Goal: Information Seeking & Learning: Learn about a topic

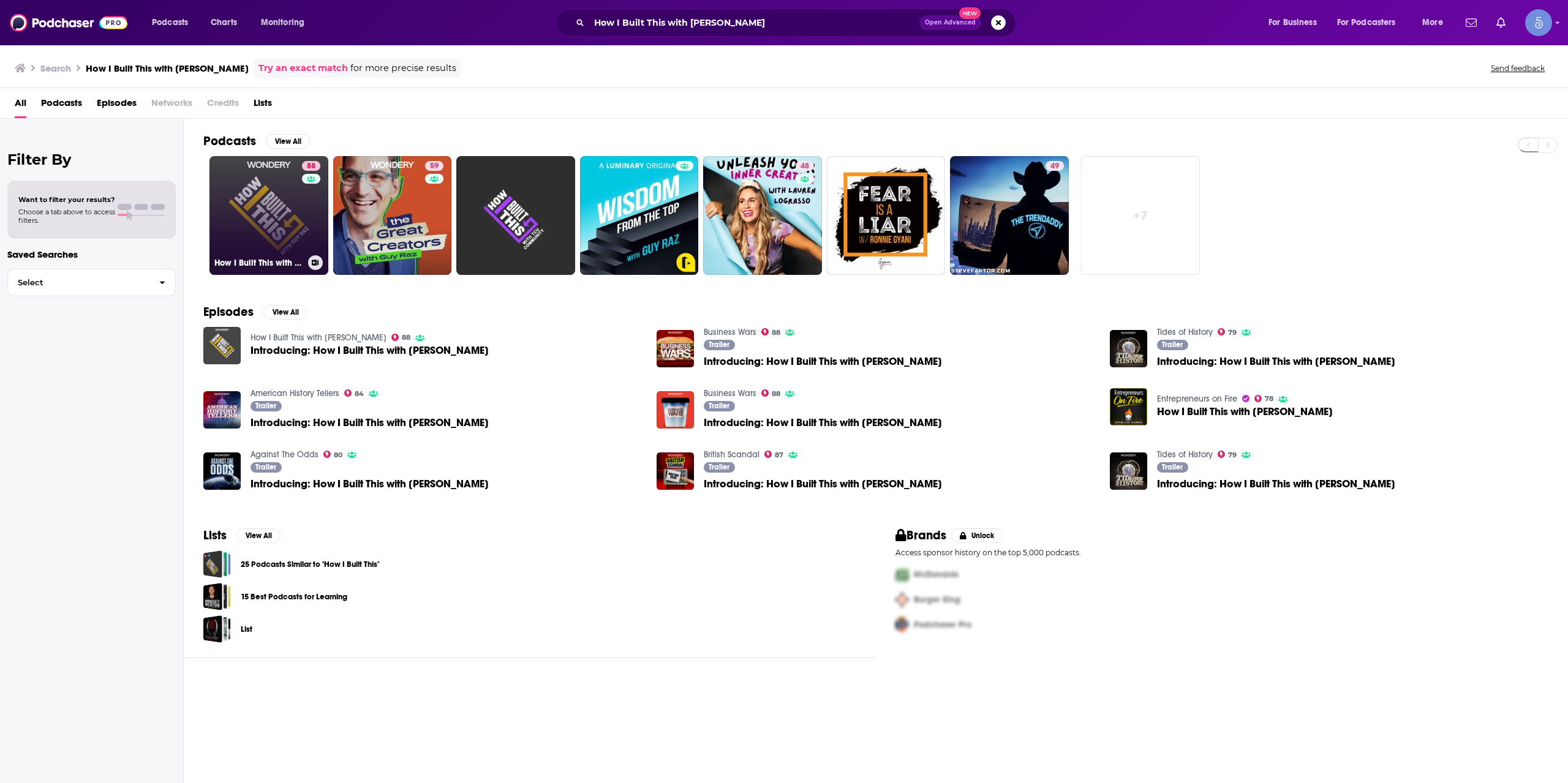
click at [268, 220] on link "88 How I Built This with Guy Raz" at bounding box center [269, 216] width 119 height 119
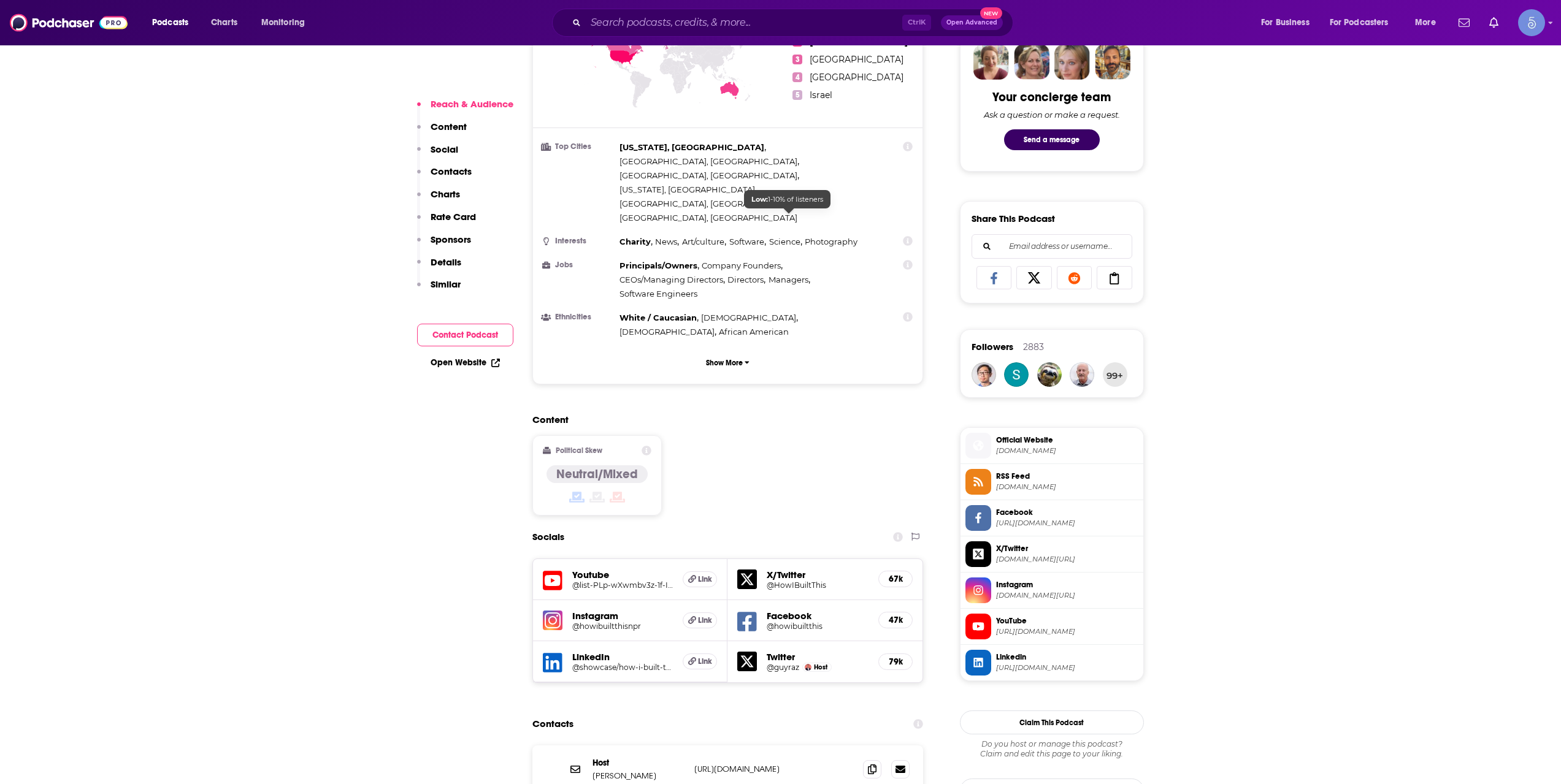
scroll to position [817, 0]
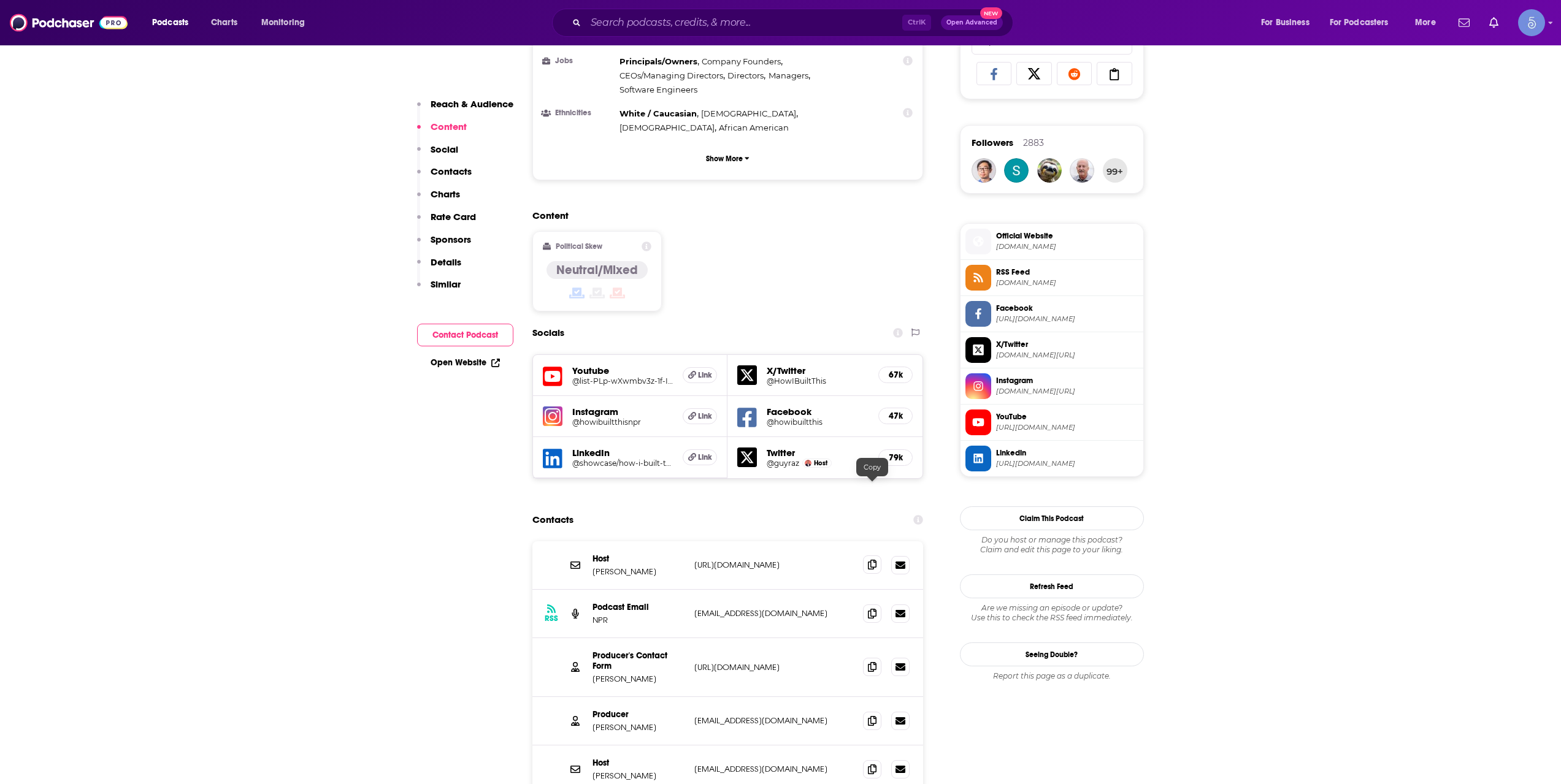
click at [867, 555] on span at bounding box center [872, 564] width 18 height 18
click at [876, 760] on span at bounding box center [872, 768] width 18 height 18
click at [876, 716] on icon at bounding box center [872, 721] width 9 height 10
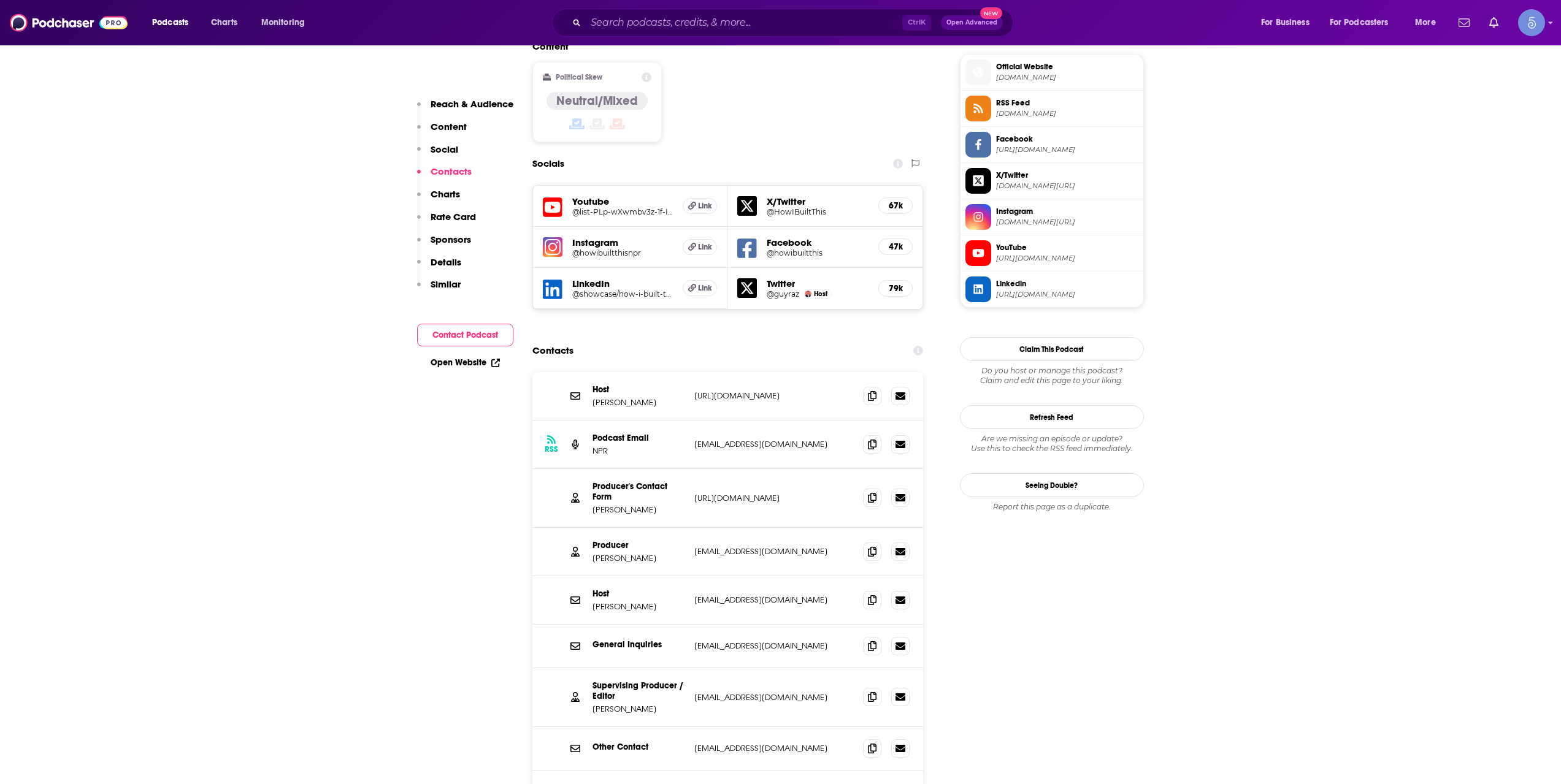
scroll to position [1022, 0]
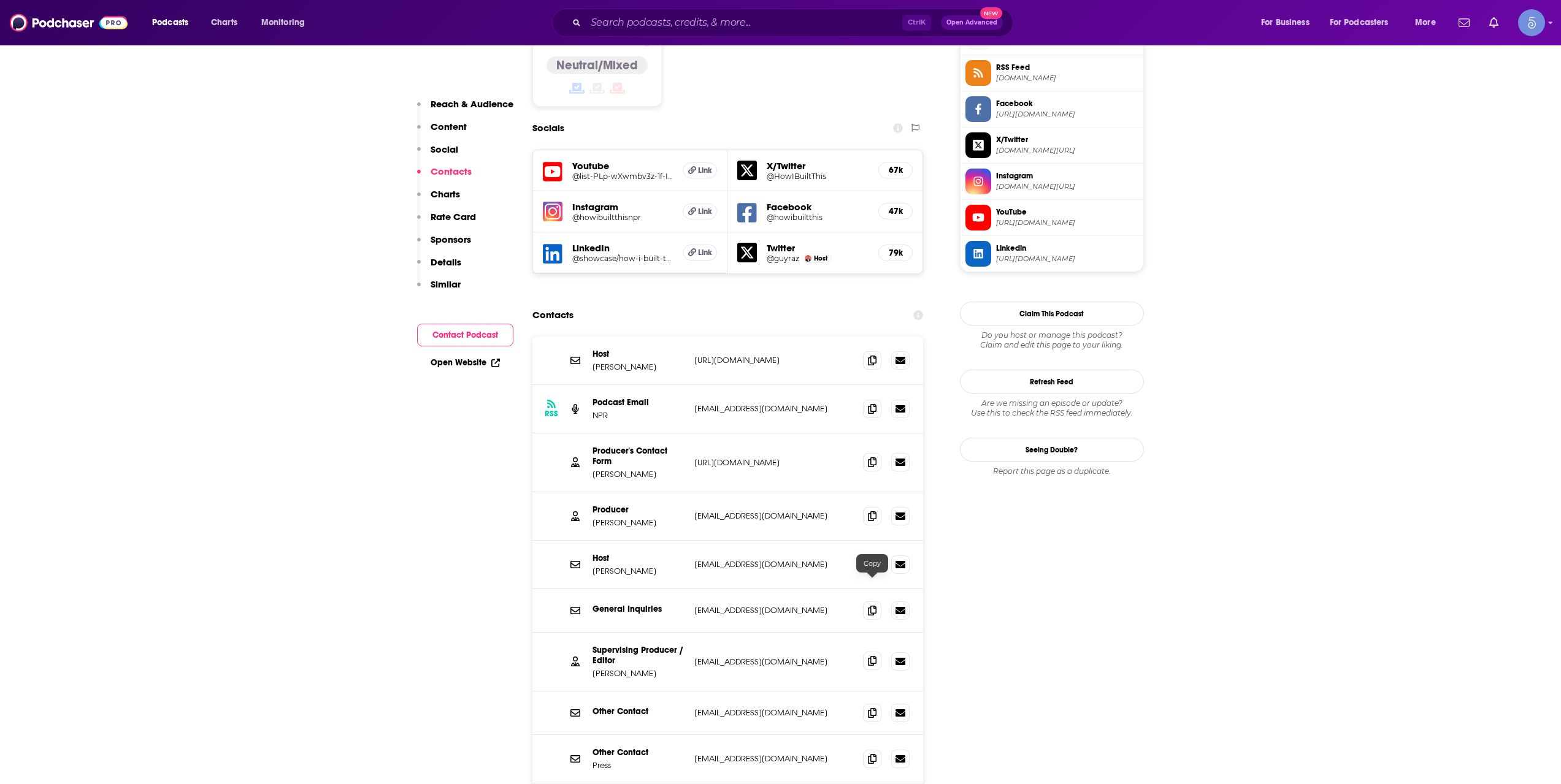
click at [871, 656] on icon at bounding box center [872, 661] width 9 height 10
click at [642, 22] on input "Search podcasts, credits, & more..." at bounding box center [744, 22] width 317 height 20
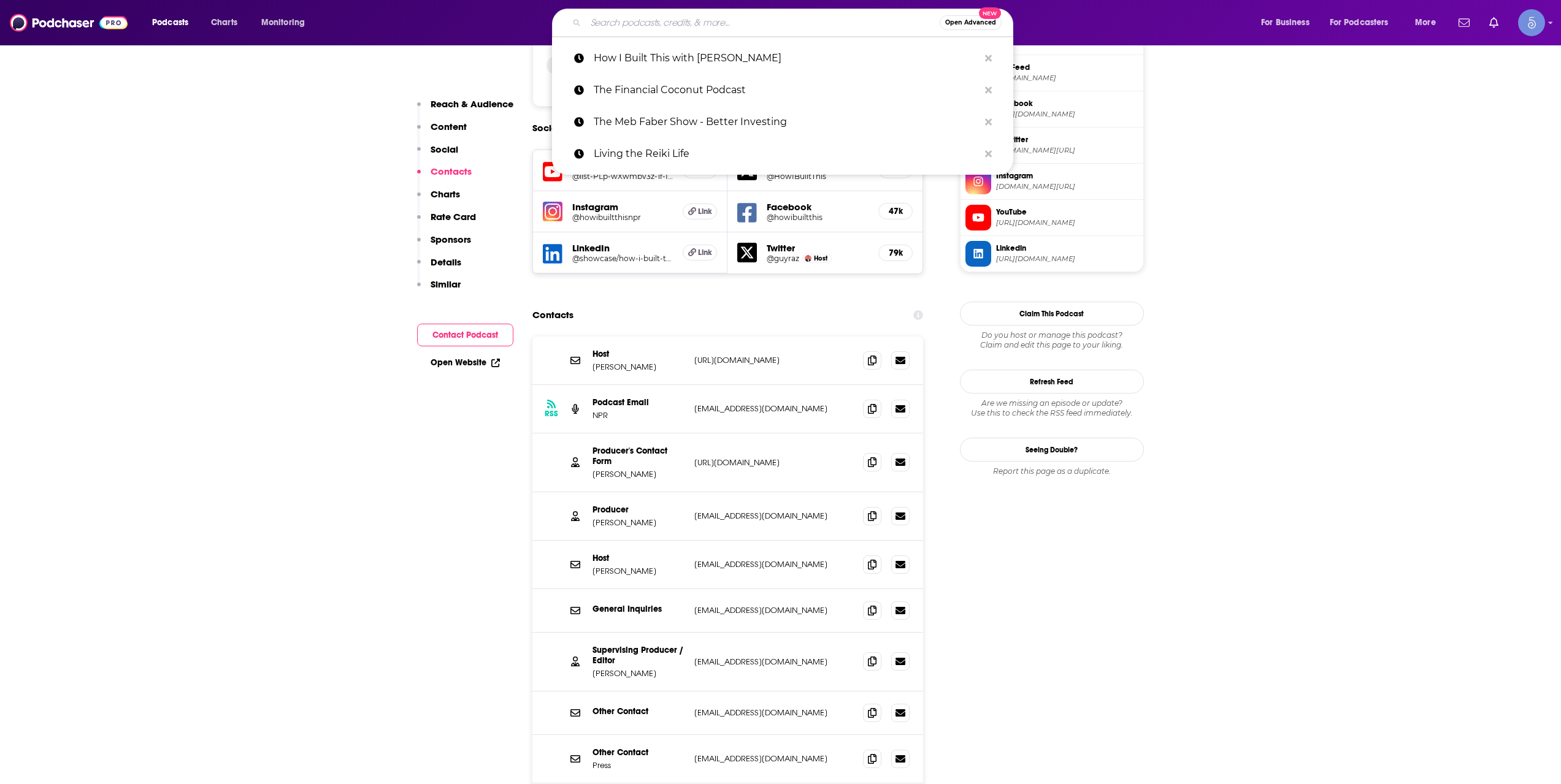
paste input "Invest Like the Best with Patrick O'Shaughnessy"
type input "Invest Like the Best with Patrick O'Shaughnessy"
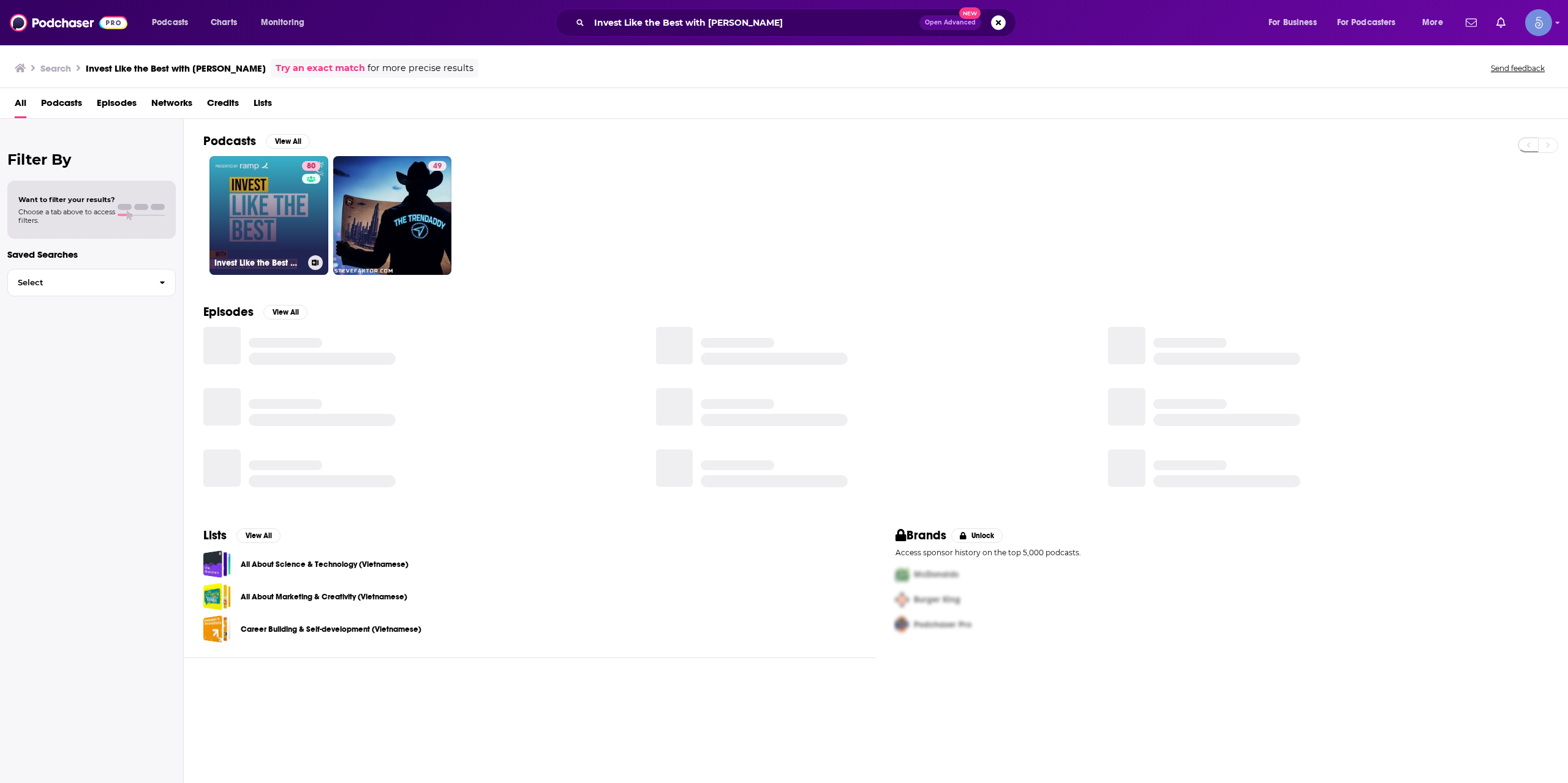
click at [297, 210] on link "80 Invest Like the Best with Patrick O'Shaughnessy" at bounding box center [269, 216] width 119 height 119
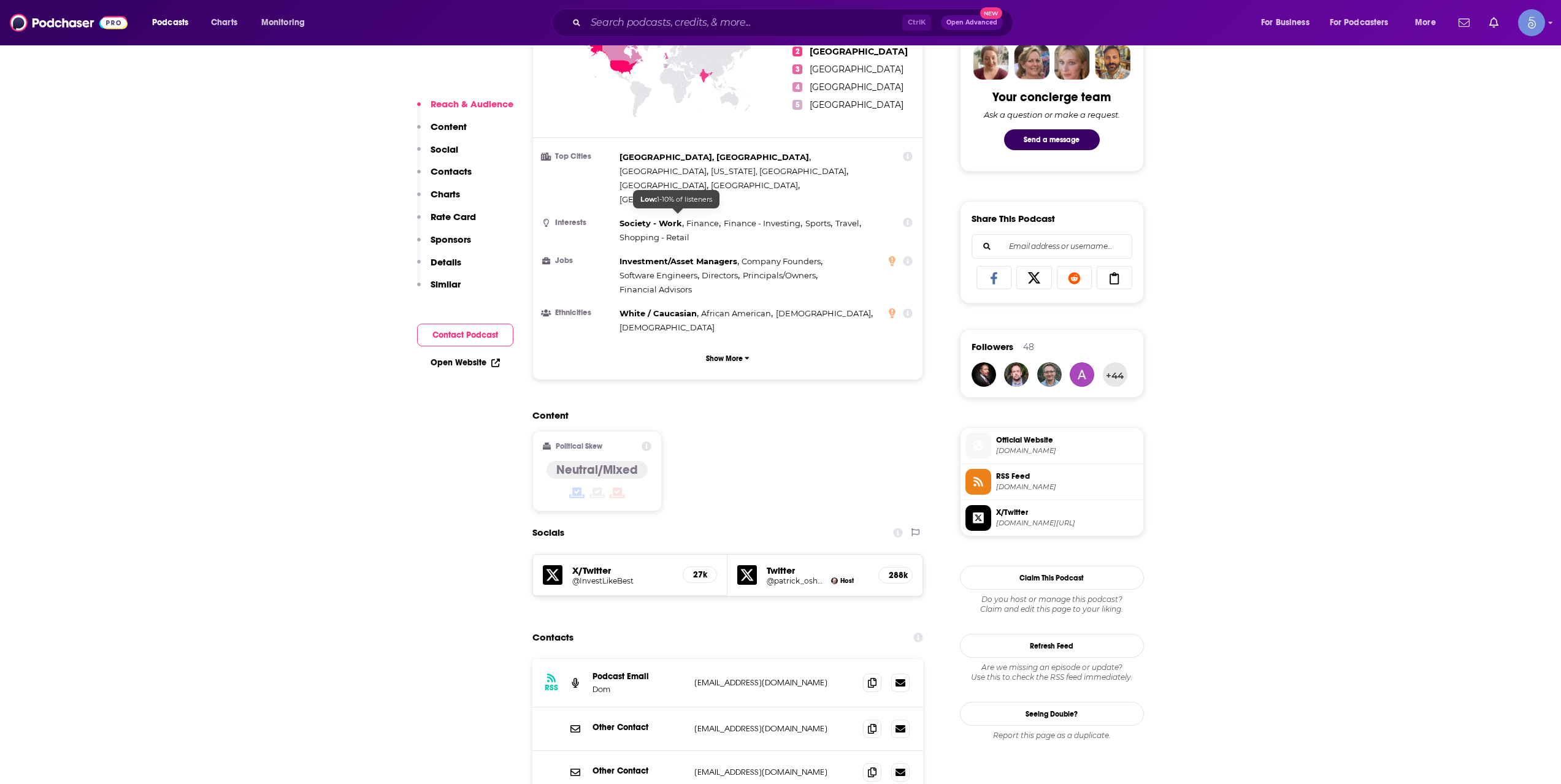
scroll to position [1022, 0]
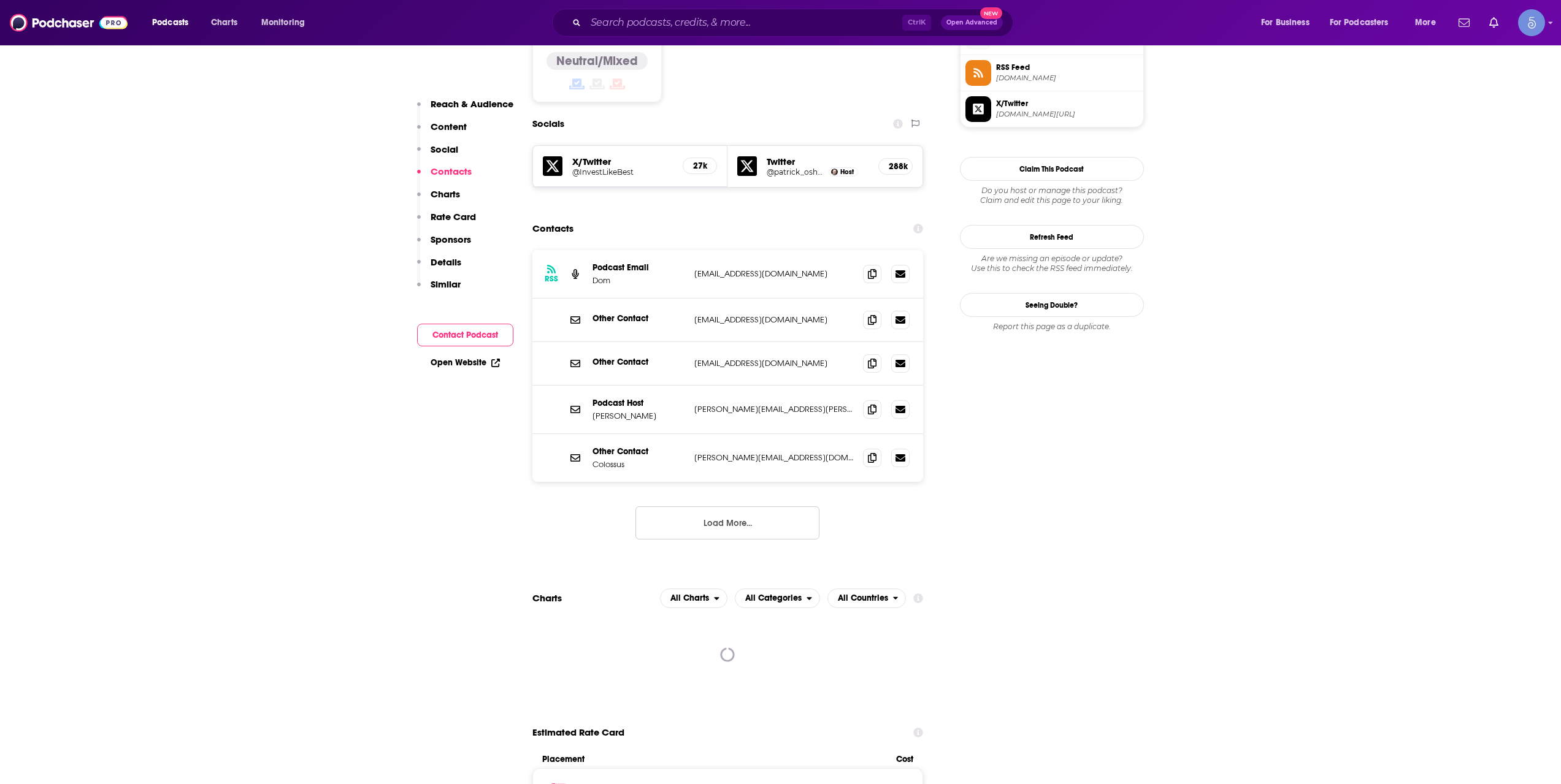
click at [747, 507] on button "Load More..." at bounding box center [728, 523] width 184 height 33
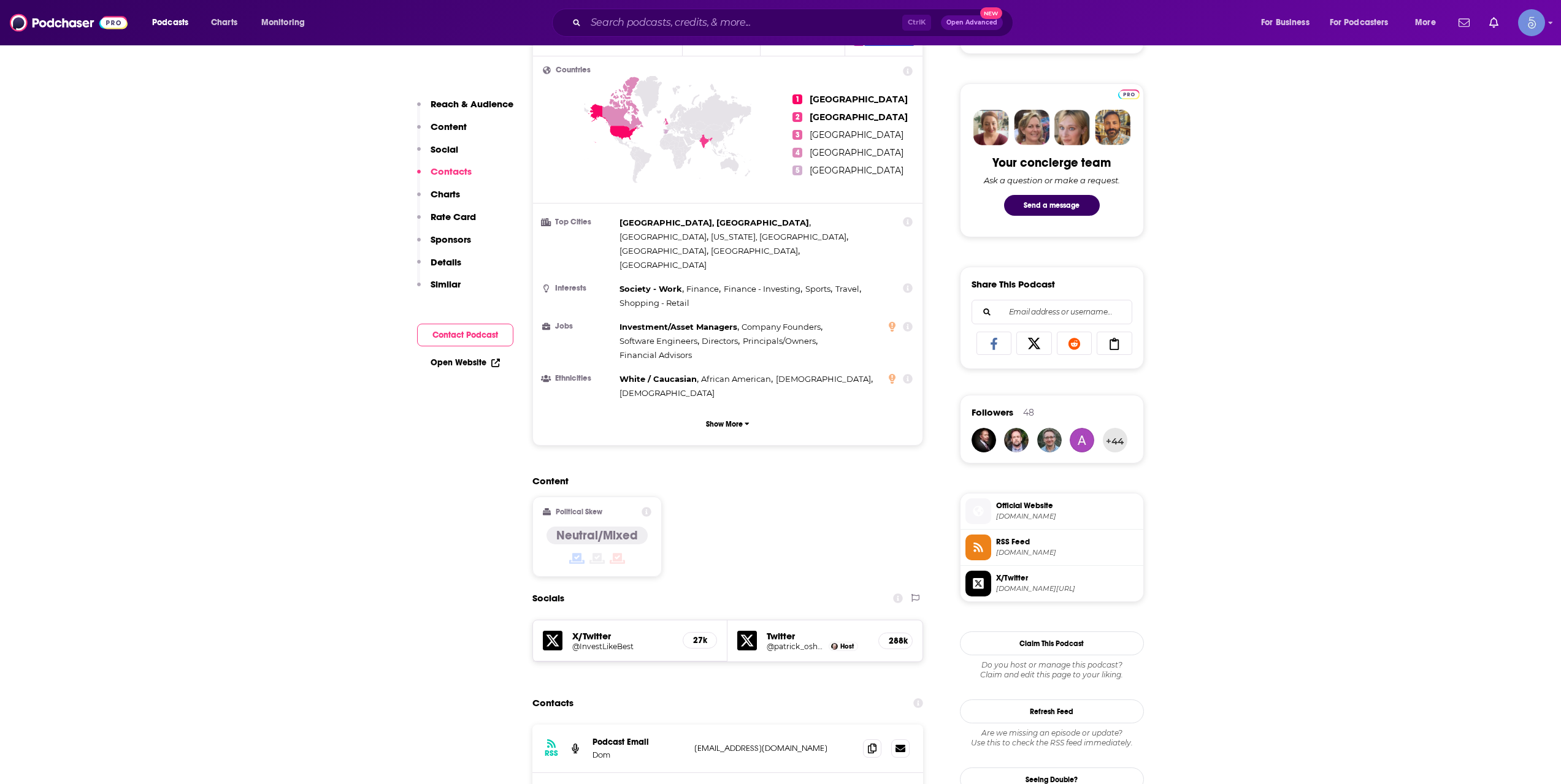
scroll to position [0, 0]
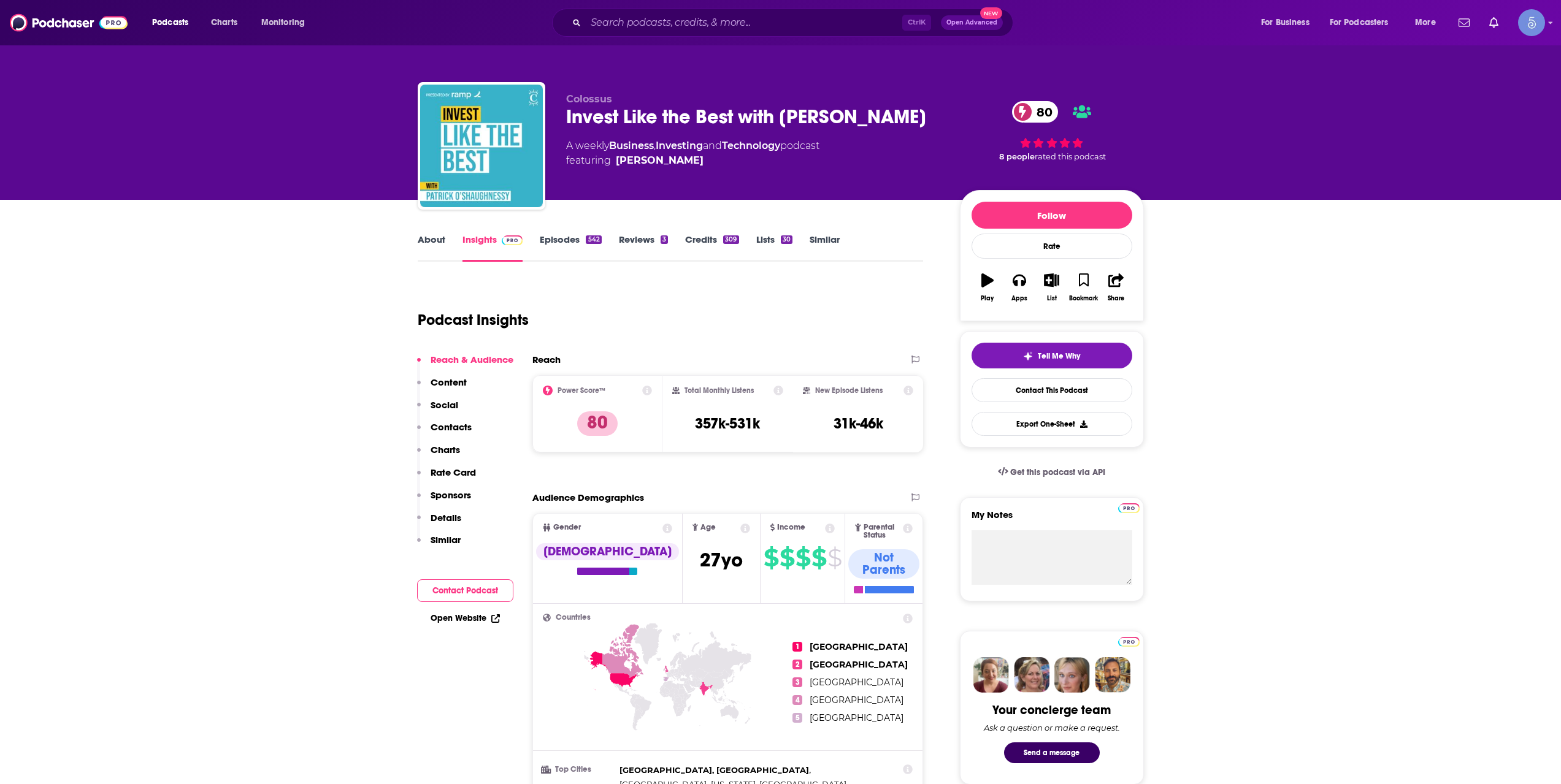
drag, startPoint x: 785, startPoint y: 109, endPoint x: 704, endPoint y: 144, distance: 88.2
click at [704, 129] on div "Invest Like the Best with Patrick O'Shaughnessy 80" at bounding box center [753, 116] width 374 height 24
copy h2 "Patrick O'Shaughnessy"
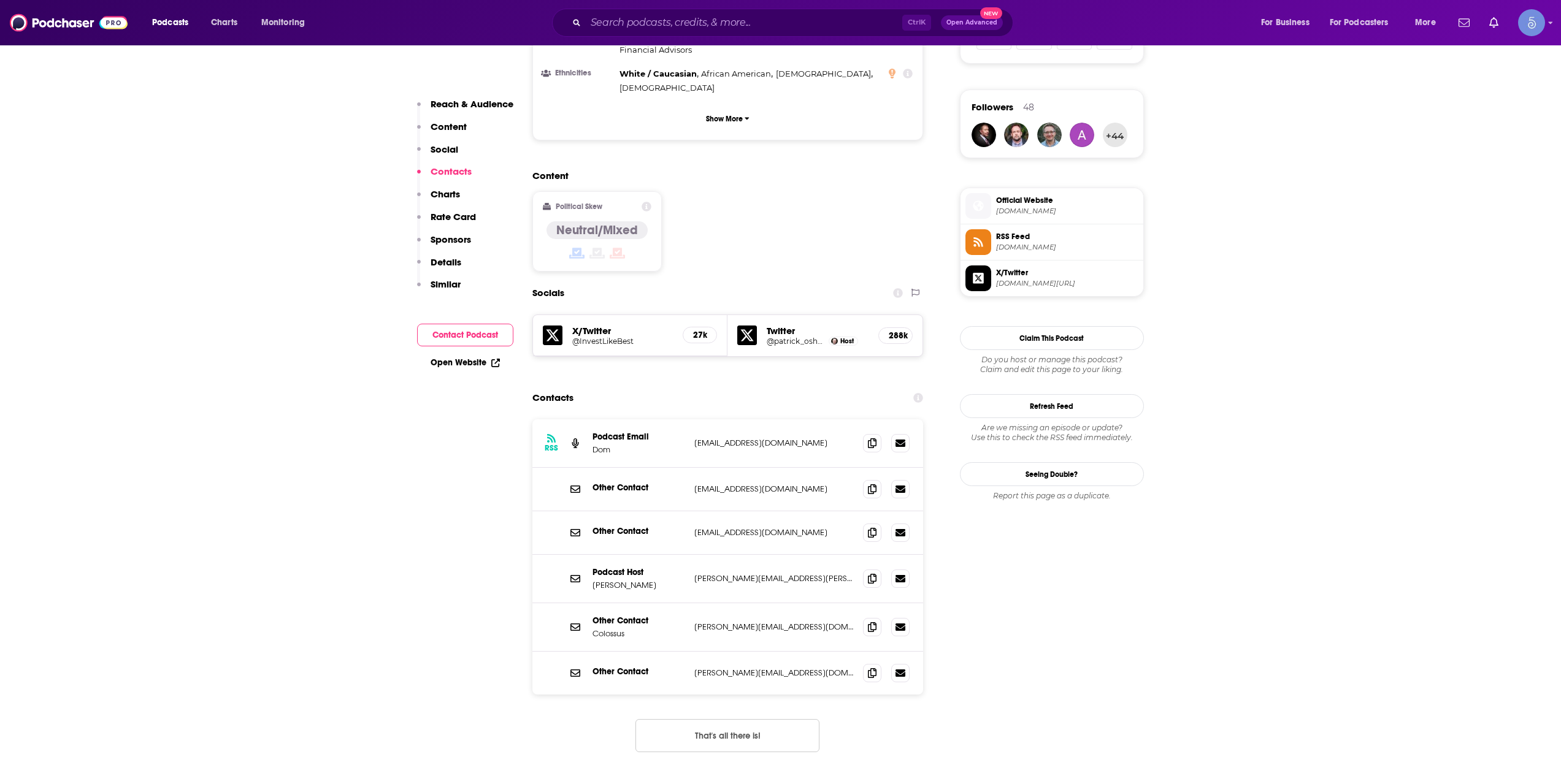
scroll to position [817, 0]
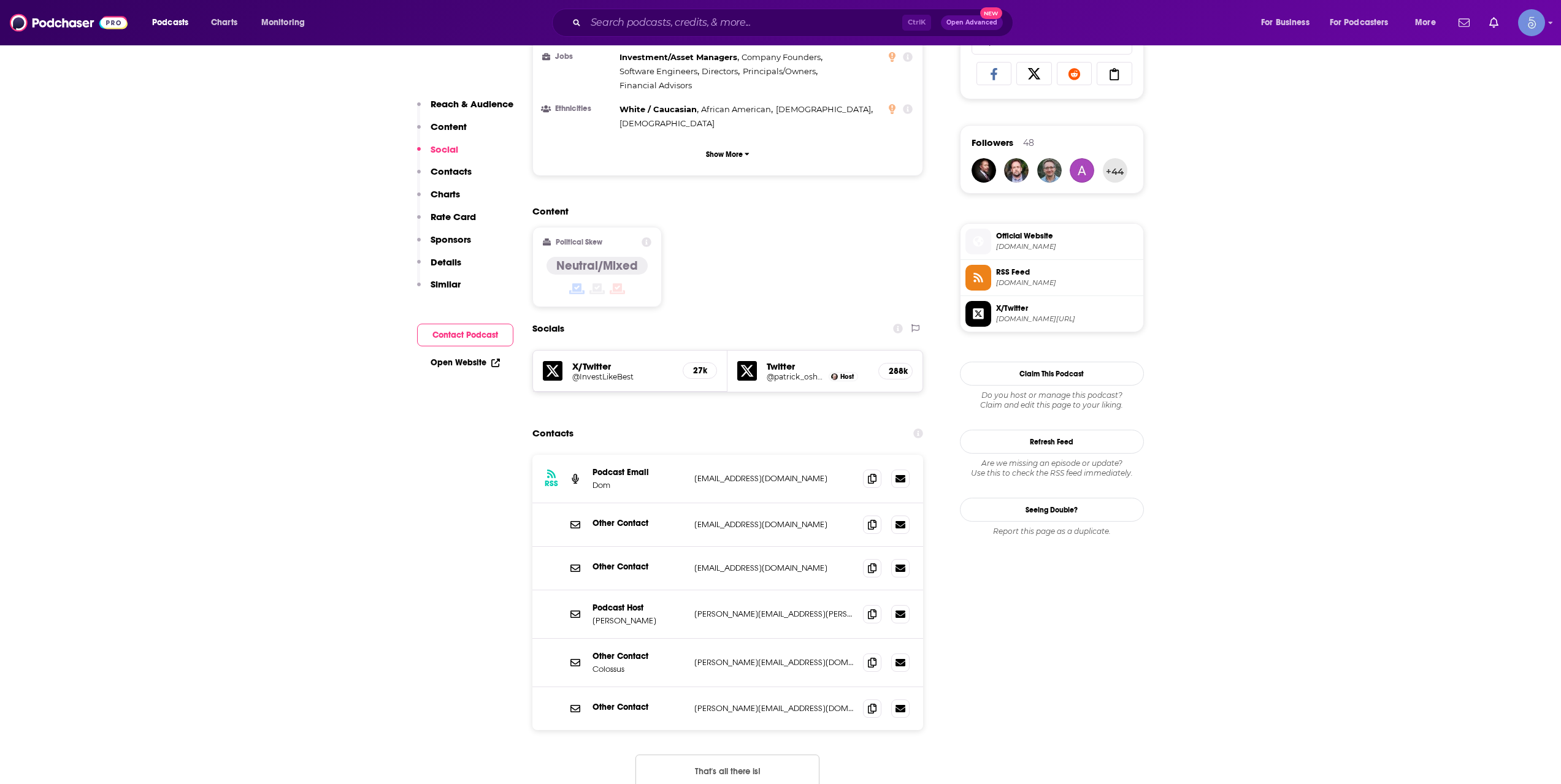
click at [761, 755] on button "That's all there is!" at bounding box center [728, 771] width 184 height 33
click at [865, 605] on span at bounding box center [872, 613] width 18 height 18
click at [868, 605] on span at bounding box center [872, 613] width 18 height 18
click at [757, 755] on button "That's all there is!" at bounding box center [728, 771] width 184 height 33
click at [1024, 244] on span "joincolossus.com" at bounding box center [1067, 247] width 142 height 9
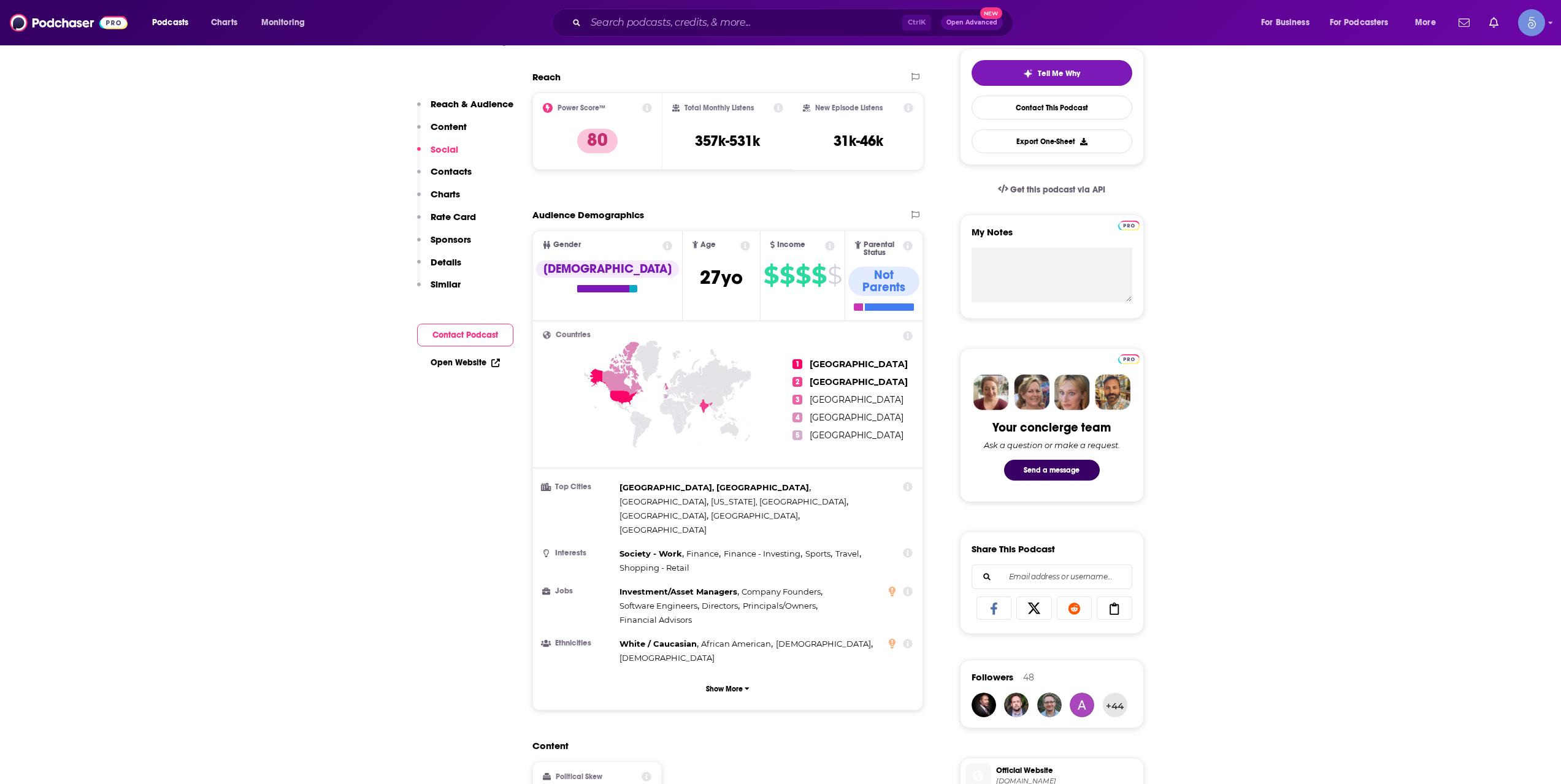
scroll to position [0, 0]
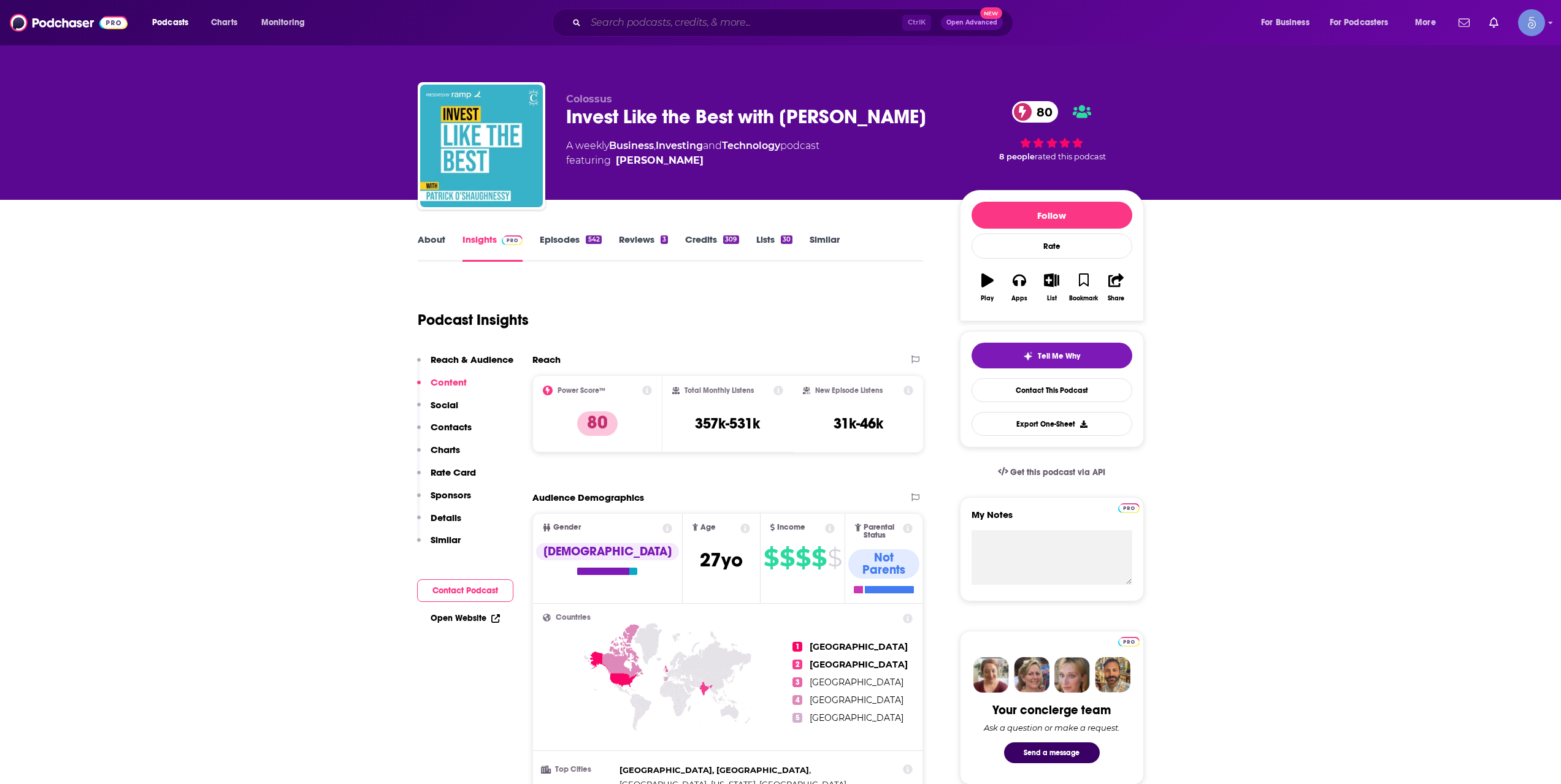
click at [591, 18] on input "Search podcasts, credits, & more..." at bounding box center [744, 22] width 317 height 20
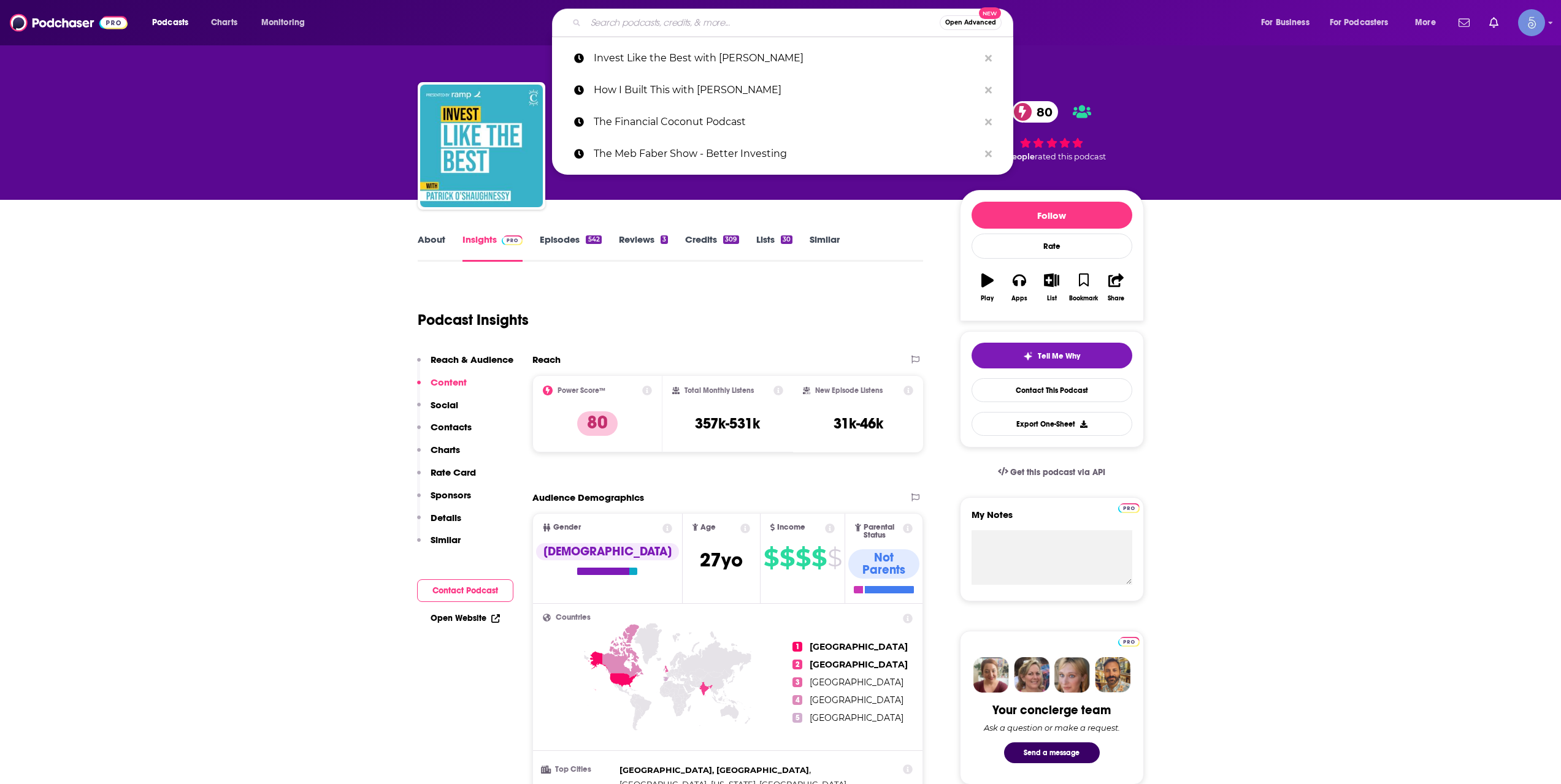
paste input "The Twenty Minute VC (20VC): Venture Capital | Startup Funding | The Pitch"
type input "The Twenty Minute VC (20VC): Venture Capital | Startup Funding | The Pitch"
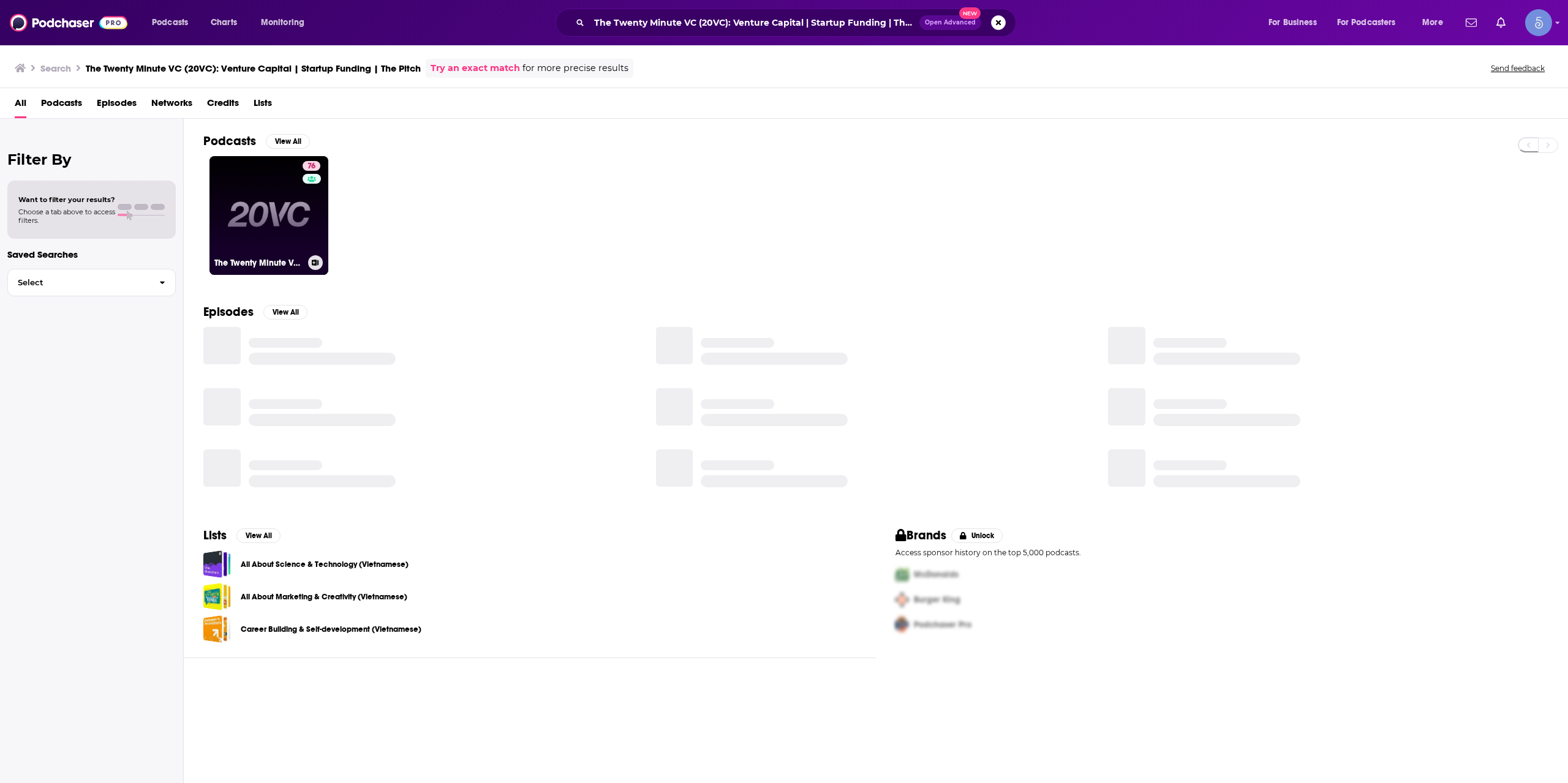
click at [301, 206] on link "76 The Twenty Minute VC (20VC): Venture Capital | Startup Funding | The Pitch" at bounding box center [269, 216] width 119 height 119
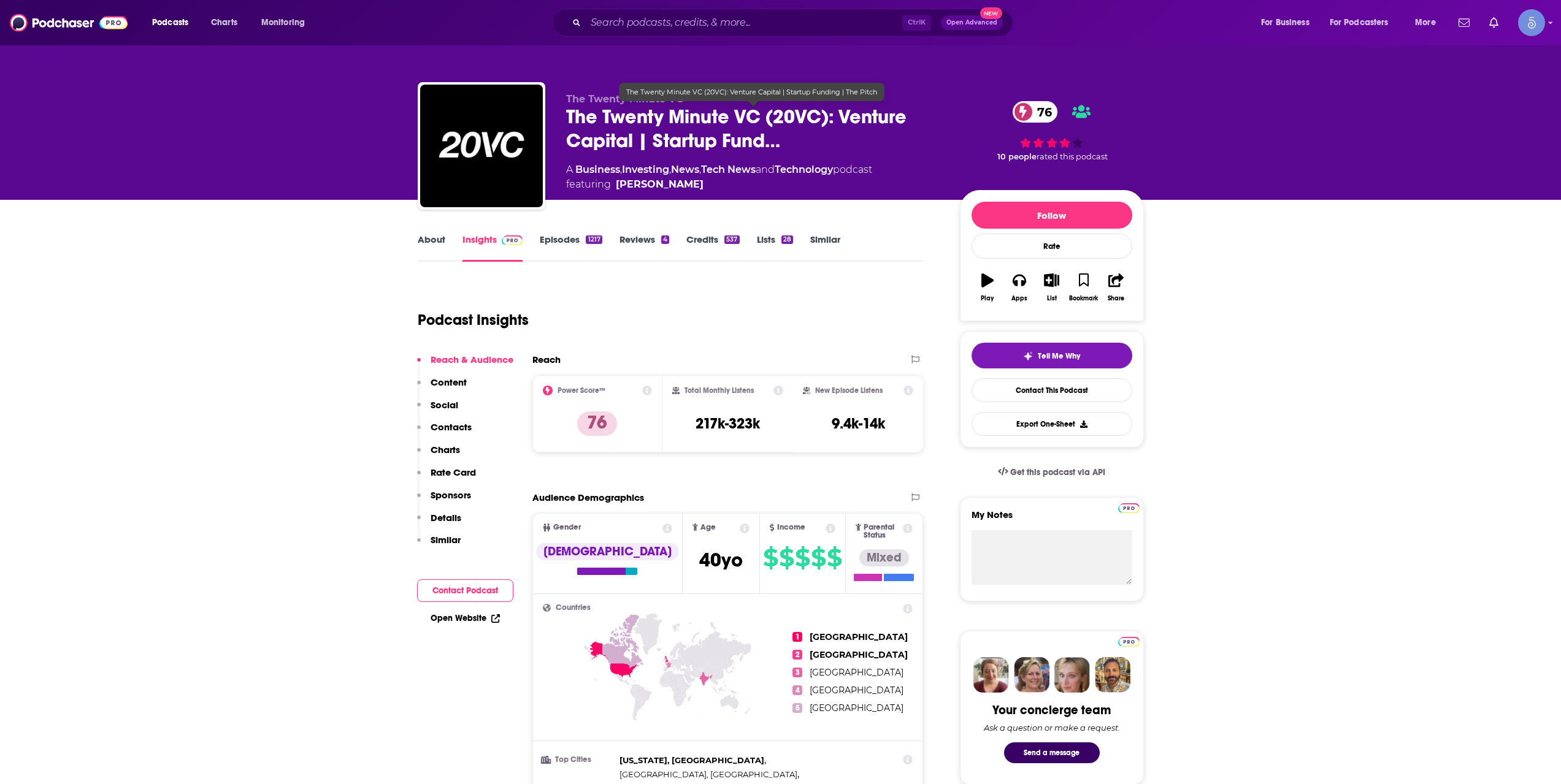
scroll to position [613, 0]
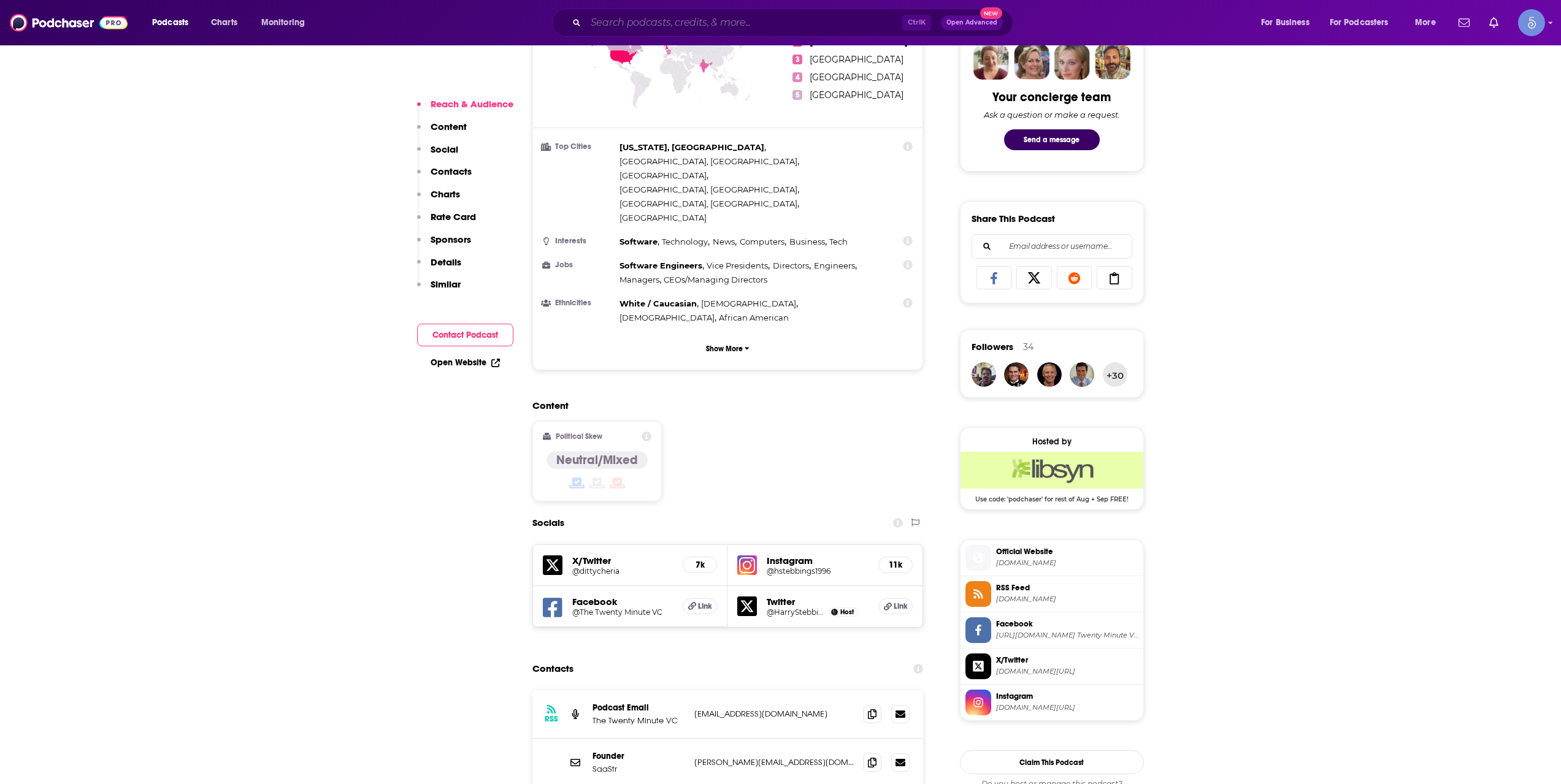
click at [640, 25] on input "Search podcasts, credits, & more..." at bounding box center [744, 22] width 317 height 20
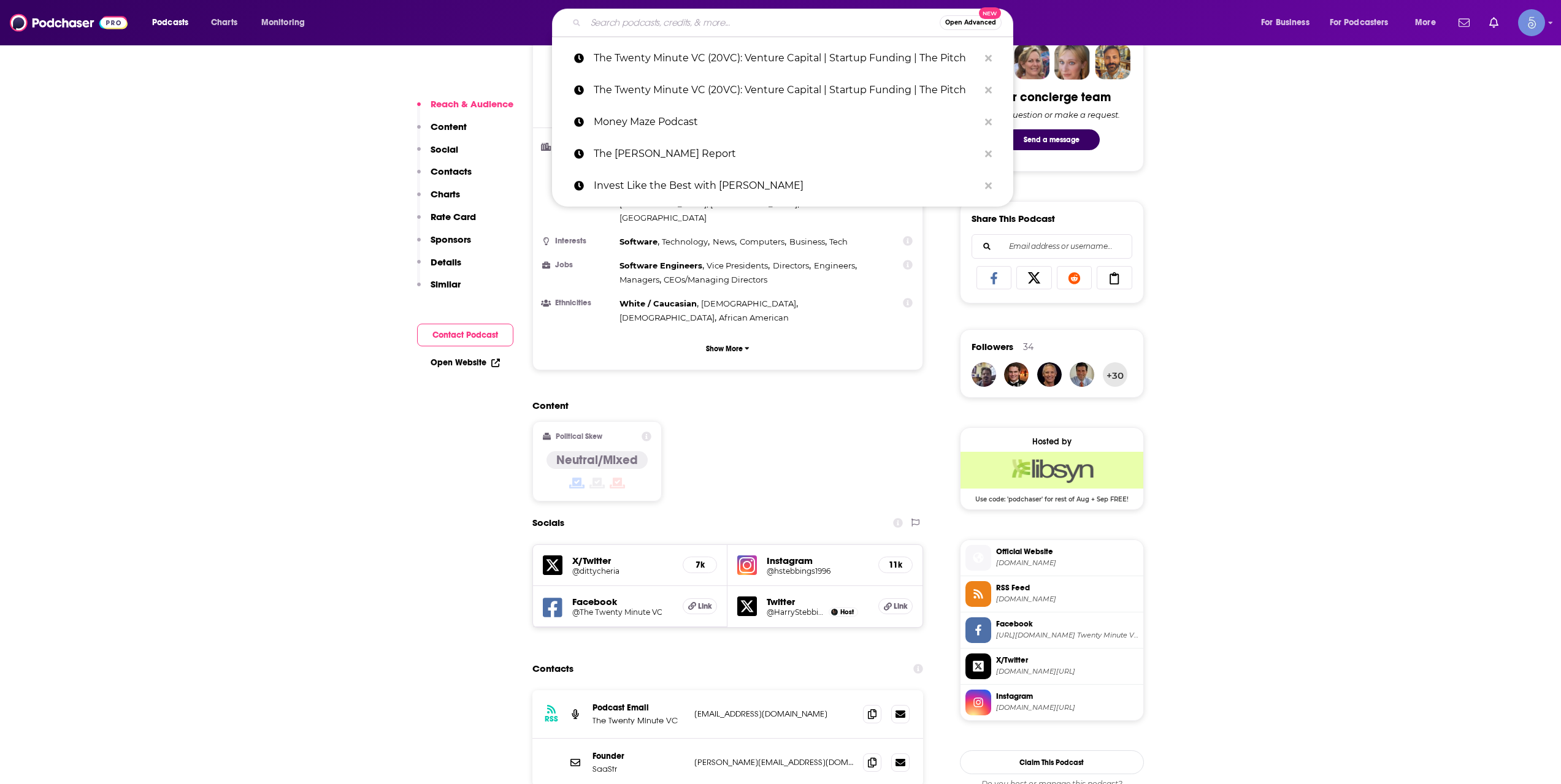
paste input "Best of The Steve Harvey Morning Show"
type input "Best of The Steve Harvey Morning Show"
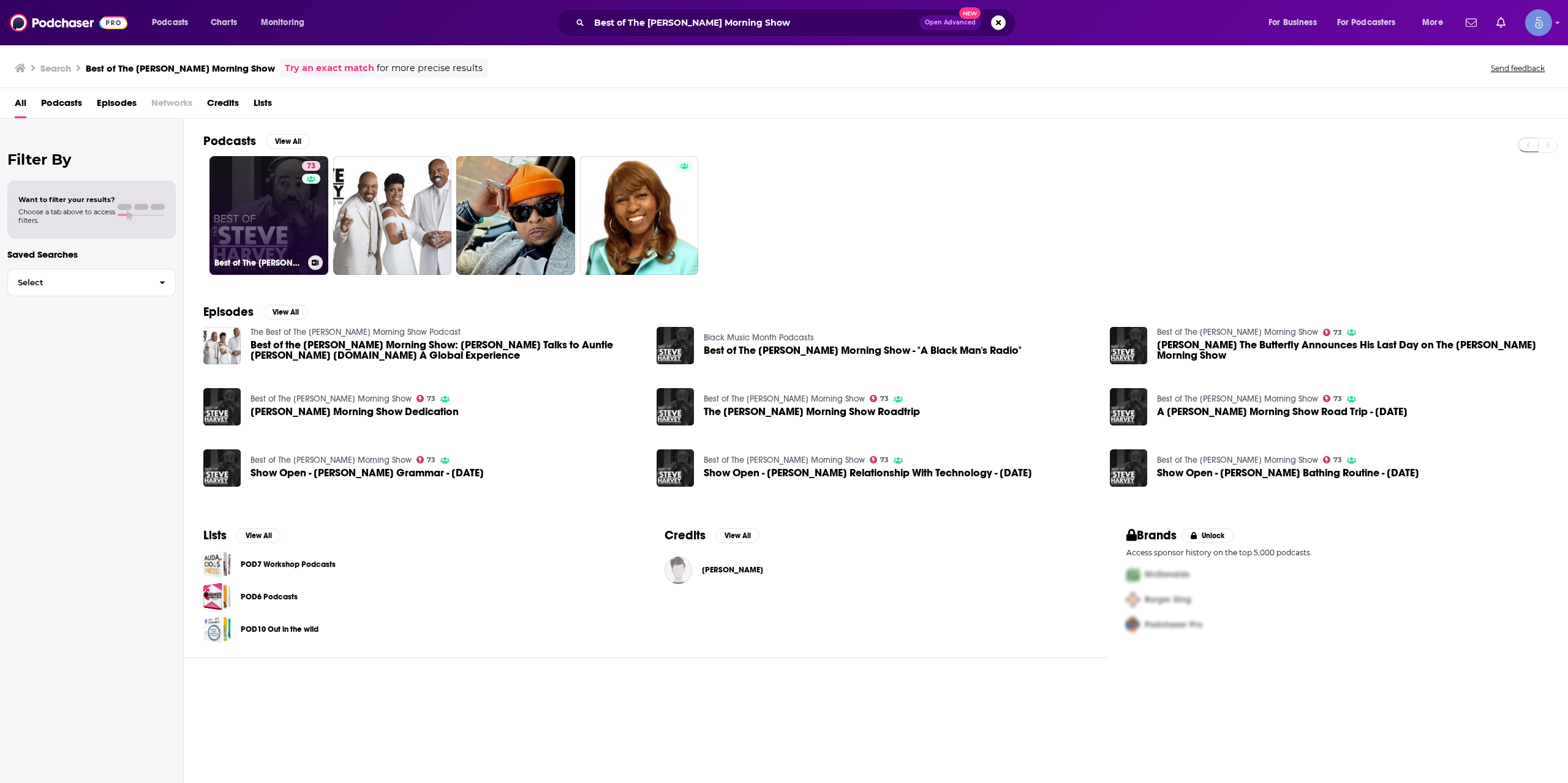
click at [272, 197] on link "73 Best of The Steve Harvey Morning Show" at bounding box center [269, 216] width 119 height 119
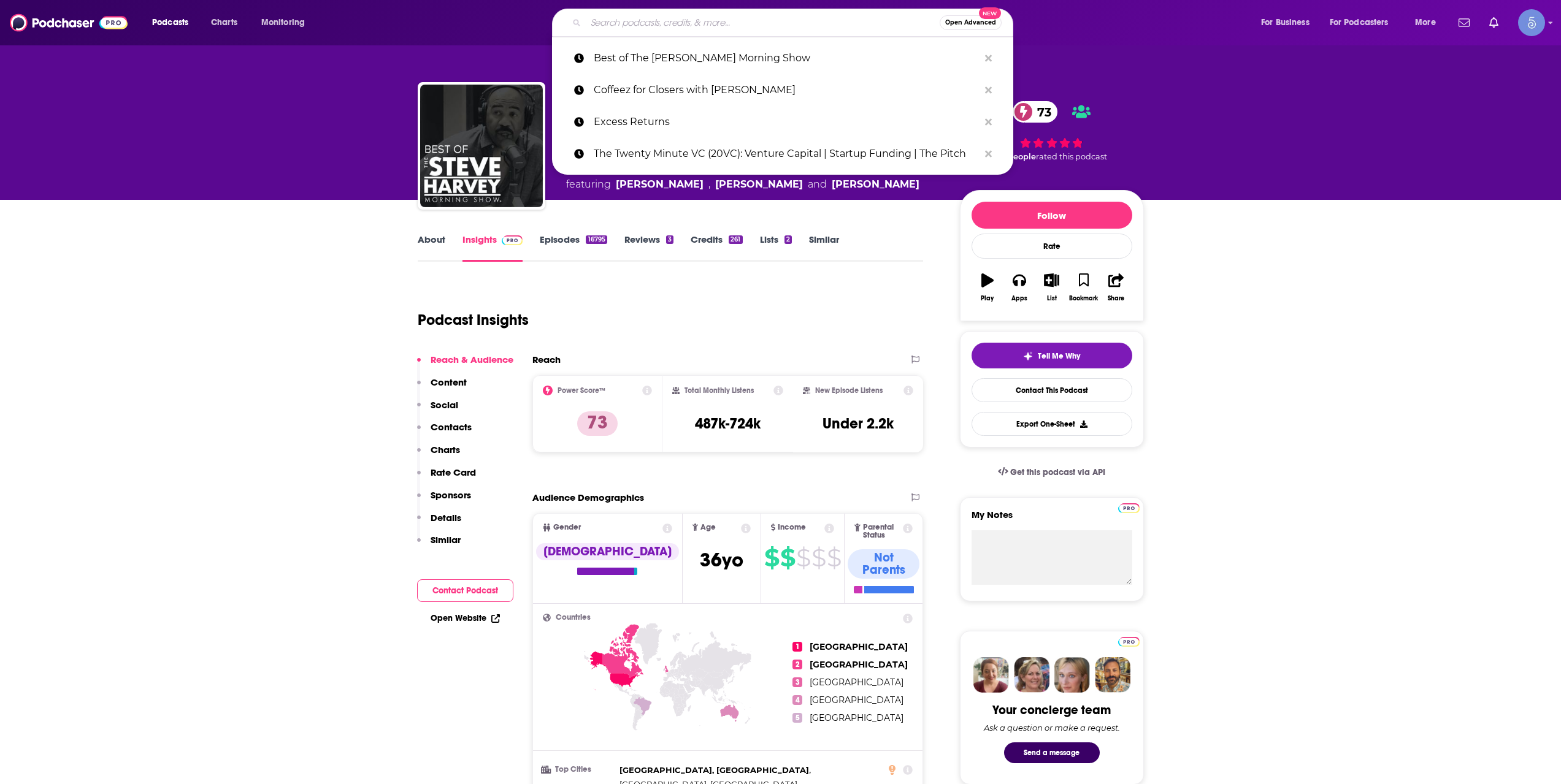
click at [613, 16] on input "Search podcasts, credits, & more..." at bounding box center [763, 22] width 354 height 20
paste input "Capital Allocators – Inside the Institutional Investment Industry"
type input "Capital Allocators – Inside the Institutional Investment Industry"
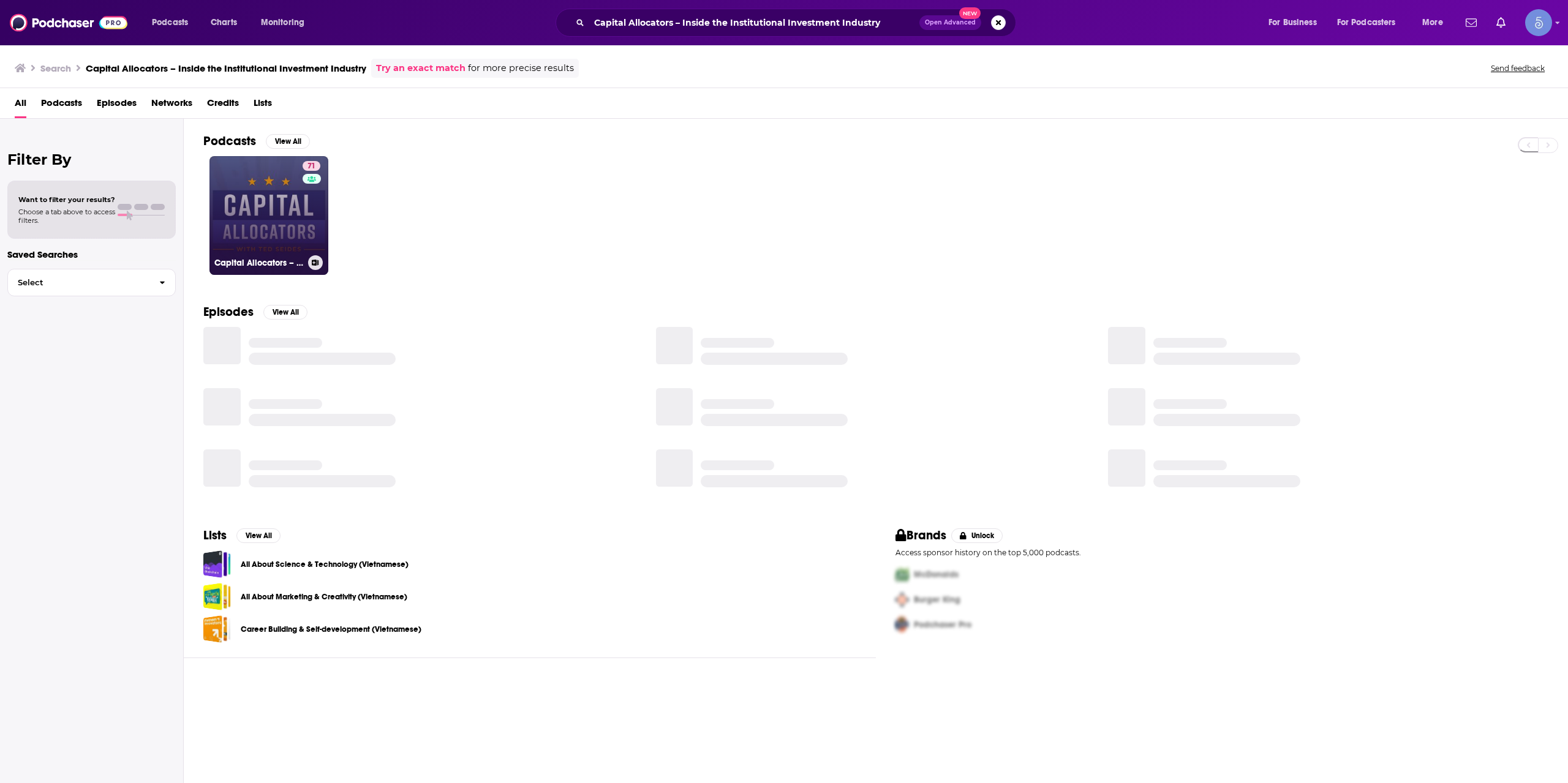
click at [265, 171] on link "71 Capital Allocators – Inside the Institutional Investment Industry" at bounding box center [269, 216] width 119 height 119
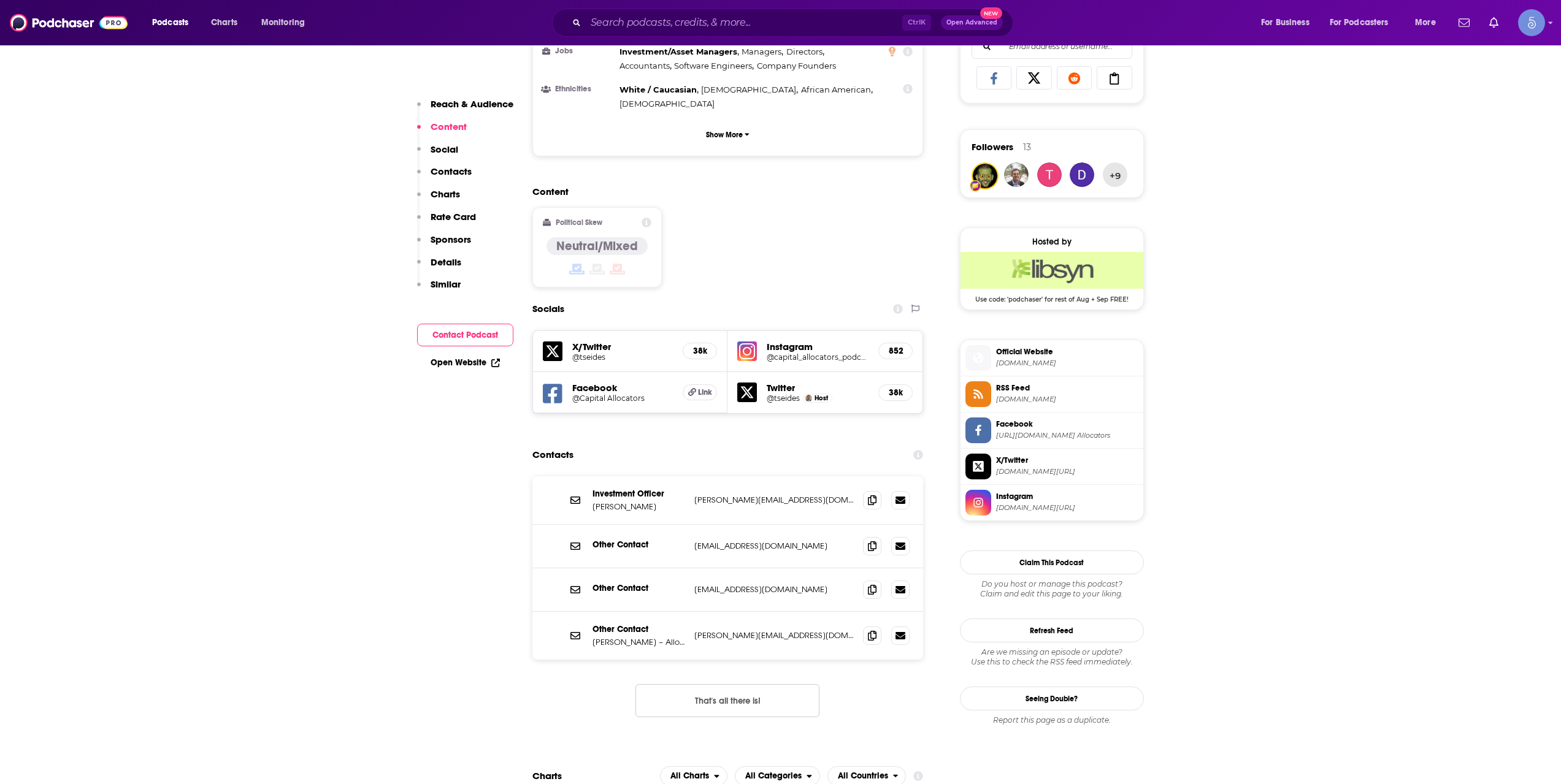
scroll to position [817, 0]
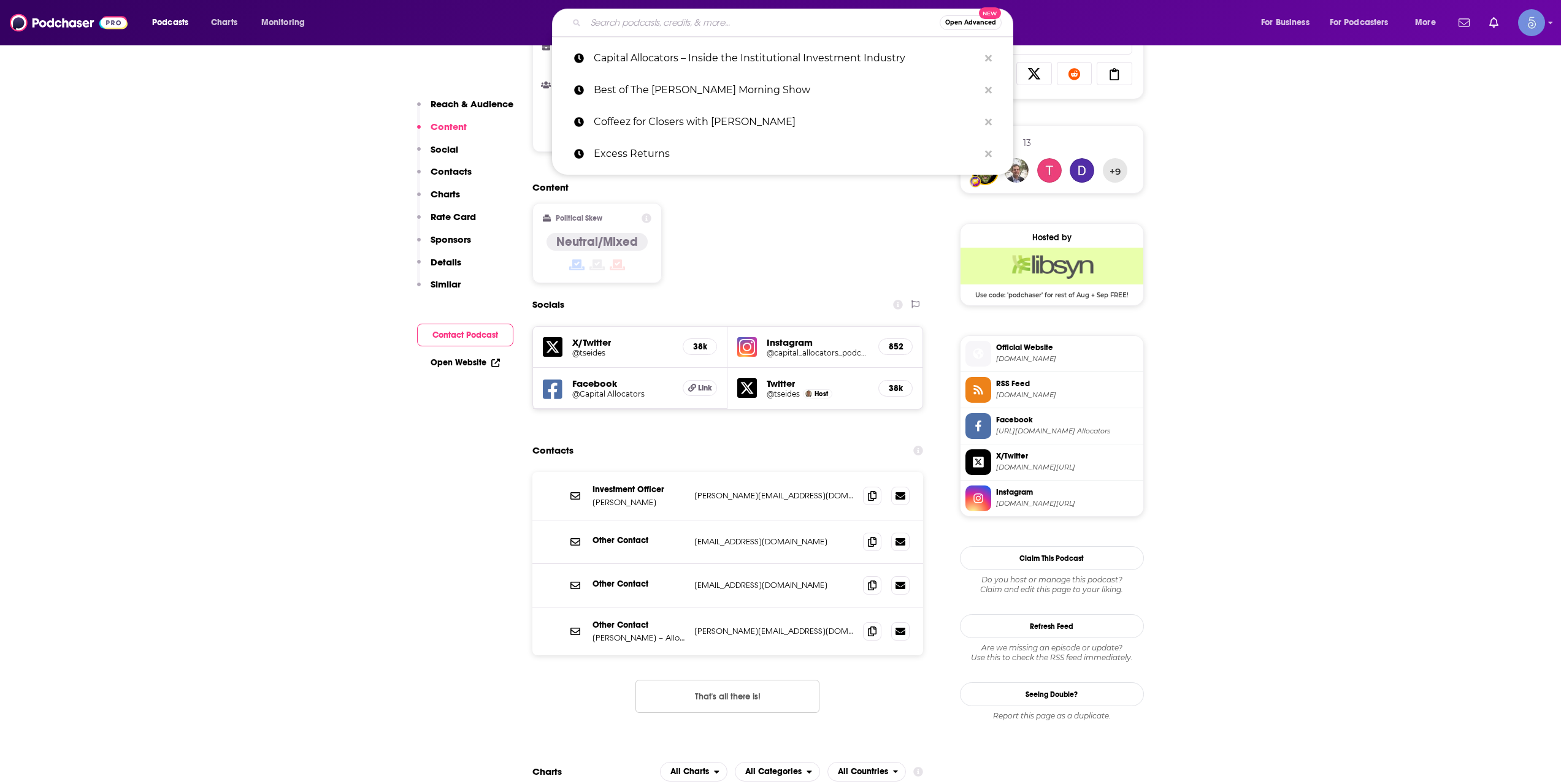
drag, startPoint x: 588, startPoint y: 28, endPoint x: 672, endPoint y: 24, distance: 84.1
click at [588, 27] on input "Search podcasts, credits, & more..." at bounding box center [763, 22] width 354 height 20
paste input "TechCrunch Startup News"
type input "TechCrunch Startup News"
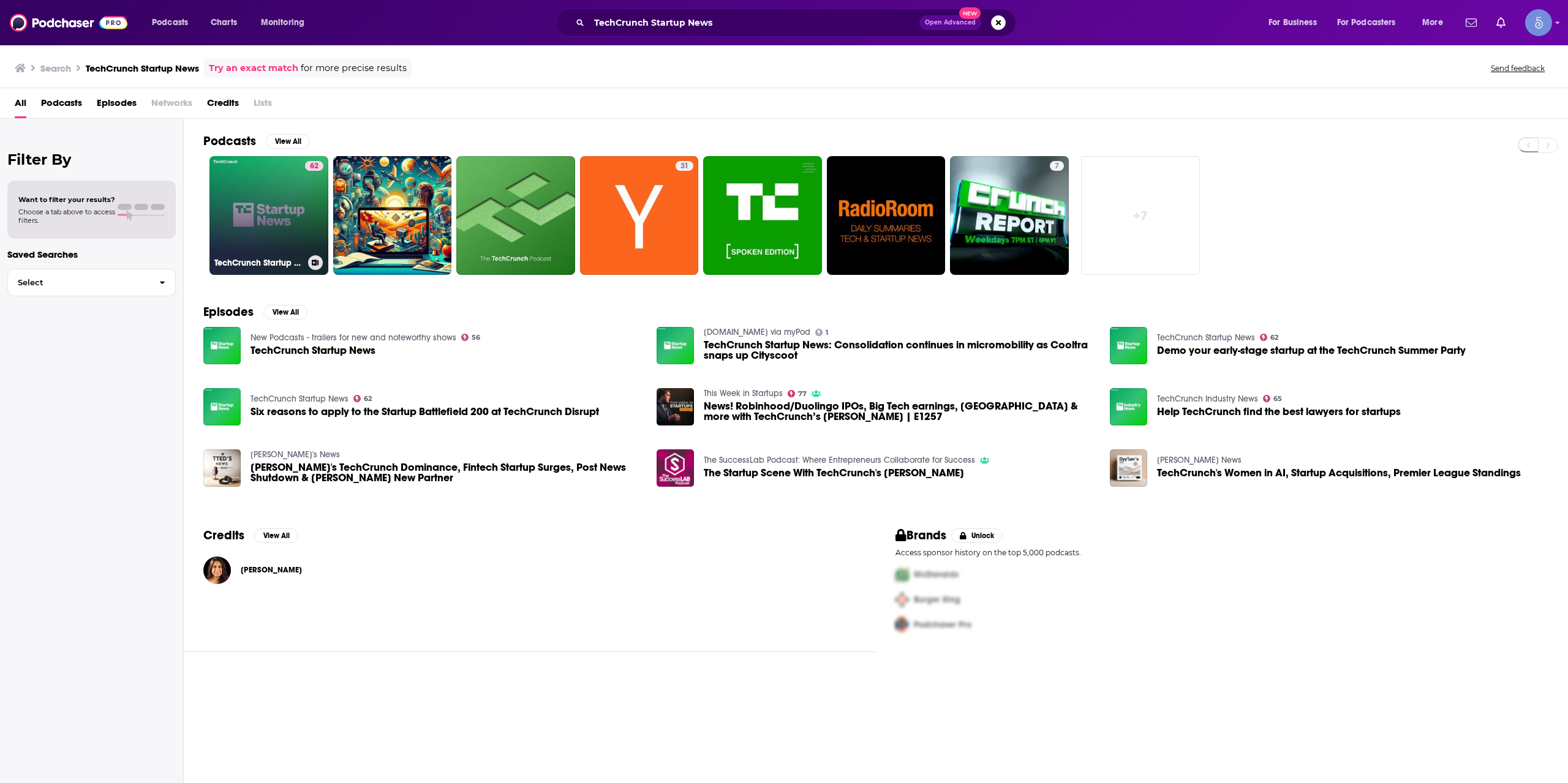
click at [257, 212] on link "62 TechCrunch Startup News" at bounding box center [269, 216] width 119 height 119
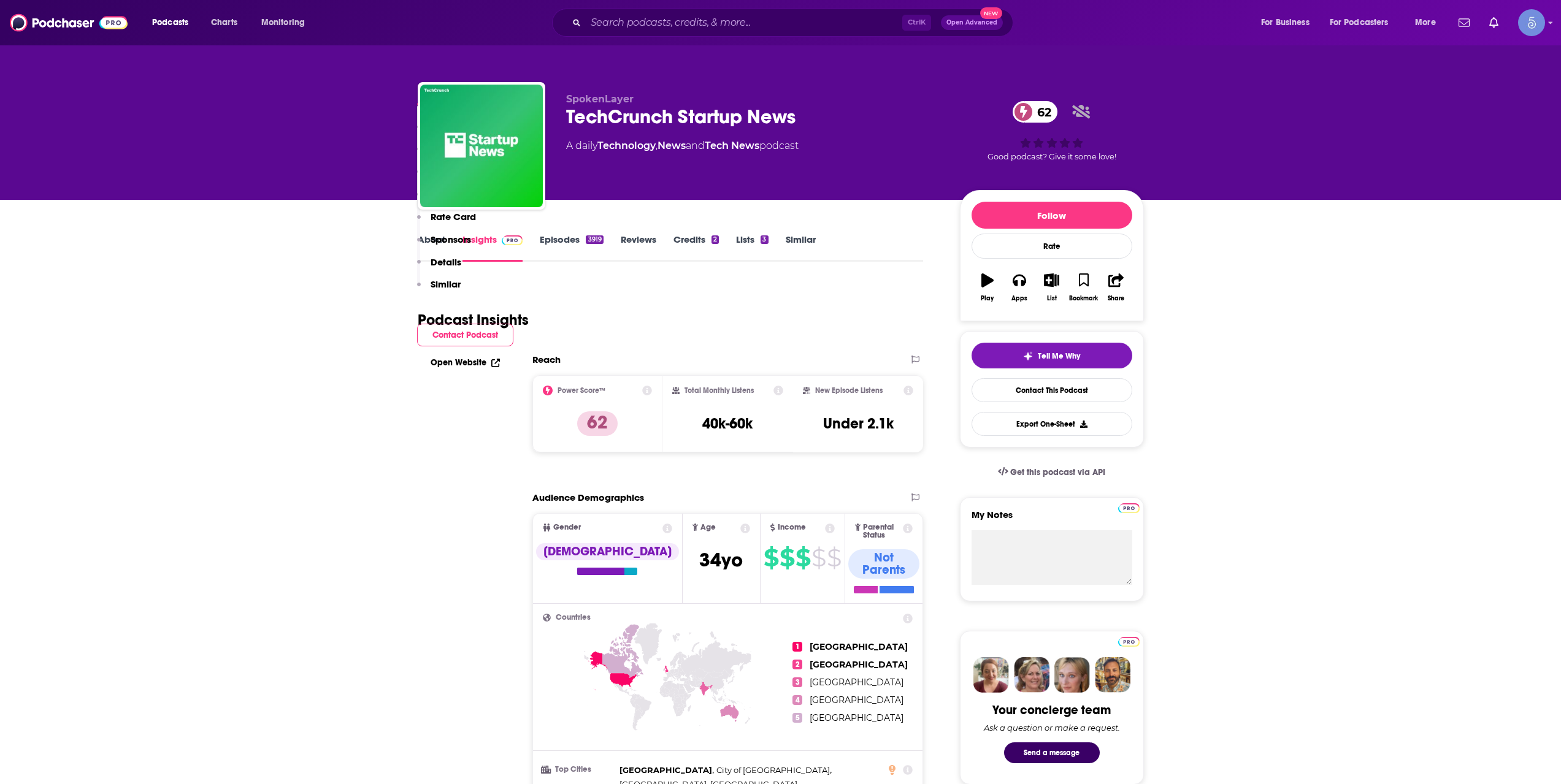
scroll to position [817, 0]
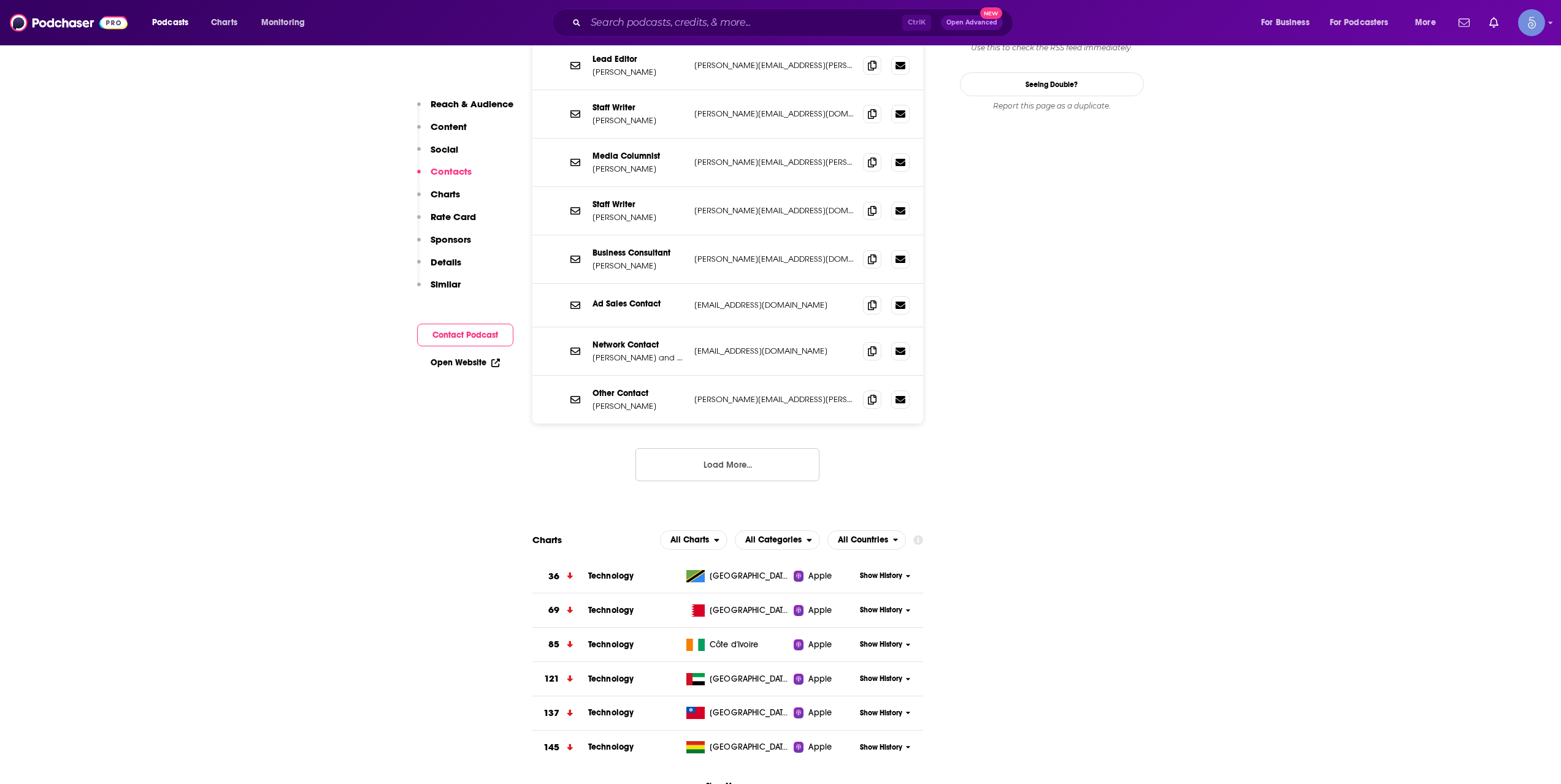
scroll to position [1430, 0]
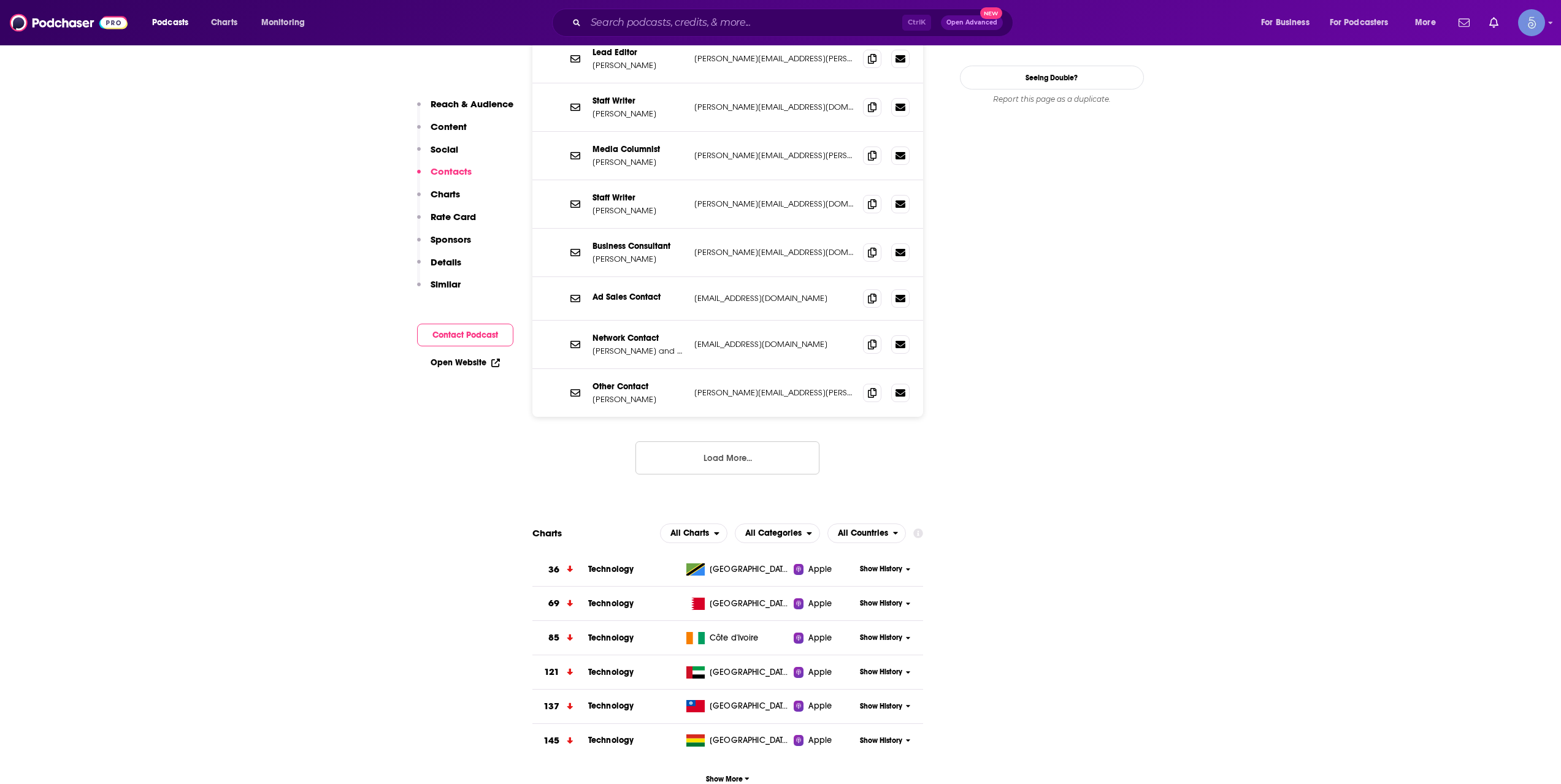
click at [728, 441] on button "Load More..." at bounding box center [728, 457] width 184 height 33
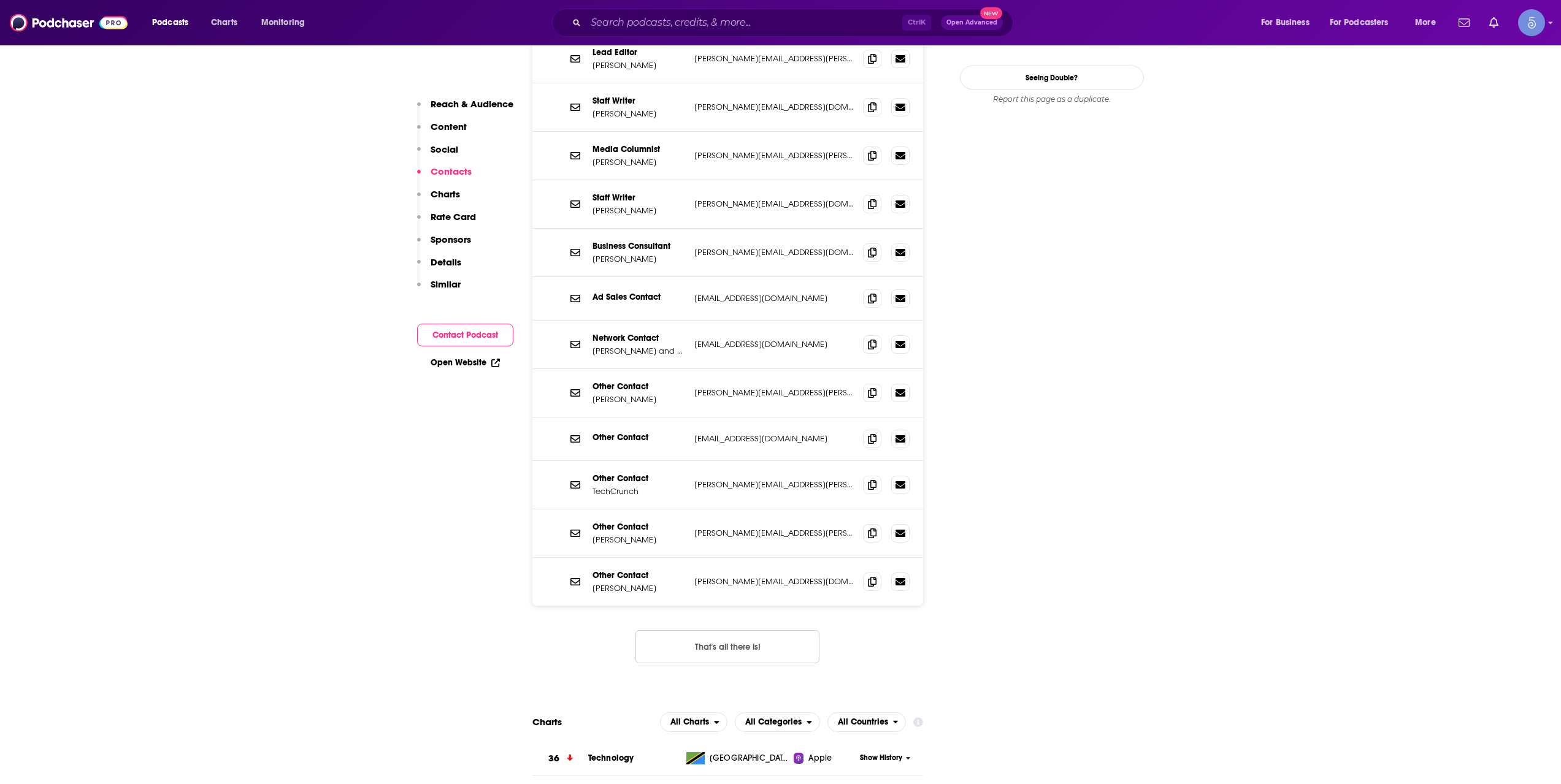
click at [790, 630] on button "That's all there is!" at bounding box center [728, 646] width 184 height 33
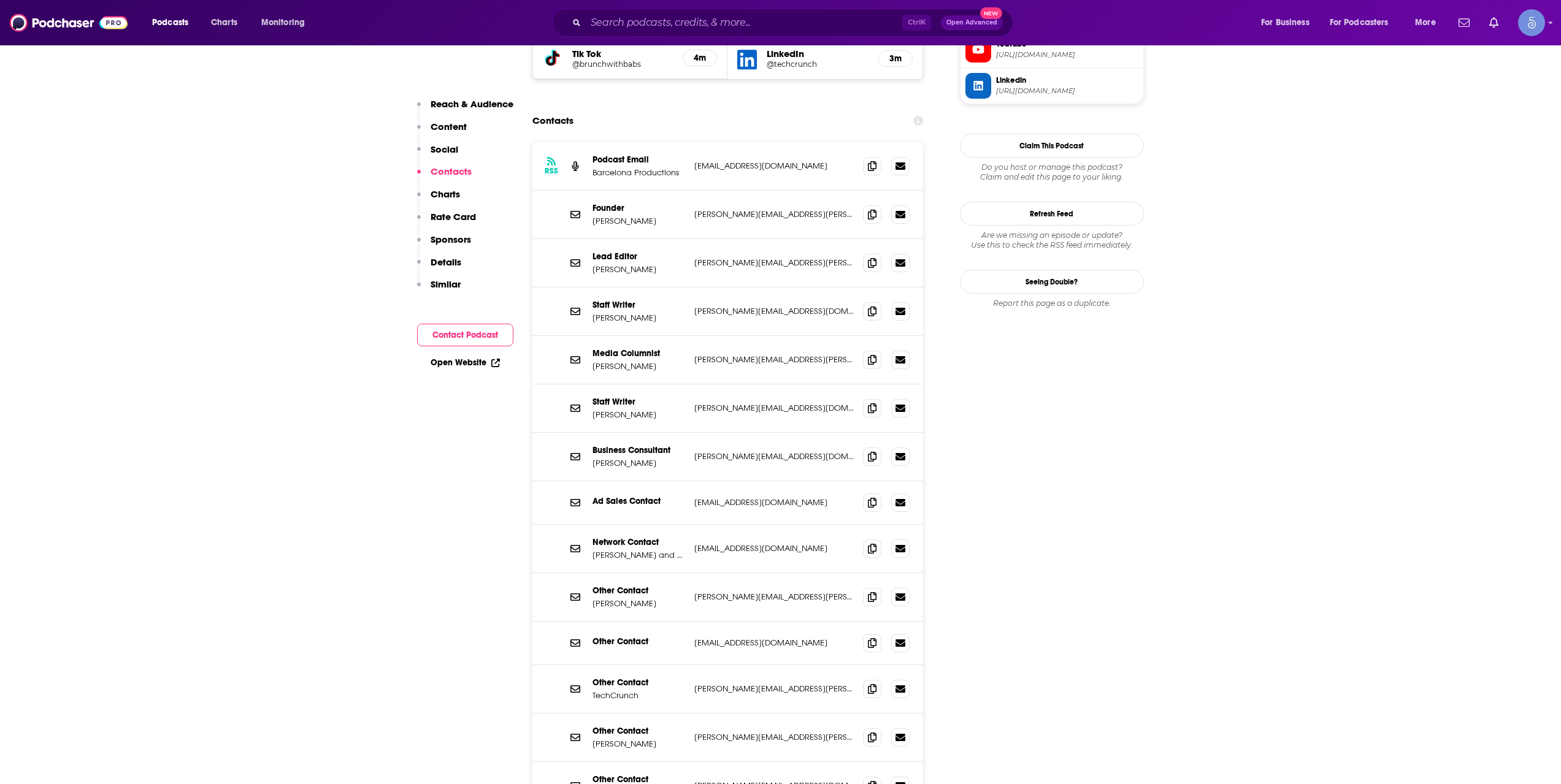
scroll to position [1022, 0]
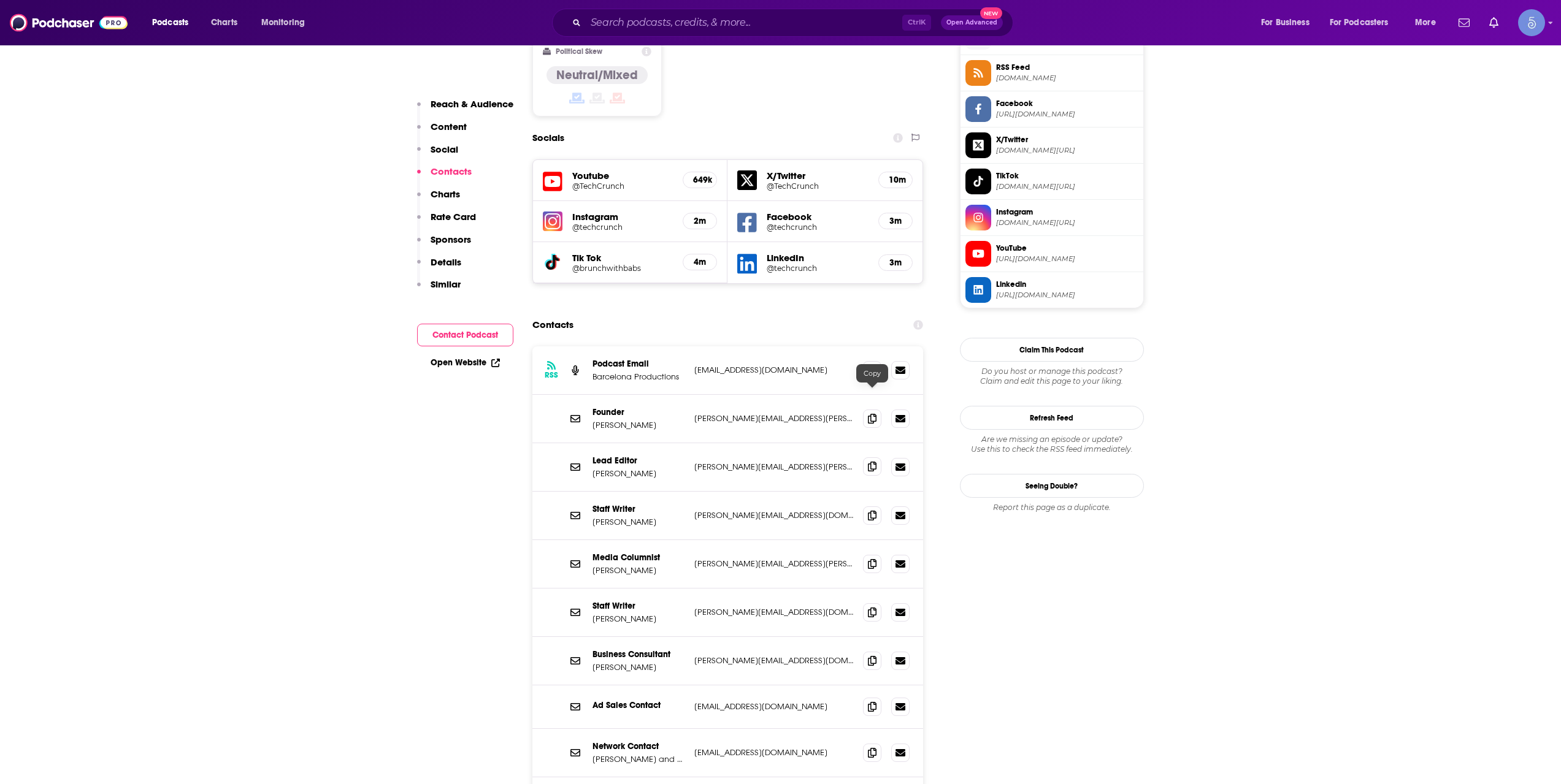
click at [877, 457] on span at bounding box center [872, 466] width 18 height 18
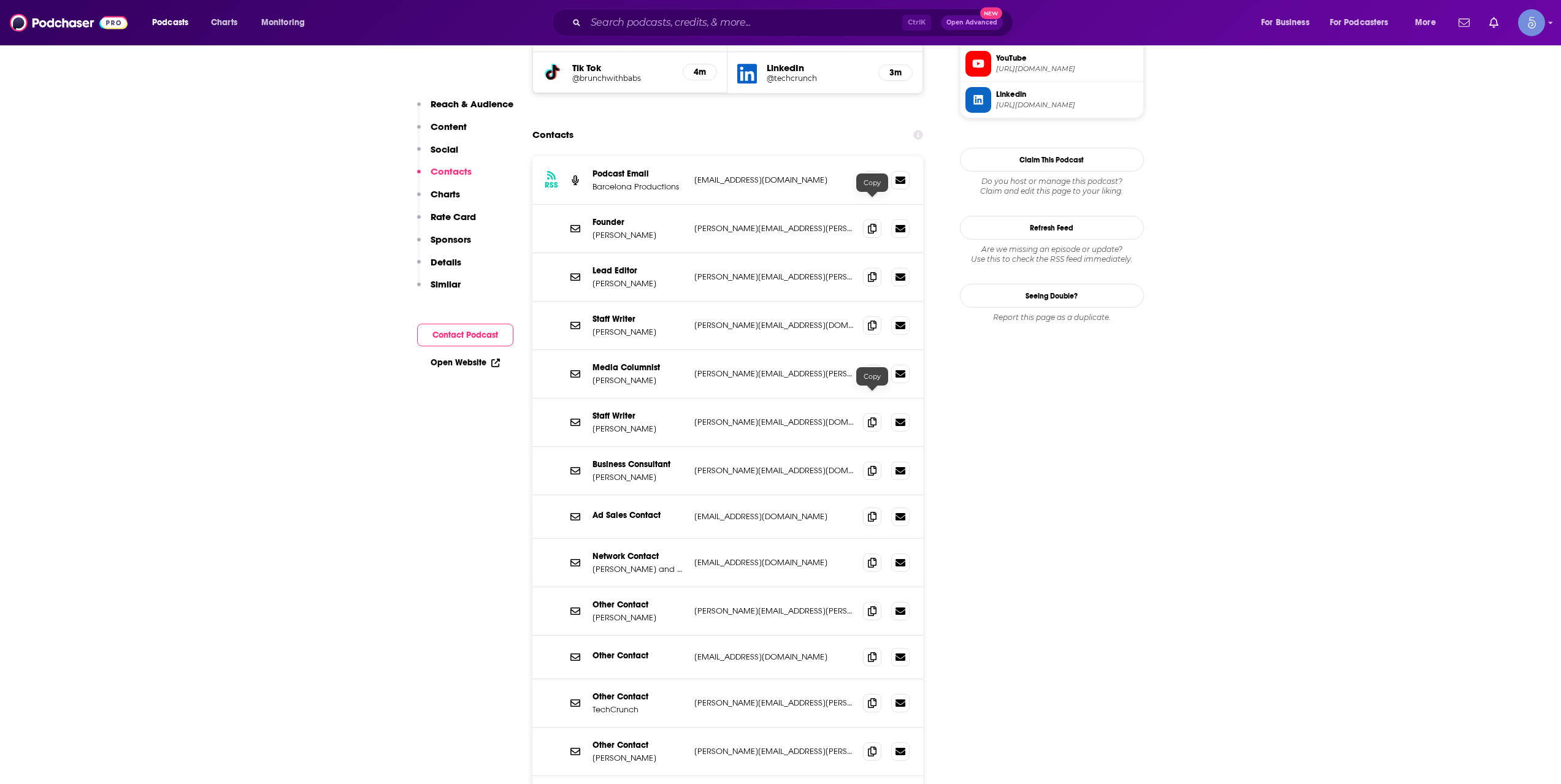
scroll to position [1227, 0]
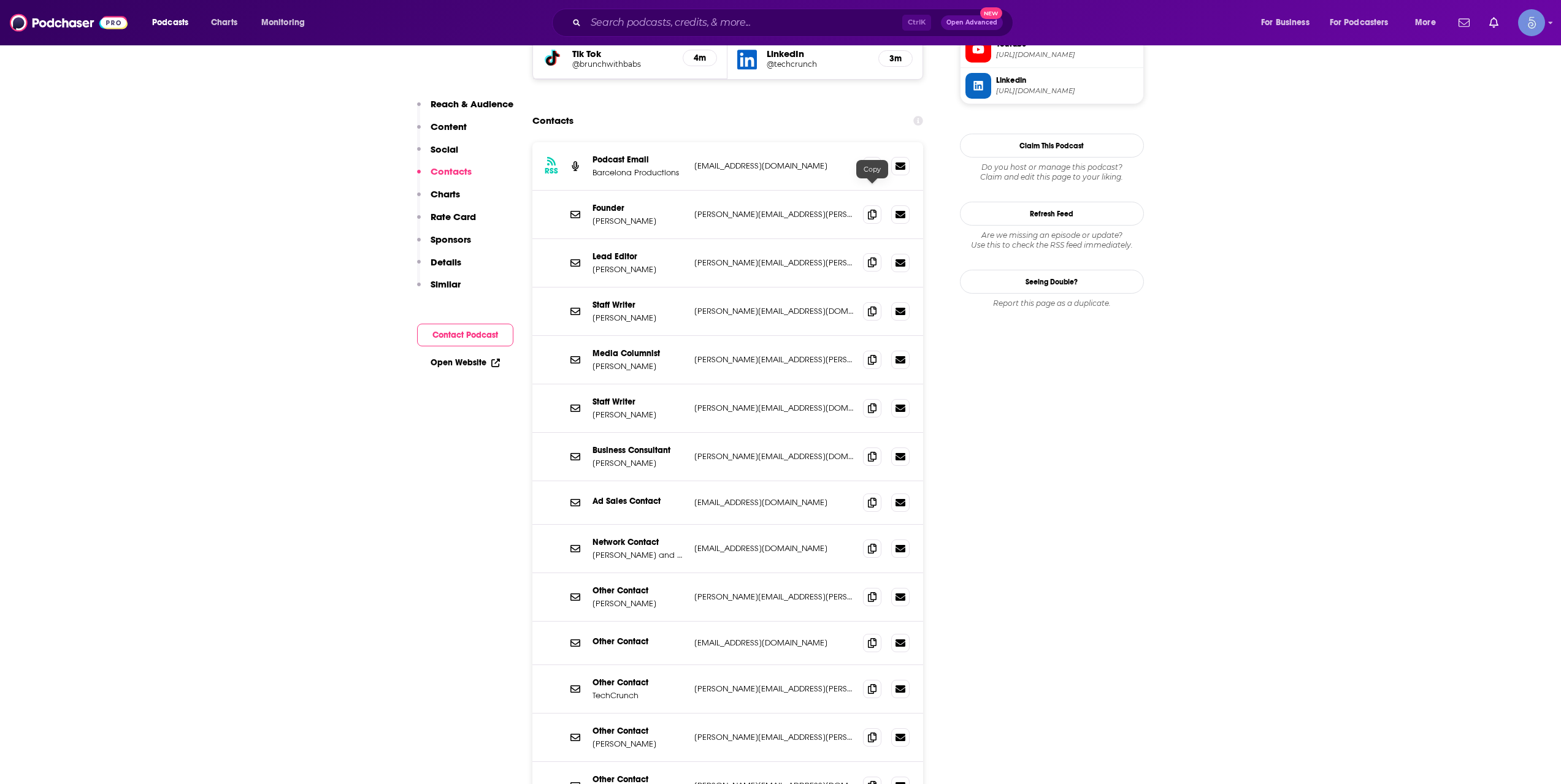
click at [864, 253] on span at bounding box center [872, 262] width 18 height 18
click at [881, 539] on span at bounding box center [872, 548] width 18 height 18
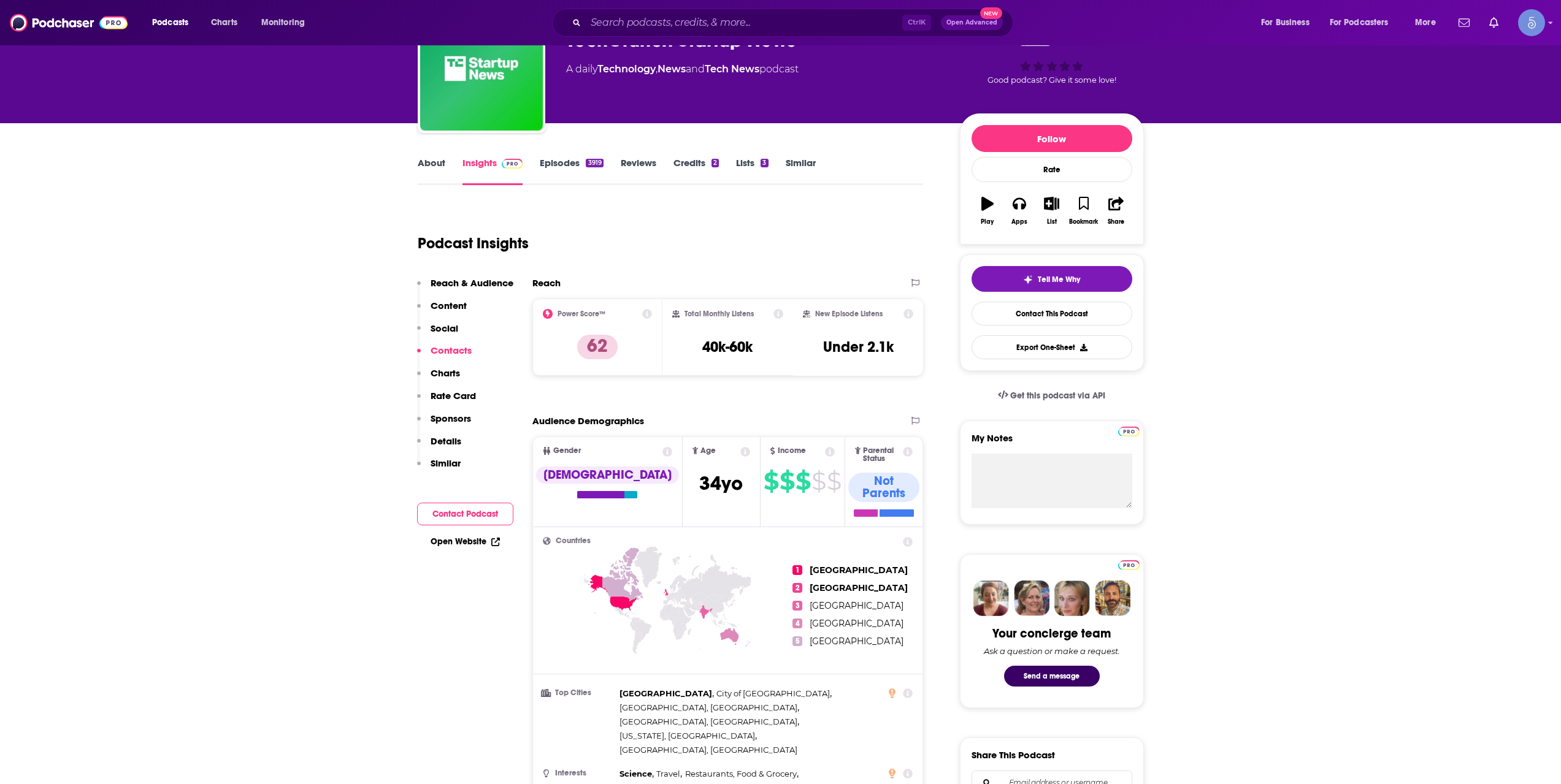
scroll to position [0, 0]
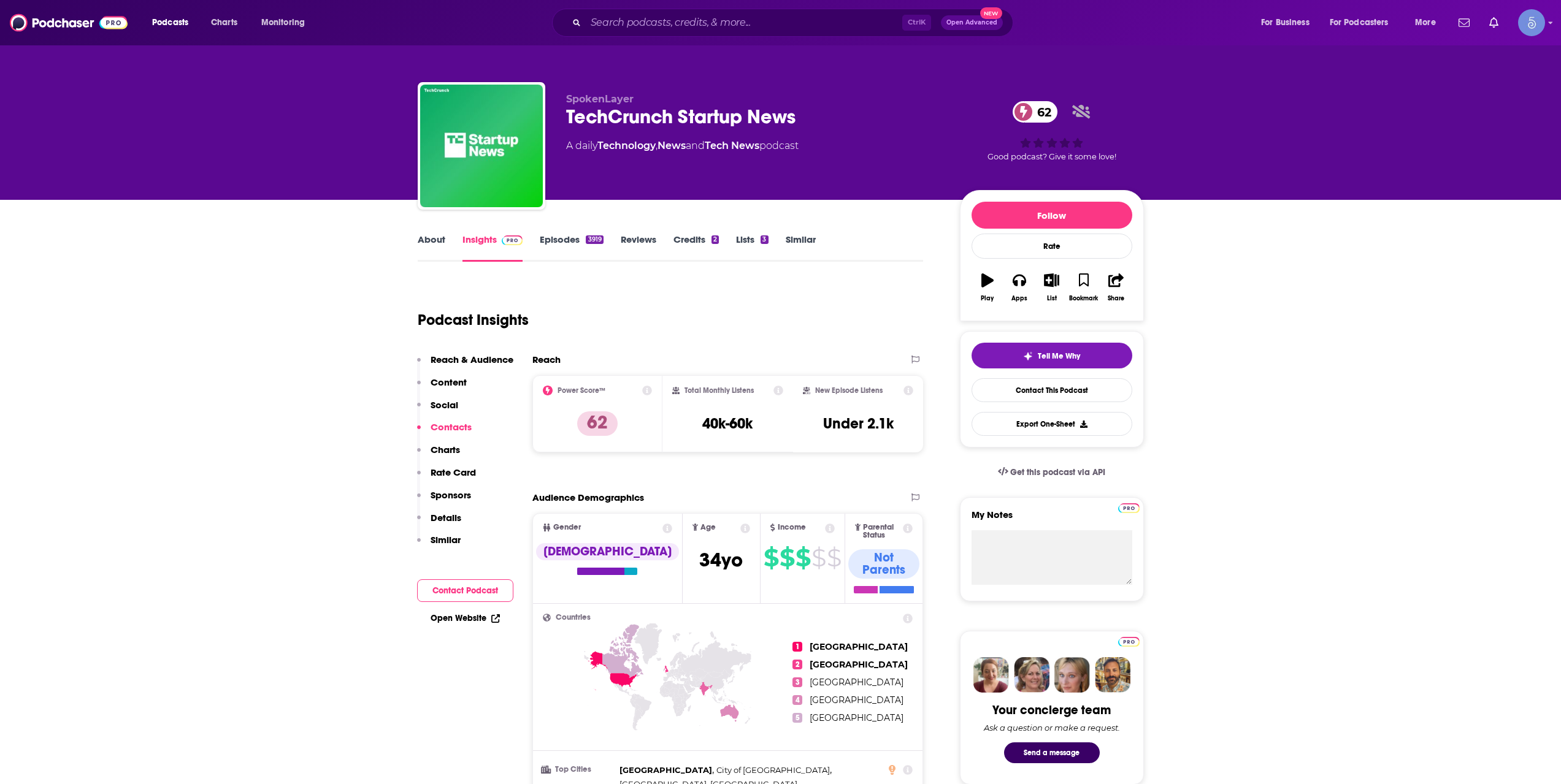
click at [434, 249] on link "About" at bounding box center [431, 248] width 28 height 28
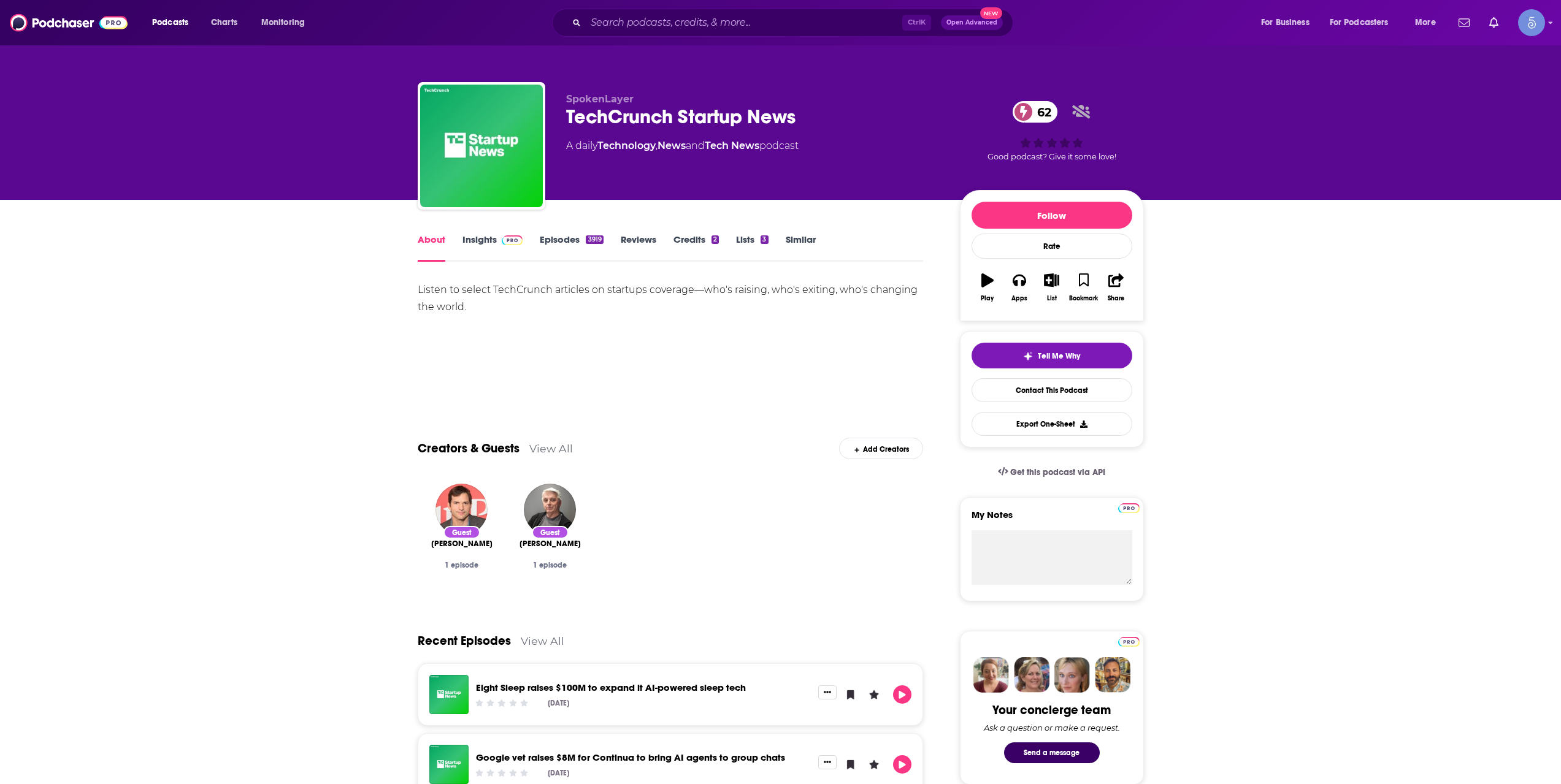
click at [591, 248] on link "Episodes 3919" at bounding box center [572, 248] width 63 height 28
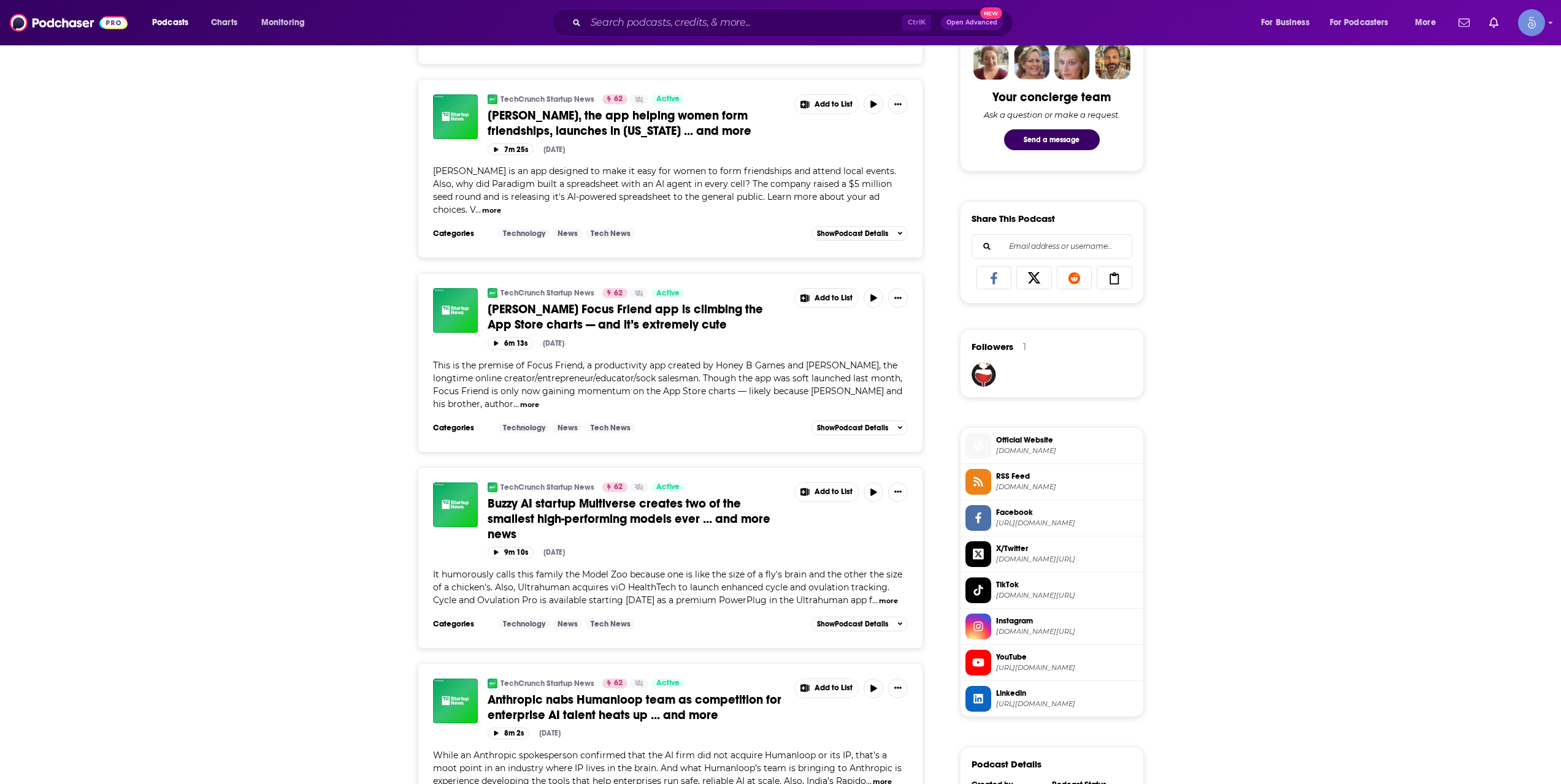
scroll to position [817, 0]
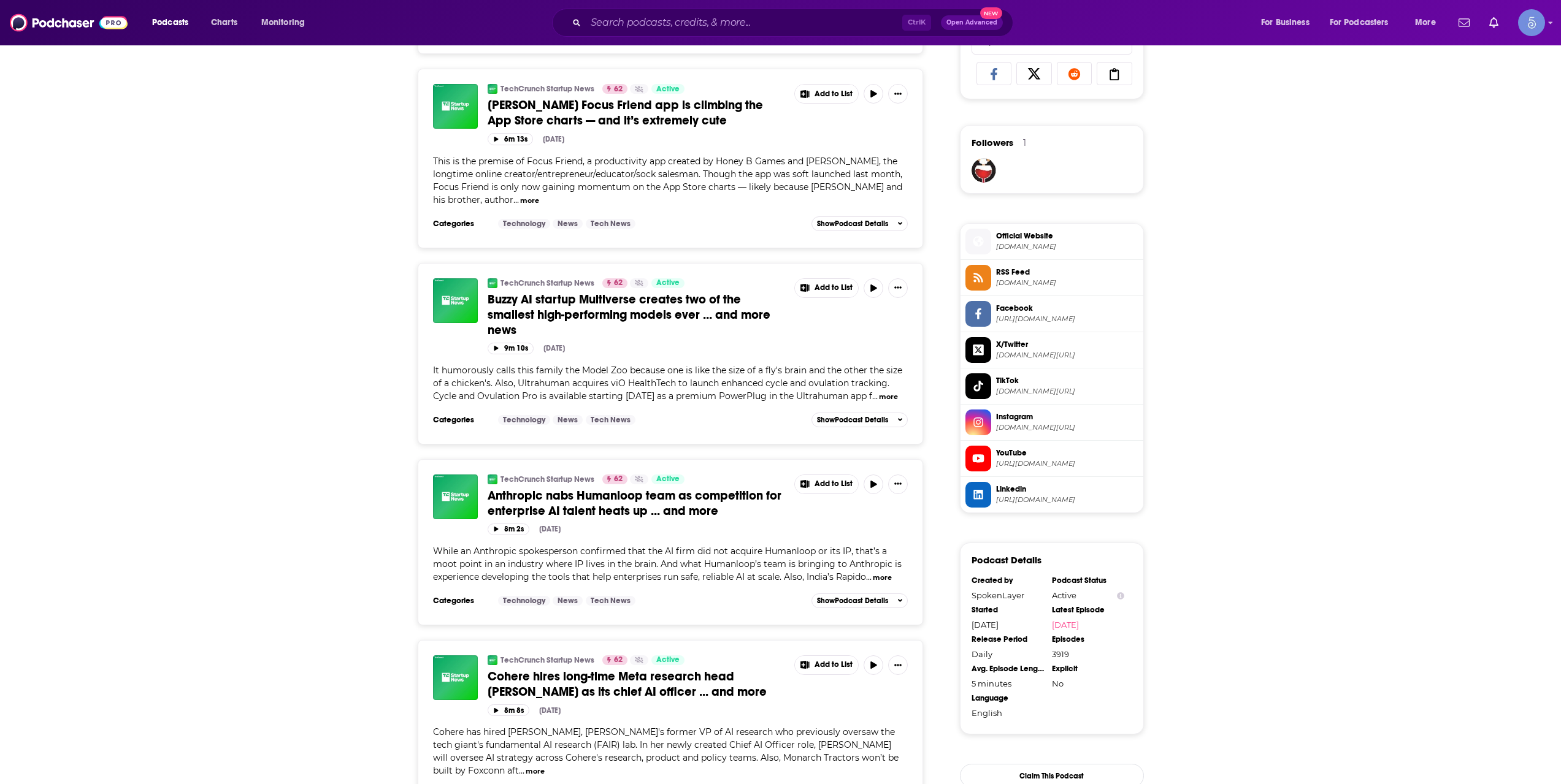
click at [615, 671] on span "Cohere hires long-time Meta research head [PERSON_NAME] as its chief AI officer…" at bounding box center [626, 683] width 279 height 30
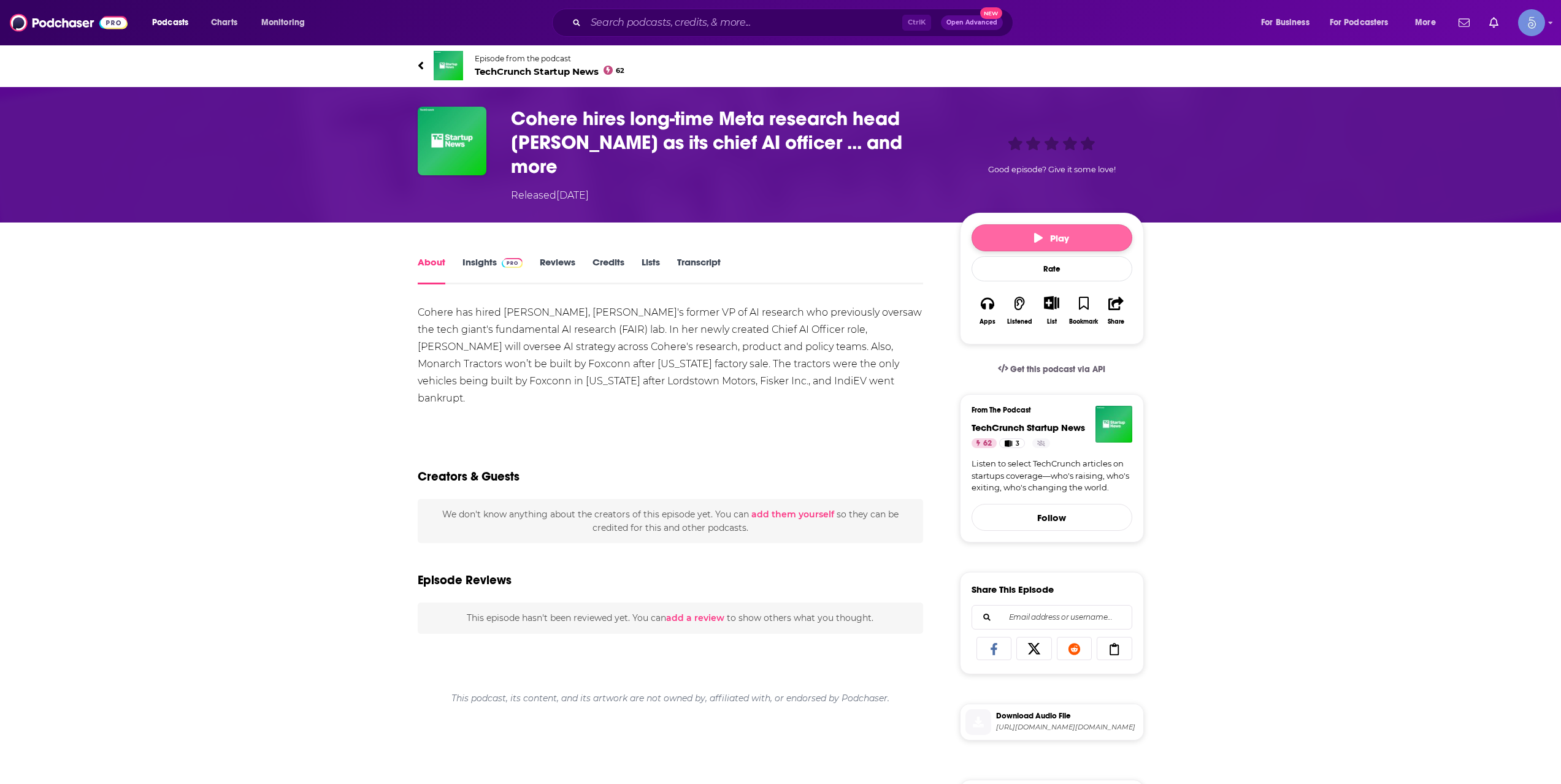
click at [1000, 225] on button "Play" at bounding box center [1052, 238] width 161 height 27
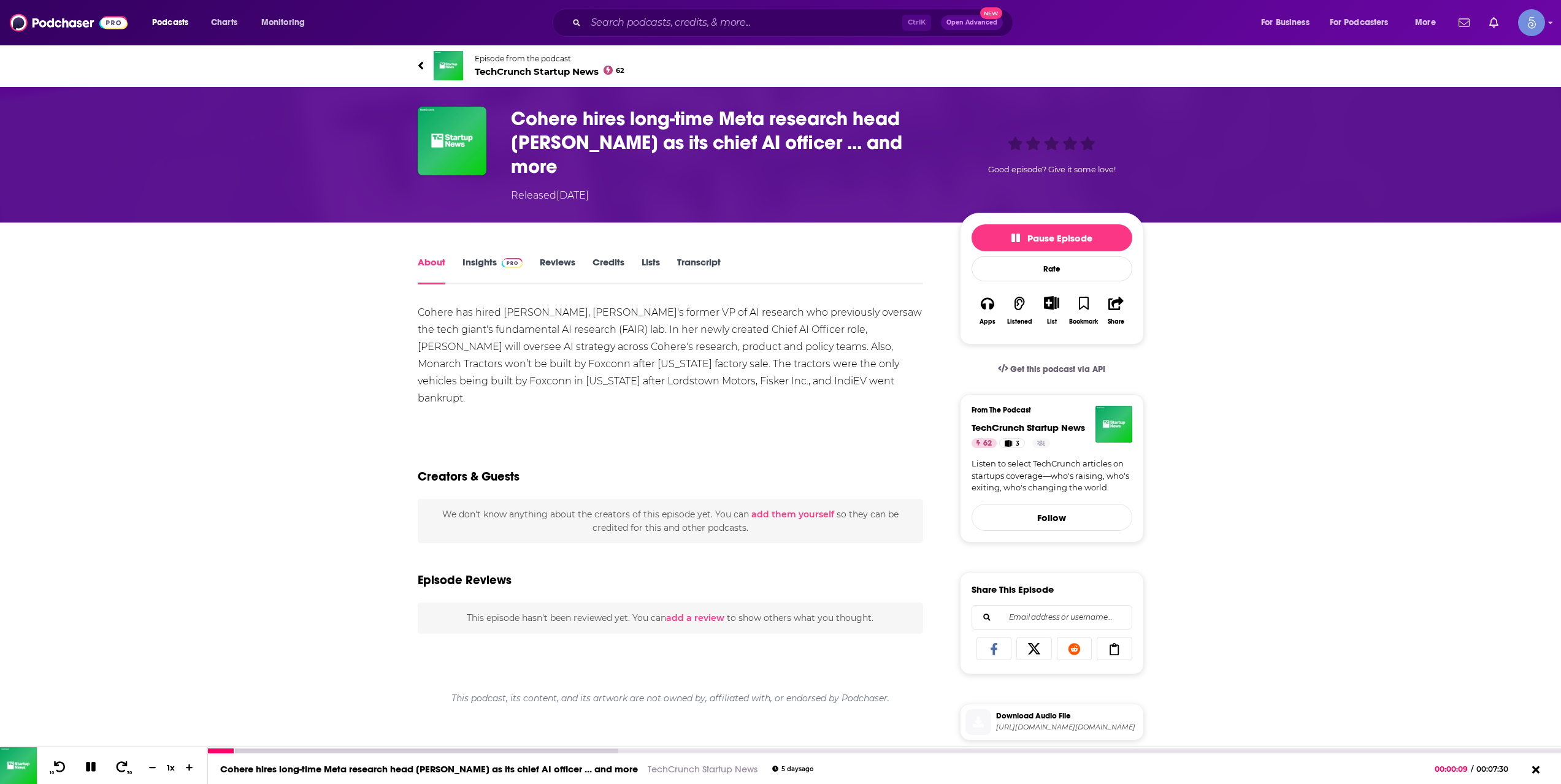
click at [92, 771] on icon at bounding box center [90, 767] width 10 height 10
click at [91, 766] on icon at bounding box center [90, 767] width 10 height 12
click at [86, 776] on div "10 30 1 x" at bounding box center [123, 766] width 171 height 37
click at [86, 768] on icon at bounding box center [90, 767] width 10 height 10
click at [478, 227] on div "About Insights Reviews Credits Lists Transcript Cohere has hired [PERSON_NAME],…" at bounding box center [781, 679] width 726 height 913
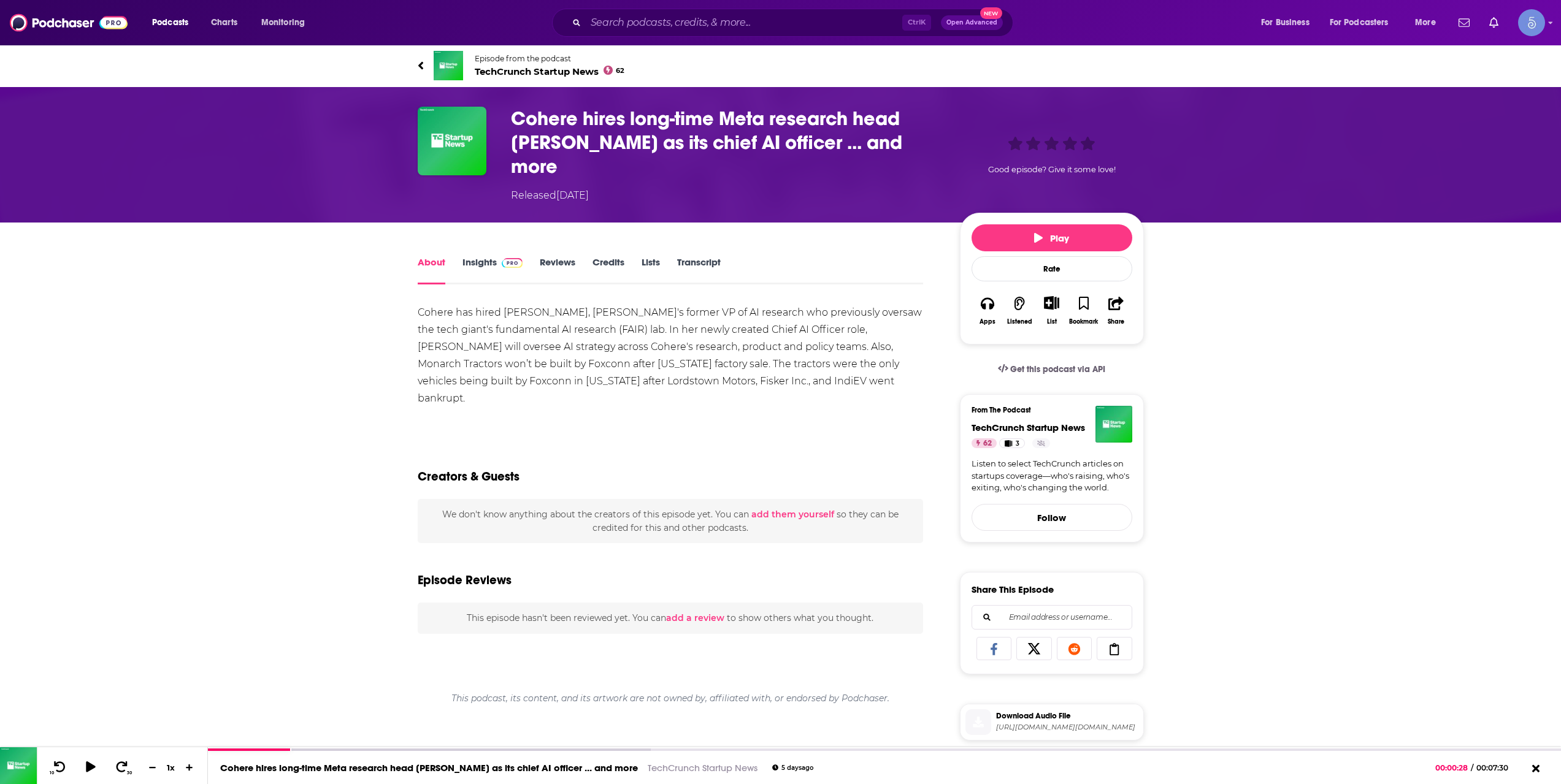
click at [485, 256] on link "Insights" at bounding box center [493, 271] width 61 height 28
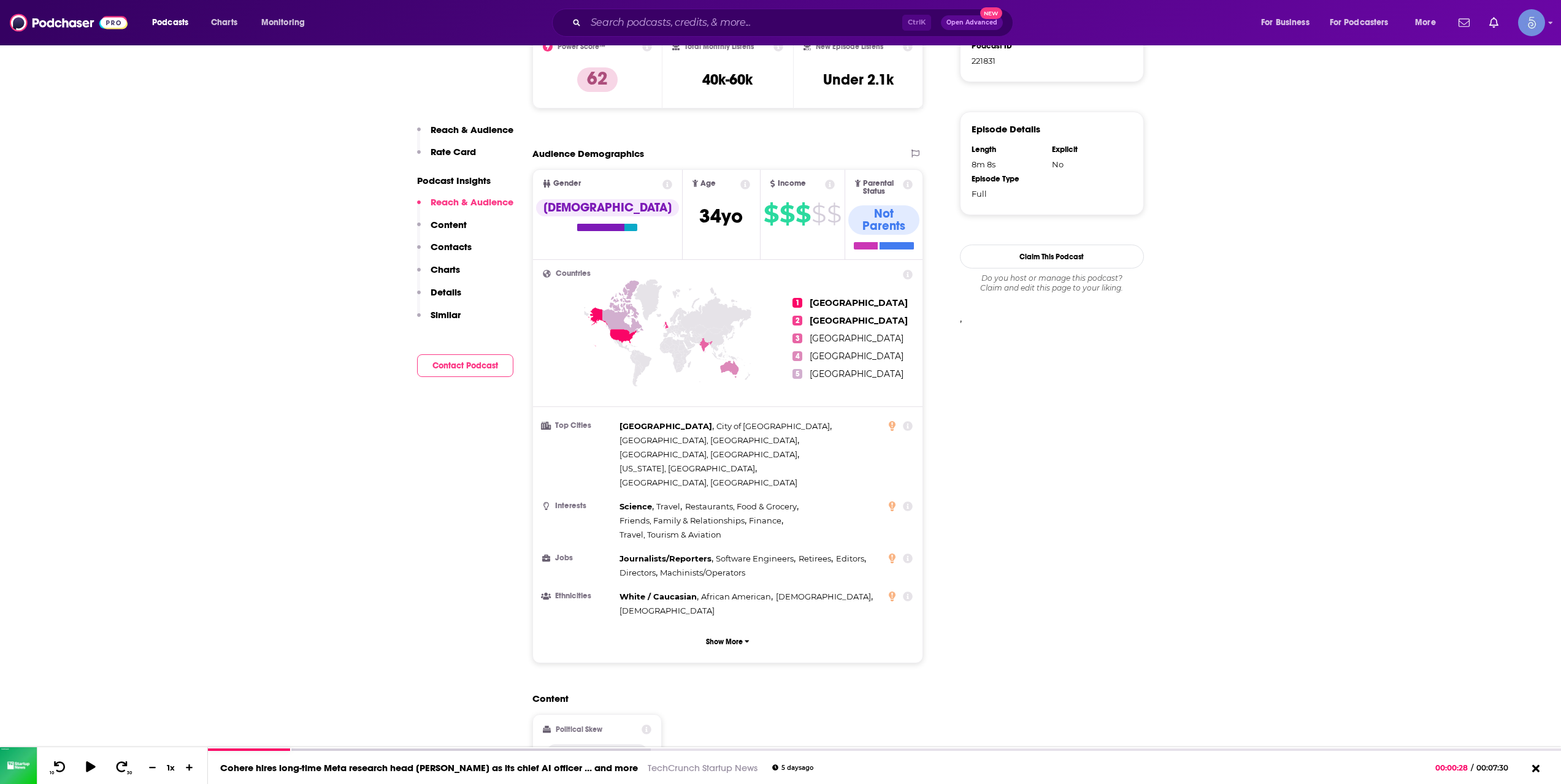
scroll to position [1227, 0]
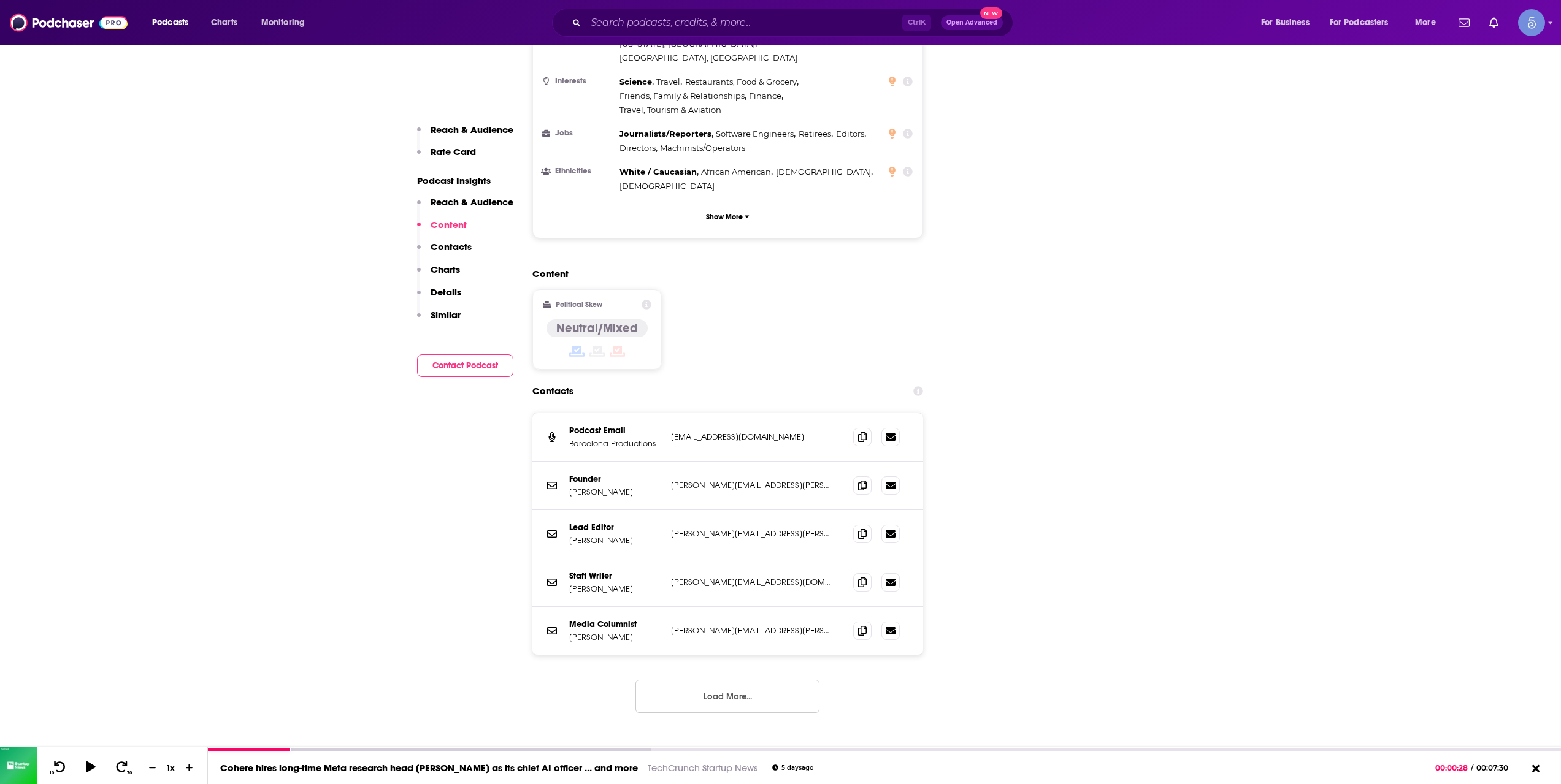
click at [767, 680] on button "Load More..." at bounding box center [728, 696] width 184 height 33
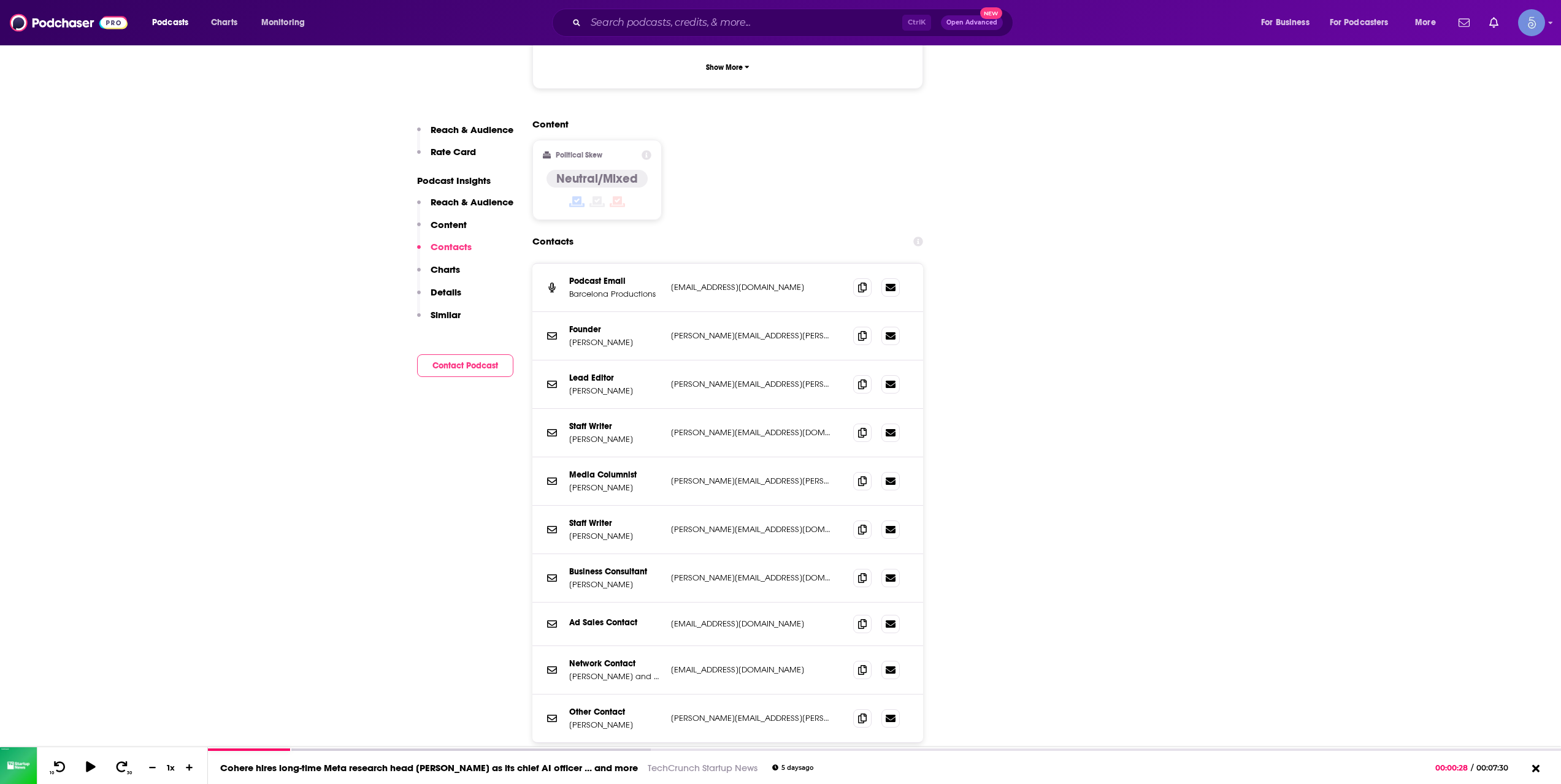
scroll to position [1430, 0]
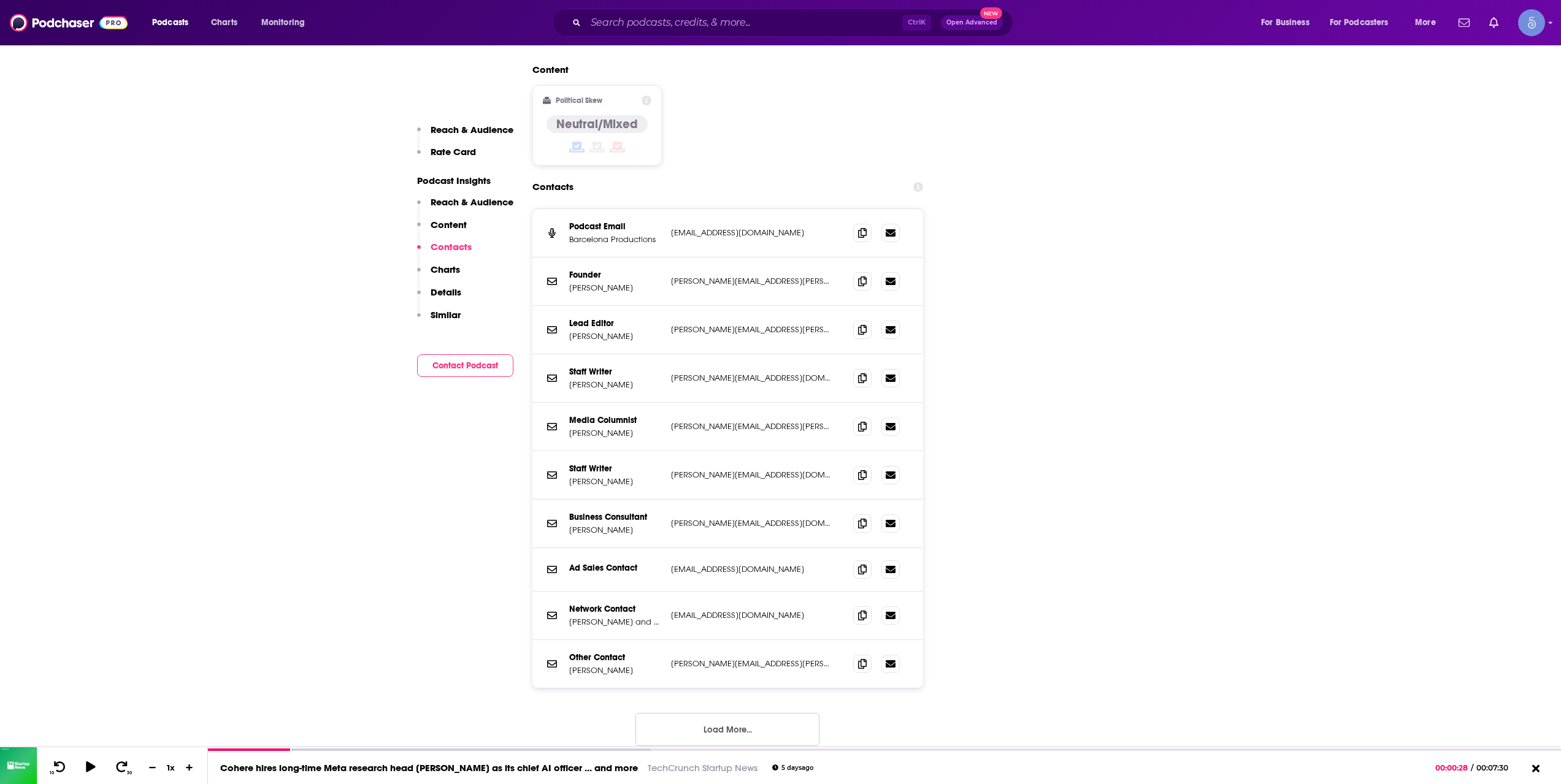
click at [771, 615] on div "Podcast Email Barcelona Productions [EMAIL_ADDRESS][DOMAIN_NAME] [EMAIL_ADDRESS…" at bounding box center [728, 487] width 391 height 557
click at [763, 713] on button "Load More..." at bounding box center [728, 729] width 184 height 33
click at [717, 22] on input "Search podcasts, credits, & more..." at bounding box center [744, 22] width 317 height 20
paste input "Pitchfork Economics with [PERSON_NAME]"
type input "Pitchfork Economics with [PERSON_NAME]"
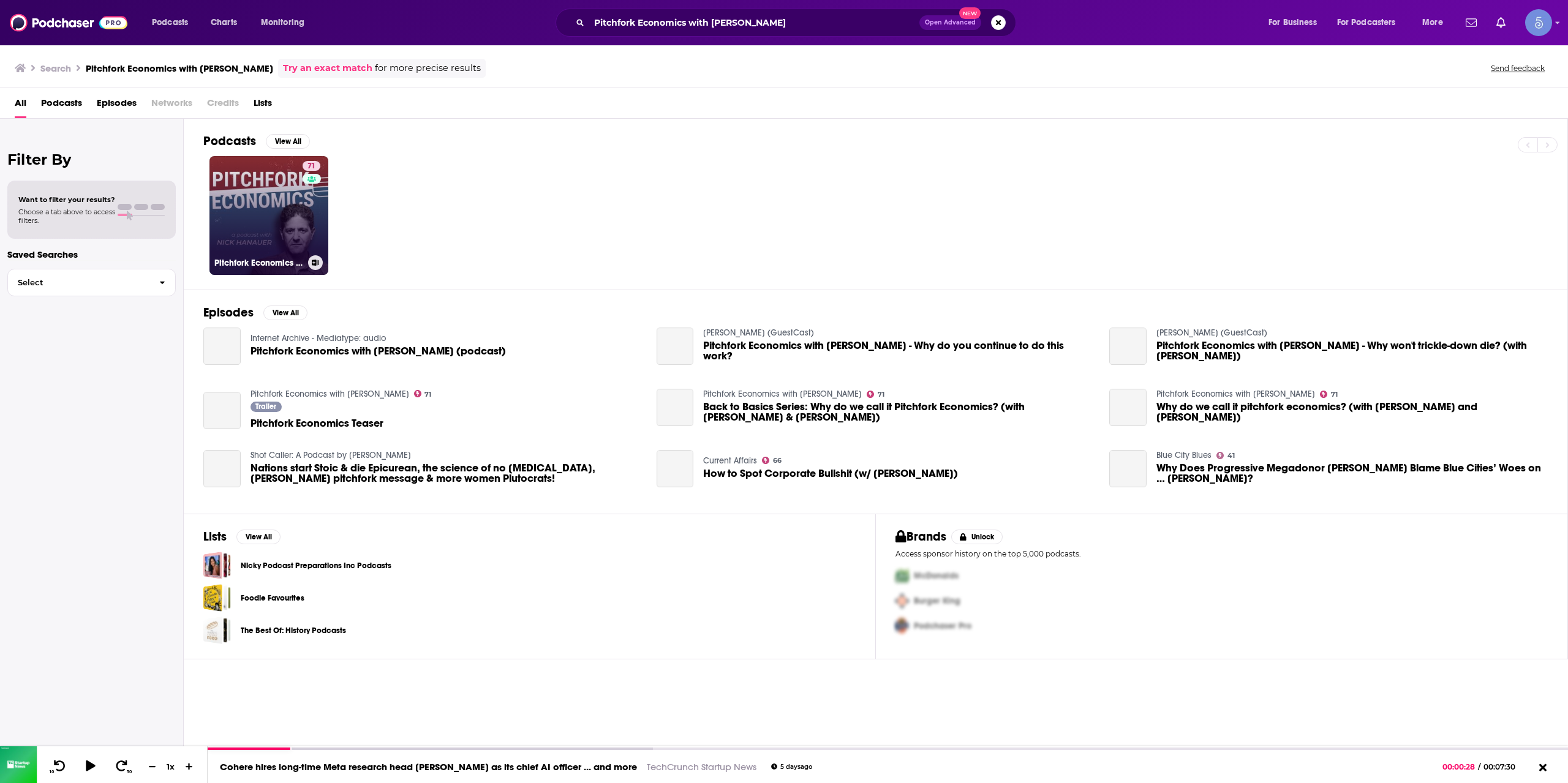
click at [290, 205] on link "71 Pitchfork Economics with [PERSON_NAME]" at bounding box center [269, 216] width 119 height 119
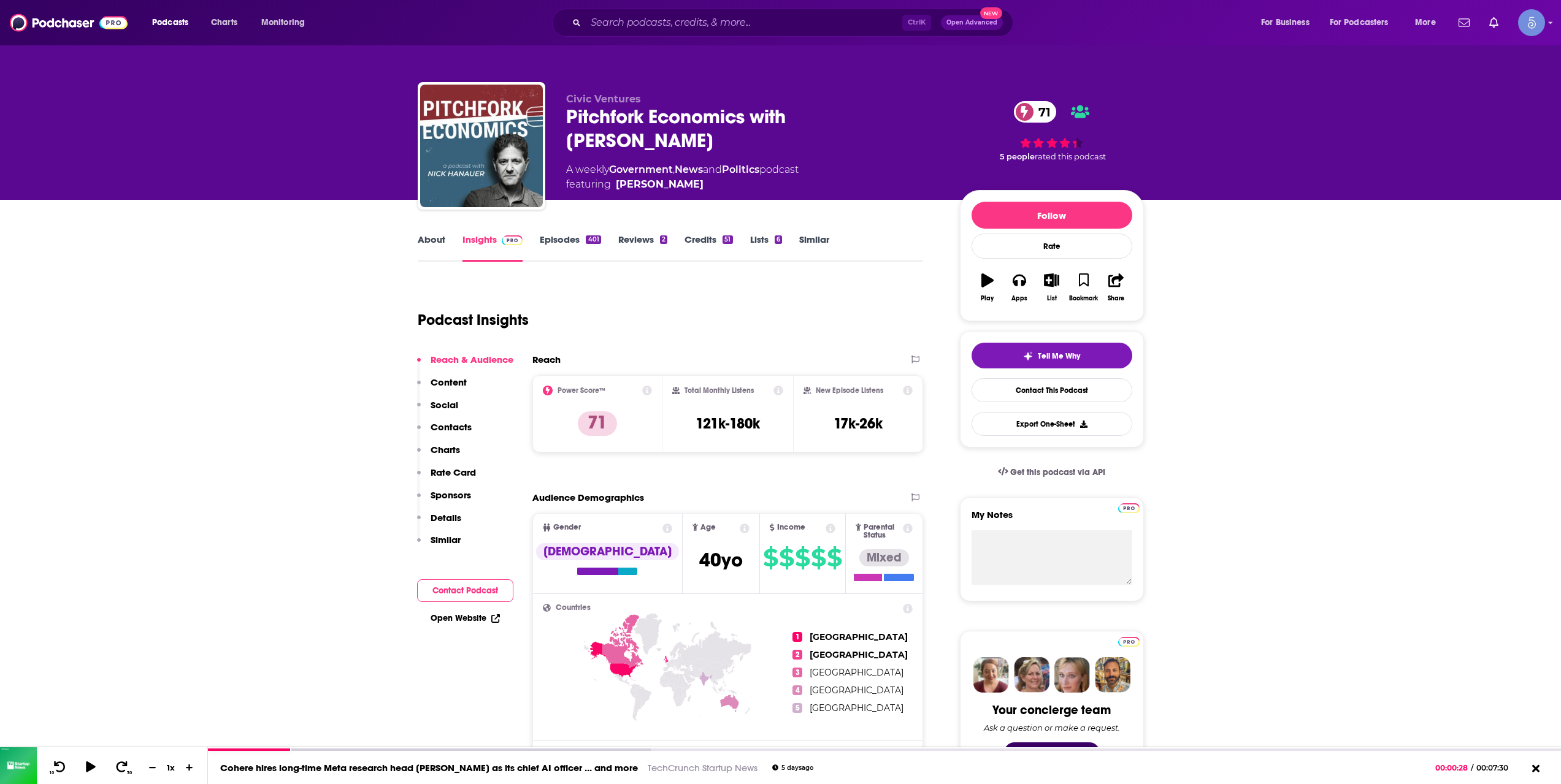
copy span "[PERSON_NAME]"
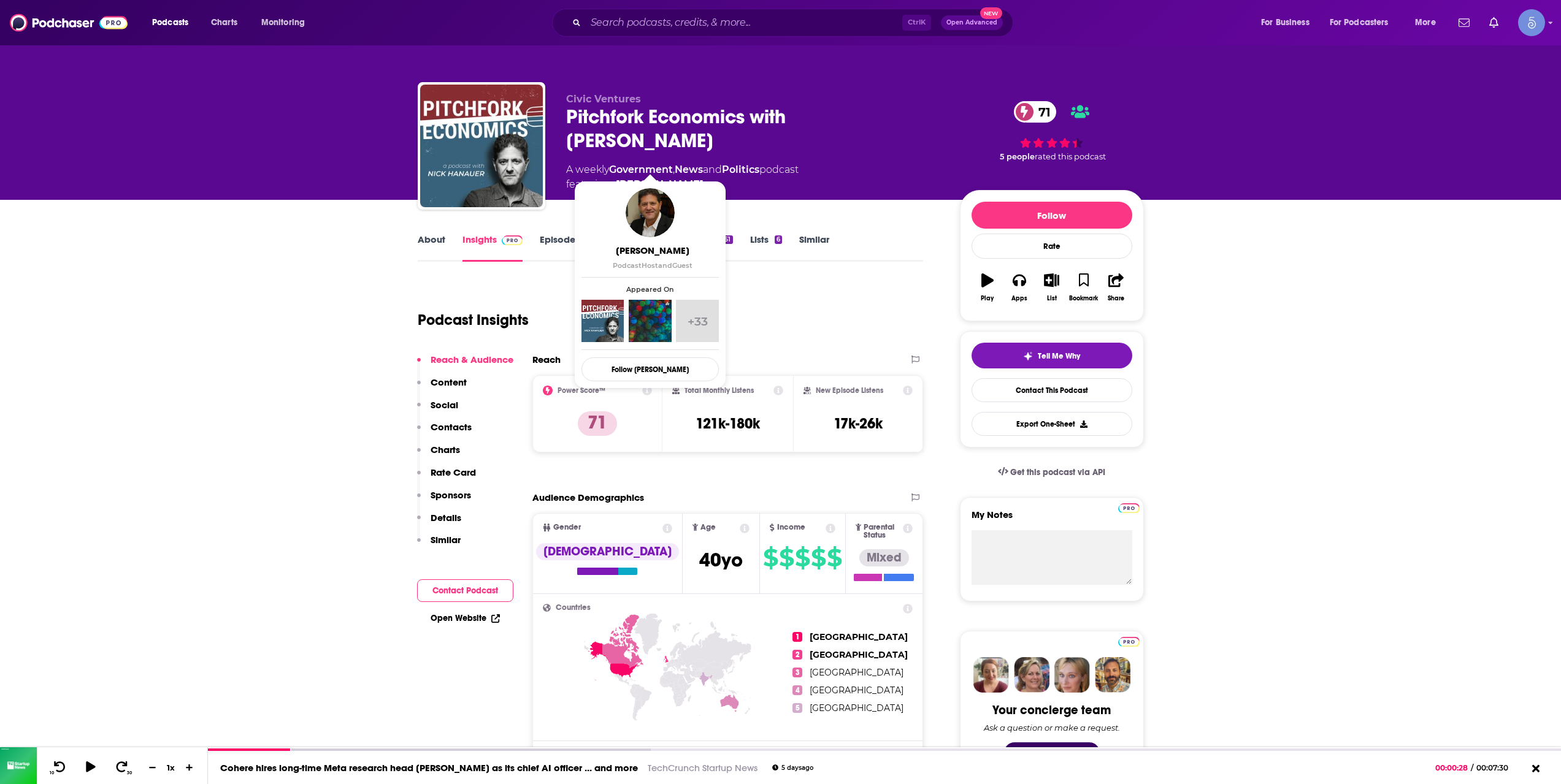
drag, startPoint x: 669, startPoint y: 161, endPoint x: 684, endPoint y: 162, distance: 15.0
click at [684, 177] on span "featuring [PERSON_NAME]" at bounding box center [682, 185] width 232 height 15
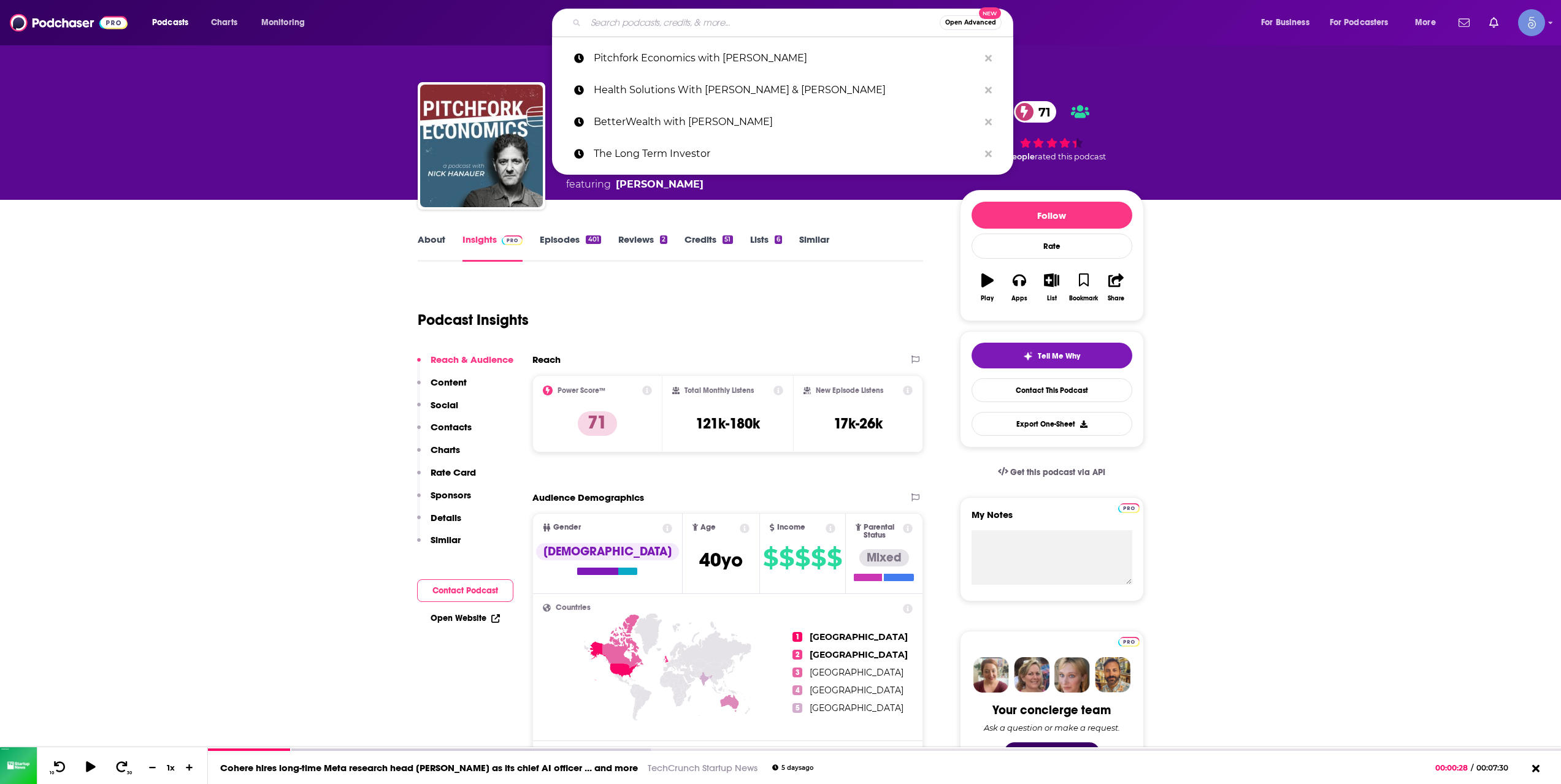
click at [644, 28] on input "Search podcasts, credits, & more..." at bounding box center [763, 22] width 354 height 20
paste input "Equity"
type input "Equity"
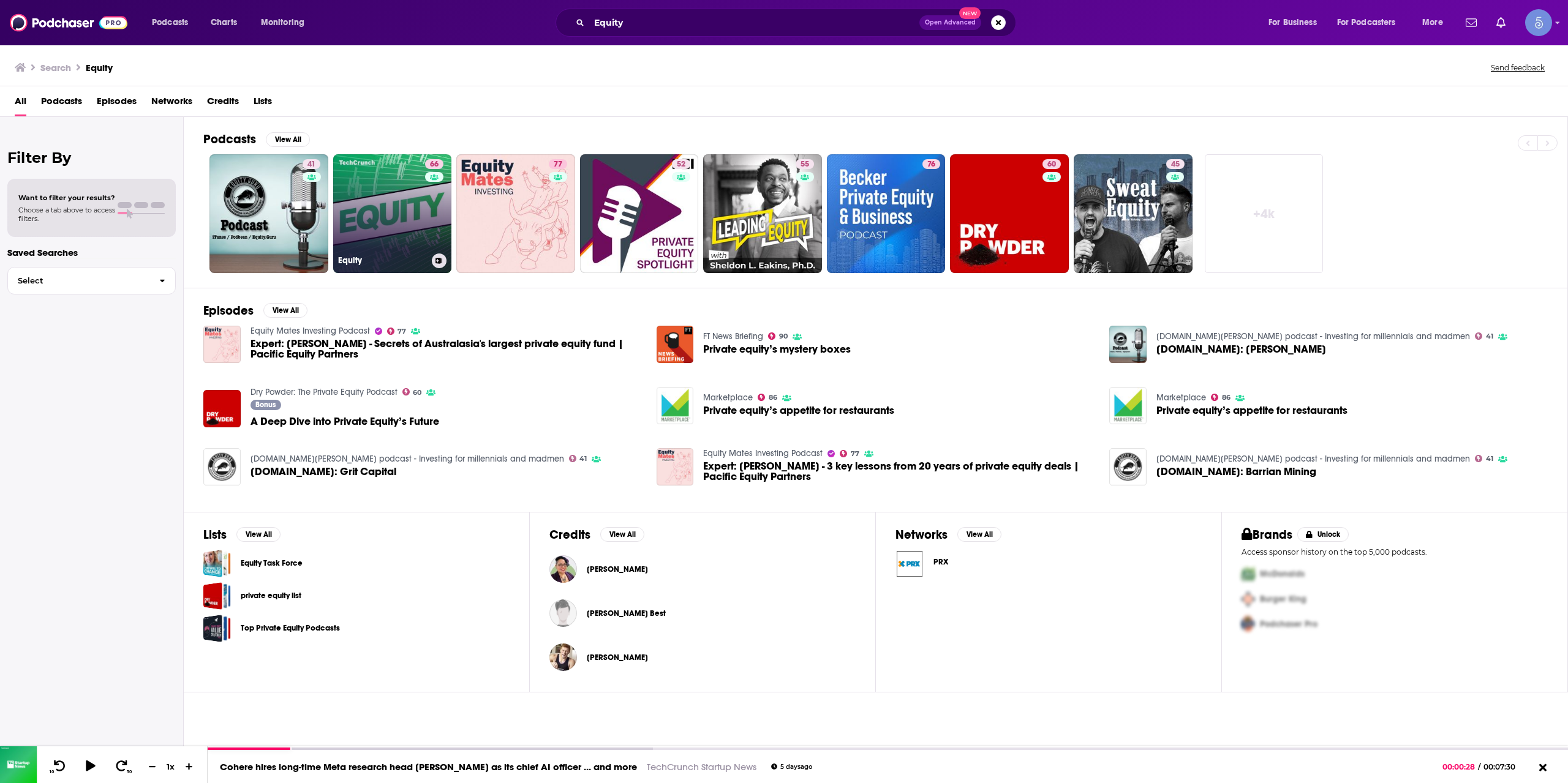
click at [366, 200] on link "66 Equity" at bounding box center [392, 214] width 119 height 119
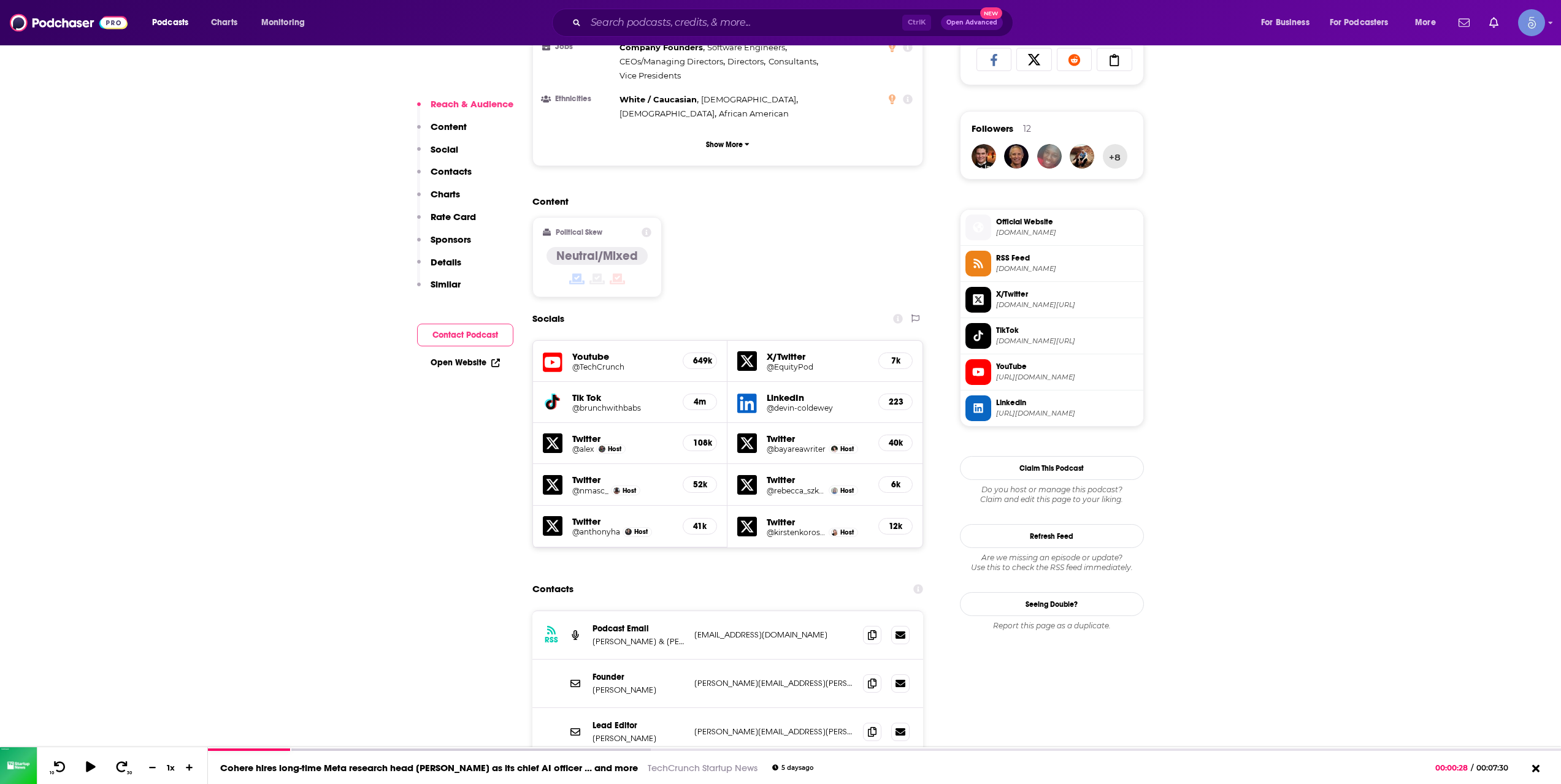
scroll to position [1022, 0]
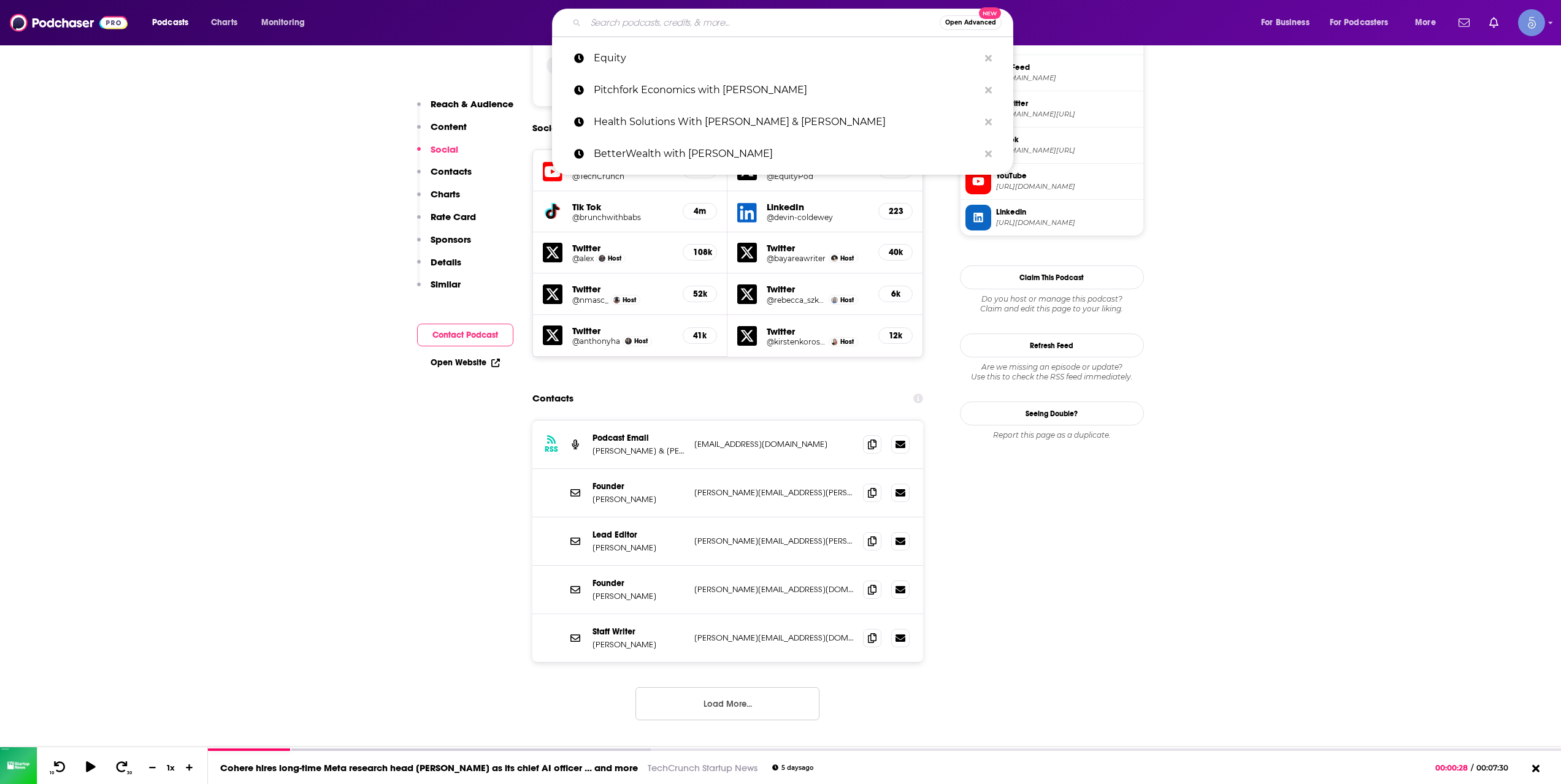
click at [715, 28] on input "Search podcasts, credits, & more..." at bounding box center [763, 22] width 354 height 20
paste input "🎙️ [DOMAIN_NAME]™ – Europe’s Voice on Startups, VC, Innovation & Growth"
type input "🎙️ [DOMAIN_NAME]™ – Europe’s Voice on Startups, VC, Innovation & Growth"
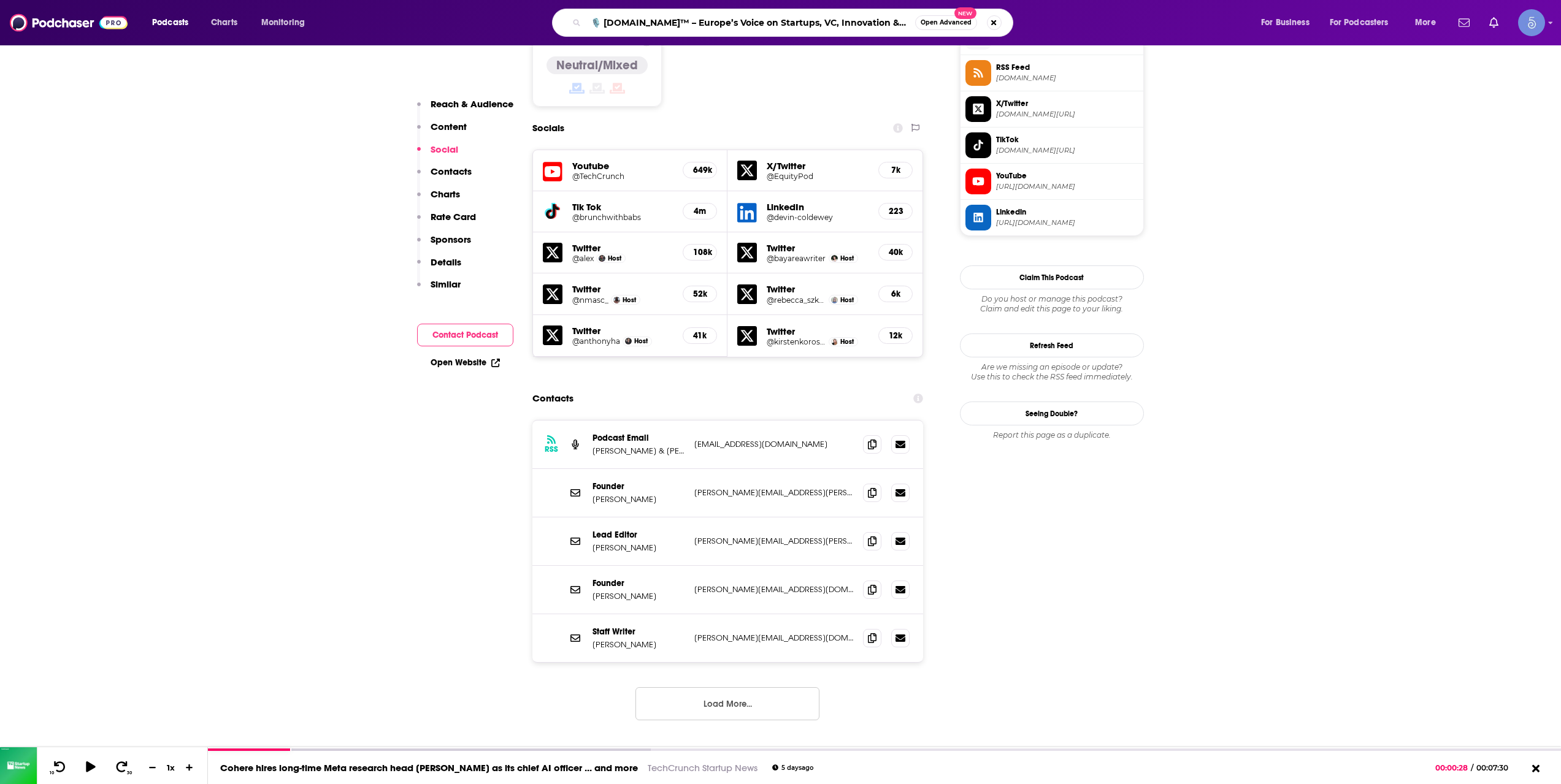
scroll to position [0, 5]
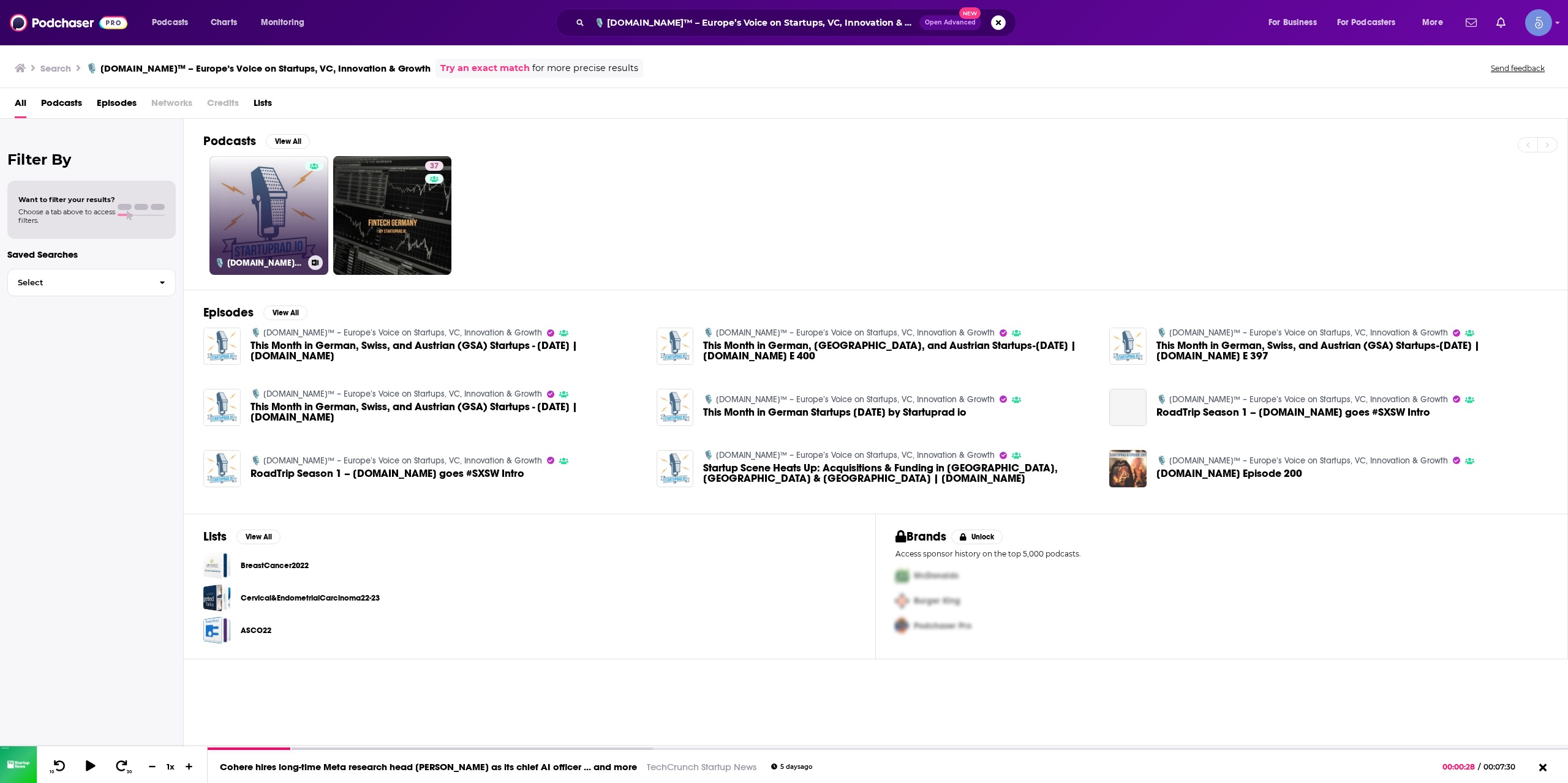
click at [268, 201] on link "🎙️ [DOMAIN_NAME]™ – Europe’s Voice on Startups, VC, Innovation & Growth" at bounding box center [269, 216] width 119 height 119
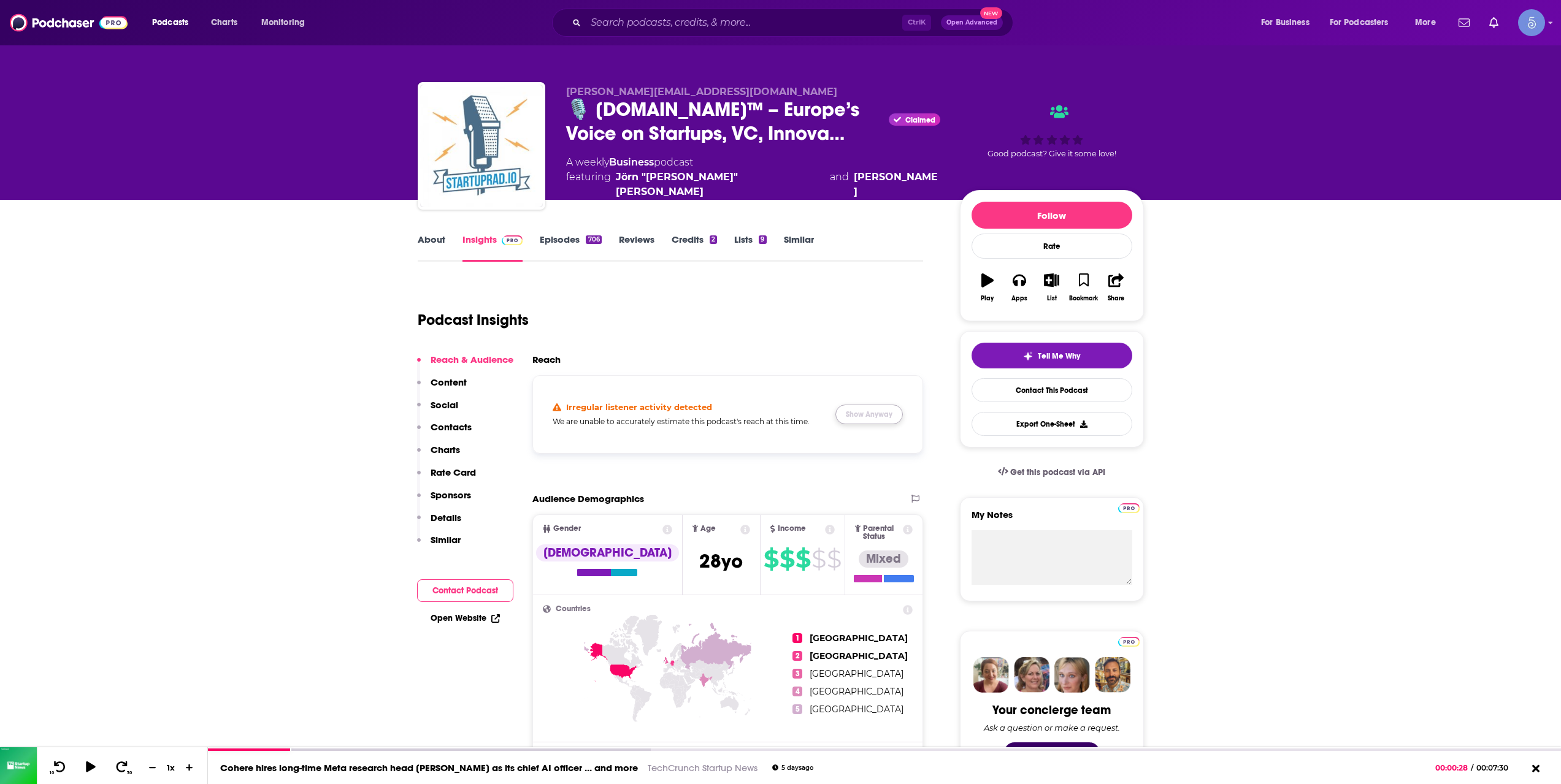
click at [857, 414] on button "Show Anyway" at bounding box center [869, 414] width 67 height 20
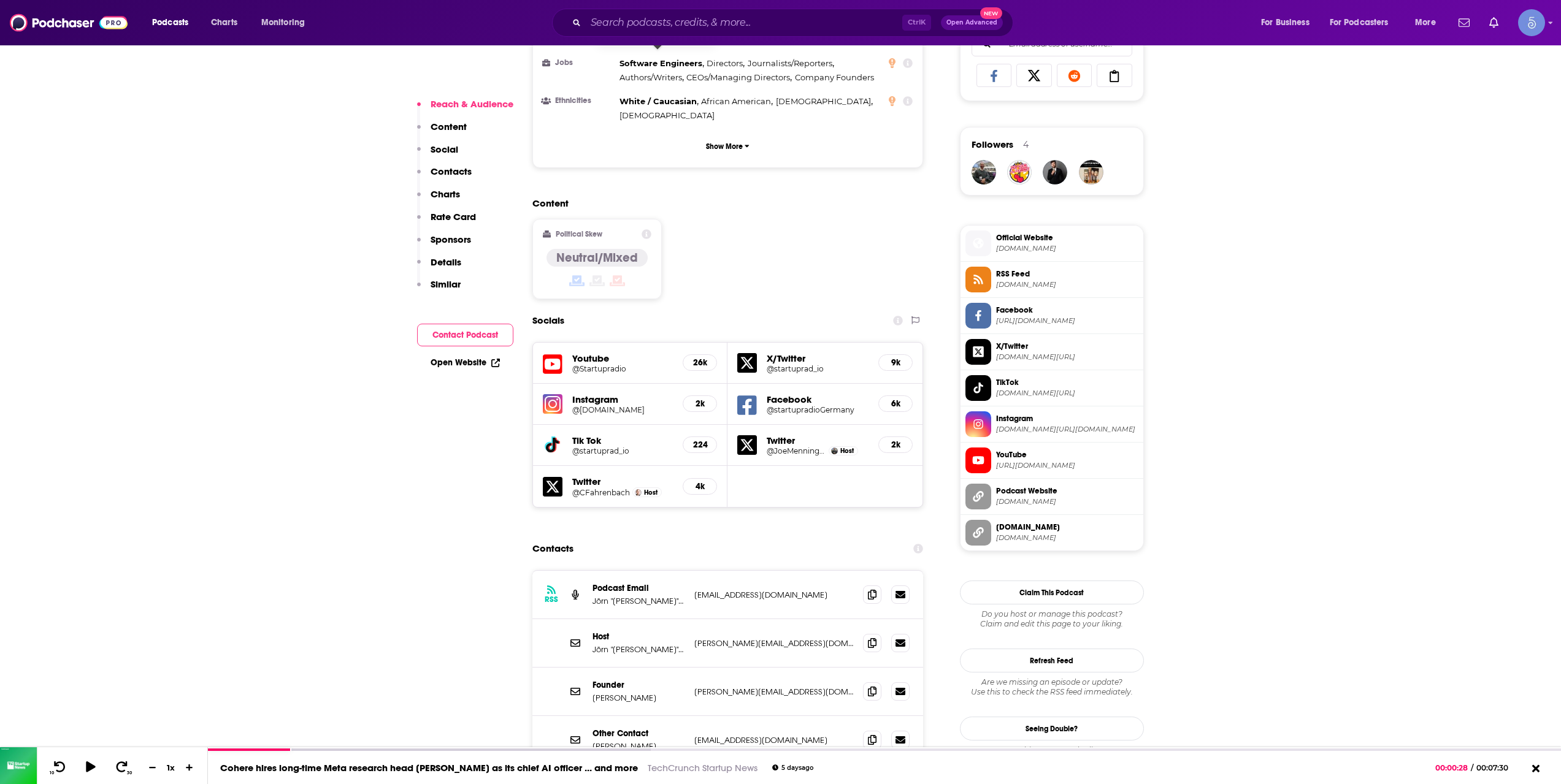
scroll to position [817, 0]
click at [879, 583] on span at bounding box center [872, 592] width 18 height 18
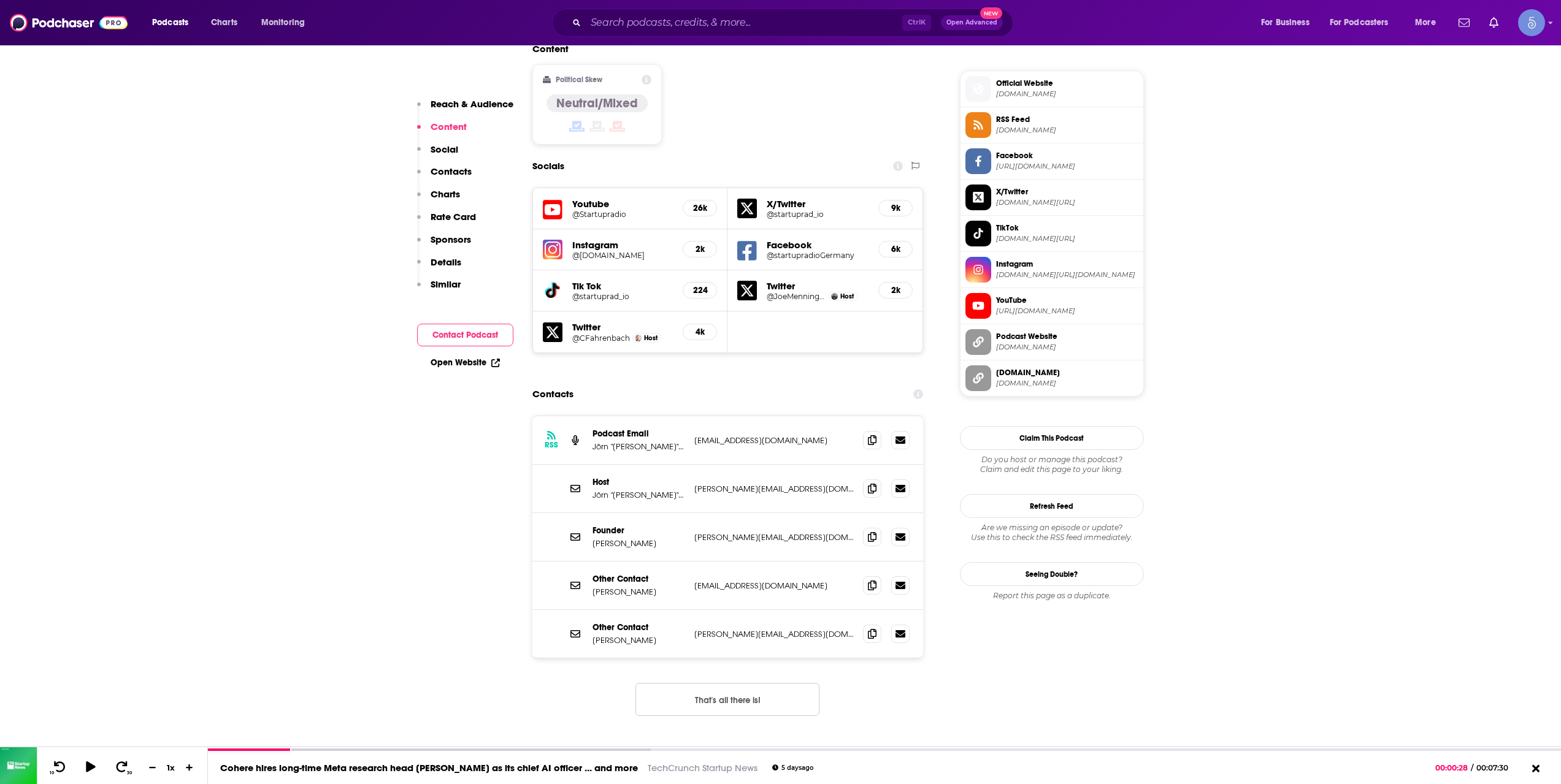
scroll to position [1022, 0]
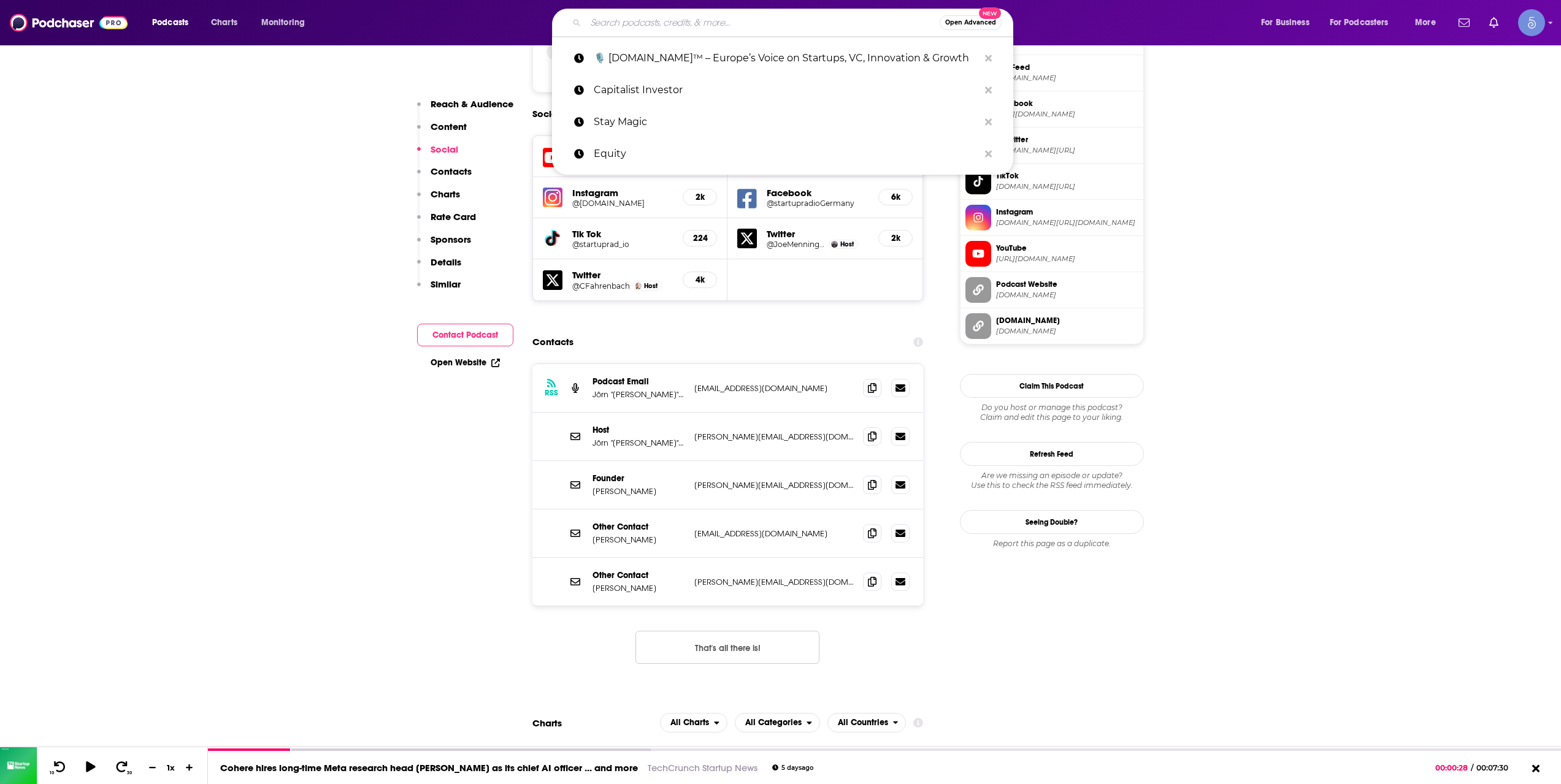
click at [688, 20] on input "Search podcasts, credits, & more..." at bounding box center [763, 22] width 354 height 20
paste input "Entrepreneurial Thought Leaders (ETL)"
type input "Entrepreneurial Thought Leaders (ETL)"
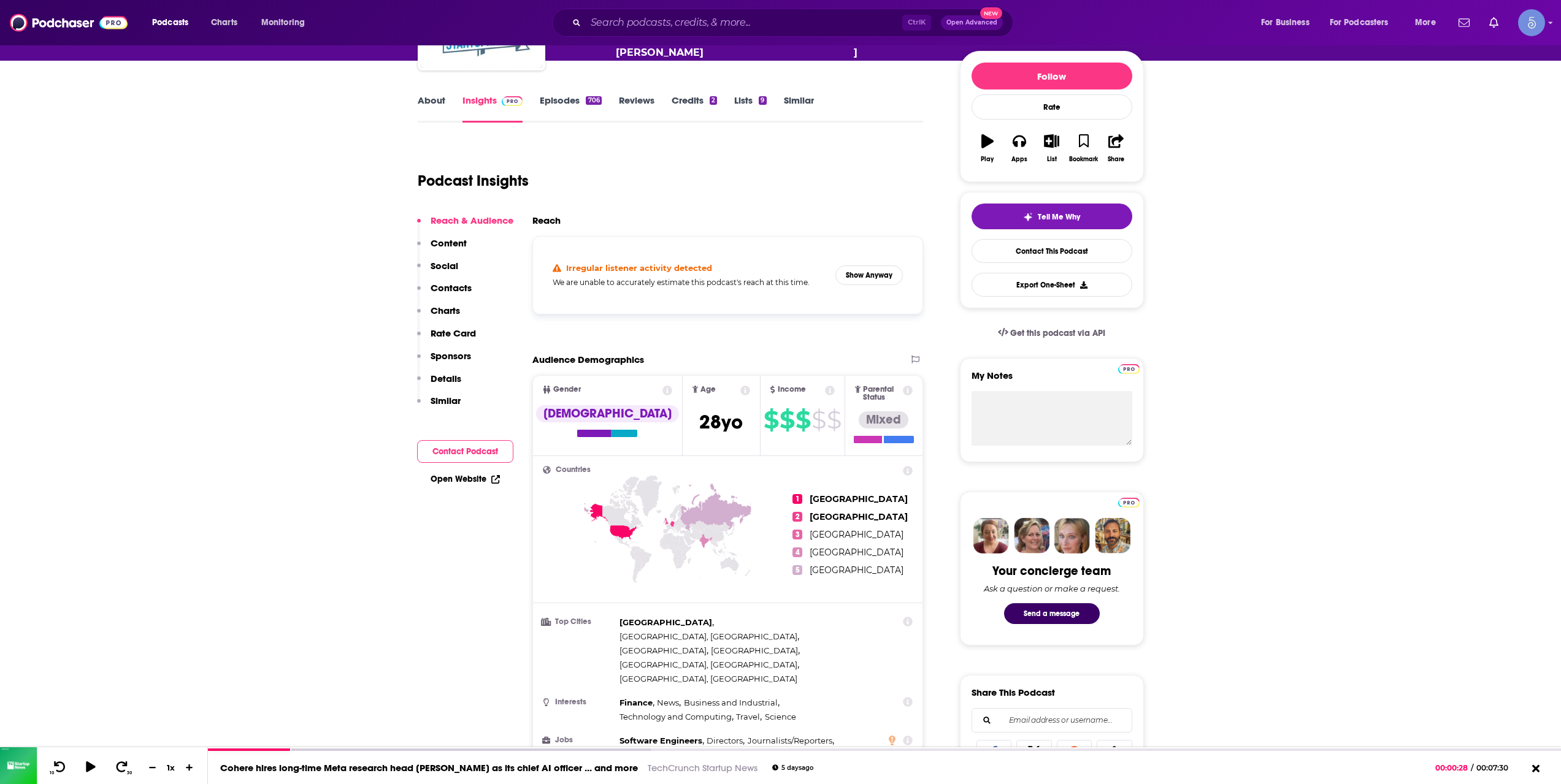
scroll to position [817, 0]
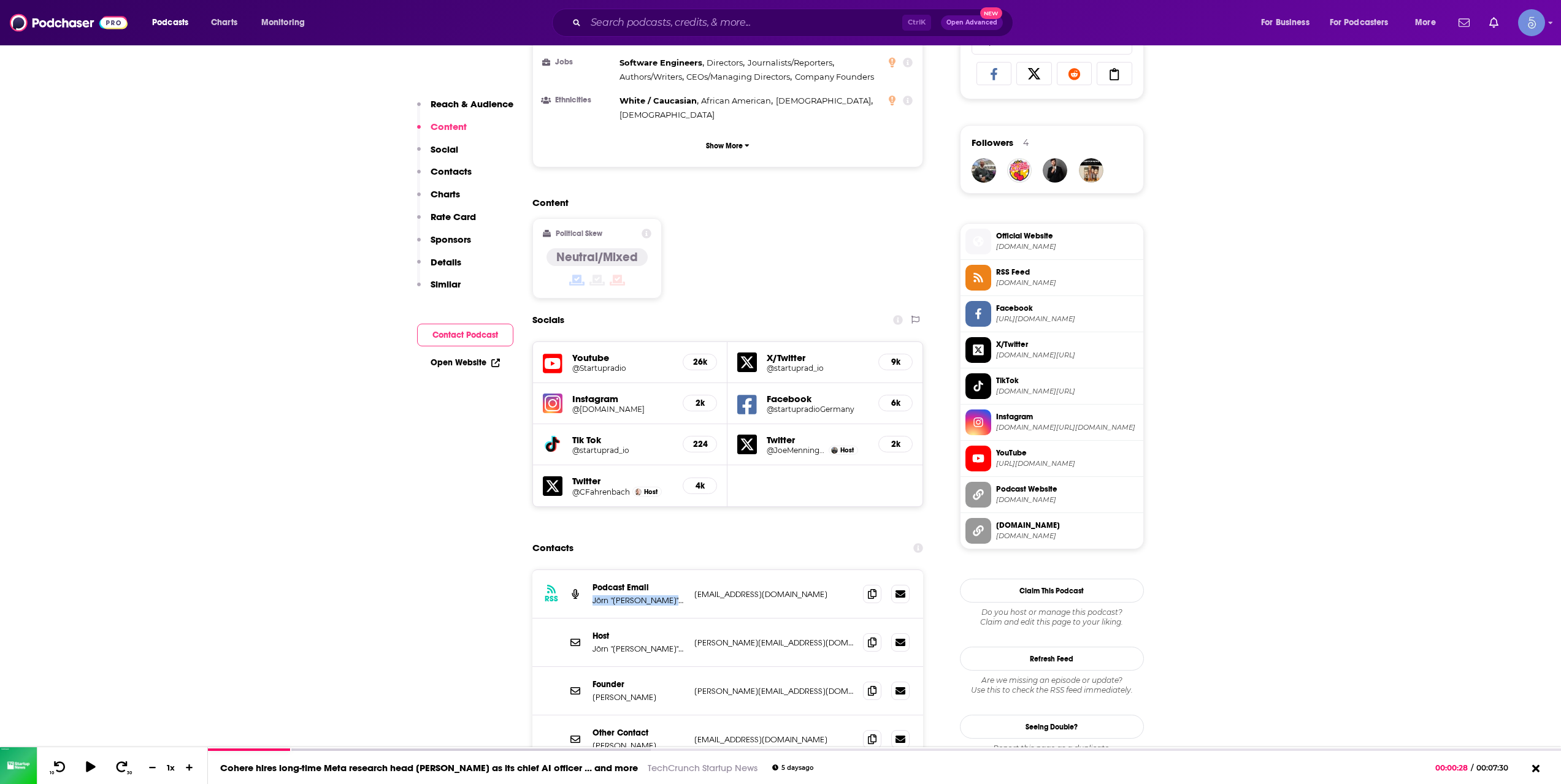
drag, startPoint x: 650, startPoint y: 535, endPoint x: 589, endPoint y: 541, distance: 61.3
click at [589, 570] on div "RSS Podcast Email Jörn "[PERSON_NAME]" [PERSON_NAME] [EMAIL_ADDRESS][DOMAIN_NAM…" at bounding box center [728, 594] width 391 height 49
copy p "Jörn "[PERSON_NAME]" [PERSON_NAME]"
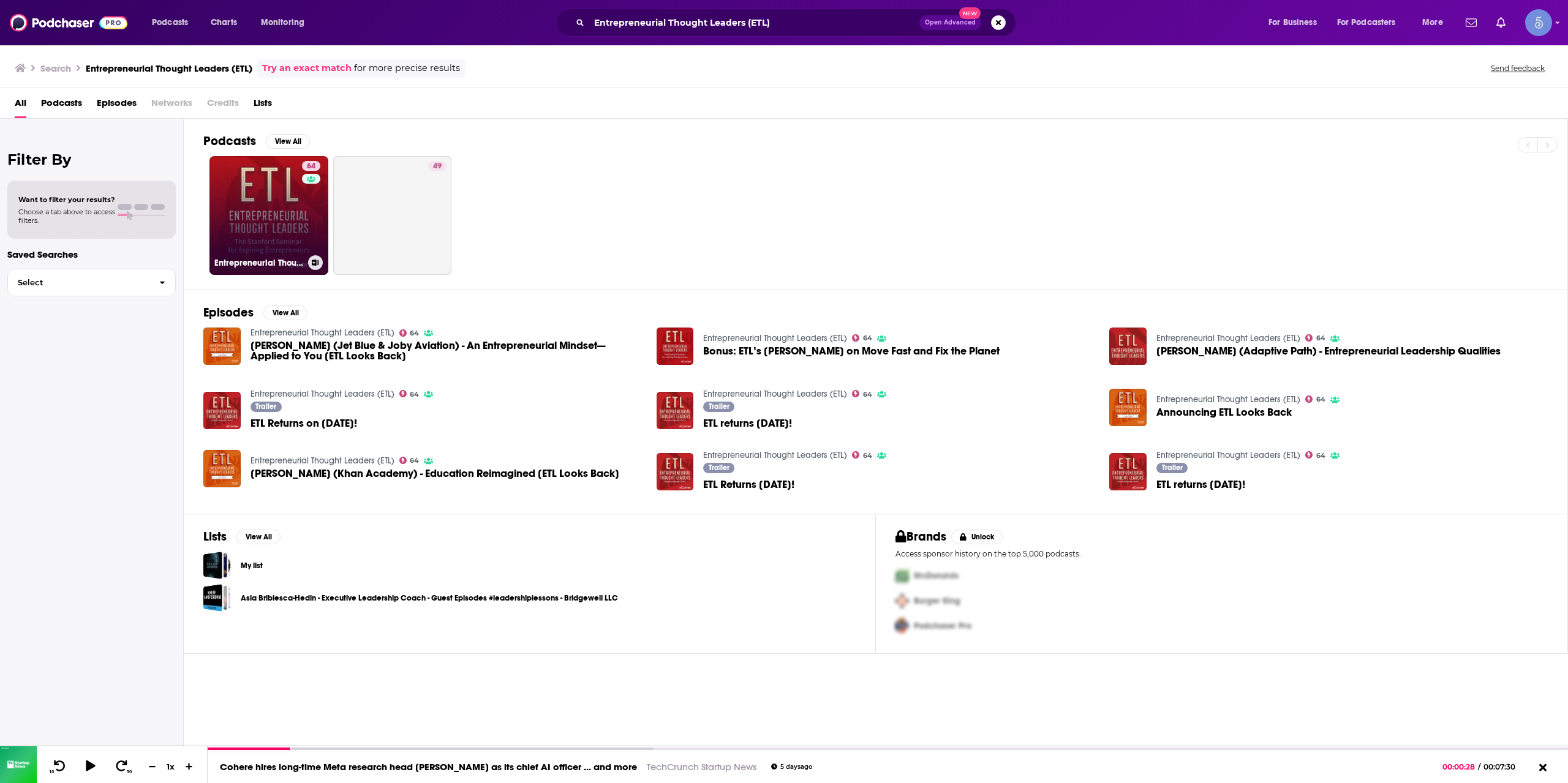
click at [279, 191] on link "64 Entrepreneurial Thought Leaders (ETL)" at bounding box center [269, 216] width 119 height 119
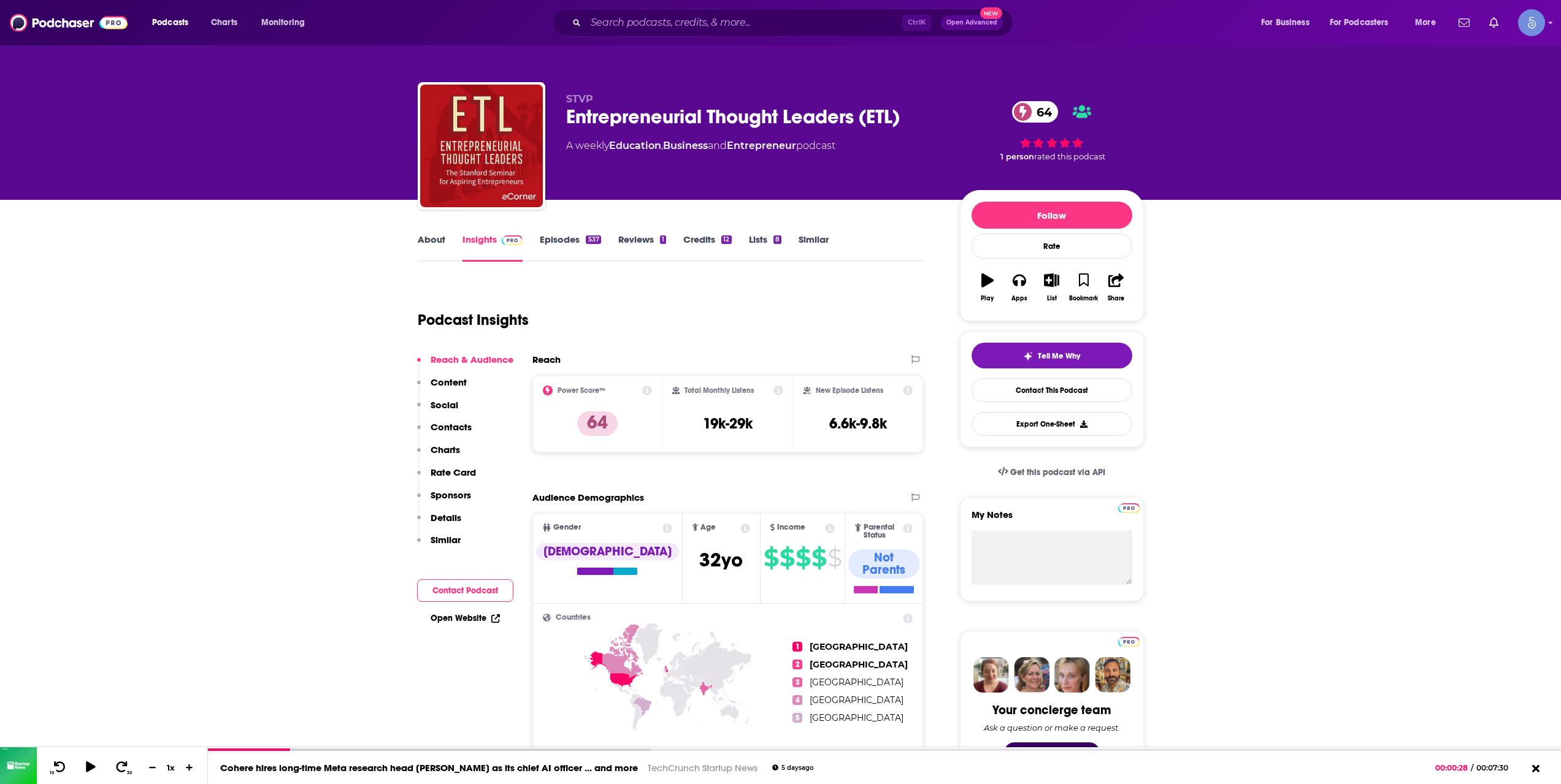
click at [437, 246] on link "About" at bounding box center [431, 248] width 28 height 28
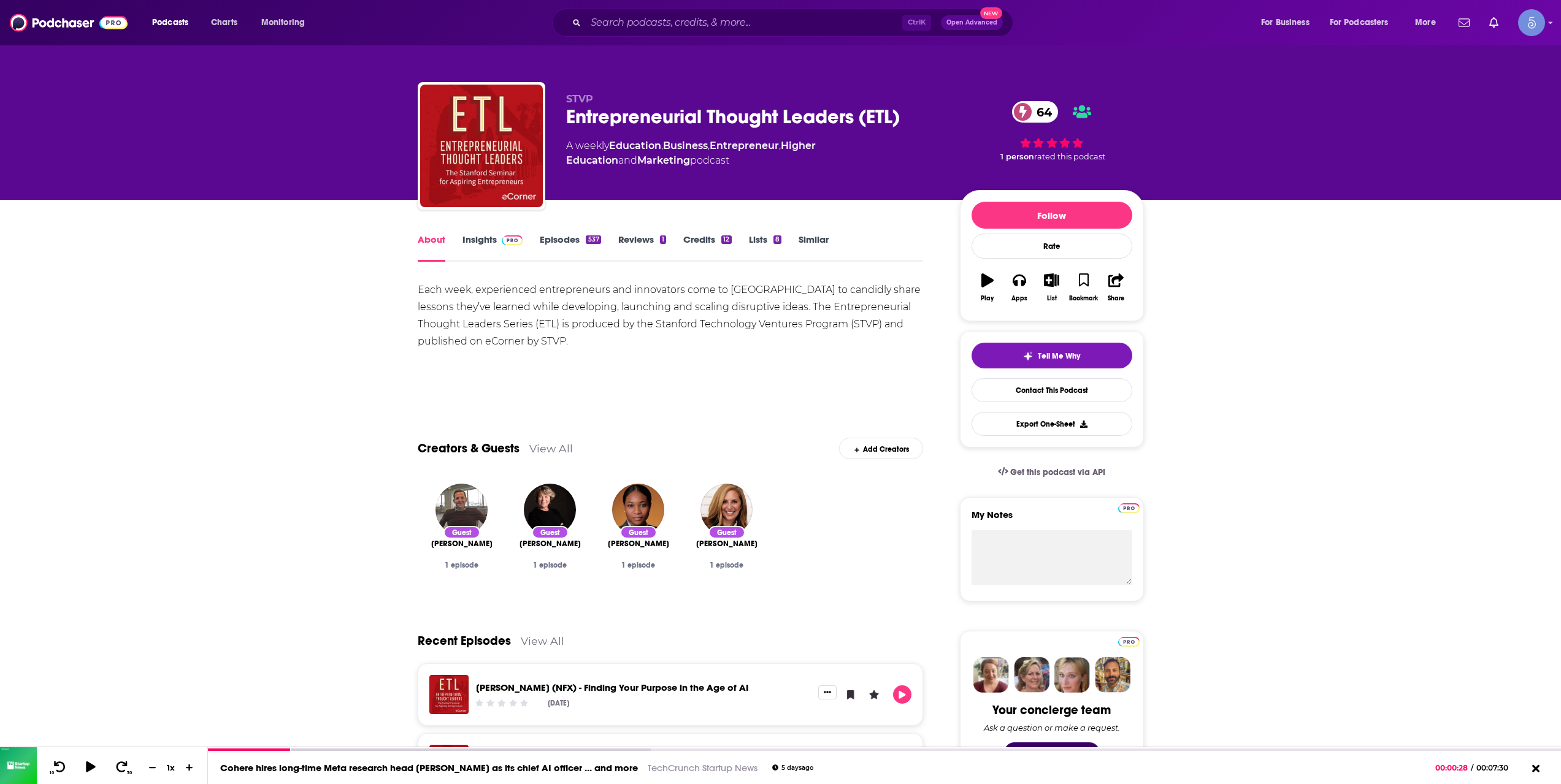
click at [578, 250] on link "Episodes 537" at bounding box center [570, 248] width 61 height 28
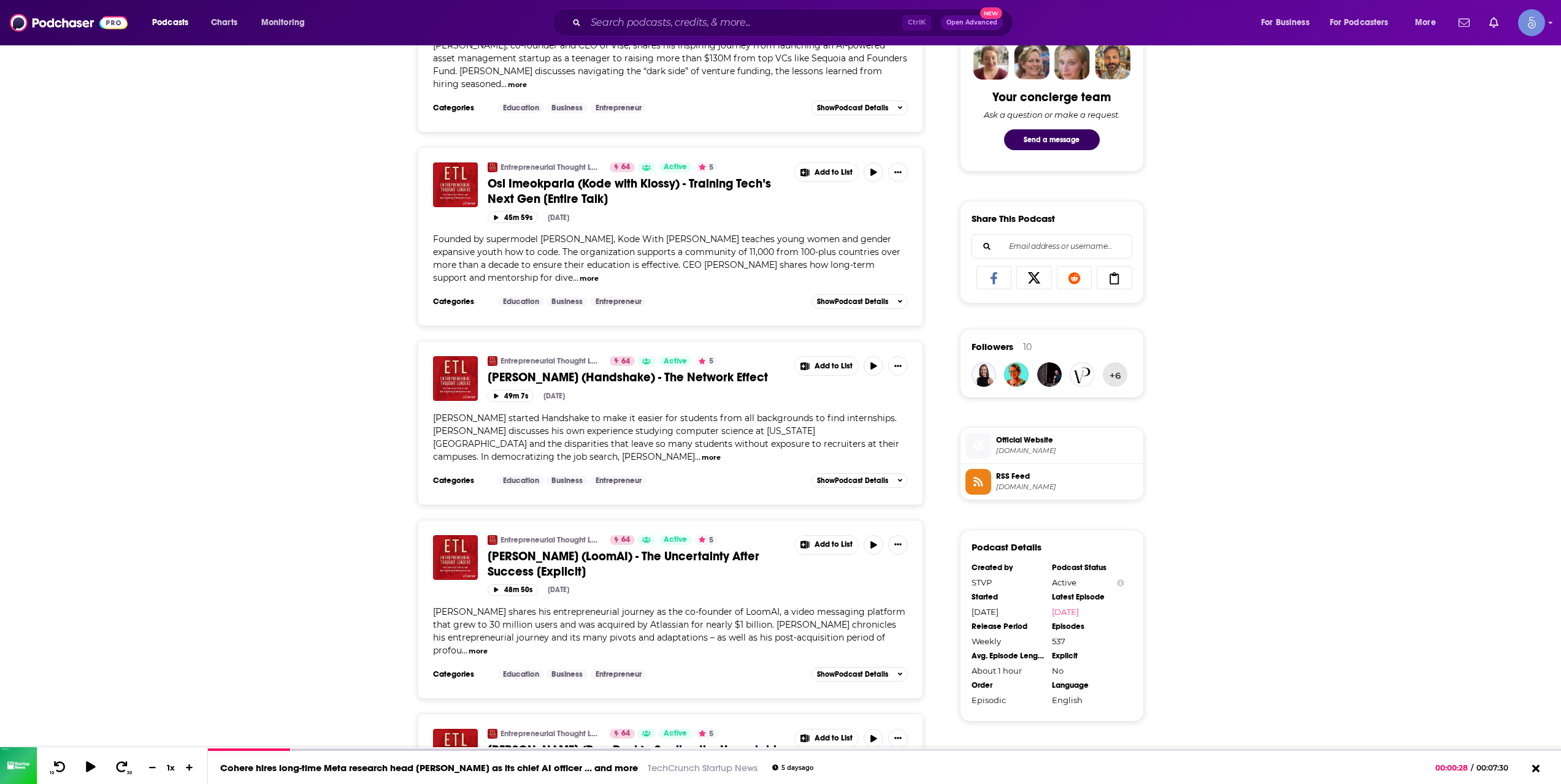
scroll to position [817, 0]
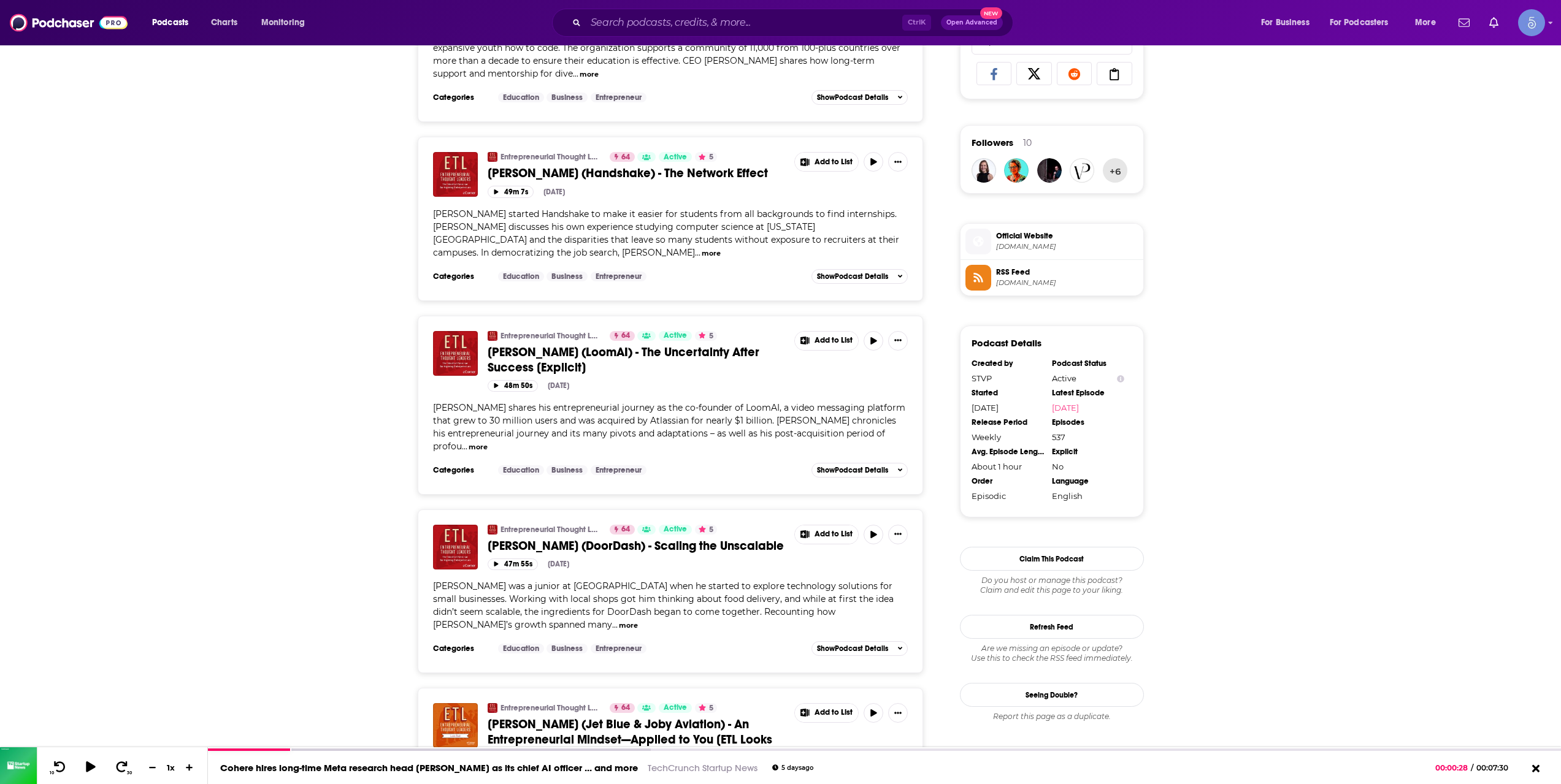
click at [619, 621] on button "more" at bounding box center [628, 625] width 19 height 10
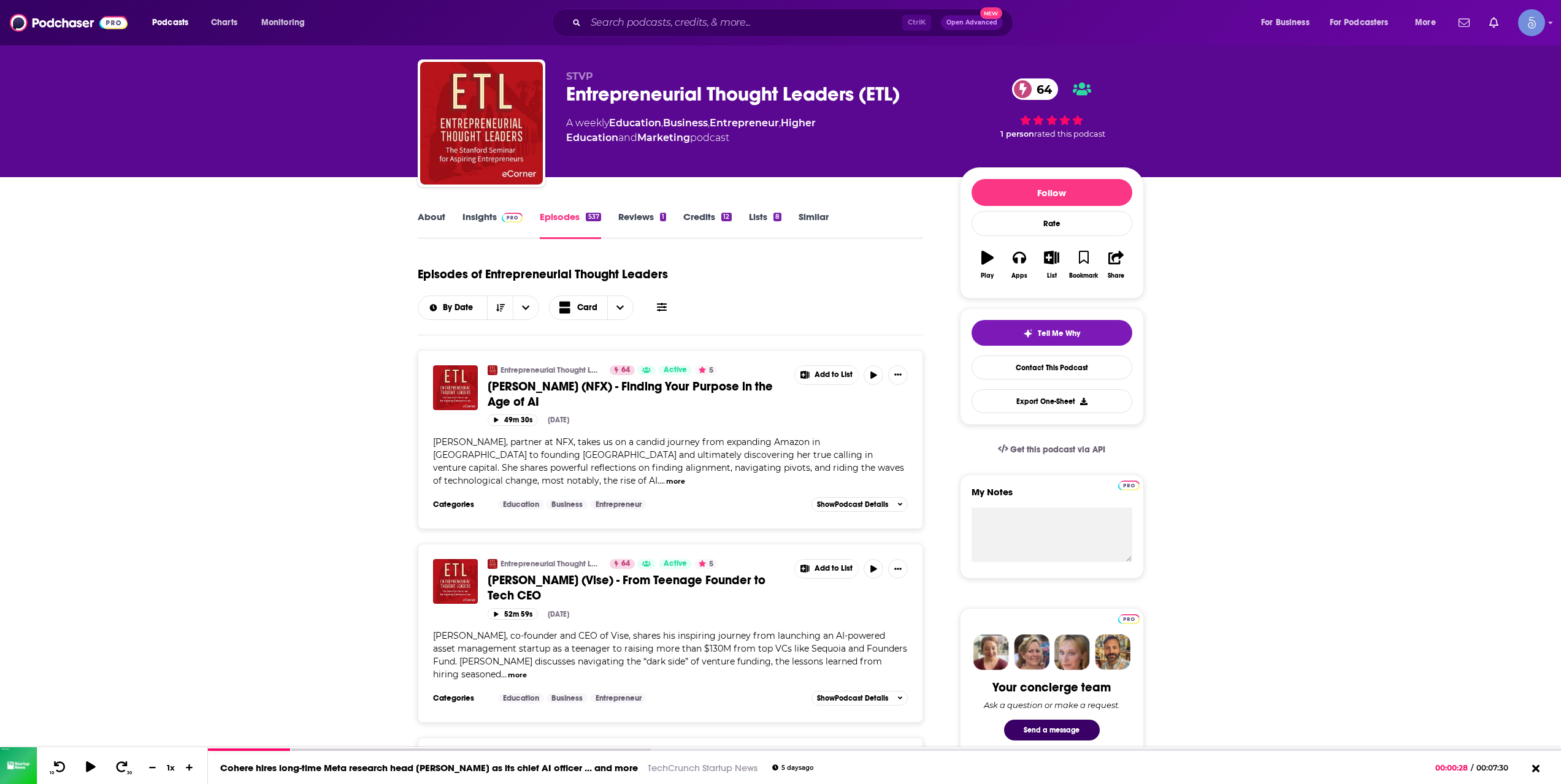
scroll to position [0, 0]
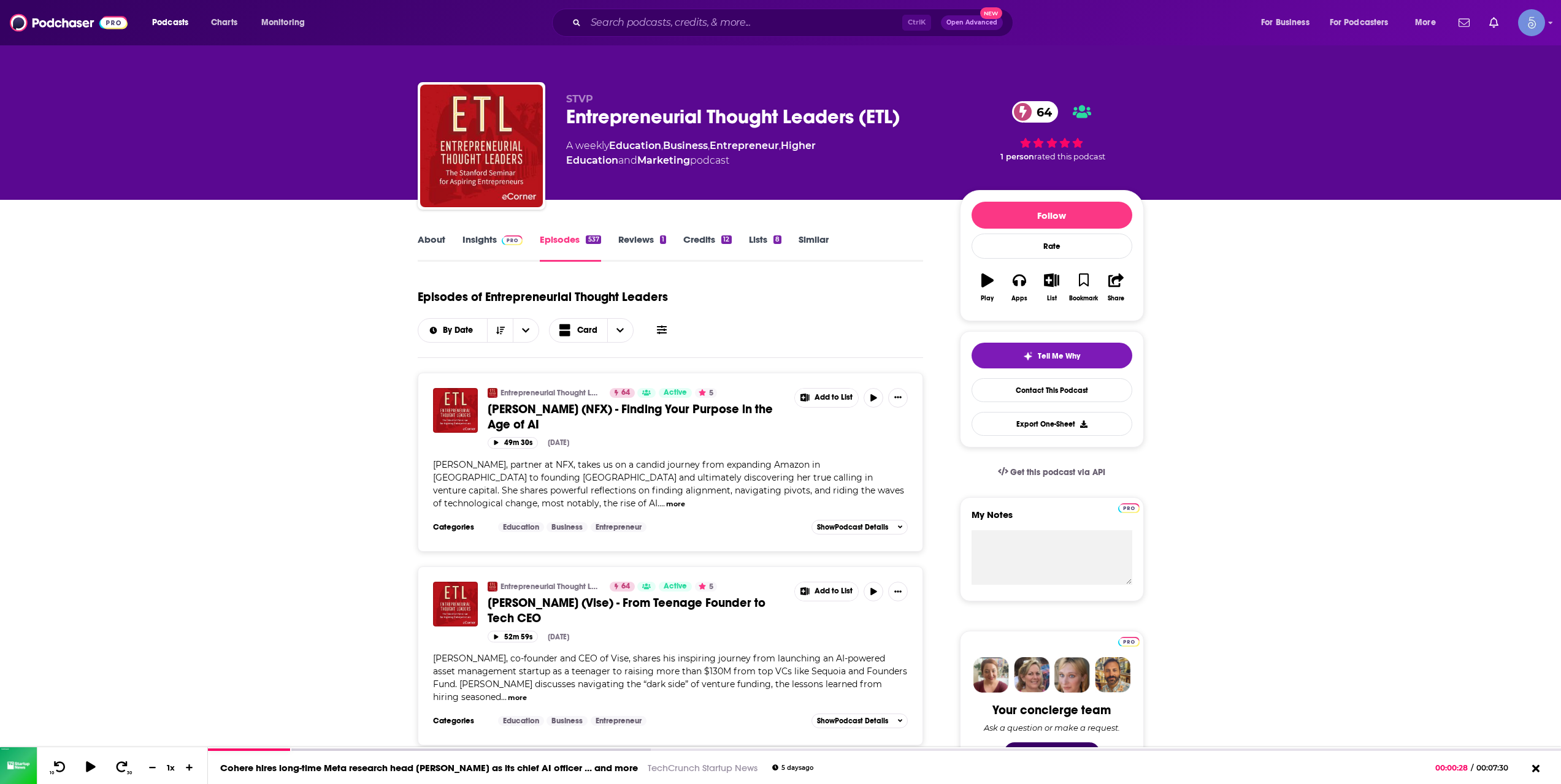
click at [549, 414] on span "[PERSON_NAME] (NFX) - Finding Your Purpose in the Age of AI" at bounding box center [630, 416] width 285 height 30
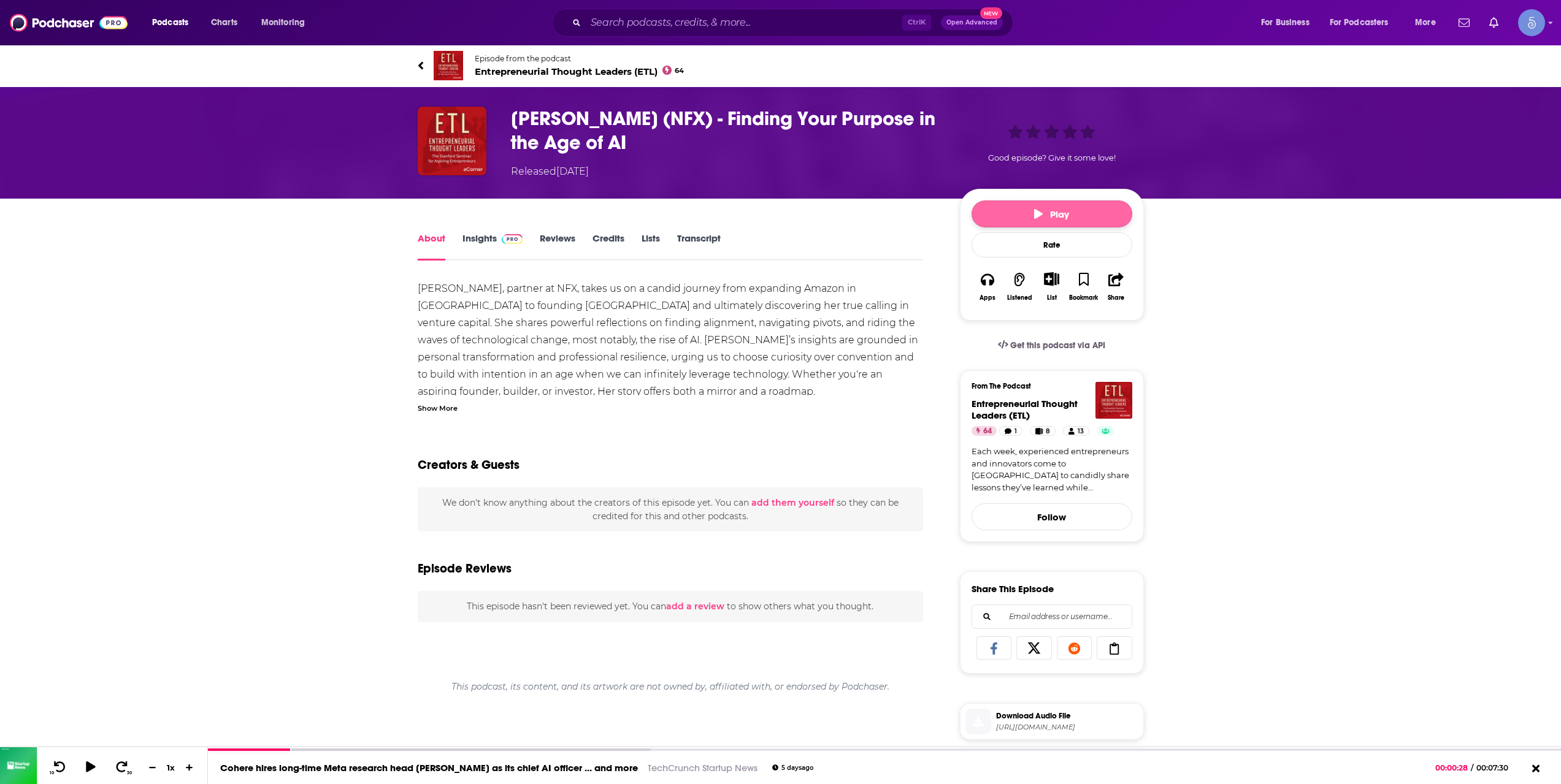
click at [1017, 217] on button "Play" at bounding box center [1052, 214] width 161 height 27
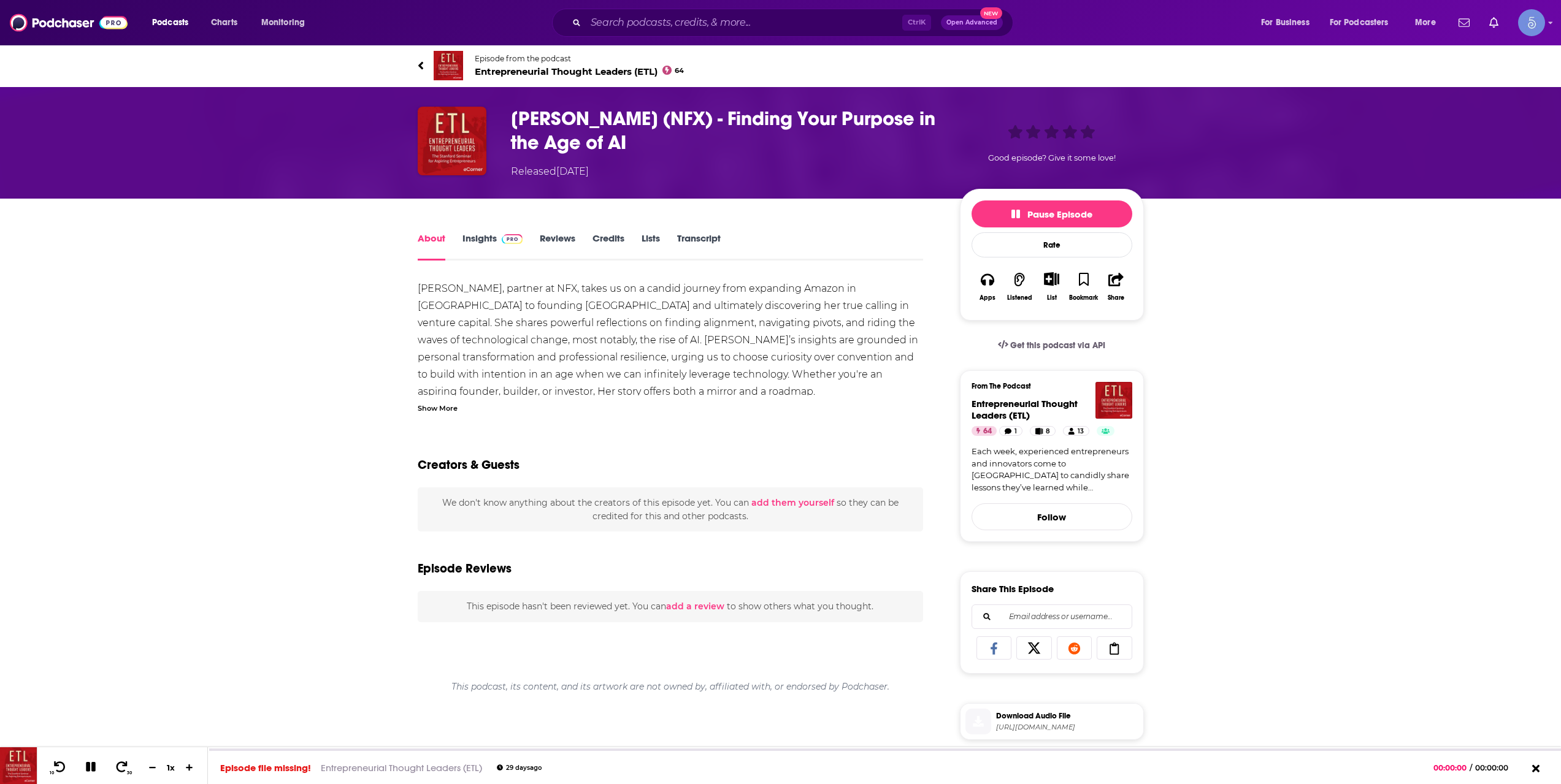
click at [277, 607] on div "About Insights Reviews Credits Lists Transcript [PERSON_NAME], partner at NFX, …" at bounding box center [780, 681] width 1561 height 965
click at [124, 771] on icon at bounding box center [122, 766] width 12 height 11
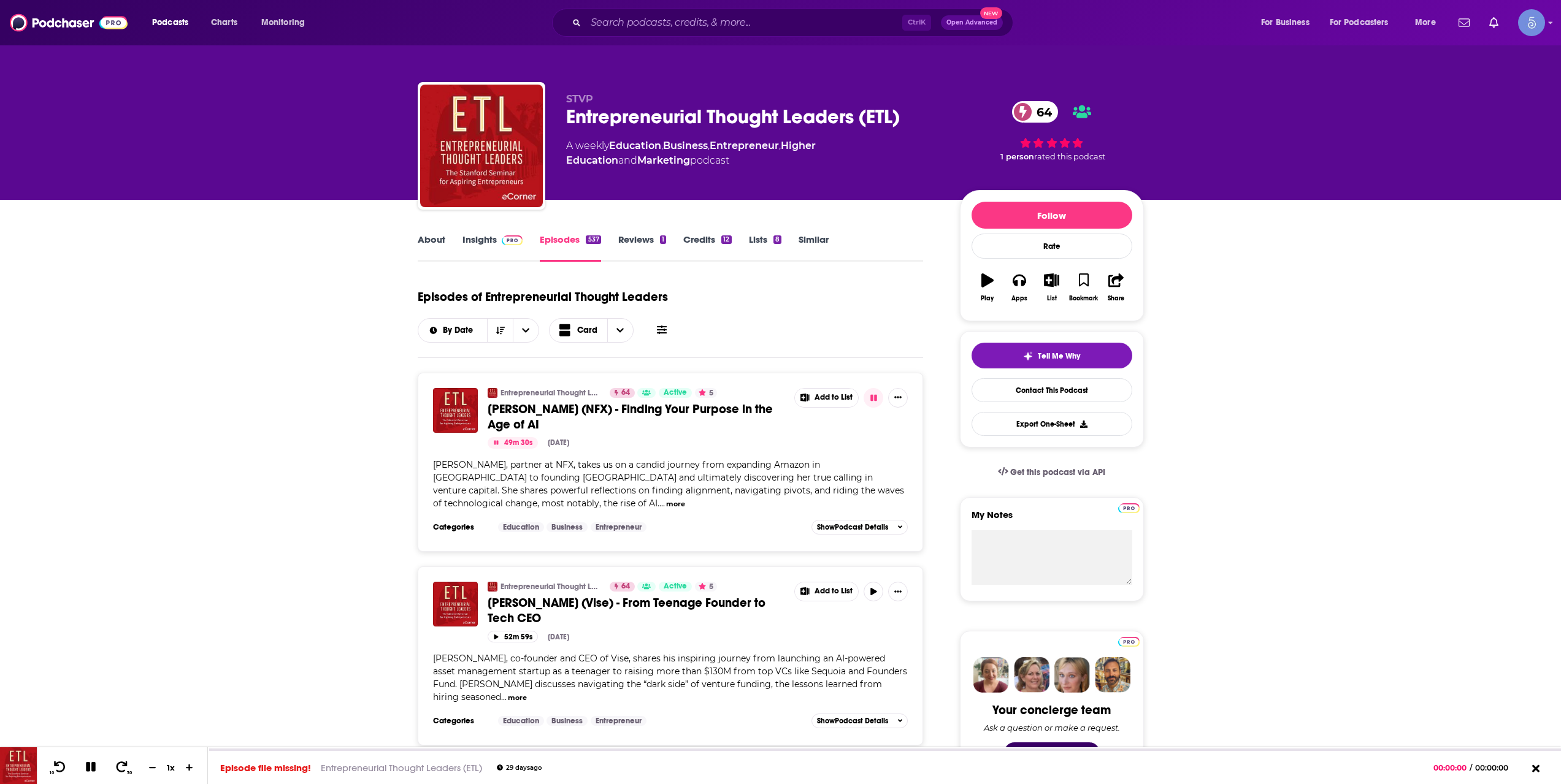
click at [575, 595] on span "[PERSON_NAME] (Vise) - From Teenage Founder to Tech CEO" at bounding box center [626, 610] width 278 height 30
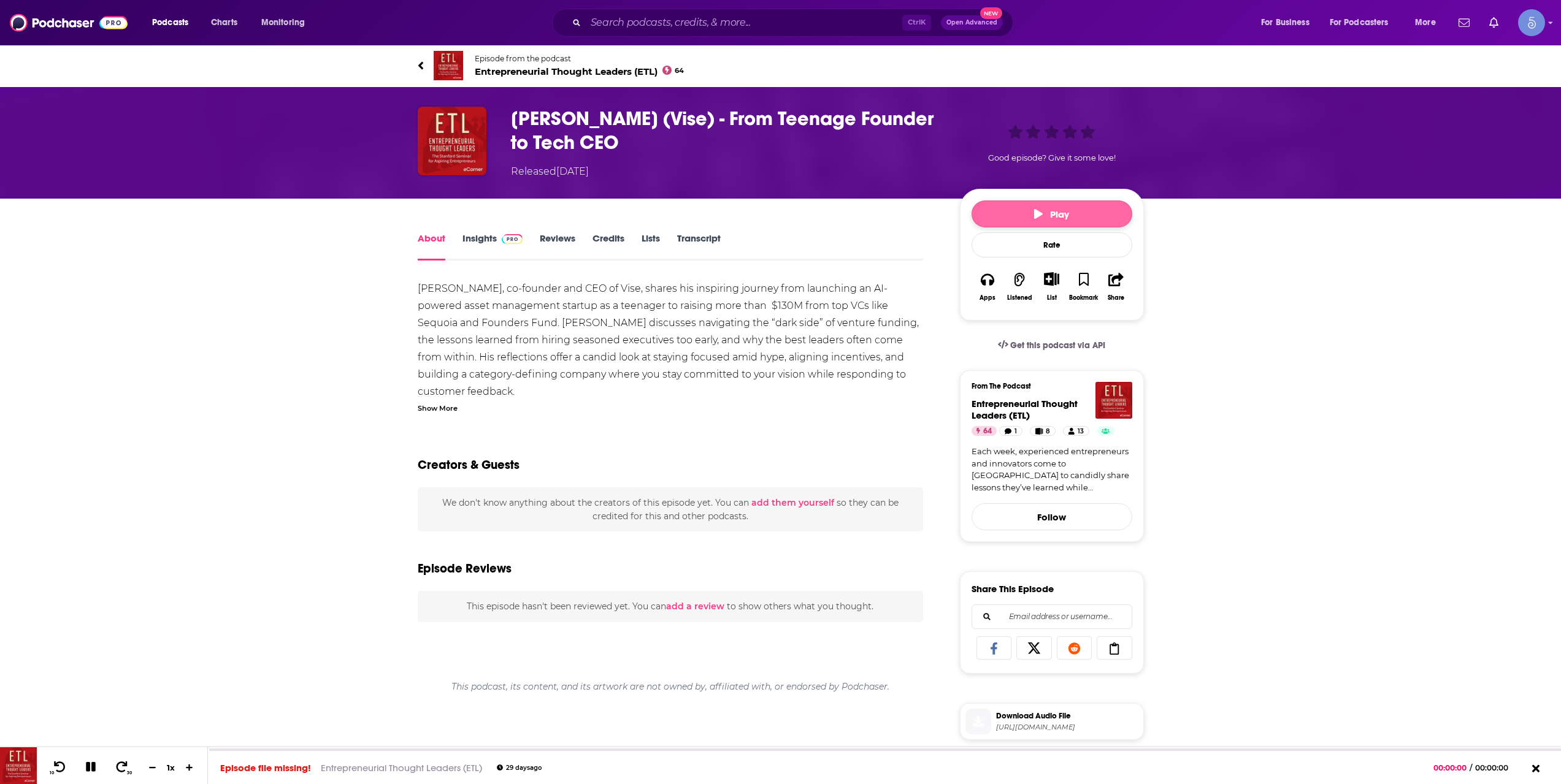
click at [1063, 220] on button "Play" at bounding box center [1052, 214] width 161 height 27
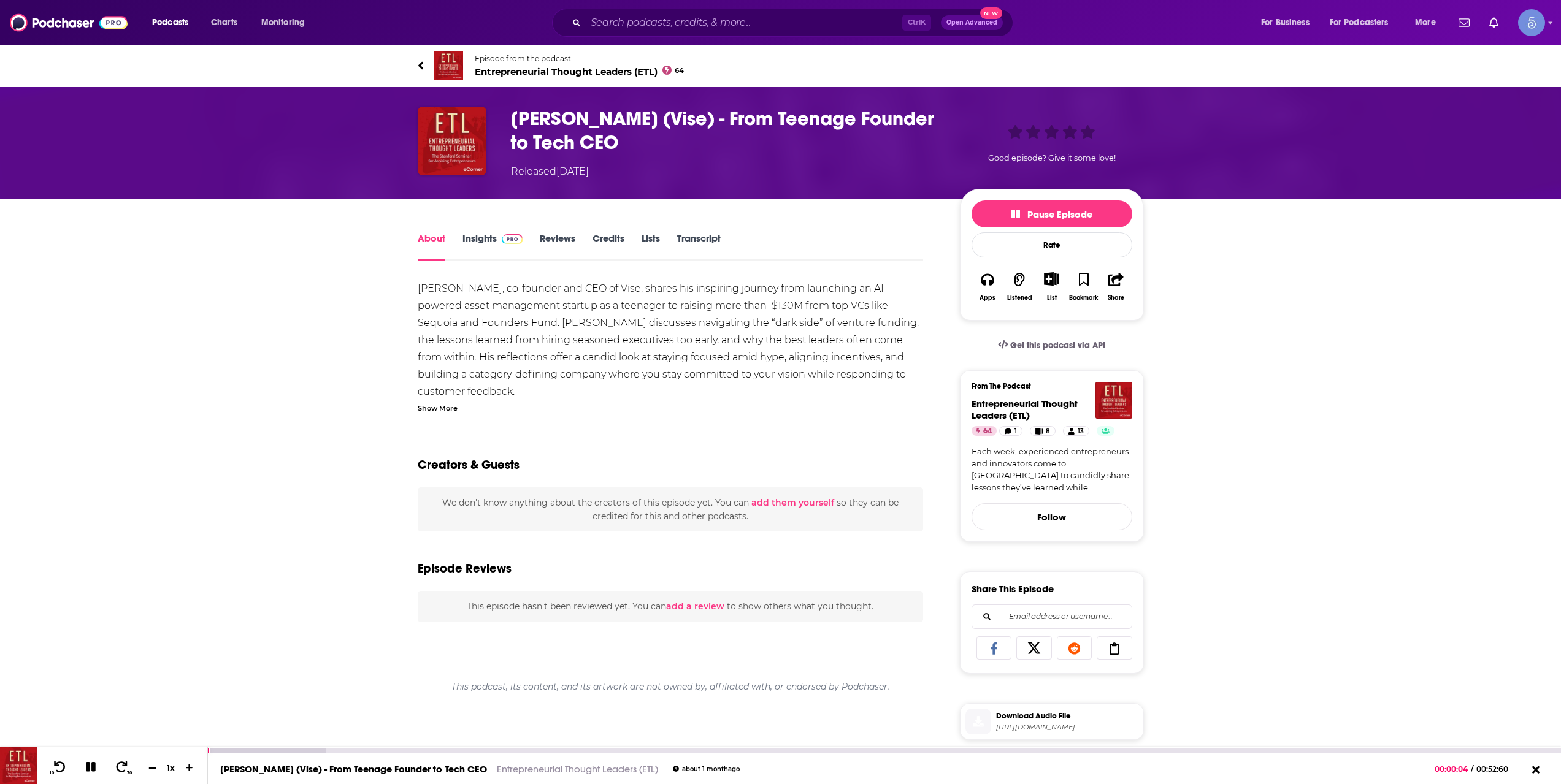
click at [151, 765] on icon at bounding box center [152, 767] width 10 height 8
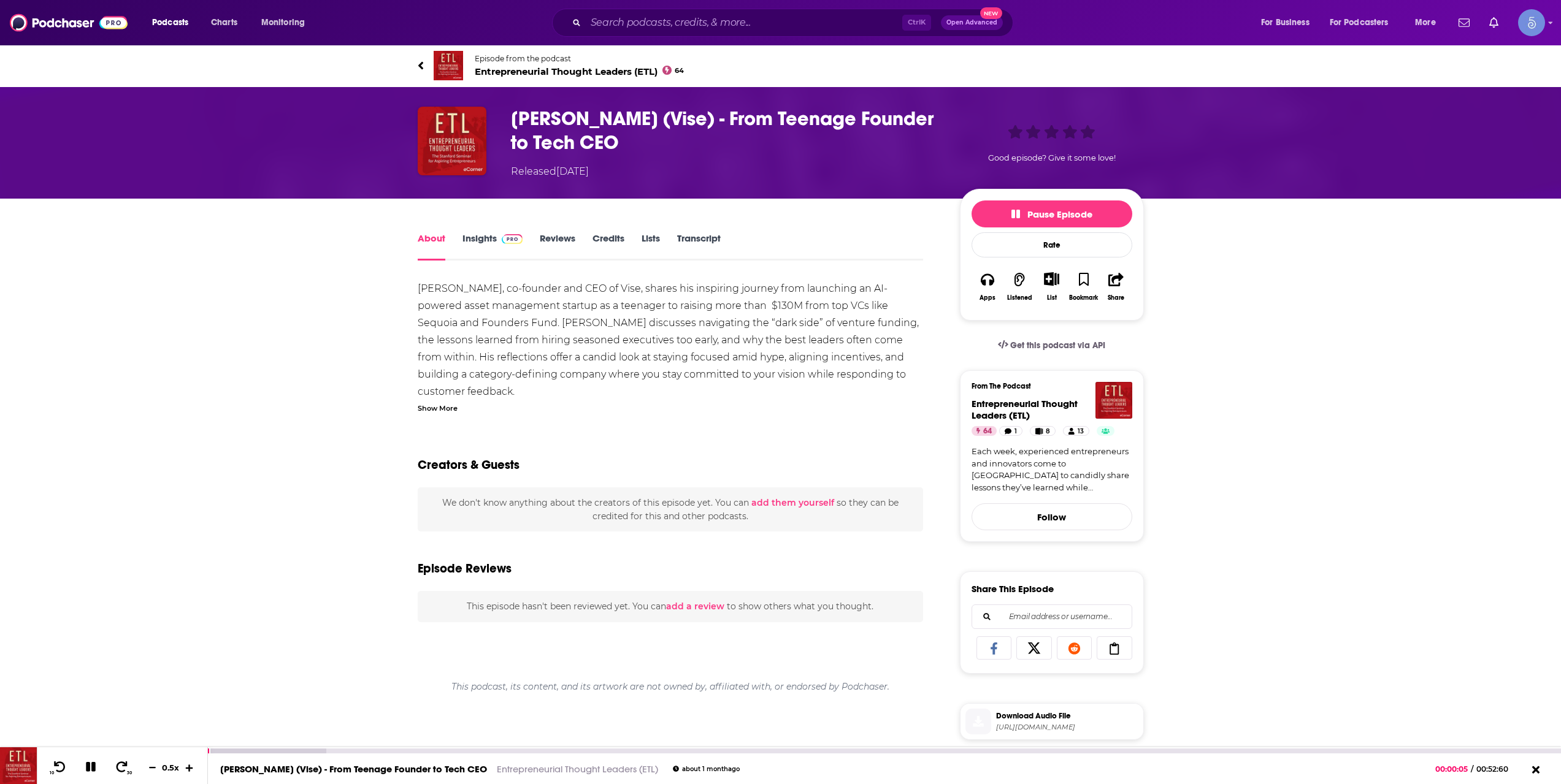
click at [187, 767] on icon at bounding box center [190, 767] width 10 height 8
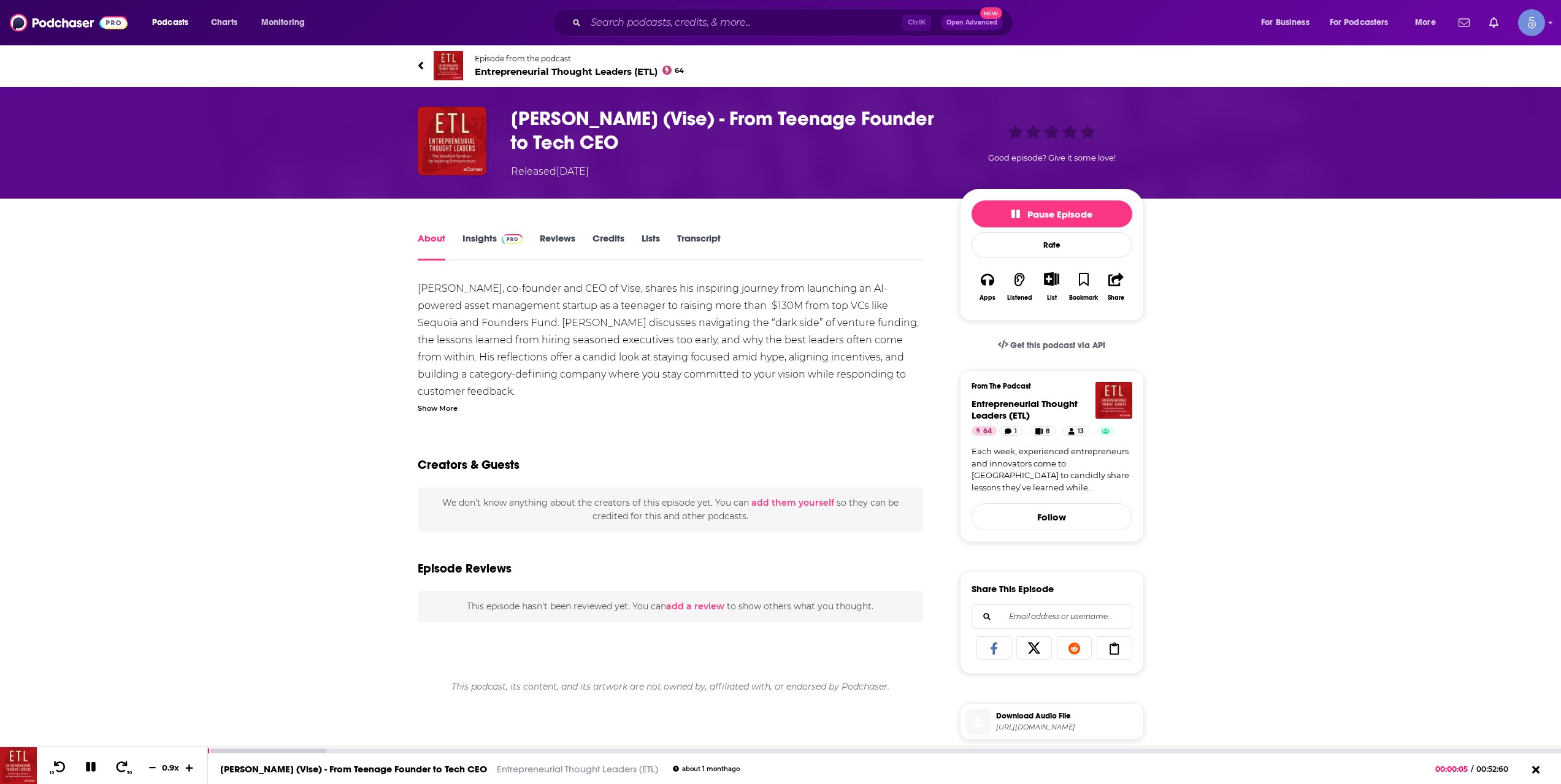
click at [187, 767] on icon at bounding box center [190, 767] width 10 height 8
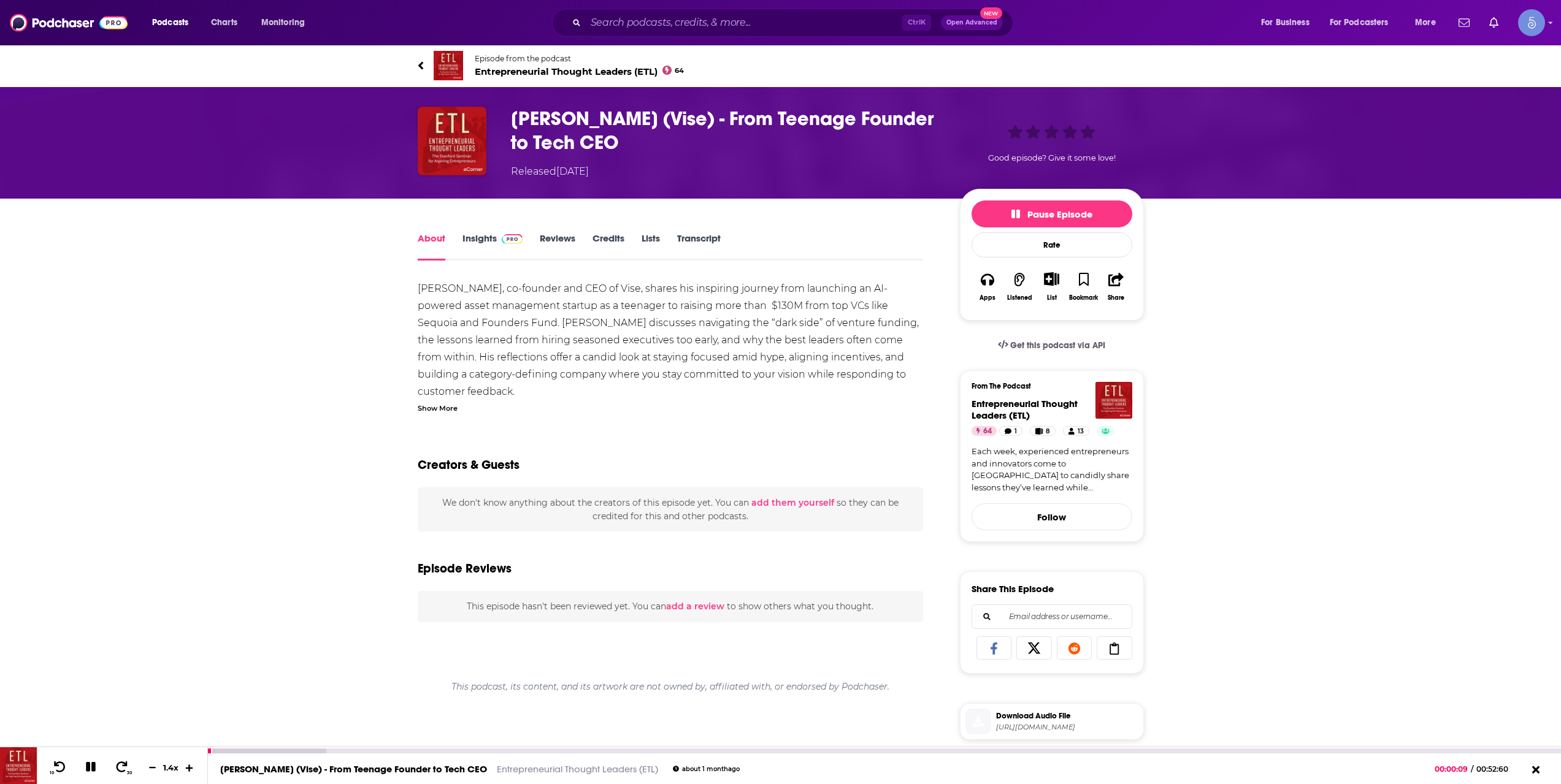
click at [187, 767] on icon at bounding box center [190, 767] width 10 height 8
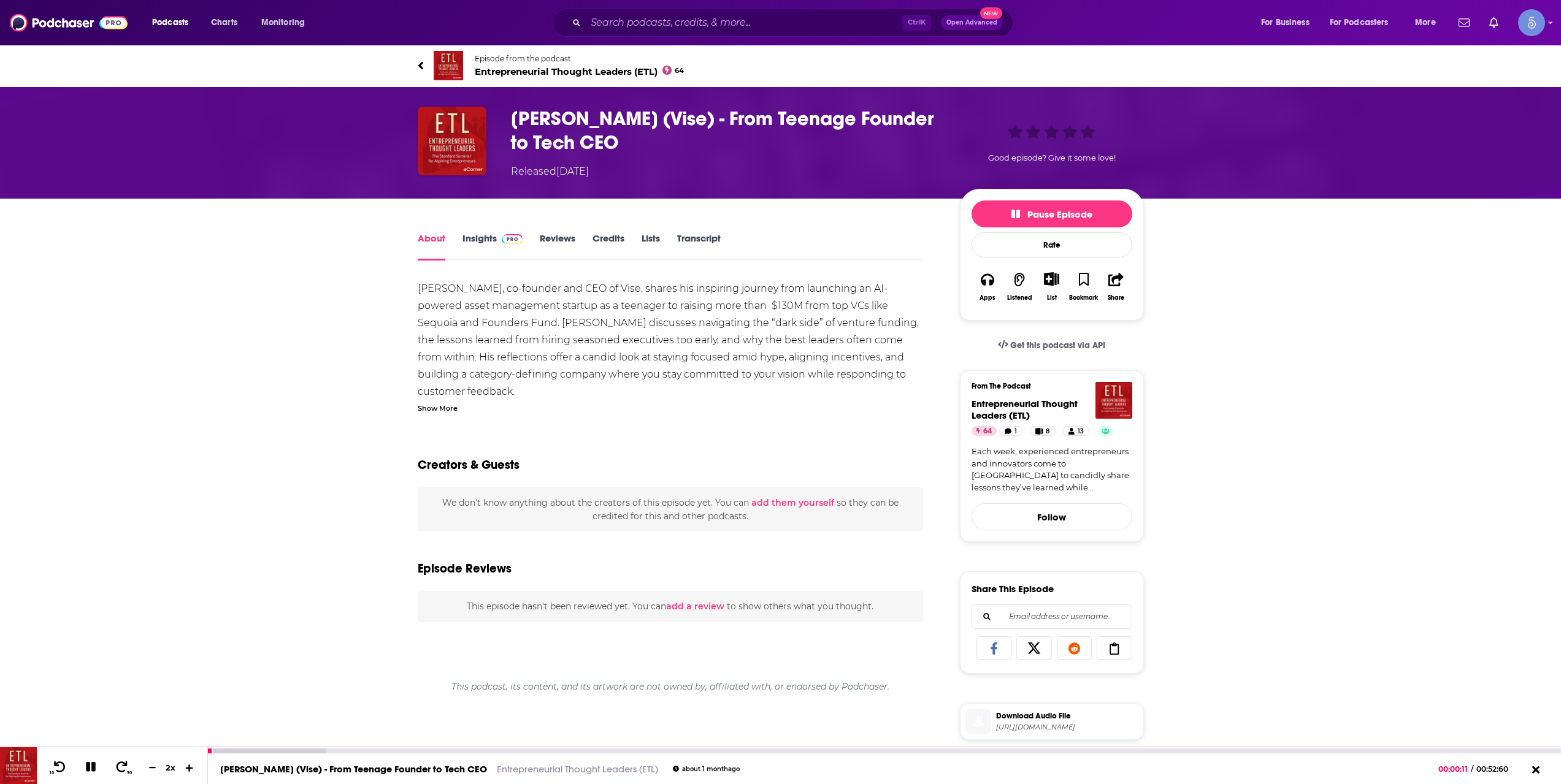
click at [187, 767] on icon at bounding box center [190, 767] width 10 height 8
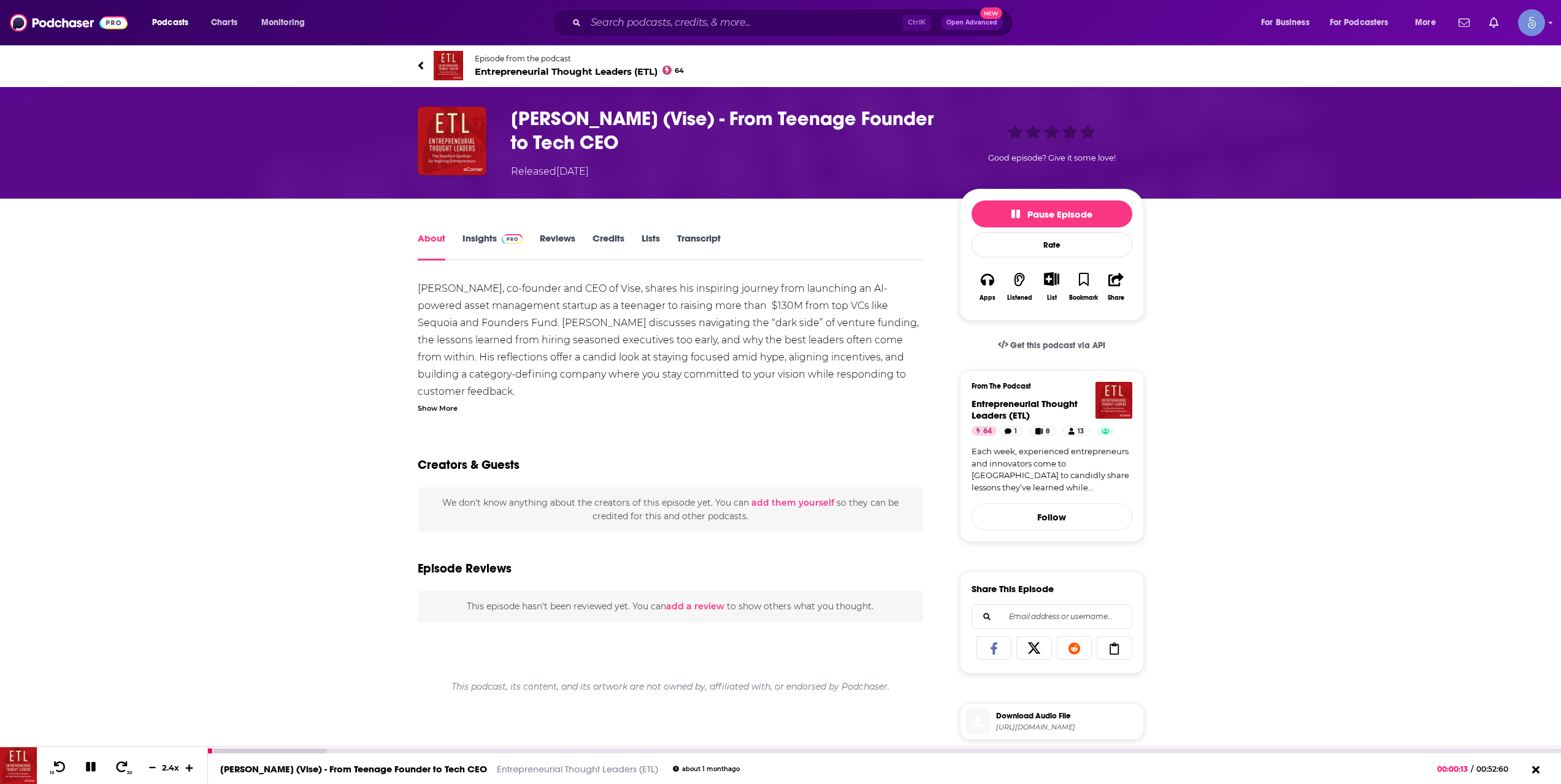
click at [187, 767] on icon at bounding box center [190, 767] width 10 height 8
click at [157, 769] on button at bounding box center [152, 768] width 18 height 11
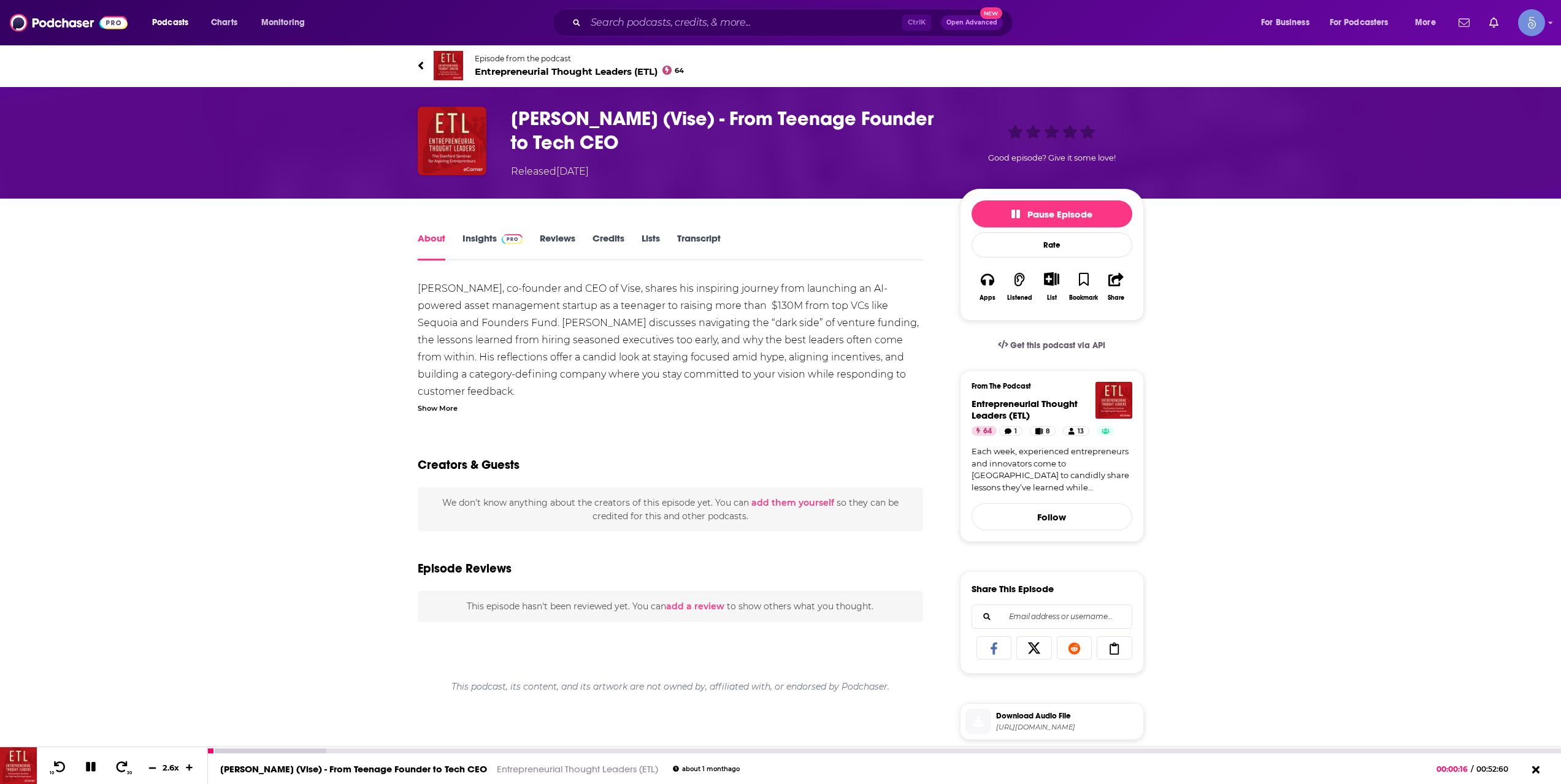
click at [157, 769] on button at bounding box center [152, 768] width 18 height 11
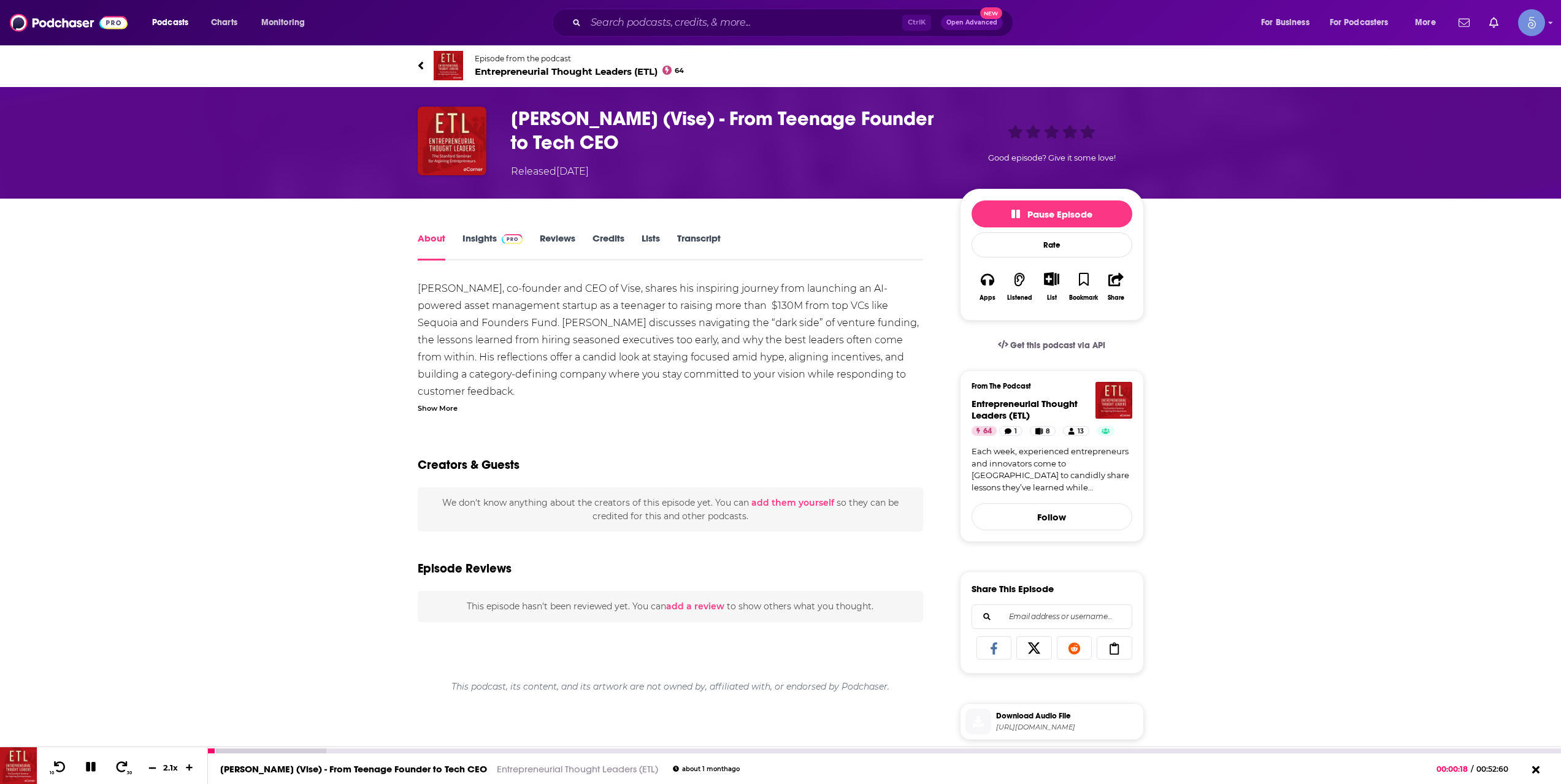
click at [157, 769] on button at bounding box center [152, 768] width 18 height 11
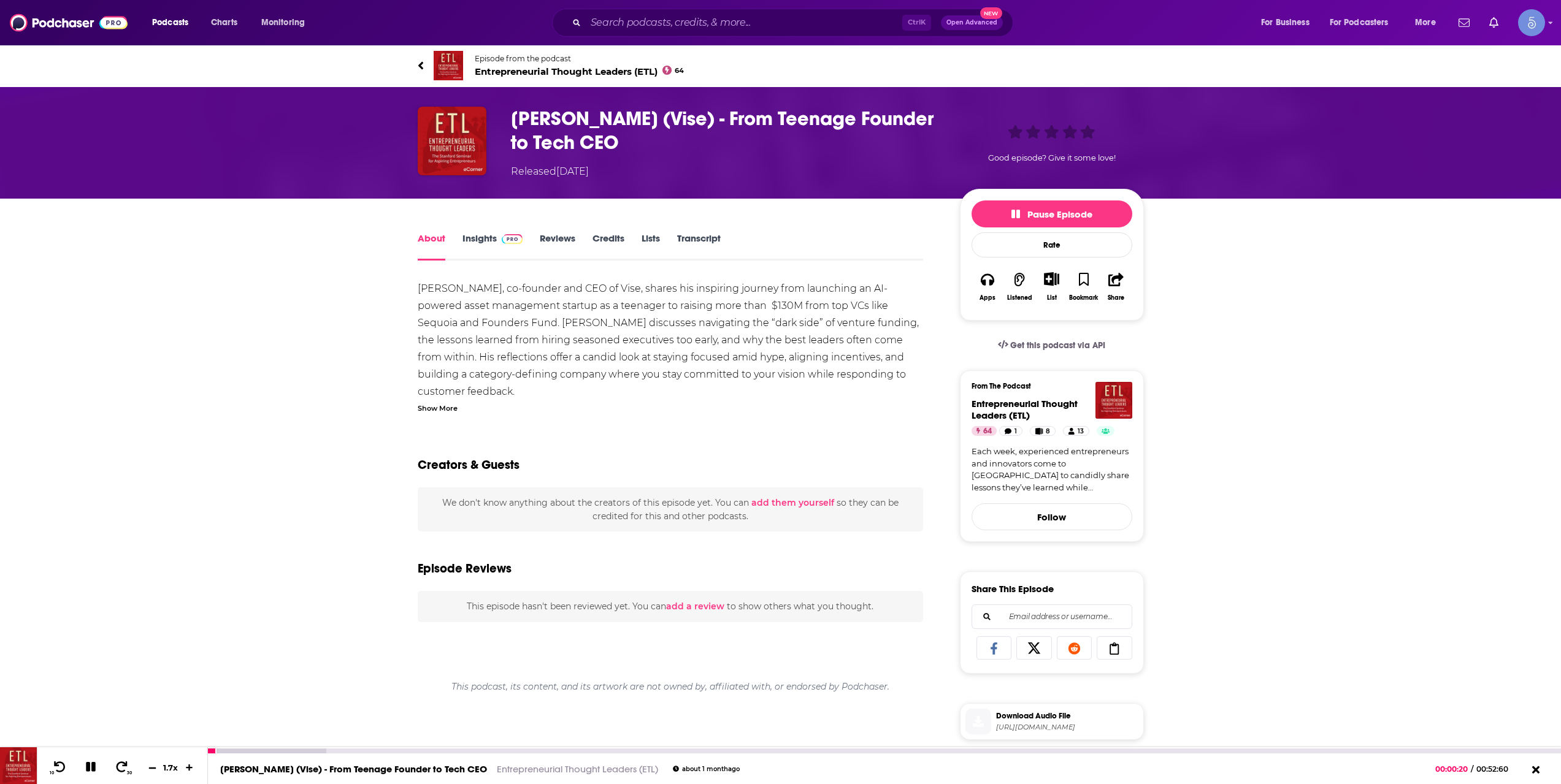
click at [157, 769] on button at bounding box center [152, 768] width 18 height 11
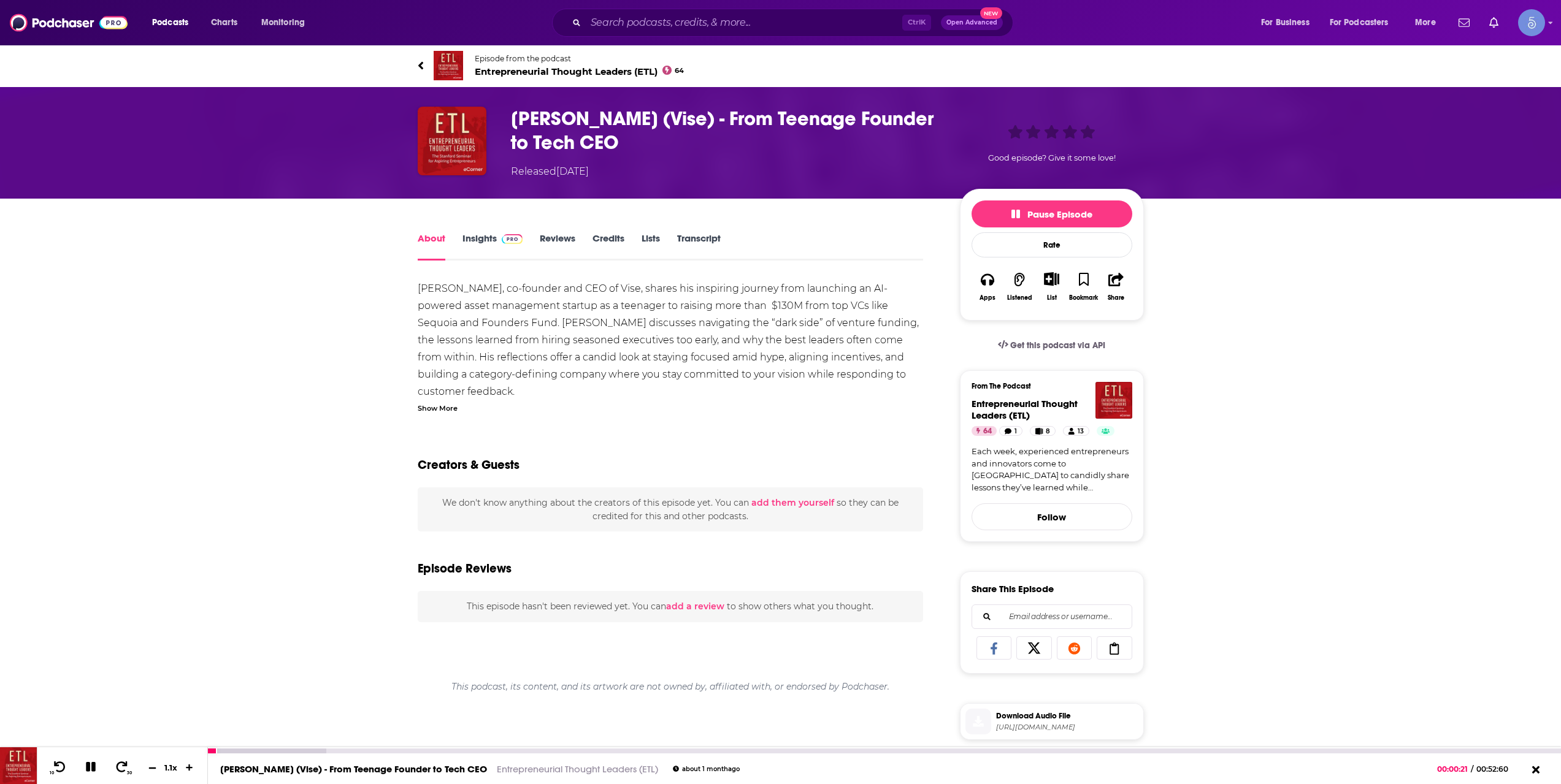
click at [157, 769] on button at bounding box center [152, 768] width 18 height 11
click at [215, 752] on div at bounding box center [213, 751] width 10 height 5
click at [94, 768] on icon at bounding box center [90, 767] width 10 height 10
click at [94, 768] on icon at bounding box center [90, 767] width 10 height 12
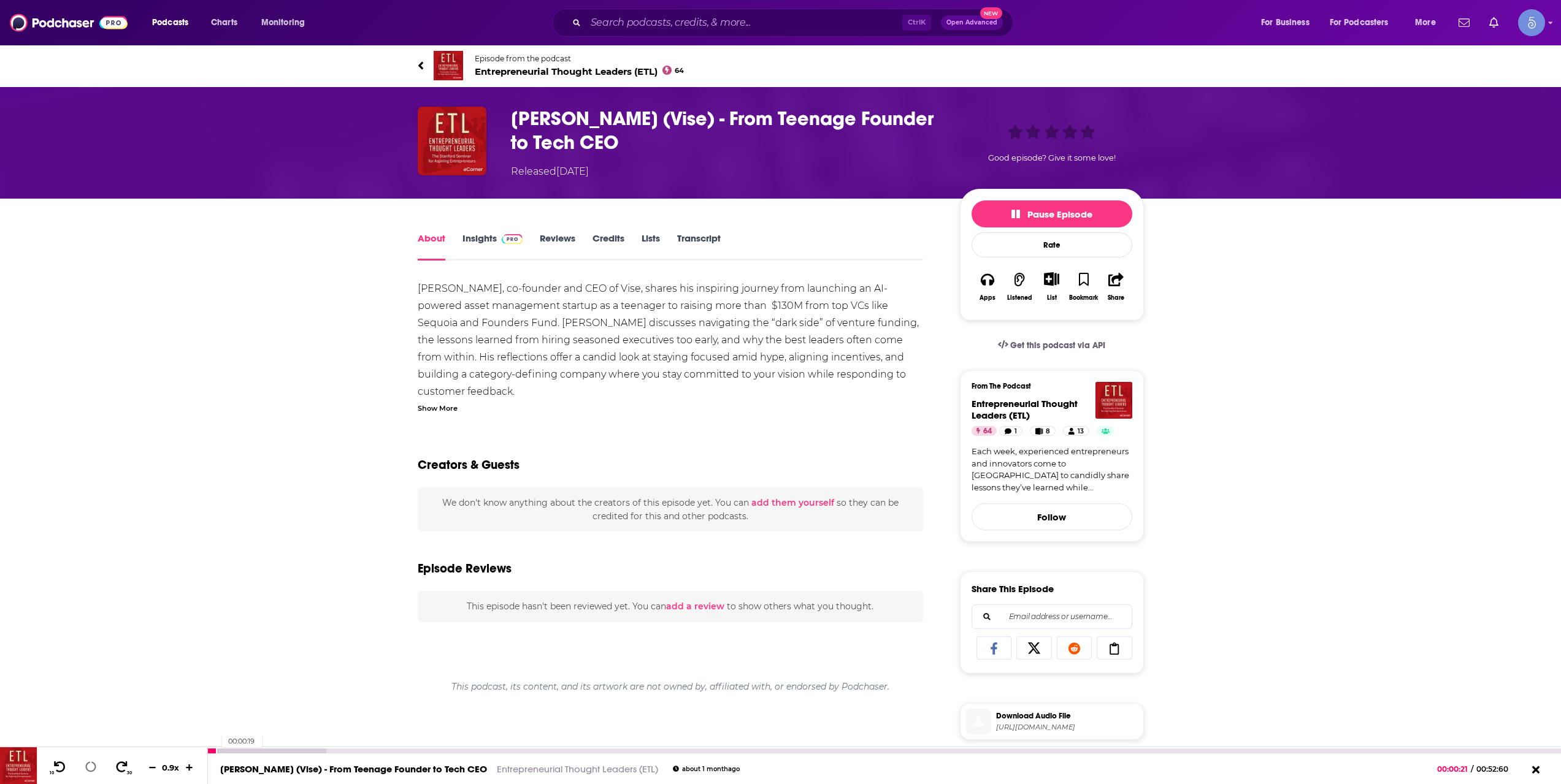
click at [216, 752] on div at bounding box center [213, 751] width 9 height 5
click at [215, 752] on div at bounding box center [212, 751] width 9 height 5
click at [95, 763] on icon at bounding box center [90, 767] width 10 height 10
click at [475, 255] on link "Insights" at bounding box center [493, 246] width 61 height 28
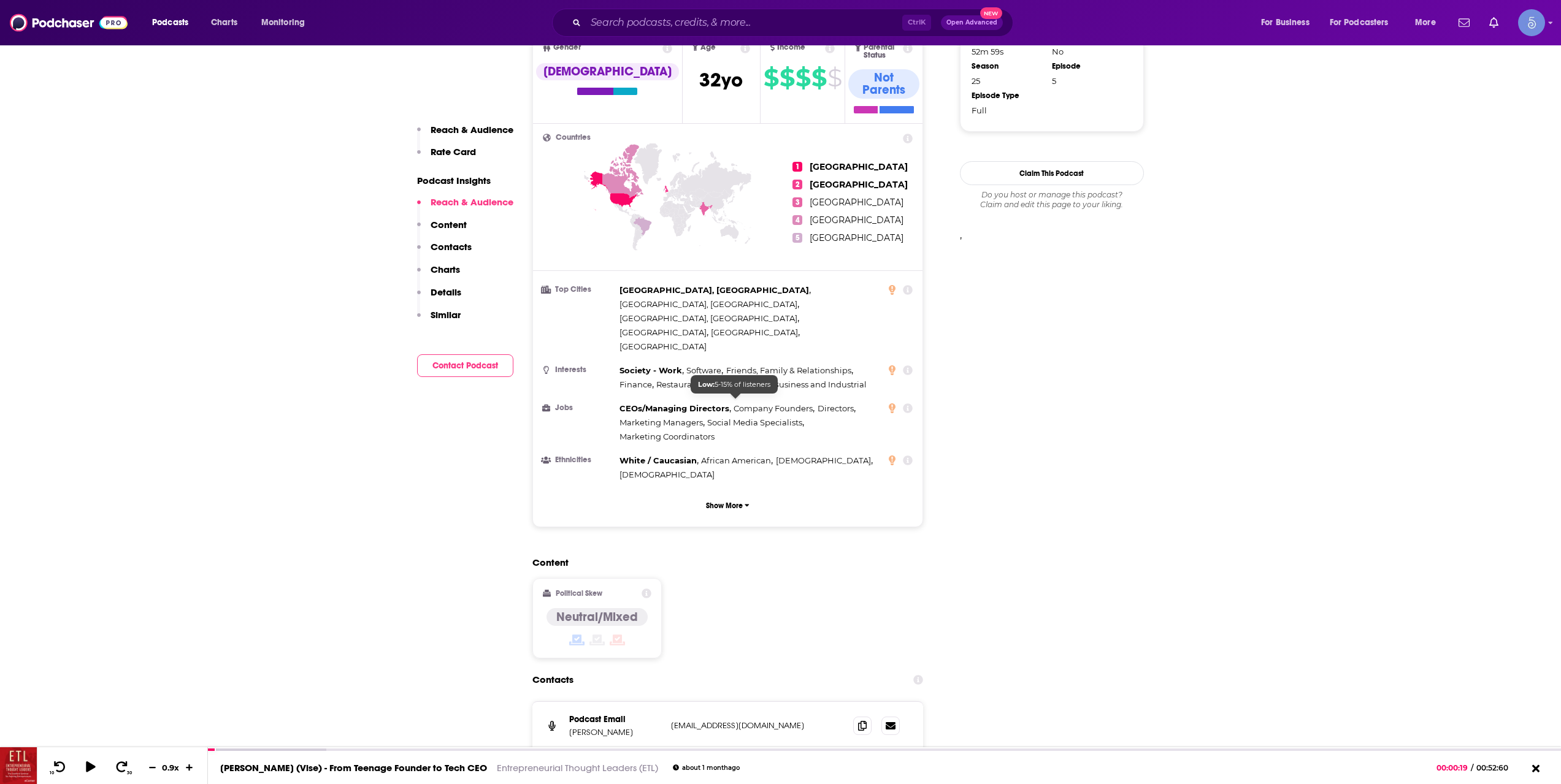
scroll to position [1227, 0]
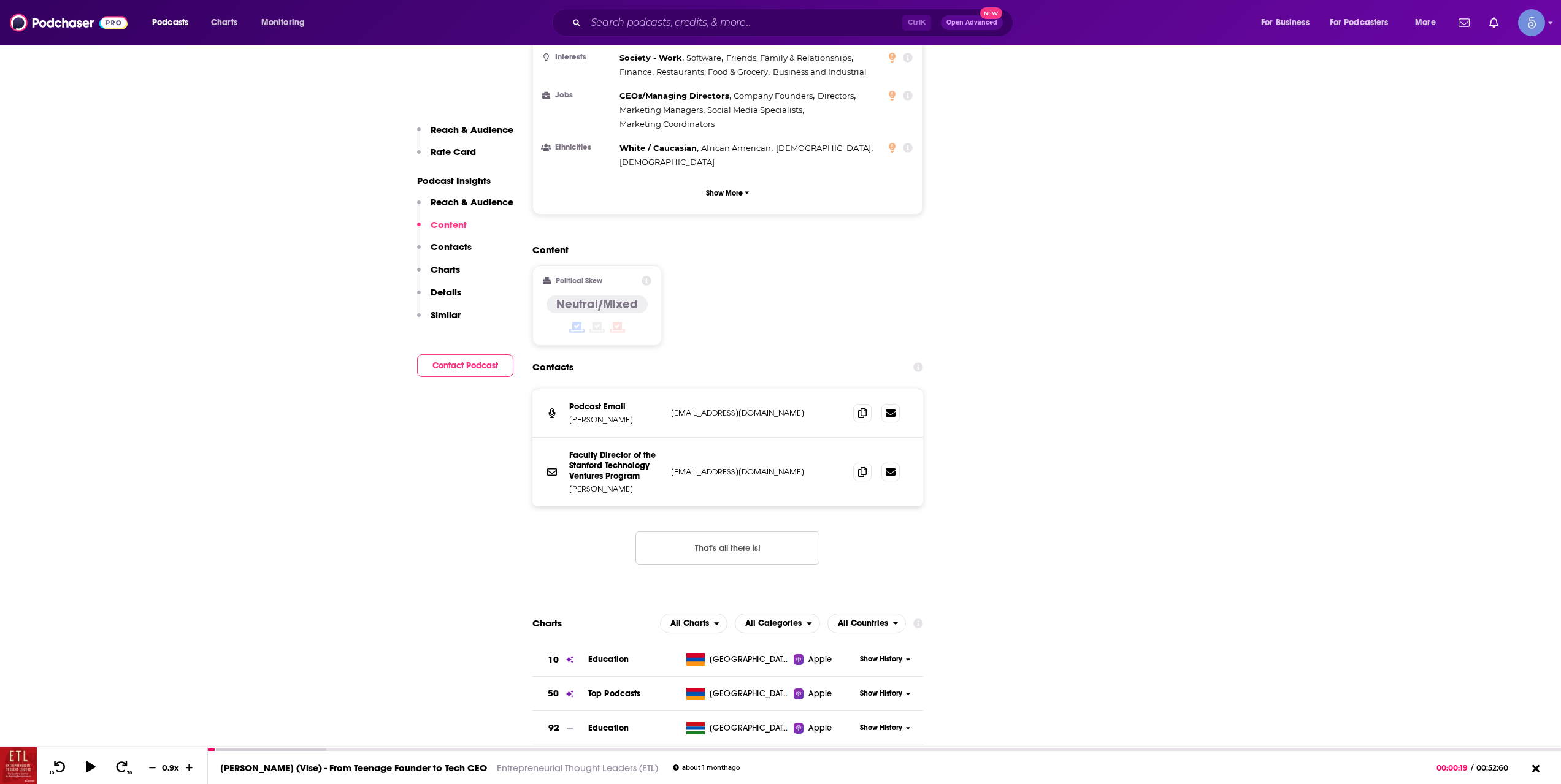
click at [628, 5] on div "Podcasts Charts Monitoring Ctrl K Open Advanced New For Business For Podcasters…" at bounding box center [780, 22] width 1561 height 45
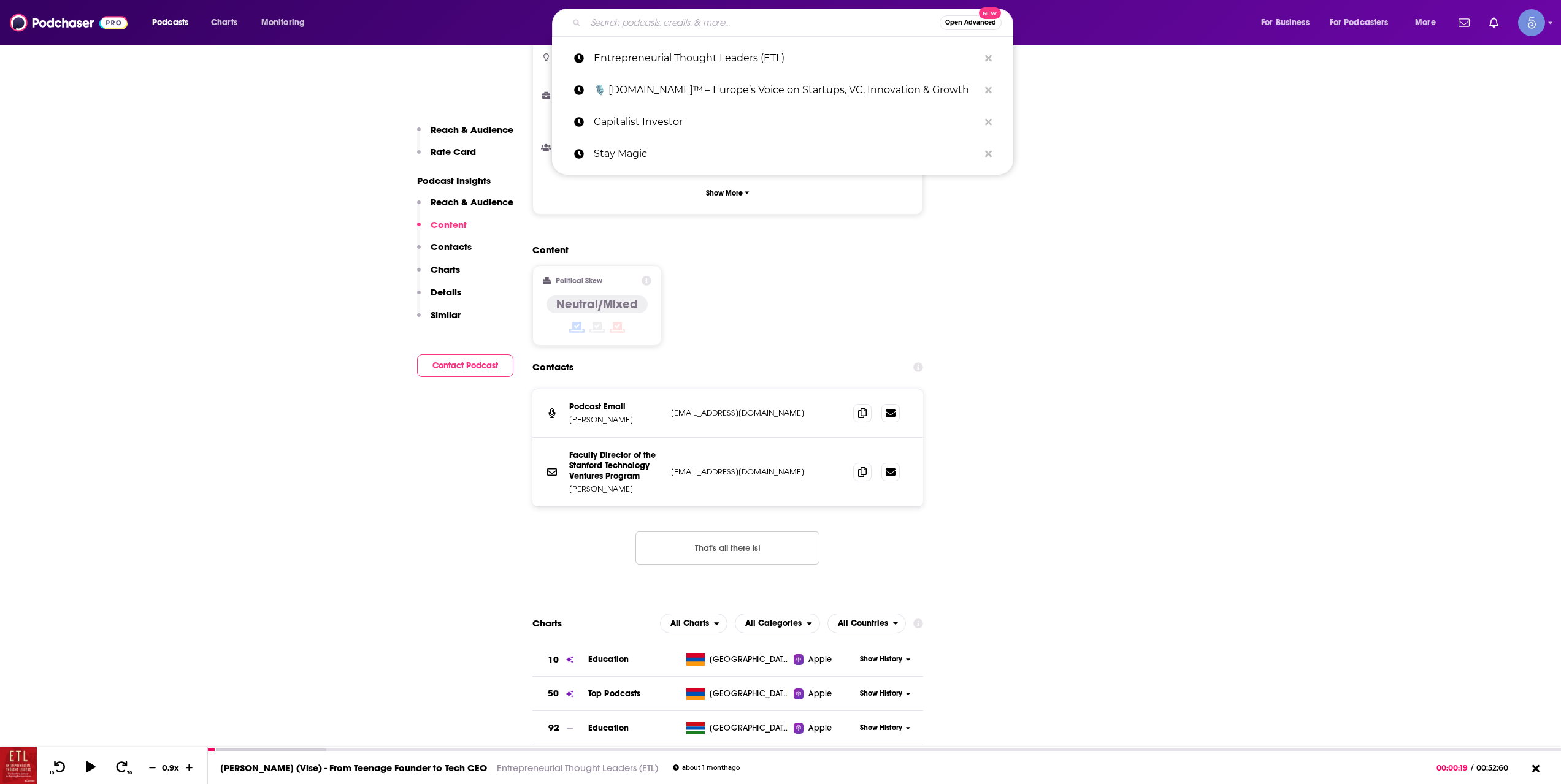
click at [646, 21] on input "Search podcasts, credits, & more..." at bounding box center [763, 22] width 354 height 20
paste input "Capital Ideas Podcast"
type input "Capital Ideas Podcast"
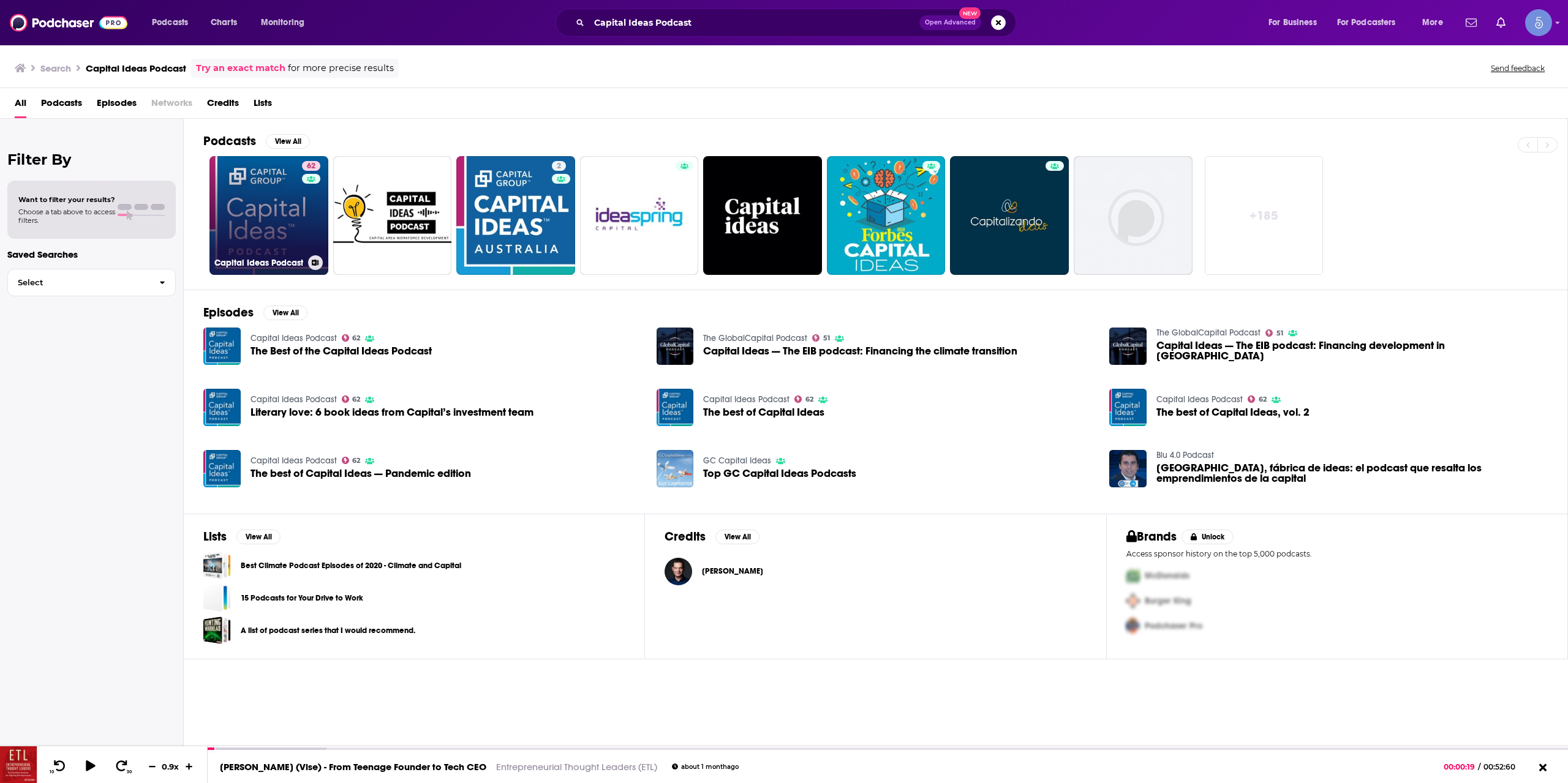
click at [268, 222] on link "62 Capital Ideas Podcast" at bounding box center [269, 216] width 119 height 119
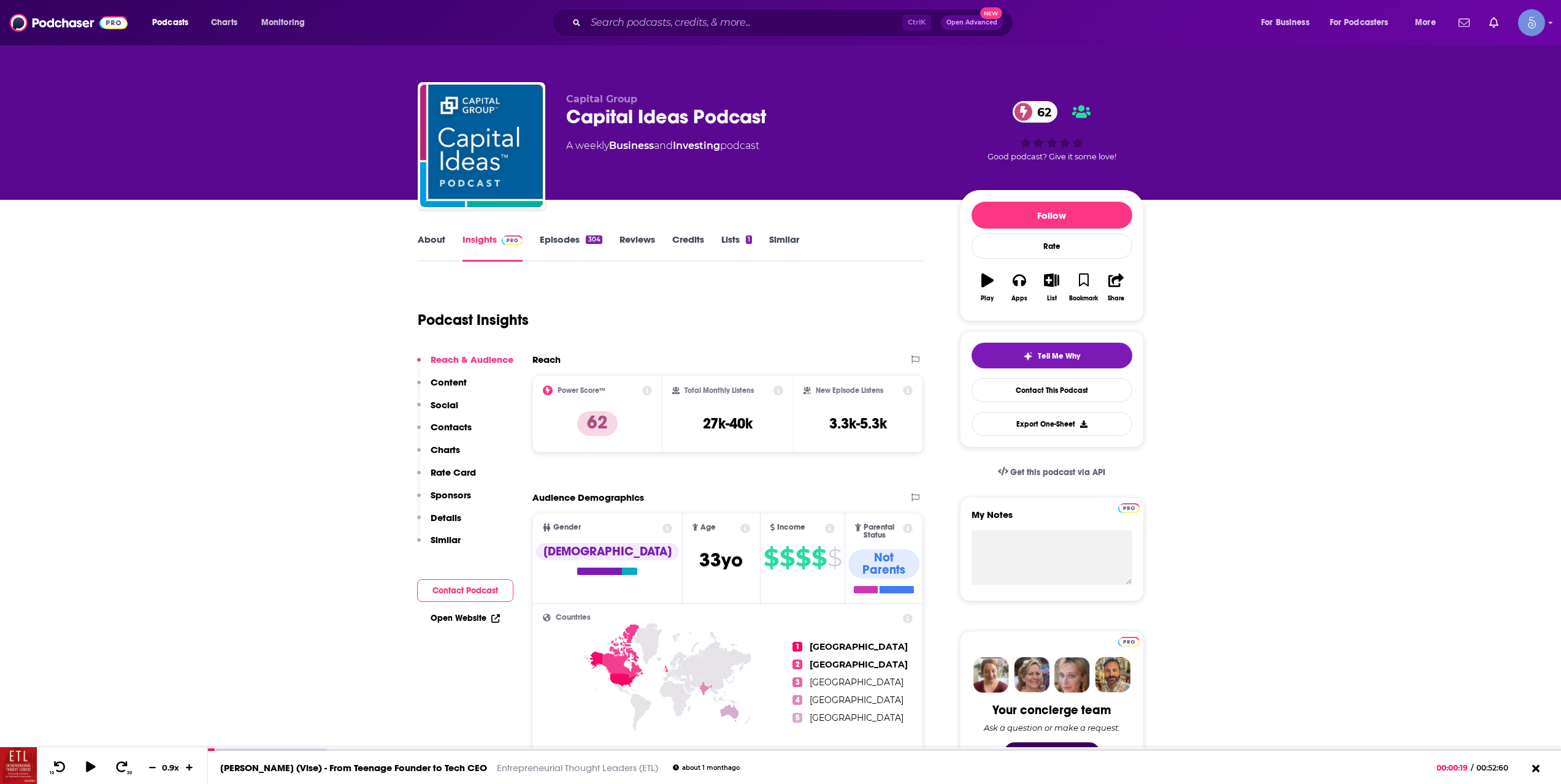
click at [420, 244] on link "About" at bounding box center [431, 248] width 28 height 28
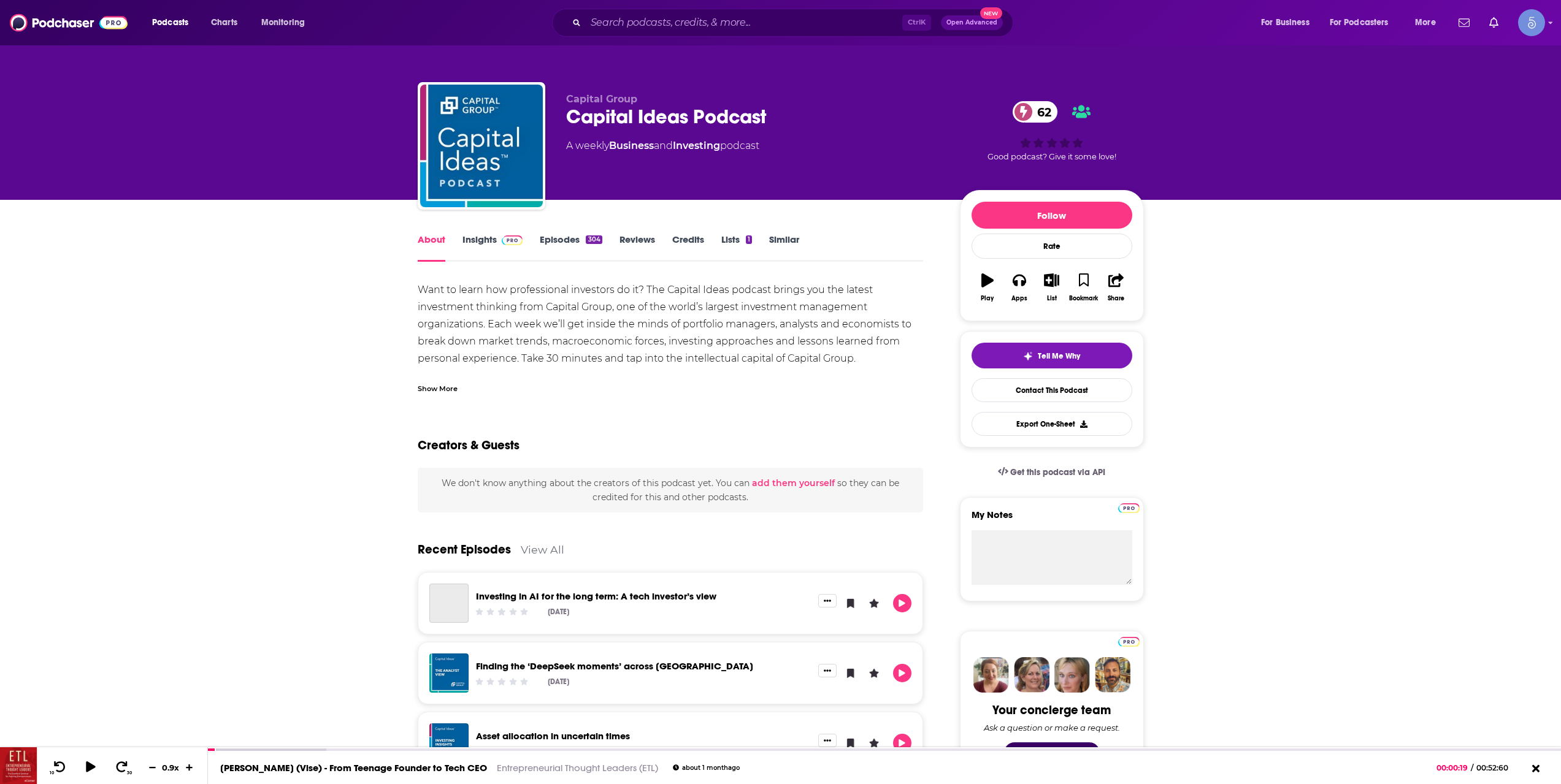
click at [494, 246] on link "Insights" at bounding box center [493, 248] width 61 height 28
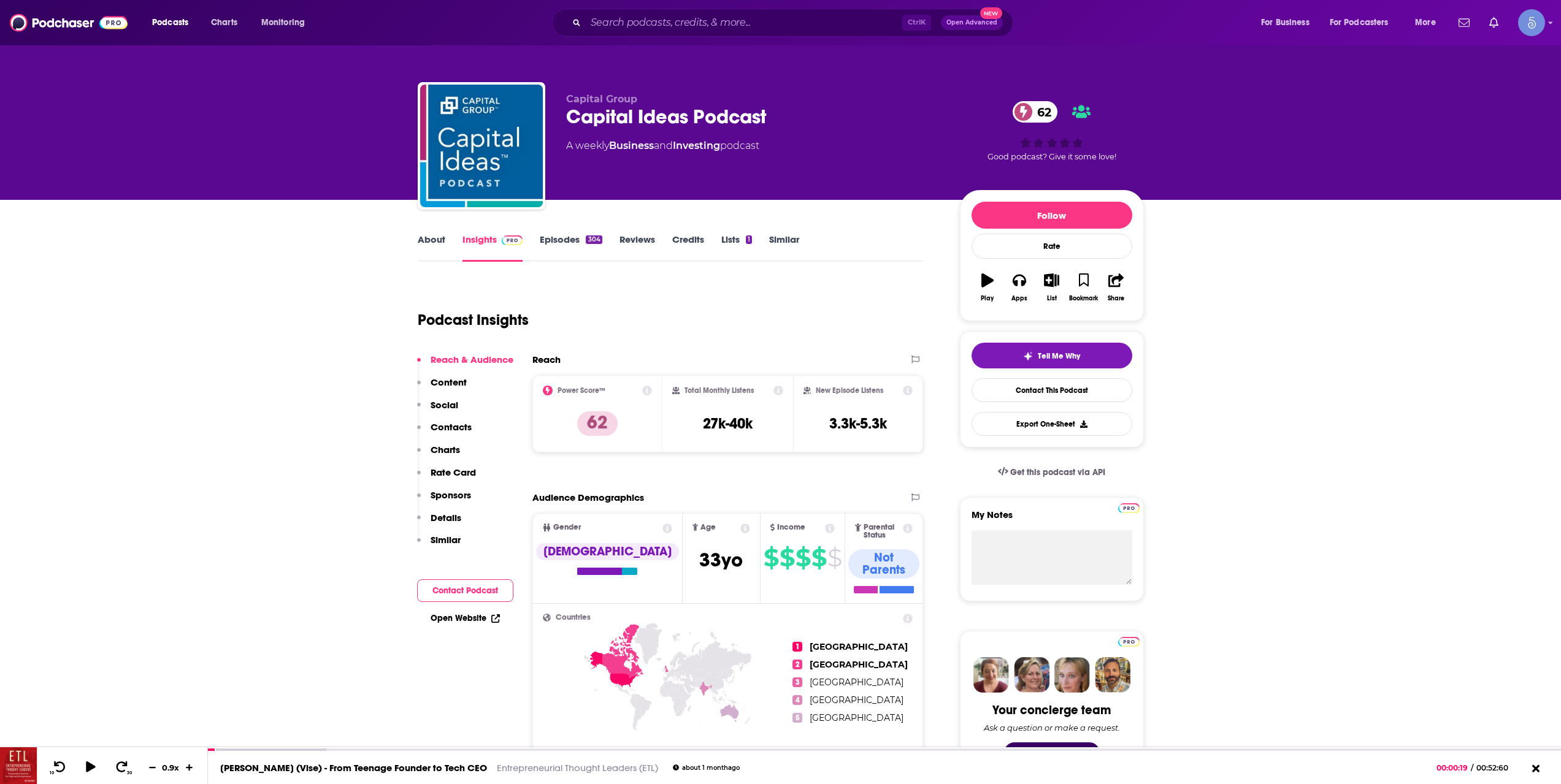
click at [576, 252] on link "Episodes 304" at bounding box center [571, 248] width 62 height 28
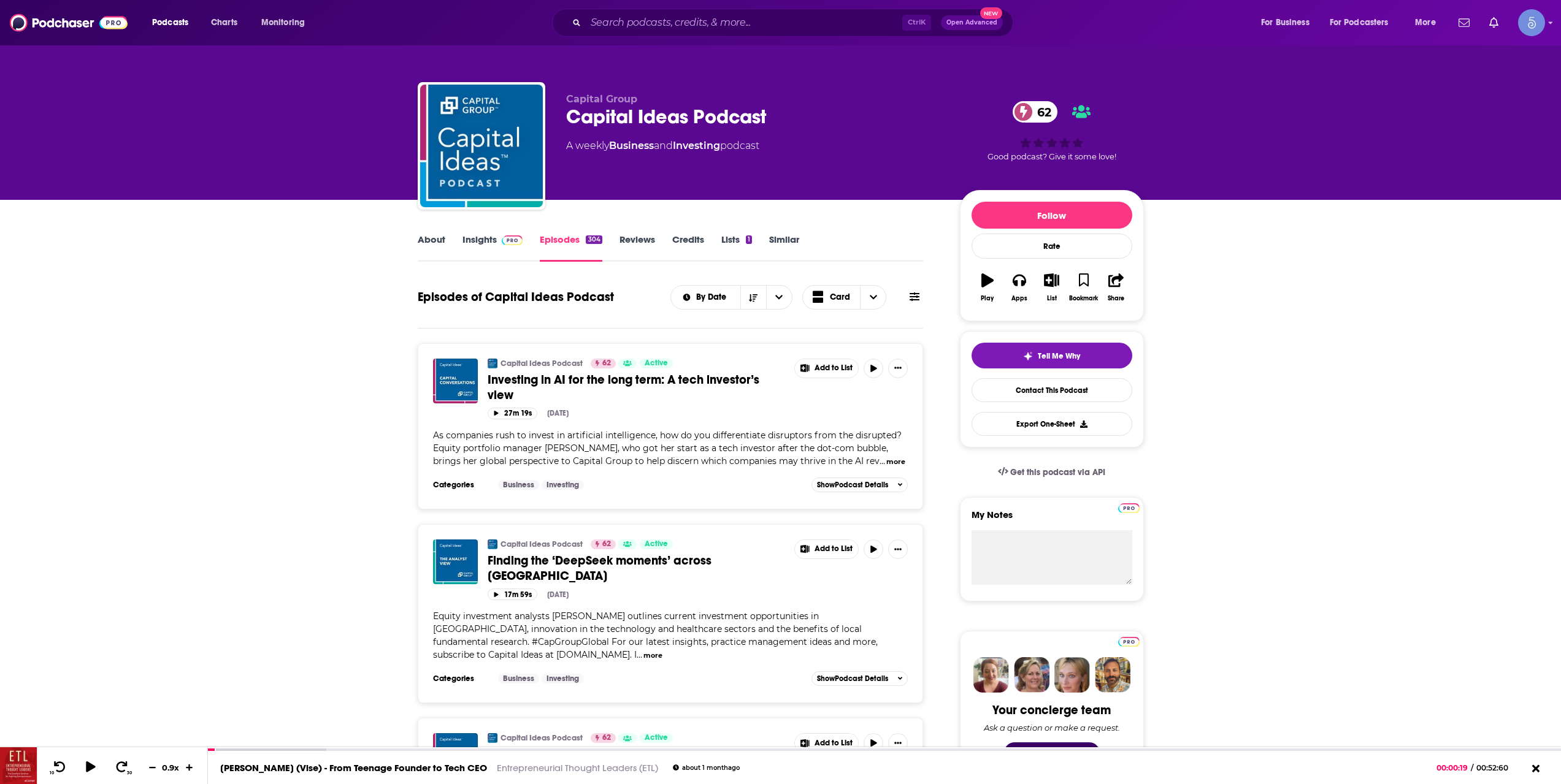
click at [435, 246] on link "About" at bounding box center [431, 248] width 28 height 28
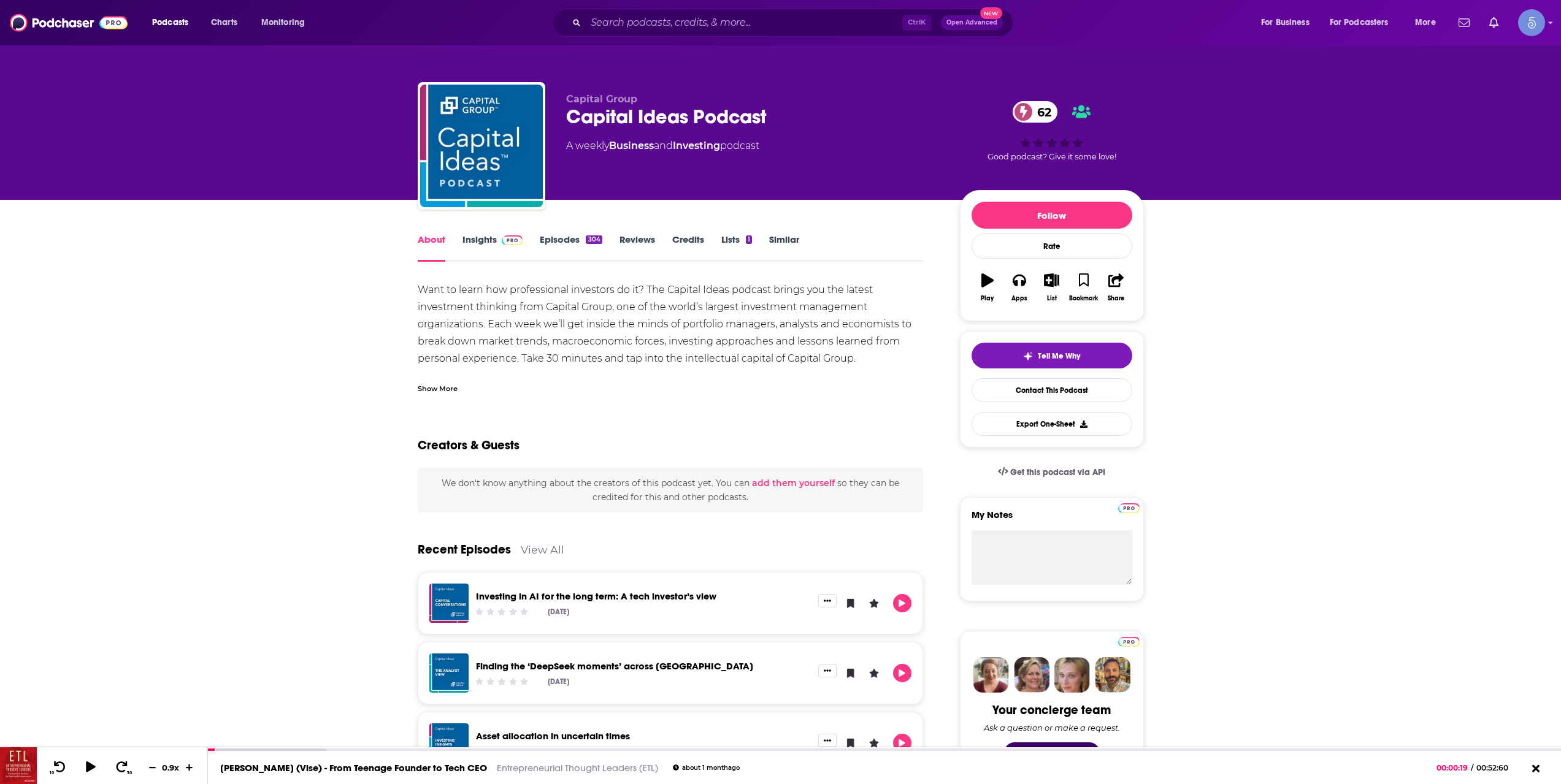
click at [448, 393] on div "Show More" at bounding box center [437, 387] width 40 height 11
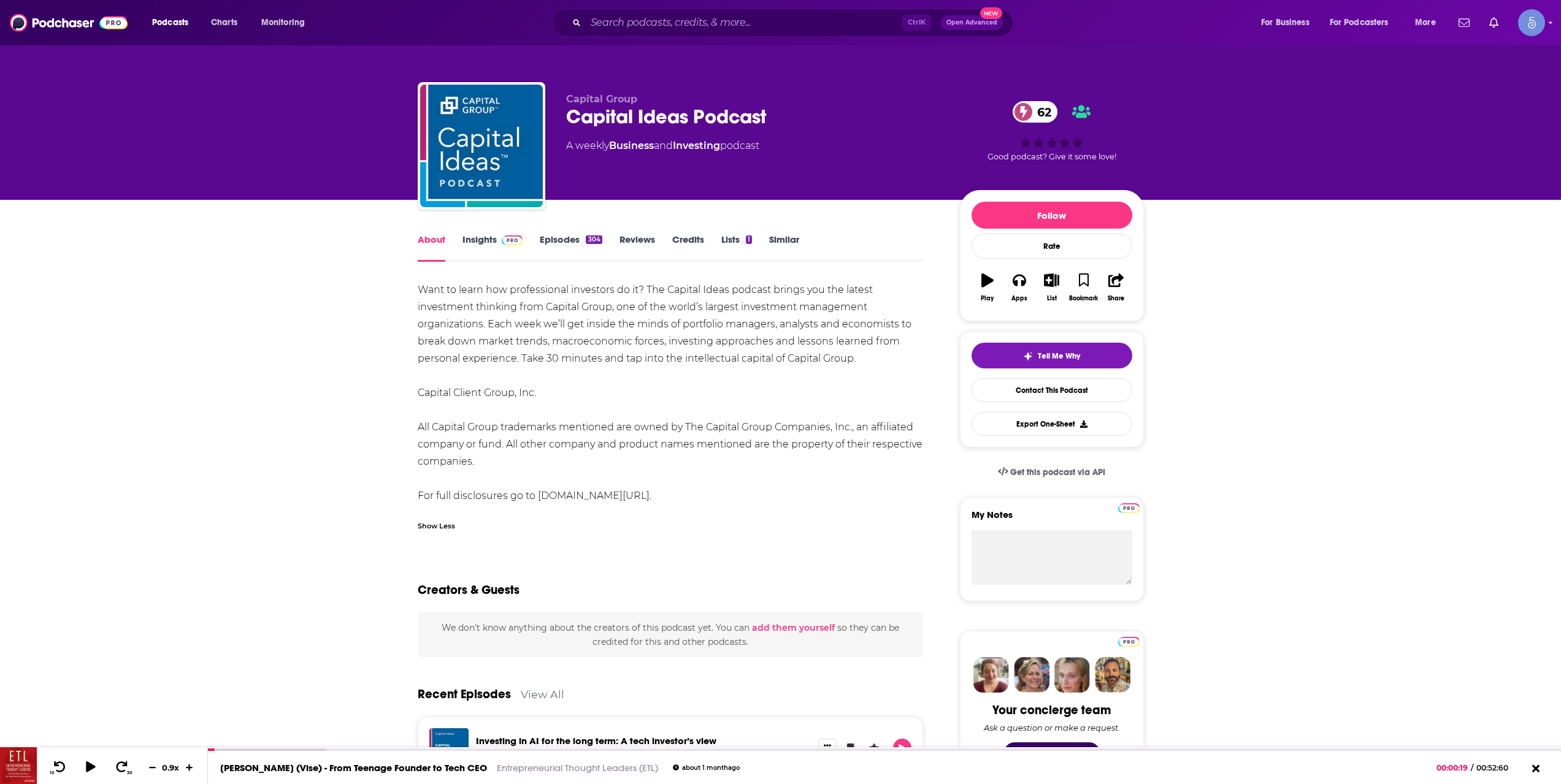
click at [570, 254] on link "Episodes 304" at bounding box center [571, 248] width 62 height 28
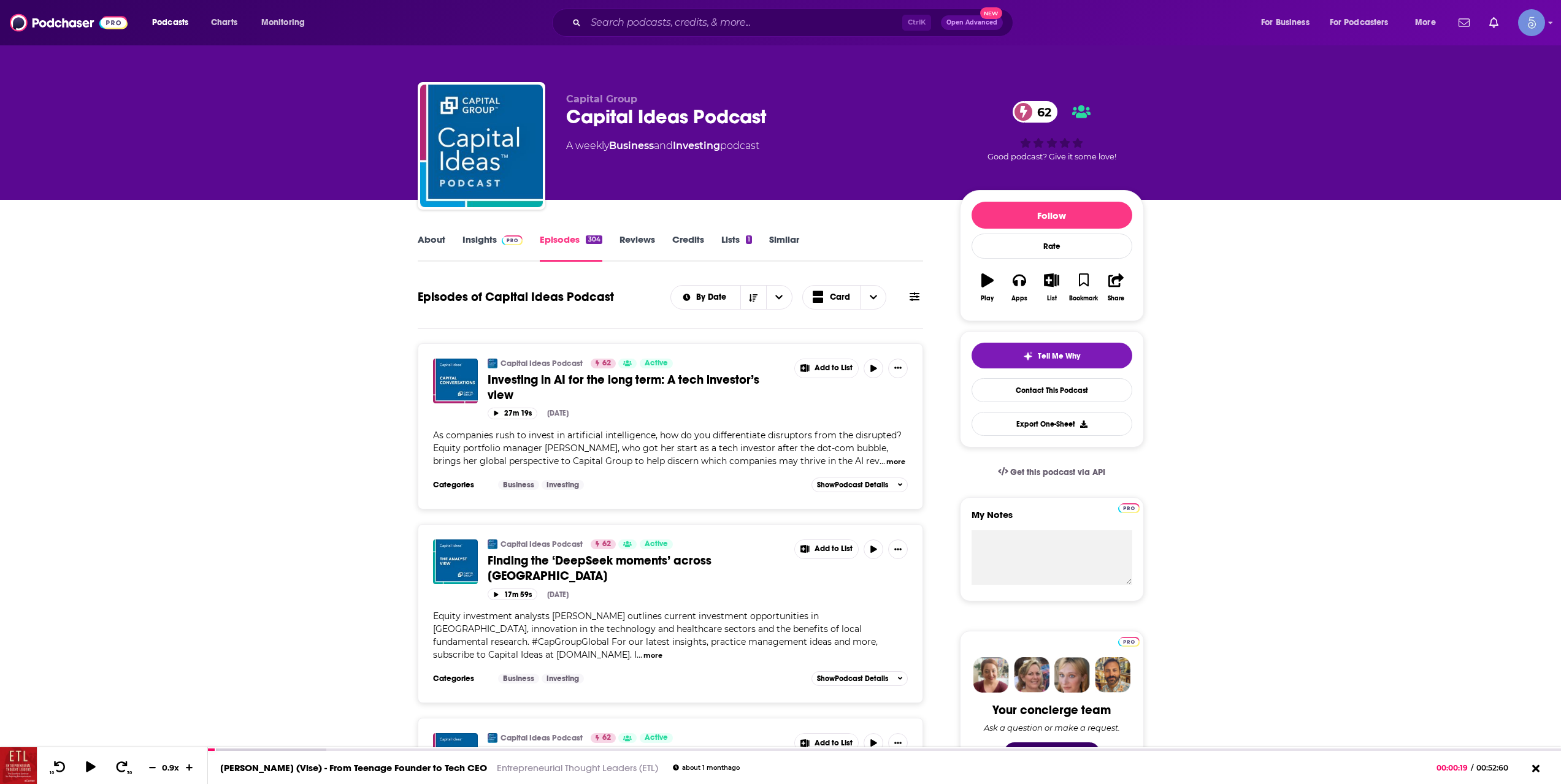
click at [647, 387] on span "Investing in AI for the long term: A tech investor’s view" at bounding box center [623, 387] width 272 height 30
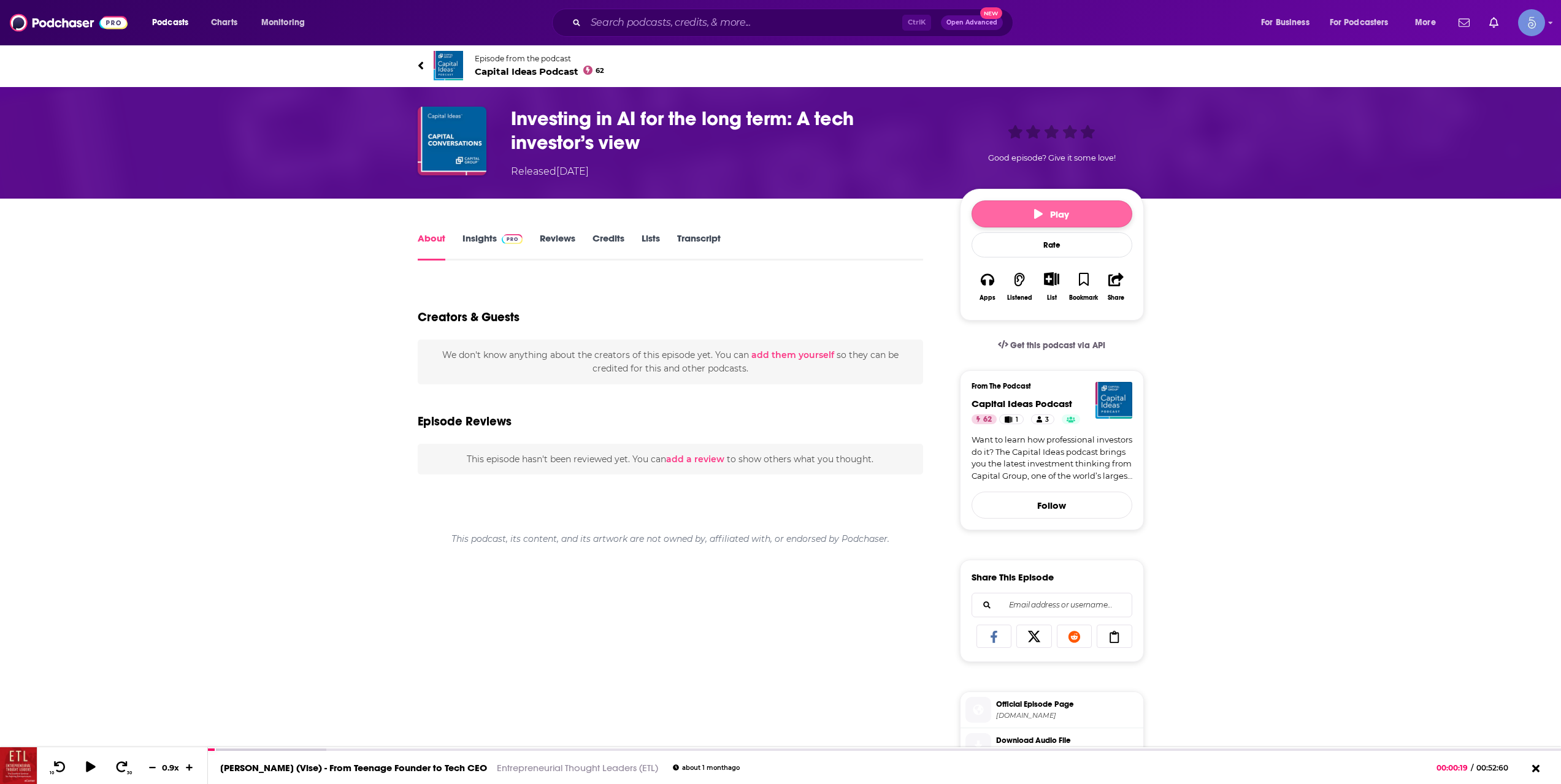
click at [1035, 223] on button "Play" at bounding box center [1052, 214] width 161 height 27
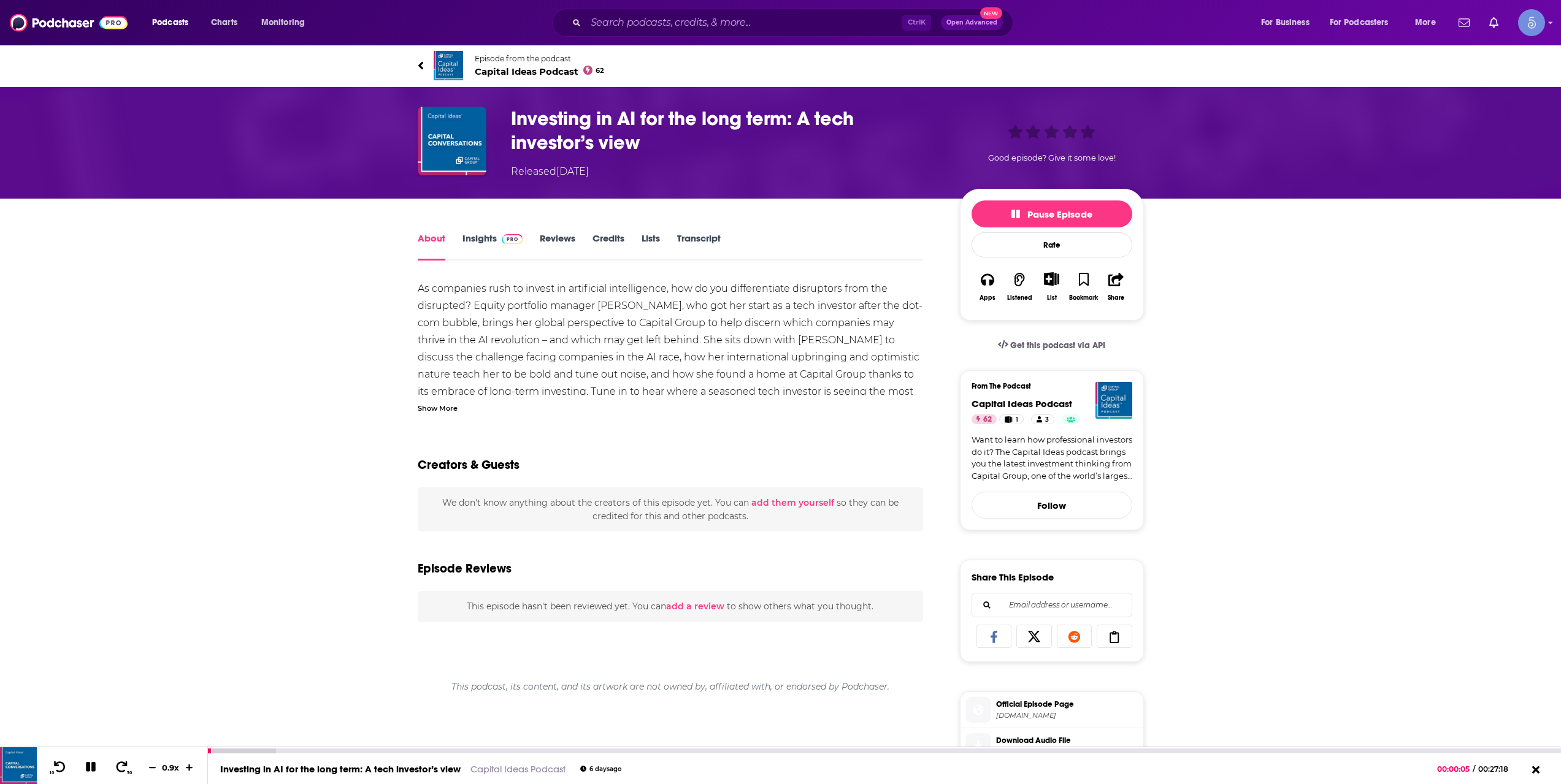
click at [94, 766] on icon at bounding box center [90, 767] width 10 height 10
click at [487, 240] on link "Insights" at bounding box center [493, 246] width 61 height 28
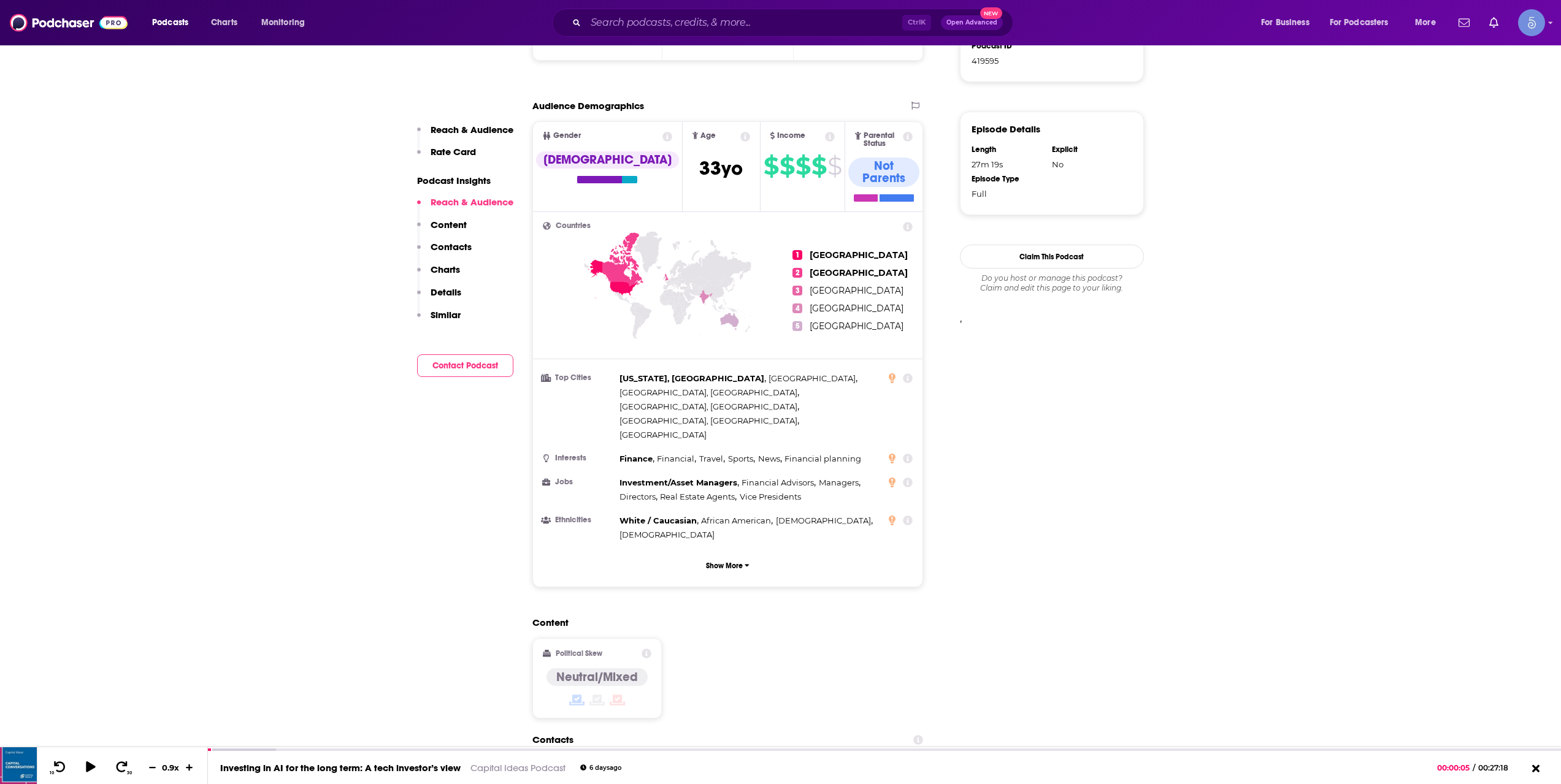
scroll to position [1022, 0]
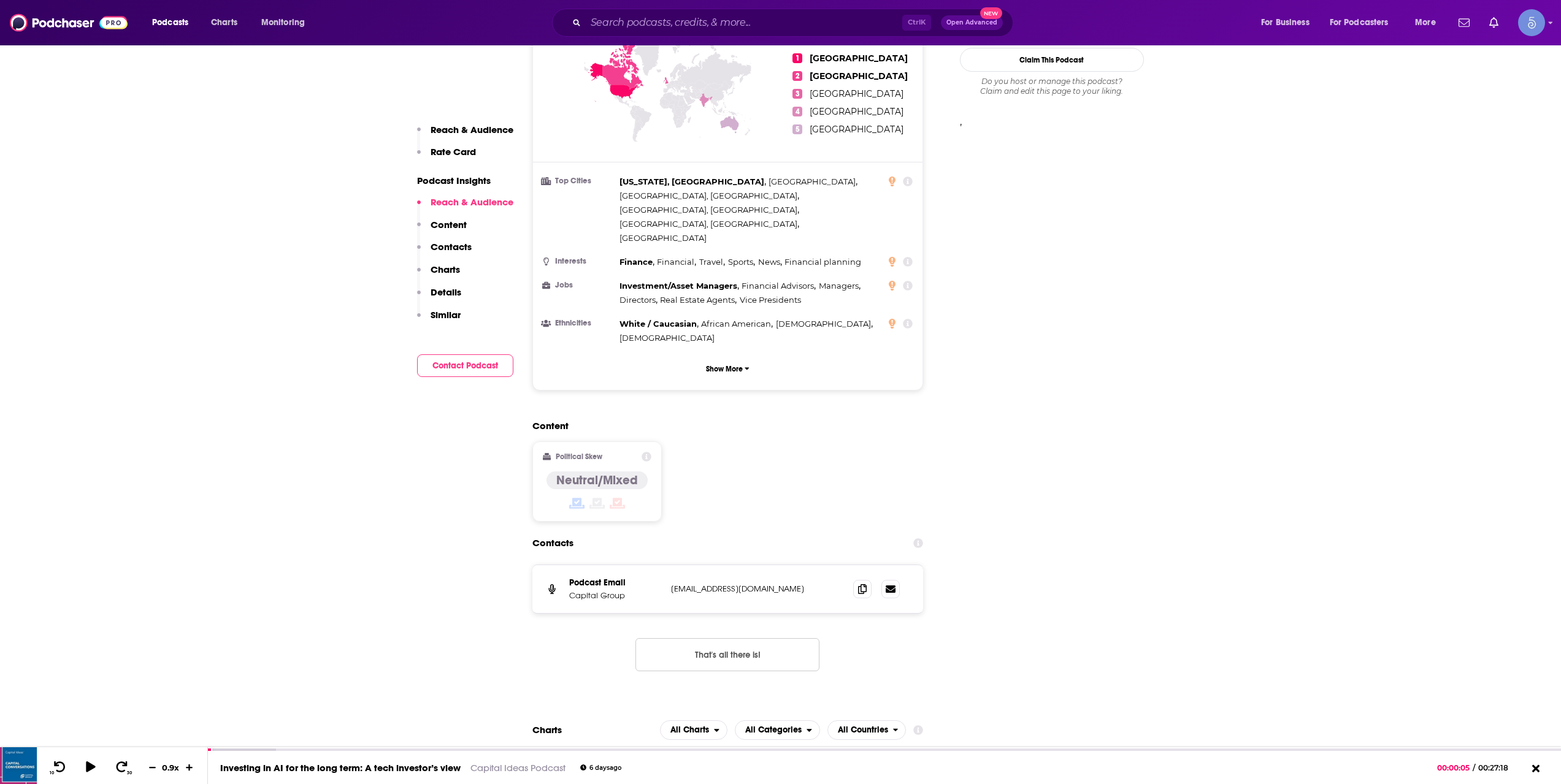
drag, startPoint x: 581, startPoint y: 25, endPoint x: 588, endPoint y: 20, distance: 8.6
click at [587, 22] on div "Ctrl K Open Advanced New" at bounding box center [782, 23] width 461 height 28
click at [628, 11] on div "Ctrl K Open Advanced New" at bounding box center [782, 23] width 461 height 28
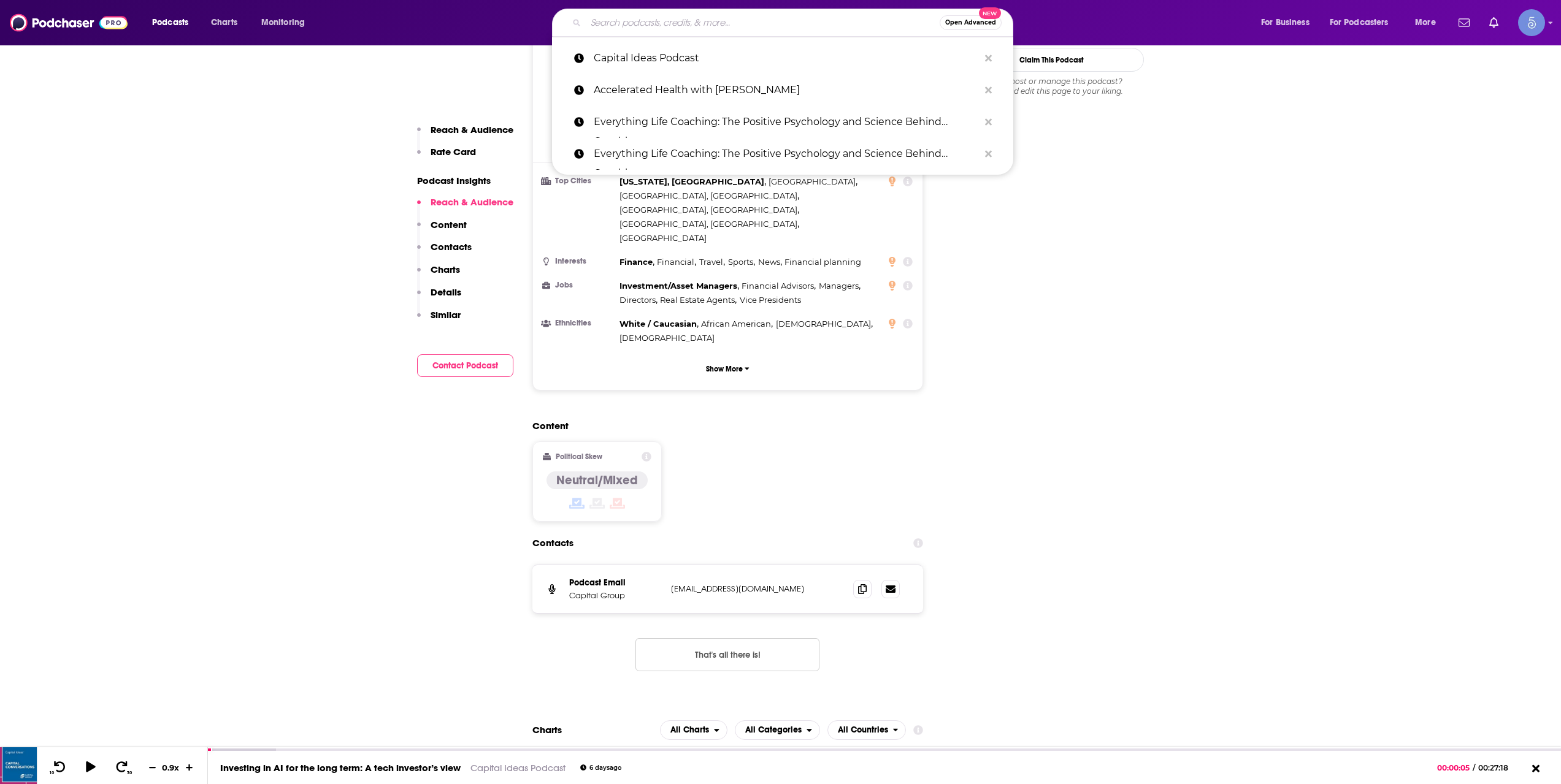
drag, startPoint x: 660, startPoint y: 27, endPoint x: 673, endPoint y: 26, distance: 13.0
click at [669, 27] on input "Search podcasts, credits, & more..." at bounding box center [763, 22] width 354 height 20
paste input "DealMakers"
type input "DealMakers"
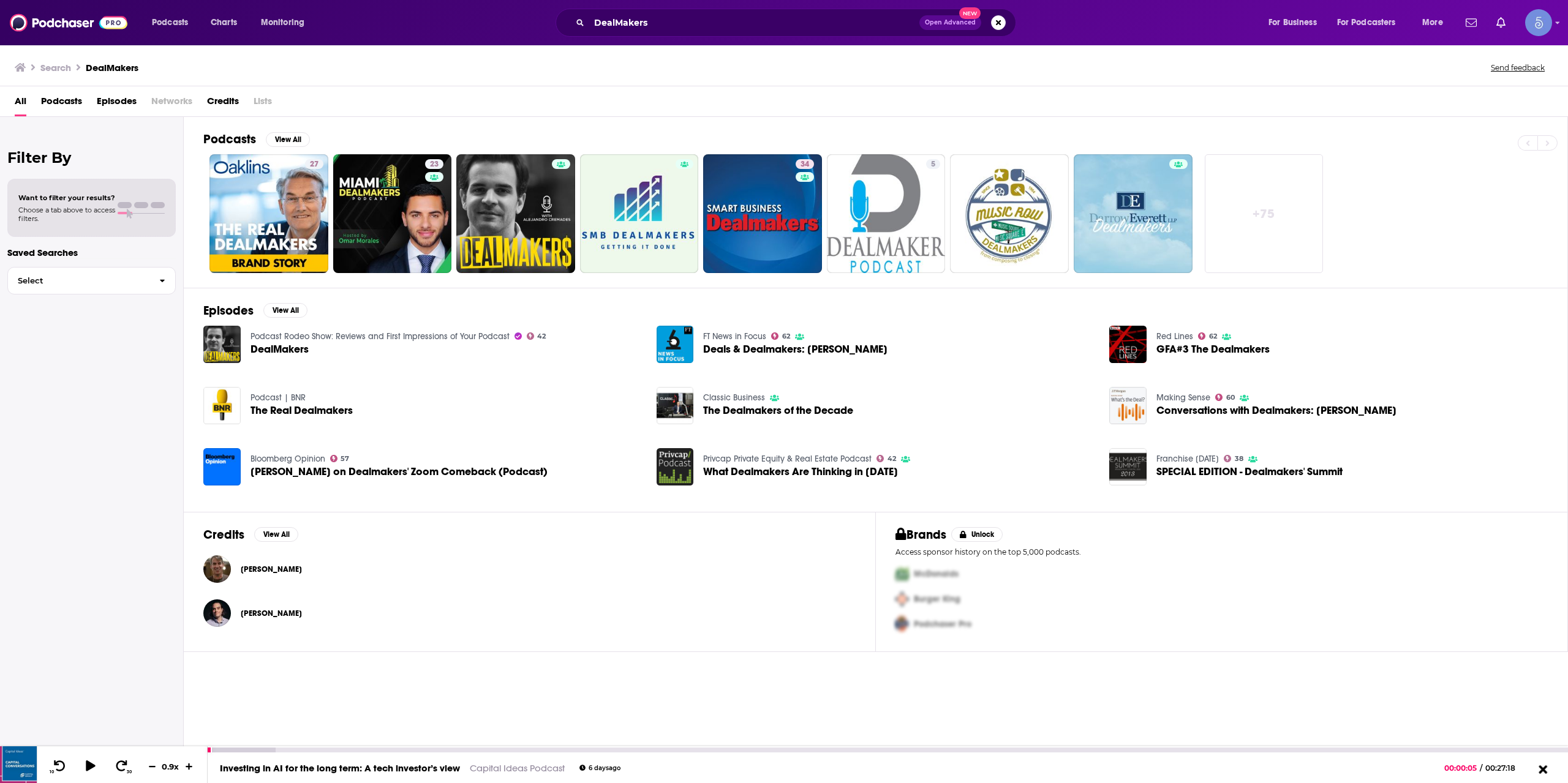
click at [1536, 763] on button at bounding box center [1542, 770] width 24 height 17
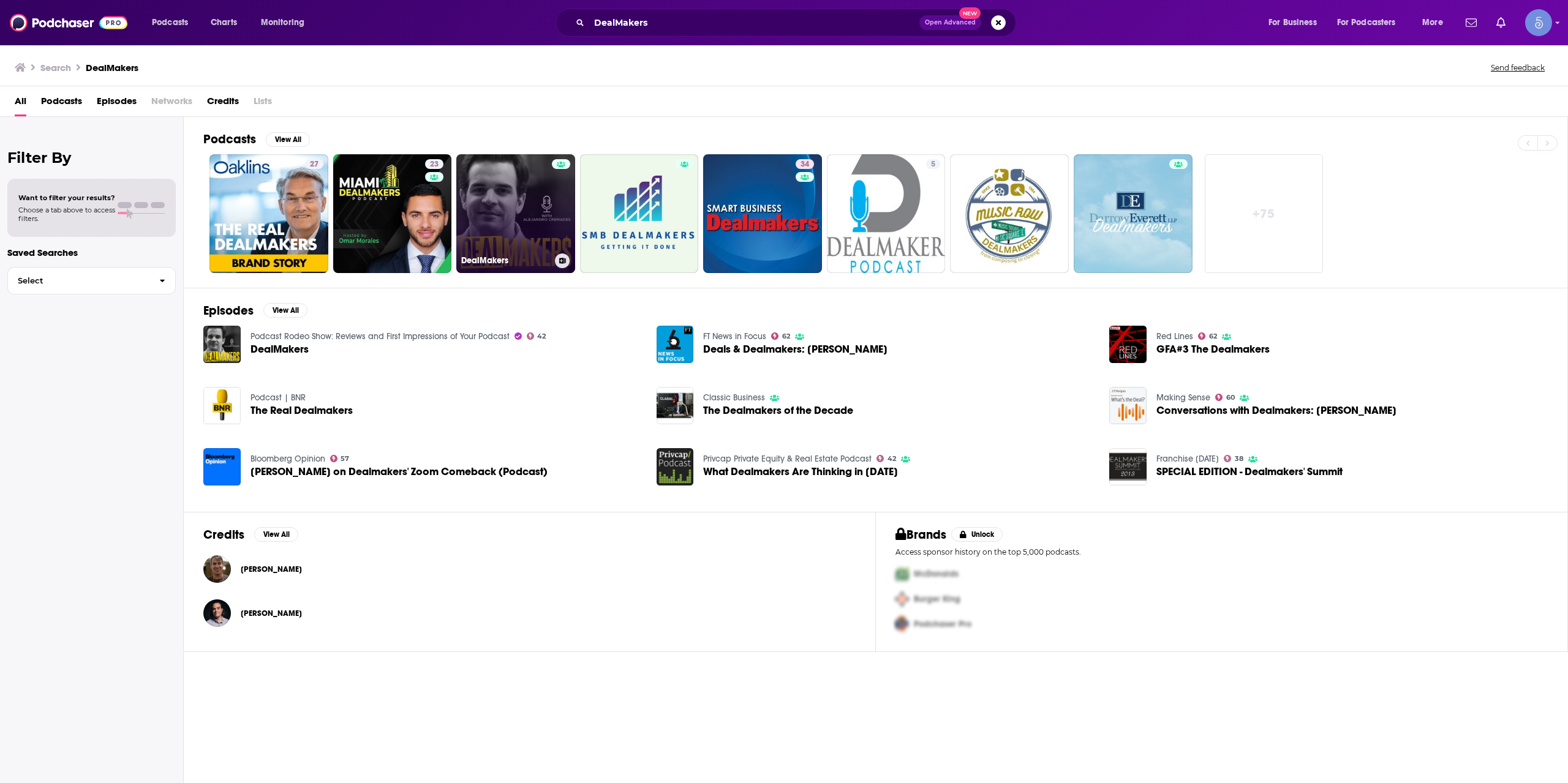
click at [505, 179] on link "DealMakers" at bounding box center [515, 214] width 119 height 119
click at [540, 213] on link "DealMakers" at bounding box center [515, 214] width 119 height 119
click at [691, 26] on input "DealMakers" at bounding box center [754, 22] width 330 height 20
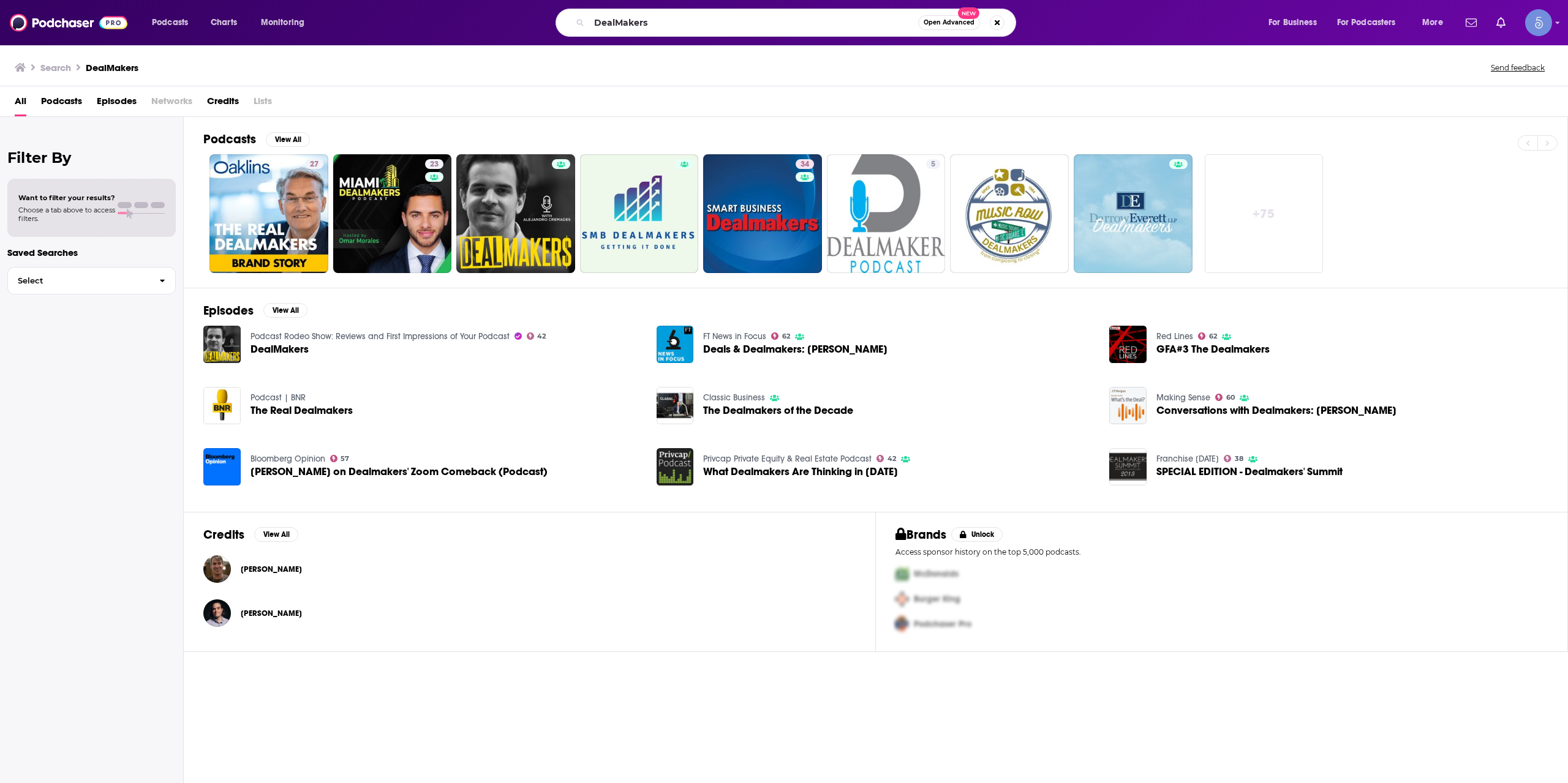
click at [943, 31] on div "DealMakers Open Advanced New" at bounding box center [785, 23] width 460 height 28
click at [943, 24] on span "Open Advanced" at bounding box center [948, 22] width 51 height 6
click at [1146, 100] on div "All Podcasts Episodes Networks Credits Lists" at bounding box center [786, 103] width 1543 height 25
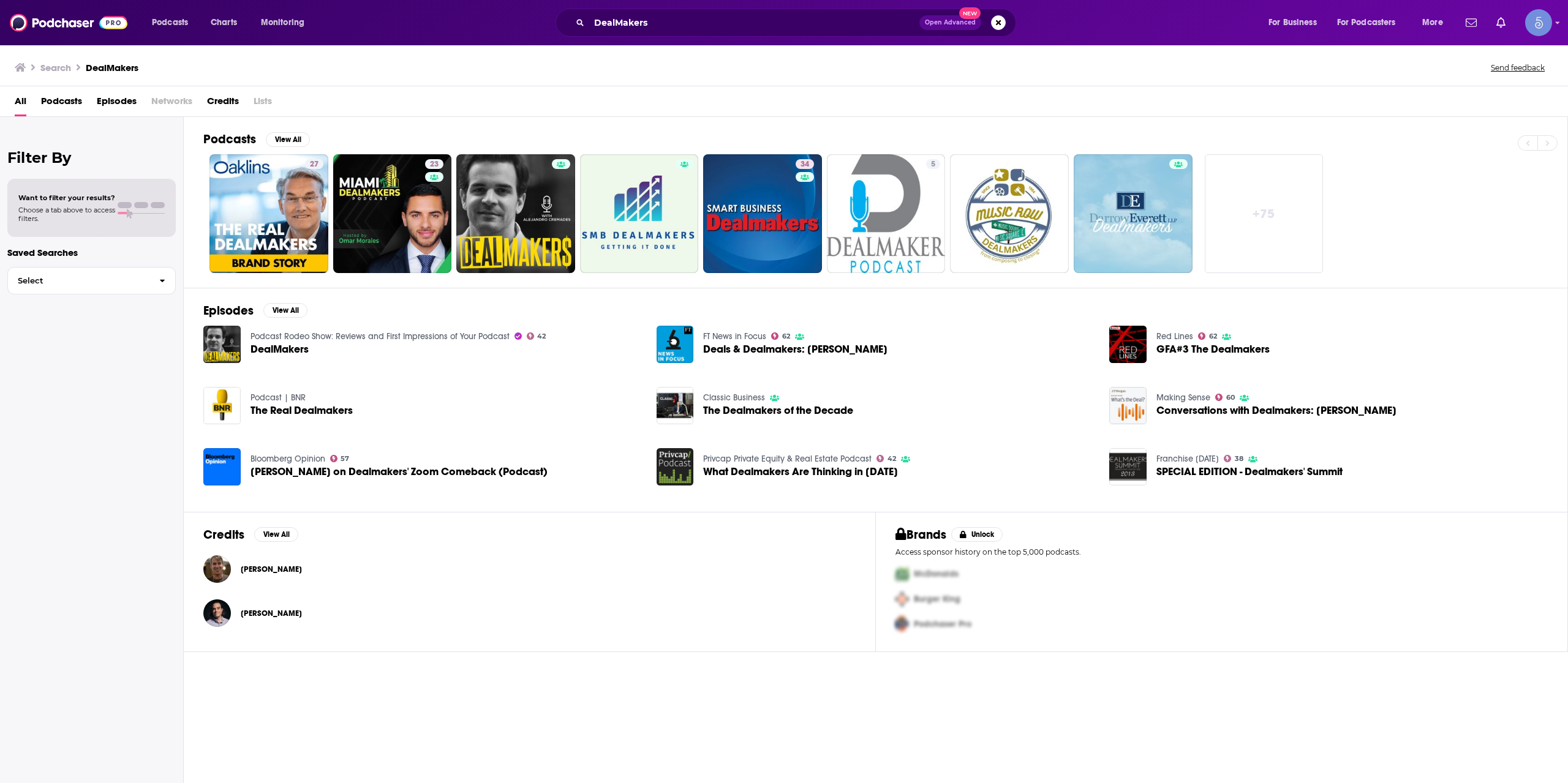
click at [1212, 199] on link "+ 75" at bounding box center [1264, 214] width 119 height 119
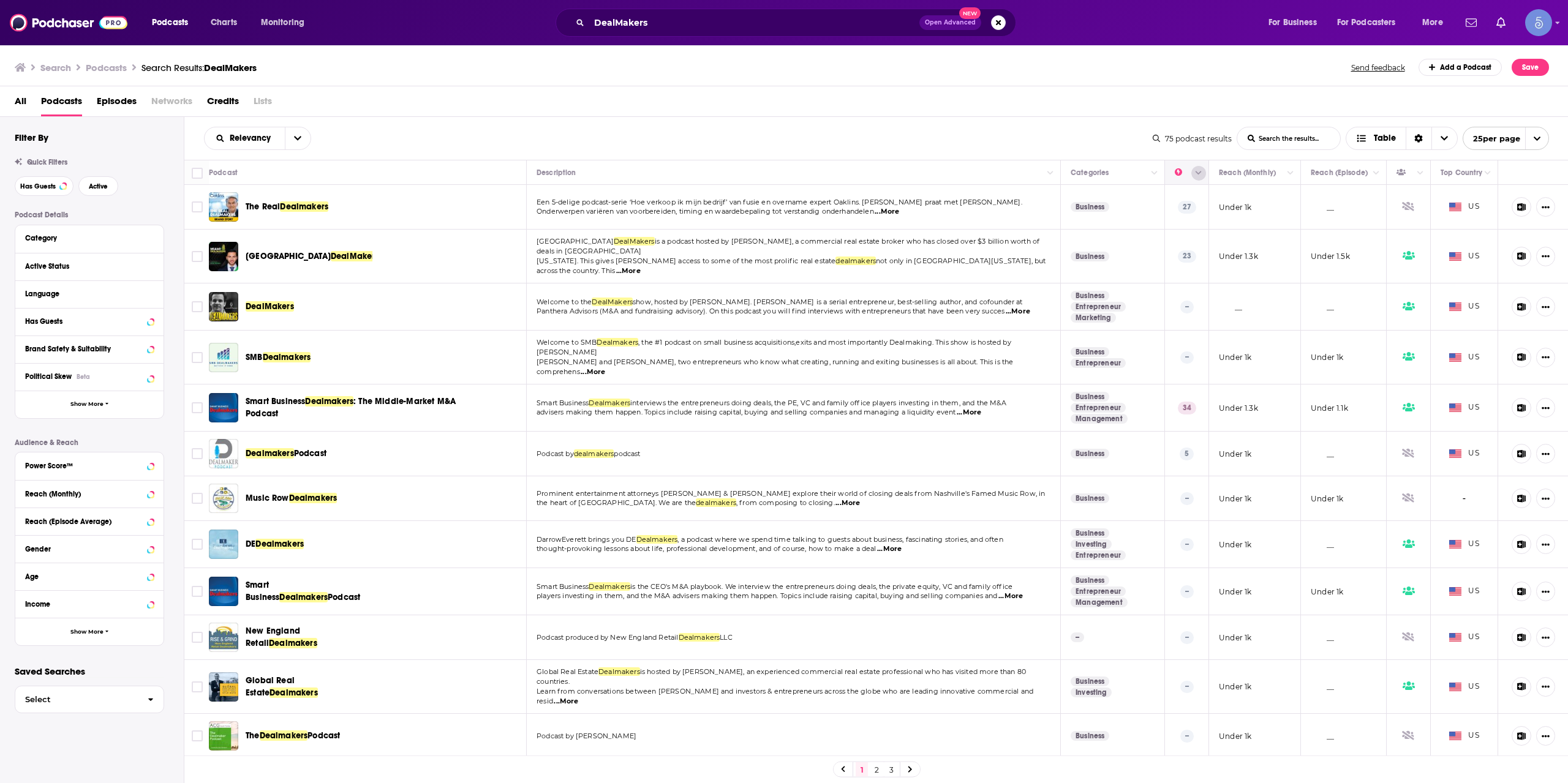
click at [1191, 174] on button "Column Actions" at bounding box center [1199, 173] width 15 height 15
click at [670, 115] on div at bounding box center [784, 392] width 1568 height 783
click at [276, 301] on span "DealMakers" at bounding box center [270, 306] width 49 height 10
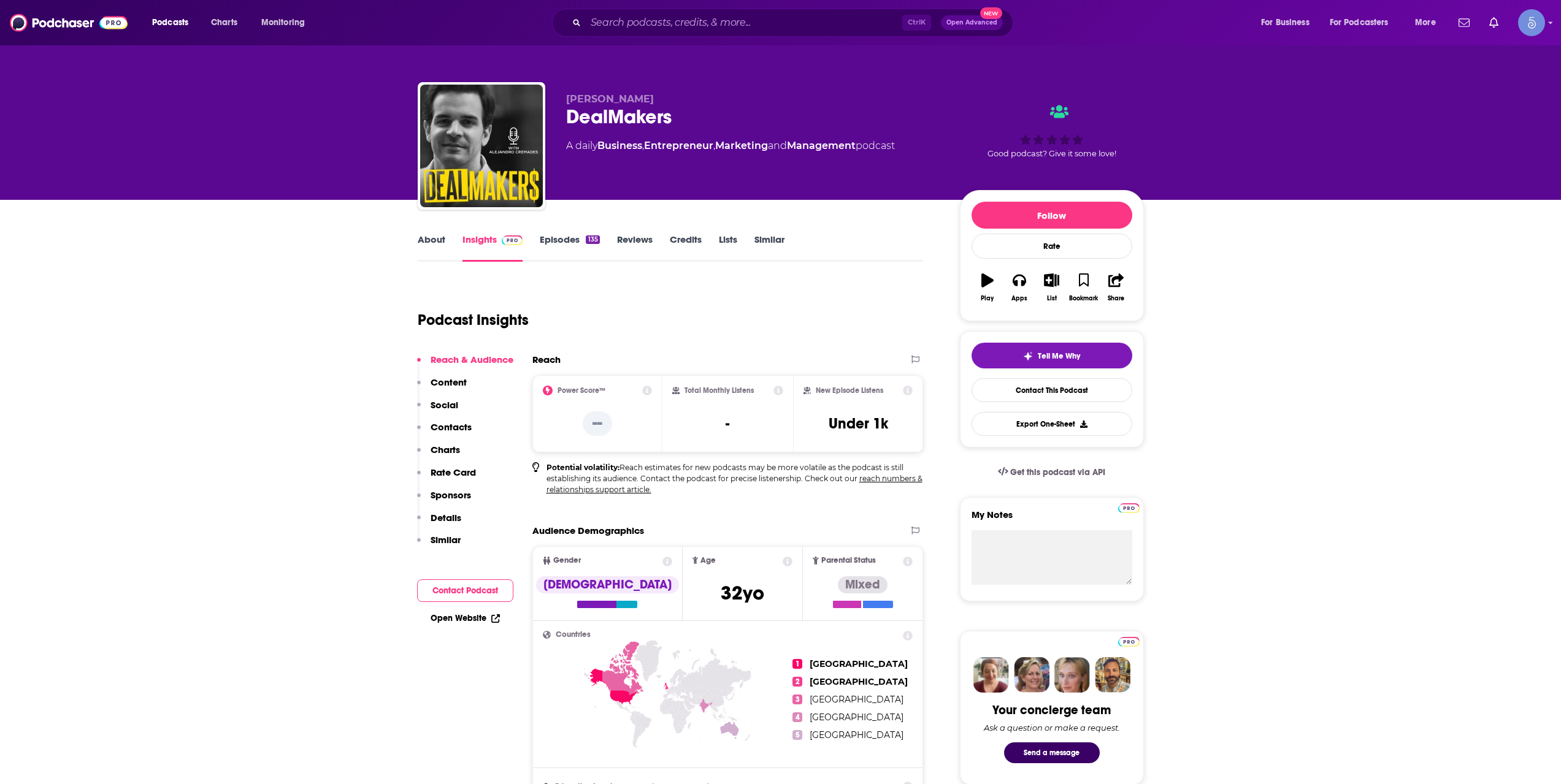
click at [581, 246] on link "Episodes 135" at bounding box center [570, 248] width 59 height 28
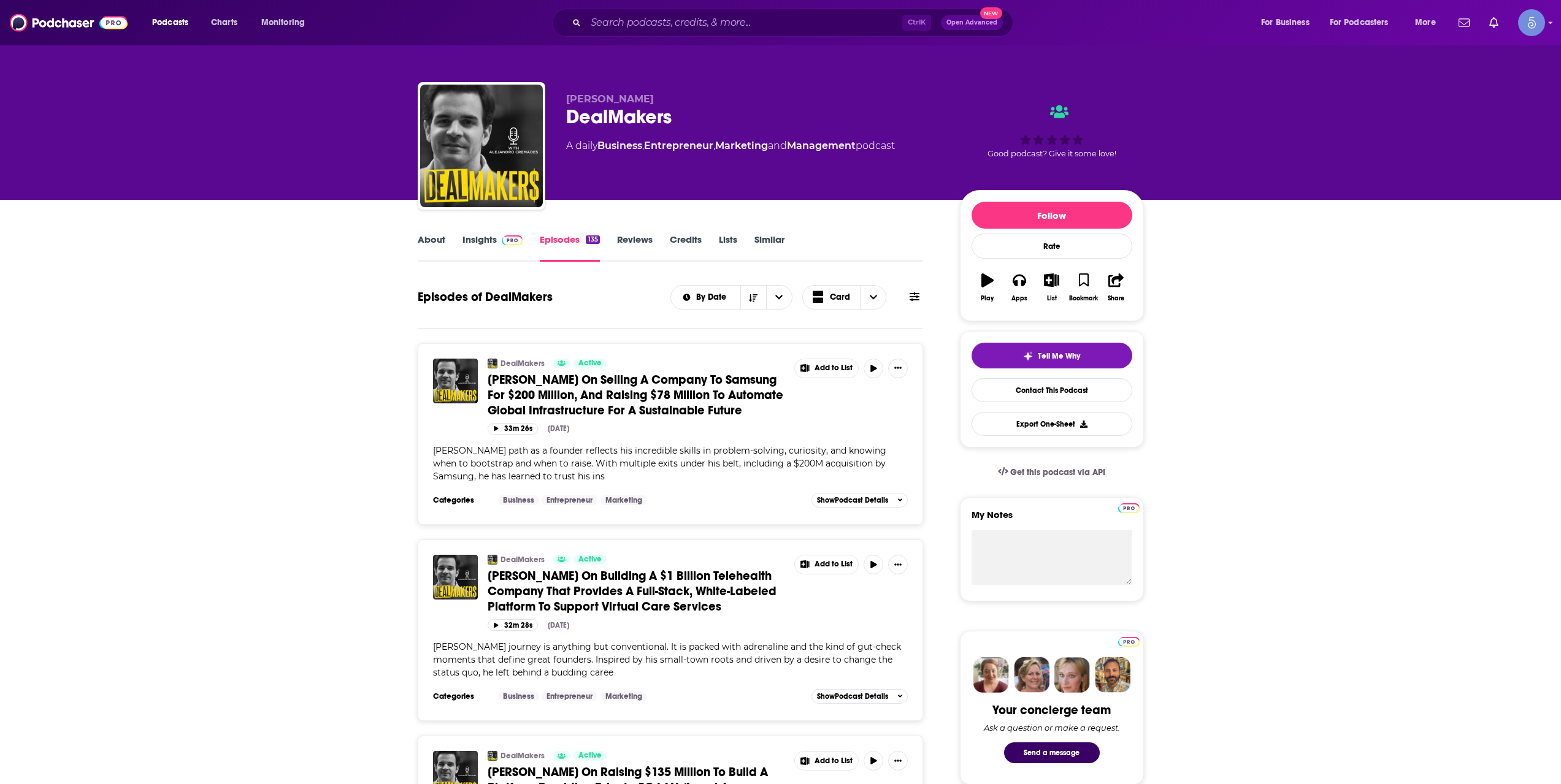
click at [435, 242] on link "About" at bounding box center [431, 248] width 28 height 28
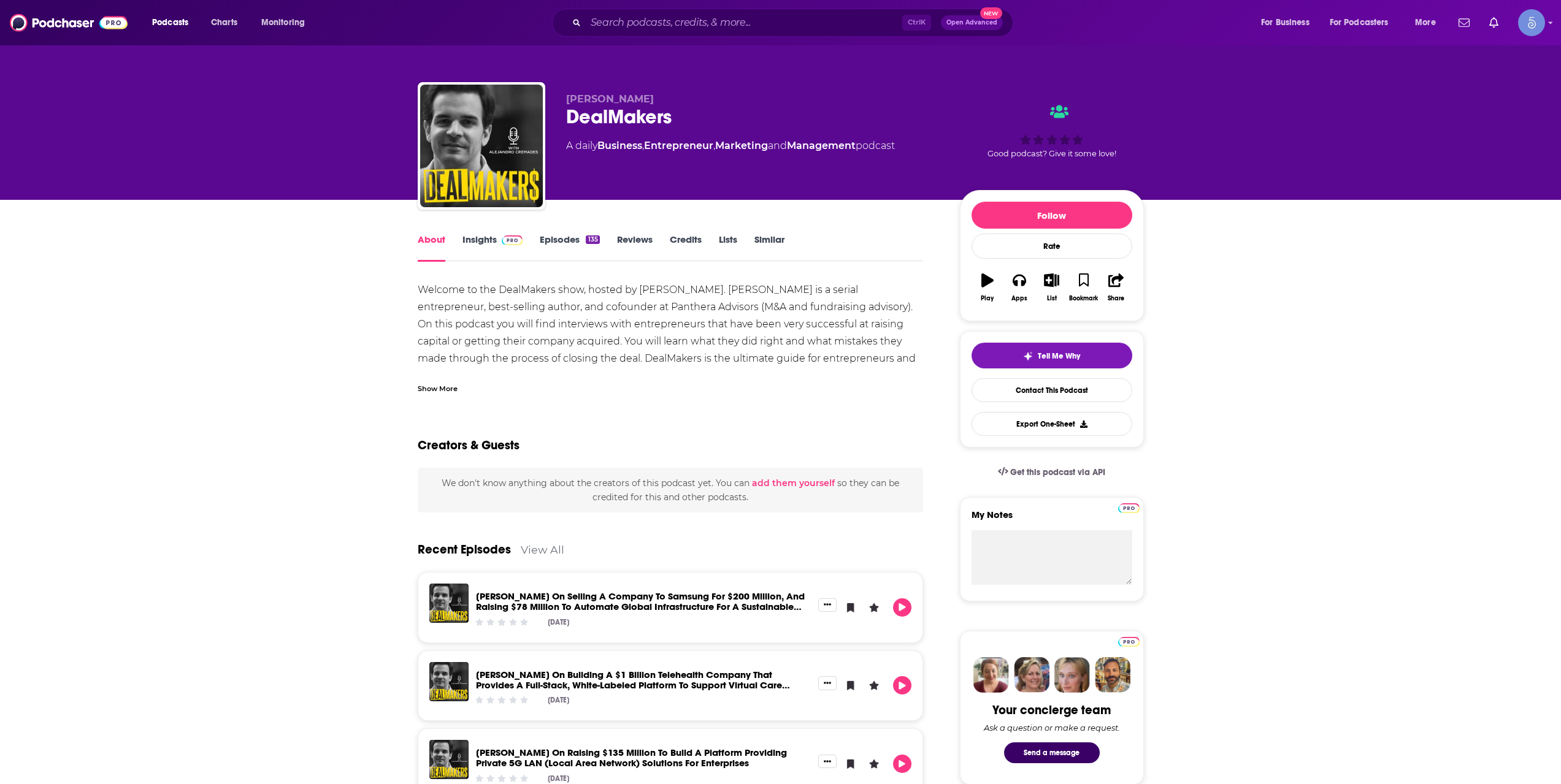
click at [476, 237] on link "Insights" at bounding box center [493, 248] width 61 height 28
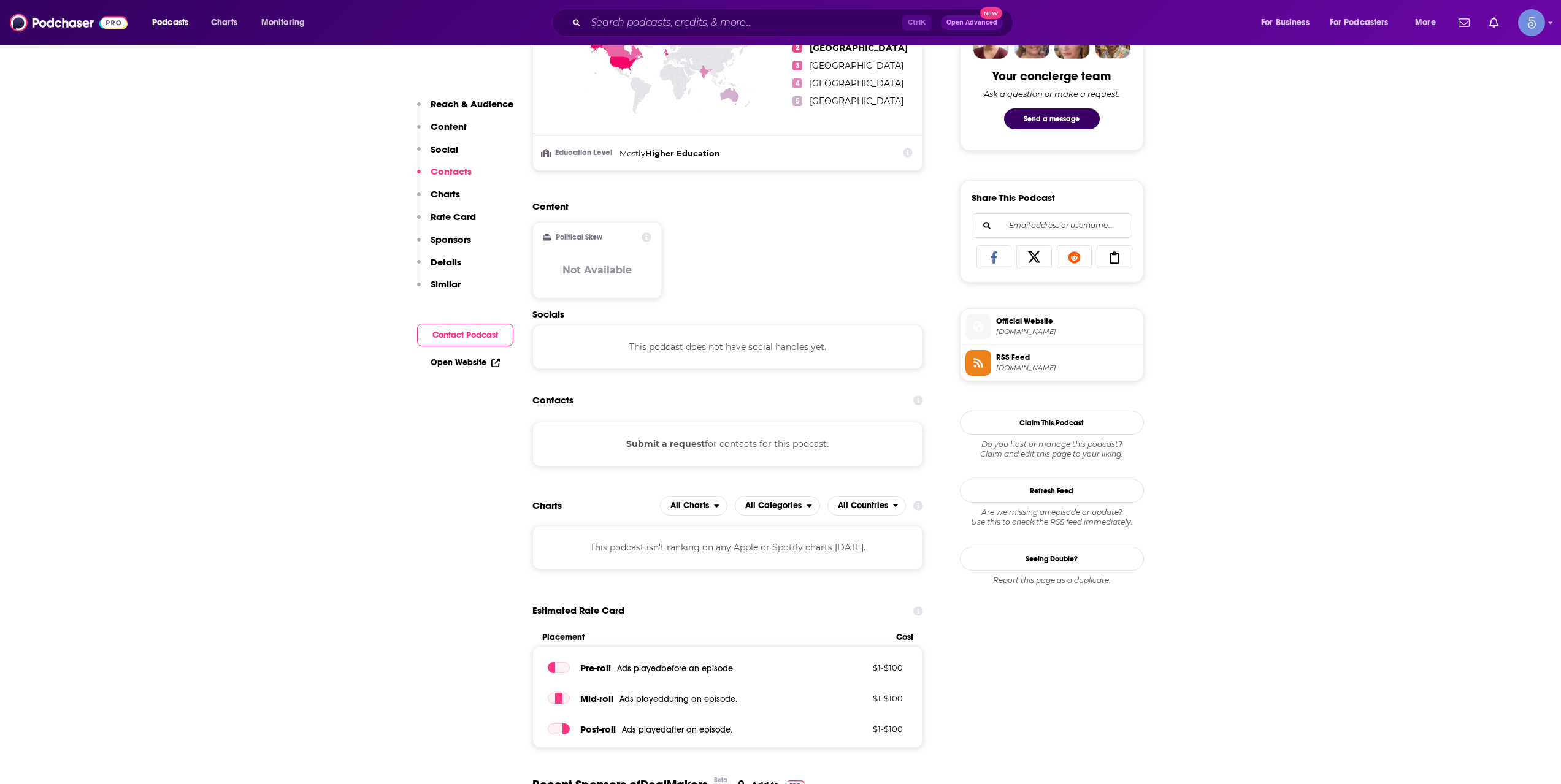
scroll to position [409, 0]
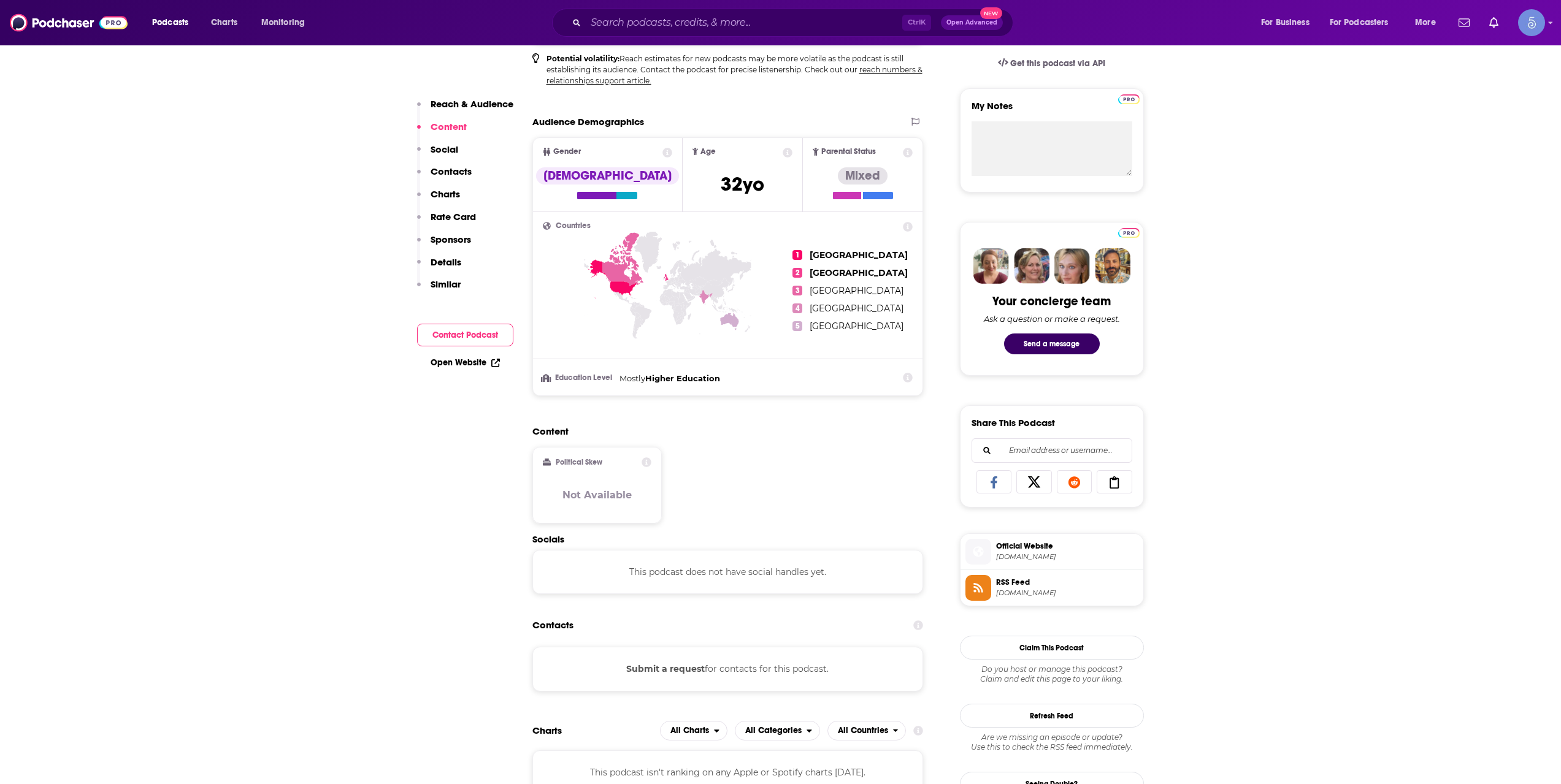
click at [1041, 541] on span "Official Website" at bounding box center [1067, 547] width 142 height 11
click at [662, 10] on div "Ctrl K Open Advanced New" at bounding box center [782, 23] width 461 height 28
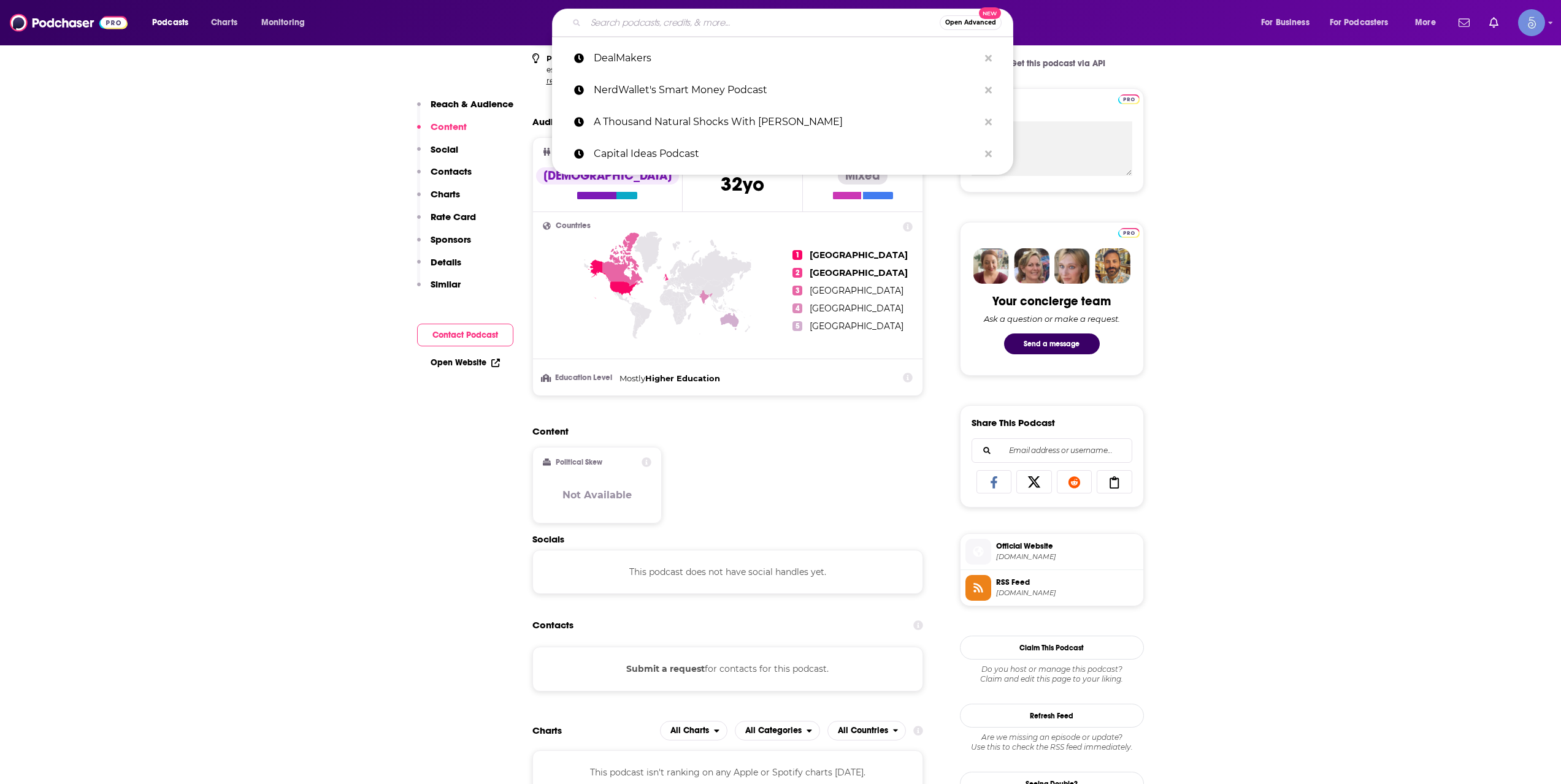
drag, startPoint x: 676, startPoint y: 13, endPoint x: 686, endPoint y: 12, distance: 10.0
click at [677, 13] on input "Search podcasts, credits, & more..." at bounding box center [763, 22] width 354 height 20
paste input "Grit"
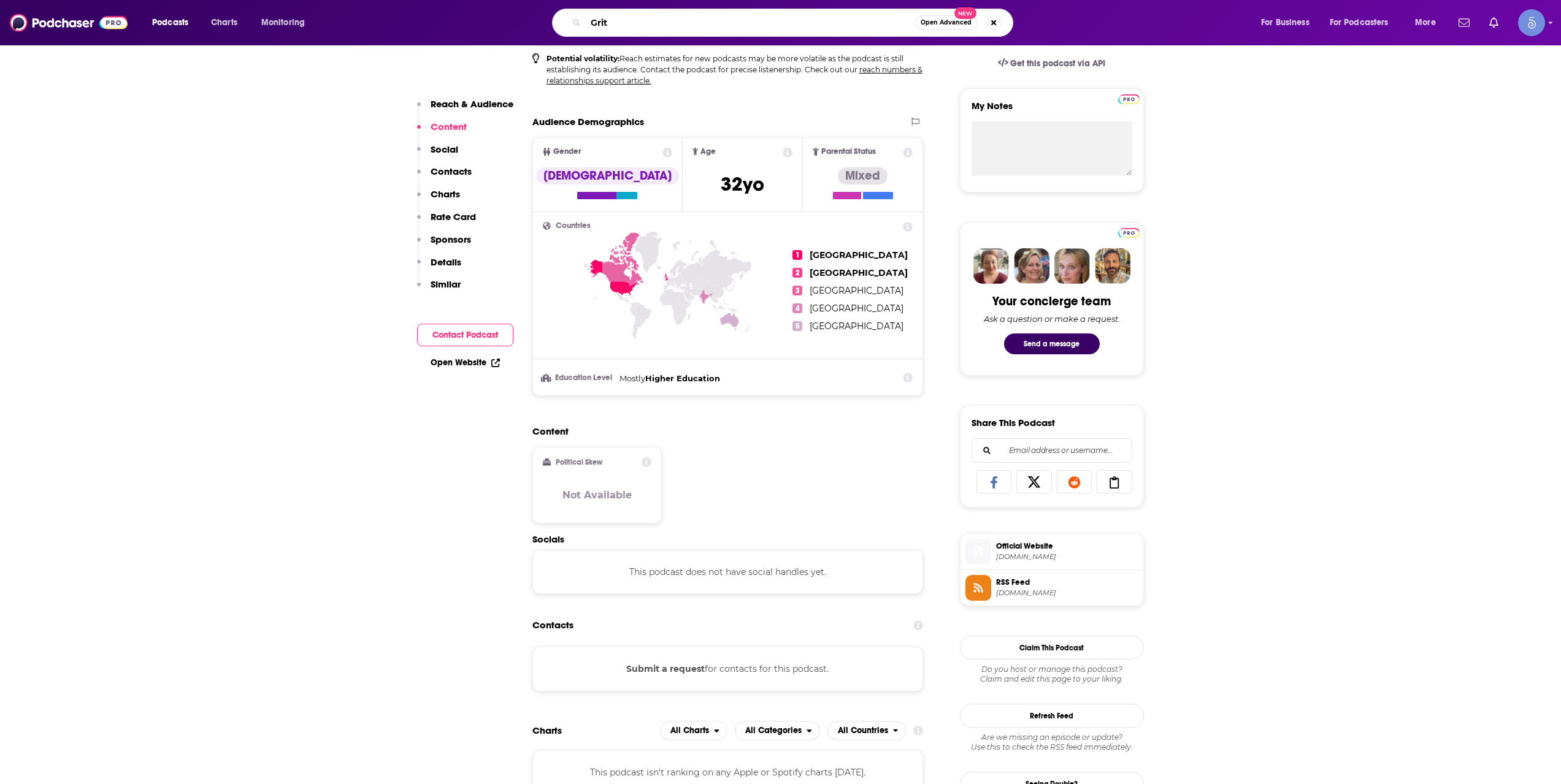
type input "Grit"
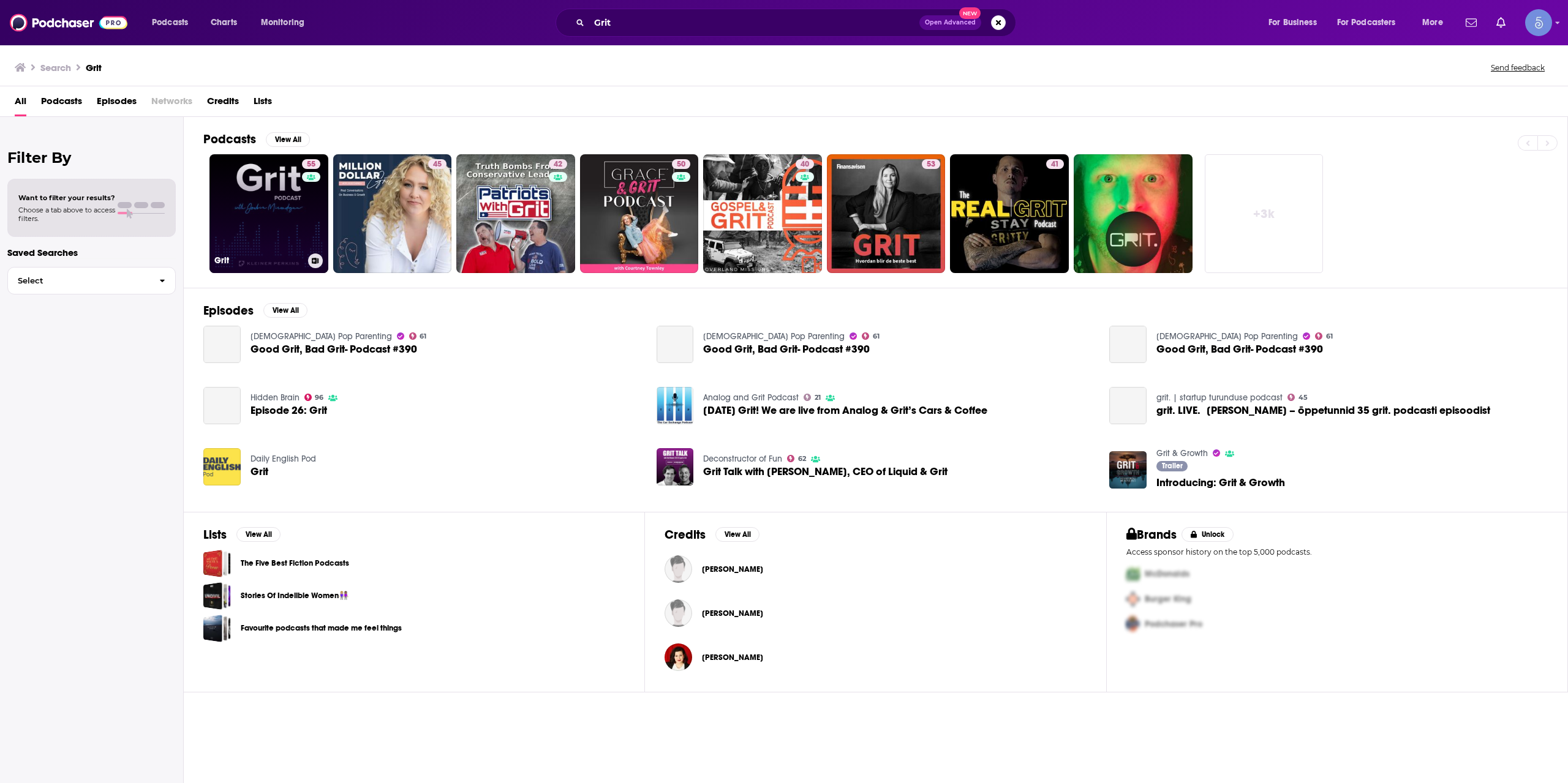
click at [307, 190] on div "55" at bounding box center [313, 206] width 22 height 94
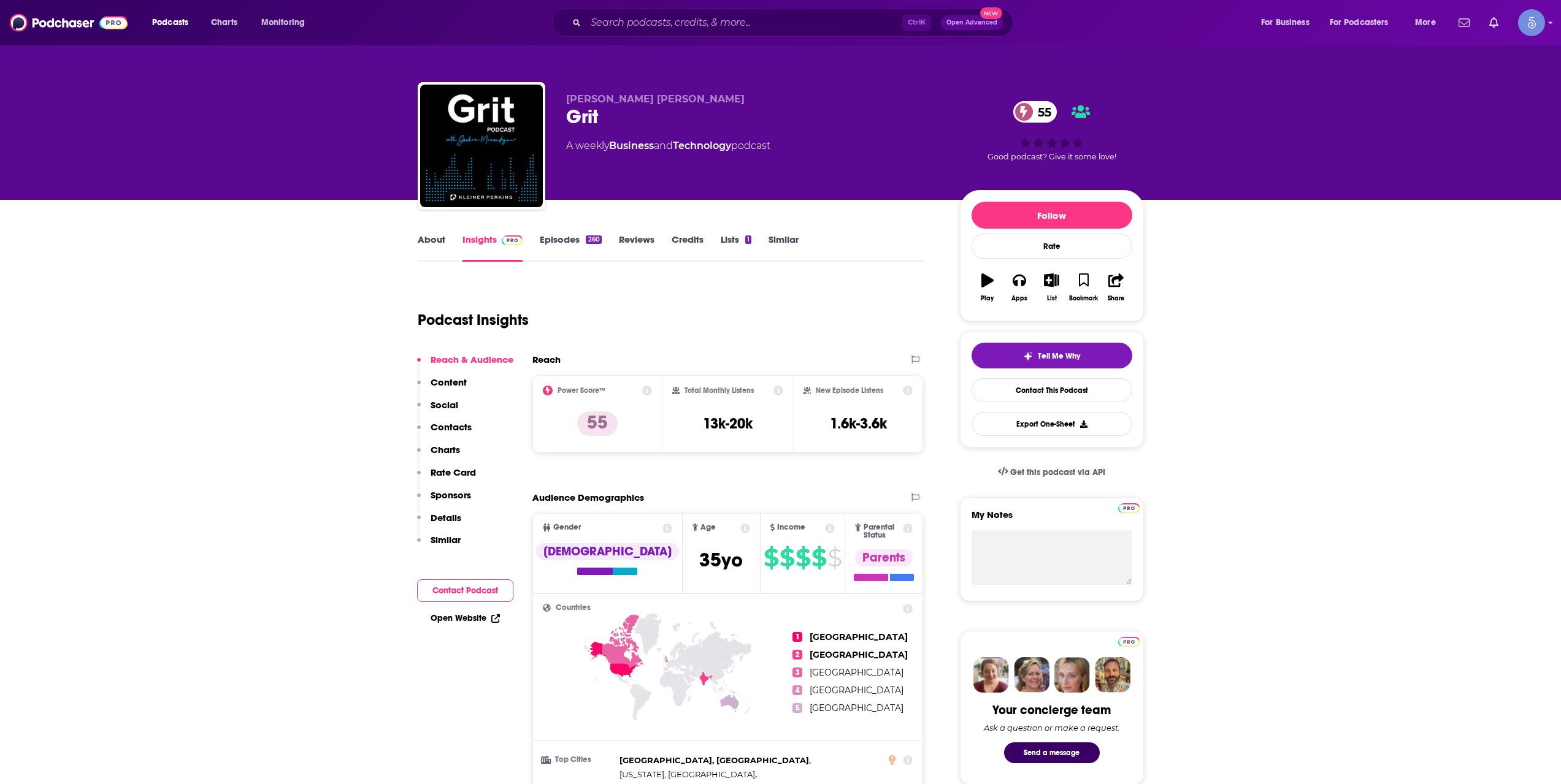
scroll to position [817, 0]
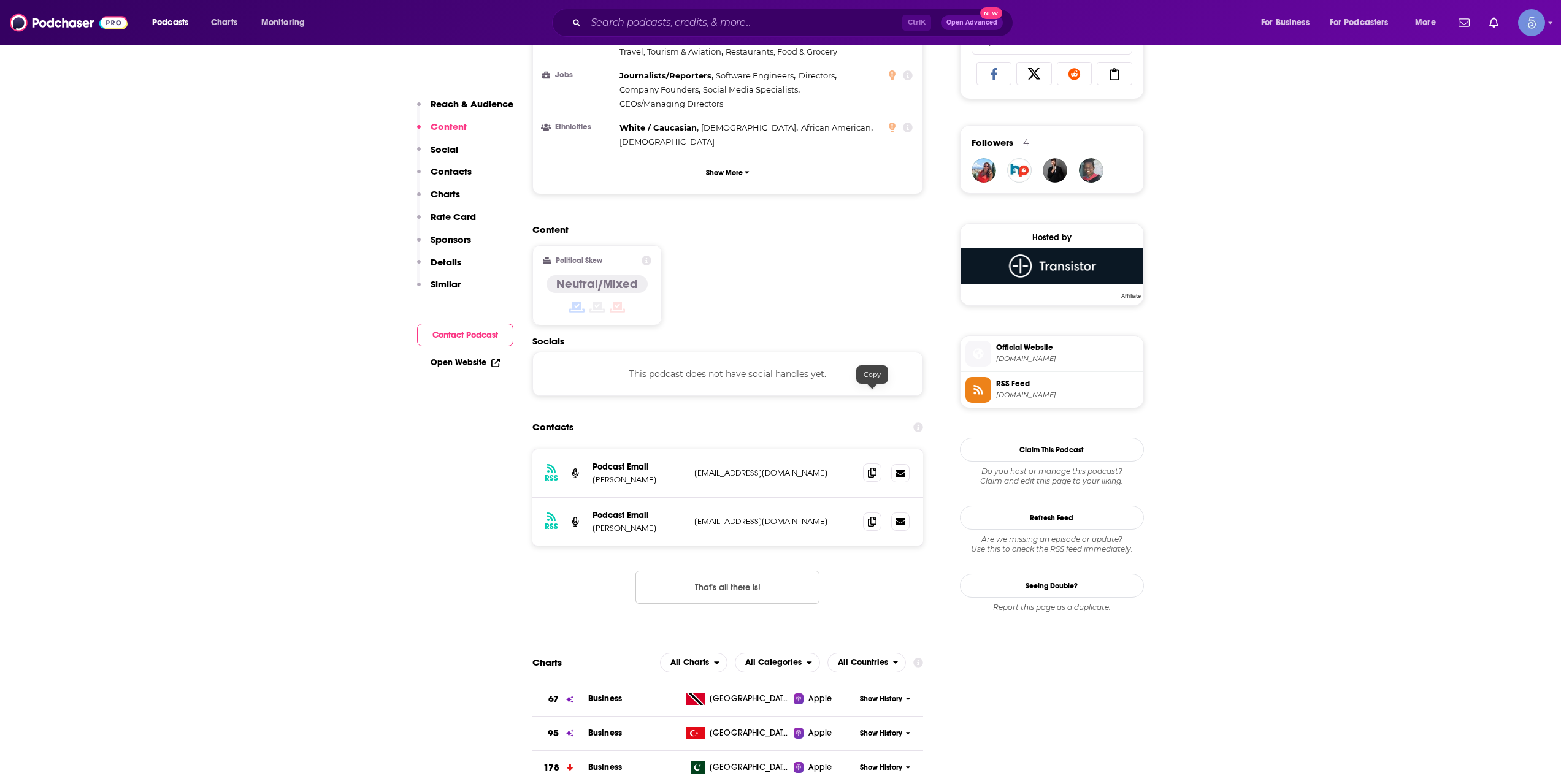
click at [875, 468] on icon at bounding box center [872, 472] width 9 height 10
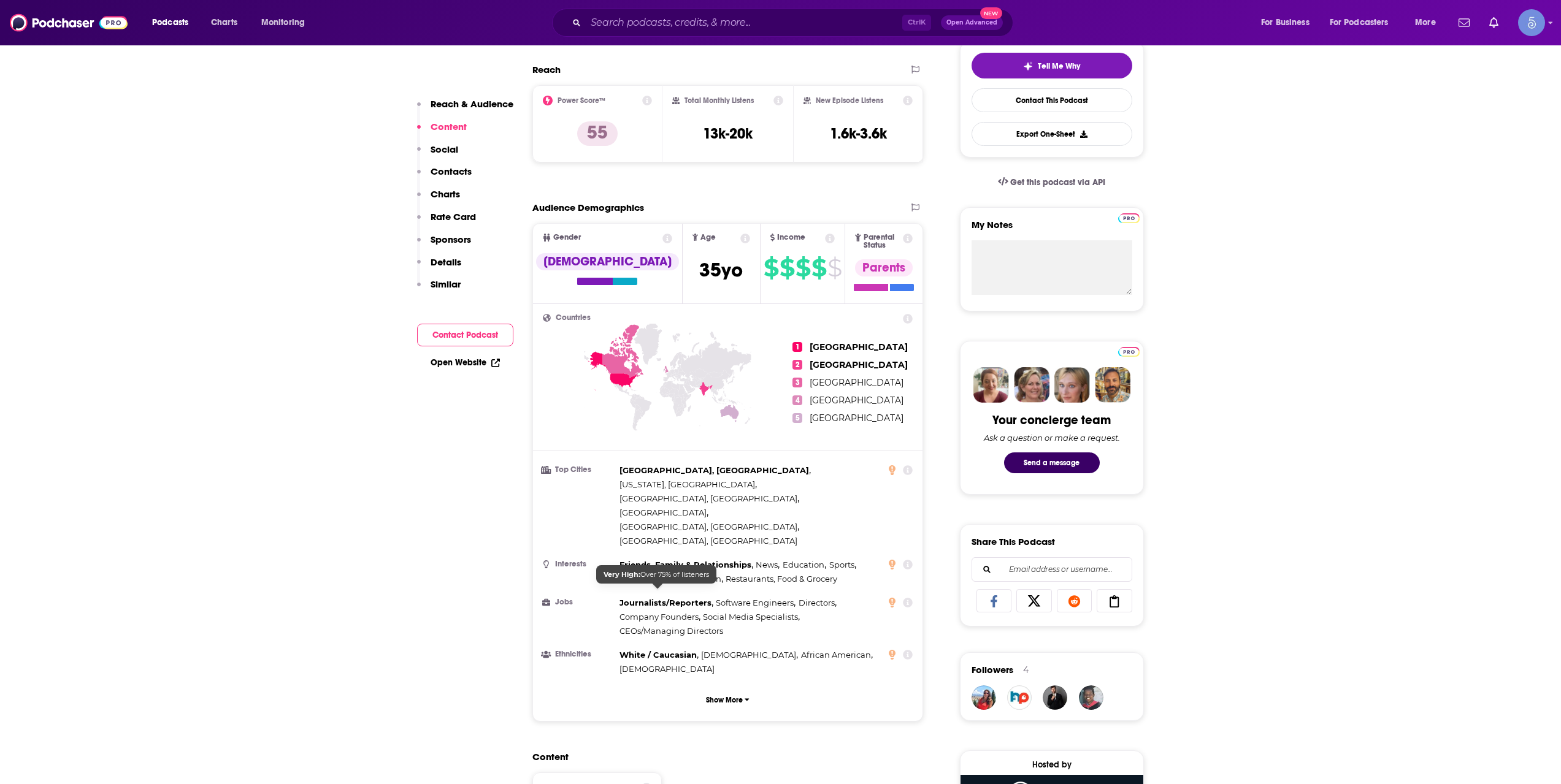
scroll to position [0, 0]
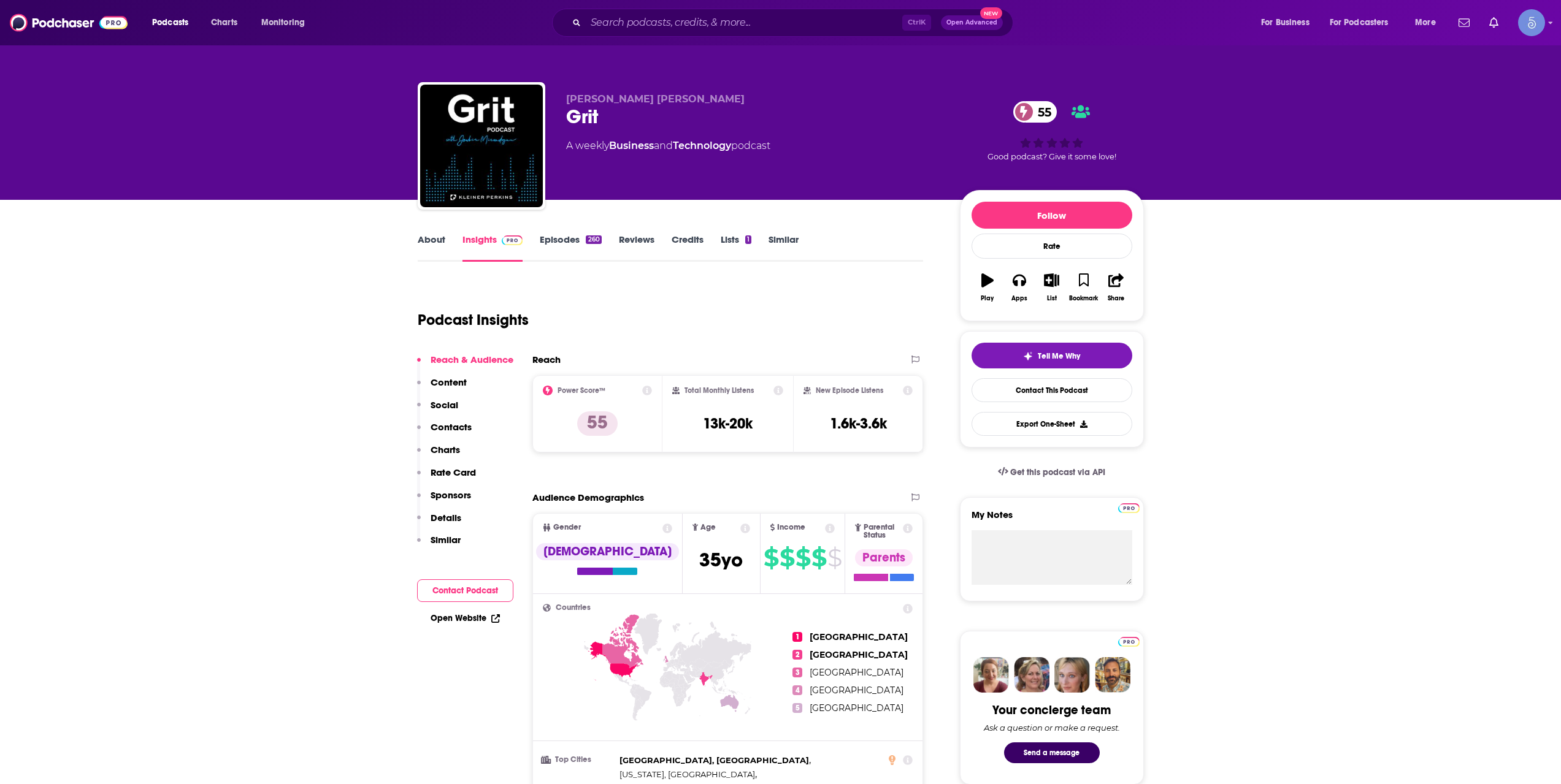
click at [709, 44] on div "Podcasts Charts Monitoring Ctrl K Open Advanced New For Business For Podcasters…" at bounding box center [780, 22] width 1561 height 45
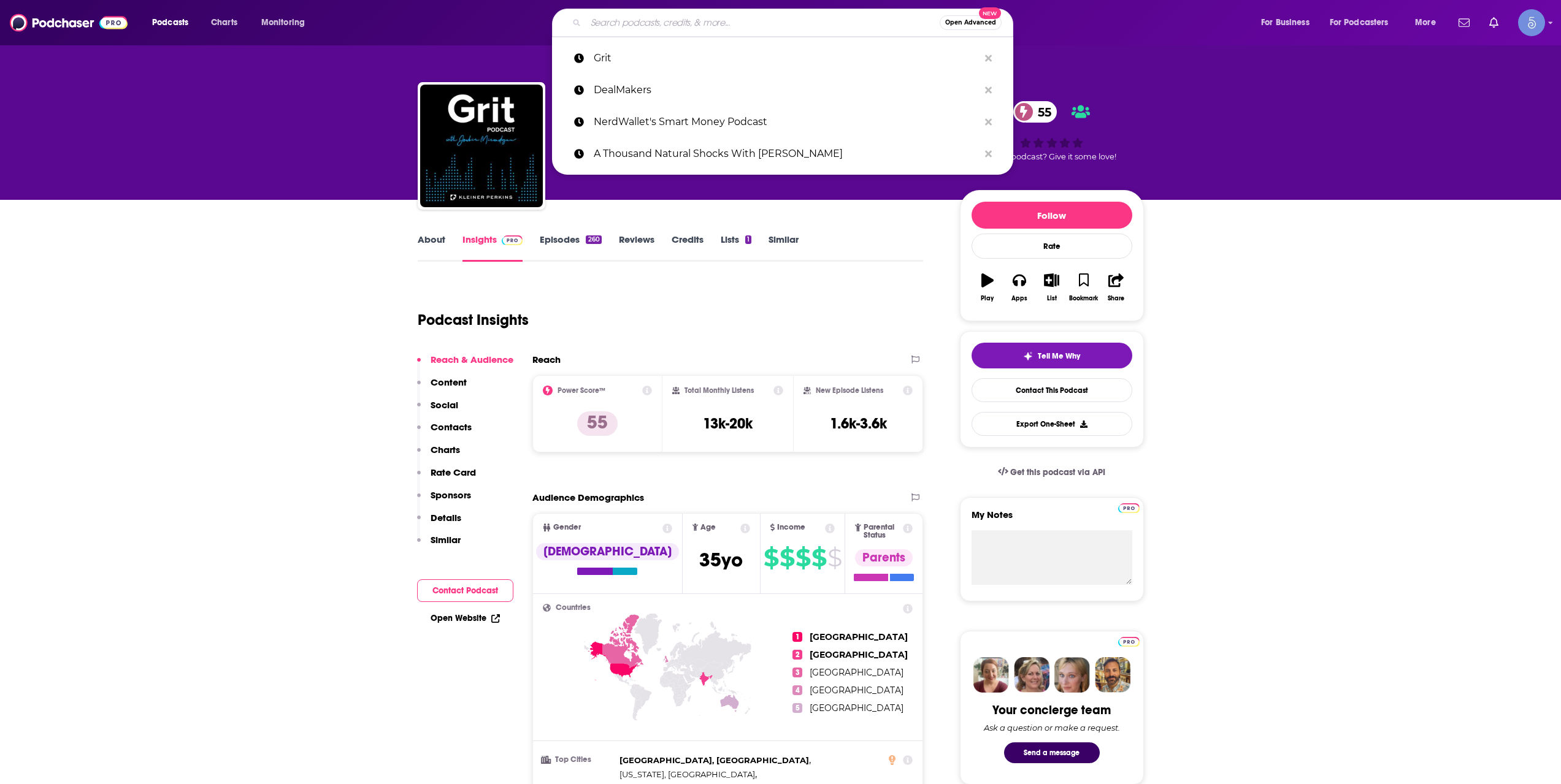
click at [711, 30] on input "Search podcasts, credits, & more..." at bounding box center [763, 22] width 354 height 20
paste input "The Newcomer Podcast"
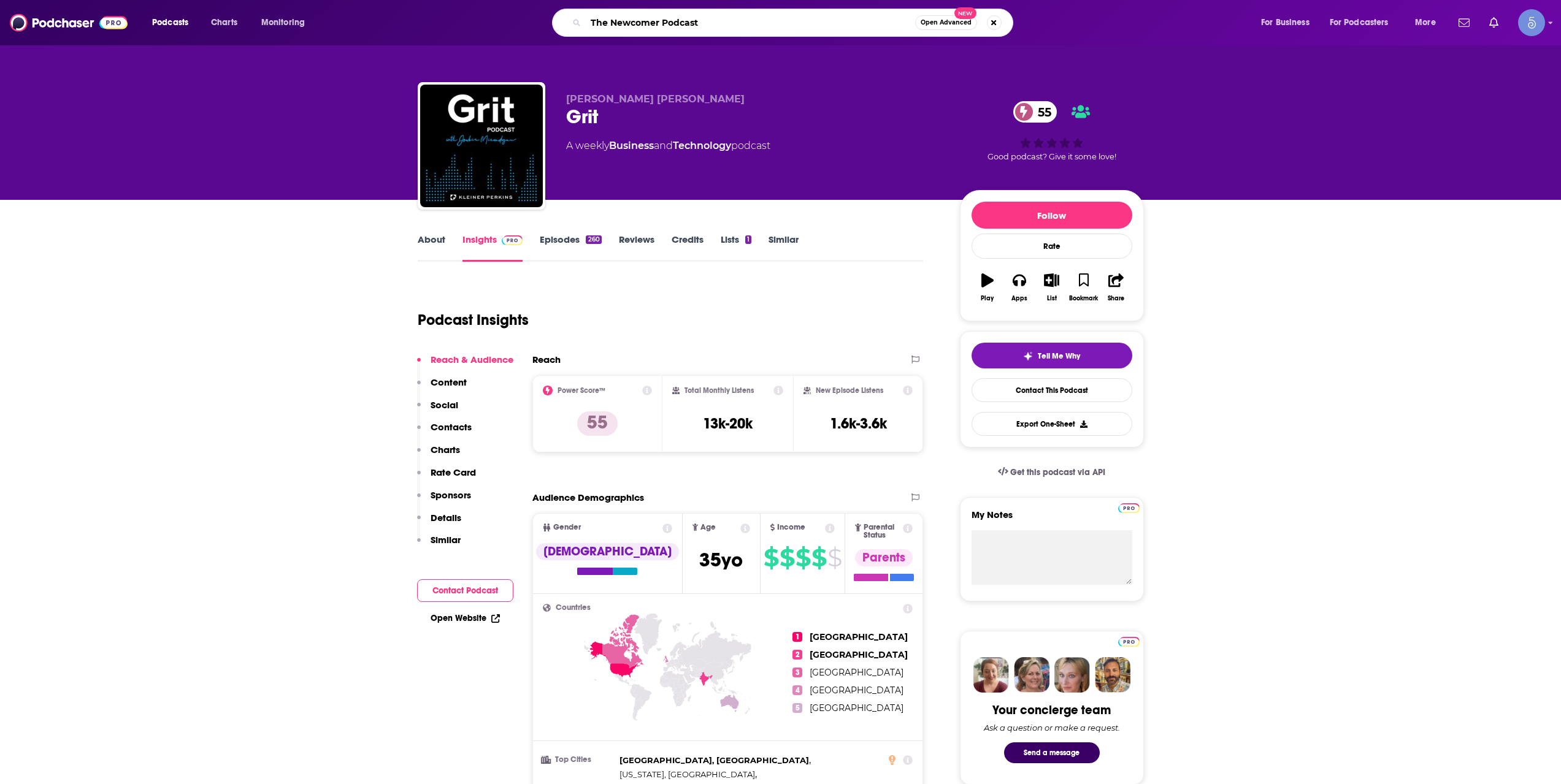
type input "The Newcomer Podcast"
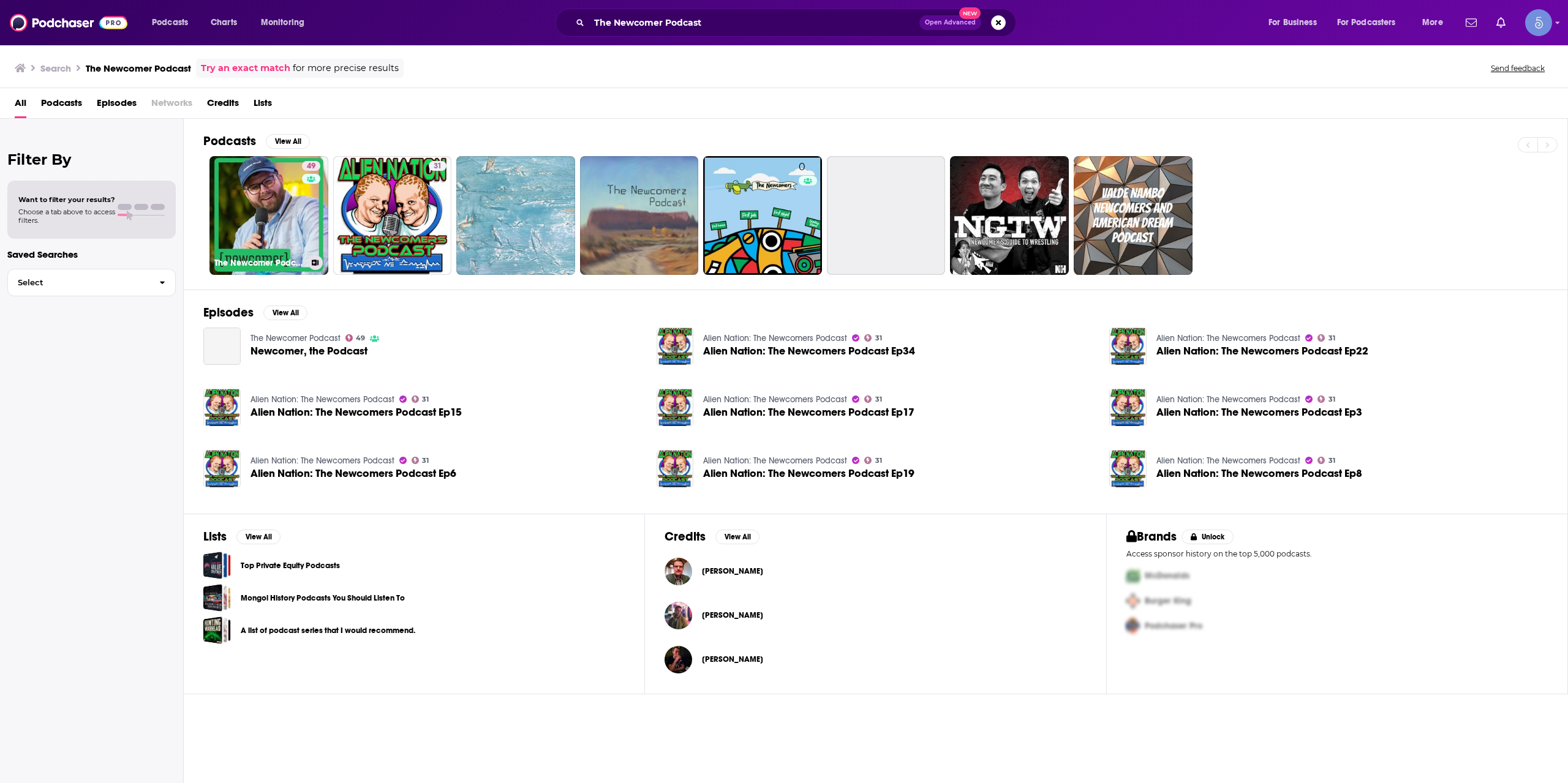
click at [288, 212] on link "49 The Newcomer Podcast" at bounding box center [269, 216] width 119 height 119
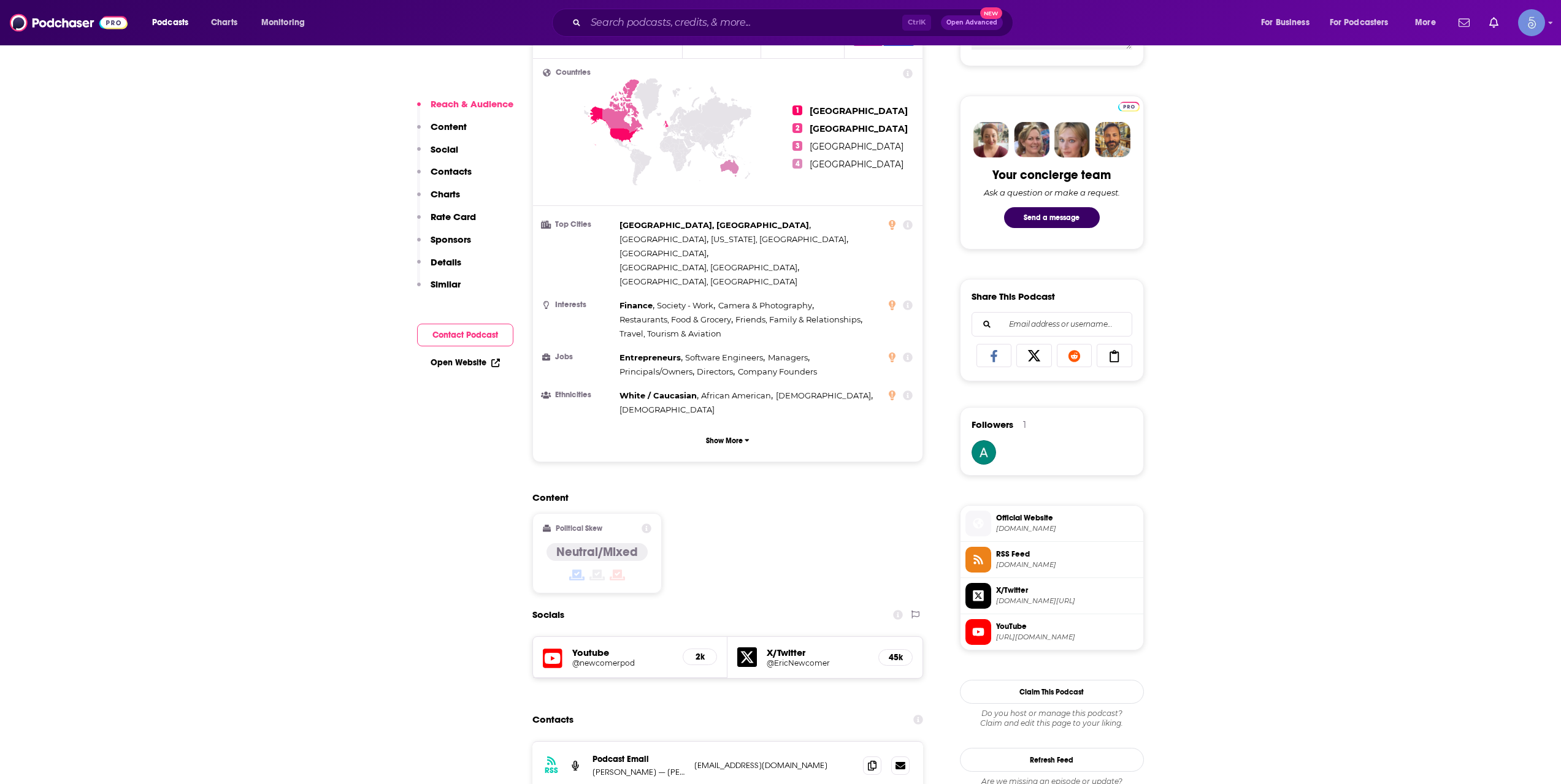
scroll to position [613, 0]
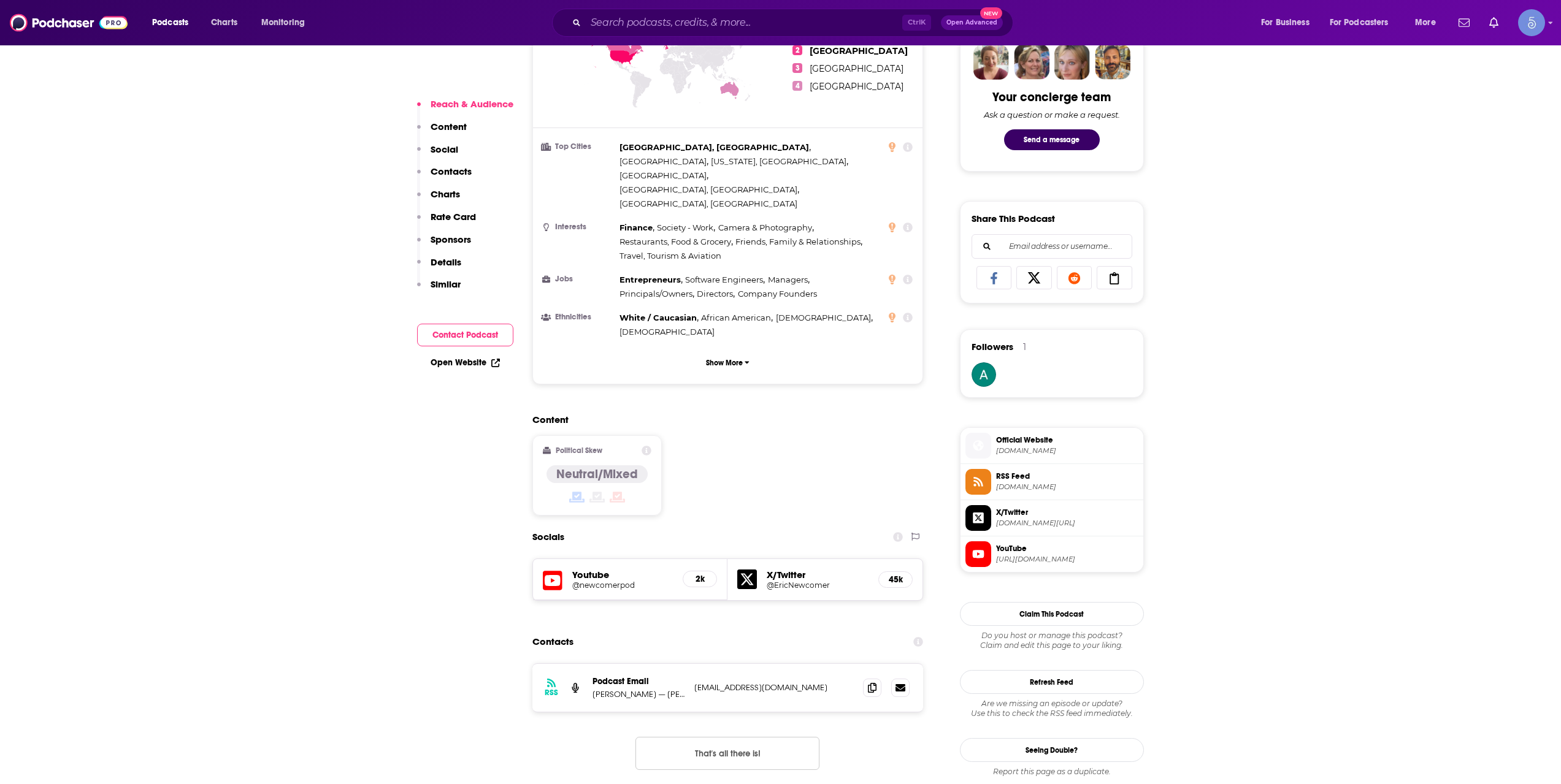
click at [613, 581] on h5 "@newcomerpod" at bounding box center [623, 586] width 101 height 9
click at [594, 581] on h5 "@newcomerpod" at bounding box center [623, 586] width 101 height 9
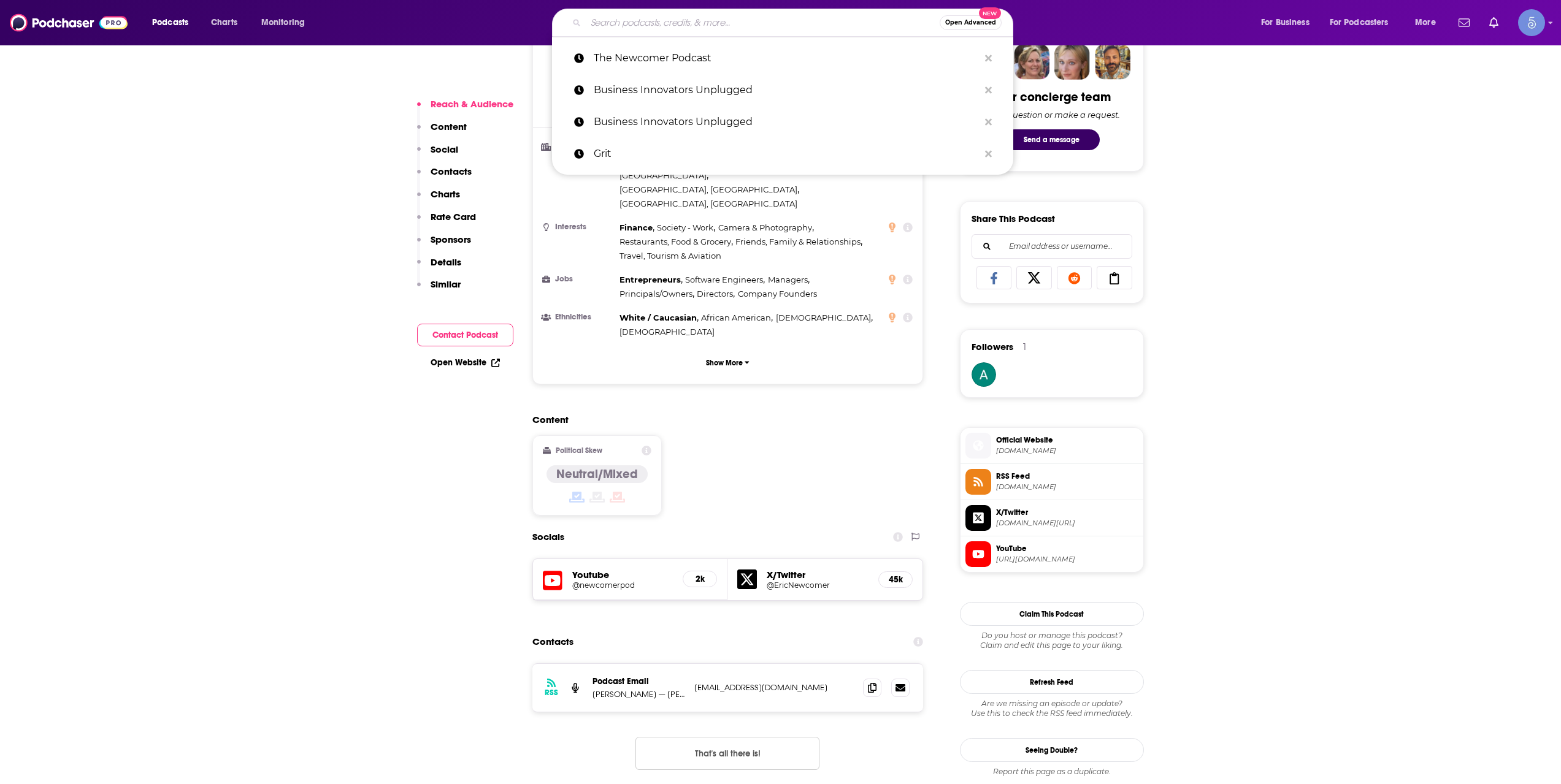
click at [663, 18] on input "Search podcasts, credits, & more..." at bounding box center [763, 22] width 354 height 20
paste input "Human Capital Leadership"
type input "Human Capital Leadership"
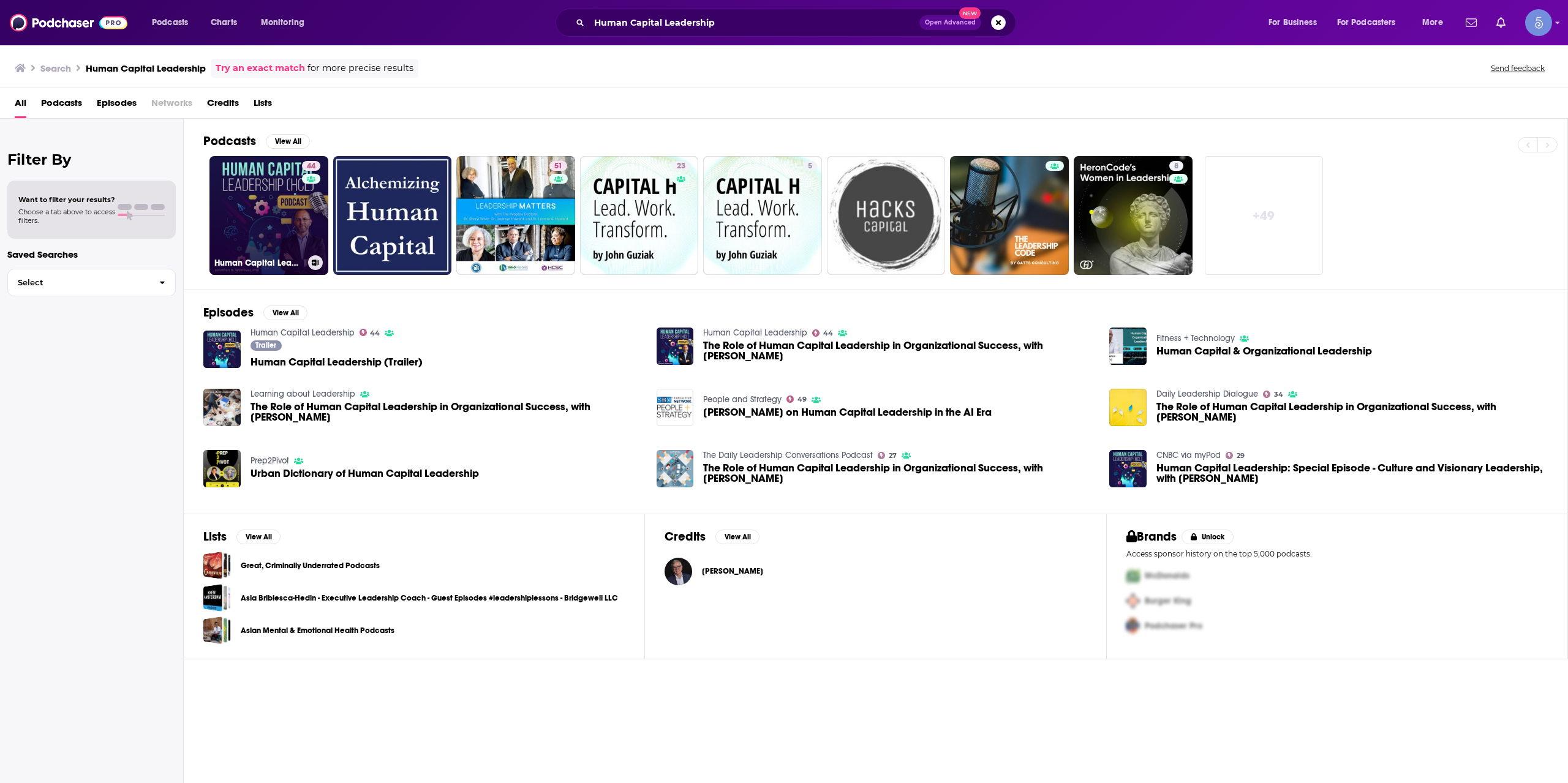
click at [311, 218] on div "44" at bounding box center [313, 208] width 22 height 94
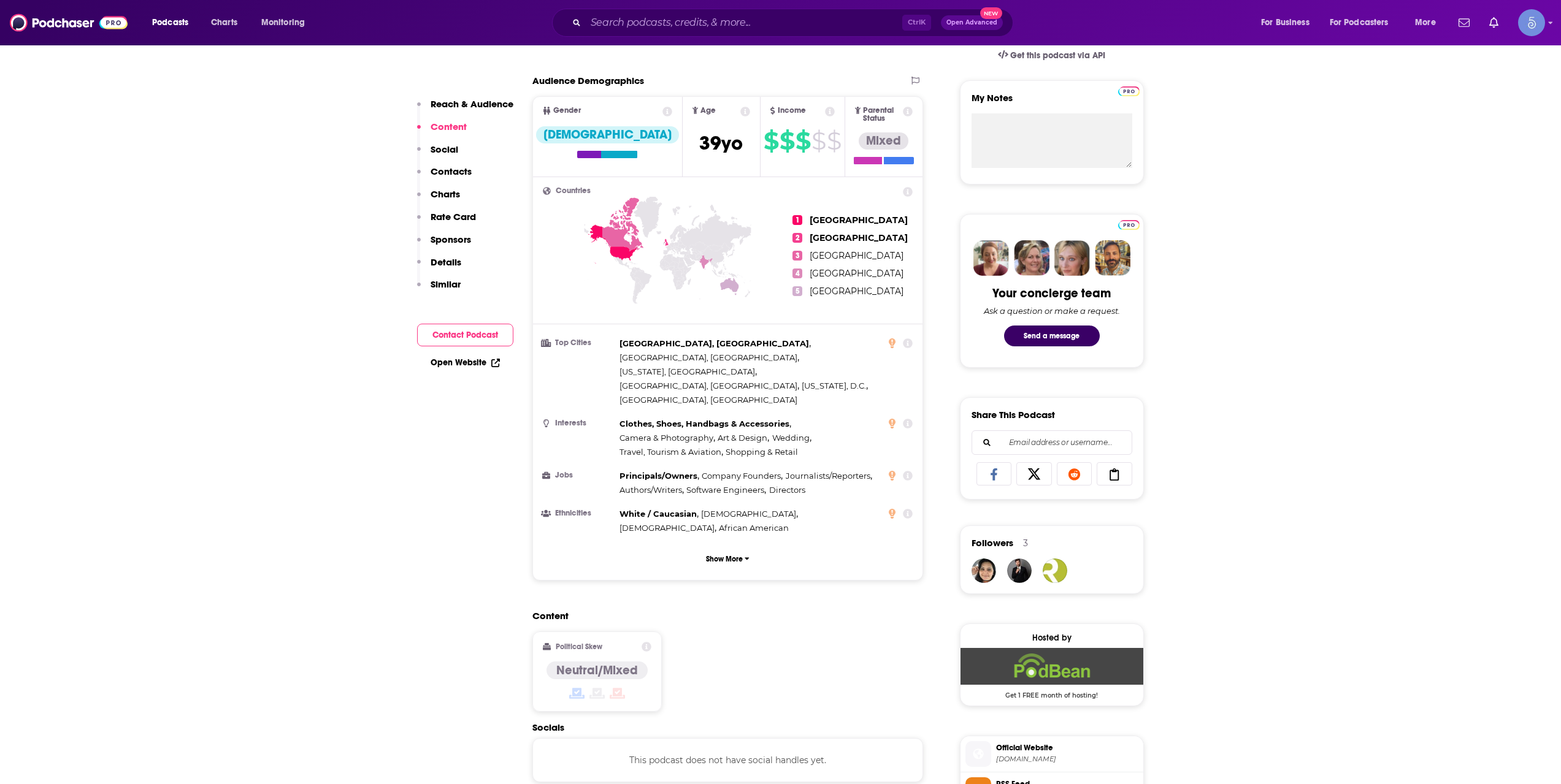
scroll to position [817, 0]
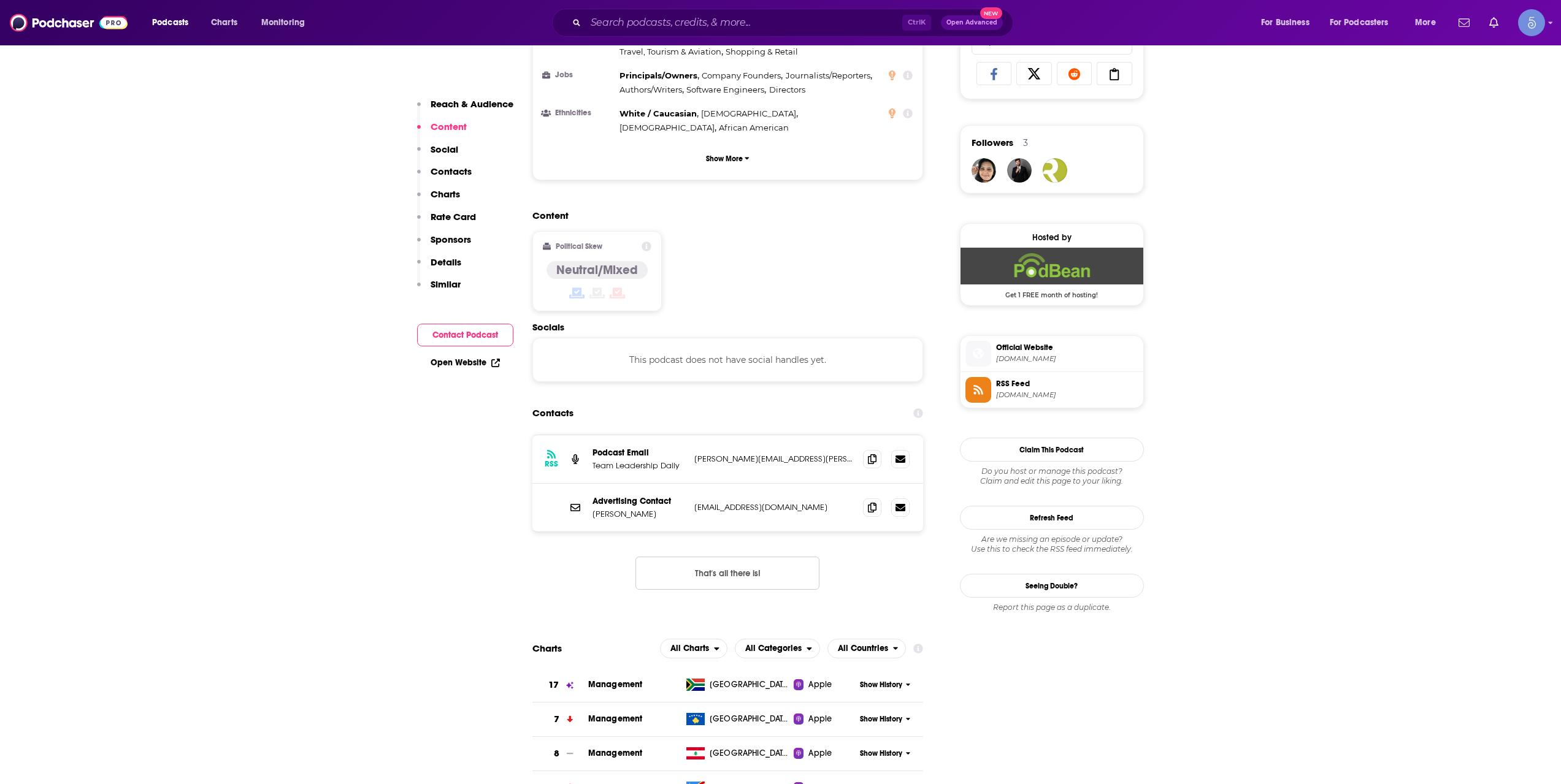
click at [1039, 343] on span "Official Website" at bounding box center [1067, 347] width 142 height 11
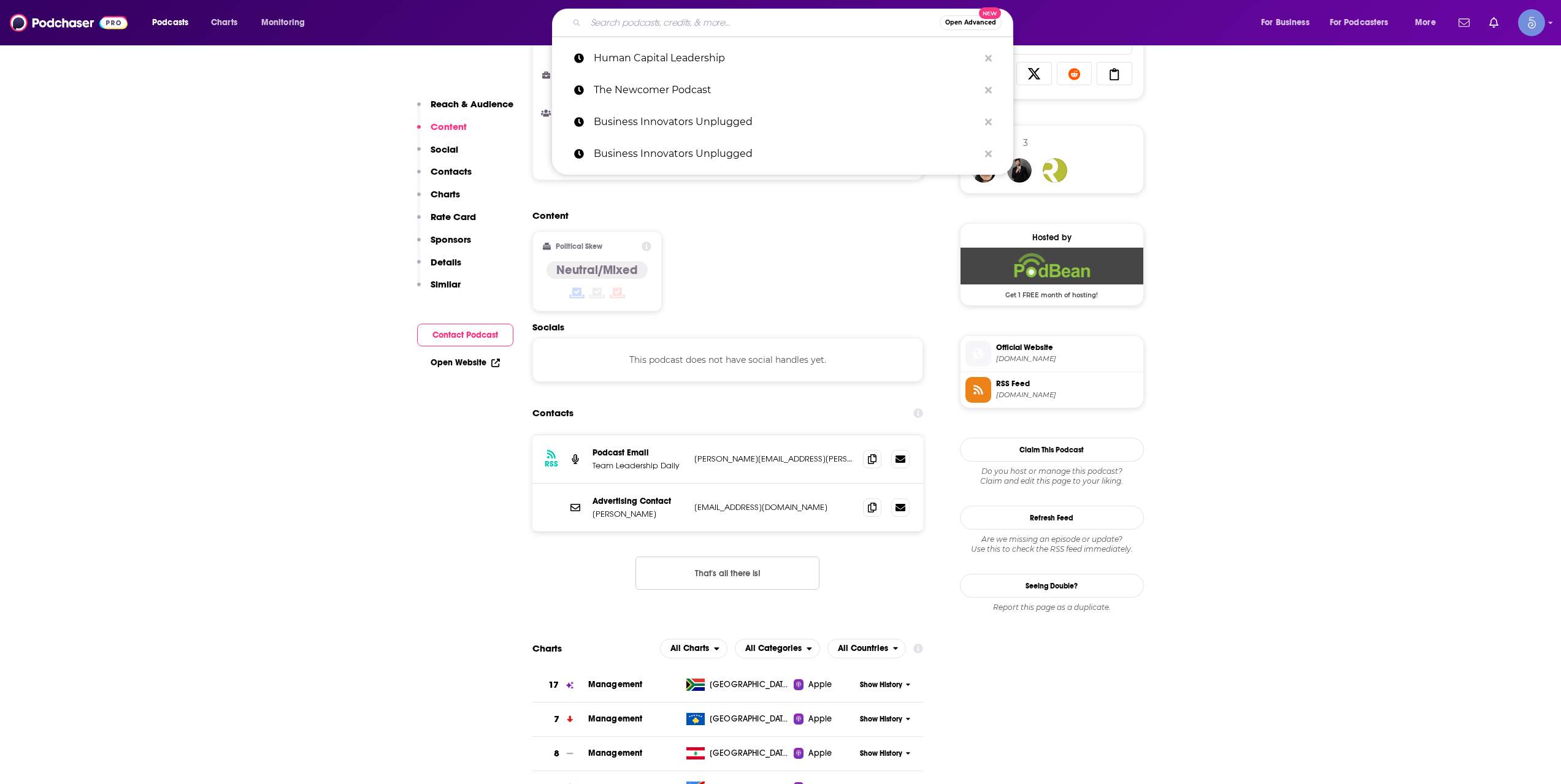
click at [618, 24] on input "Search podcasts, credits, & more..." at bounding box center [763, 22] width 354 height 20
paste input "Venture Capital"
type input "Venture Capital"
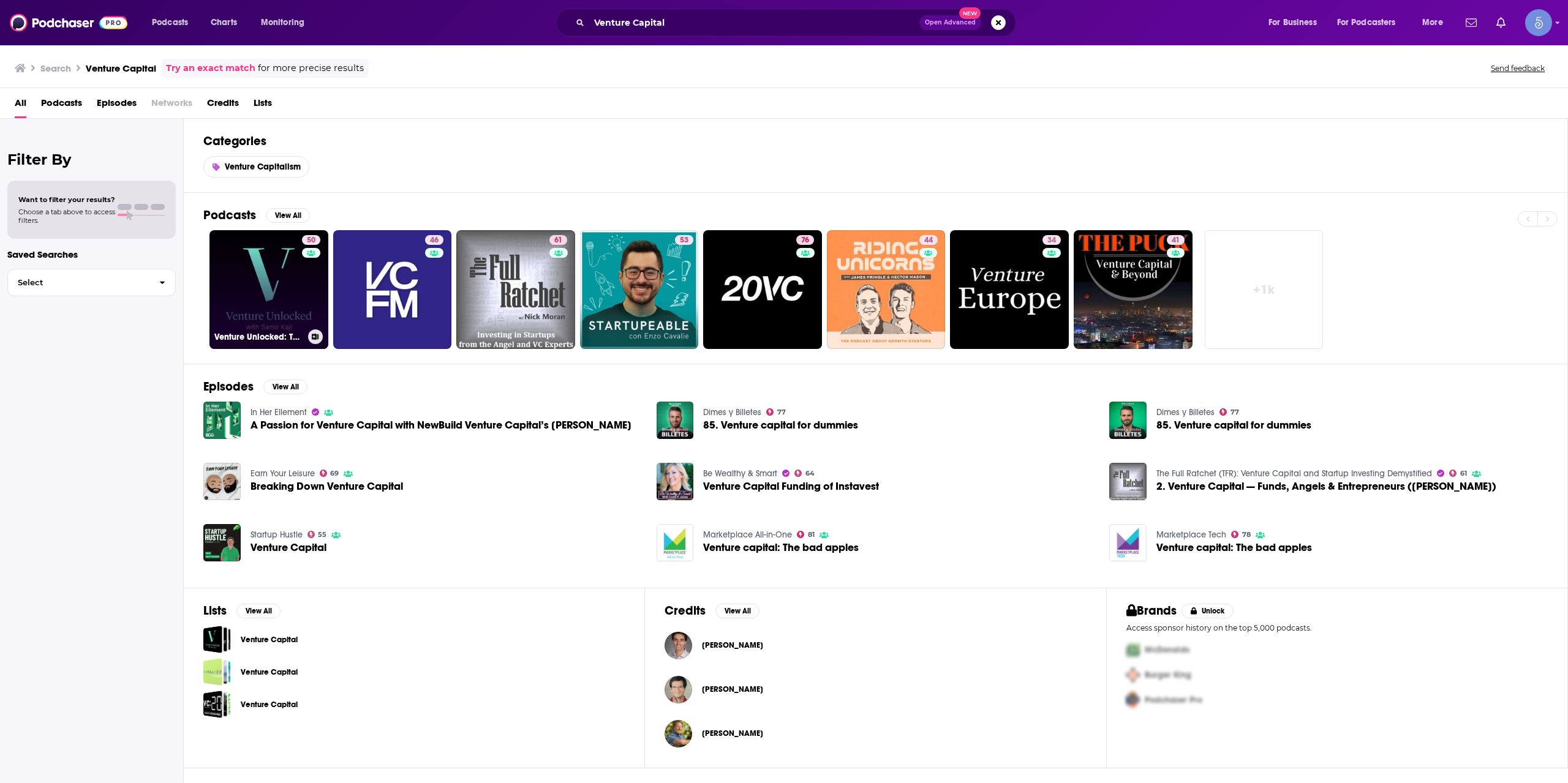
click at [281, 319] on link "50 Venture Unlocked: The playbook for venture capital managers" at bounding box center [269, 290] width 119 height 119
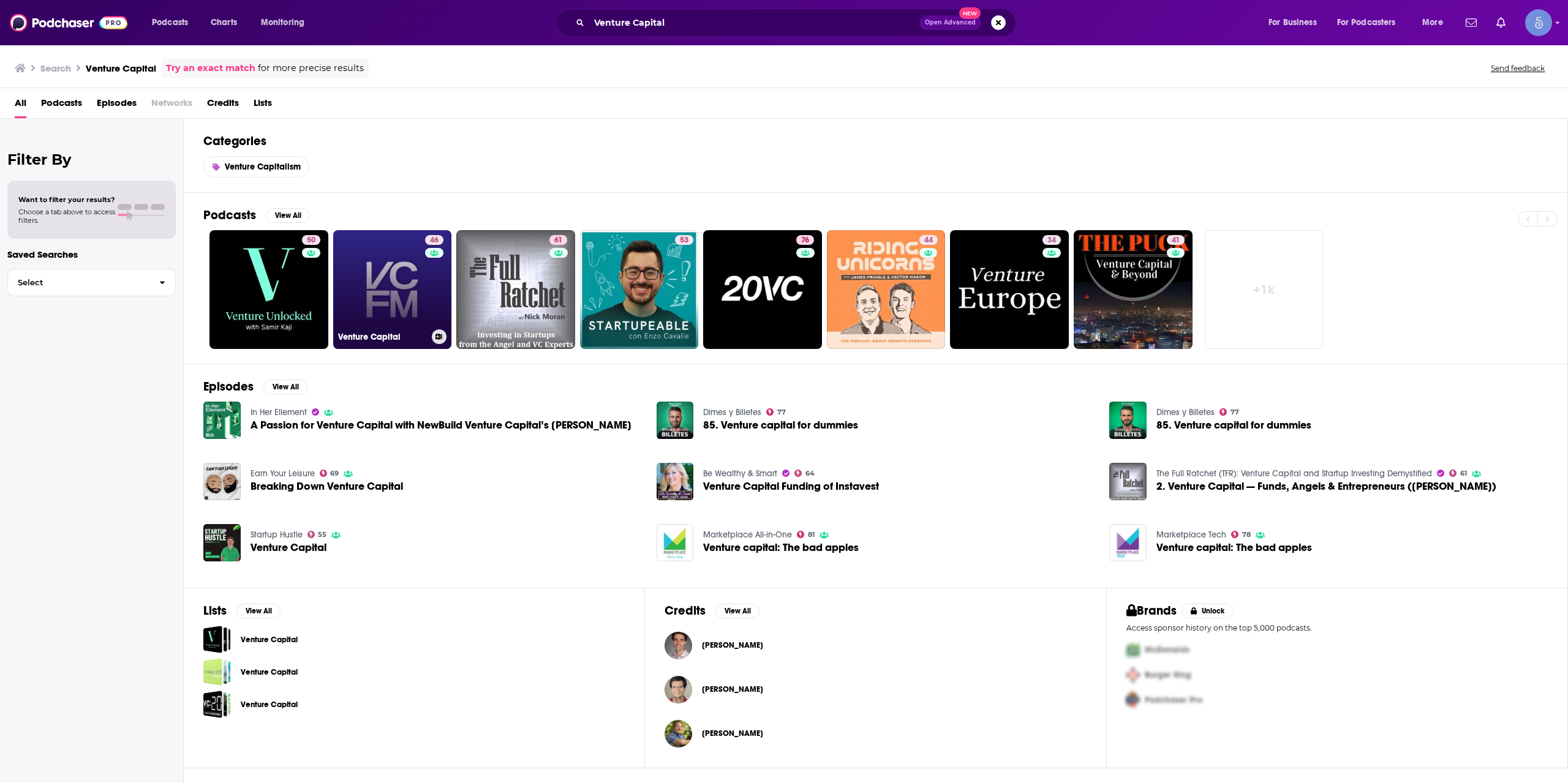
click at [419, 266] on link "46 Venture Capital" at bounding box center [392, 290] width 119 height 119
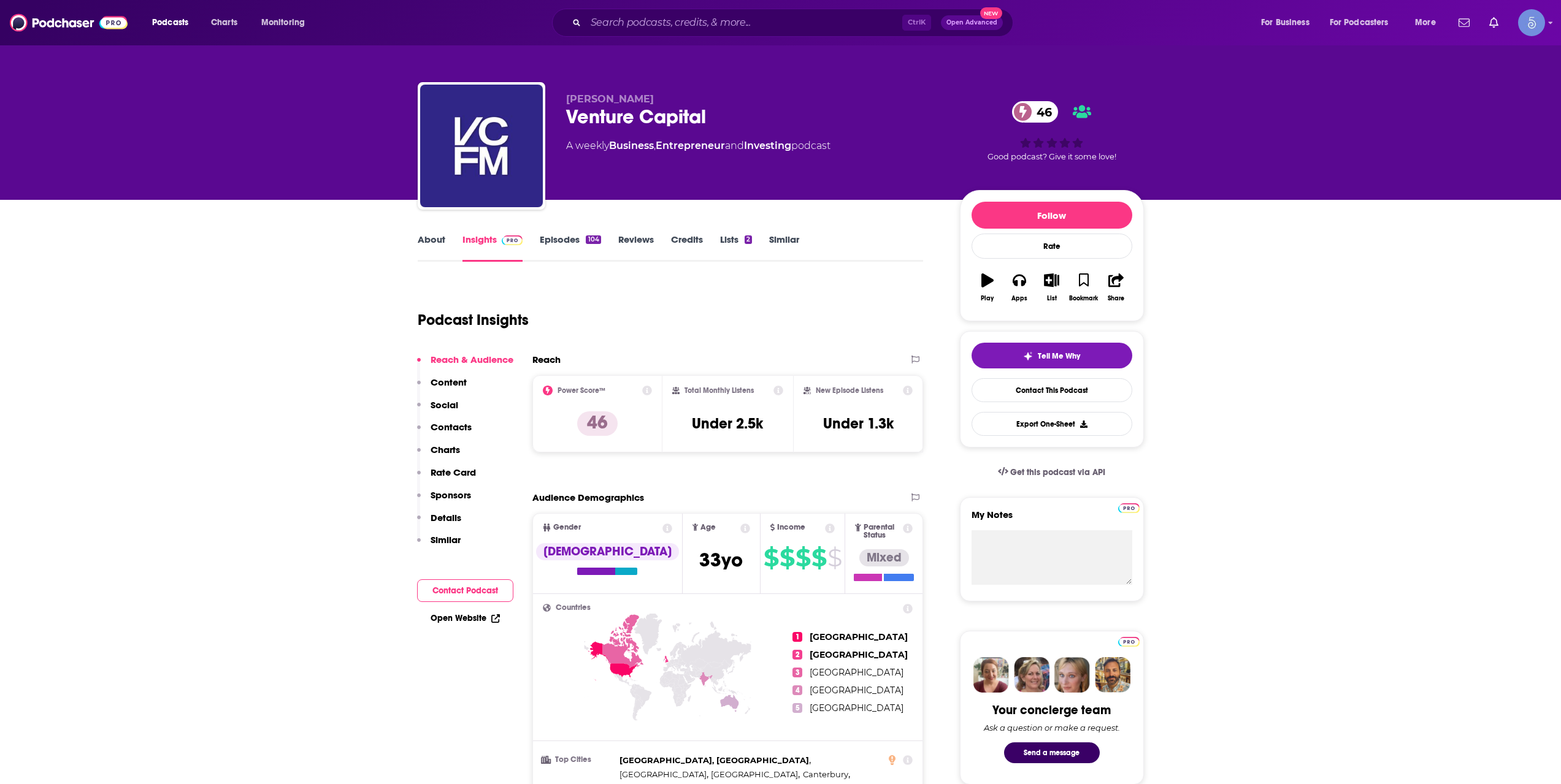
scroll to position [817, 0]
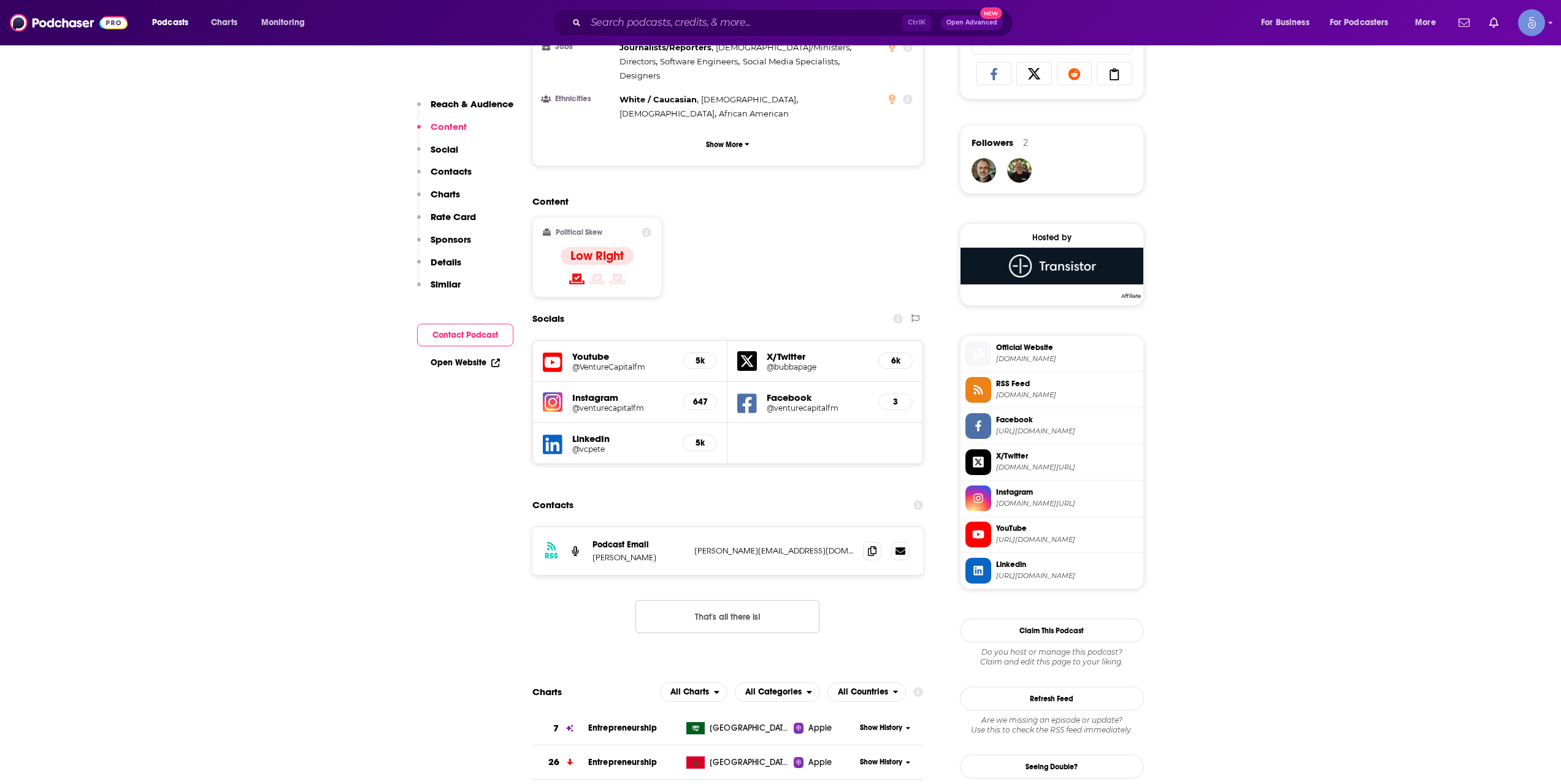
click at [588, 362] on h5 "@VentureCapitalfm" at bounding box center [623, 367] width 101 height 9
click at [689, 1] on div "Podcasts Charts Monitoring Ctrl K Open Advanced New For Business For Podcasters…" at bounding box center [780, 22] width 1561 height 45
click at [690, 30] on input "Search podcasts, credits, & more..." at bounding box center [744, 22] width 317 height 20
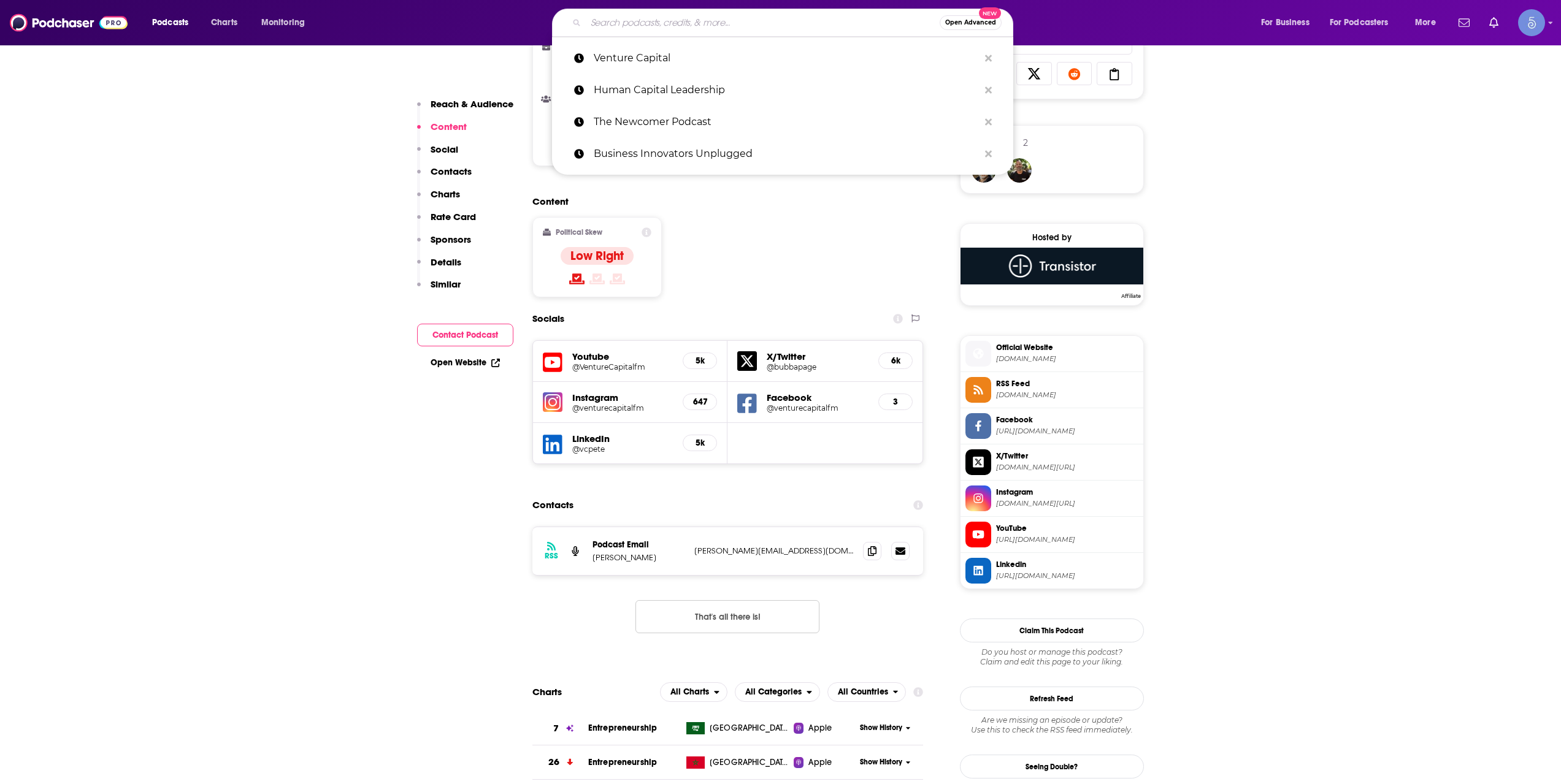
paste input "The Full Ratchet (TFR): Venture Capital and Startup Investing Demystified"
type input "The Full Ratchet (TFR): Venture Capital and Startup Investing Demystified"
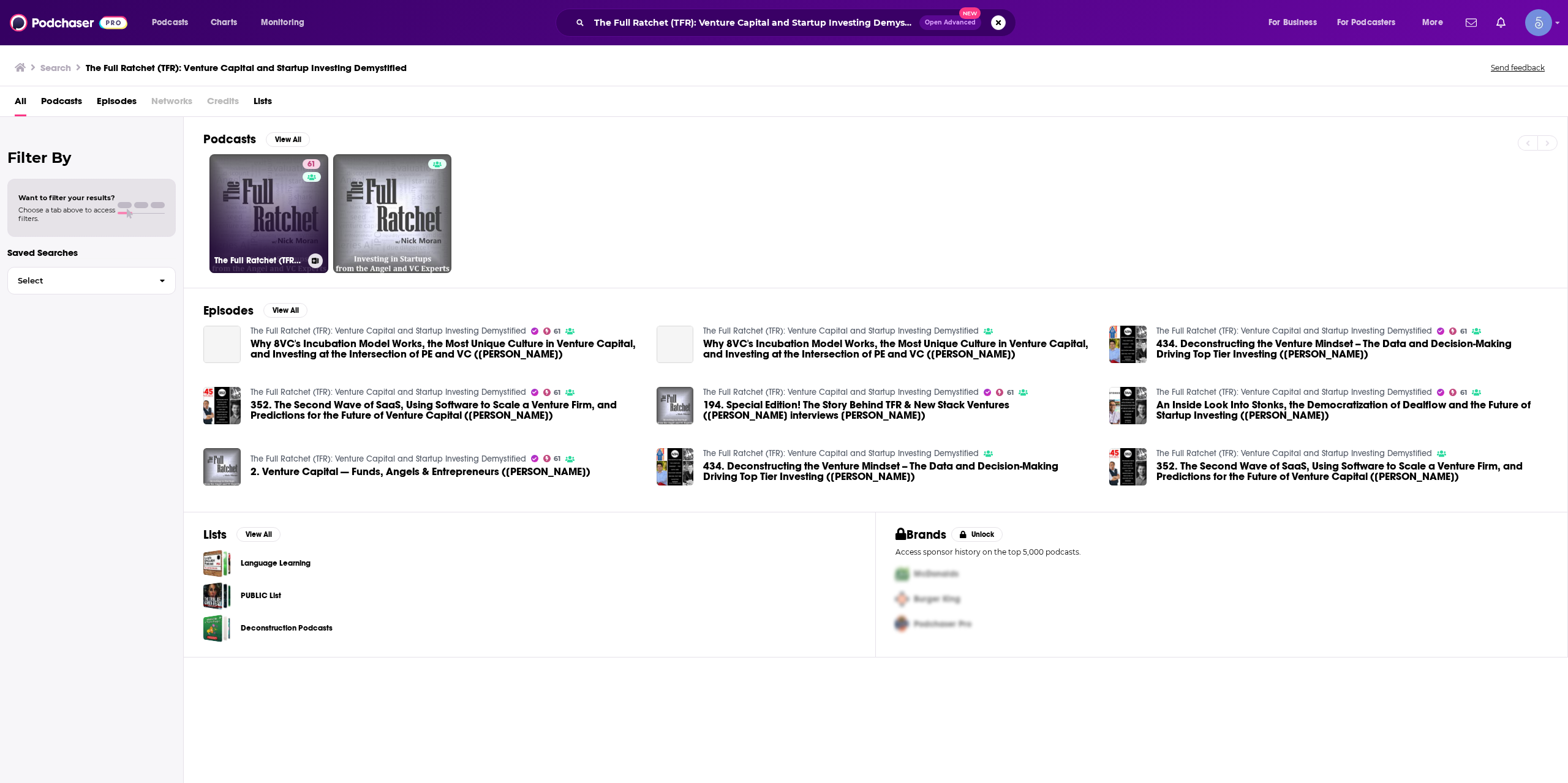
click at [289, 205] on link "61 The Full Ratchet (TFR): Venture Capital and Startup Investing Demystified" at bounding box center [269, 214] width 119 height 119
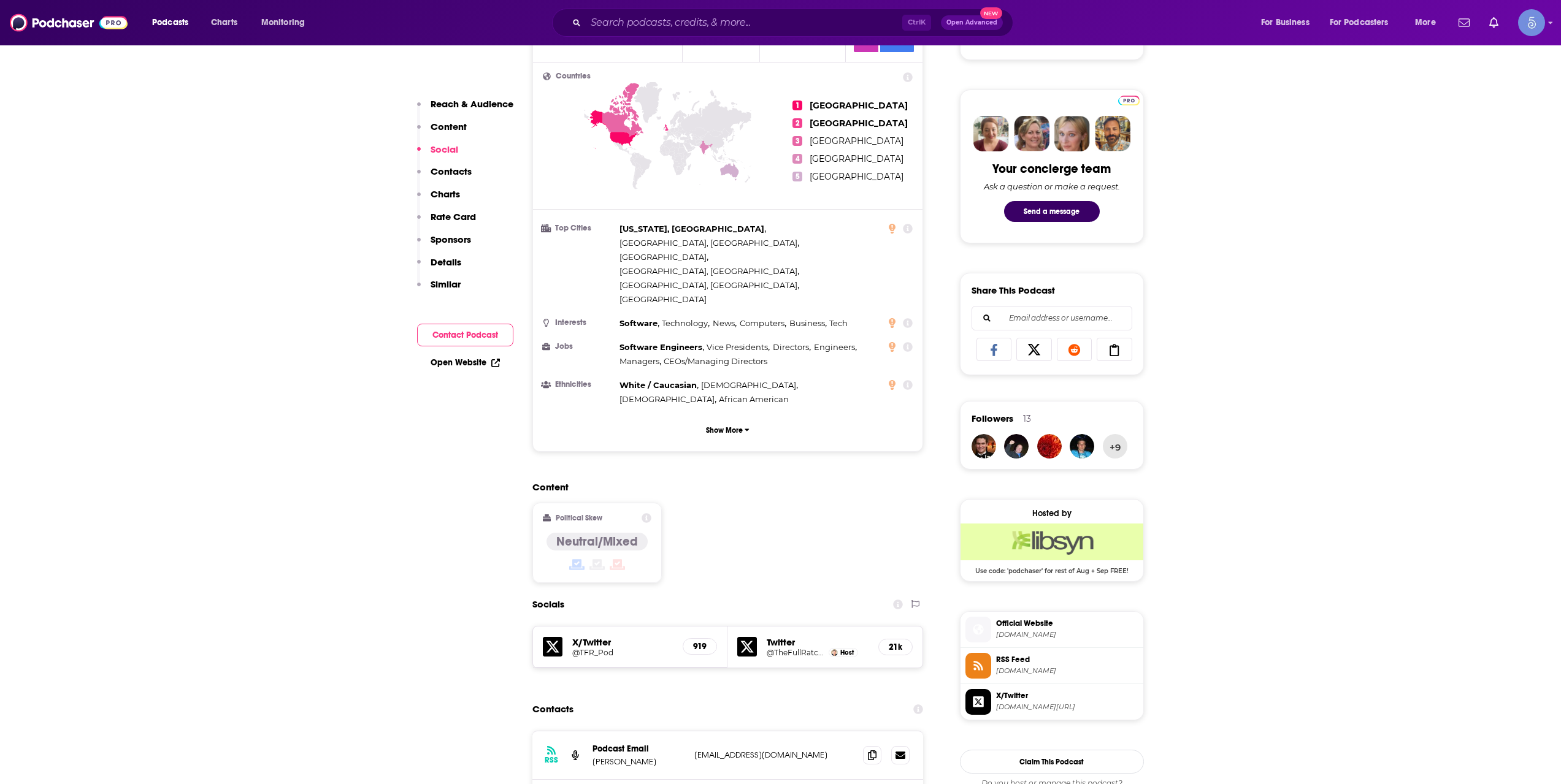
scroll to position [204, 0]
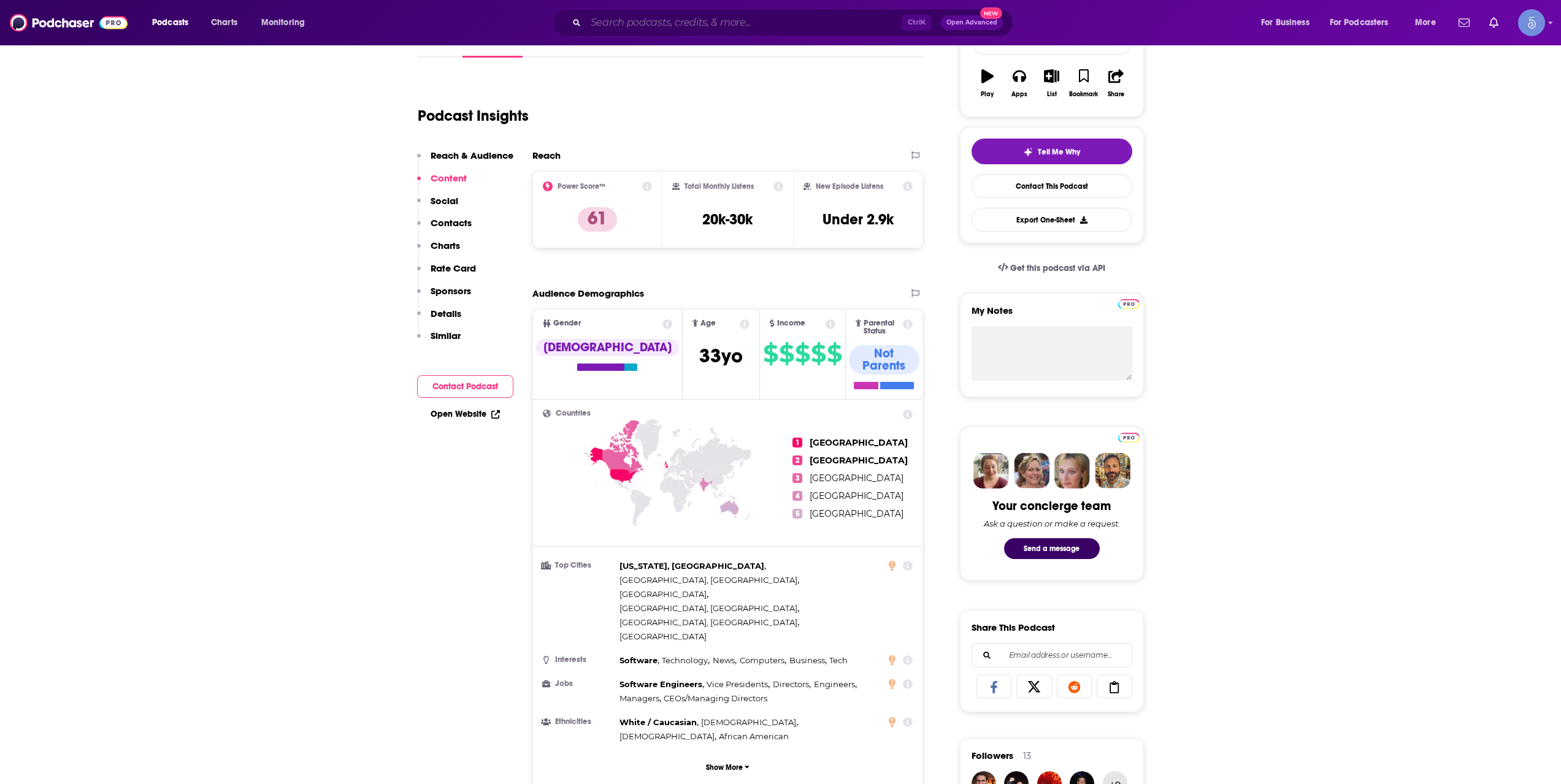
click at [717, 22] on input "Search podcasts, credits, & more..." at bounding box center [744, 22] width 317 height 20
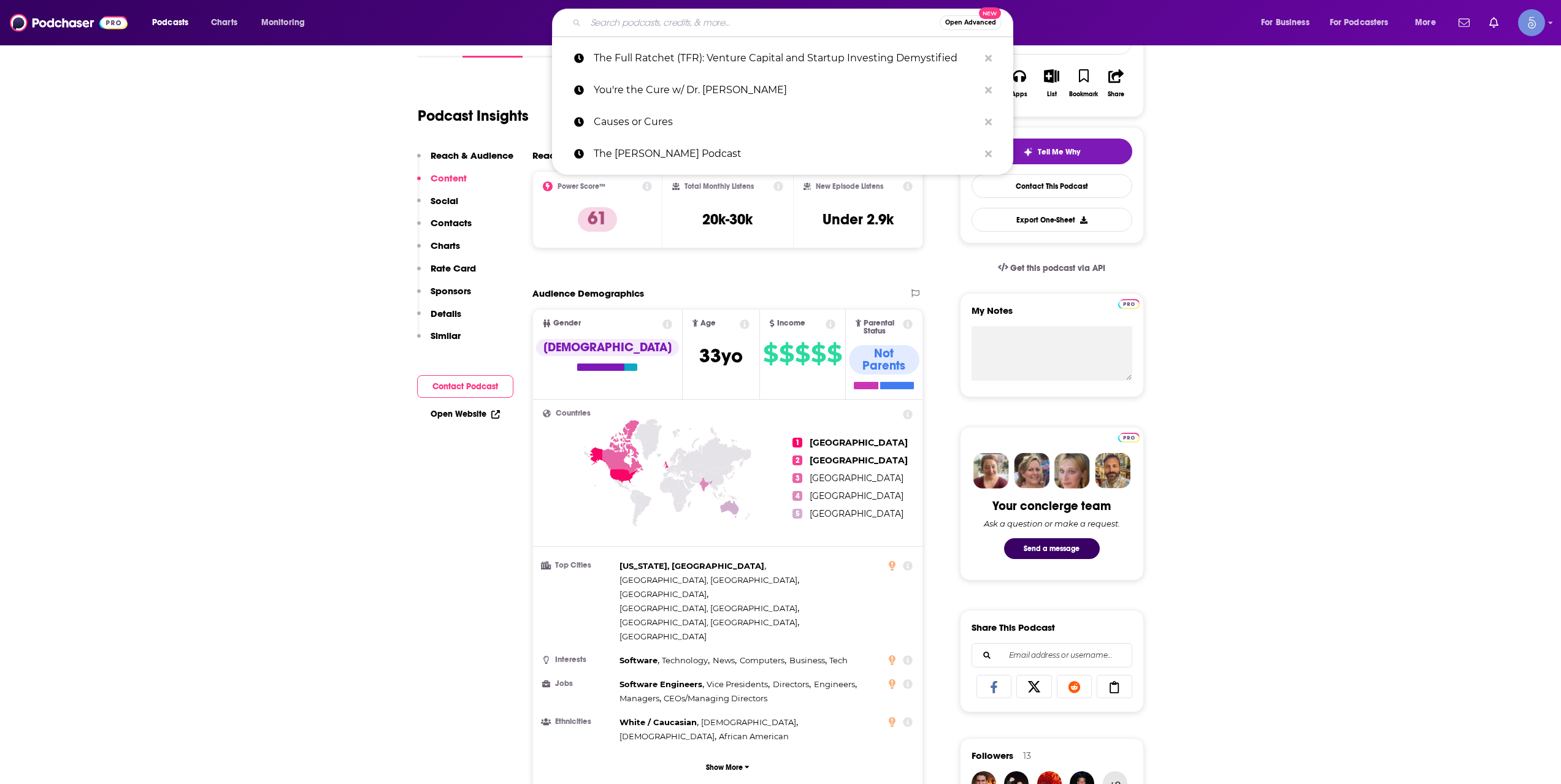
paste input "Venture Unlocked: The playbook for venture capital managers"
type input "Venture Unlocked: The playbook for venture capital managers"
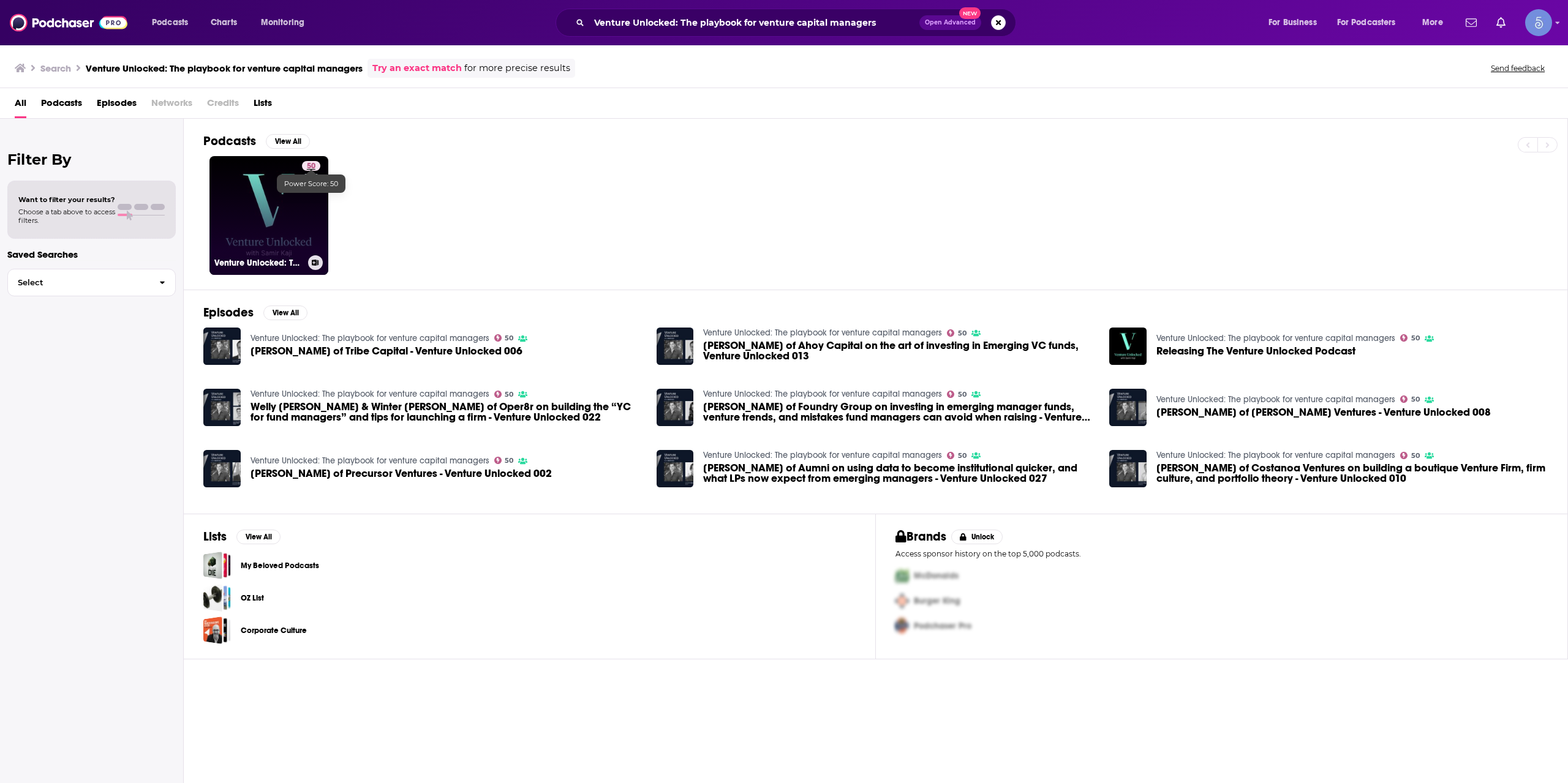
click at [307, 168] on span "50" at bounding box center [311, 166] width 9 height 12
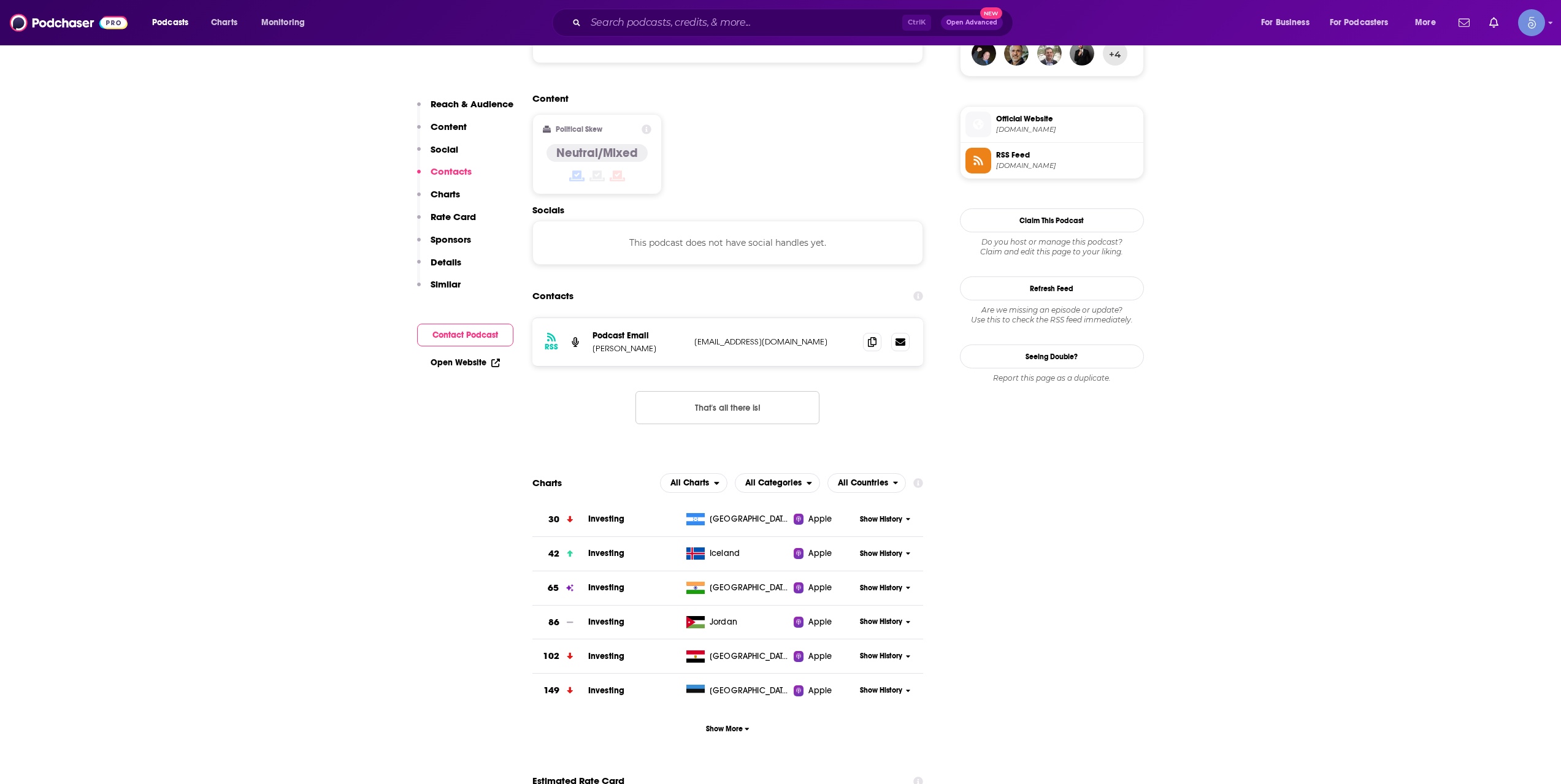
scroll to position [1022, 0]
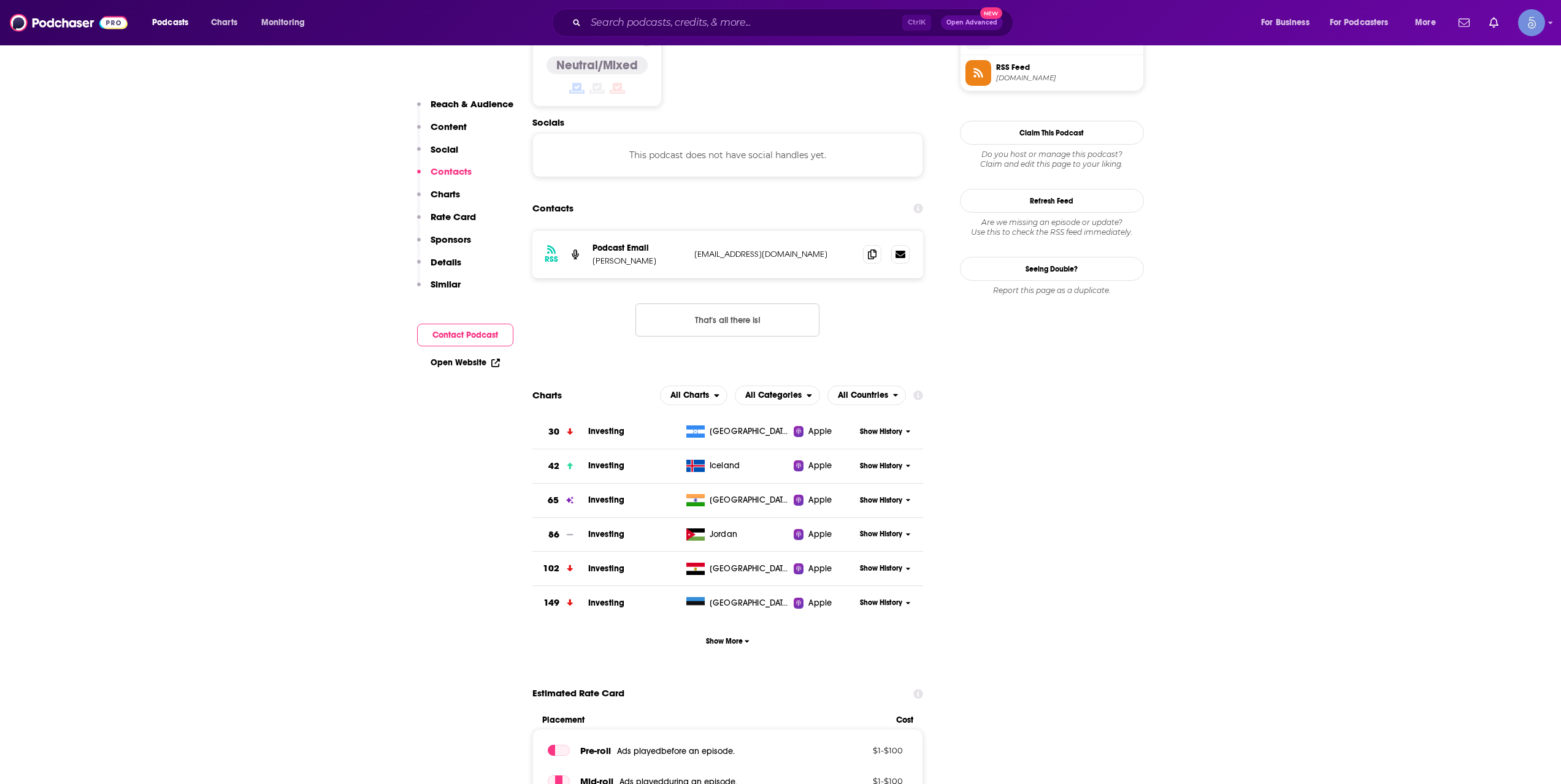
drag, startPoint x: 655, startPoint y: 38, endPoint x: 663, endPoint y: 28, distance: 12.8
click at [663, 28] on div "Podcasts Charts Monitoring Ctrl K Open Advanced New For Business For Podcasters…" at bounding box center [780, 22] width 1561 height 45
click at [680, 25] on input "Search podcasts, credits, & more..." at bounding box center [744, 22] width 317 height 20
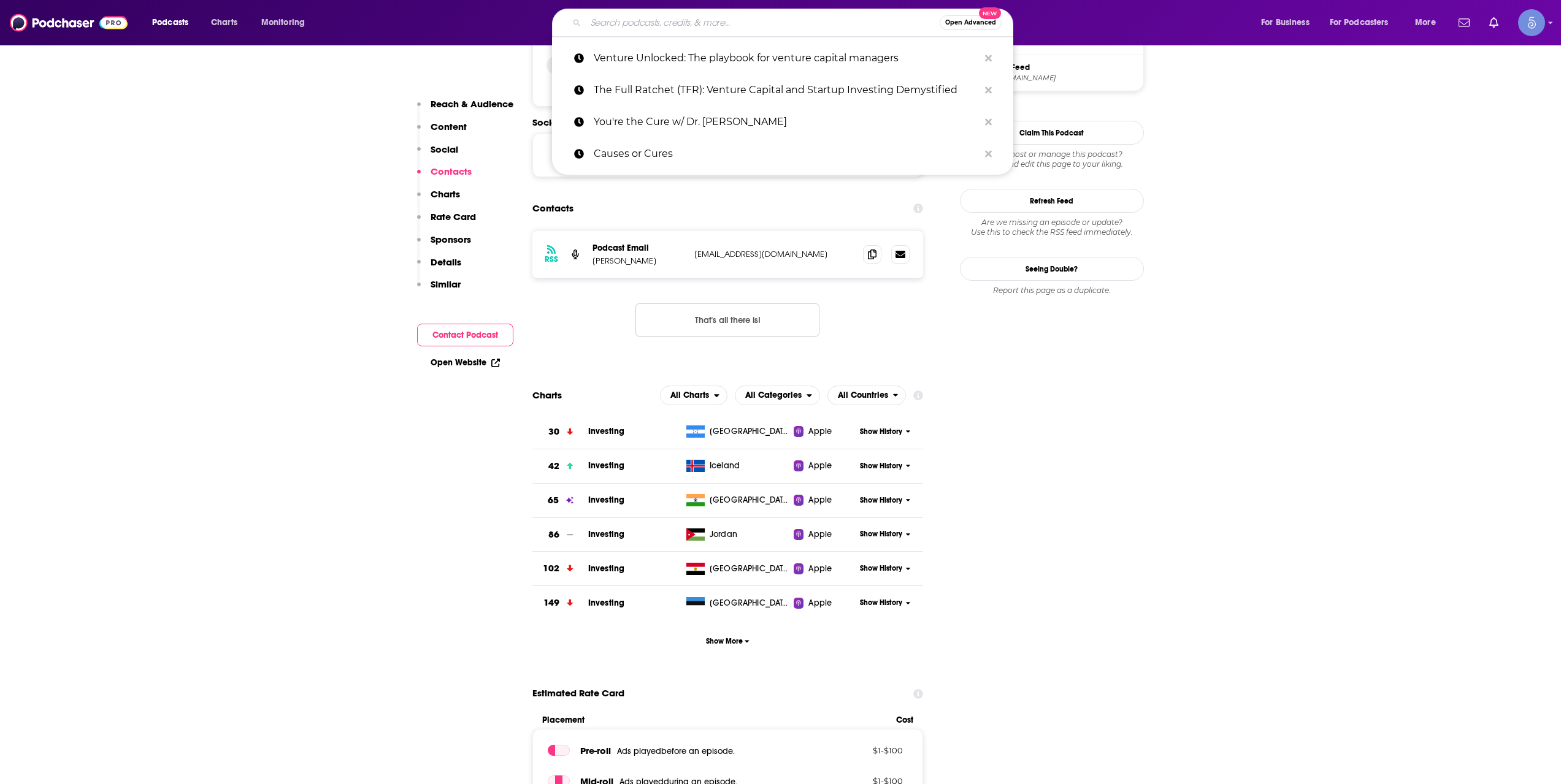
paste input "Startup Hustle"
type input "Startup Hustle"
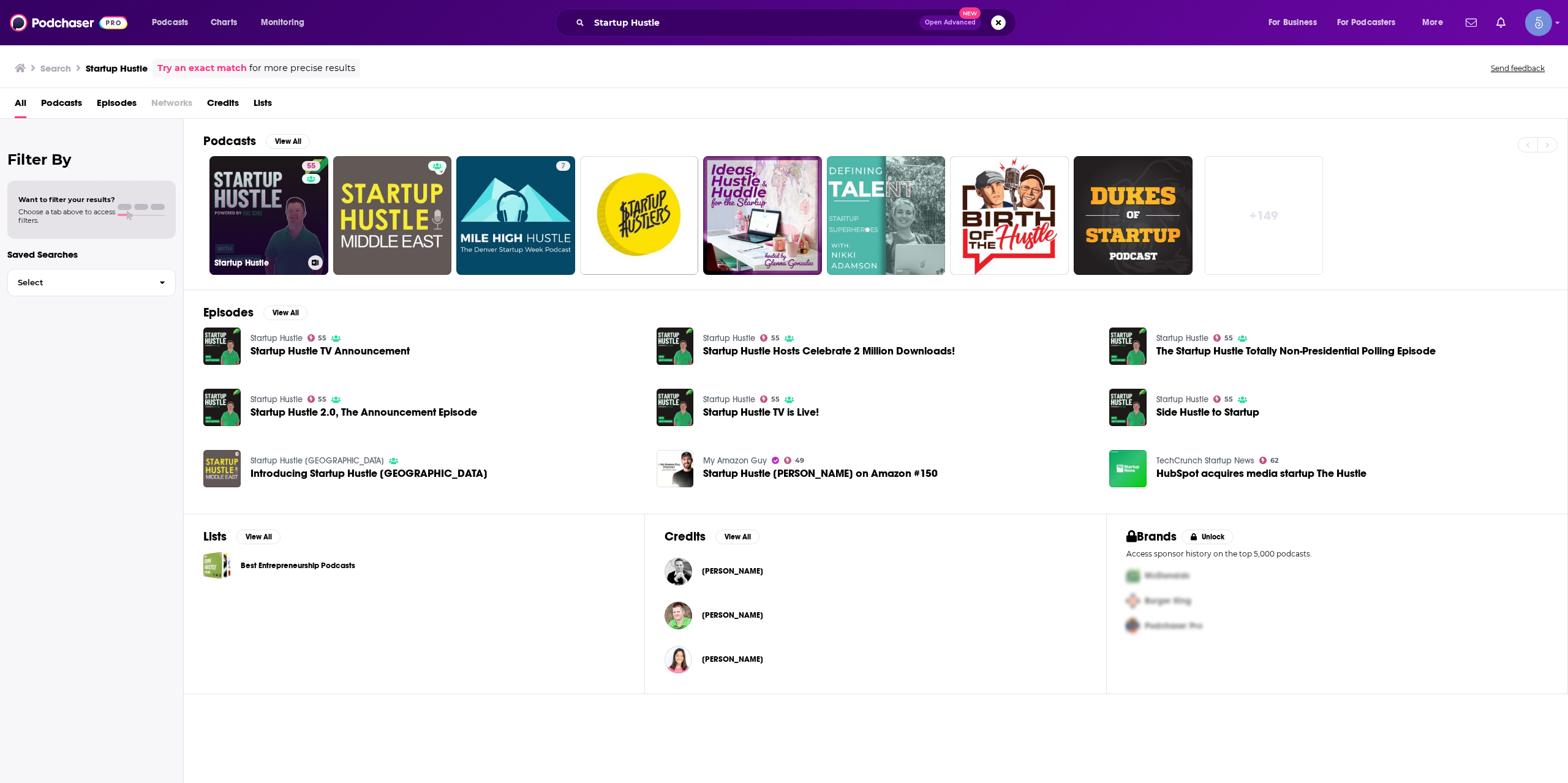
click at [319, 220] on div "55" at bounding box center [313, 208] width 22 height 94
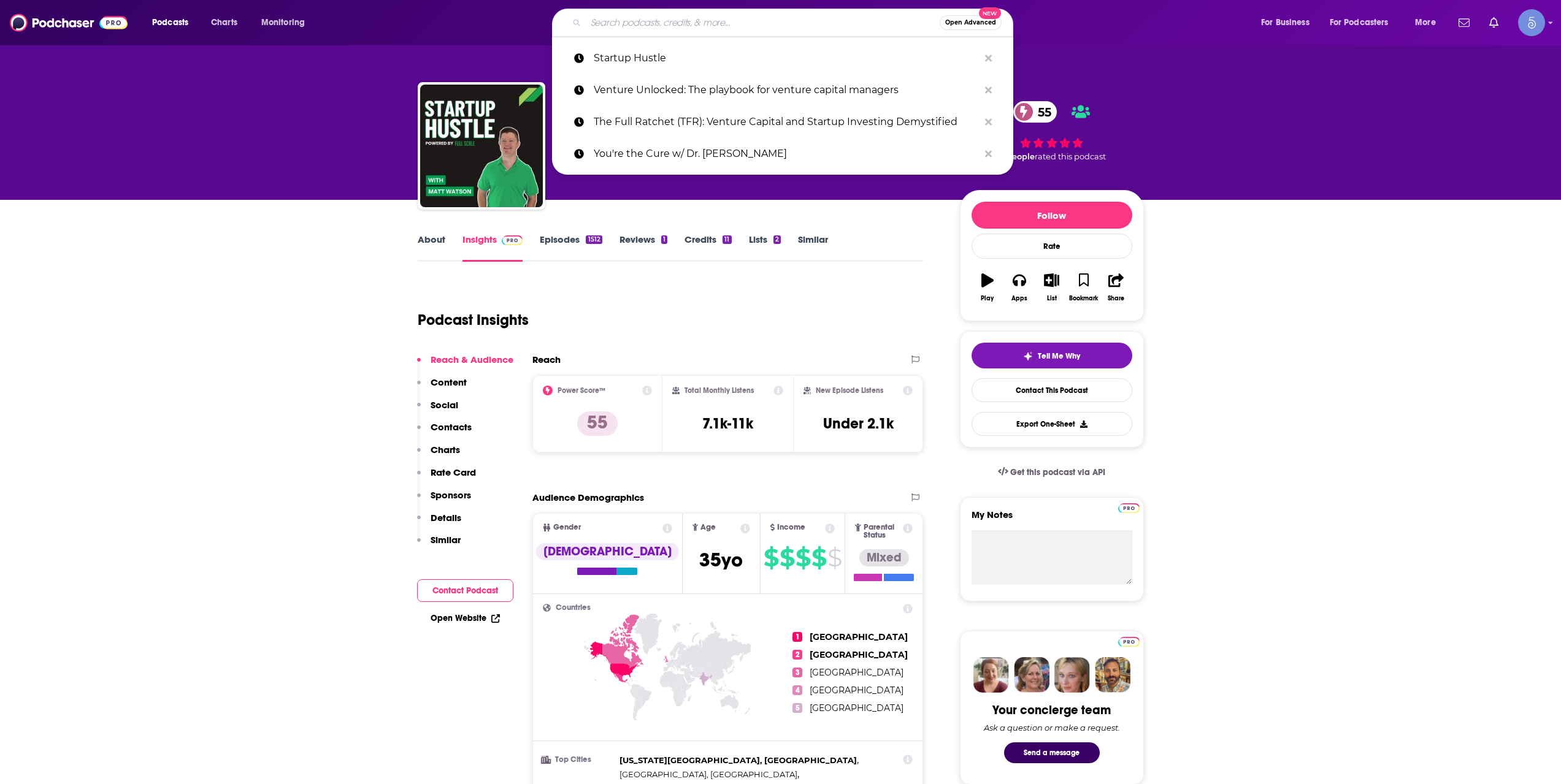
click at [658, 18] on input "Search podcasts, credits, & more..." at bounding box center [763, 22] width 354 height 20
paste input "Consumer VC: Venture Capital I B2C Startups I Commerce | Early-Stage Investing …"
type input "Consumer VC: Venture Capital I B2C Startups I Commerce | Early-Stage Investing …"
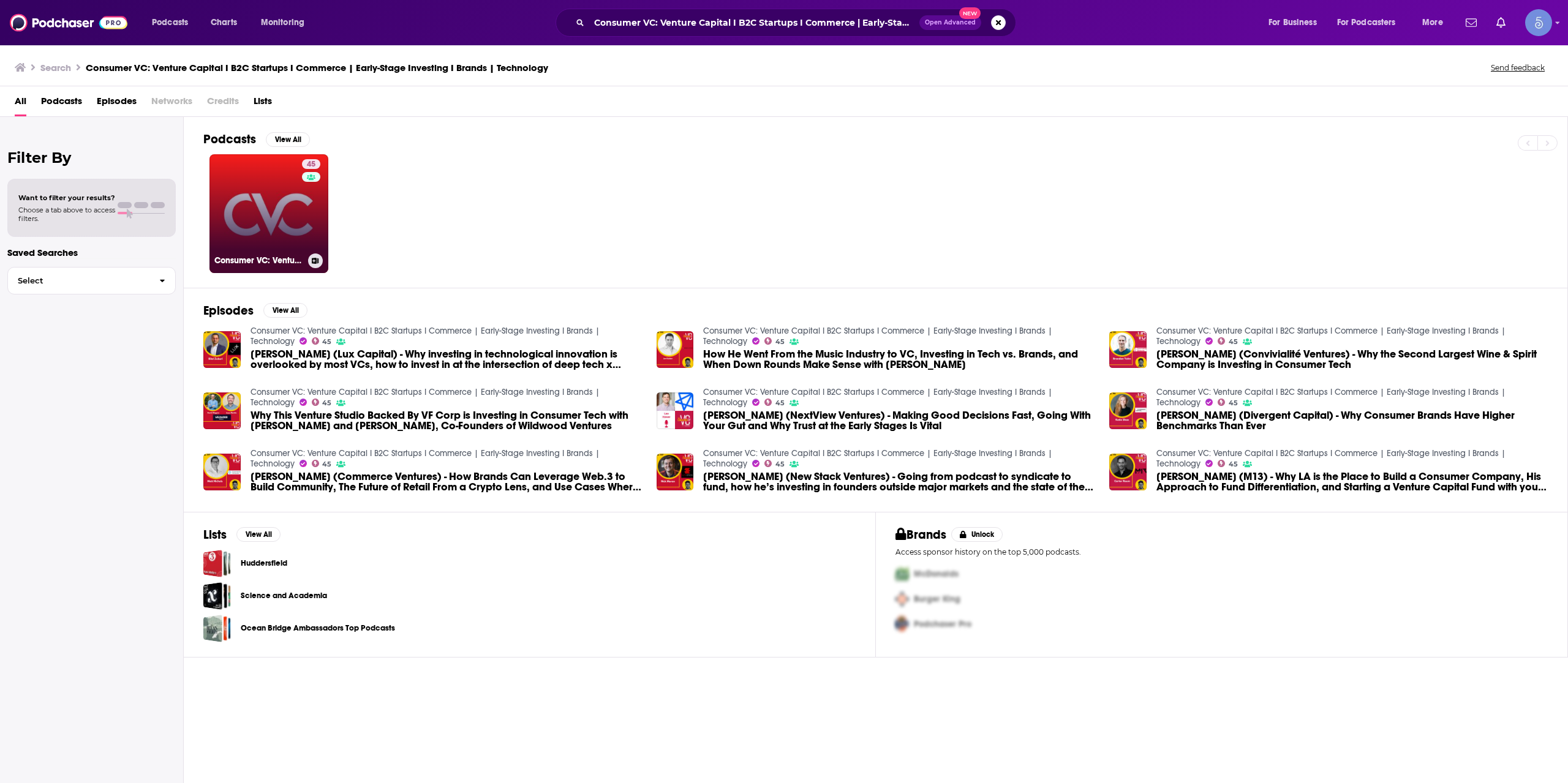
click at [245, 191] on link "45 Consumer VC: Venture Capital I B2C Startups I Commerce | Early-Stage Investi…" at bounding box center [269, 214] width 119 height 119
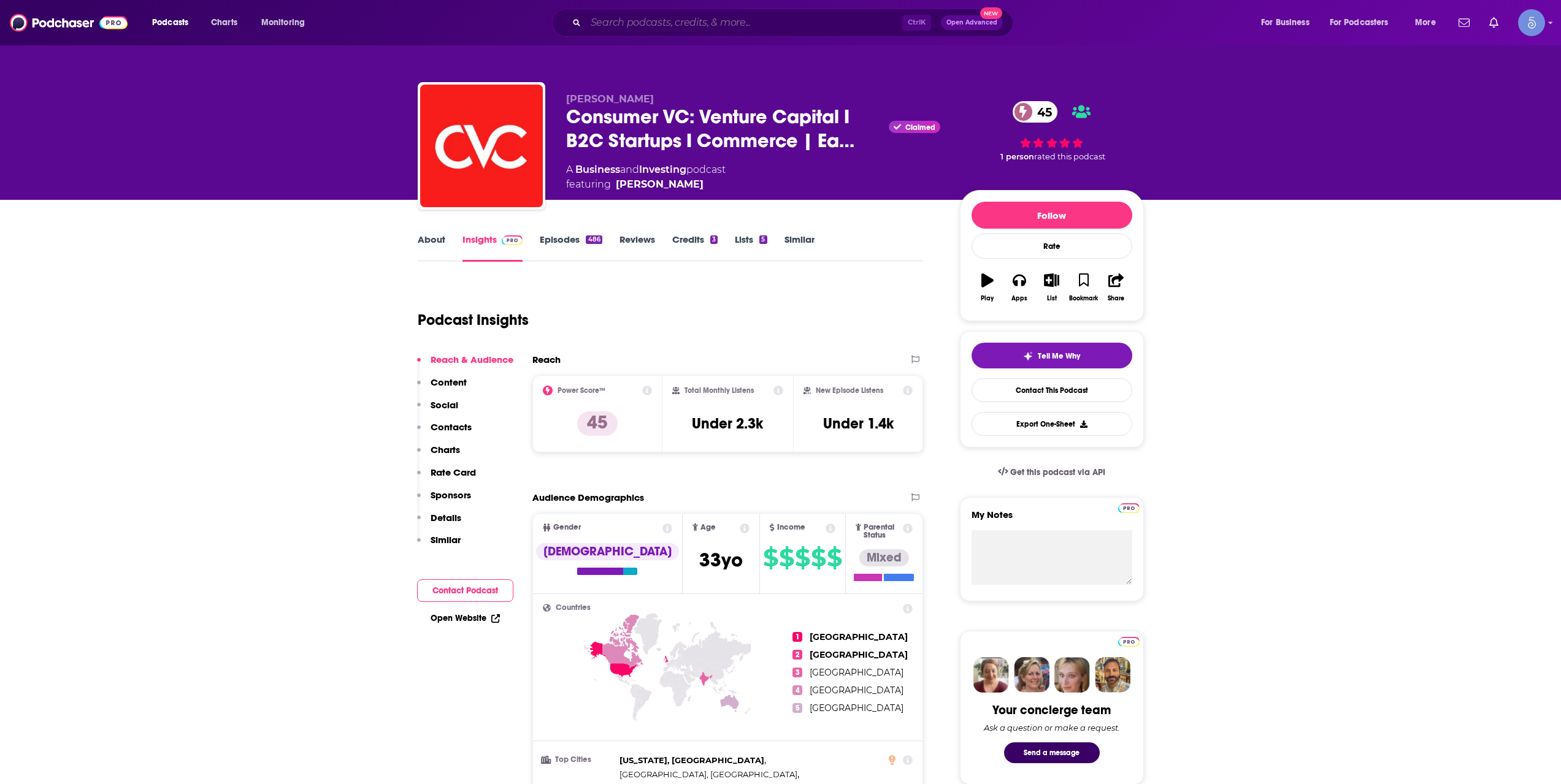
click at [655, 24] on input "Search podcasts, credits, & more..." at bounding box center [744, 22] width 317 height 20
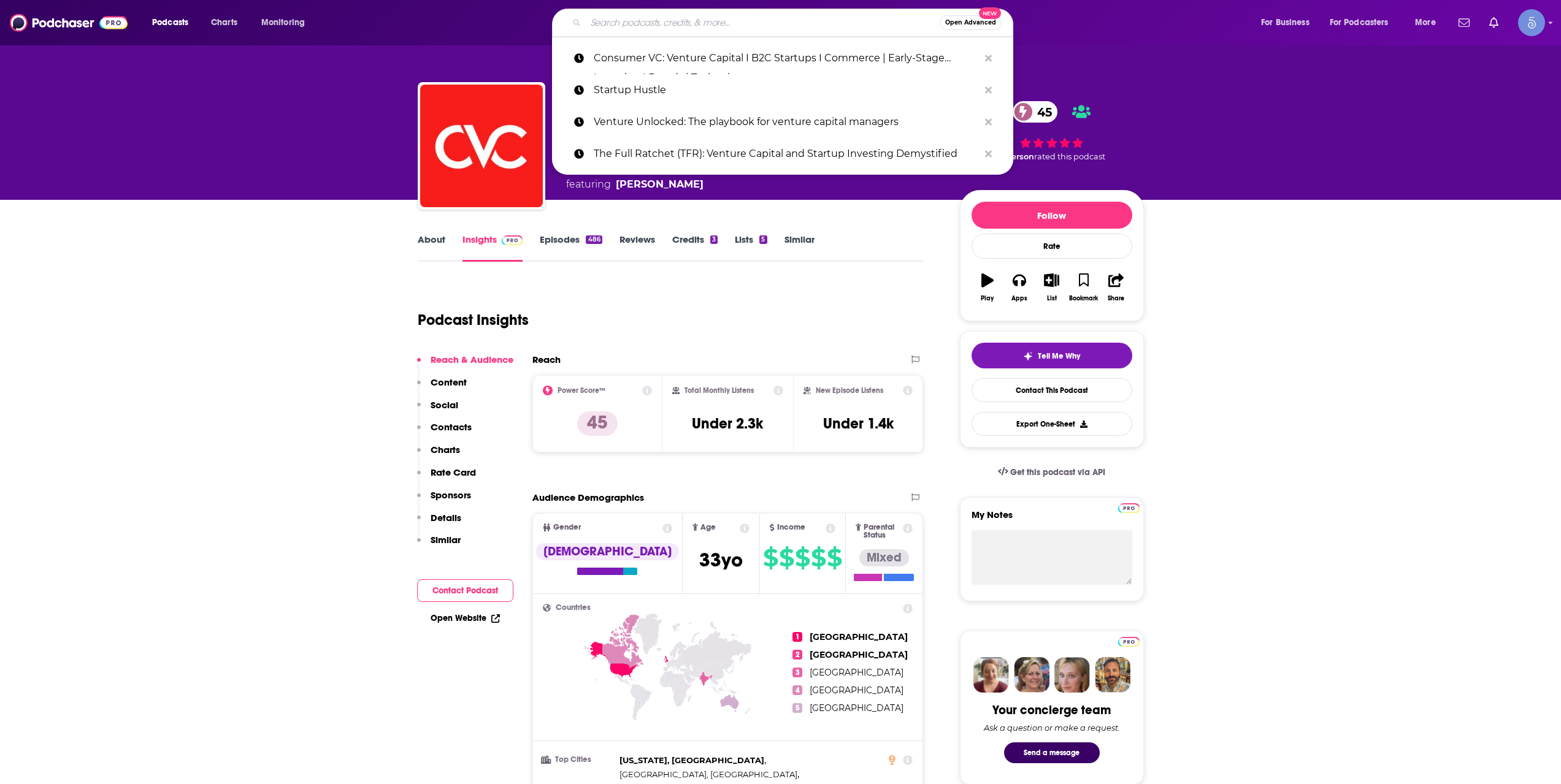
paste input "Investor Connect Podcast"
type input "Investor Connect Podcast"
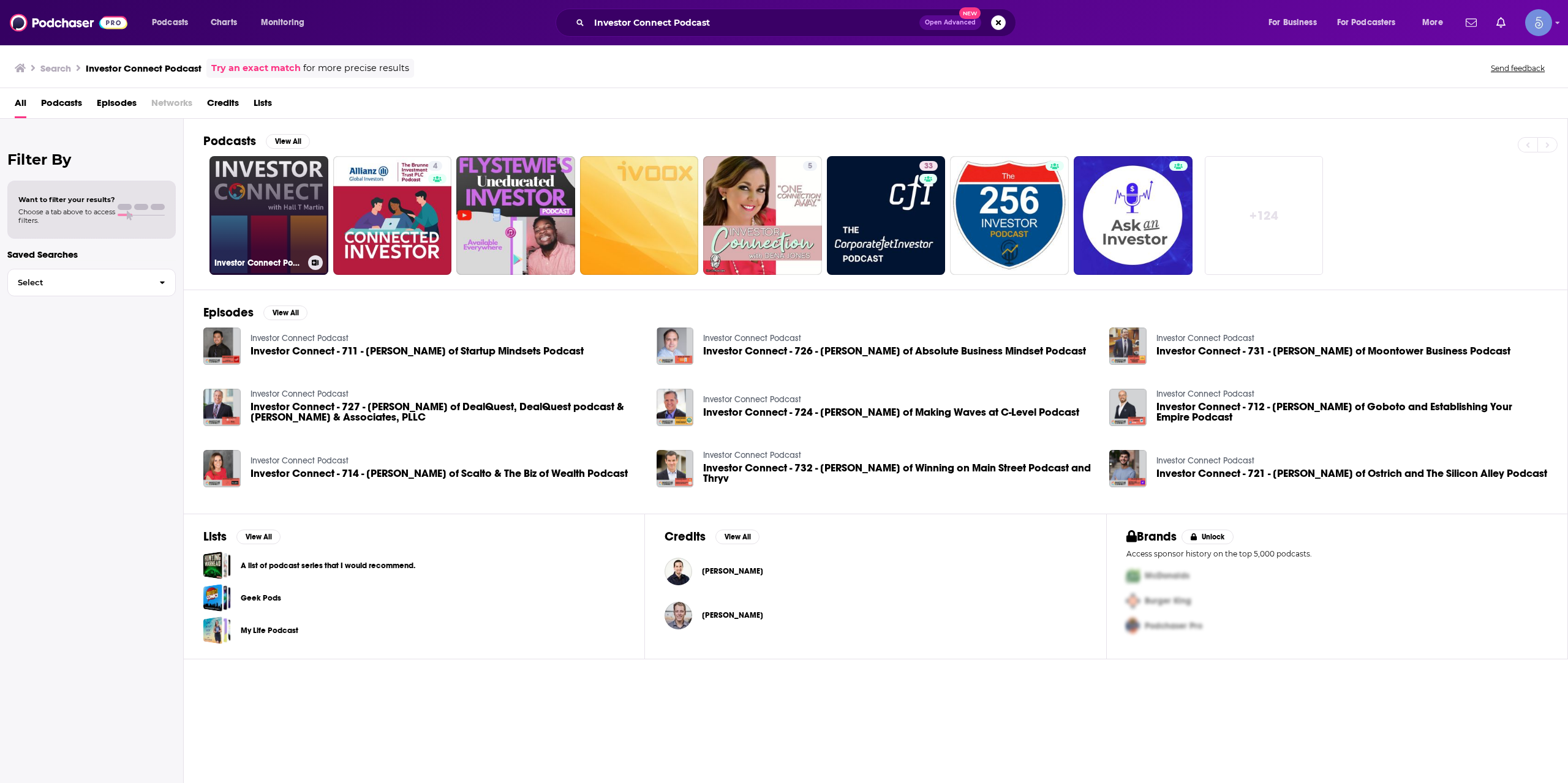
click at [270, 191] on link "Investor Connect Podcast" at bounding box center [269, 216] width 119 height 119
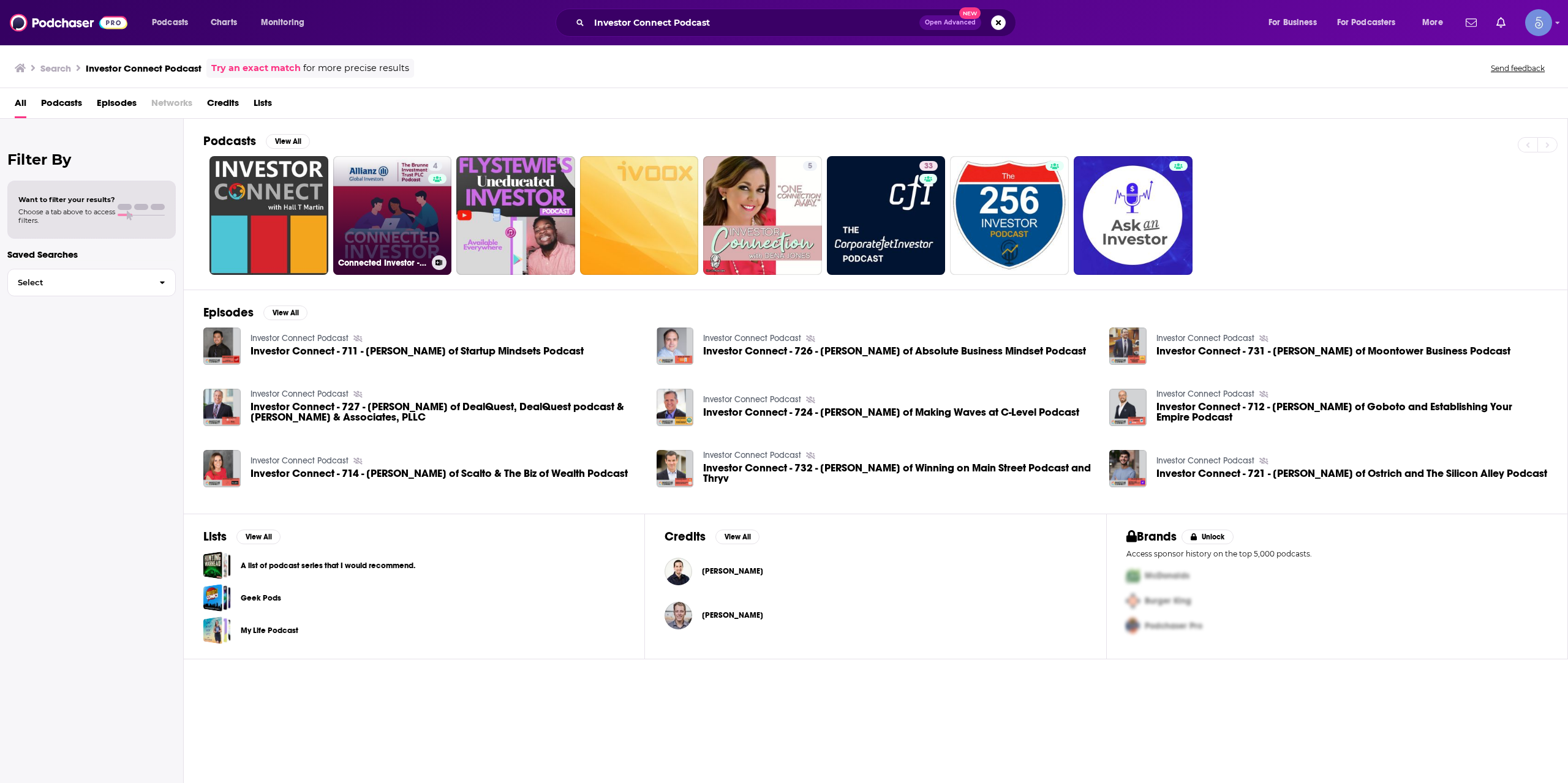
click at [409, 247] on link "4 Connected Investor - The [PERSON_NAME] Investment Trust PLC Podcast" at bounding box center [392, 216] width 119 height 119
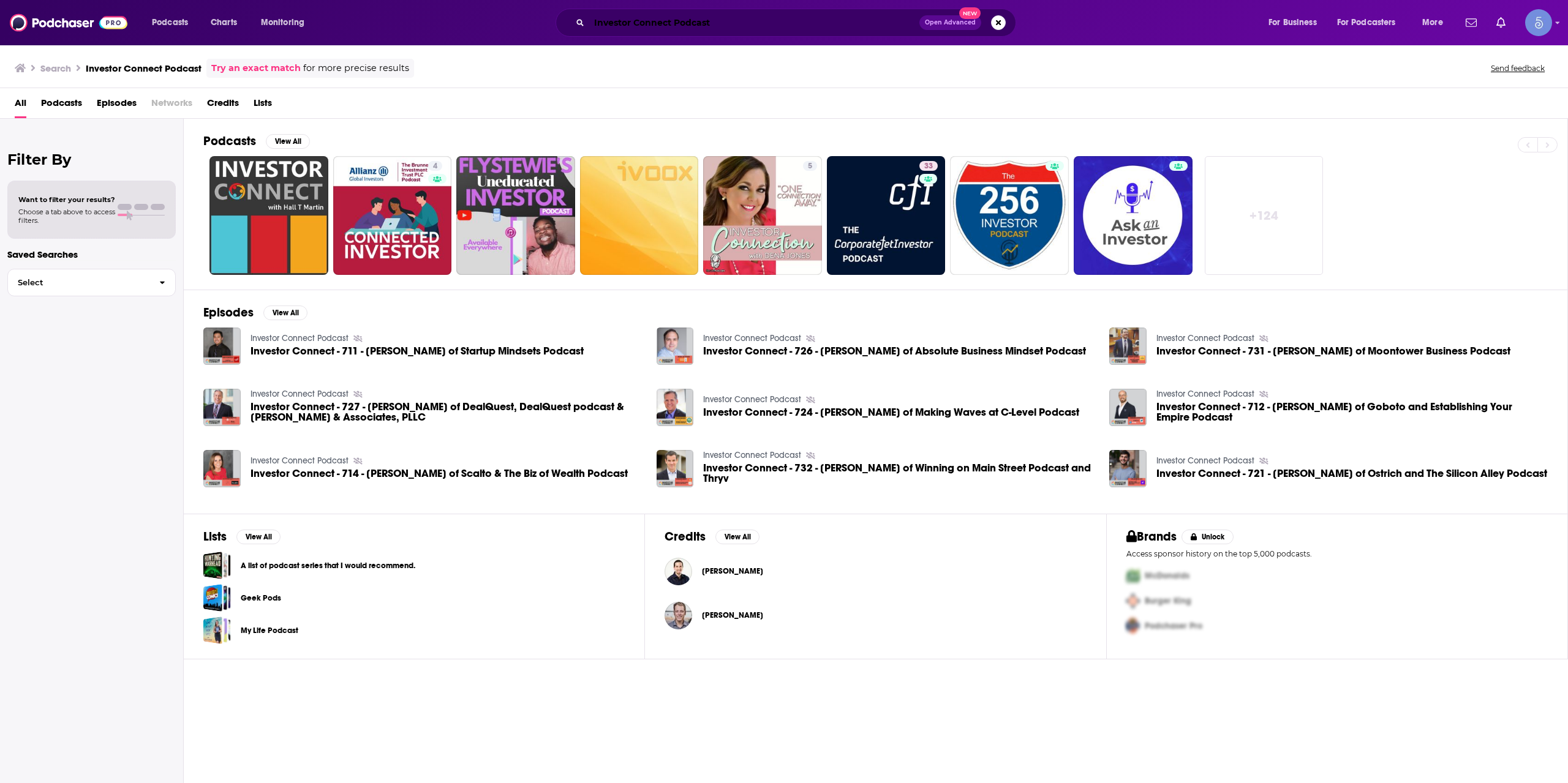
click at [627, 22] on input "Investor Connect Podcast" at bounding box center [754, 22] width 330 height 20
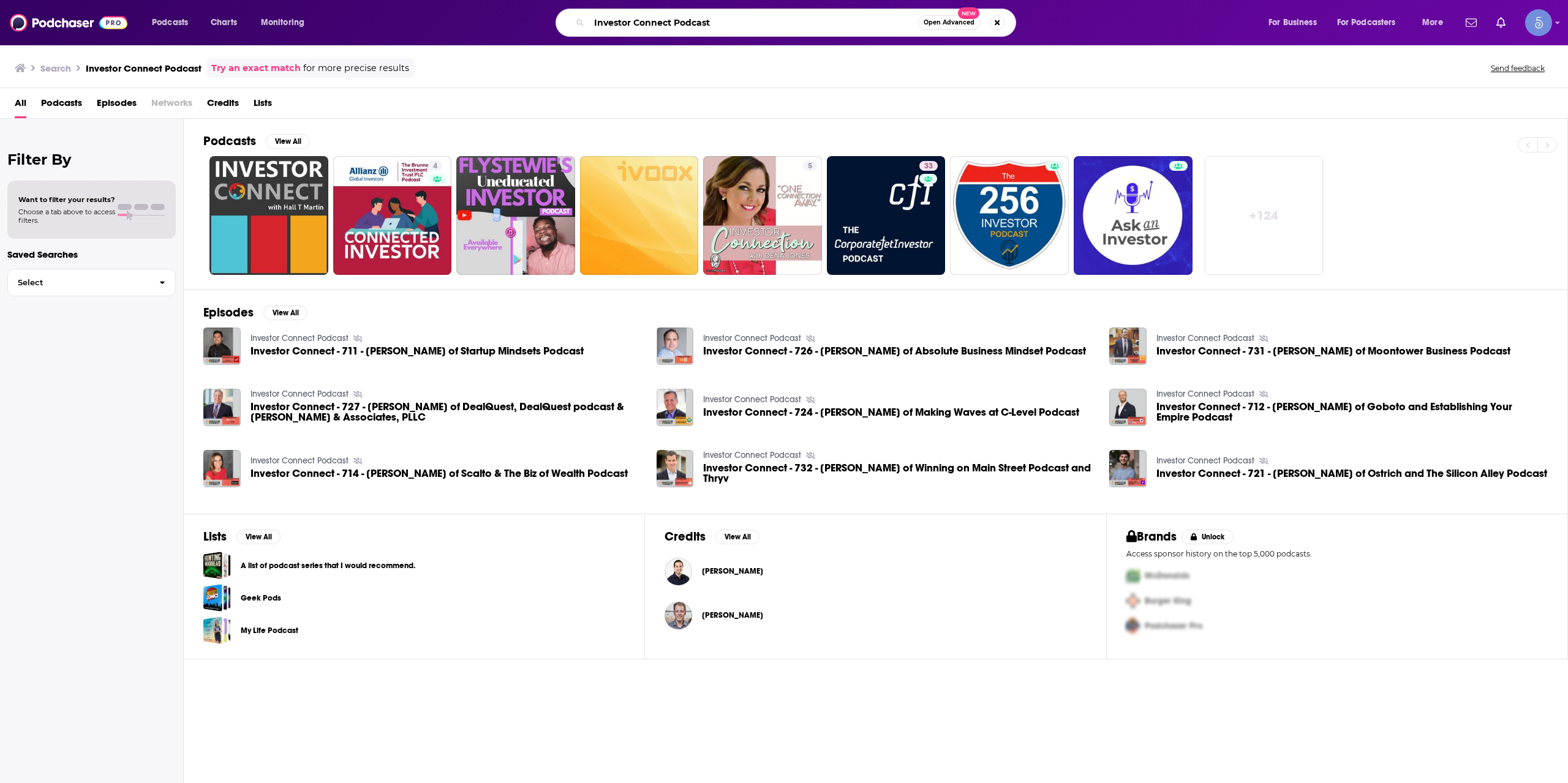
click at [635, 21] on input "Investor Connect Podcast" at bounding box center [753, 22] width 329 height 20
paste input "Riskgaming"
click at [635, 21] on input "Investor RiskgamingPodcast" at bounding box center [753, 22] width 329 height 20
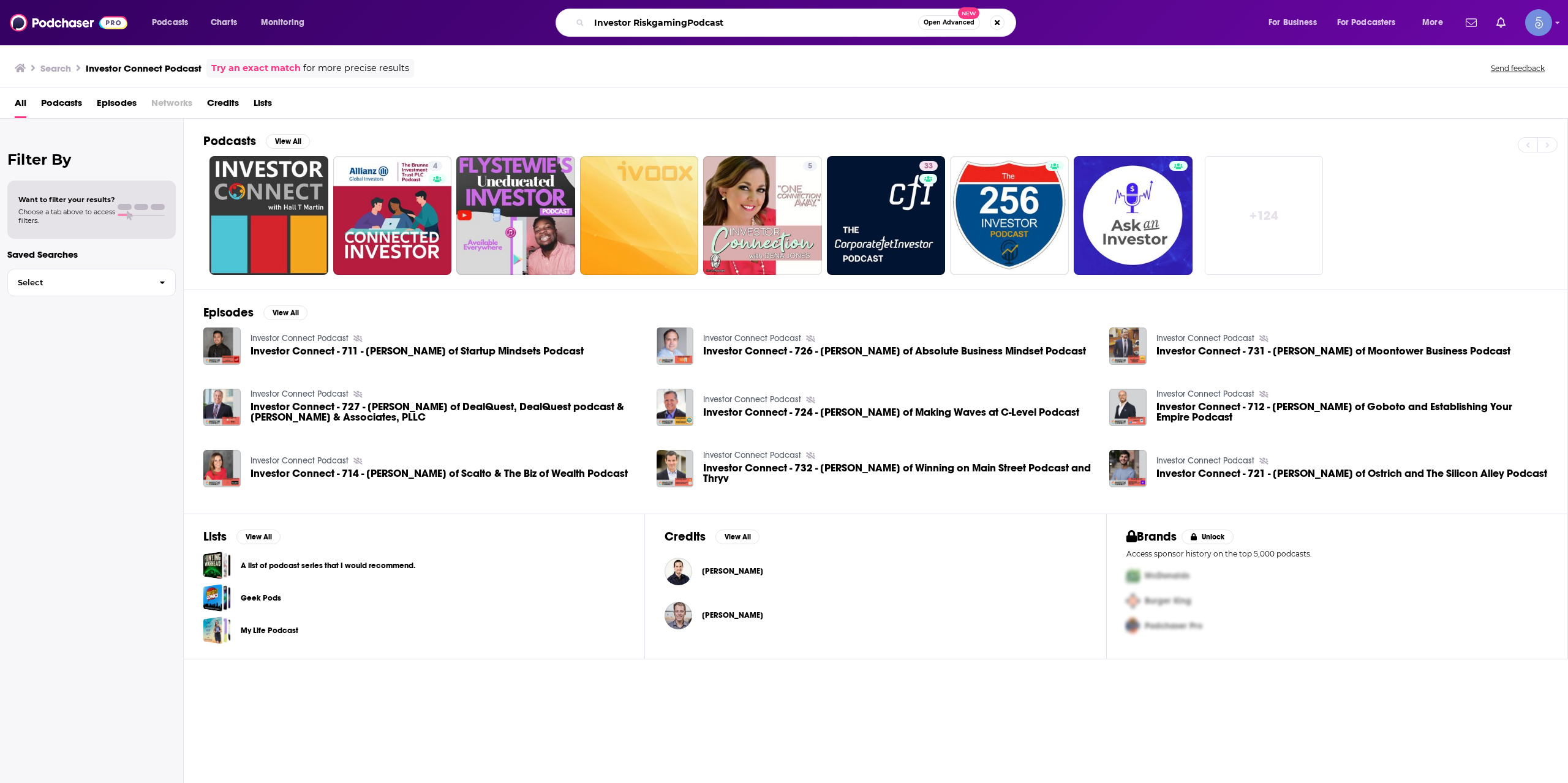
click at [635, 21] on input "Investor RiskgamingPodcast" at bounding box center [753, 22] width 329 height 20
paste input "Riskgaming"
type input "Riskgaming"
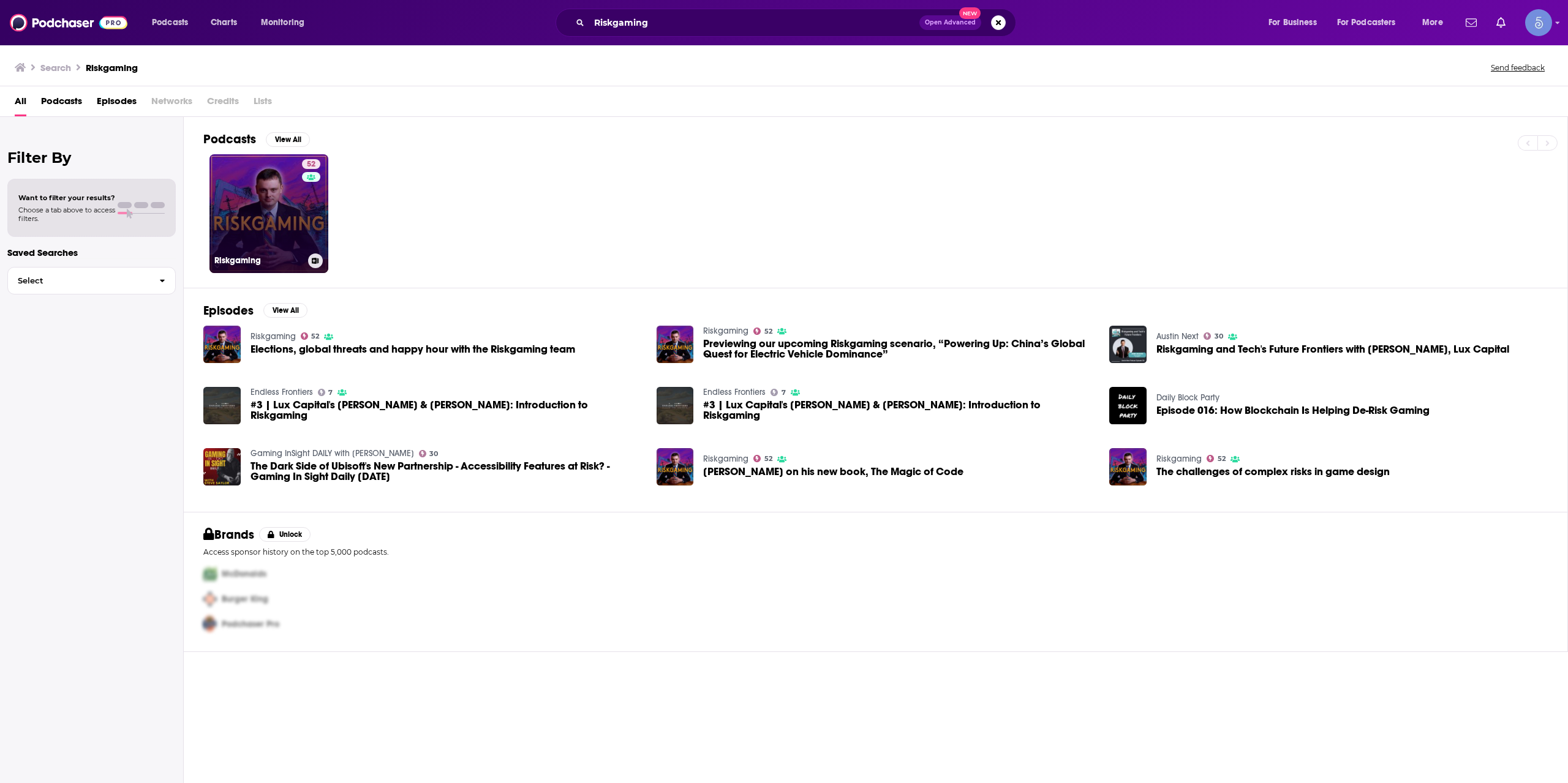
click at [274, 215] on link "52 Riskgaming" at bounding box center [269, 214] width 119 height 119
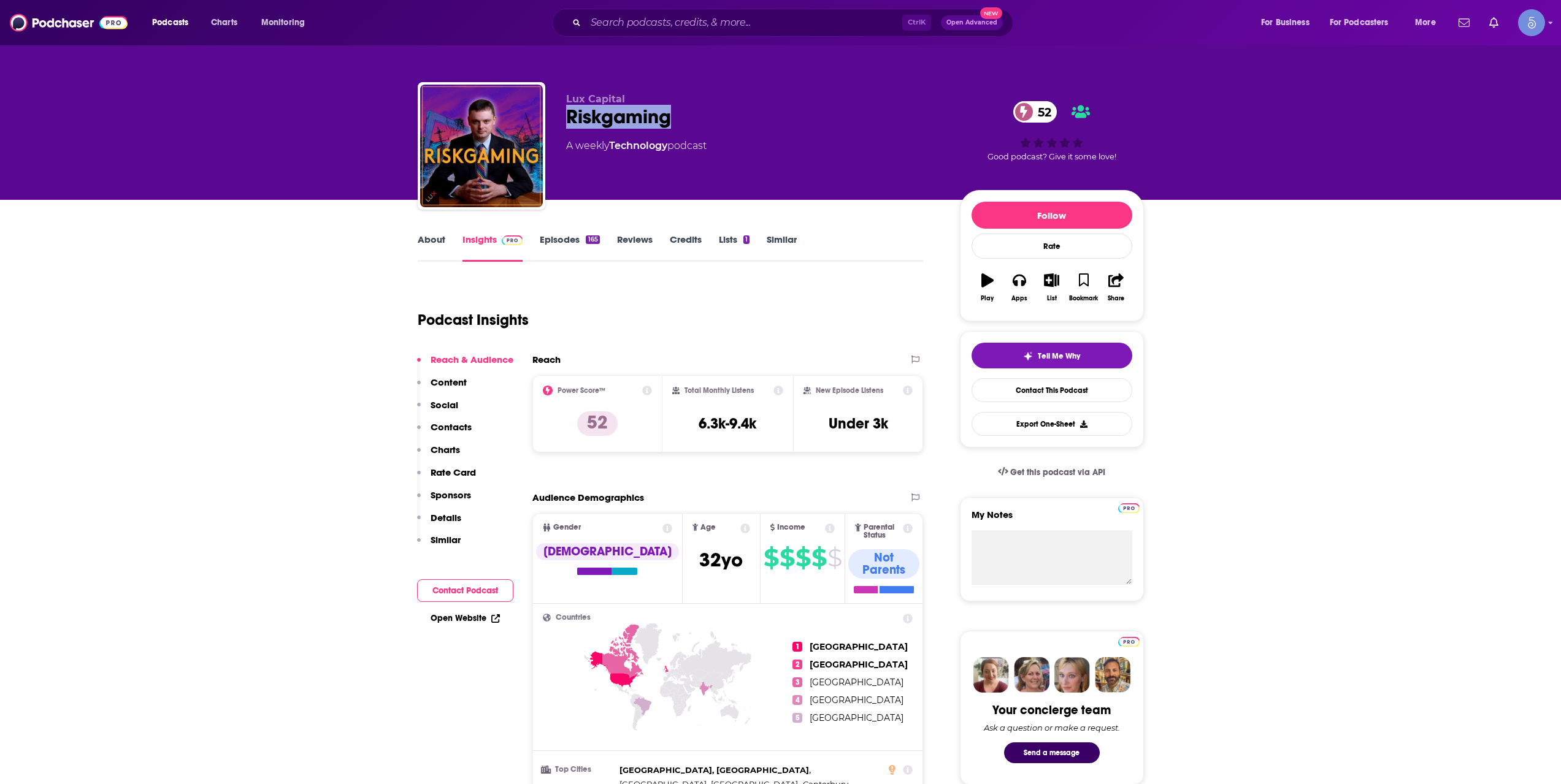
drag, startPoint x: 686, startPoint y: 124, endPoint x: 550, endPoint y: 109, distance: 136.8
click at [550, 109] on div "Lux Capital Riskgaming 52 A weekly Technology podcast 52 Good podcast? Give it …" at bounding box center [781, 148] width 726 height 132
copy h2 "Riskgaming"
click at [433, 250] on link "About" at bounding box center [431, 248] width 28 height 28
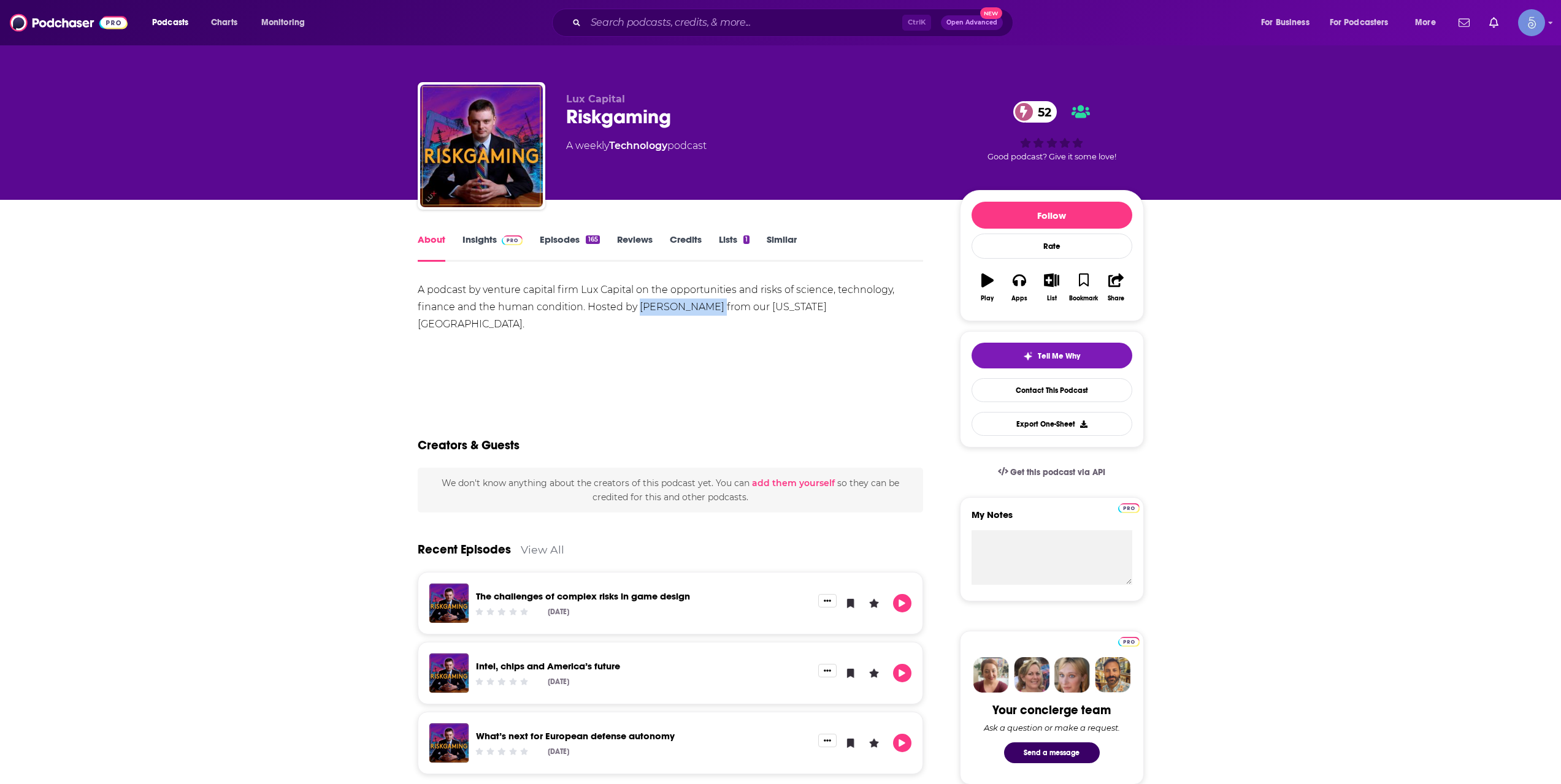
drag, startPoint x: 638, startPoint y: 308, endPoint x: 712, endPoint y: 306, distance: 74.0
click at [712, 306] on div "A podcast by venture capital firm Lux Capital on the opportunities and risks of…" at bounding box center [671, 307] width 506 height 51
copy div "[PERSON_NAME]"
click at [493, 250] on link "Insights" at bounding box center [493, 248] width 61 height 28
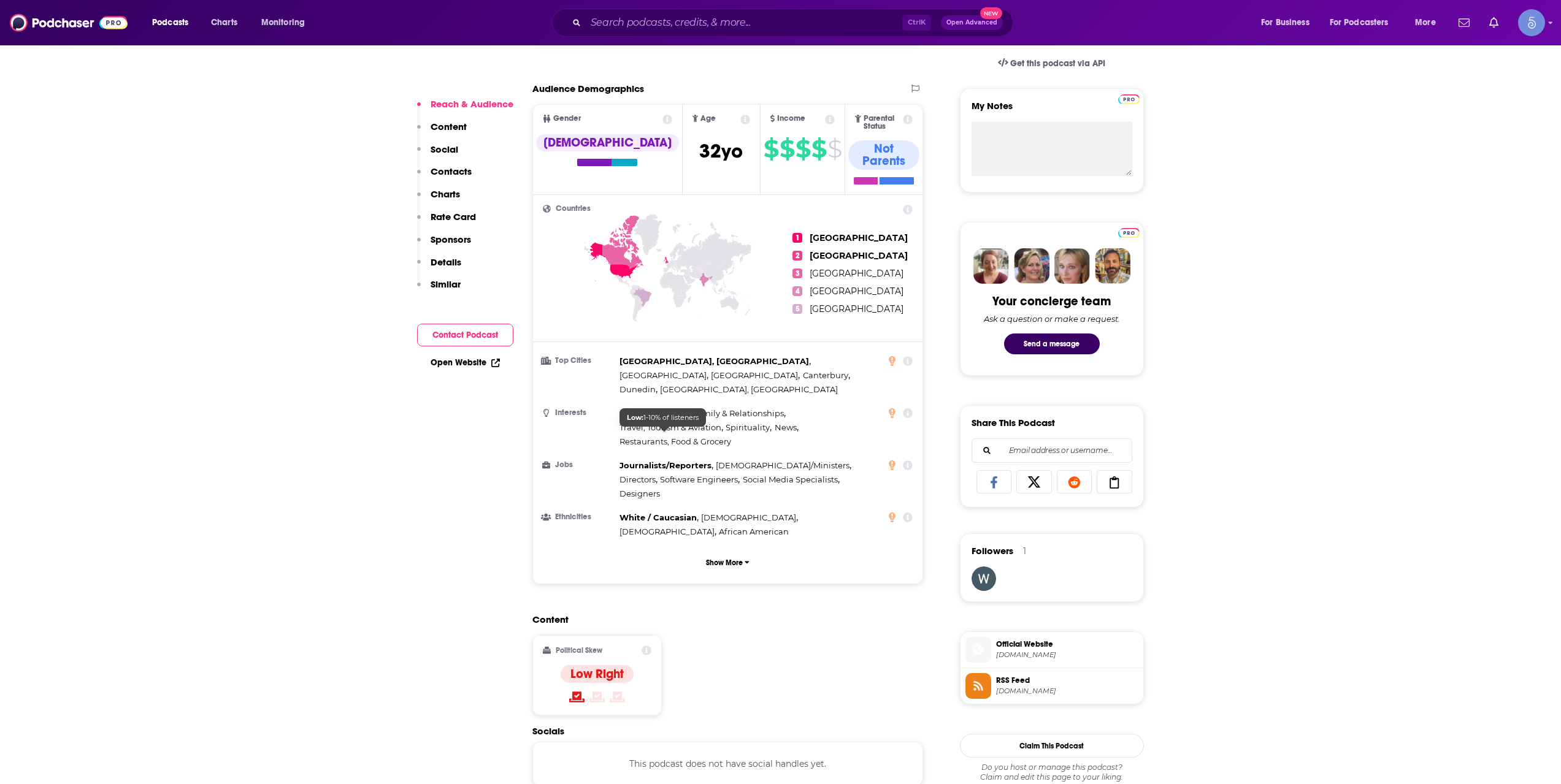
scroll to position [613, 0]
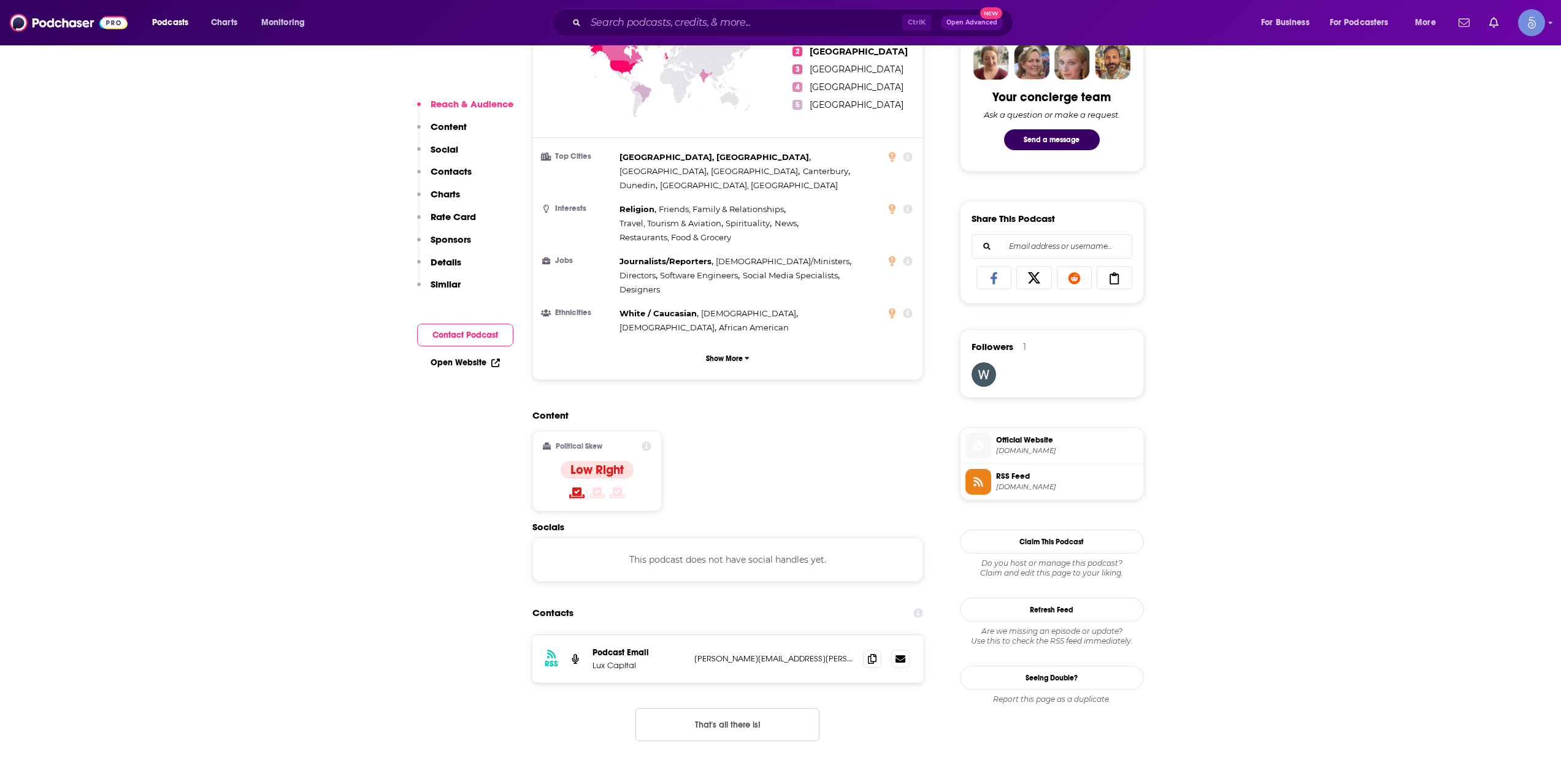
click at [668, 36] on div "Podcasts Charts Monitoring Ctrl K Open Advanced New For Business For Podcasters…" at bounding box center [780, 22] width 1561 height 45
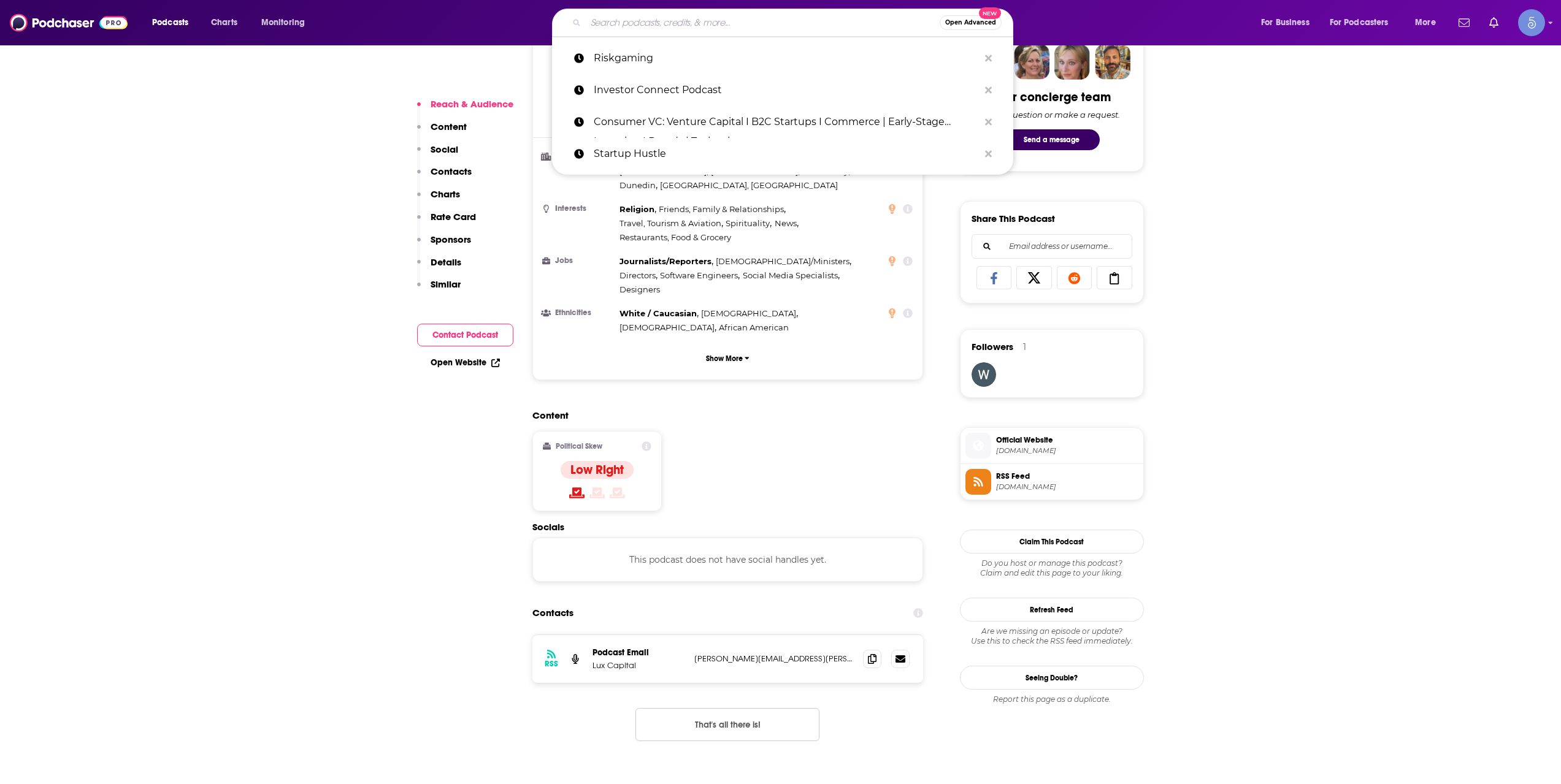
click at [669, 28] on input "Search podcasts, credits, & more..." at bounding box center [763, 22] width 354 height 20
paste input "Origins - Inside Venture Capital, Hosted by a GP and an LP"
type input "Origins - Inside Venture Capital, Hosted by a GP and an LP"
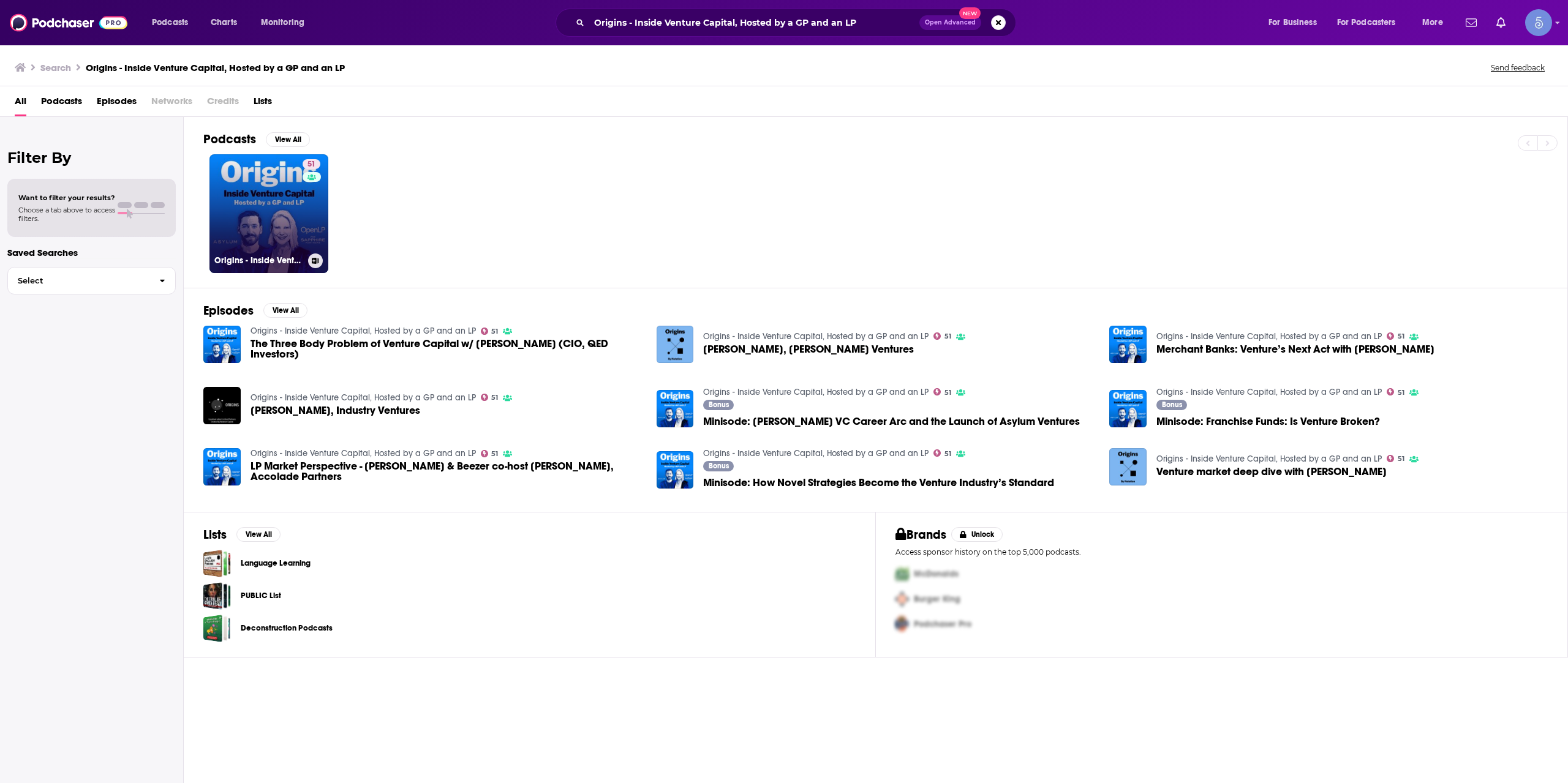
click at [295, 227] on link "51 Origins - Inside Venture Capital, Hosted by a GP and an LP" at bounding box center [269, 214] width 119 height 119
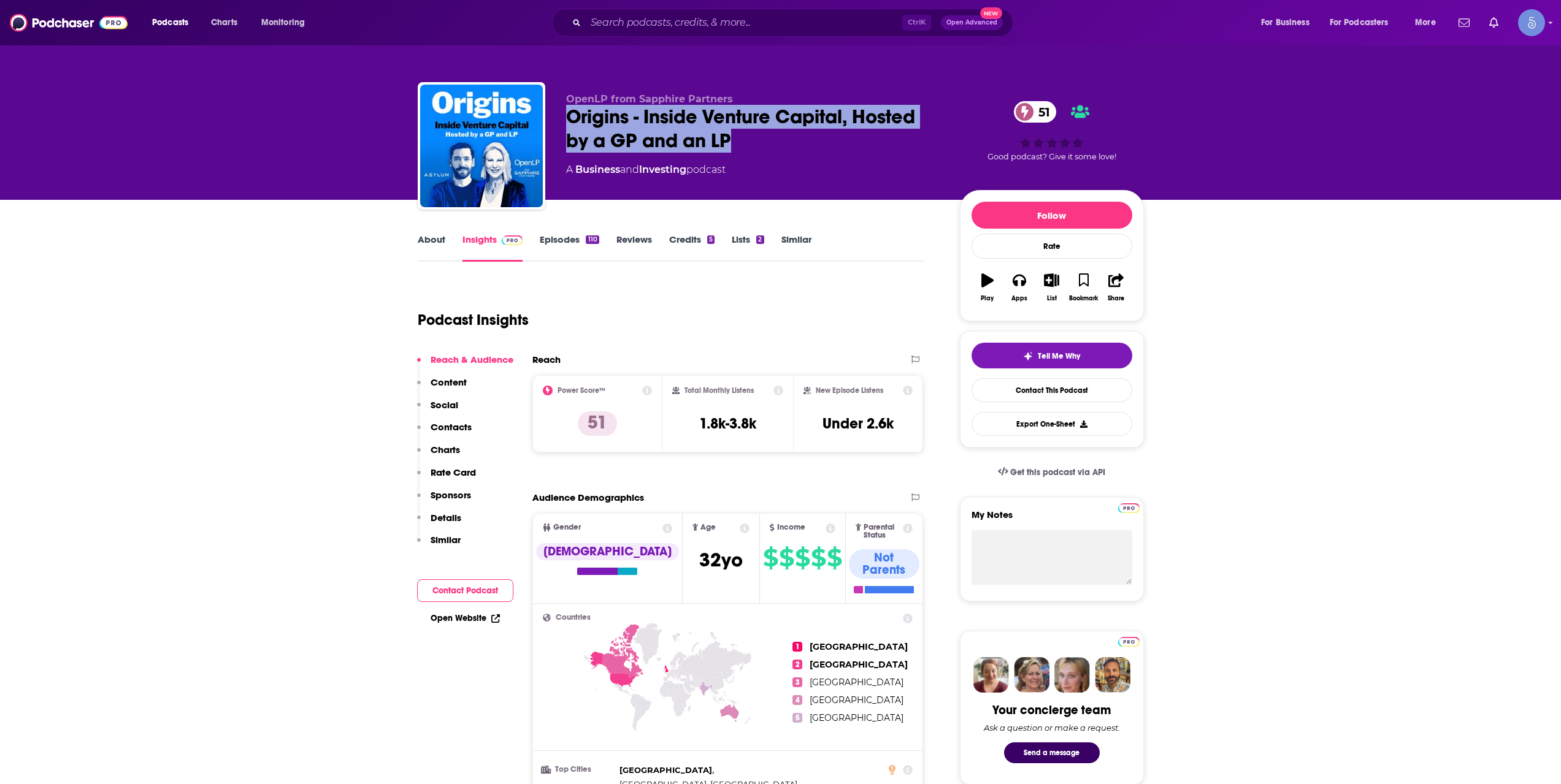
drag, startPoint x: 690, startPoint y: 132, endPoint x: 780, endPoint y: 152, distance: 92.2
click at [780, 152] on div "Origins - Inside Venture Capital, Hosted by a GP and an LP 51" at bounding box center [753, 128] width 374 height 48
click at [701, 12] on div "Ctrl K Open Advanced New" at bounding box center [782, 23] width 461 height 28
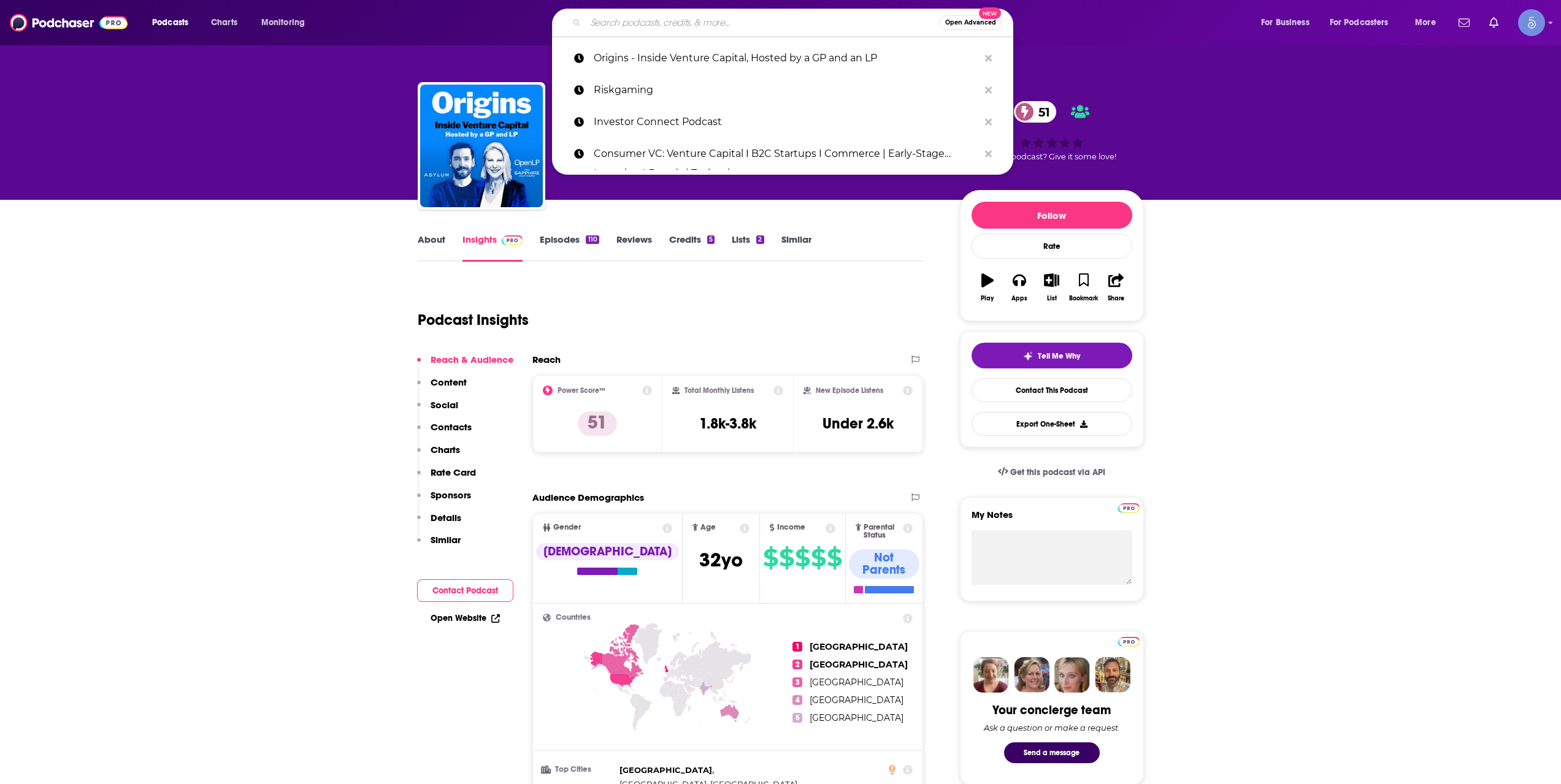
paste input "BRAVE [GEOGRAPHIC_DATA]: [GEOGRAPHIC_DATA], [GEOGRAPHIC_DATA], [GEOGRAPHIC_DATA…"
type input "BRAVE [GEOGRAPHIC_DATA]: [GEOGRAPHIC_DATA], [GEOGRAPHIC_DATA], [GEOGRAPHIC_DATA…"
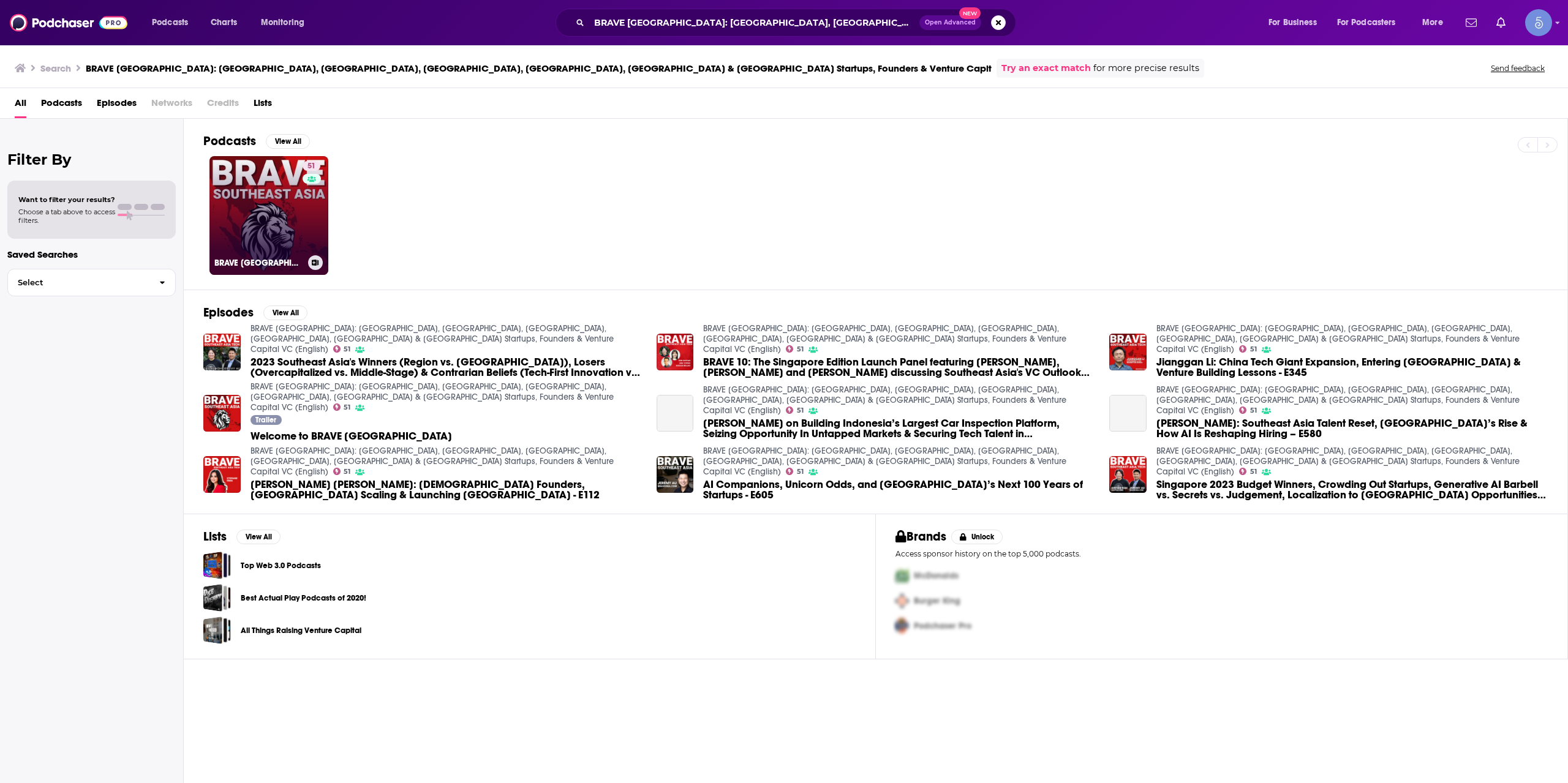
click at [312, 220] on div "51" at bounding box center [313, 208] width 21 height 94
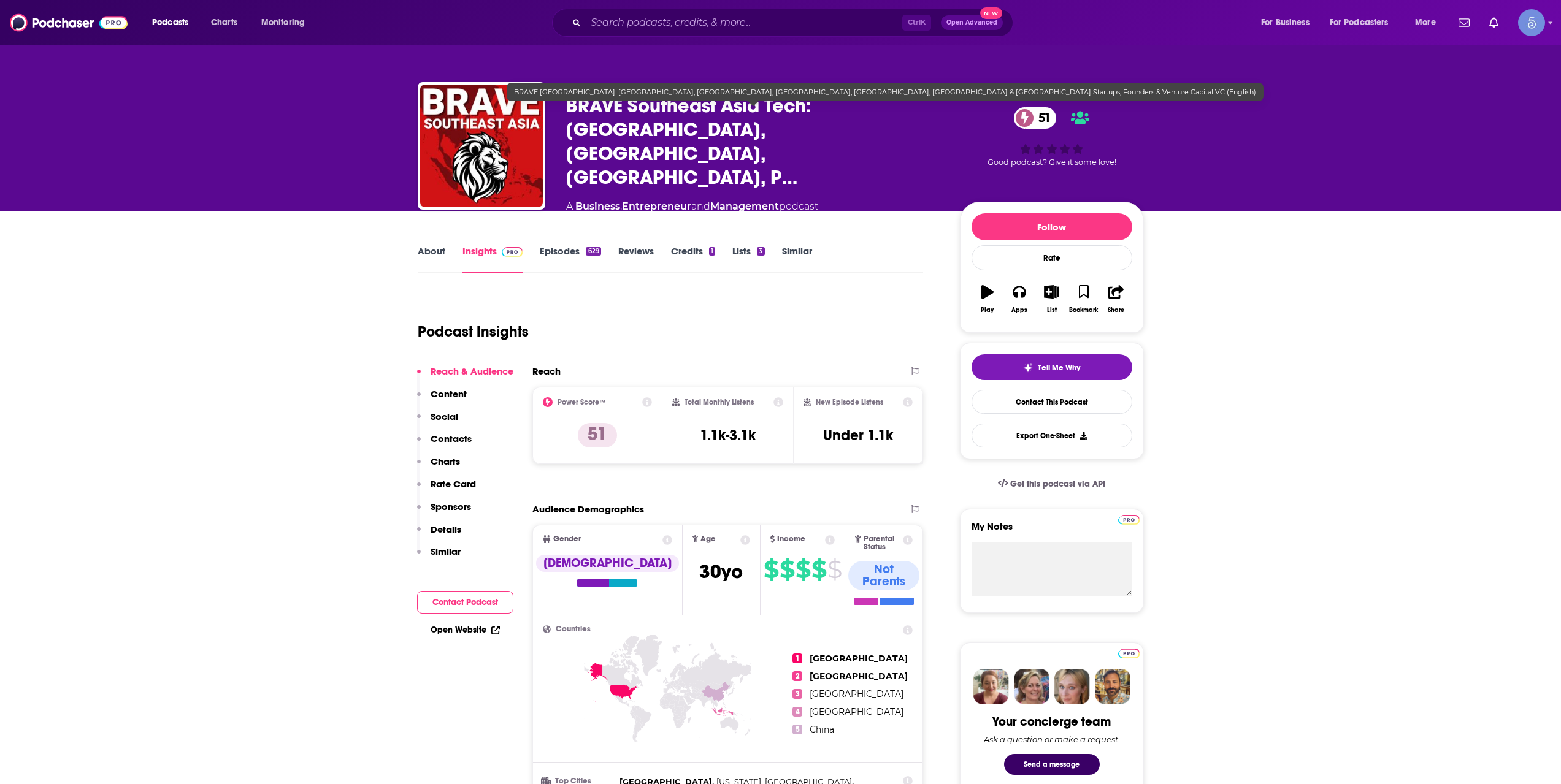
click at [568, 116] on span "BRAVE Southeast Asia Tech: [GEOGRAPHIC_DATA], [GEOGRAPHIC_DATA], [GEOGRAPHIC_DA…" at bounding box center [753, 142] width 374 height 96
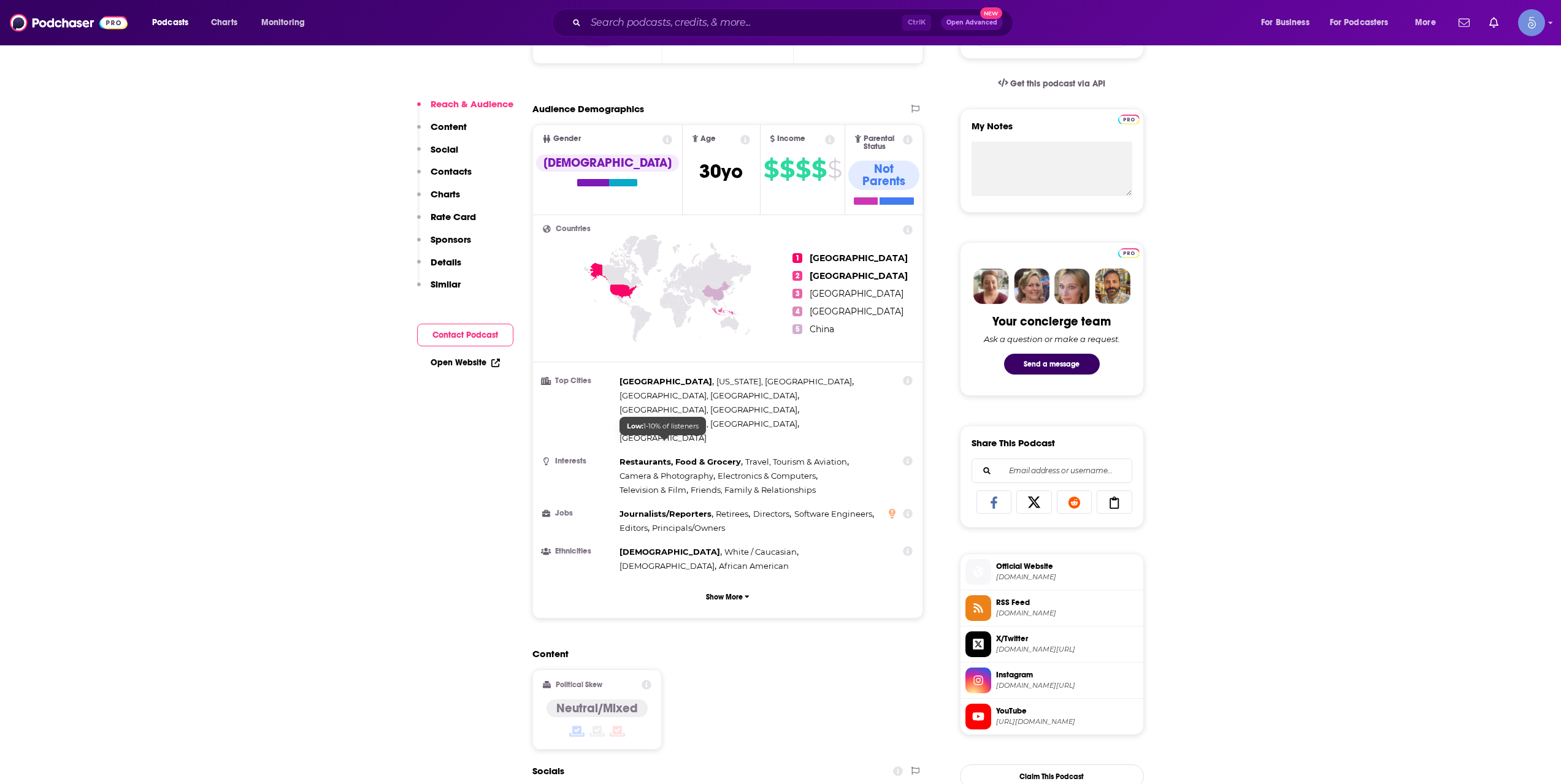
scroll to position [613, 0]
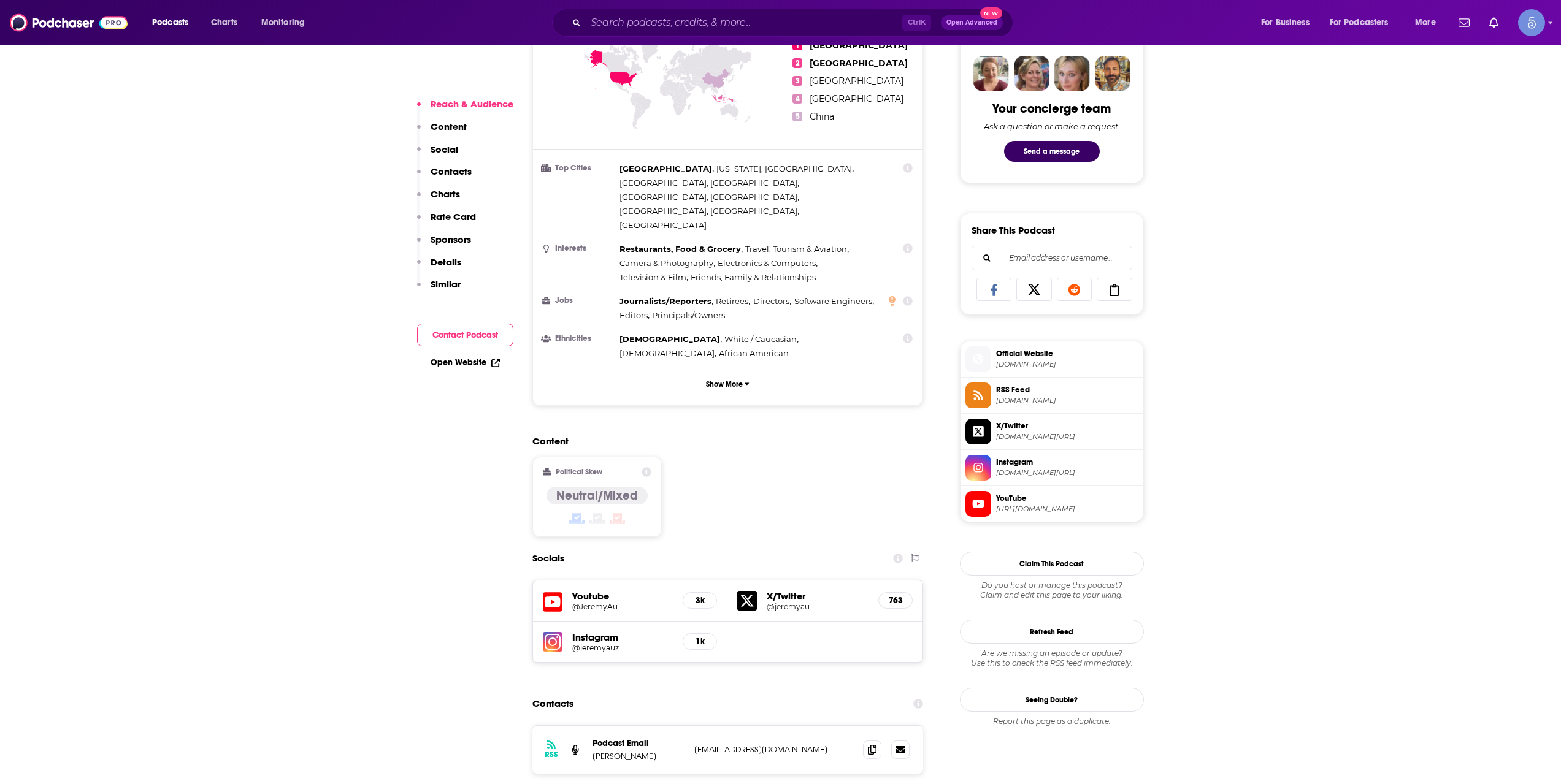
click at [588, 602] on h5 "@JeremyAu" at bounding box center [623, 607] width 101 height 9
click at [598, 643] on h5 "@jeremyauz" at bounding box center [623, 648] width 101 height 9
click at [751, 27] on input "Search podcasts, credits, & more..." at bounding box center [744, 22] width 317 height 20
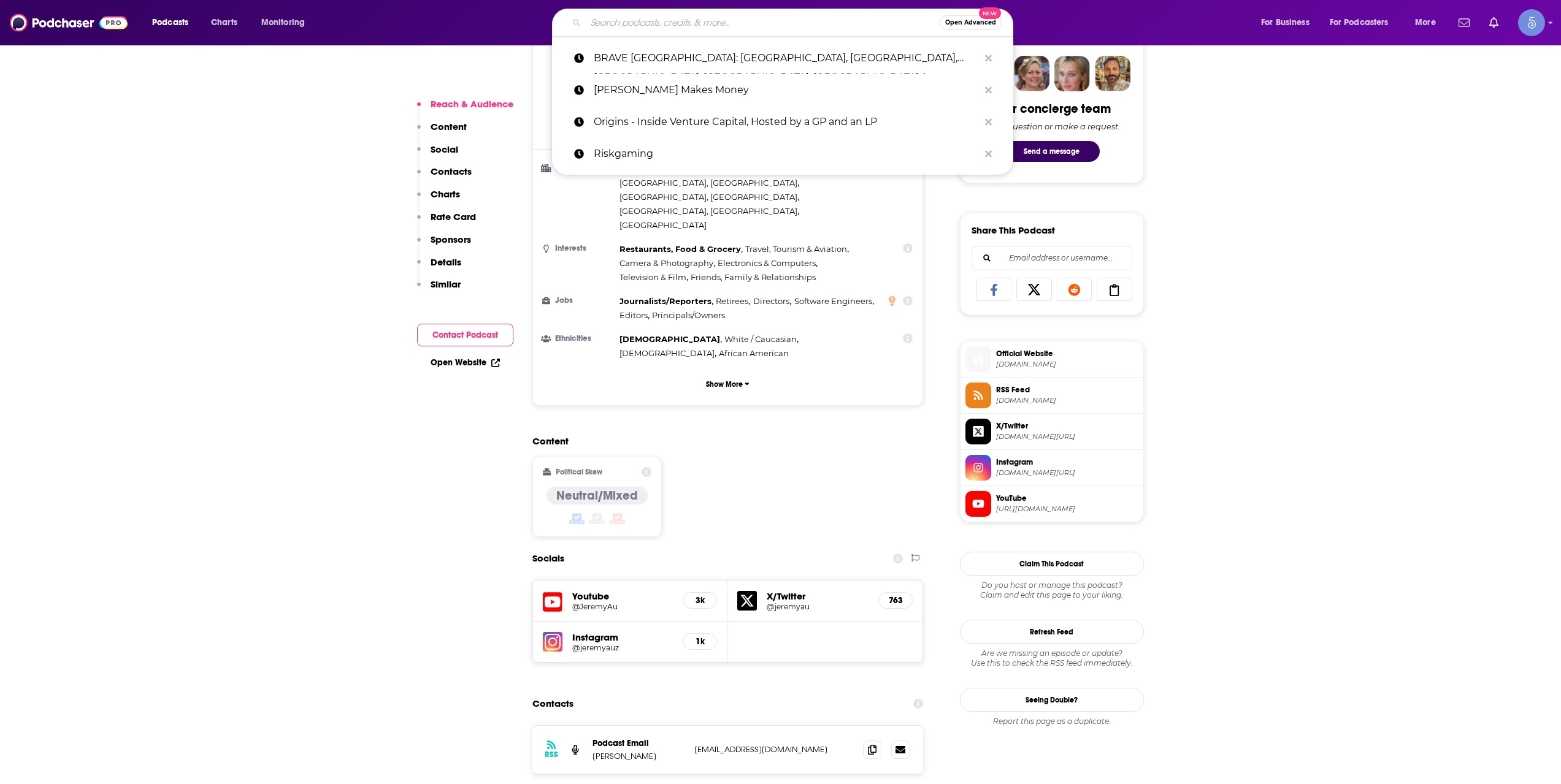
paste input "The Future of Supply Chain: a Dynamo Ventures Podcast"
type input "The Future of Supply Chain: a Dynamo Ventures Podcast"
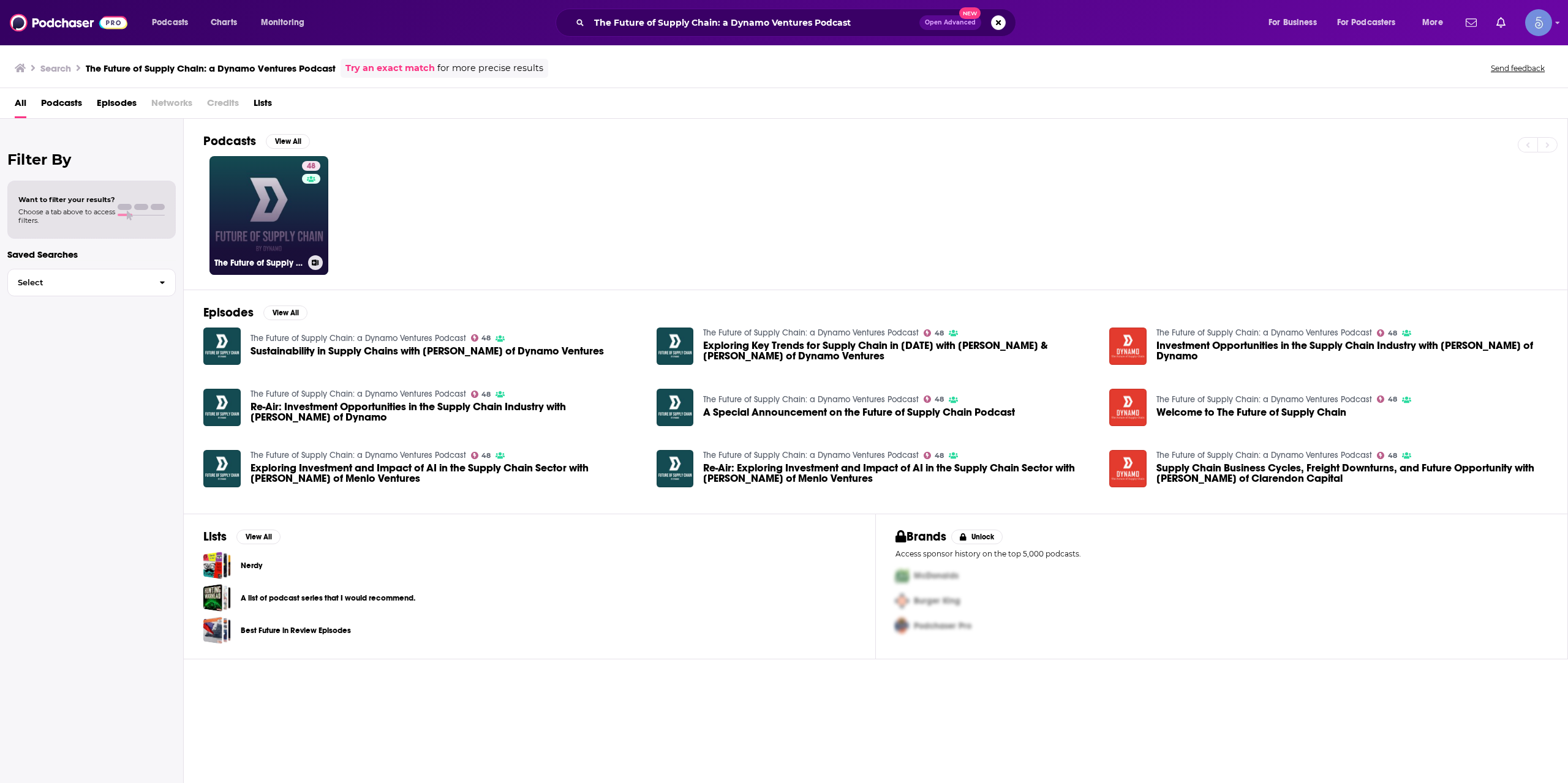
click at [283, 220] on link "48 The Future of Supply Chain: a Dynamo Ventures Podcast" at bounding box center [269, 216] width 119 height 119
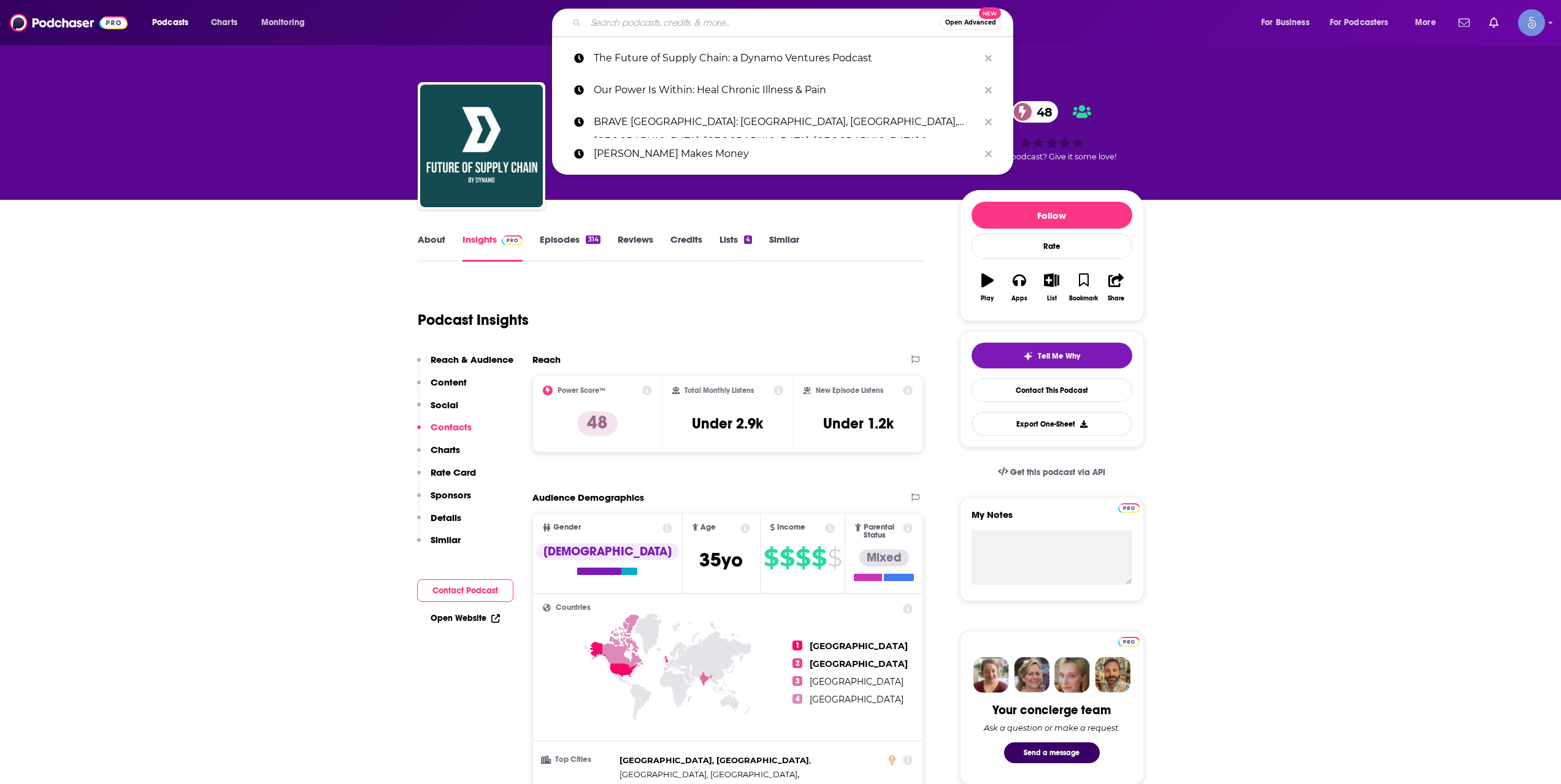
click at [688, 26] on input "Search podcasts, credits, & more..." at bounding box center [763, 22] width 354 height 20
paste input "Billion Dollar Moves™ with [PERSON_NAME] | Global Venture Capital"
type input "Billion Dollar Moves™ with [PERSON_NAME] | Global Venture Capital"
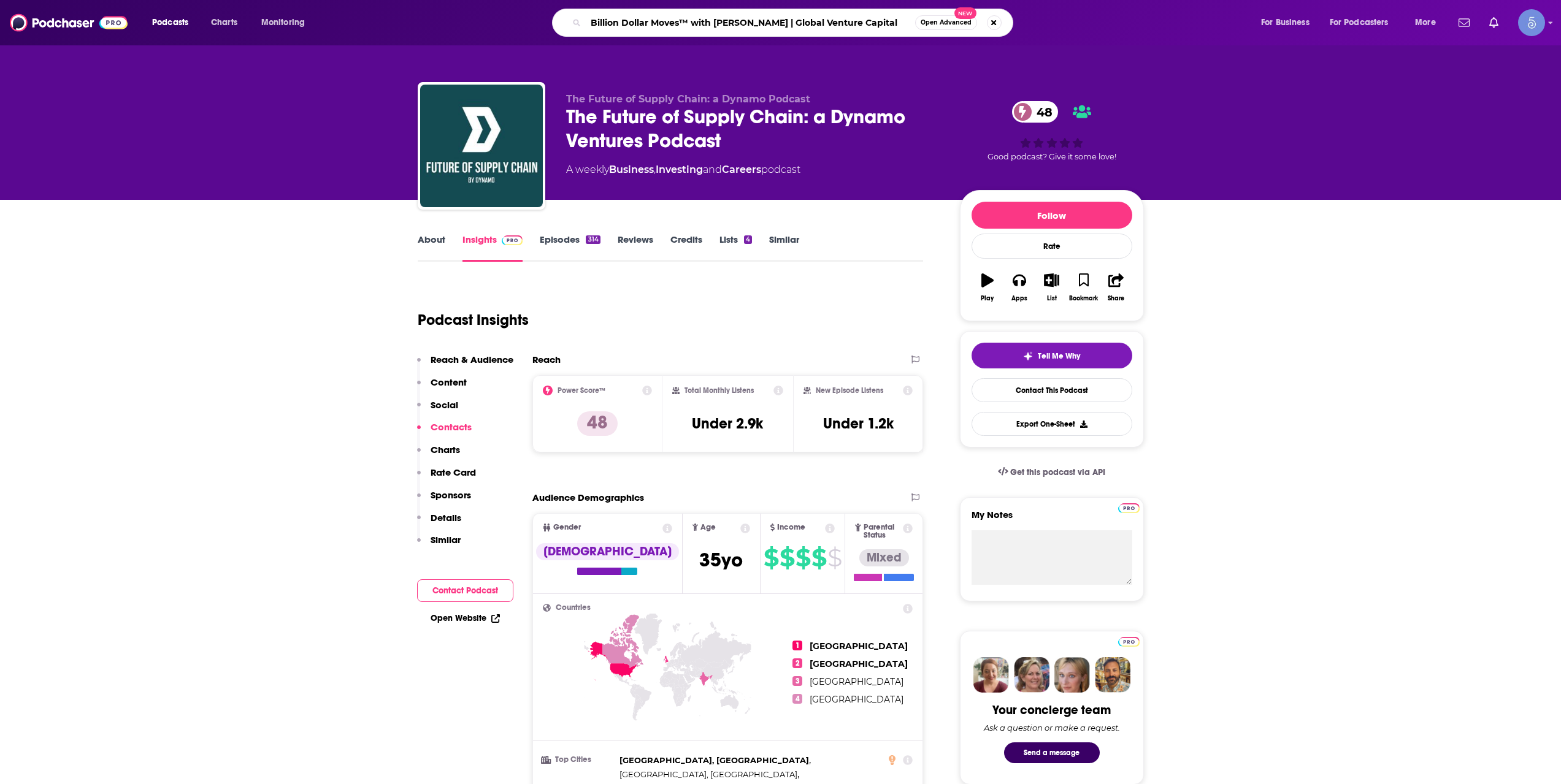
scroll to position [0, 9]
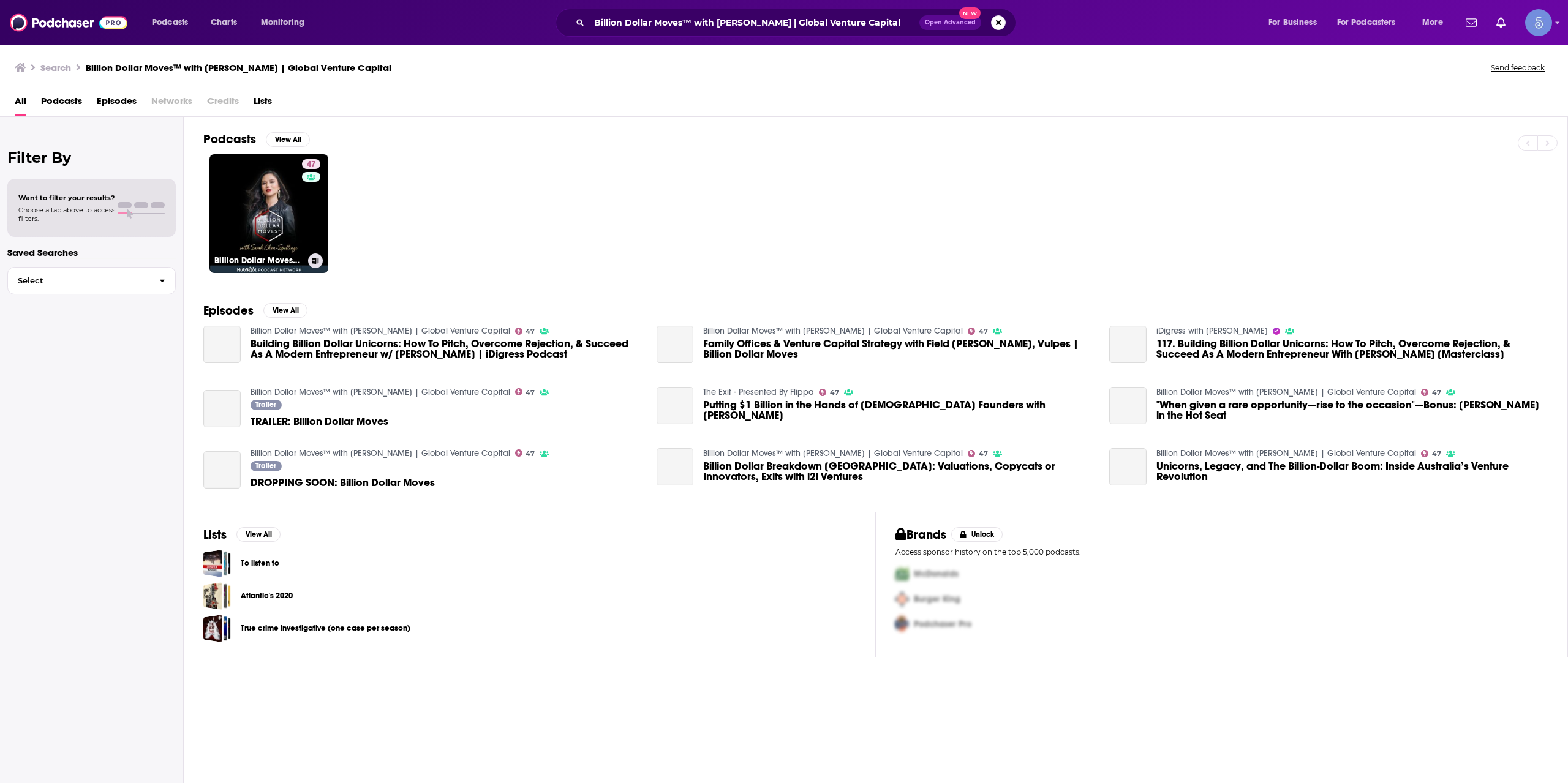
click at [288, 225] on link "47 Billion Dollar Moves™ with [PERSON_NAME] | Global Venture Capital" at bounding box center [269, 214] width 119 height 119
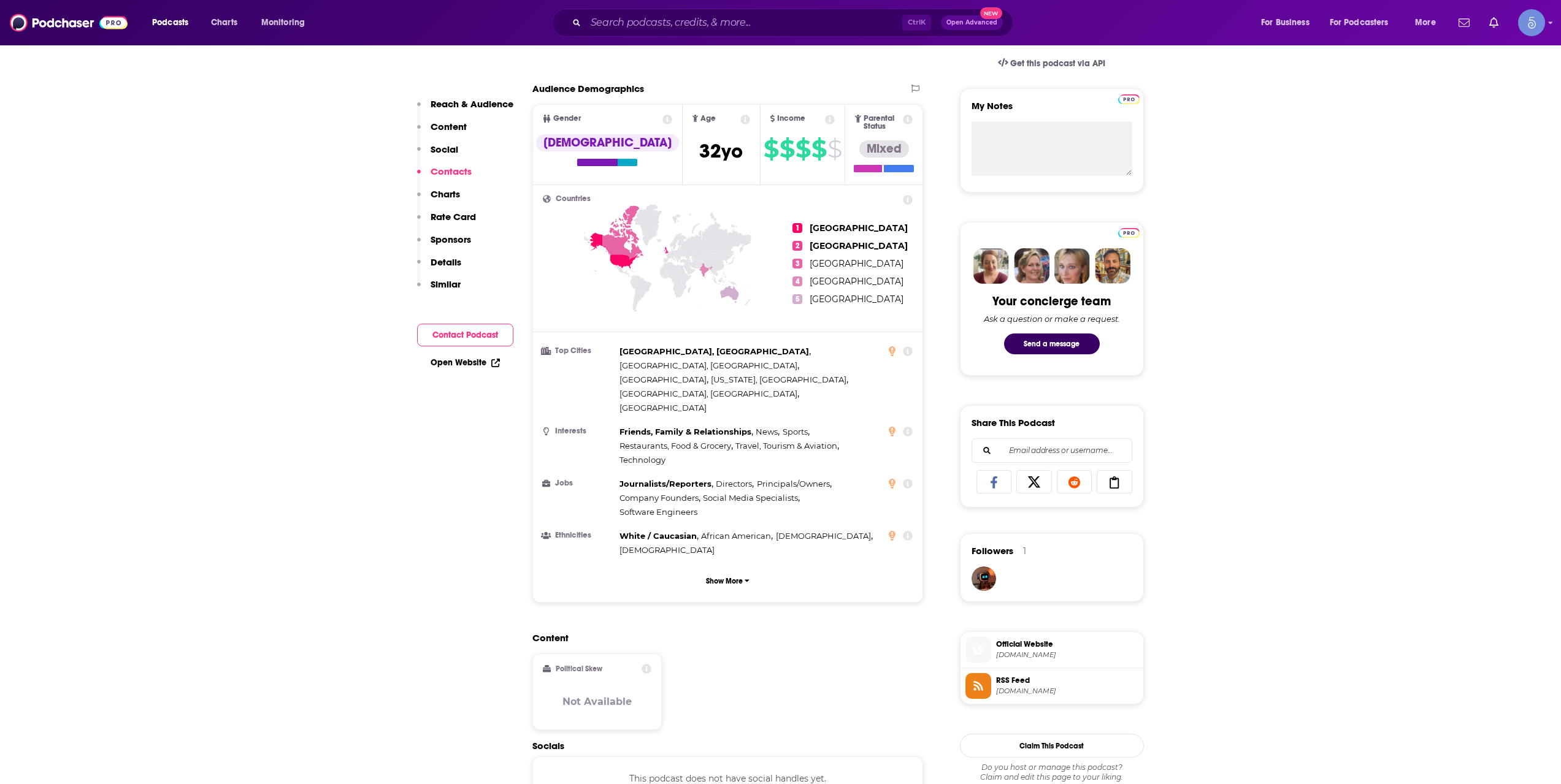
scroll to position [613, 0]
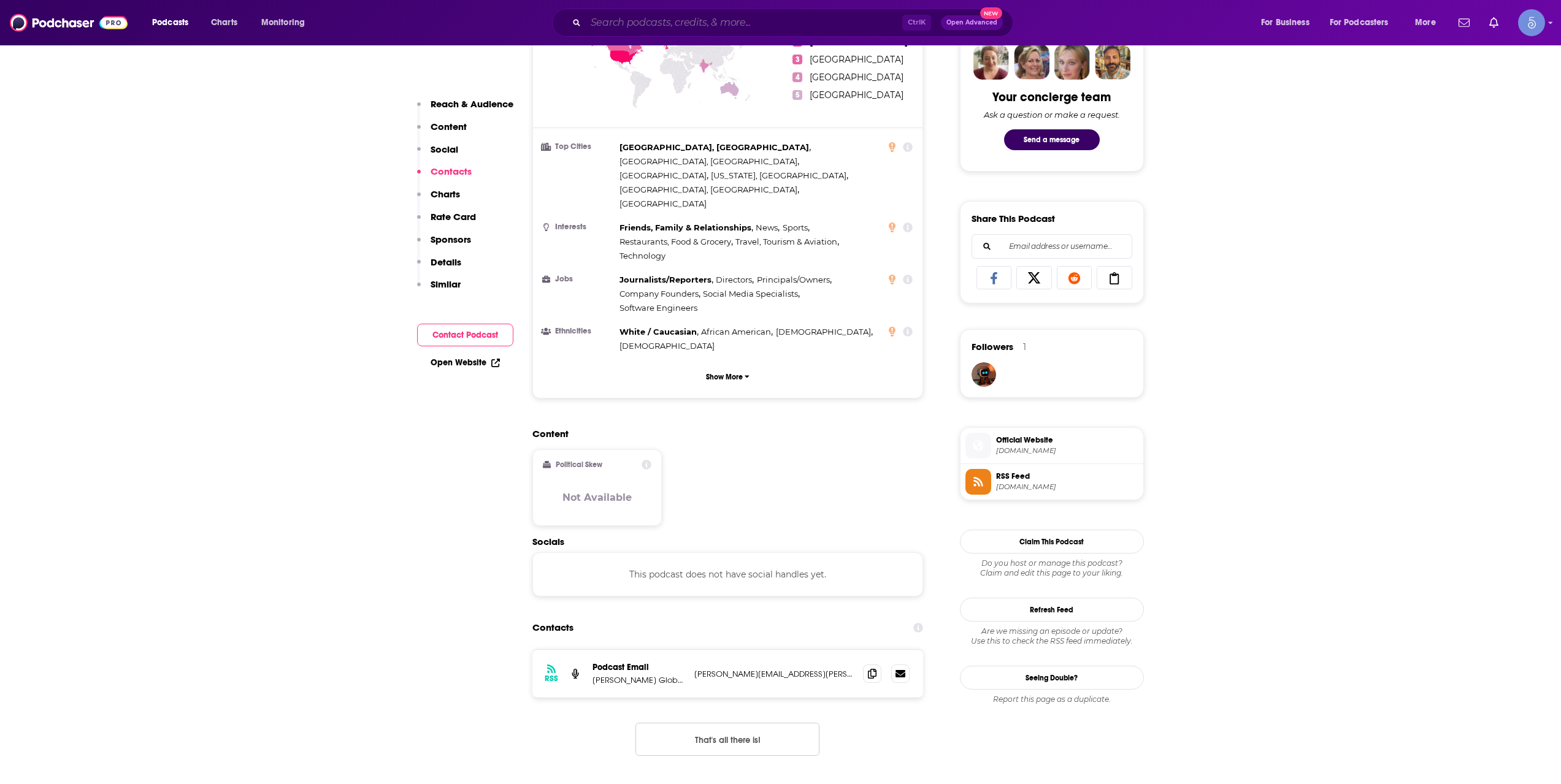
click at [630, 31] on input "Search podcasts, credits, & more..." at bounding box center [744, 22] width 317 height 20
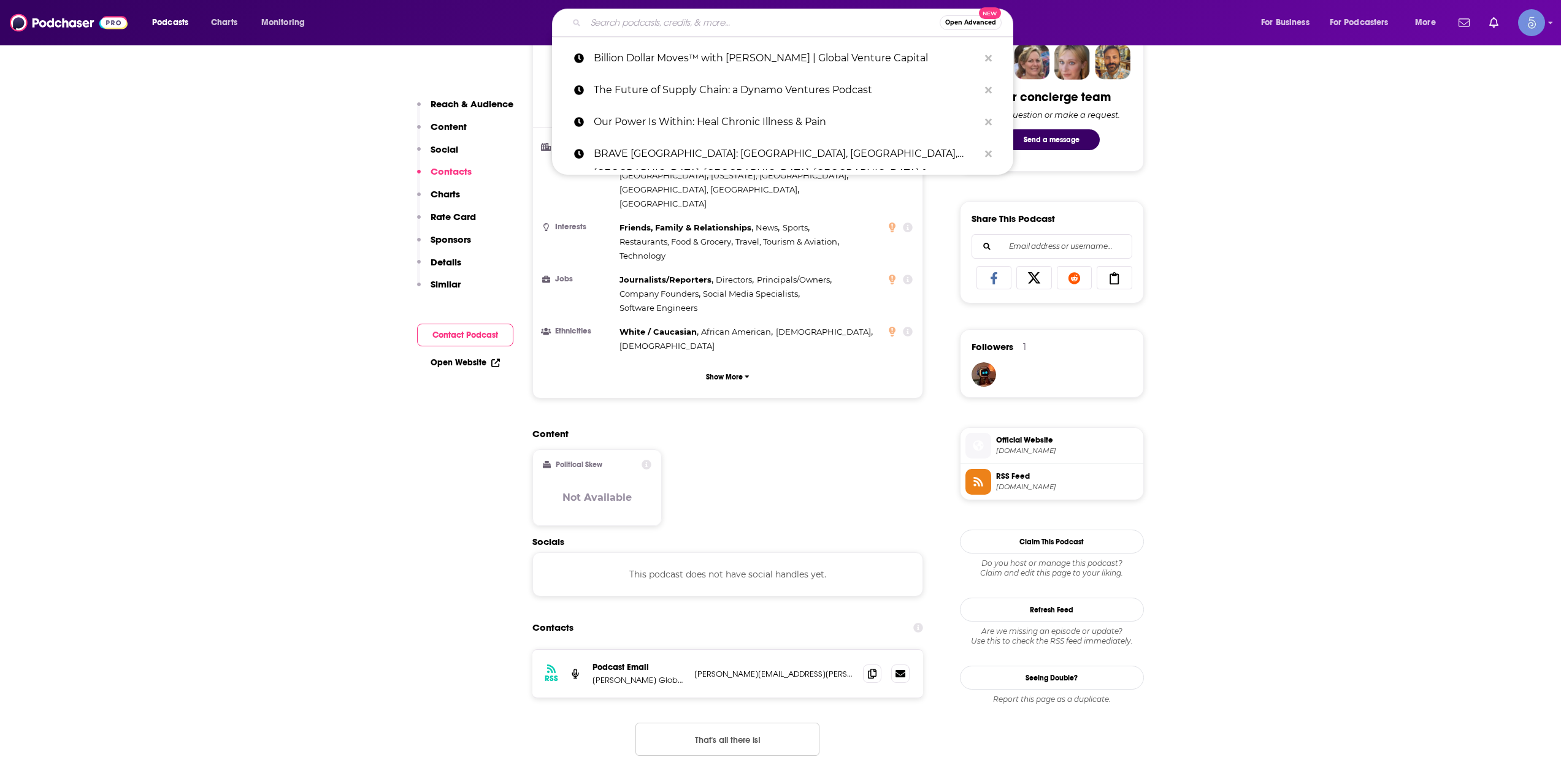
paste input "Inspired with [PERSON_NAME]"
type input "Inspired with [PERSON_NAME]"
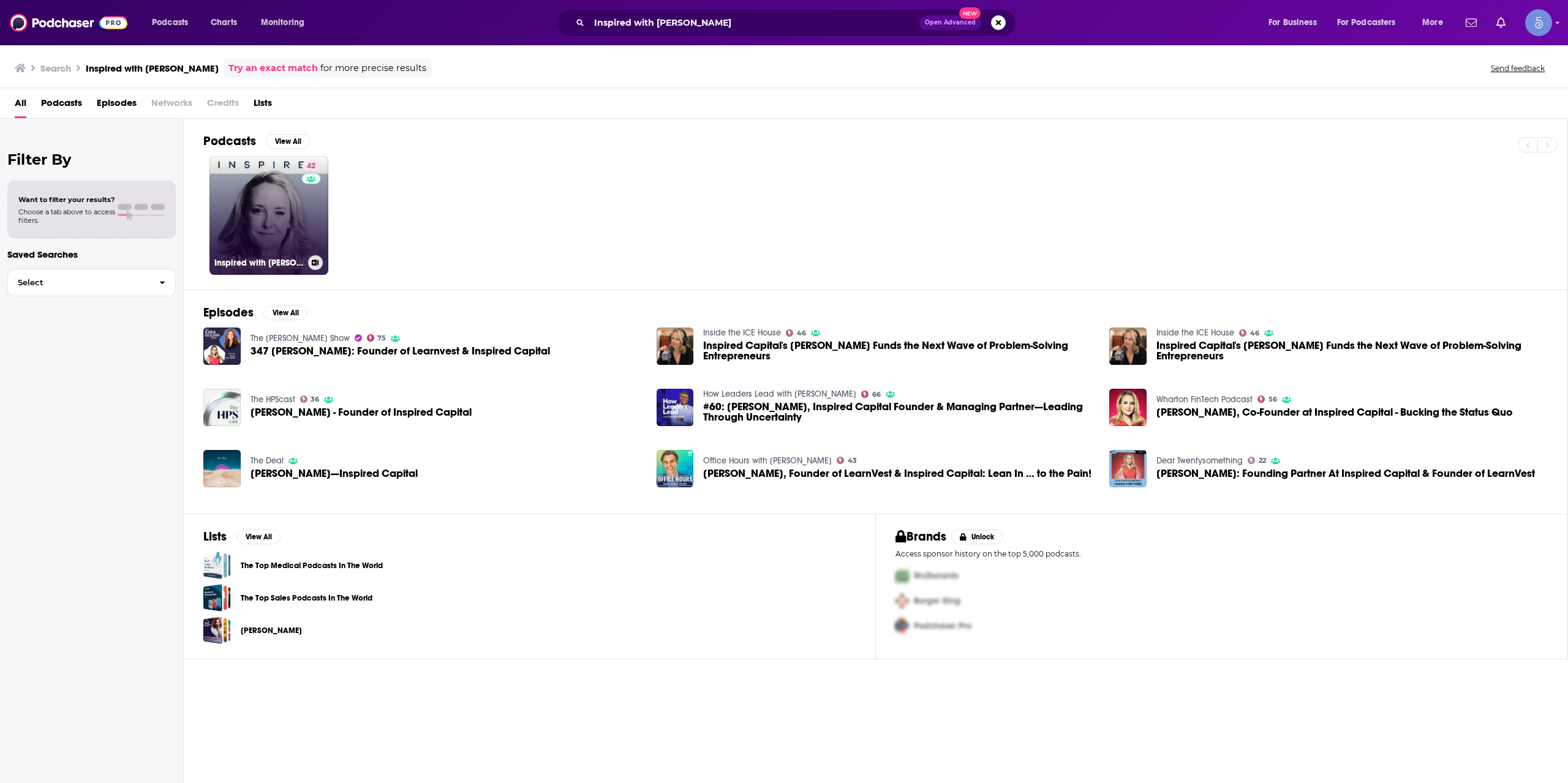
click at [267, 211] on link "42 Inspired with [PERSON_NAME]" at bounding box center [269, 216] width 119 height 119
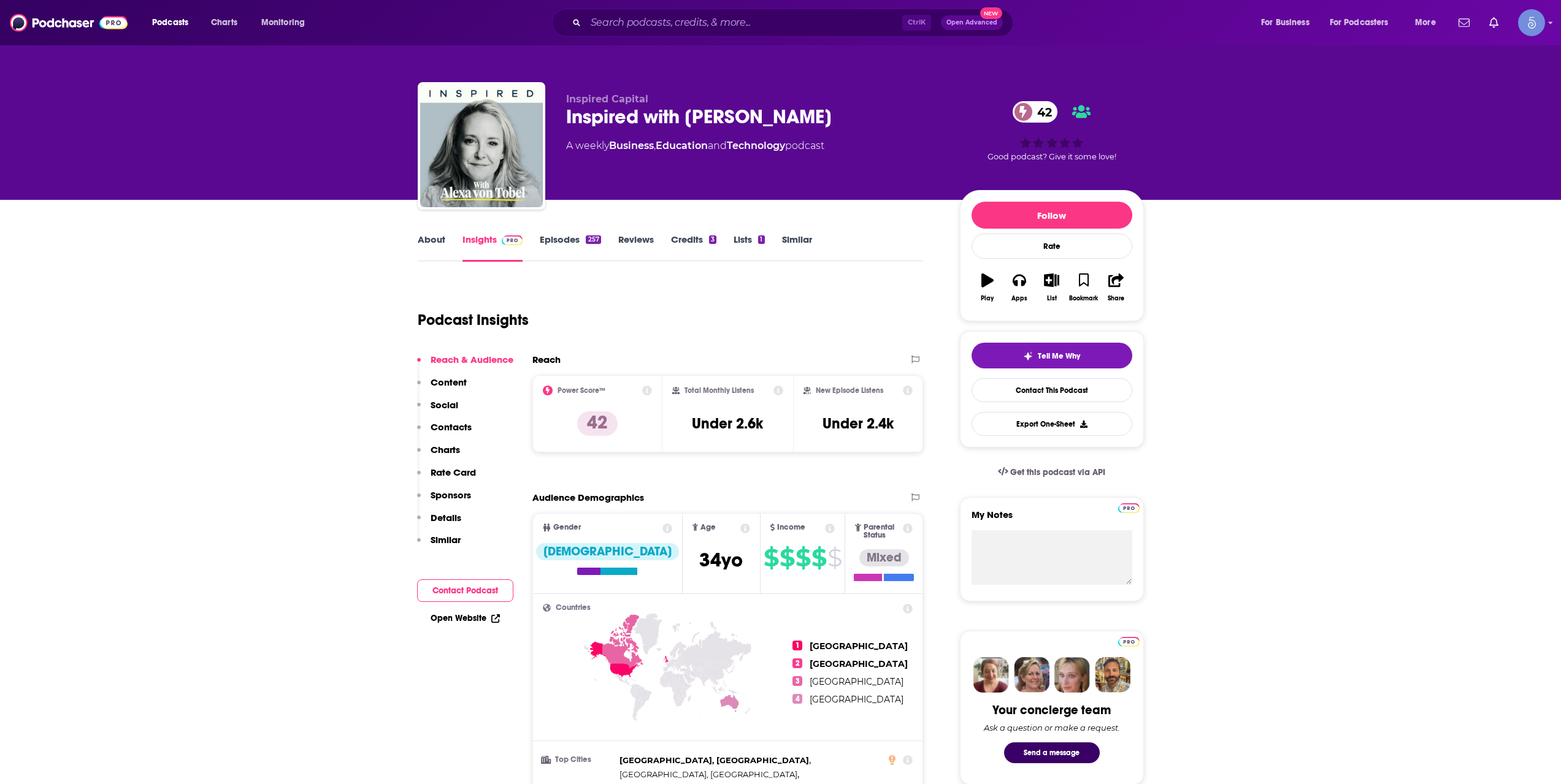
drag, startPoint x: 806, startPoint y: 113, endPoint x: 607, endPoint y: 119, distance: 199.1
click at [607, 119] on div "Inspired with [PERSON_NAME] 42" at bounding box center [753, 116] width 374 height 24
click at [586, 125] on div "Inspired with [PERSON_NAME] 42" at bounding box center [753, 116] width 374 height 24
drag, startPoint x: 568, startPoint y: 119, endPoint x: 900, endPoint y: 117, distance: 332.0
click at [900, 117] on div "Inspired with [PERSON_NAME] 42" at bounding box center [753, 116] width 374 height 24
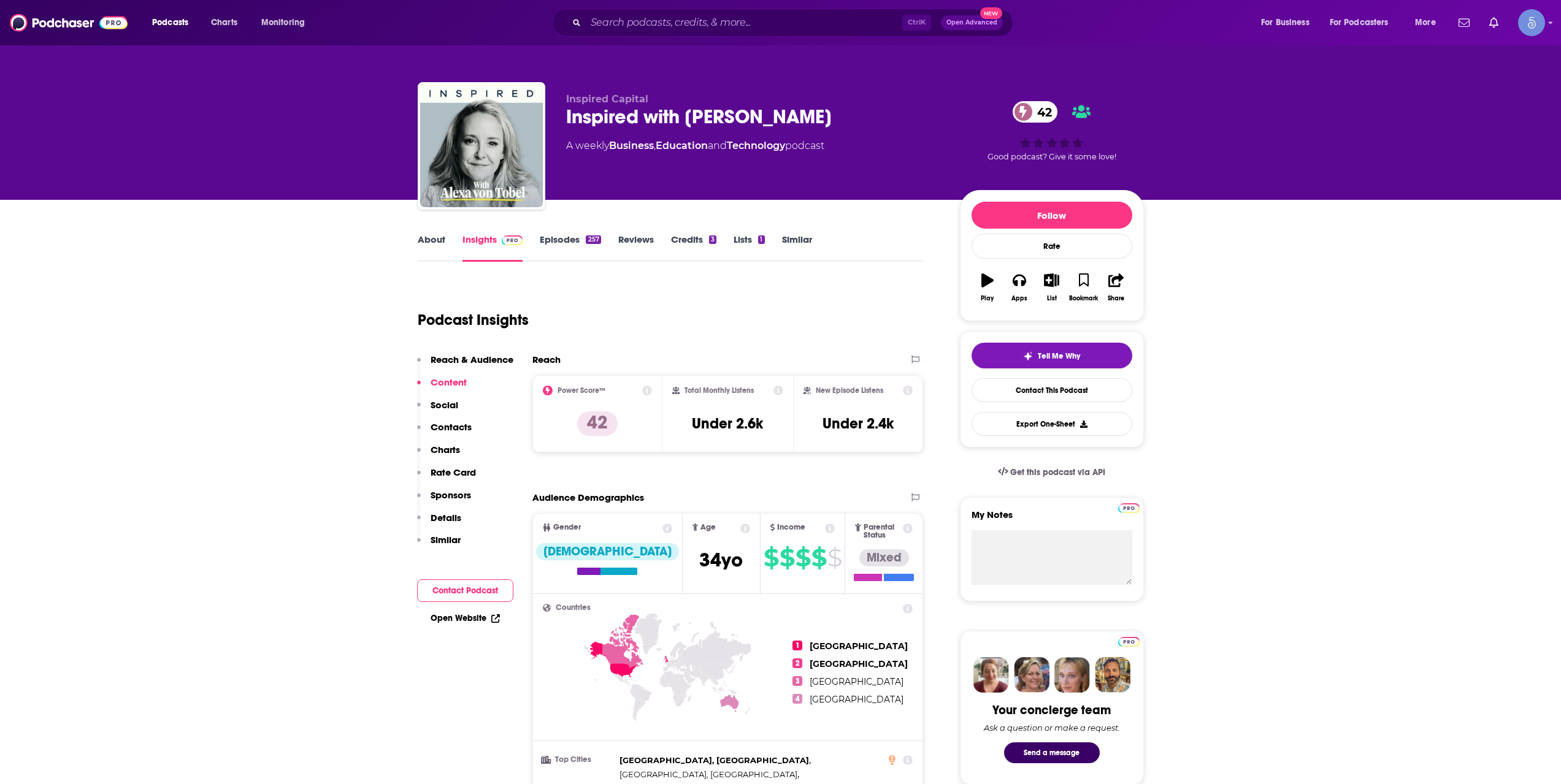
copy h2 "Inspired with [PERSON_NAME]"
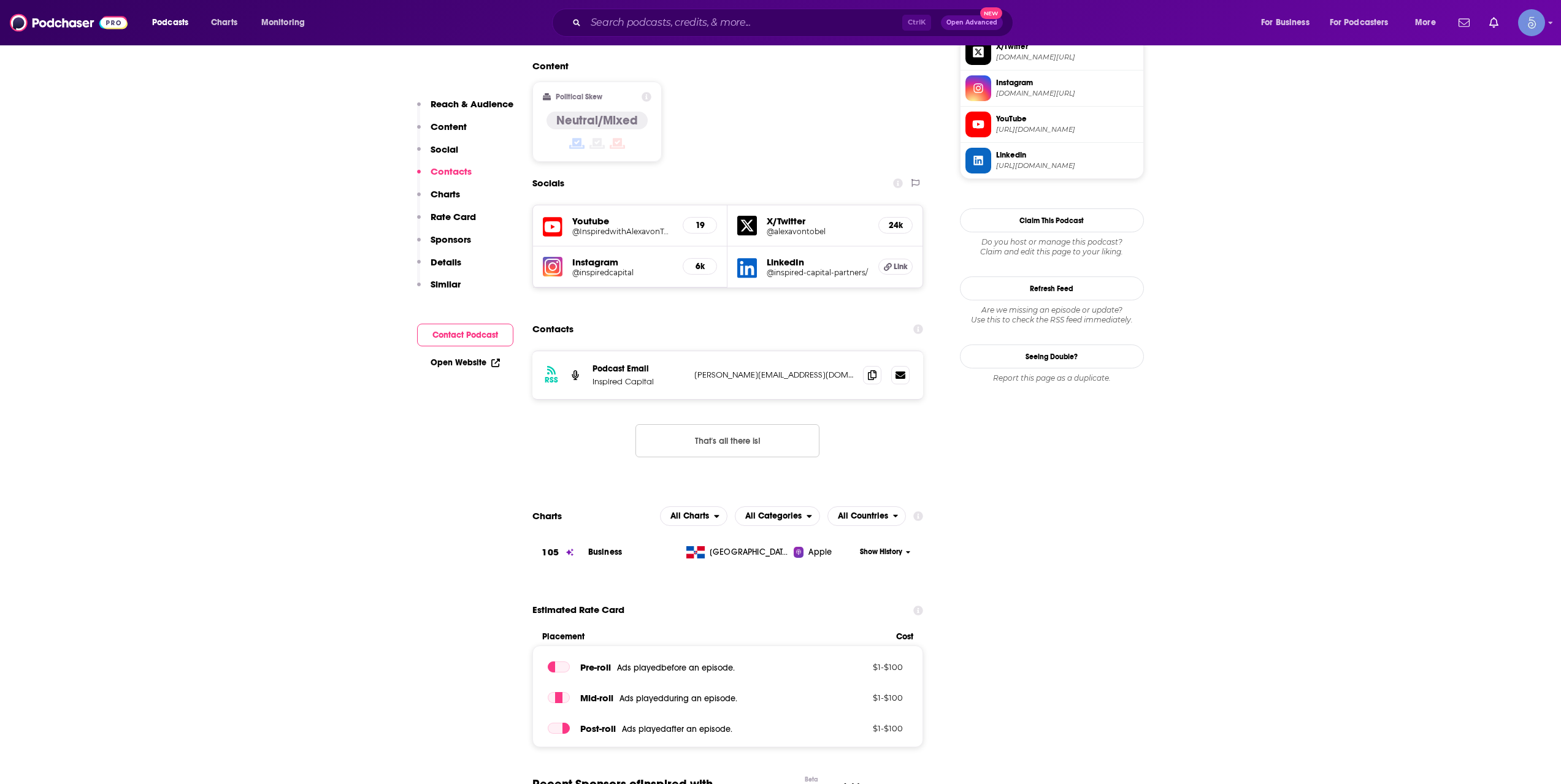
scroll to position [1022, 0]
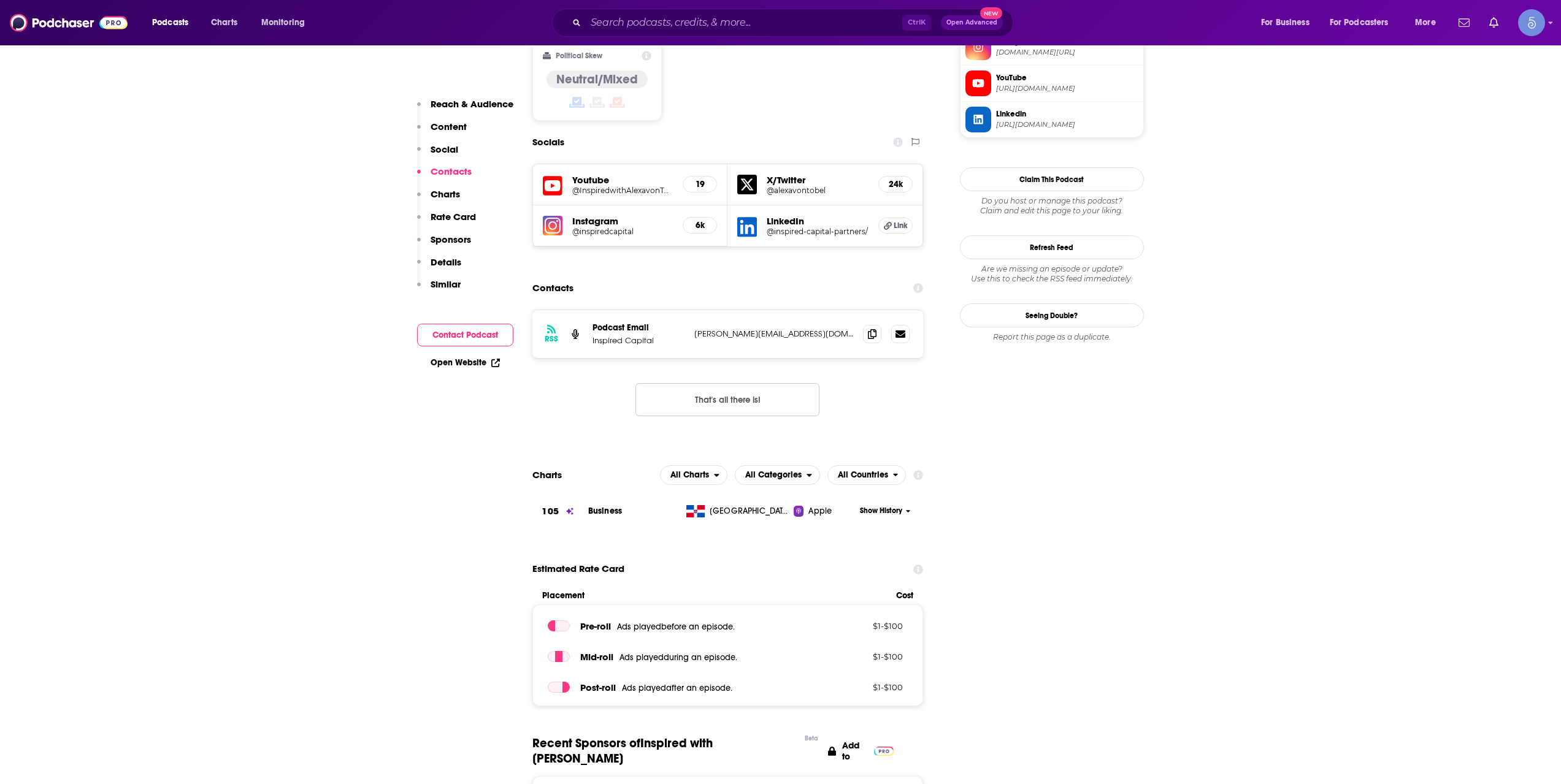
drag, startPoint x: 720, startPoint y: 41, endPoint x: 710, endPoint y: 30, distance: 14.9
click at [716, 38] on div "Podcasts Charts Monitoring Ctrl K Open Advanced New For Business For Podcasters…" at bounding box center [780, 22] width 1561 height 45
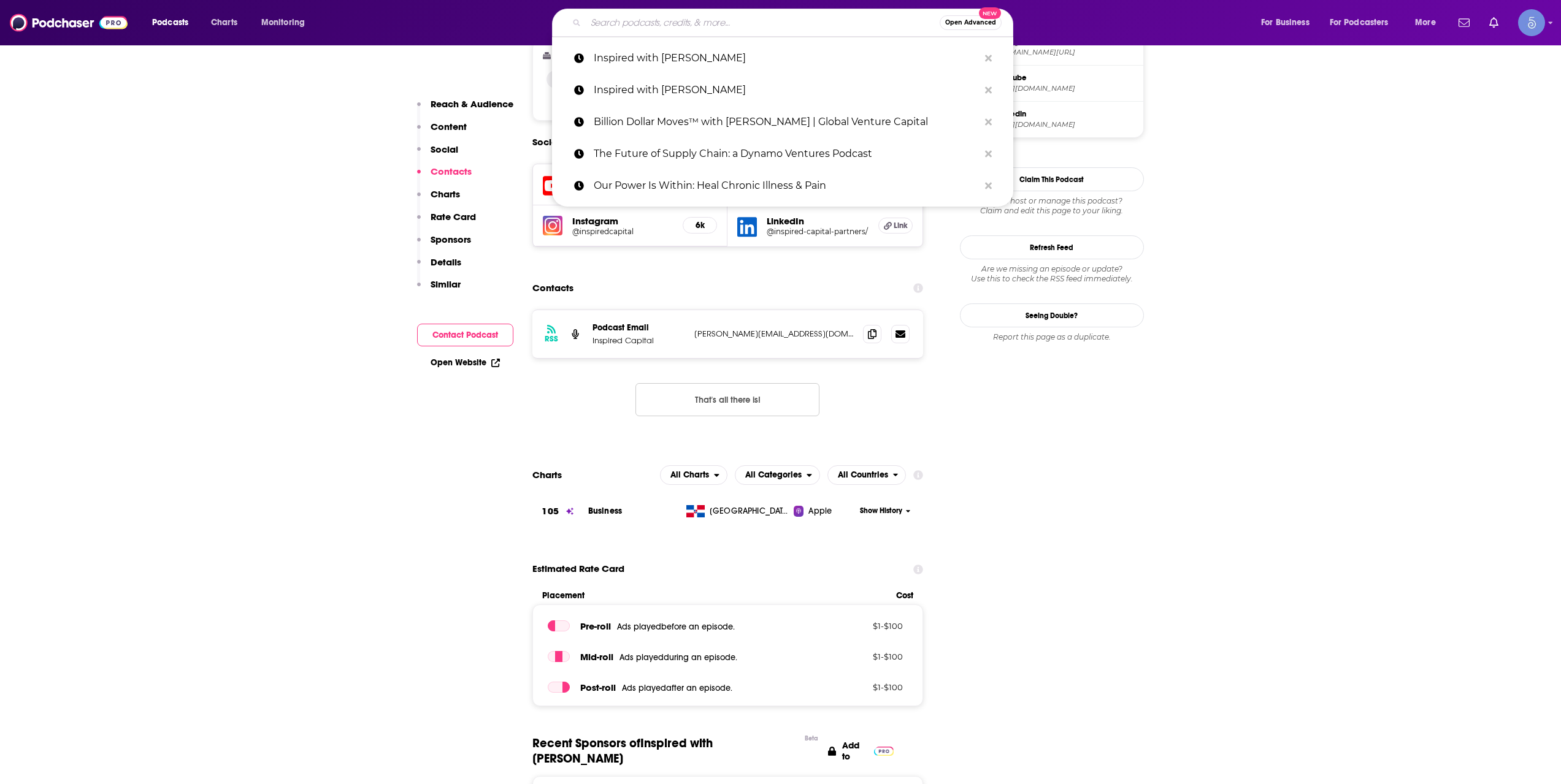
click at [711, 22] on input "Search podcasts, credits, & more..." at bounding box center [763, 22] width 354 height 20
paste input "Venture Daily"
type input "Venture Daily"
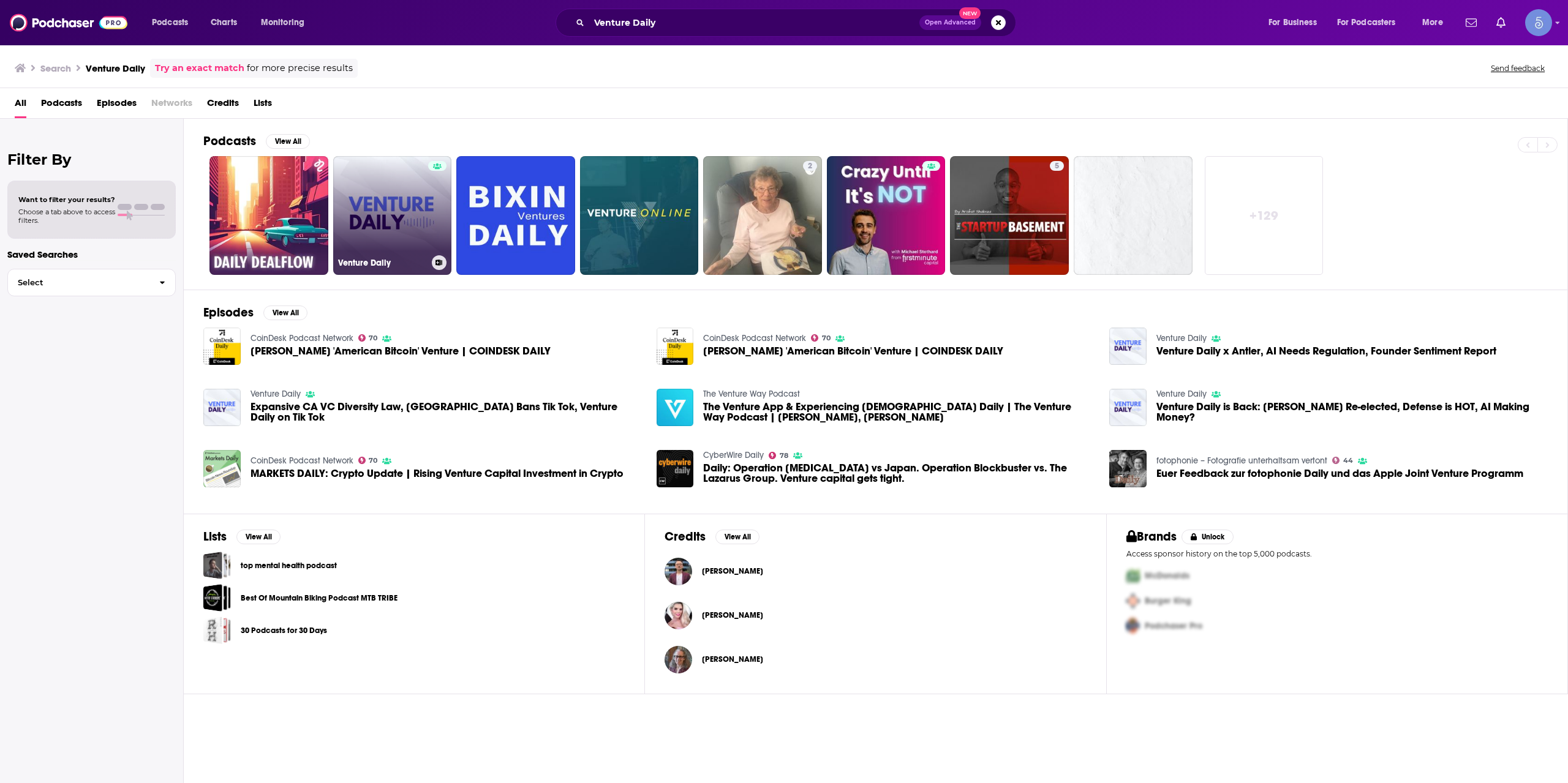
click at [429, 197] on div at bounding box center [437, 208] width 18 height 94
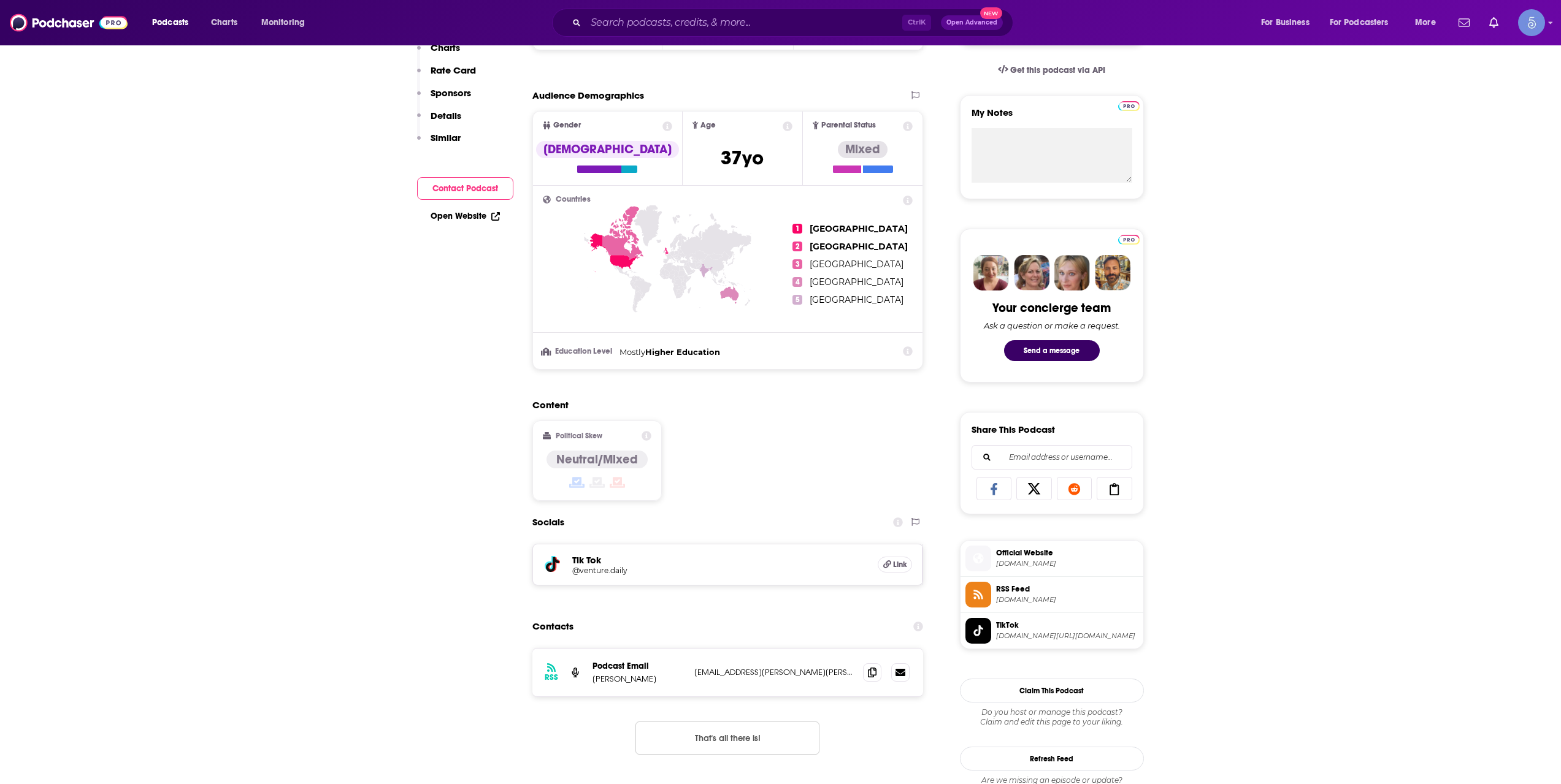
scroll to position [409, 0]
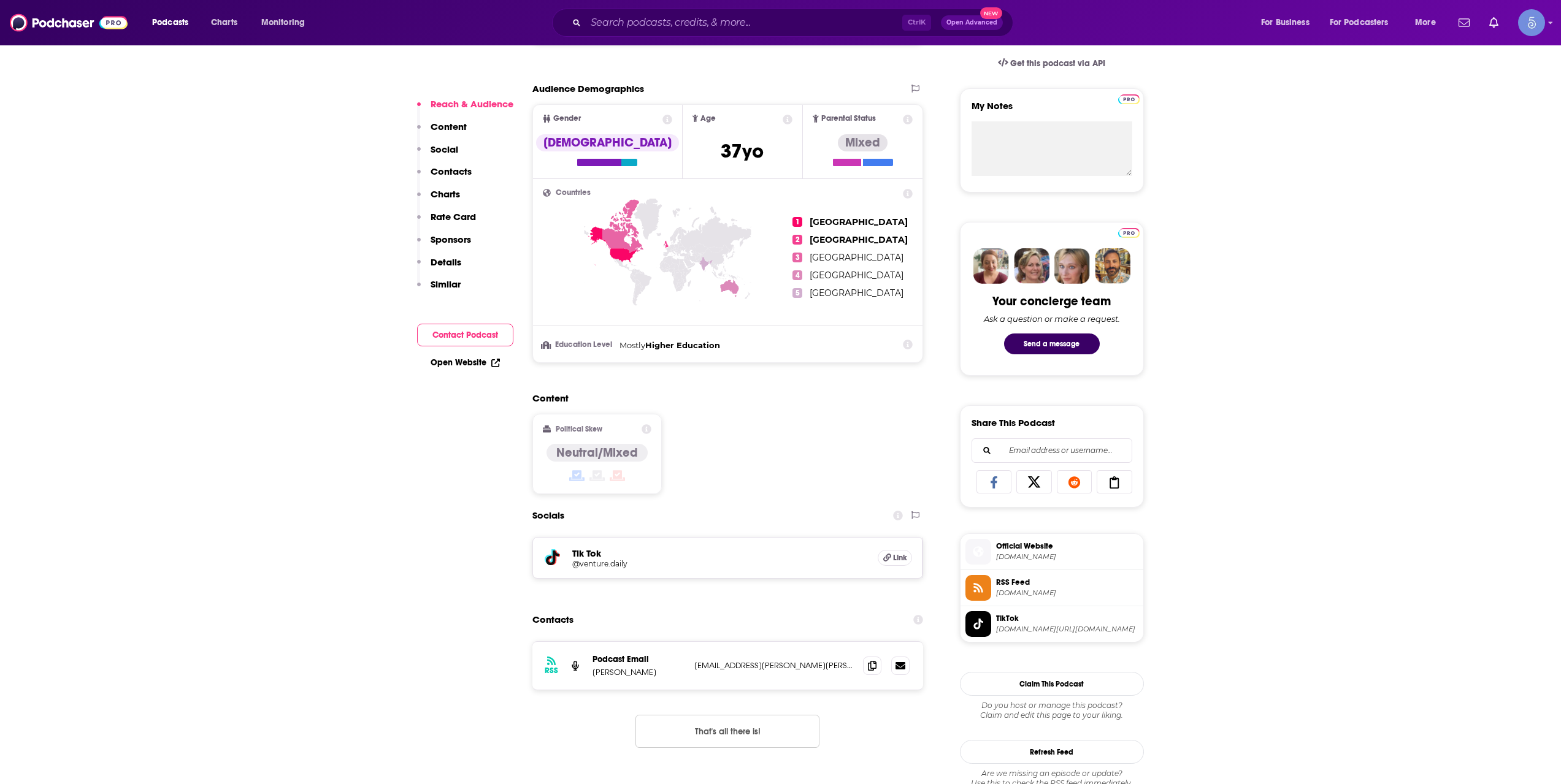
click at [661, 33] on div "Ctrl K Open Advanced New" at bounding box center [782, 23] width 461 height 28
click at [671, 18] on input "Search podcasts, credits, & more..." at bounding box center [744, 22] width 317 height 20
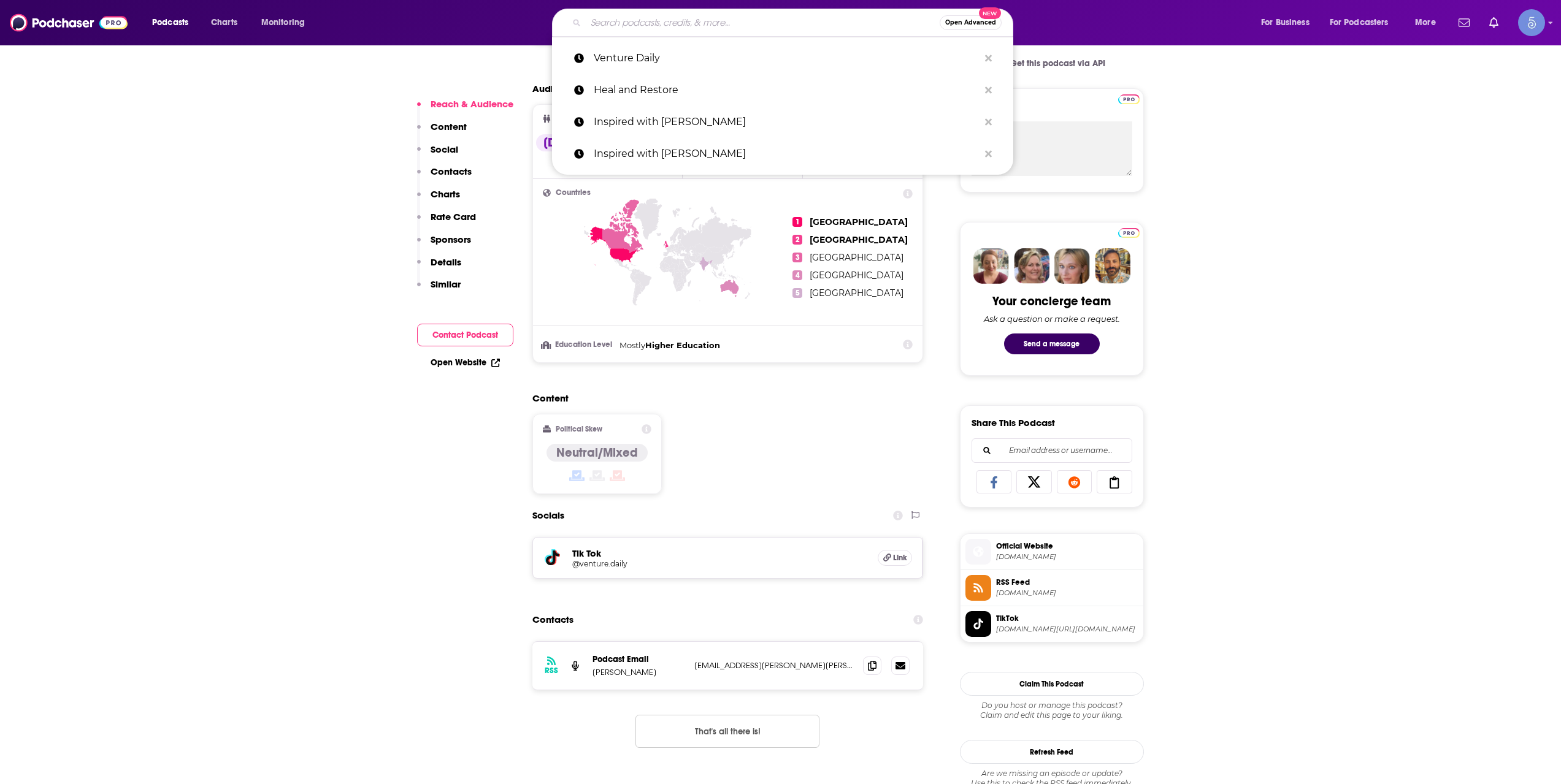
paste input "Venture with [PERSON_NAME]"
type input "Venture with [PERSON_NAME]"
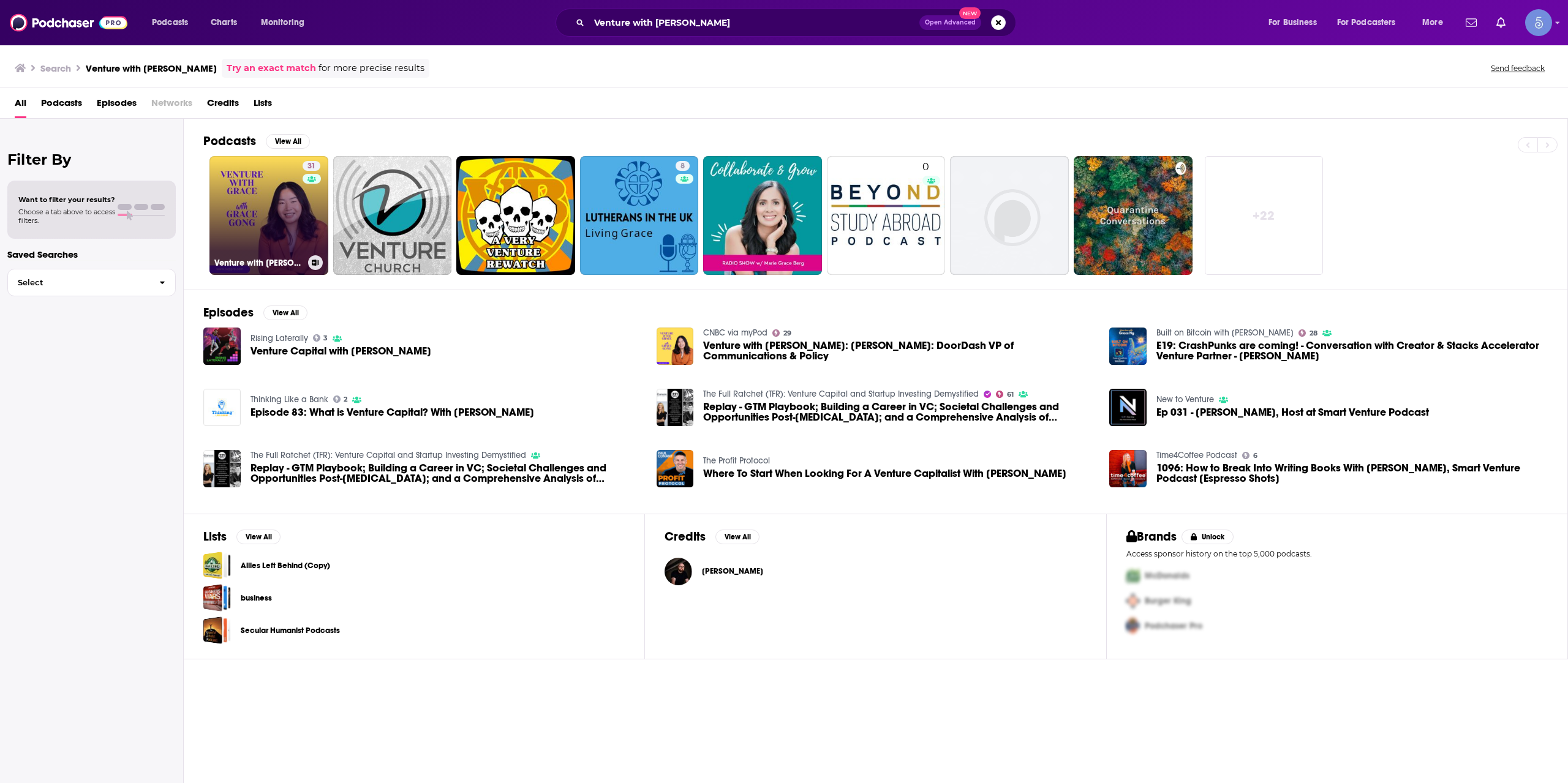
click at [309, 205] on div "31" at bounding box center [313, 208] width 21 height 94
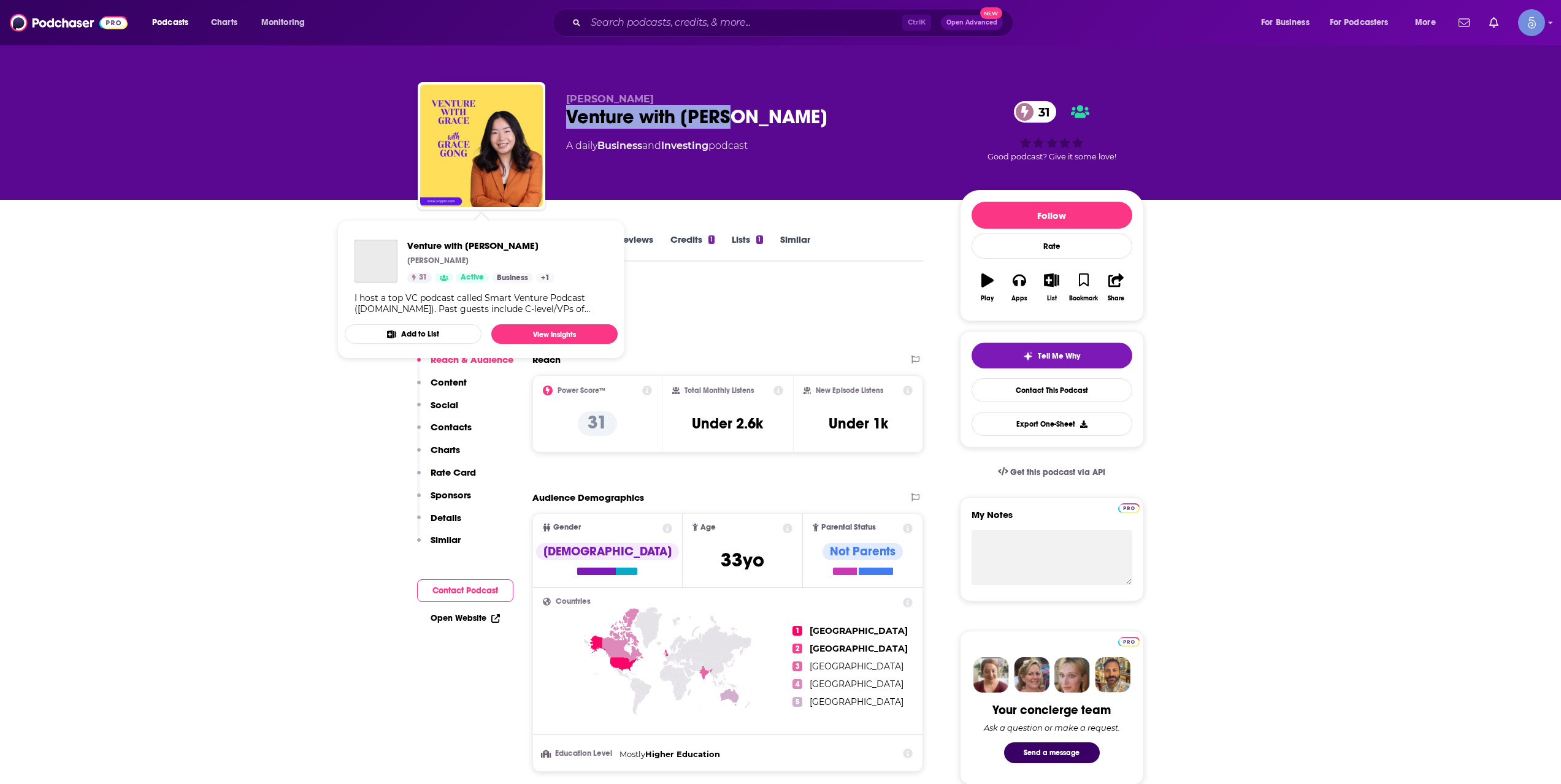
drag, startPoint x: 740, startPoint y: 115, endPoint x: 559, endPoint y: 122, distance: 181.1
click at [559, 122] on div "[PERSON_NAME] Venture with Grace 31 A daily Business and Investing podcast 31 G…" at bounding box center [781, 148] width 726 height 132
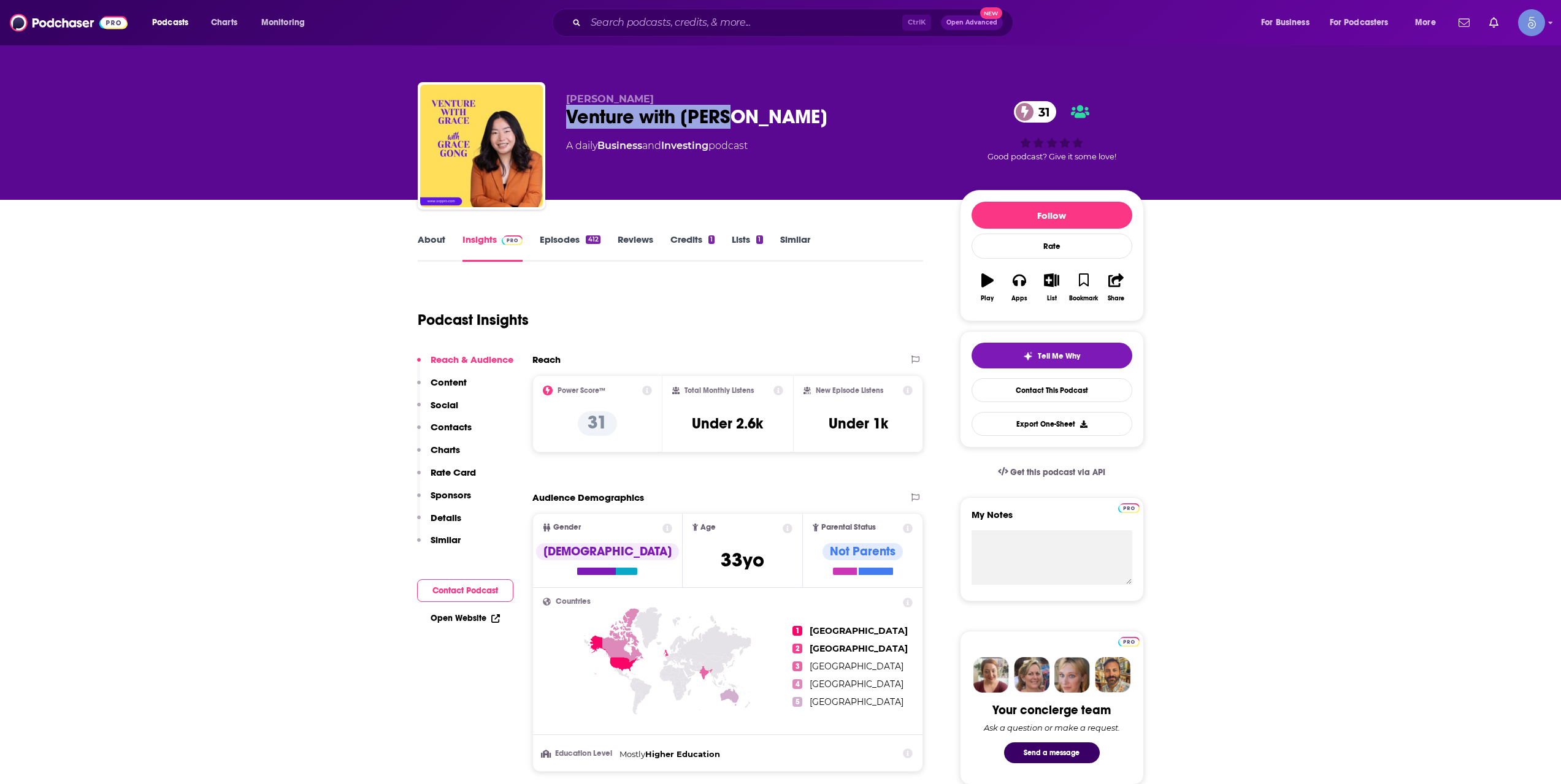
copy h2 "Venture with [PERSON_NAME]"
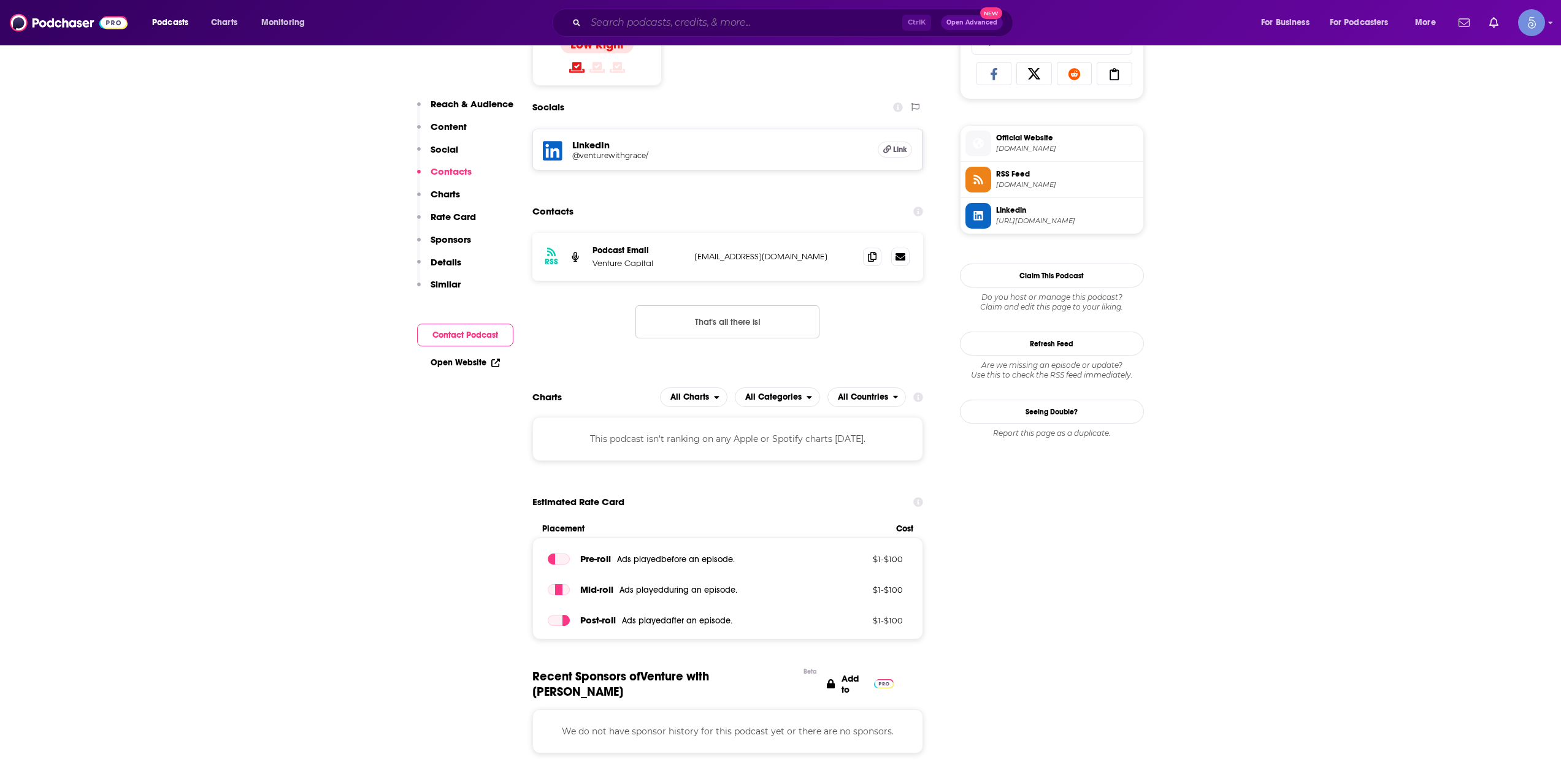
click at [682, 13] on input "Search podcasts, credits, & more..." at bounding box center [744, 22] width 317 height 20
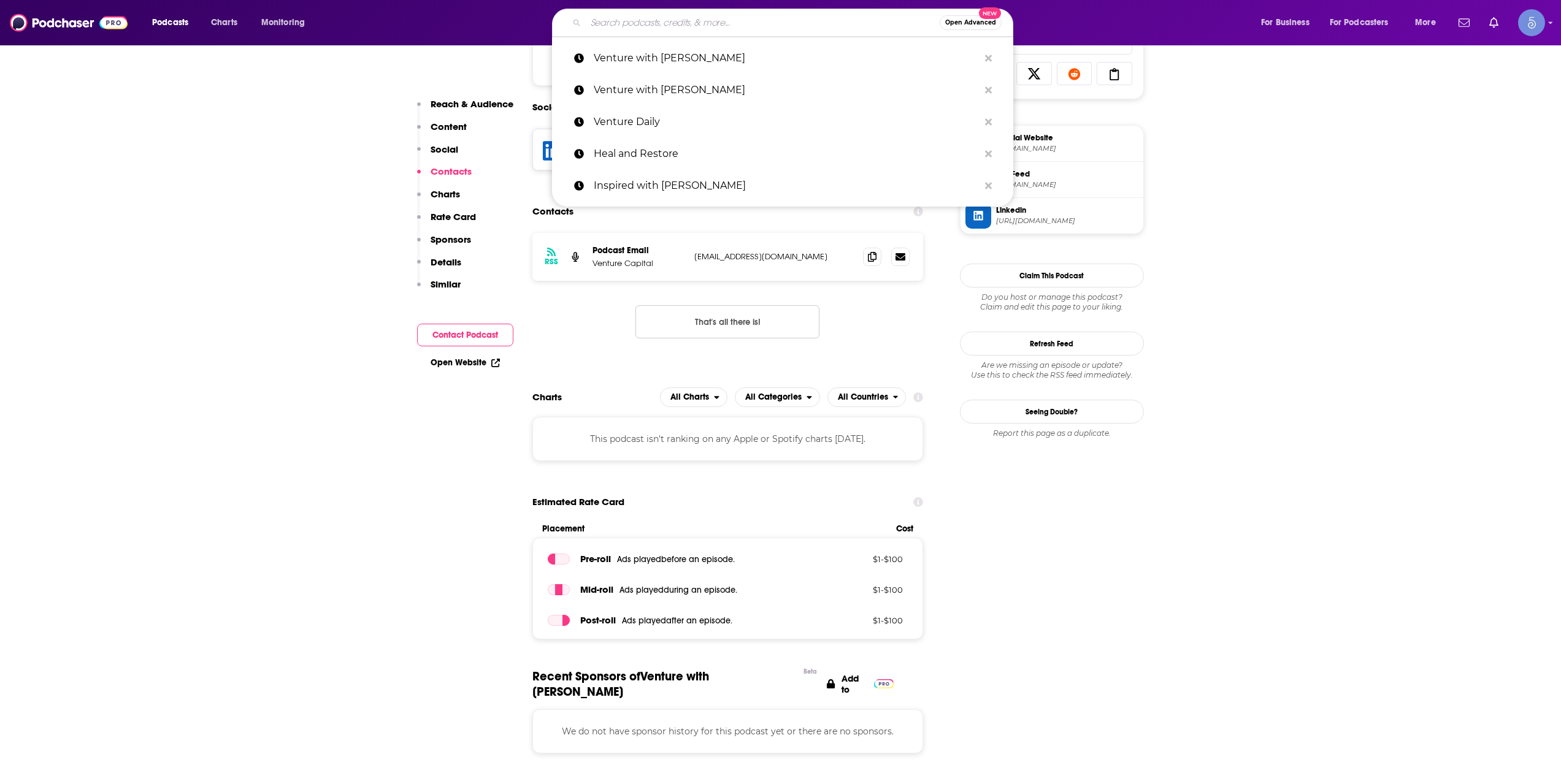
paste input "Sand Hill Road"
type input "Sand Hill Road"
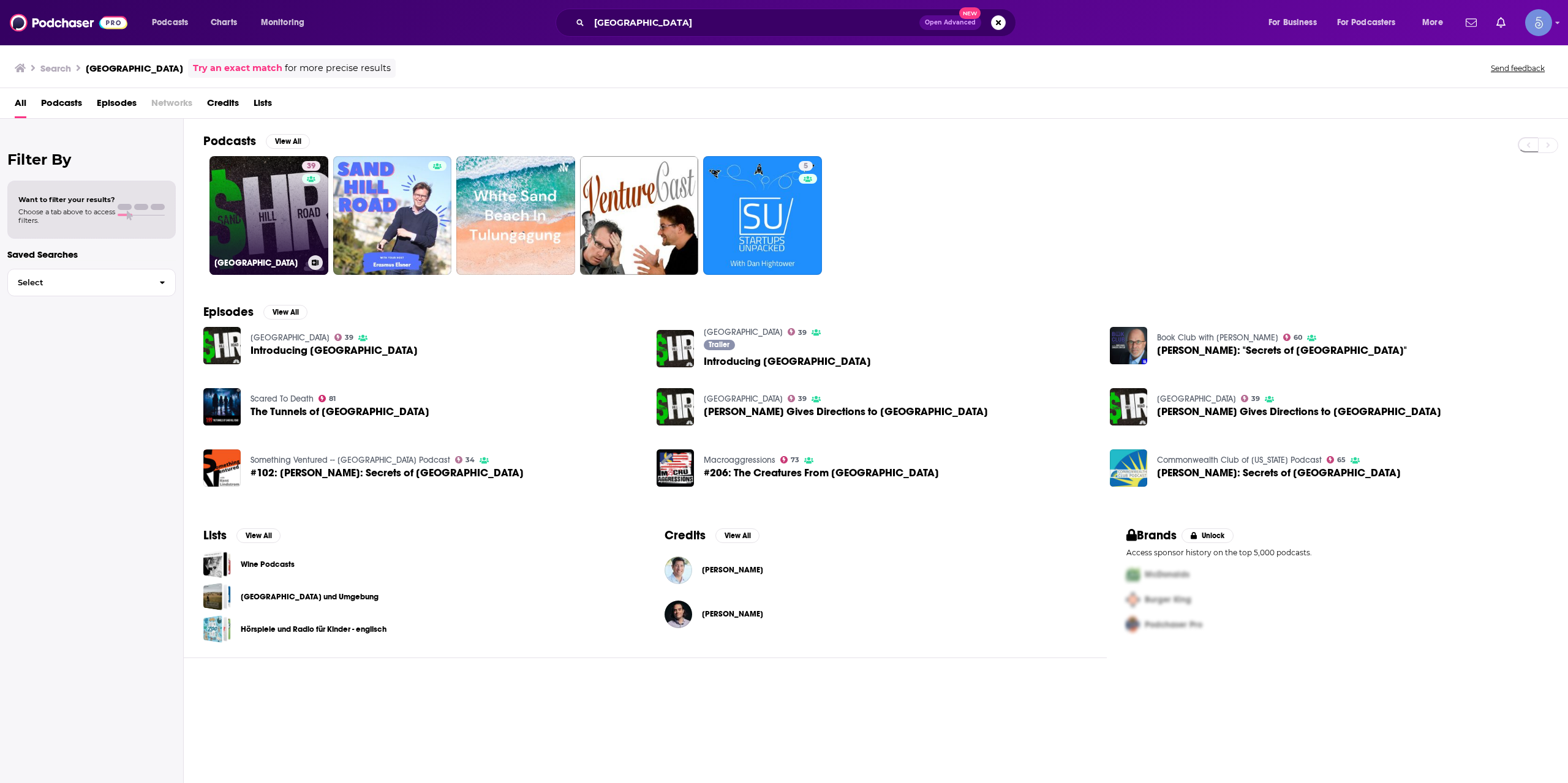
click at [289, 203] on link "39 Sand Hill Road" at bounding box center [269, 216] width 119 height 119
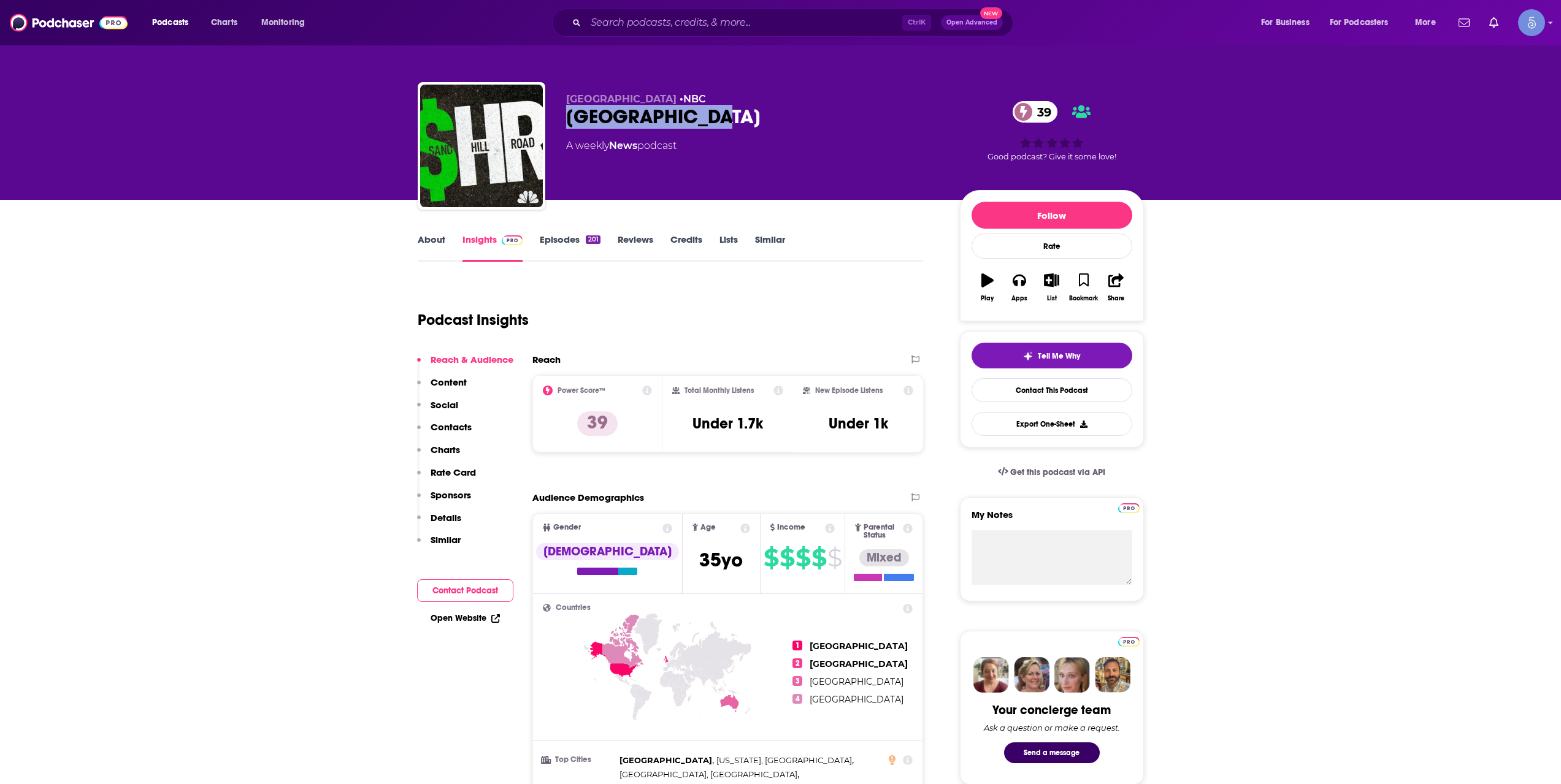
drag, startPoint x: 703, startPoint y: 113, endPoint x: 556, endPoint y: 119, distance: 147.1
click at [556, 119] on div "NBC Bay Area • NBC Sand Hill Road 39 A weekly News podcast 39 Good podcast? Giv…" at bounding box center [781, 148] width 726 height 132
click at [716, 15] on input "Search podcasts, credits, & more..." at bounding box center [744, 22] width 317 height 20
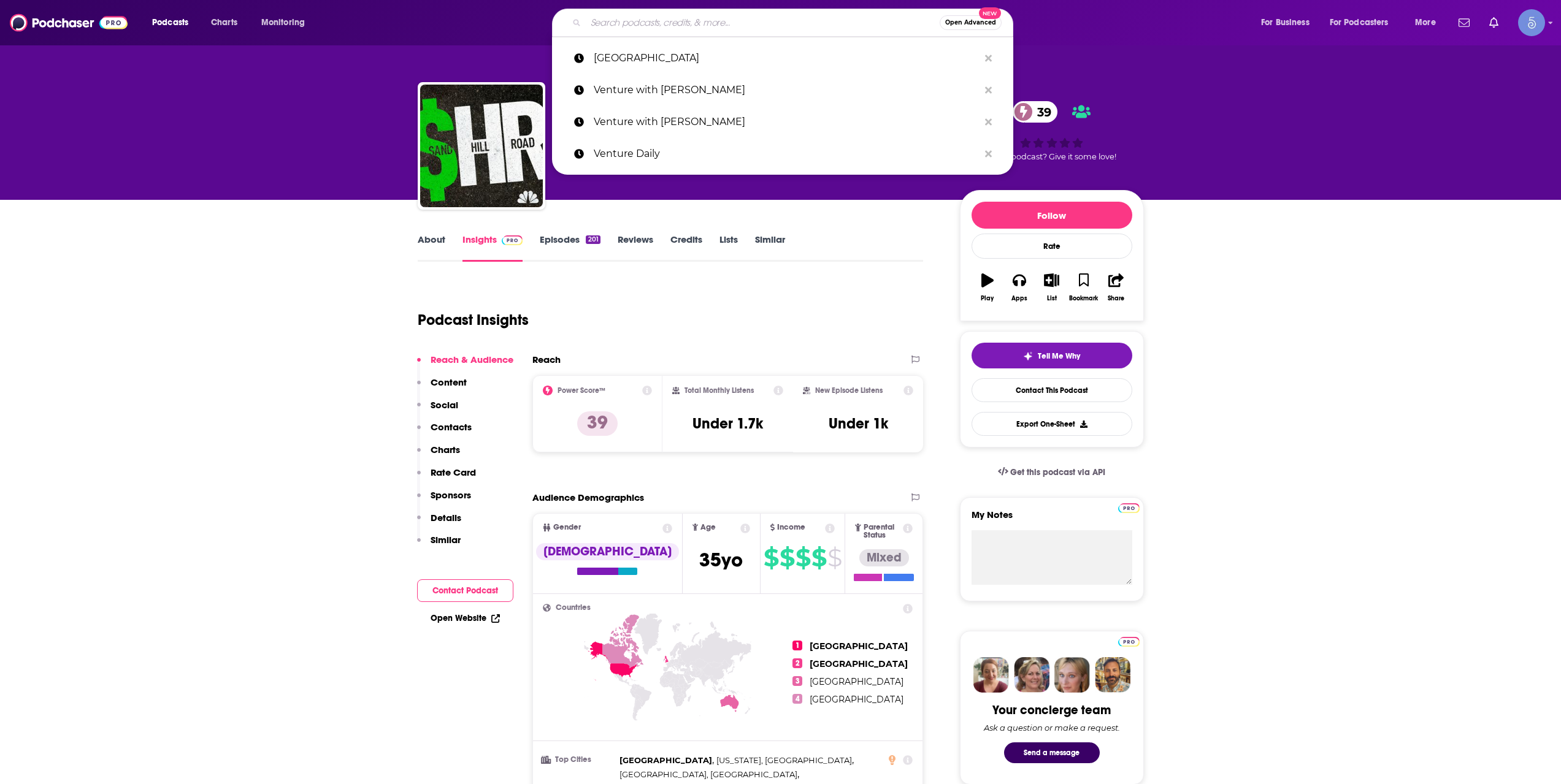
paste input "How I Raised It - The podcast where we interview startup founders who raised ca…"
type input "How I Raised It - The podcast where we interview startup founders who raised ca…"
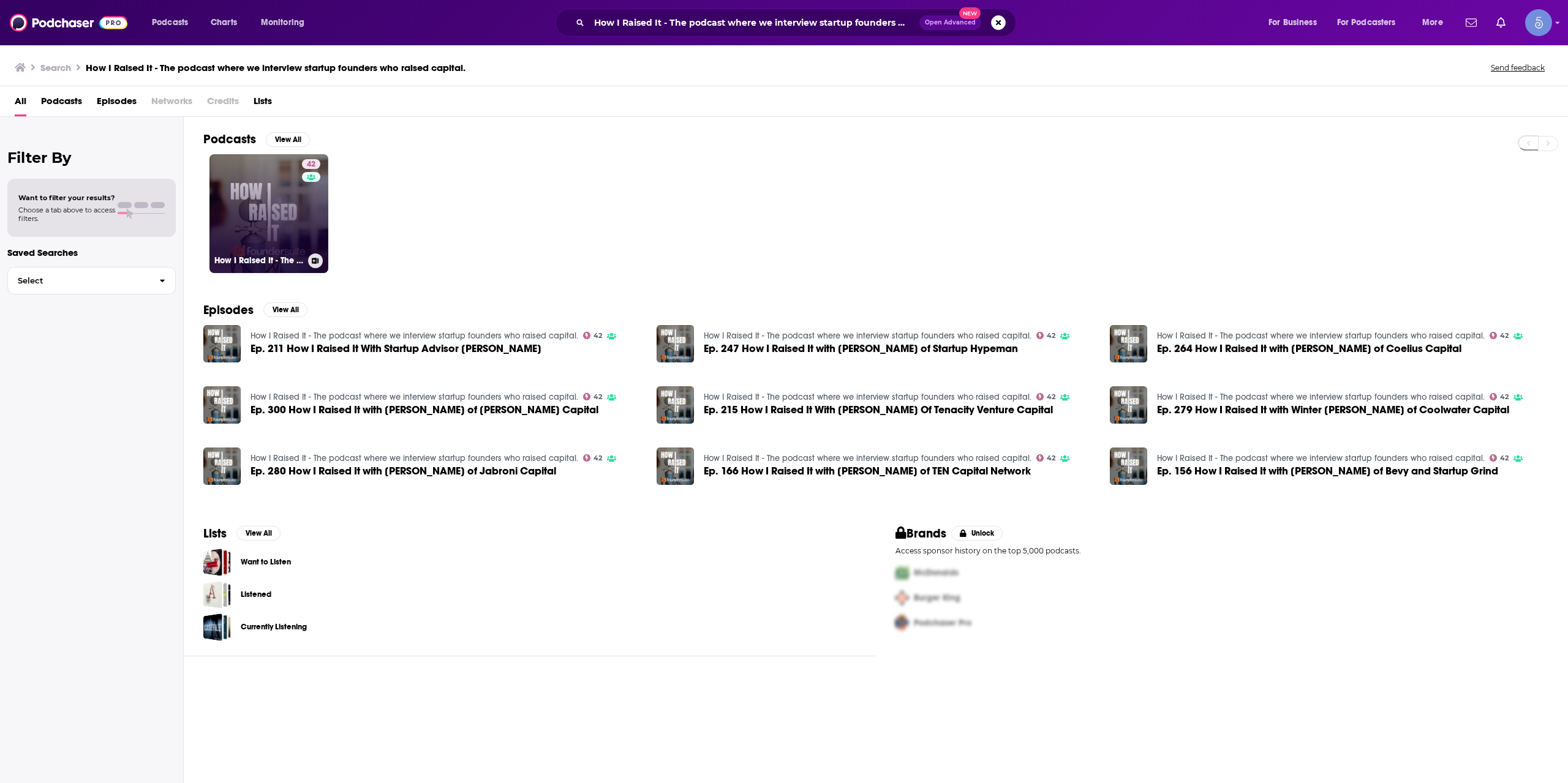
click at [290, 253] on div "How I Raised It - The podcast where we interview startup founders who raised ca…" at bounding box center [269, 261] width 109 height 15
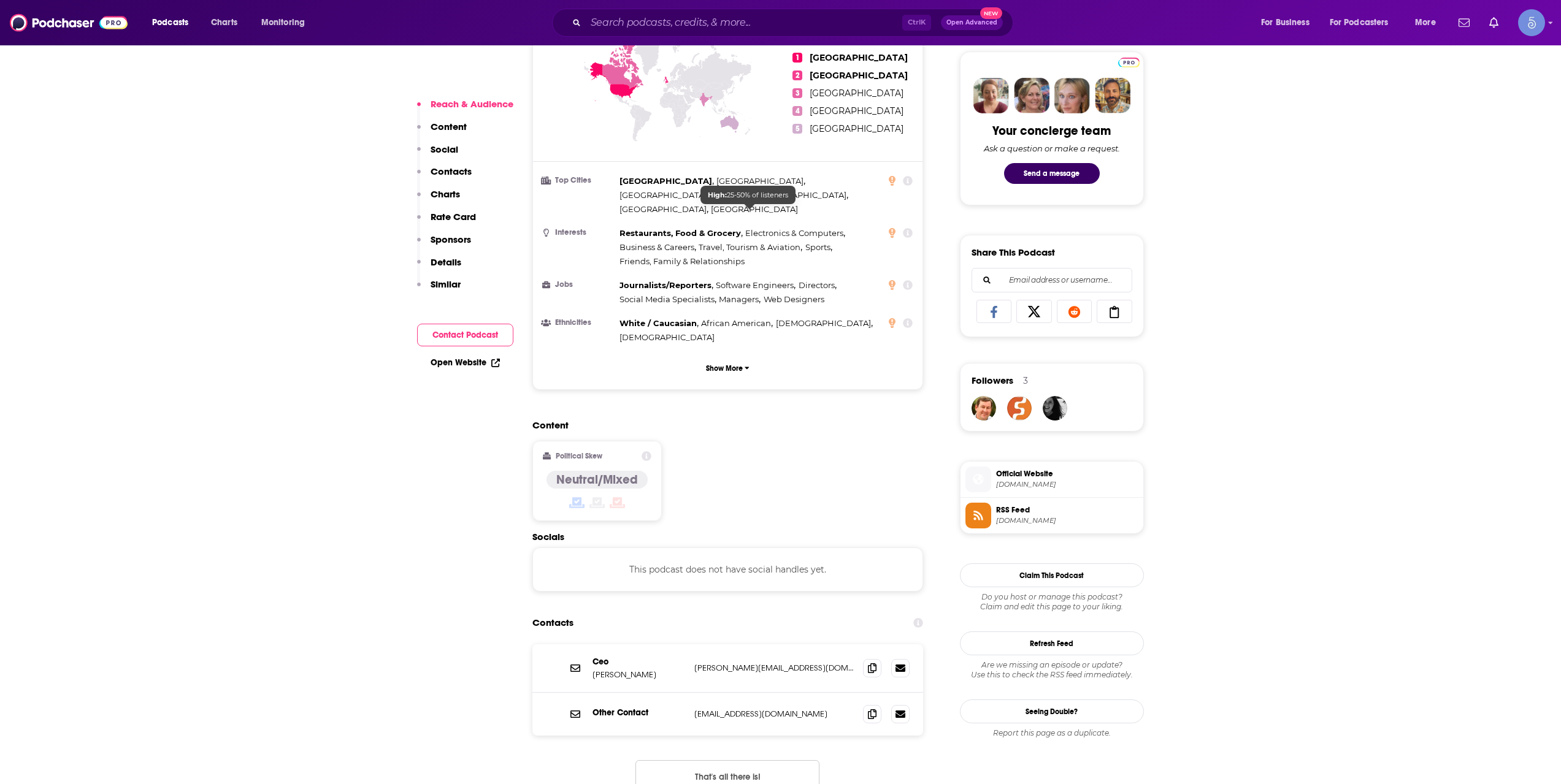
scroll to position [613, 0]
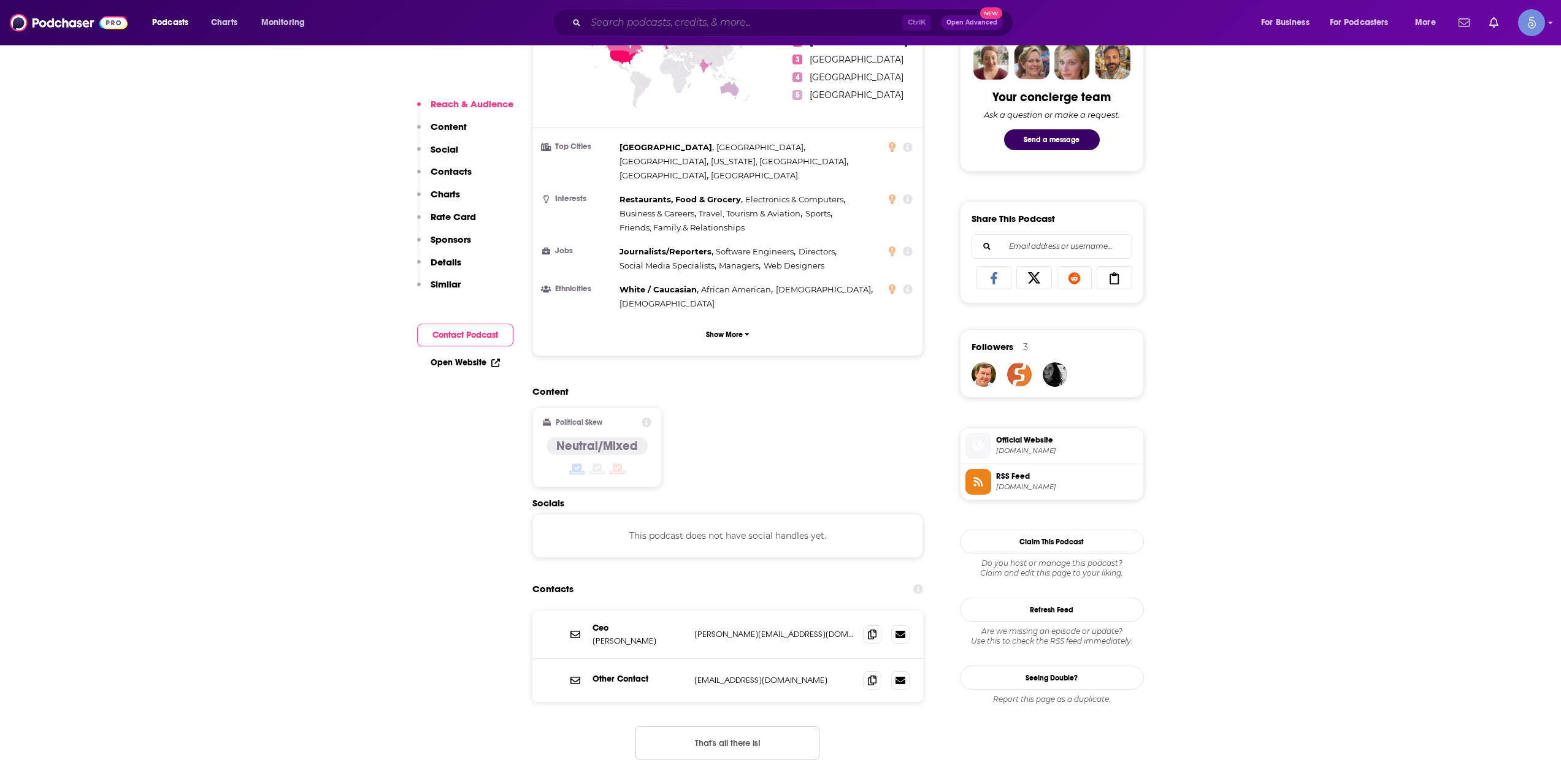
click at [676, 26] on input "Search podcasts, credits, & more..." at bounding box center [744, 22] width 317 height 20
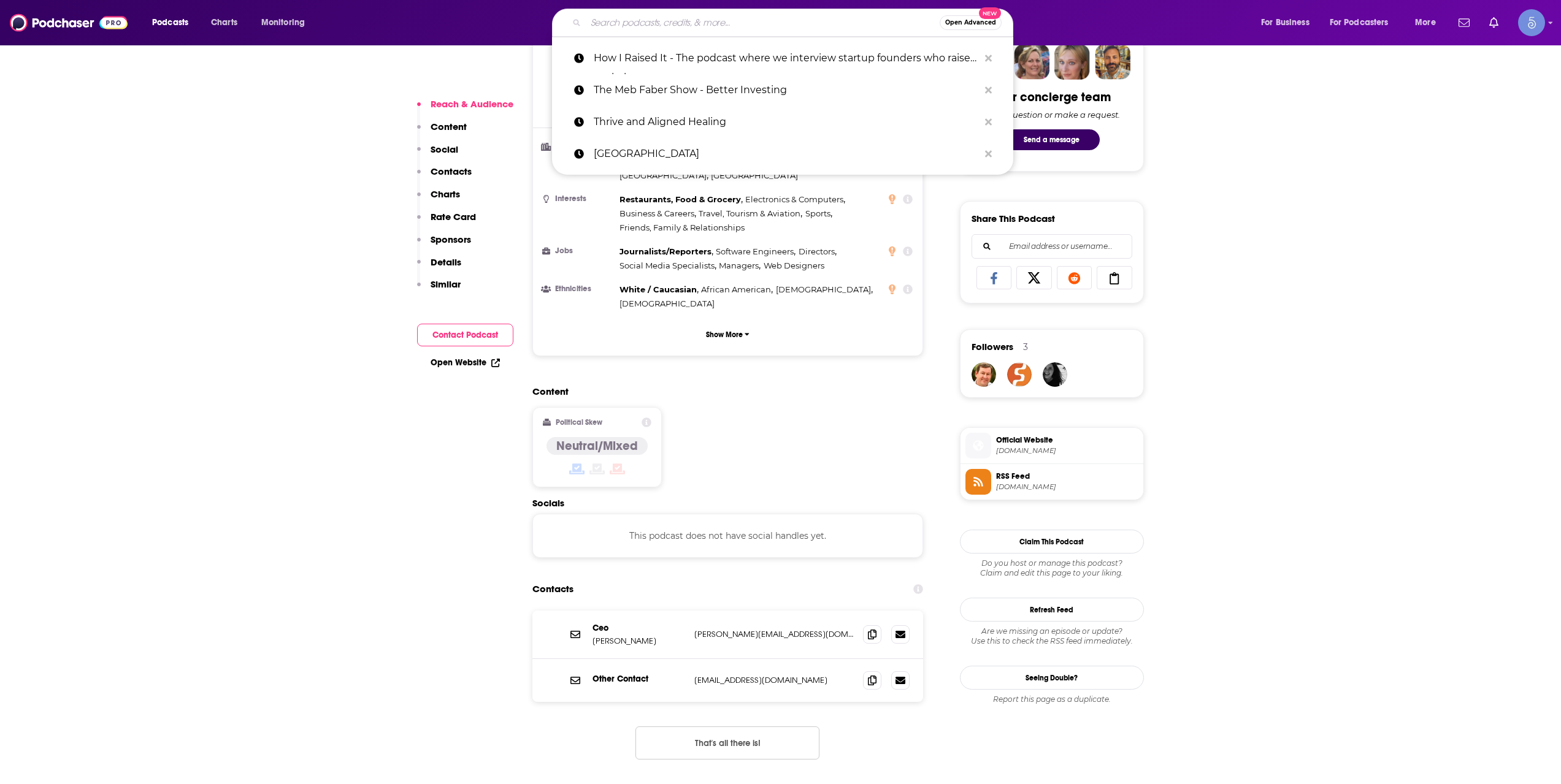
paste input "The Lone Star Capital Podcast"
type input "The Lone Star Capital Podcast"
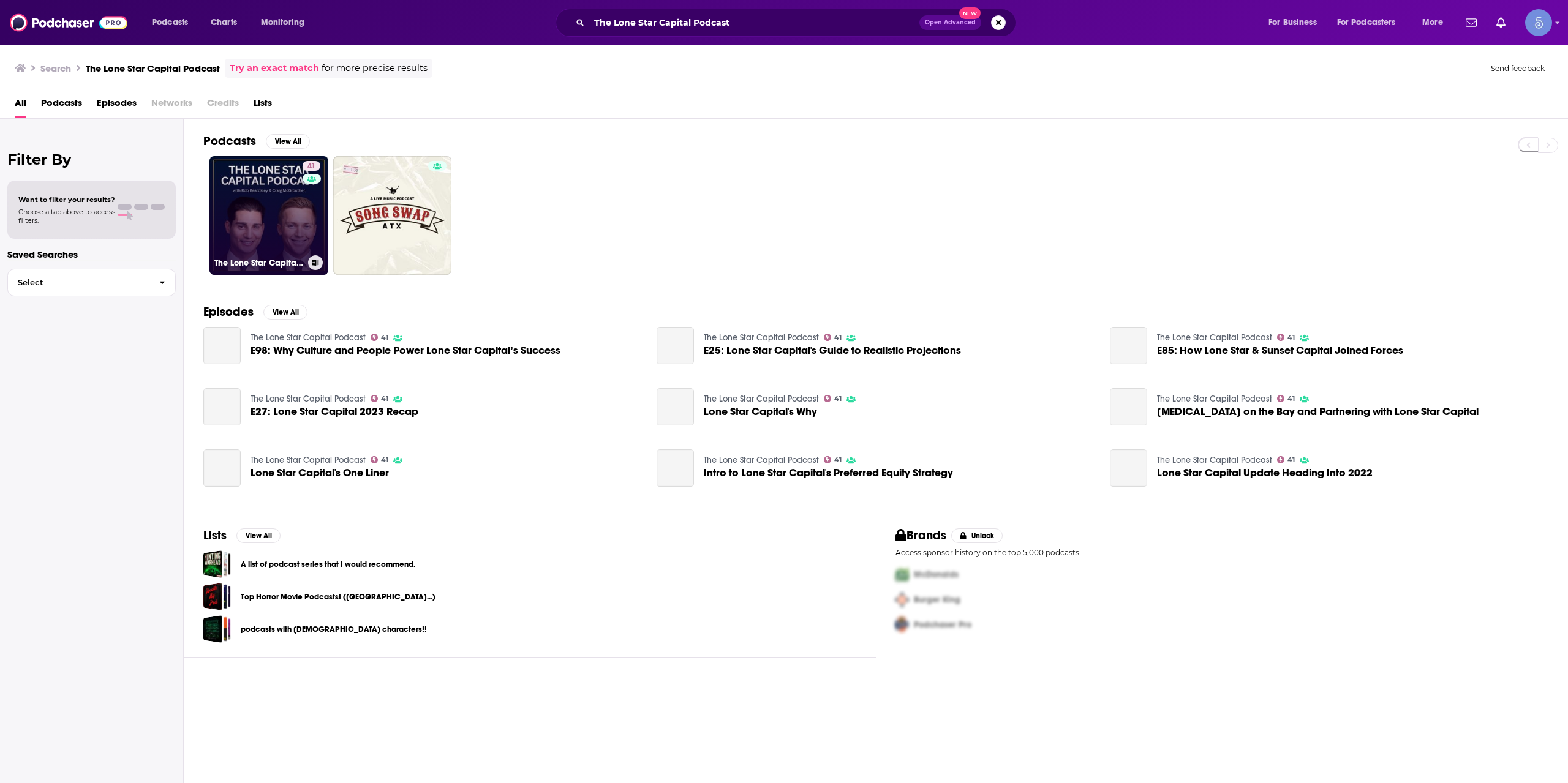
click at [278, 227] on link "41 The Lone Star Capital Podcast" at bounding box center [269, 216] width 119 height 119
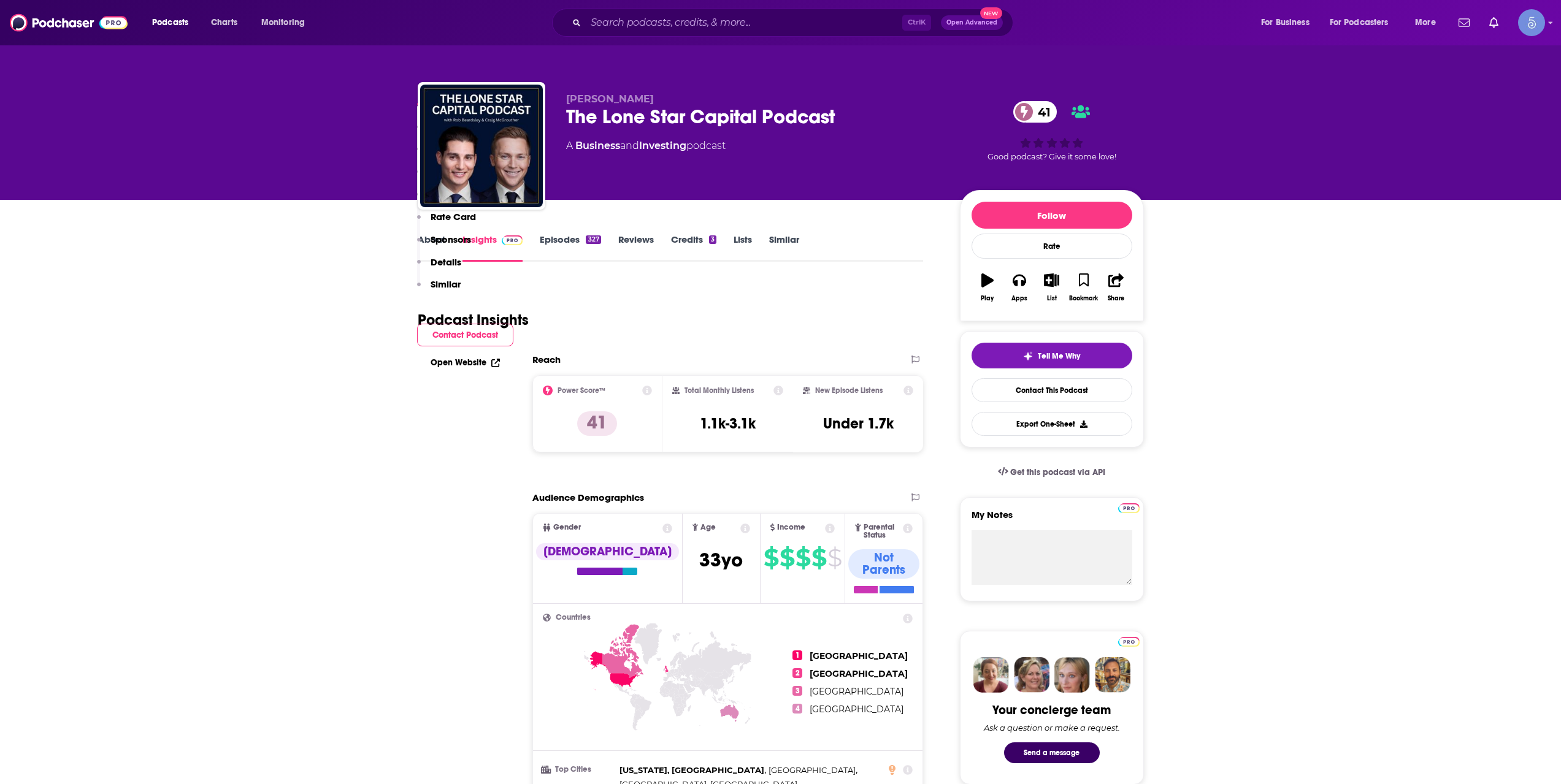
scroll to position [817, 0]
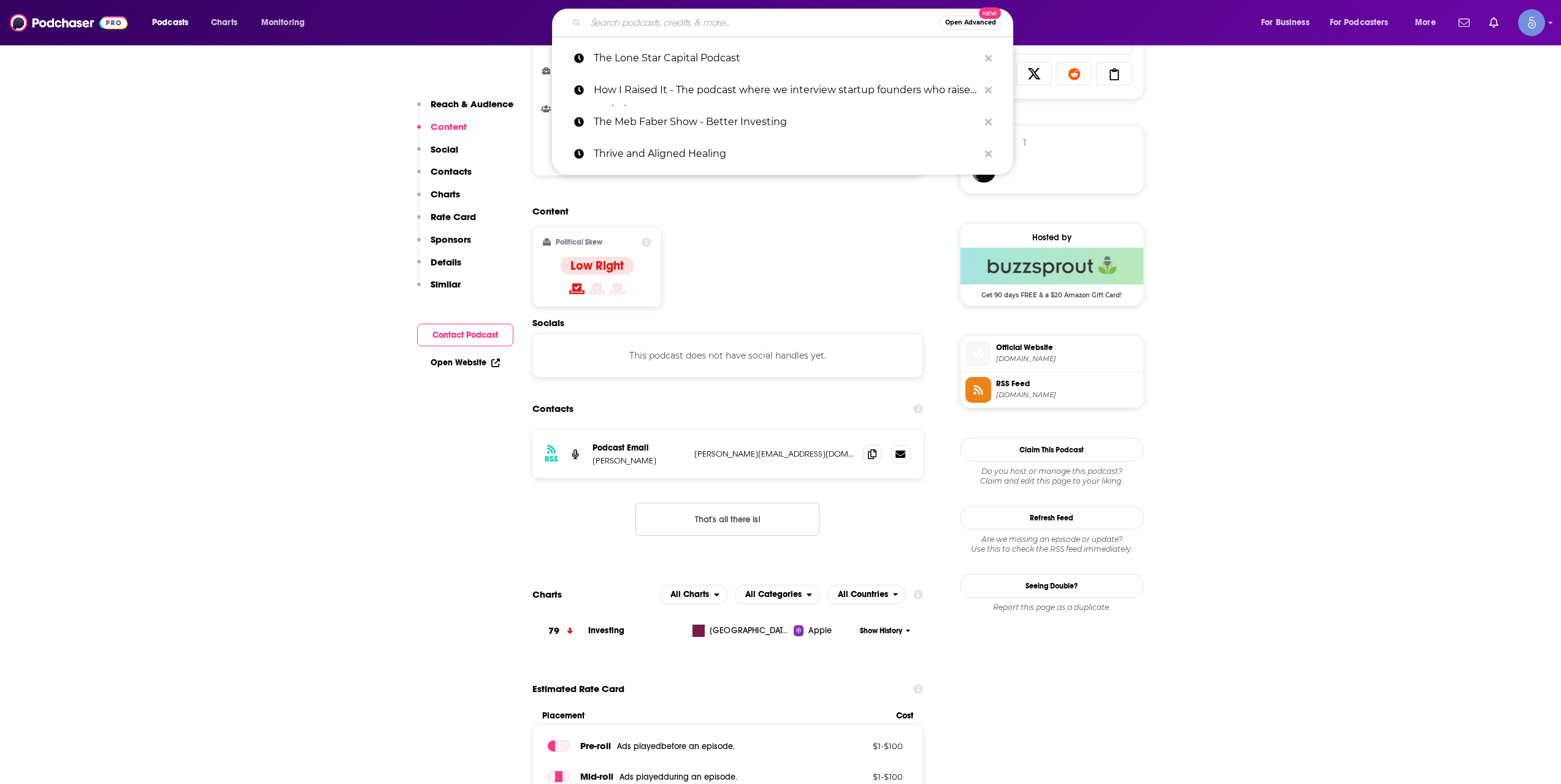
click at [711, 16] on input "Search podcasts, credits, & more..." at bounding box center [763, 22] width 354 height 20
paste input "Prime Venture Partners Podcast"
type input "Prime Venture Partners Podcast"
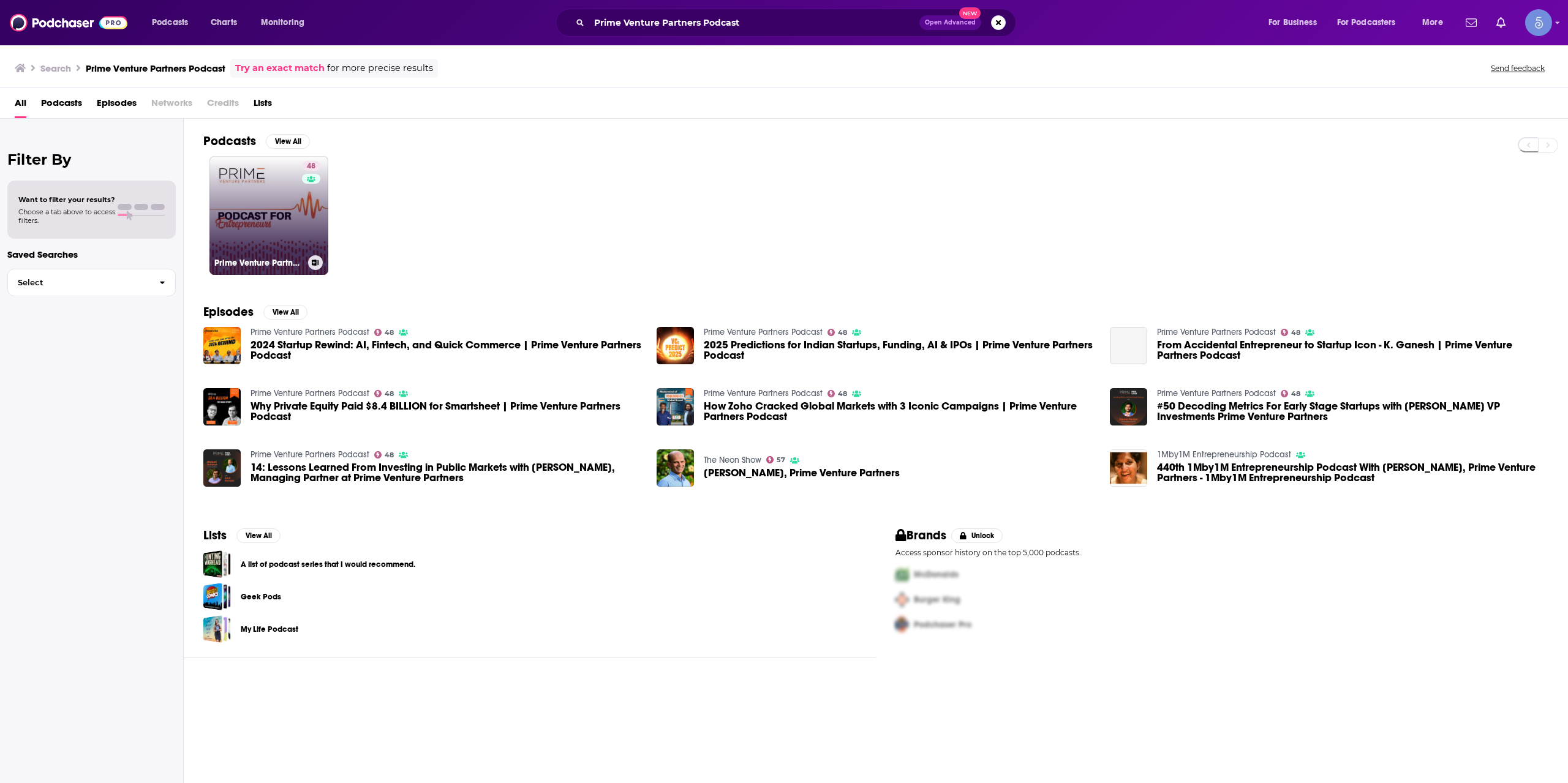
click at [282, 187] on link "48 Prime Venture Partners Podcast" at bounding box center [269, 216] width 119 height 119
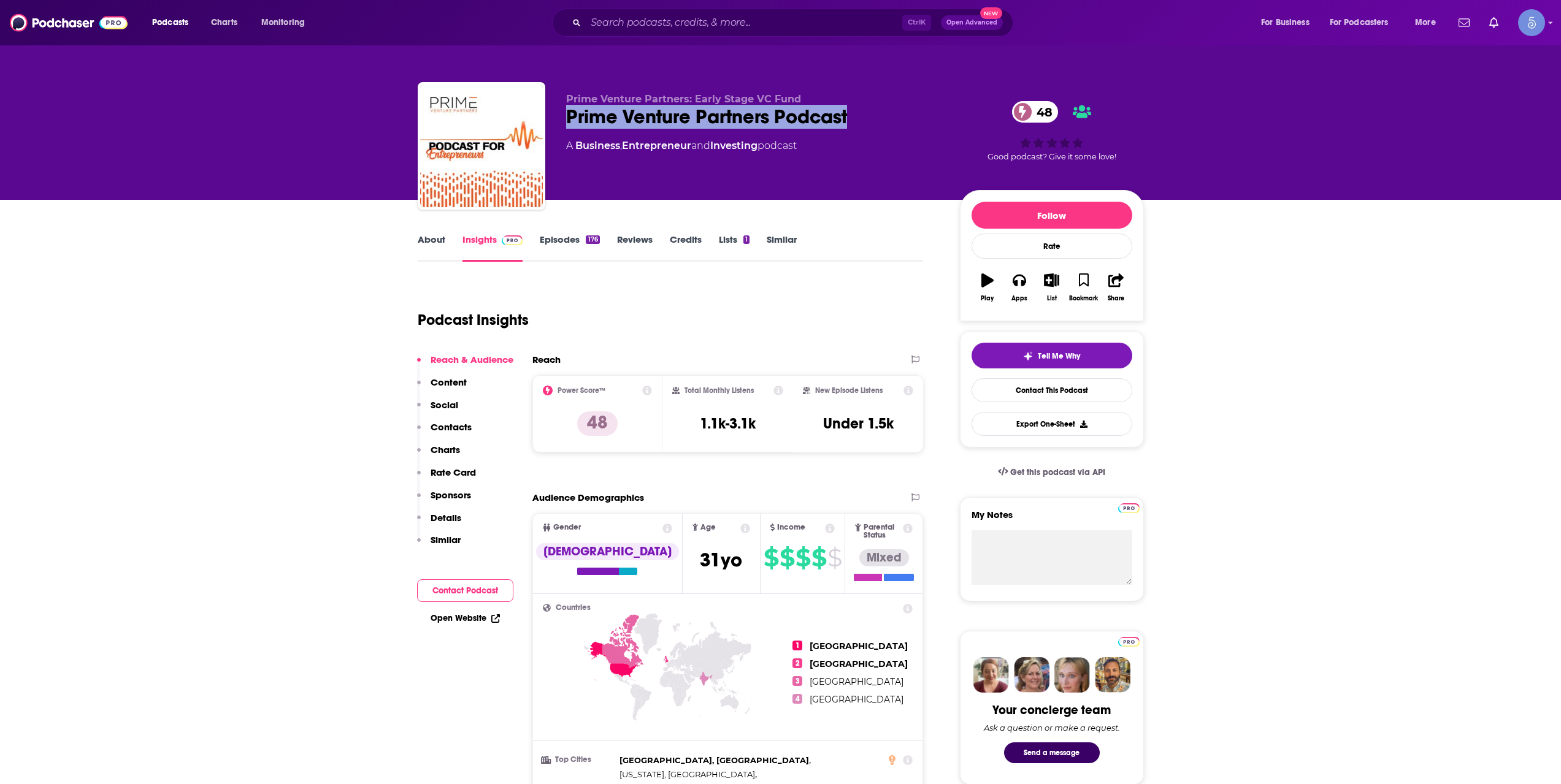
drag, startPoint x: 862, startPoint y: 117, endPoint x: 566, endPoint y: 121, distance: 296.0
click at [566, 121] on div "Prime Venture Partners Podcast 48" at bounding box center [753, 116] width 374 height 24
copy h2 "Prime Venture Partners Podcast"
click at [420, 239] on link "About" at bounding box center [431, 248] width 28 height 28
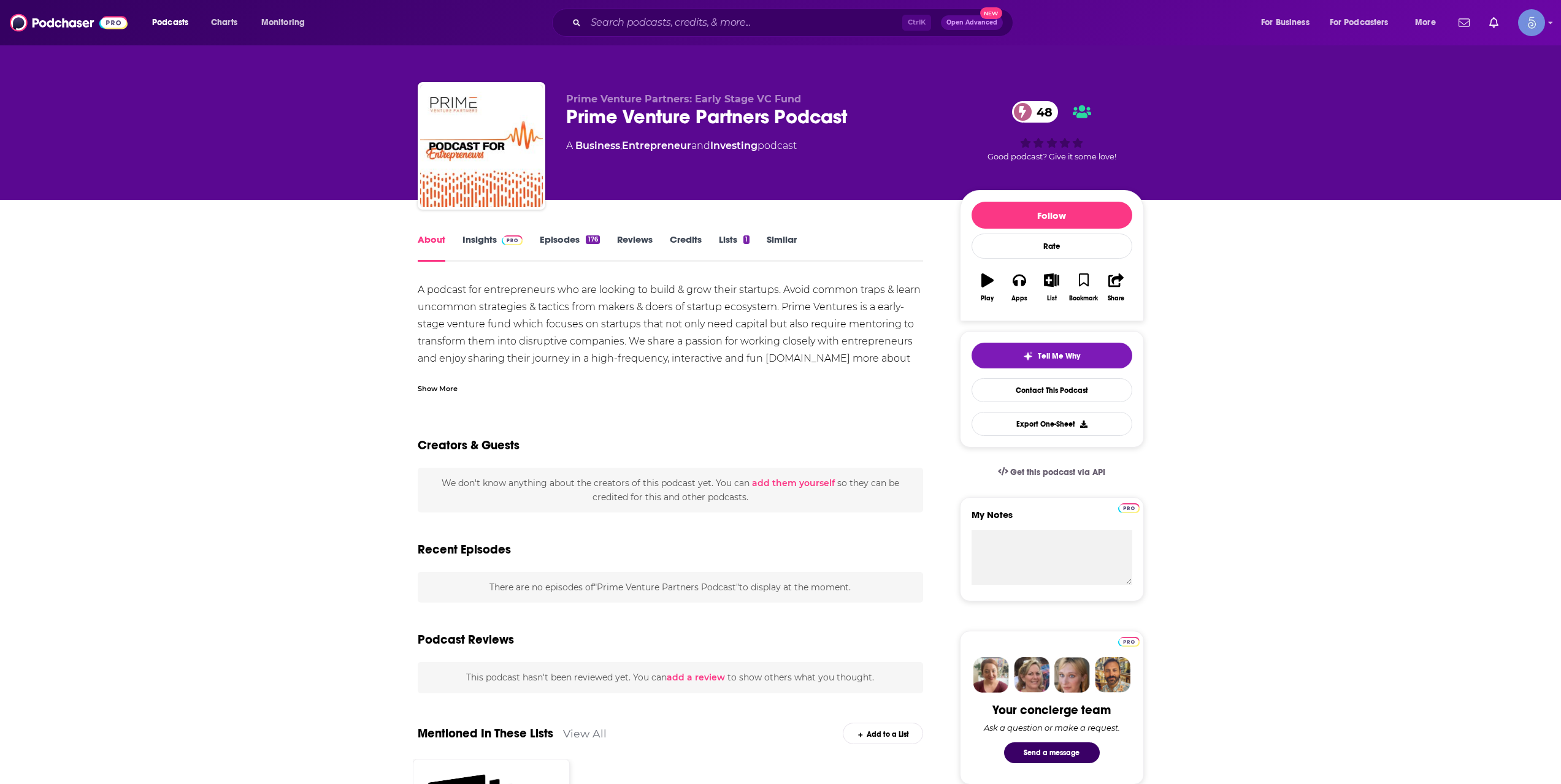
click at [455, 386] on div "Show More" at bounding box center [437, 387] width 40 height 11
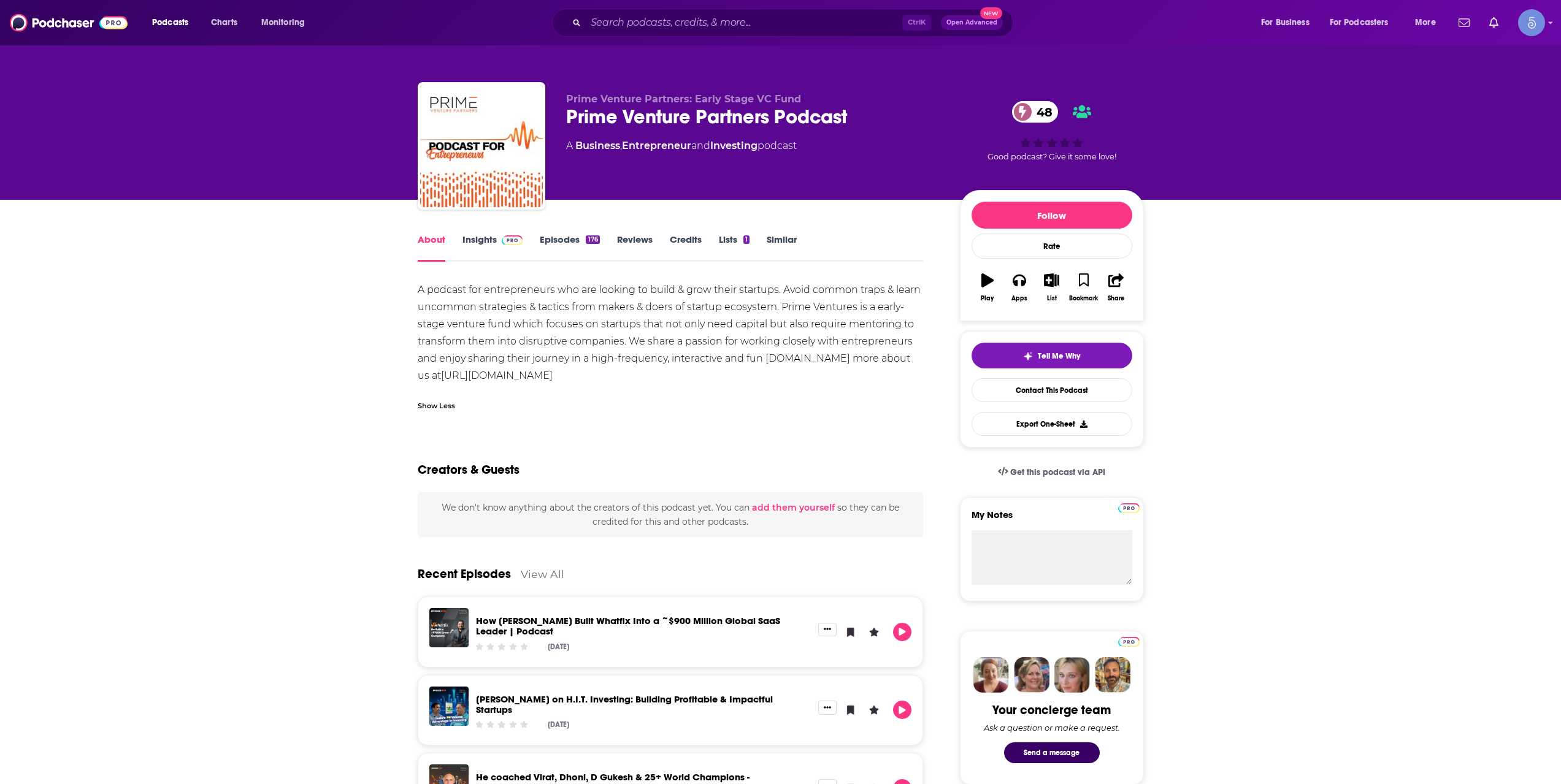
click at [560, 240] on link "Episodes 176" at bounding box center [570, 248] width 59 height 28
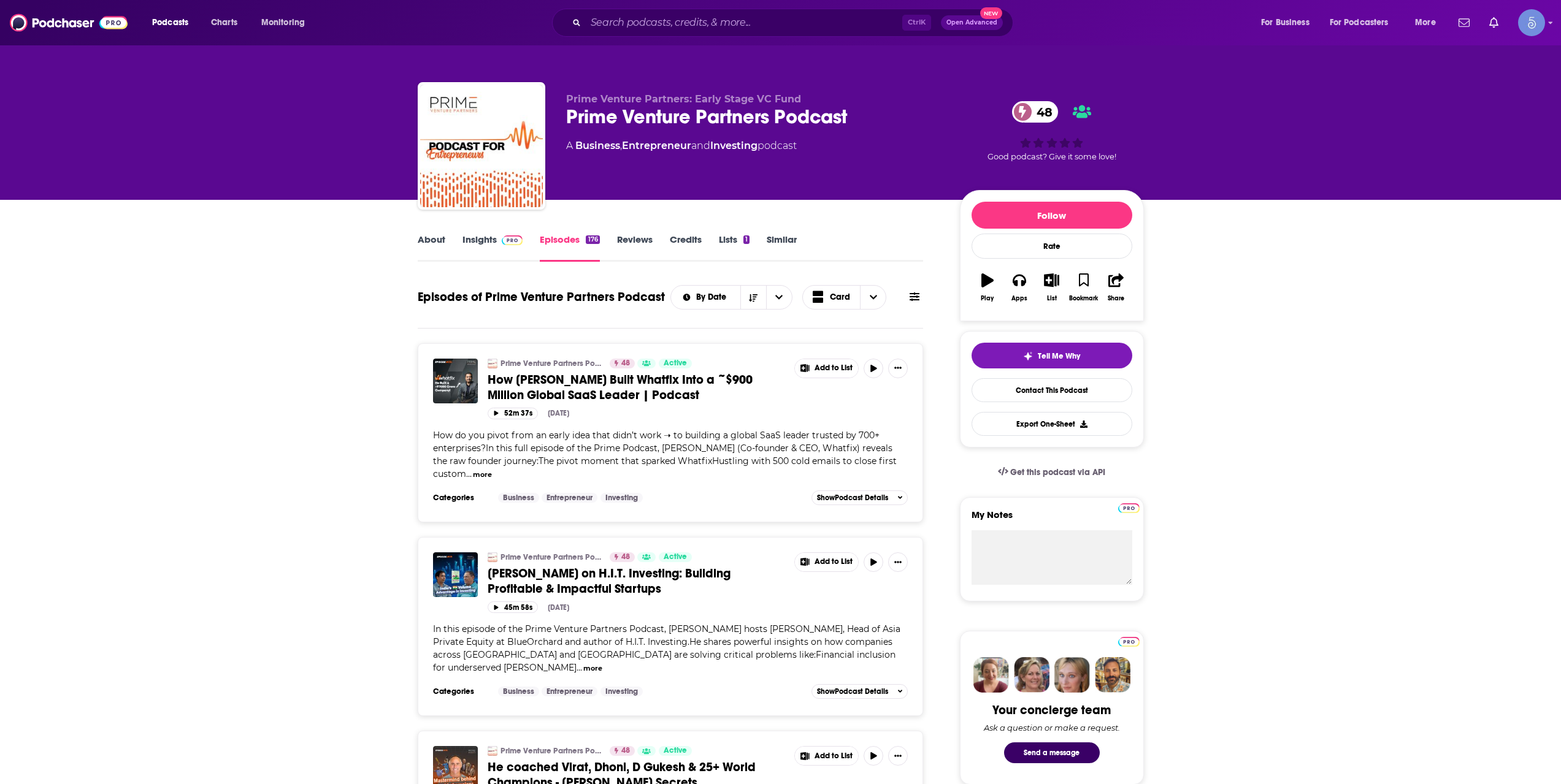
click at [639, 387] on span "How Khadim Batti Built Whatfix Into a ~$900 Million Global SaaS Leader | Podcast" at bounding box center [620, 387] width 265 height 30
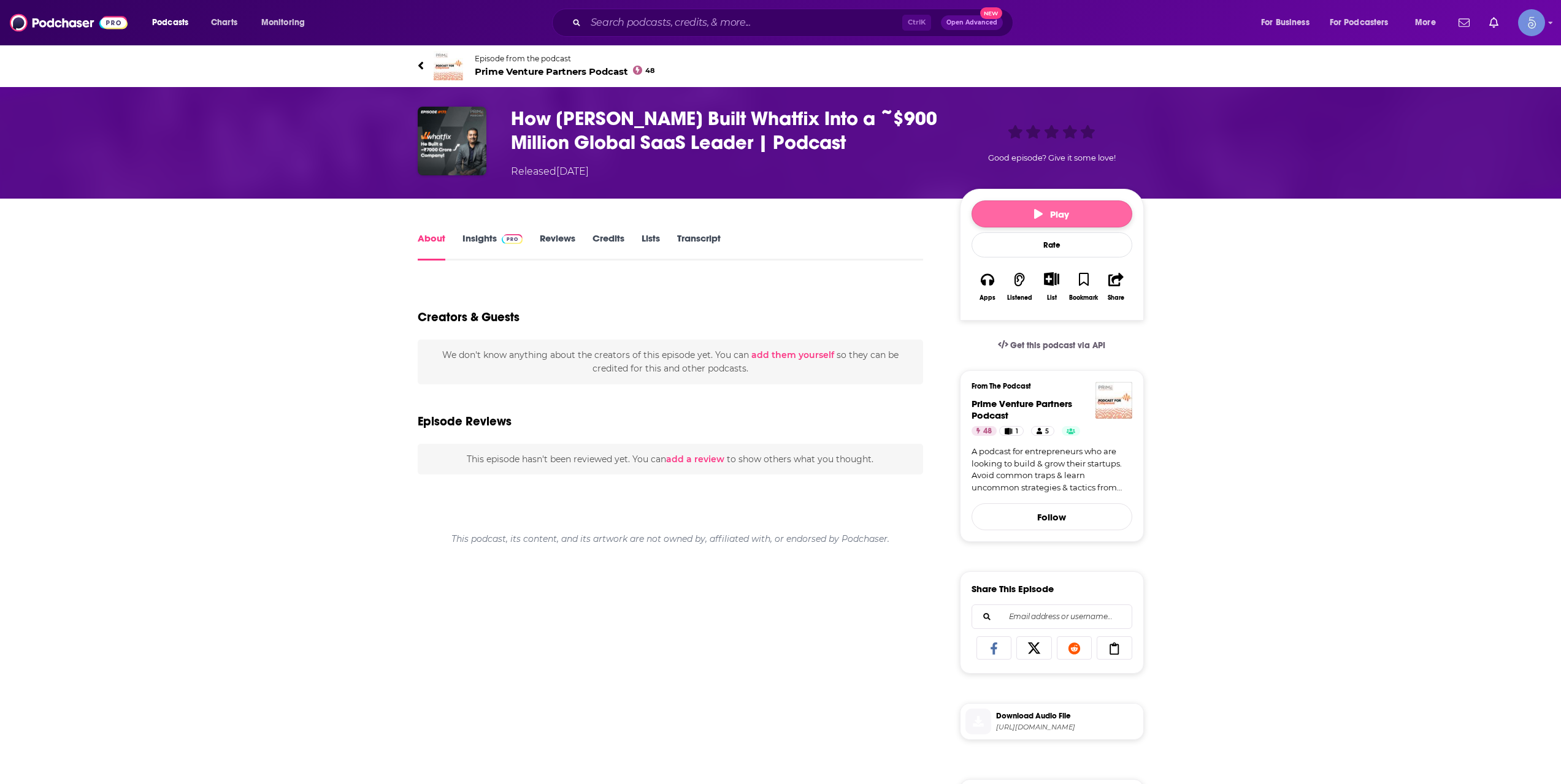
click at [1025, 223] on button "Play" at bounding box center [1052, 214] width 161 height 27
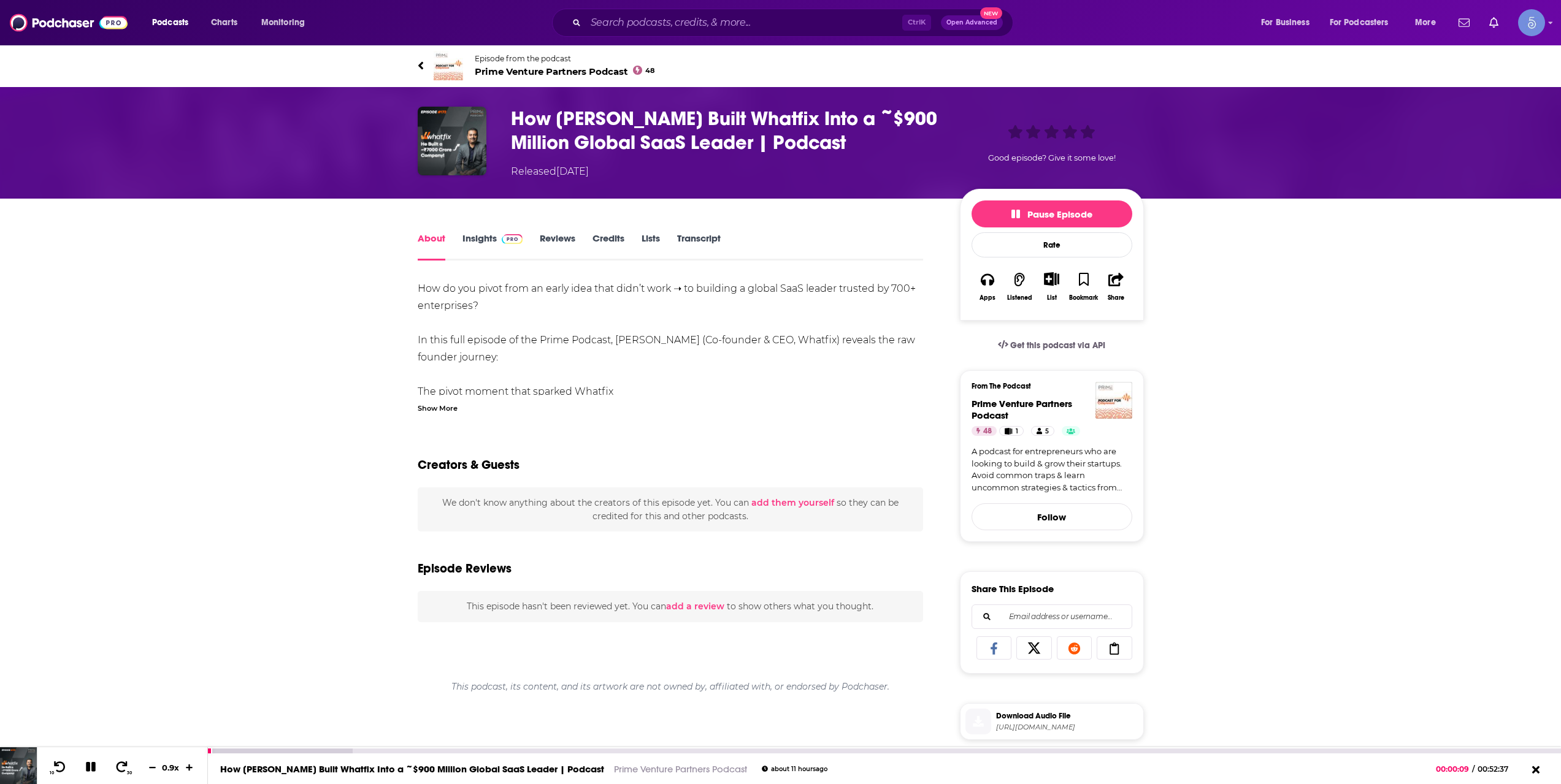
click at [91, 768] on icon at bounding box center [90, 767] width 10 height 10
click at [91, 768] on icon at bounding box center [90, 767] width 10 height 12
click at [88, 764] on icon at bounding box center [90, 767] width 10 height 10
click at [90, 768] on icon at bounding box center [90, 767] width 10 height 12
drag, startPoint x: 747, startPoint y: 328, endPoint x: 557, endPoint y: 648, distance: 372.2
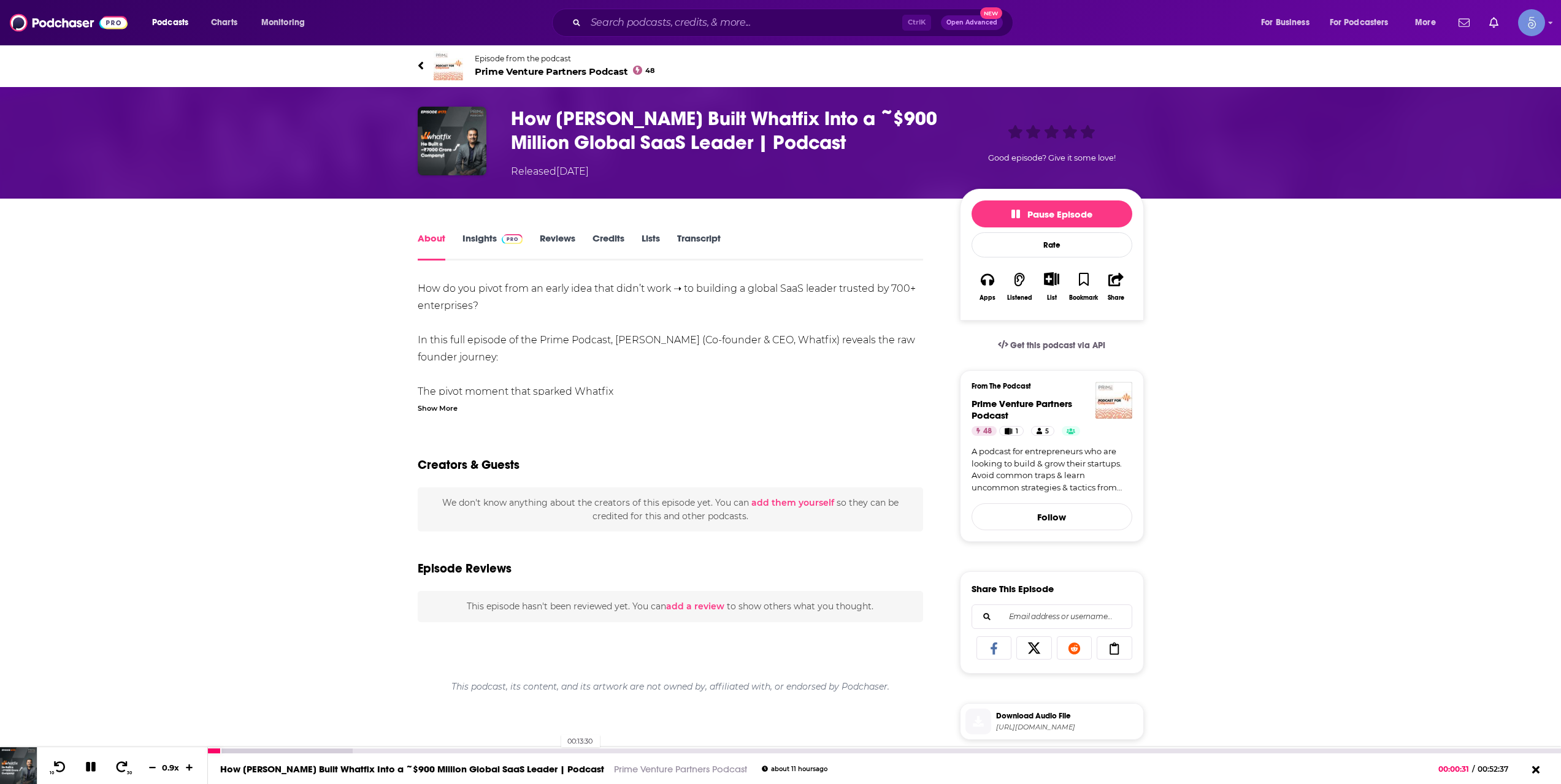
drag, startPoint x: 557, startPoint y: 648, endPoint x: 555, endPoint y: 752, distance: 104.0
click at [555, 752] on div "00:13:30 How Khadim Batti Built Whatfix Into a ~$900 Million Global SaaS Leader…" at bounding box center [884, 766] width 1353 height 37
click at [555, 752] on div "00:13:30" at bounding box center [884, 751] width 1353 height 5
click at [423, 55] on link "Episode from the podcast Prime Venture Partners Podcast 48" at bounding box center [599, 65] width 363 height 30
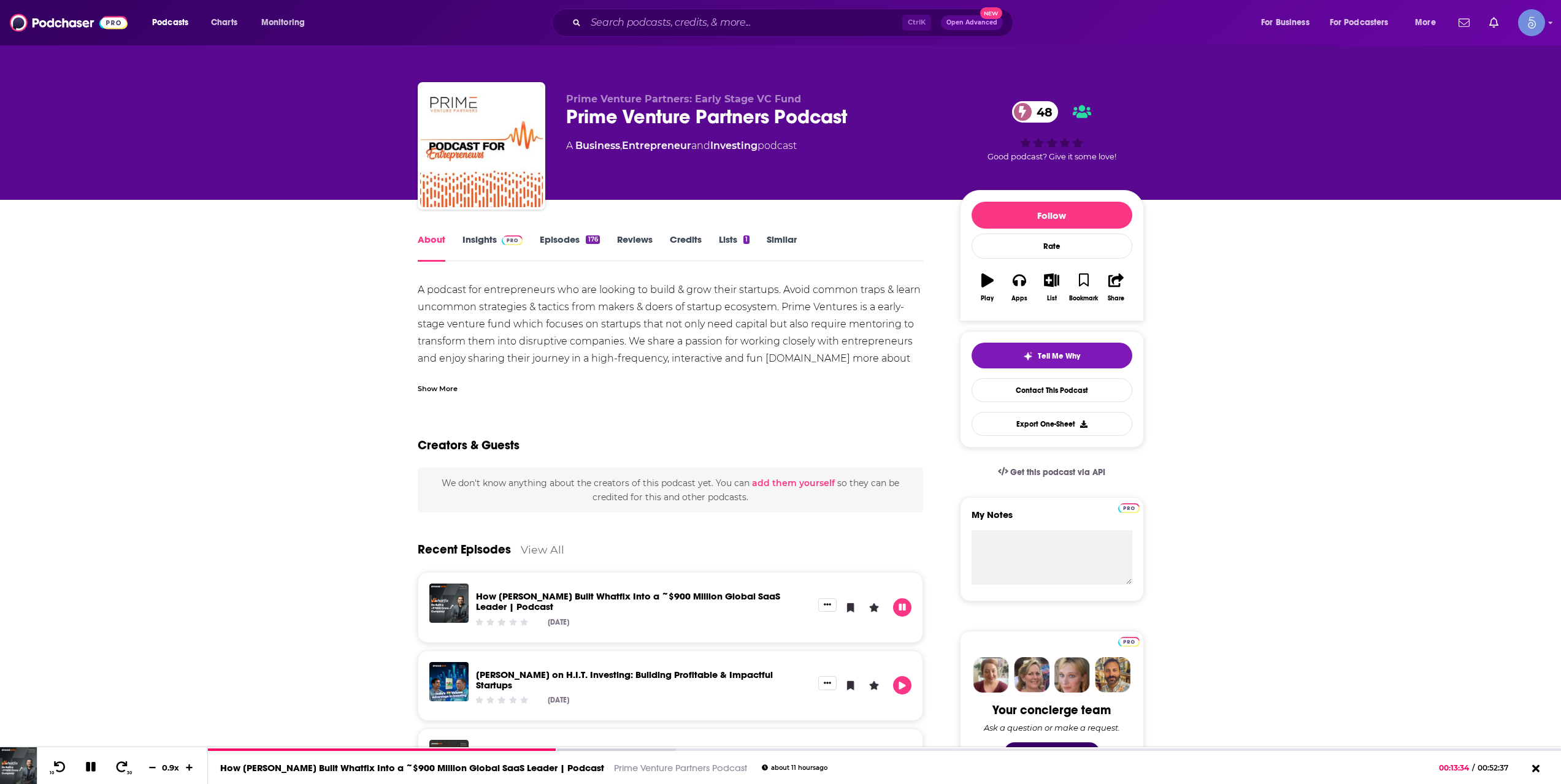
click at [627, 677] on link "Mahesh Joshi on H.I.T. Investing: Building Profitable & Impactful Startups" at bounding box center [624, 679] width 297 height 22
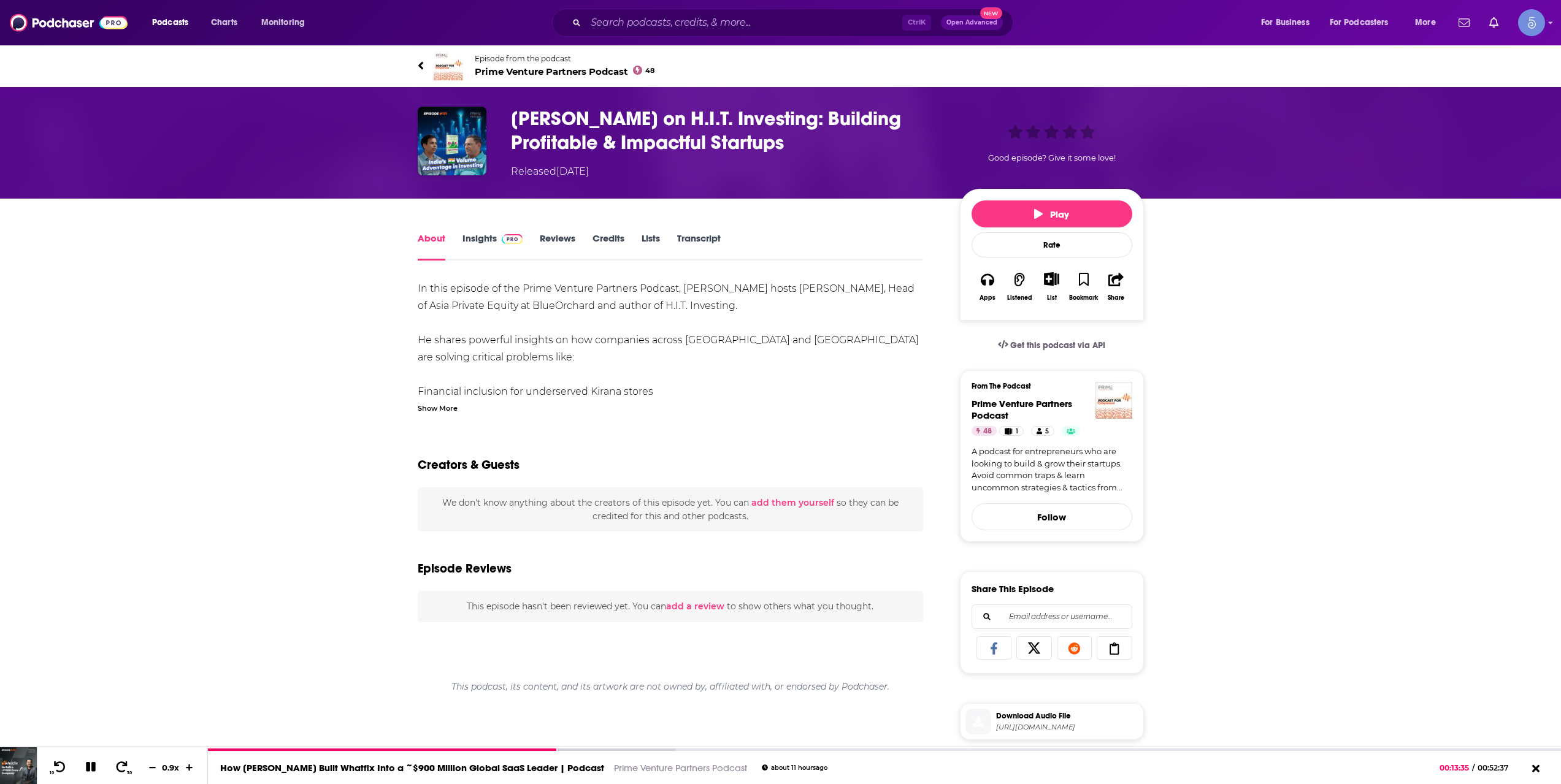
click at [1012, 232] on div "Play Rate Apps Listened List Bookmark Share" at bounding box center [1051, 254] width 184 height 132
click at [1011, 208] on button "Play" at bounding box center [1052, 214] width 161 height 27
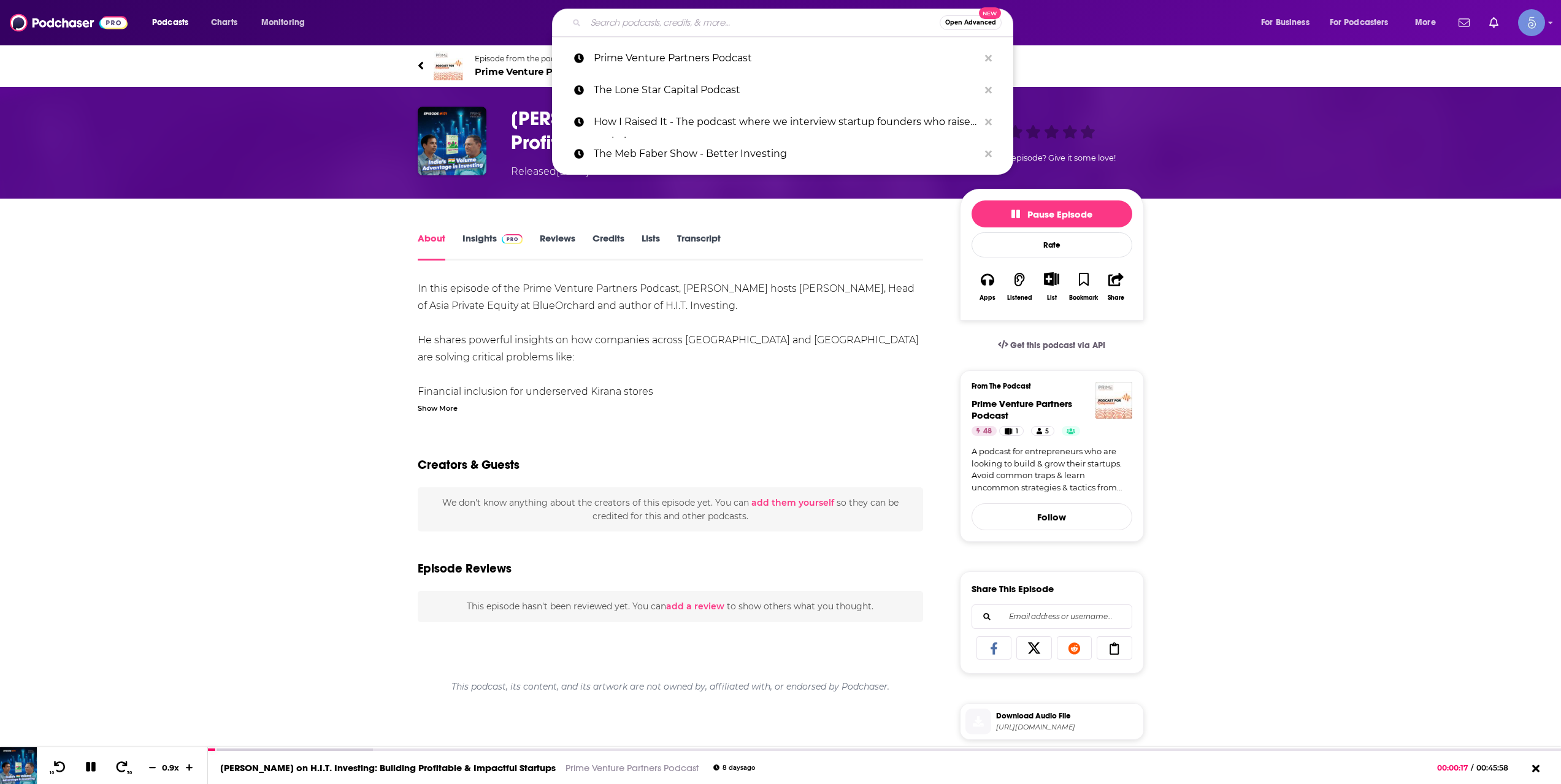
click at [645, 29] on input "Search podcasts, credits, & more..." at bounding box center [763, 22] width 354 height 20
paste input "Network Capital"
type input "Network Capital"
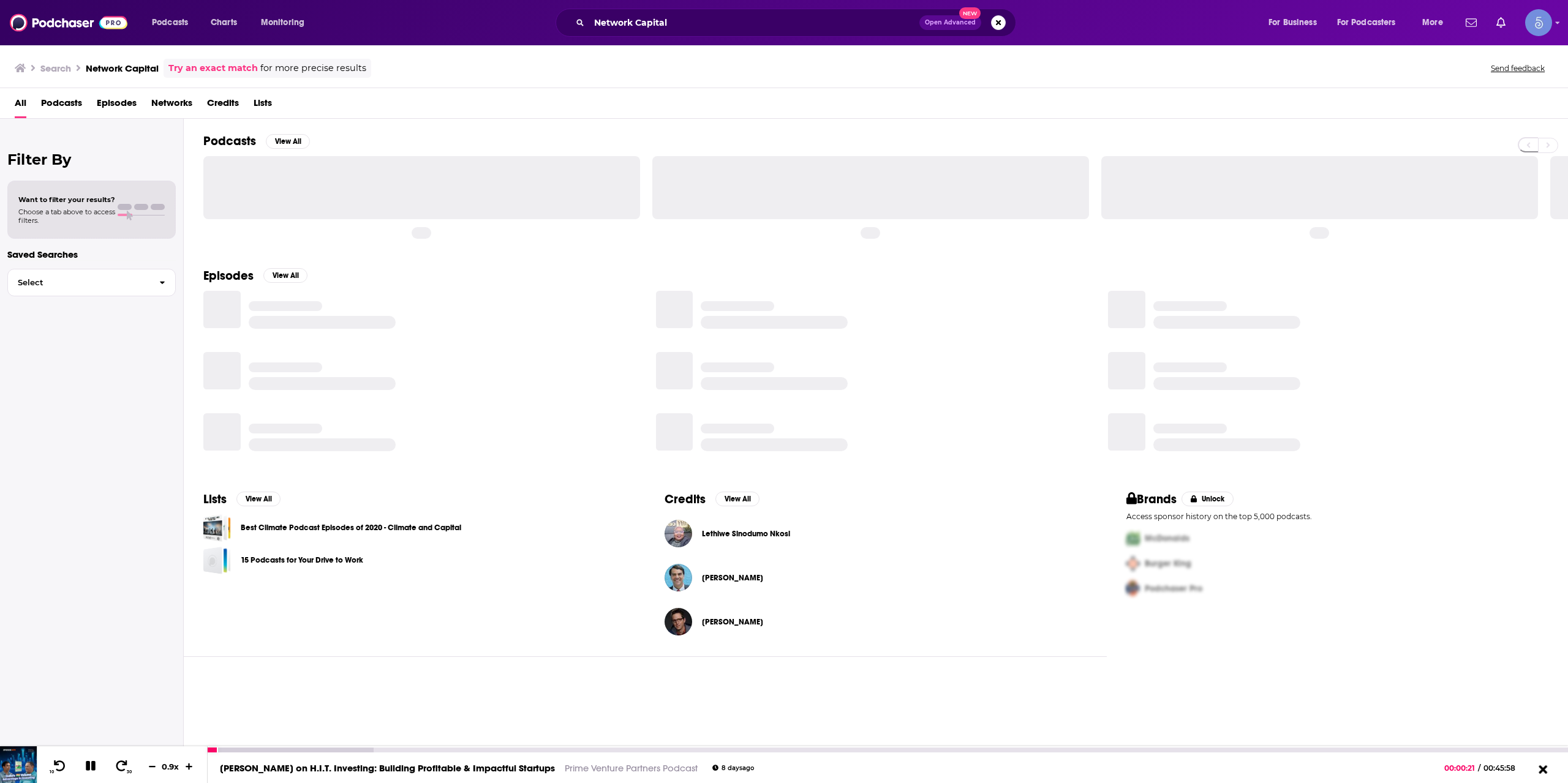
drag, startPoint x: 1548, startPoint y: 762, endPoint x: 1537, endPoint y: 762, distance: 11.0
click at [1548, 762] on button at bounding box center [1542, 770] width 24 height 17
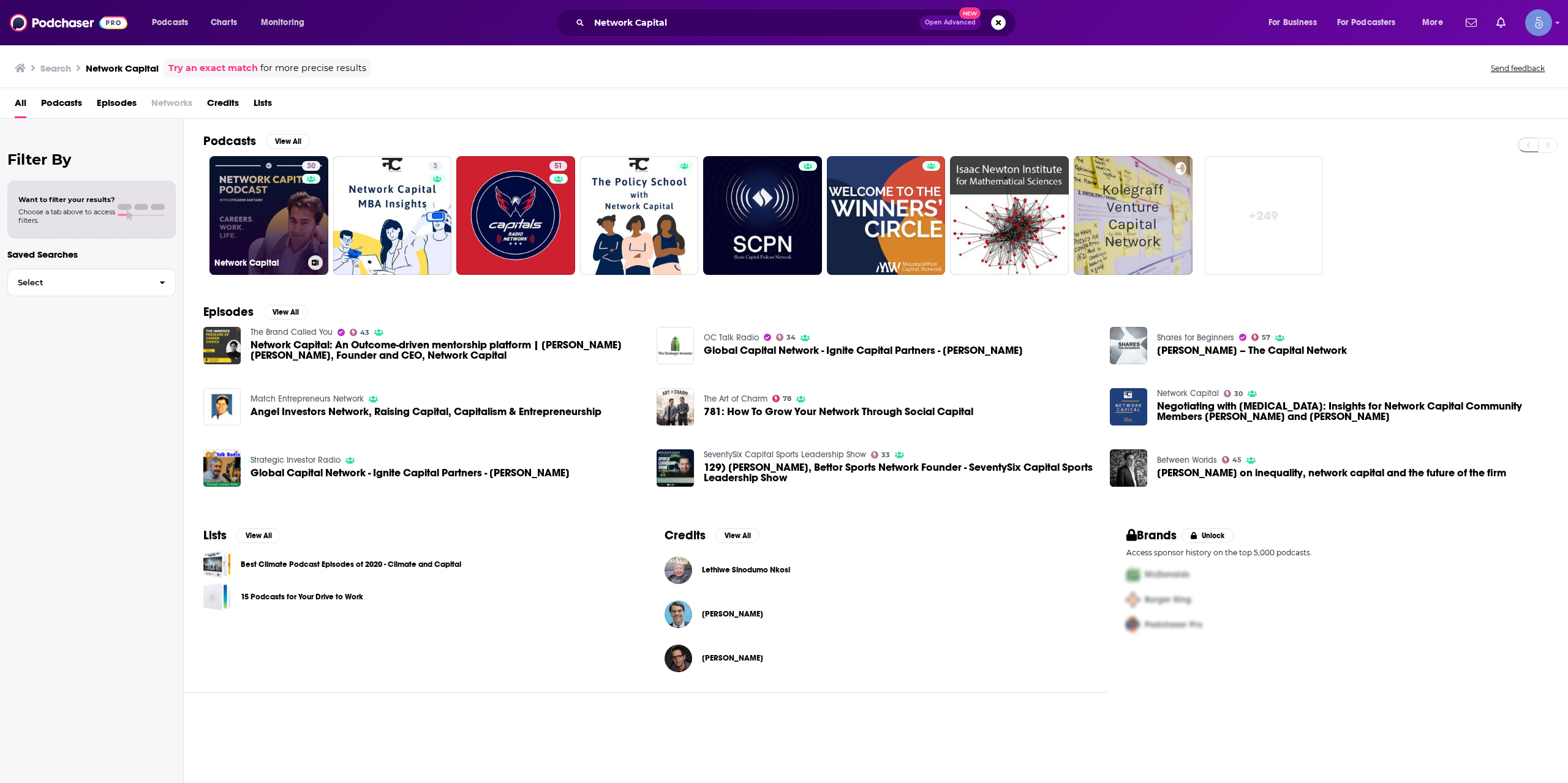
click at [272, 241] on link "30 Network Capital" at bounding box center [269, 216] width 119 height 119
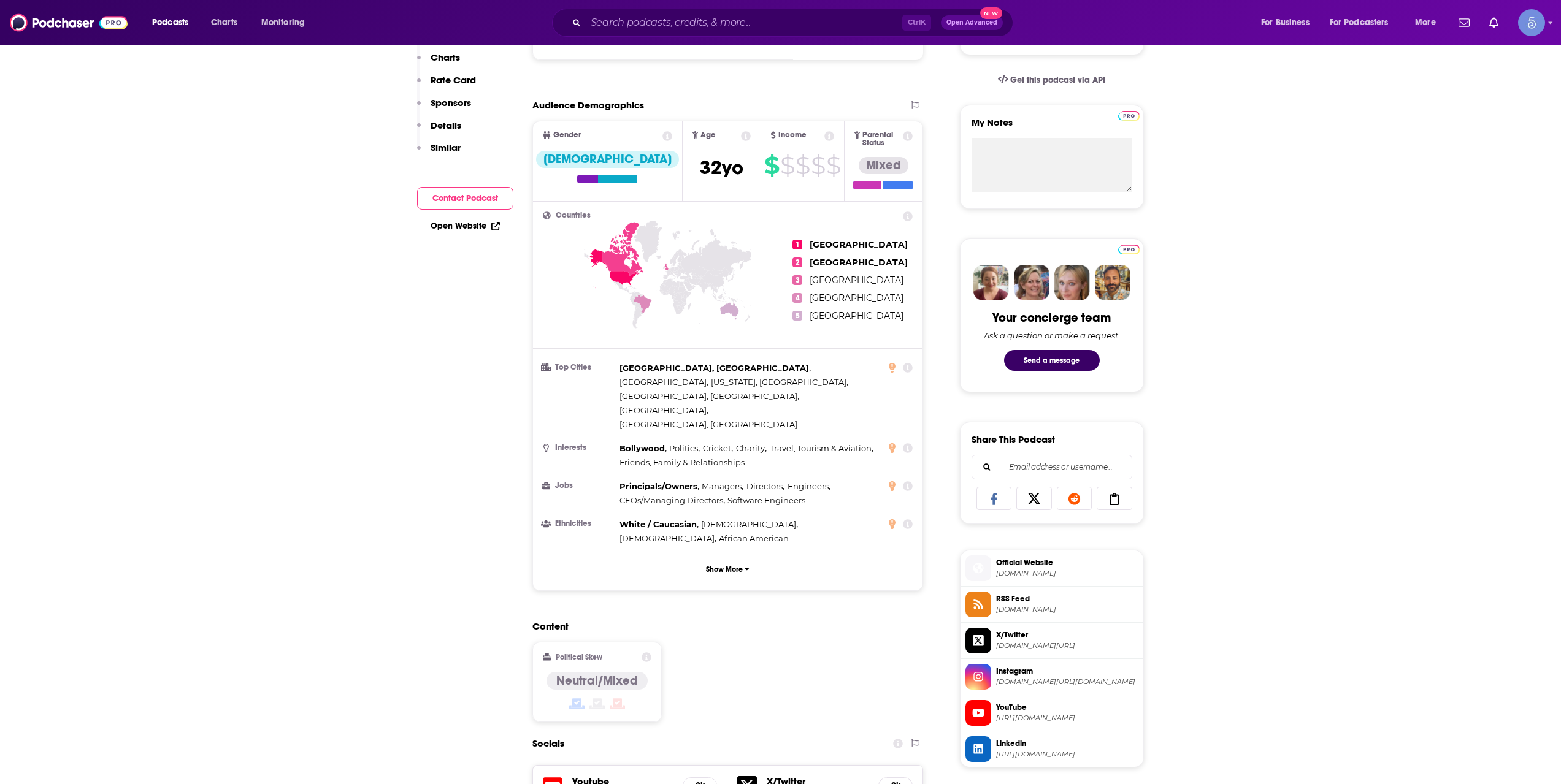
scroll to position [409, 0]
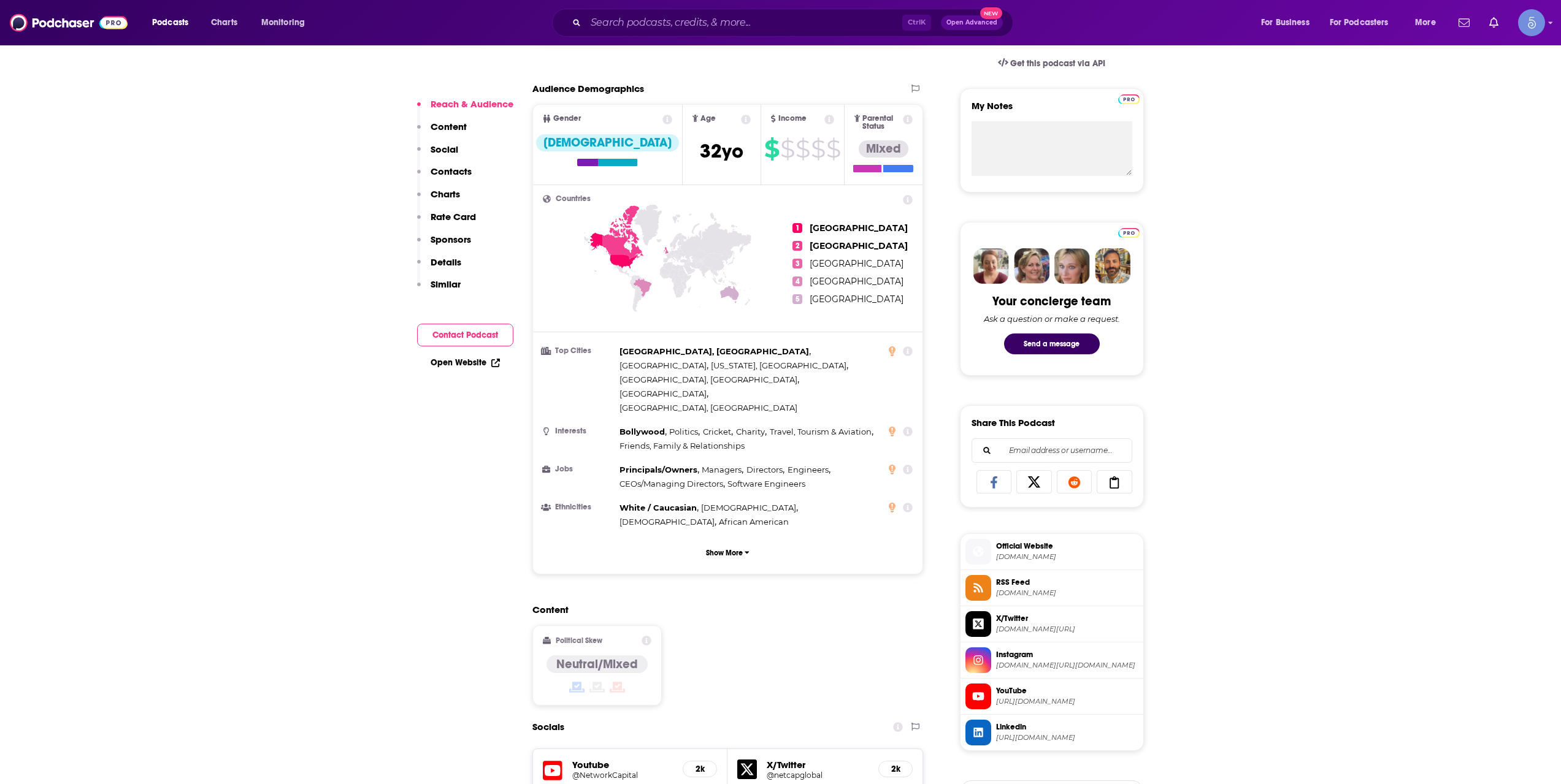
click at [588, 771] on h5 "@NetworkCapital" at bounding box center [623, 775] width 101 height 9
click at [610, 5] on div "Podcasts Charts Monitoring Ctrl K Open Advanced New For Business For Podcasters…" at bounding box center [780, 22] width 1561 height 45
click at [608, 23] on input "Search podcasts, credits, & more..." at bounding box center [744, 22] width 317 height 20
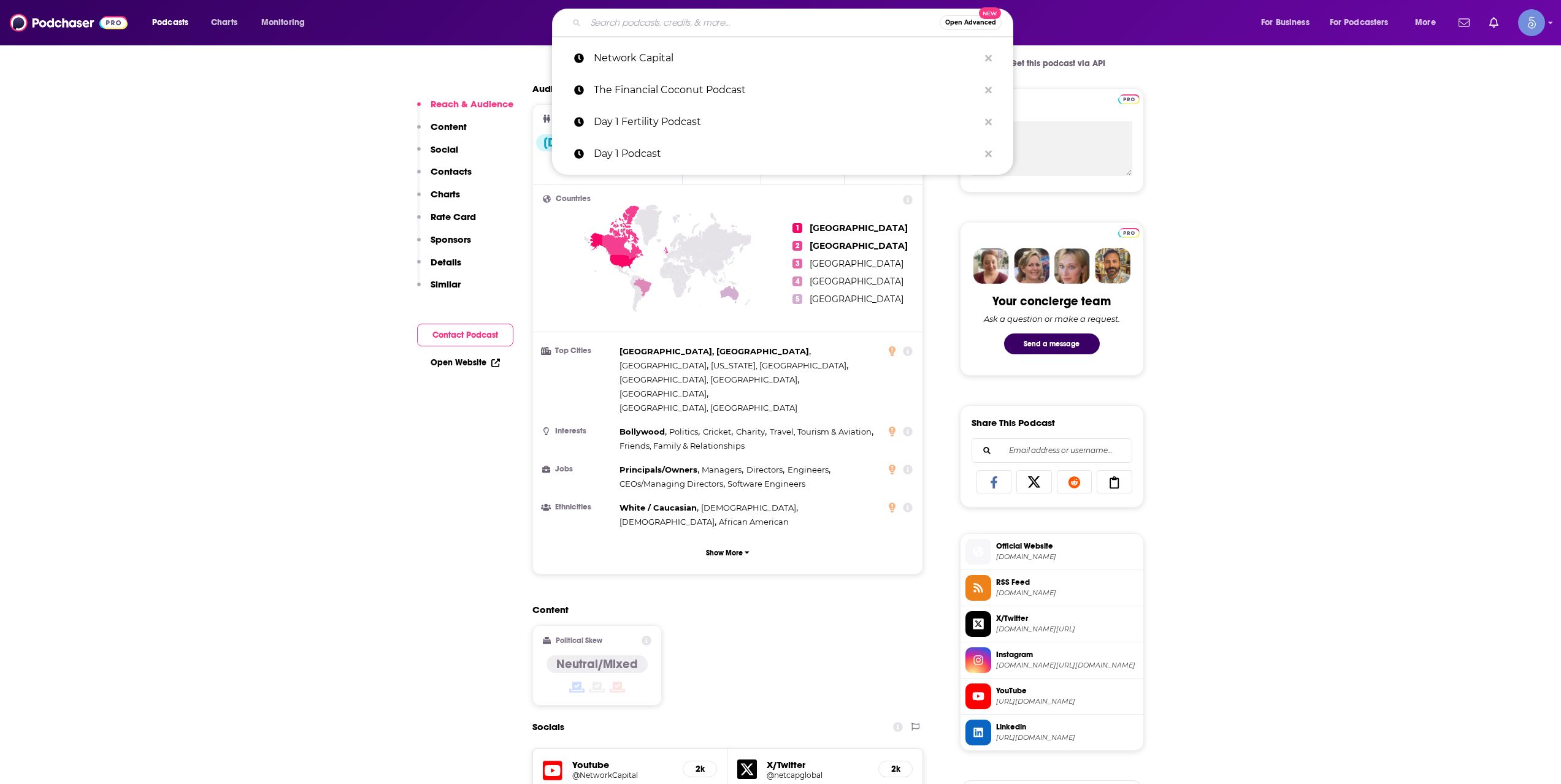
paste input "WAGMI Ventures Podcast"
type input "WAGMI Ventures Podcast"
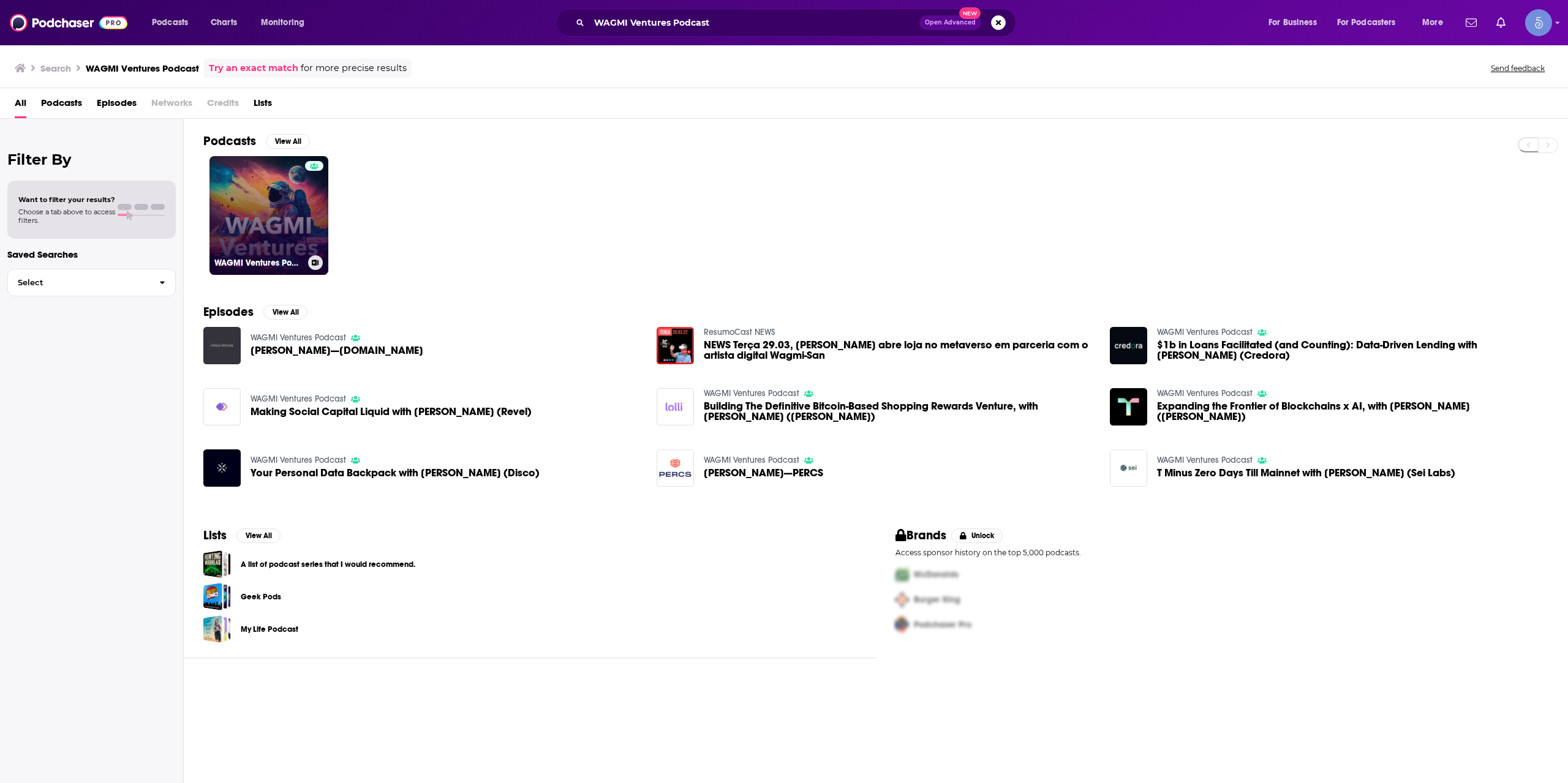
click at [245, 216] on link "WAGMI Ventures Podcast" at bounding box center [269, 216] width 119 height 119
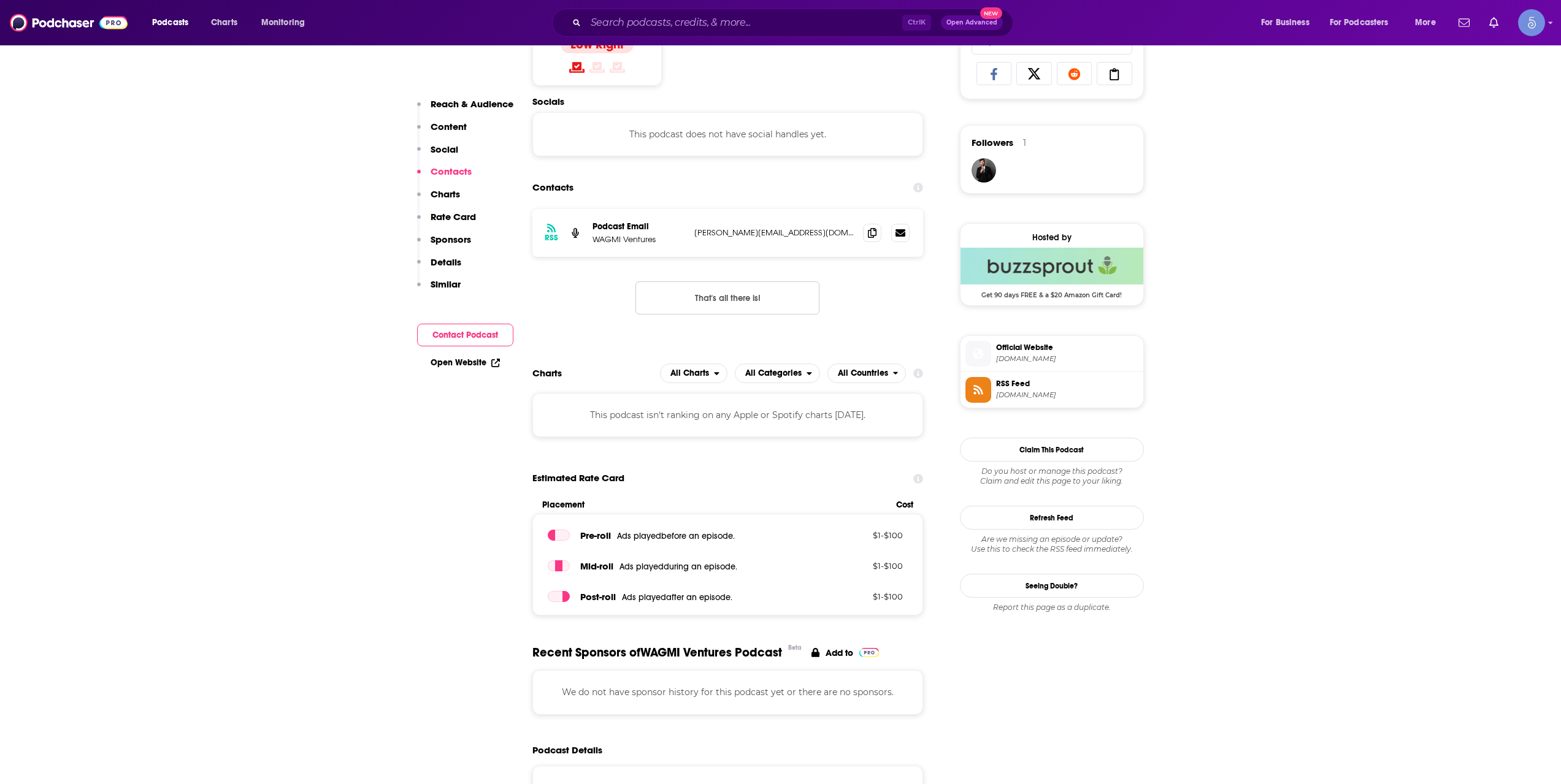
scroll to position [1022, 0]
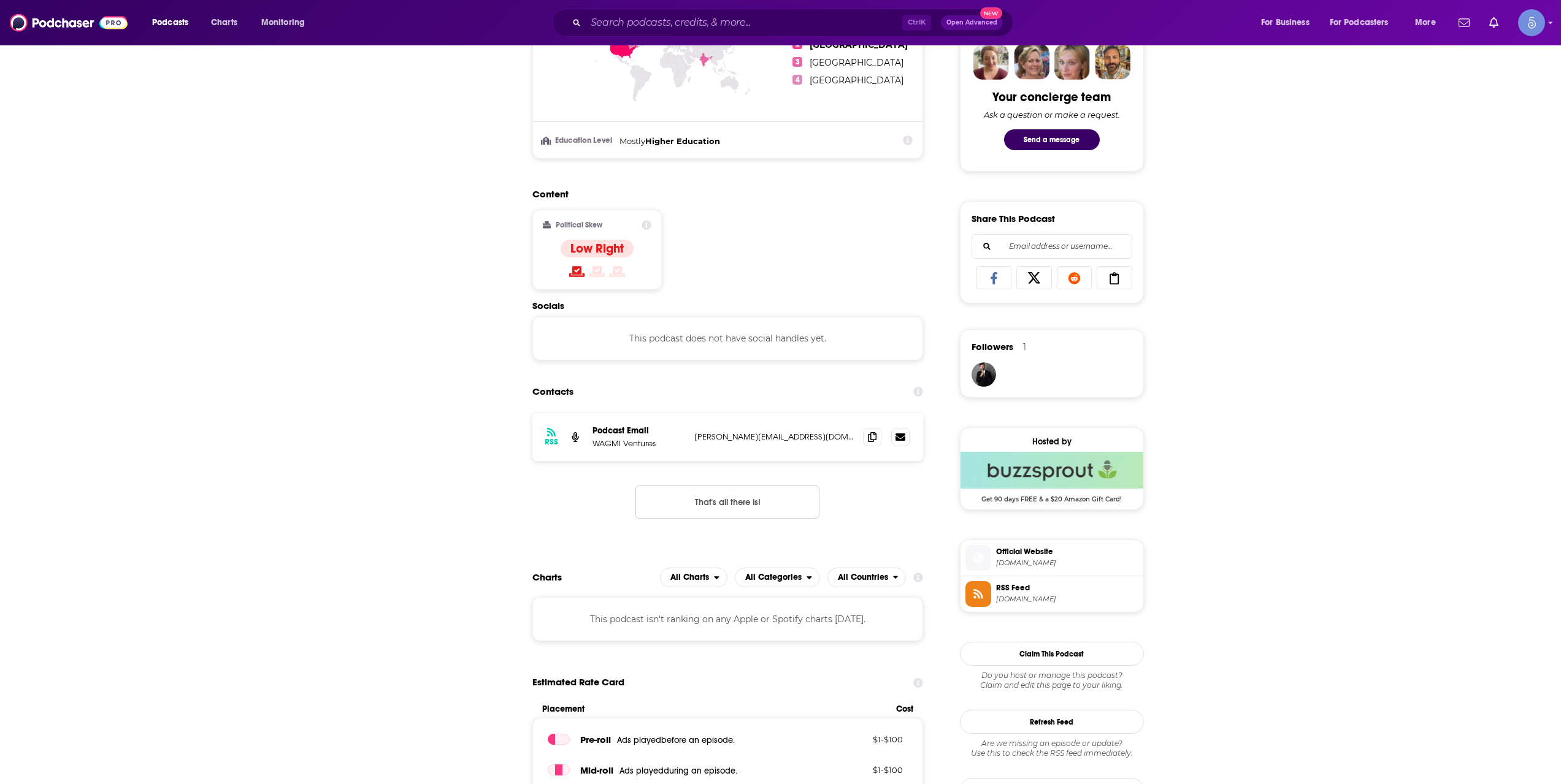
scroll to position [0, 0]
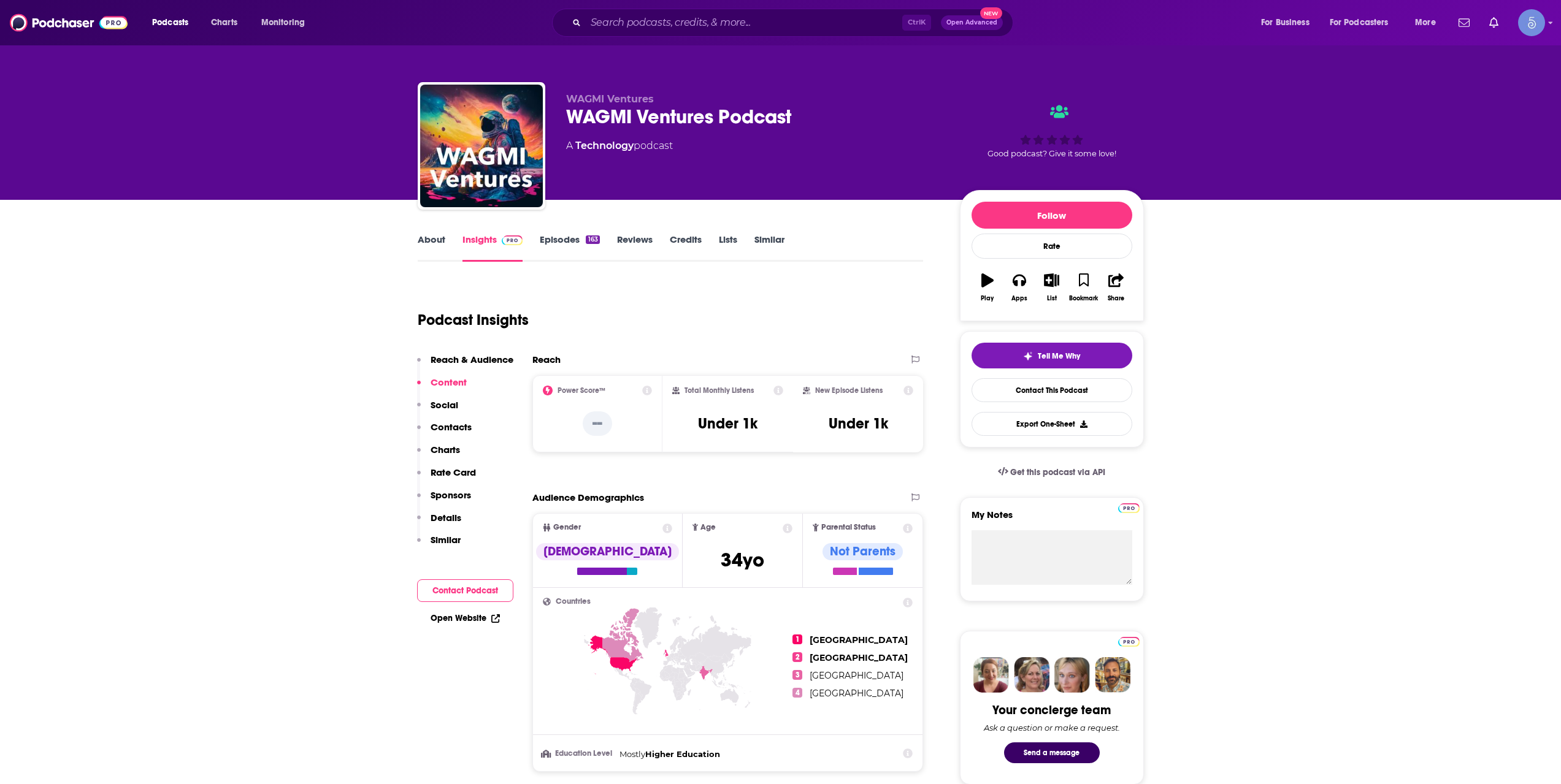
click at [673, 306] on div "Podcast Insights" at bounding box center [665, 312] width 496 height 63
drag, startPoint x: 804, startPoint y: 117, endPoint x: 568, endPoint y: 114, distance: 236.0
click at [568, 114] on div "WAGMI Ventures Podcast" at bounding box center [753, 116] width 374 height 24
copy h2 "WAGMI Ventures Podcast"
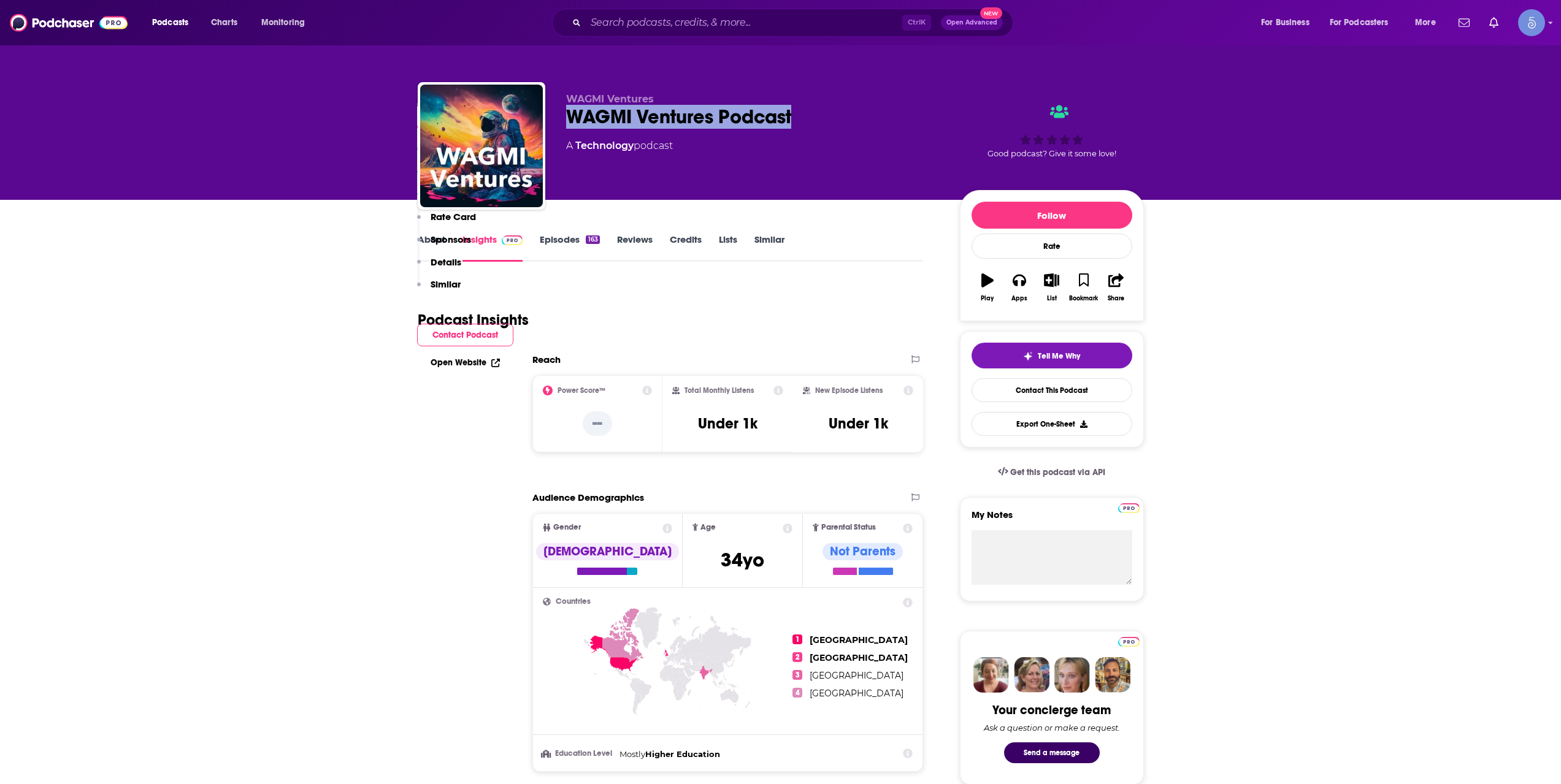
scroll to position [409, 0]
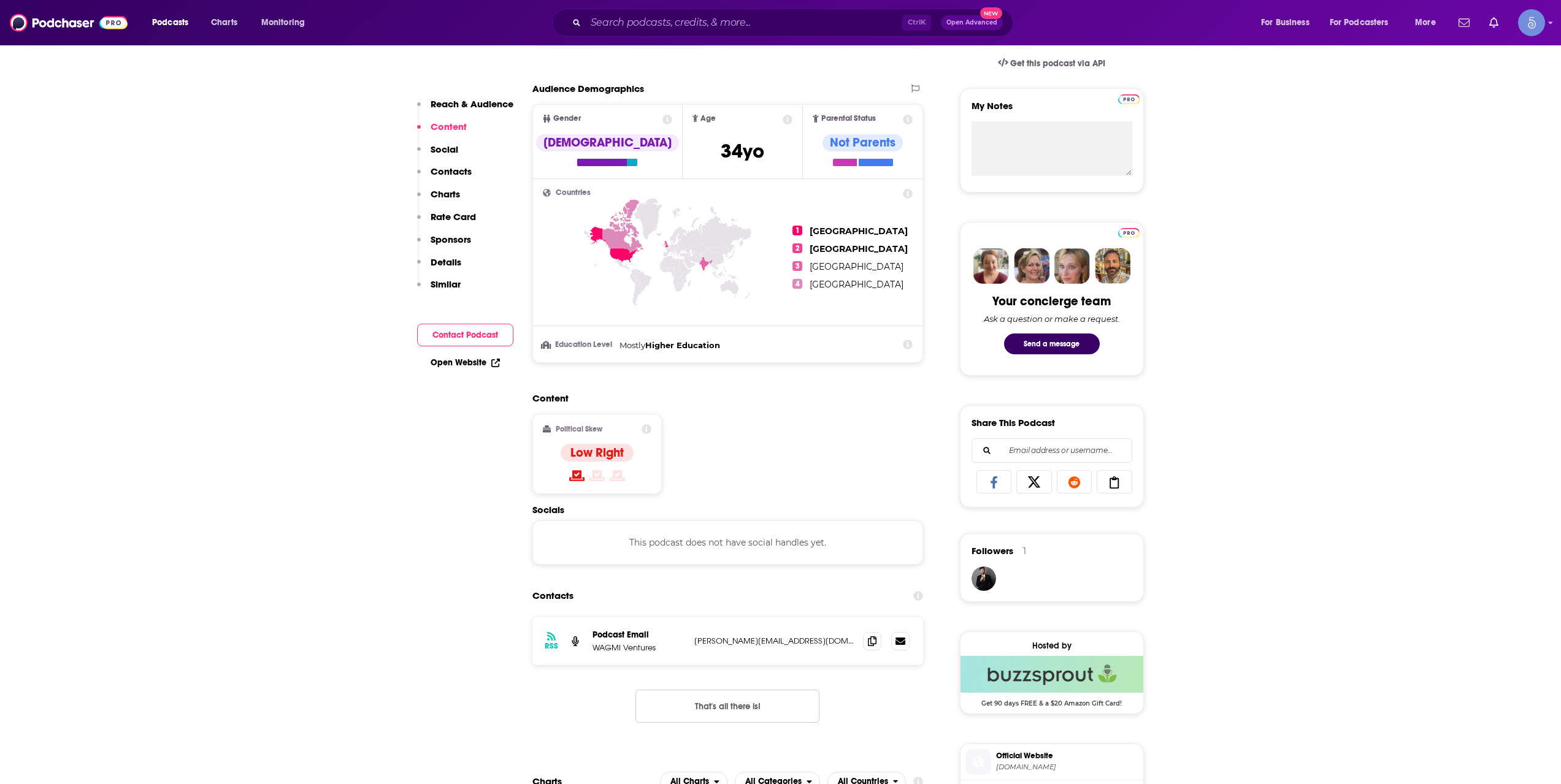
click at [613, 7] on div "Podcasts Charts Monitoring Ctrl K Open Advanced New For Business For Podcasters…" at bounding box center [780, 22] width 1561 height 45
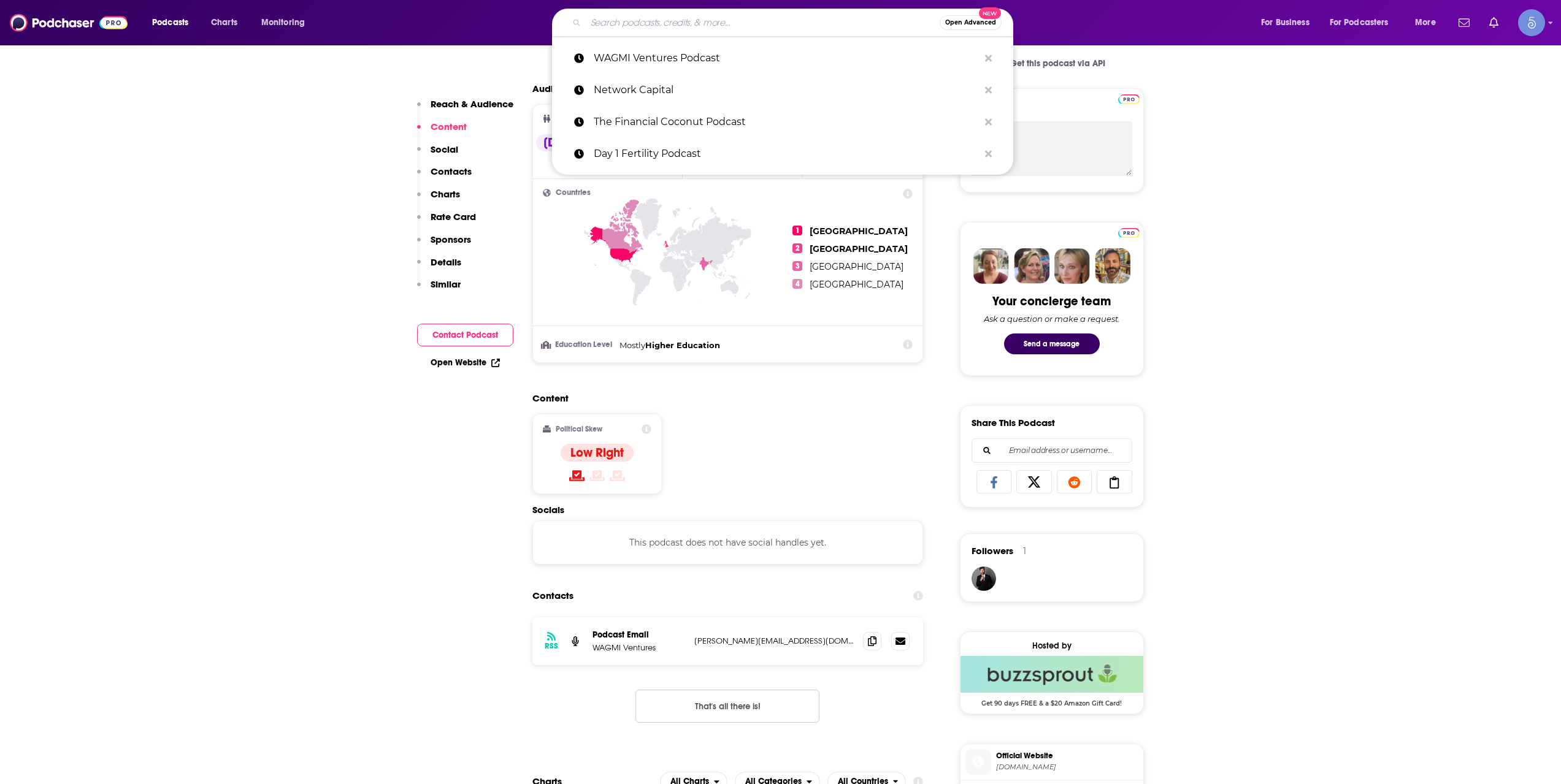
click at [628, 24] on input "Search podcasts, credits, & more..." at bounding box center [763, 22] width 354 height 20
paste input "The Raising Capital Show"
type input "The Raising Capital Show"
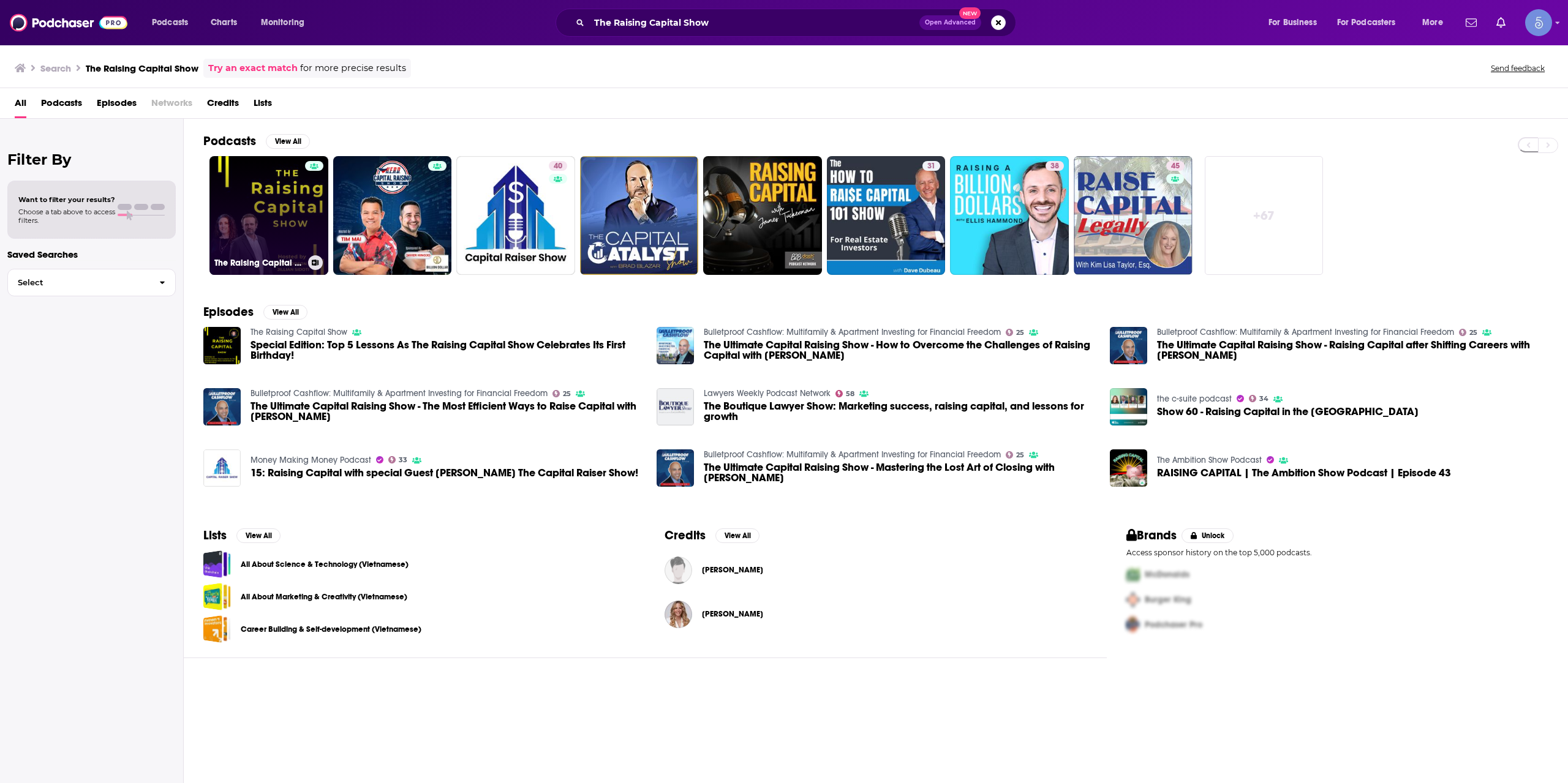
click at [237, 238] on link "The Raising Capital Show" at bounding box center [269, 216] width 119 height 119
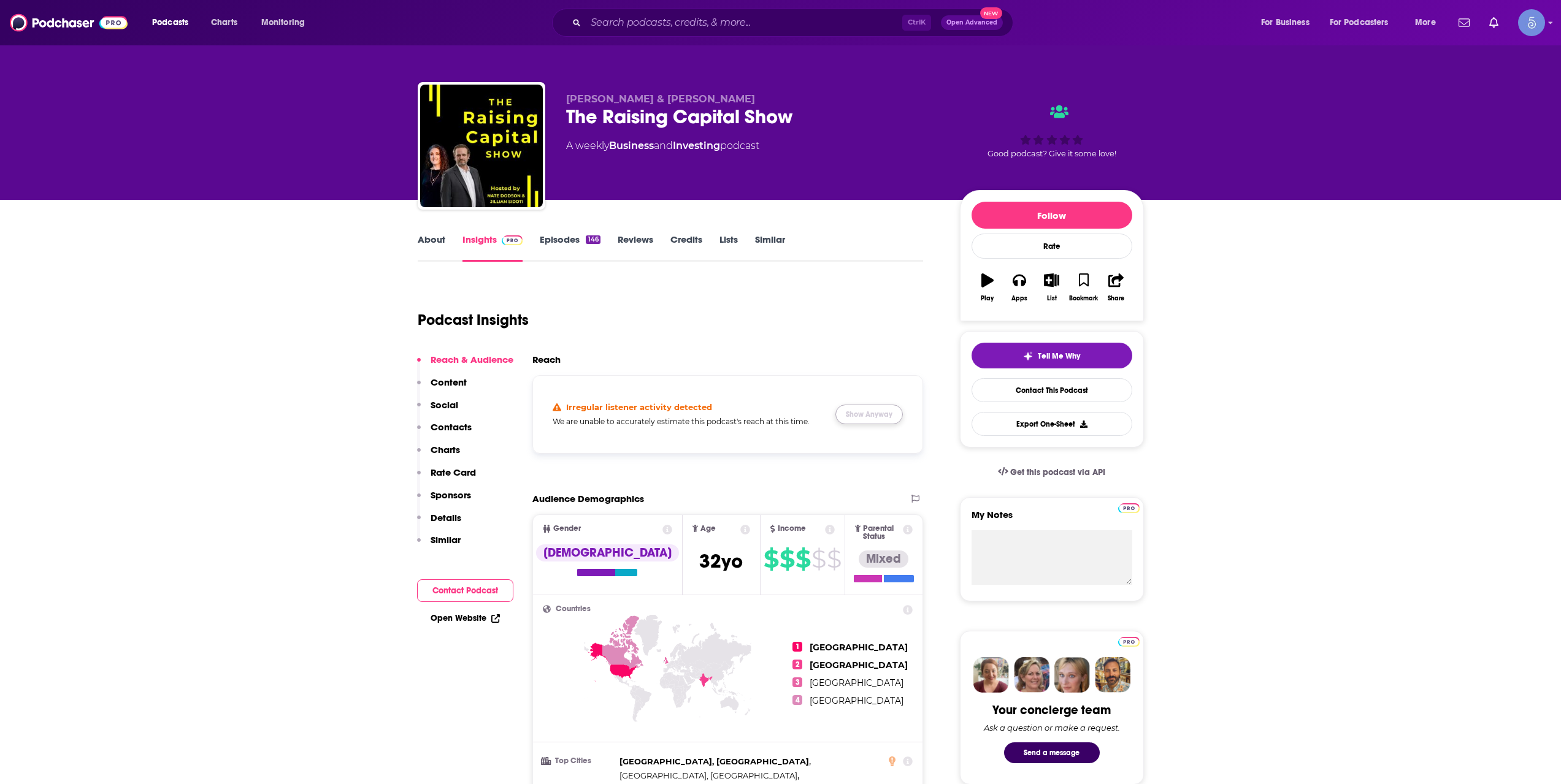
click at [873, 416] on button "Show Anyway" at bounding box center [869, 414] width 67 height 20
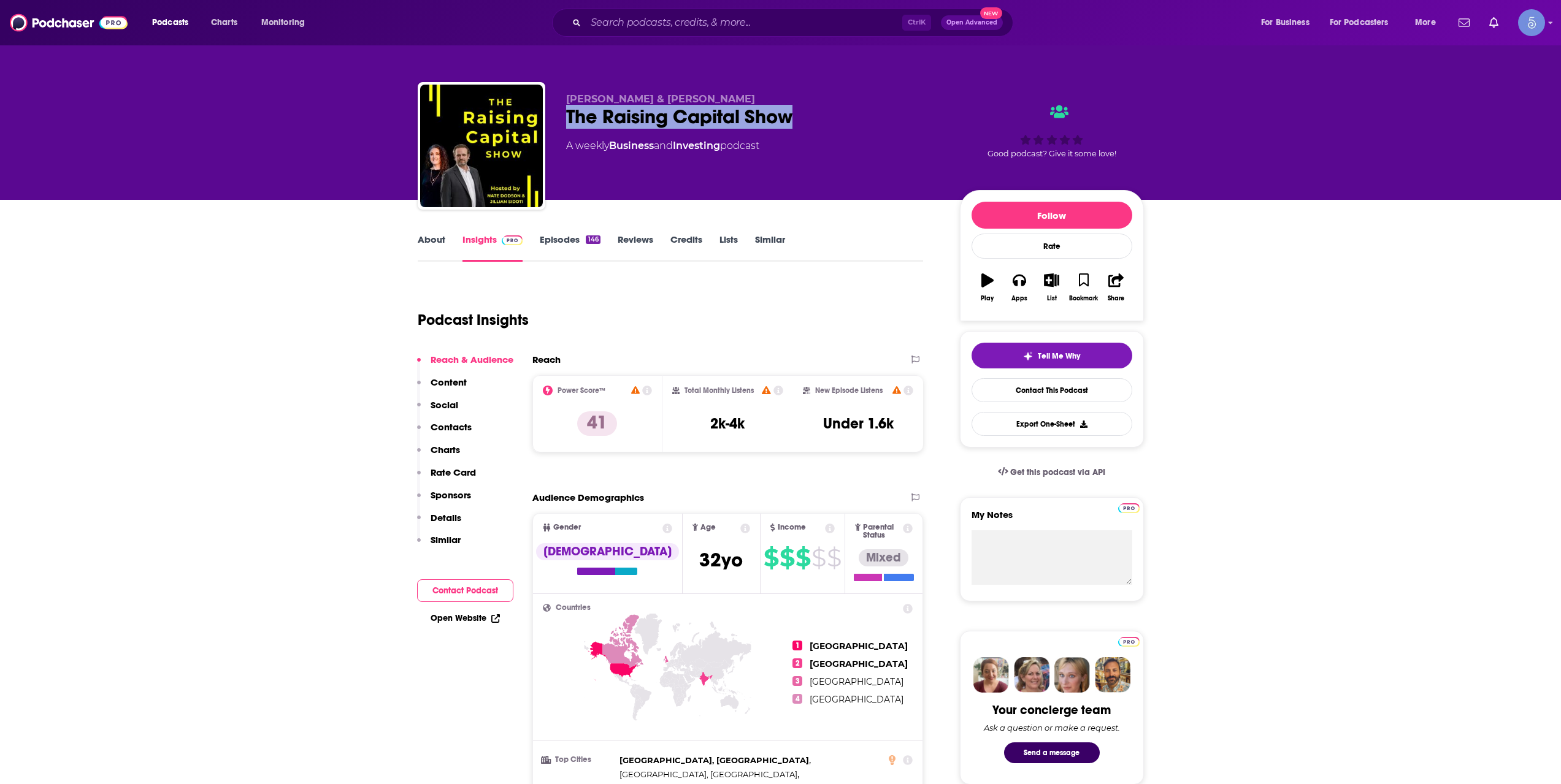
drag, startPoint x: 804, startPoint y: 117, endPoint x: 564, endPoint y: 119, distance: 240.0
click at [564, 119] on div "Nate Dodson & Jillian Sidoti The Raising Capital Show A weekly Business and Inv…" at bounding box center [781, 148] width 726 height 132
copy h2 "The Raising Capital Show"
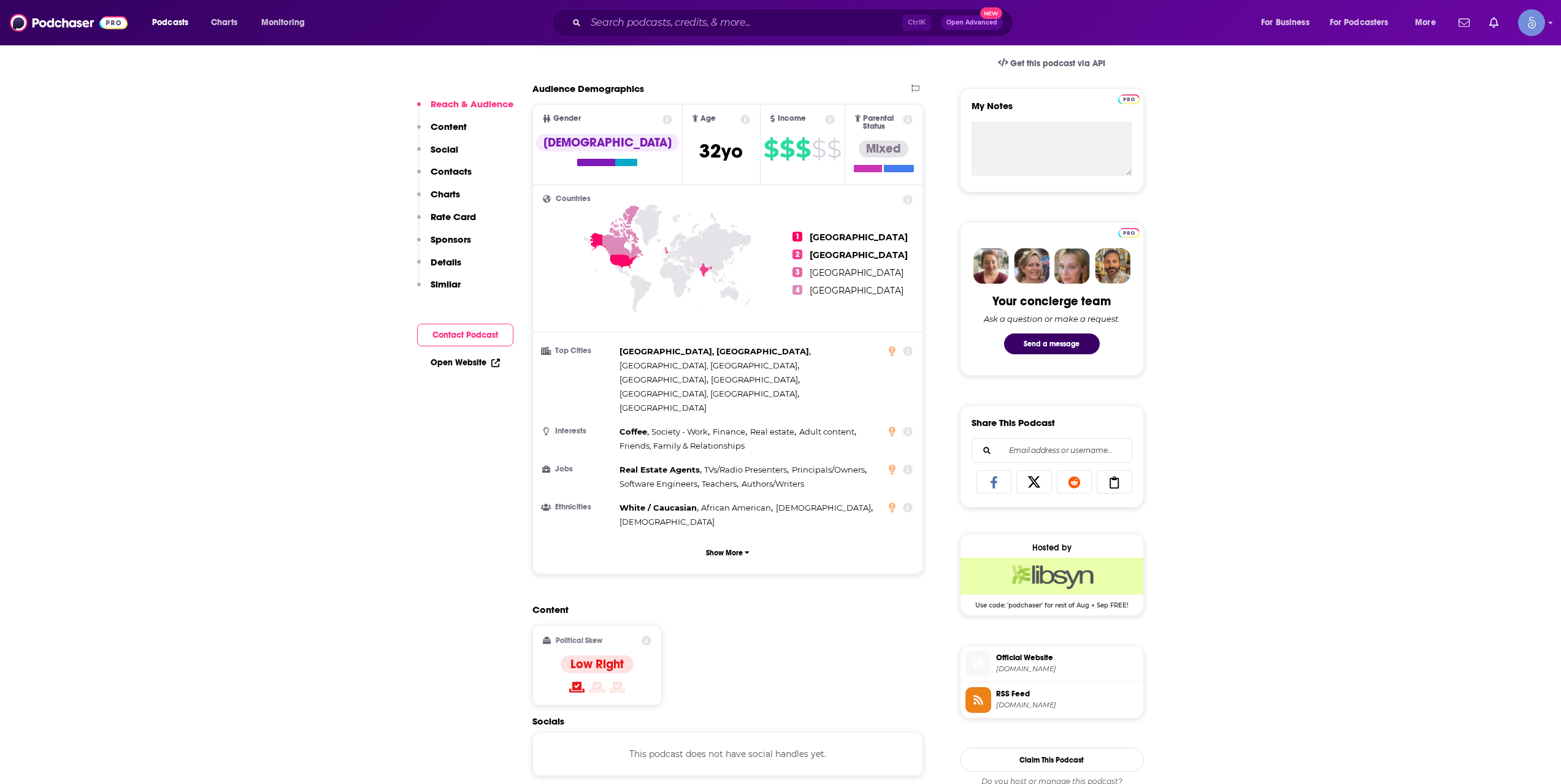
scroll to position [817, 0]
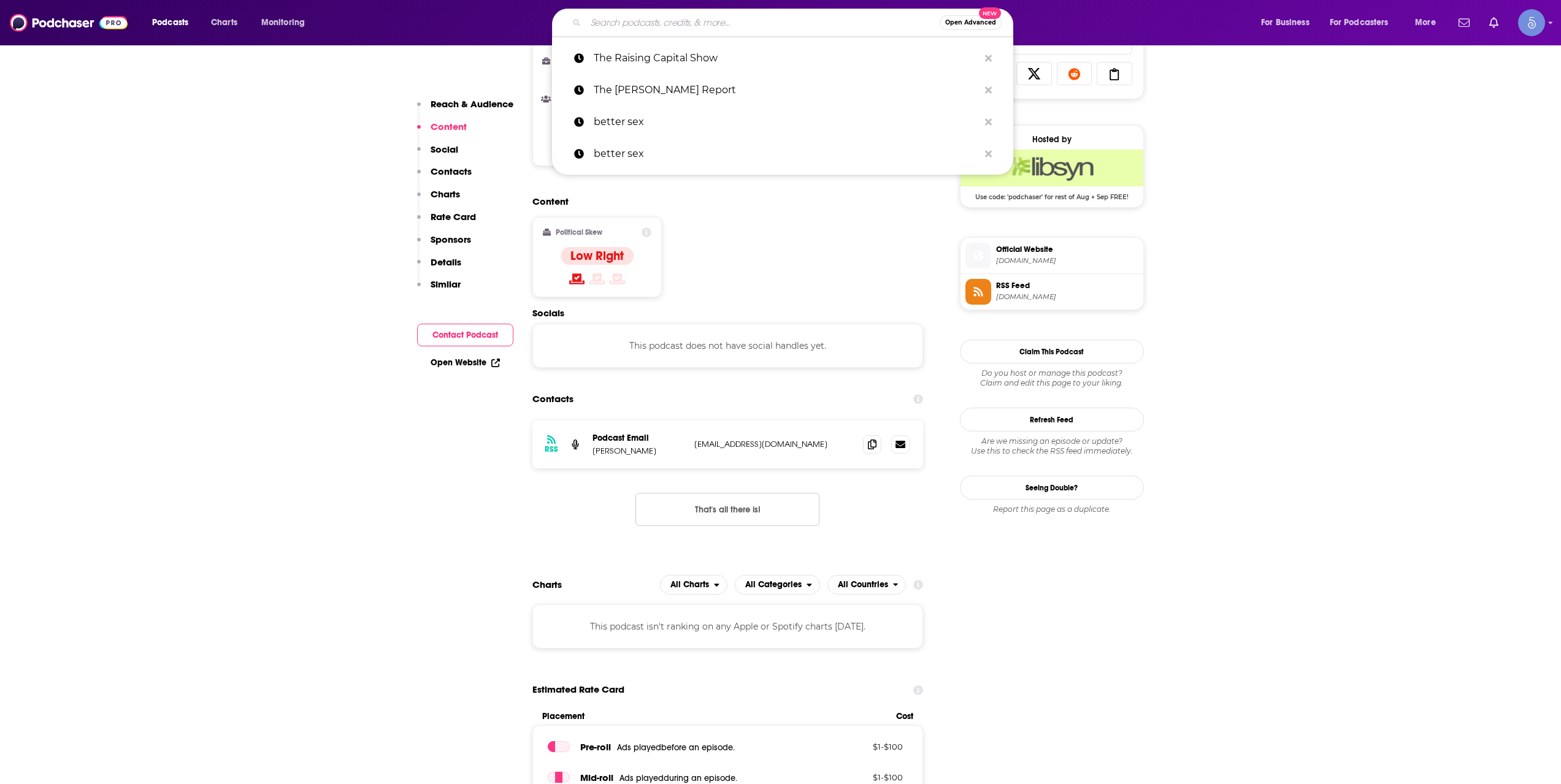
click at [743, 25] on input "Search podcasts, credits, & more..." at bounding box center [763, 22] width 354 height 20
paste input "🧪 Deep Tech Germany – Startups and Venture Capital"
type input "🧪 Deep Tech Germany – Startups and Venture Capital"
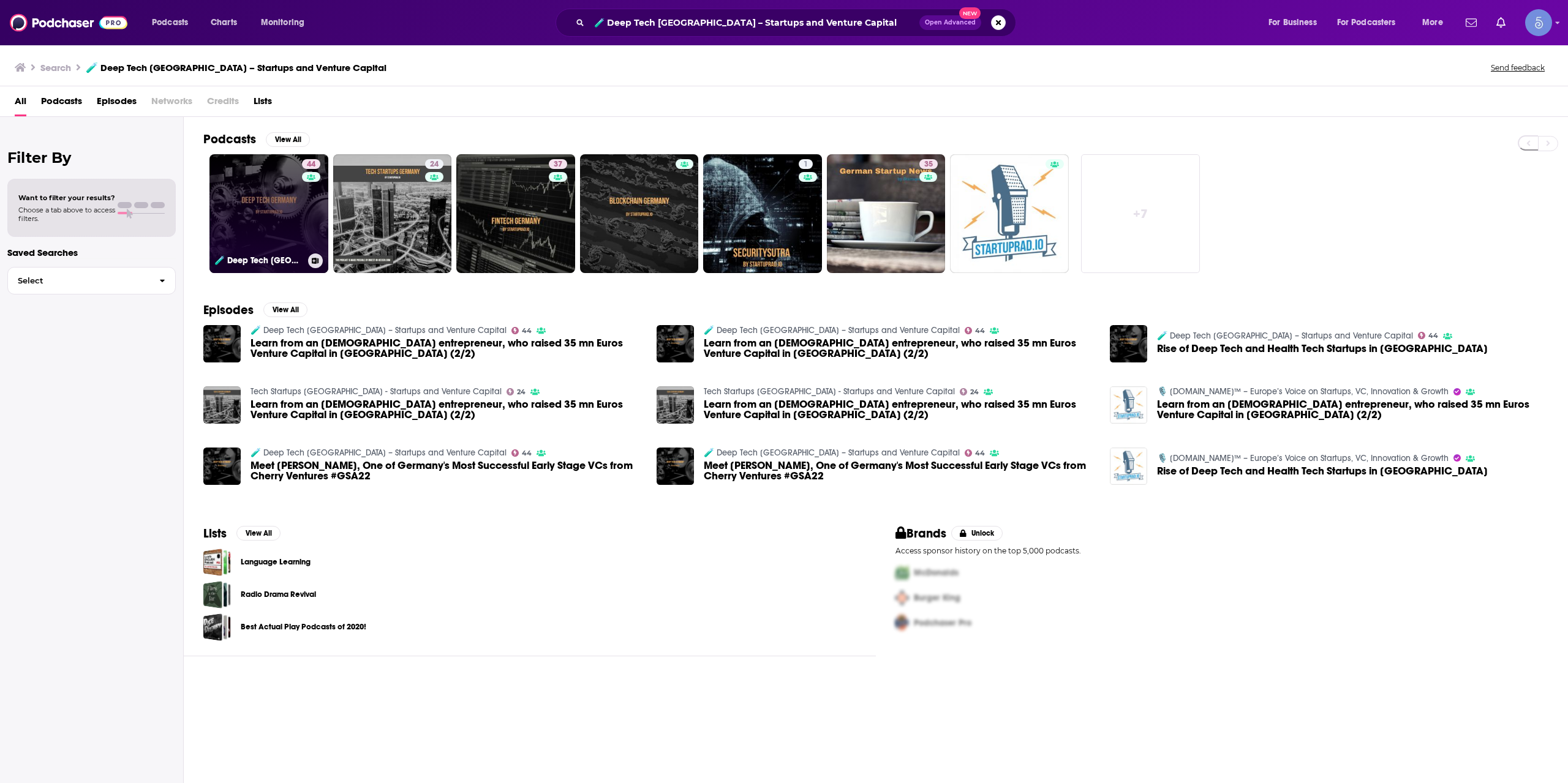
click at [282, 197] on link "44 🧪 Deep Tech Germany – Startups and Venture Capital" at bounding box center [269, 214] width 119 height 119
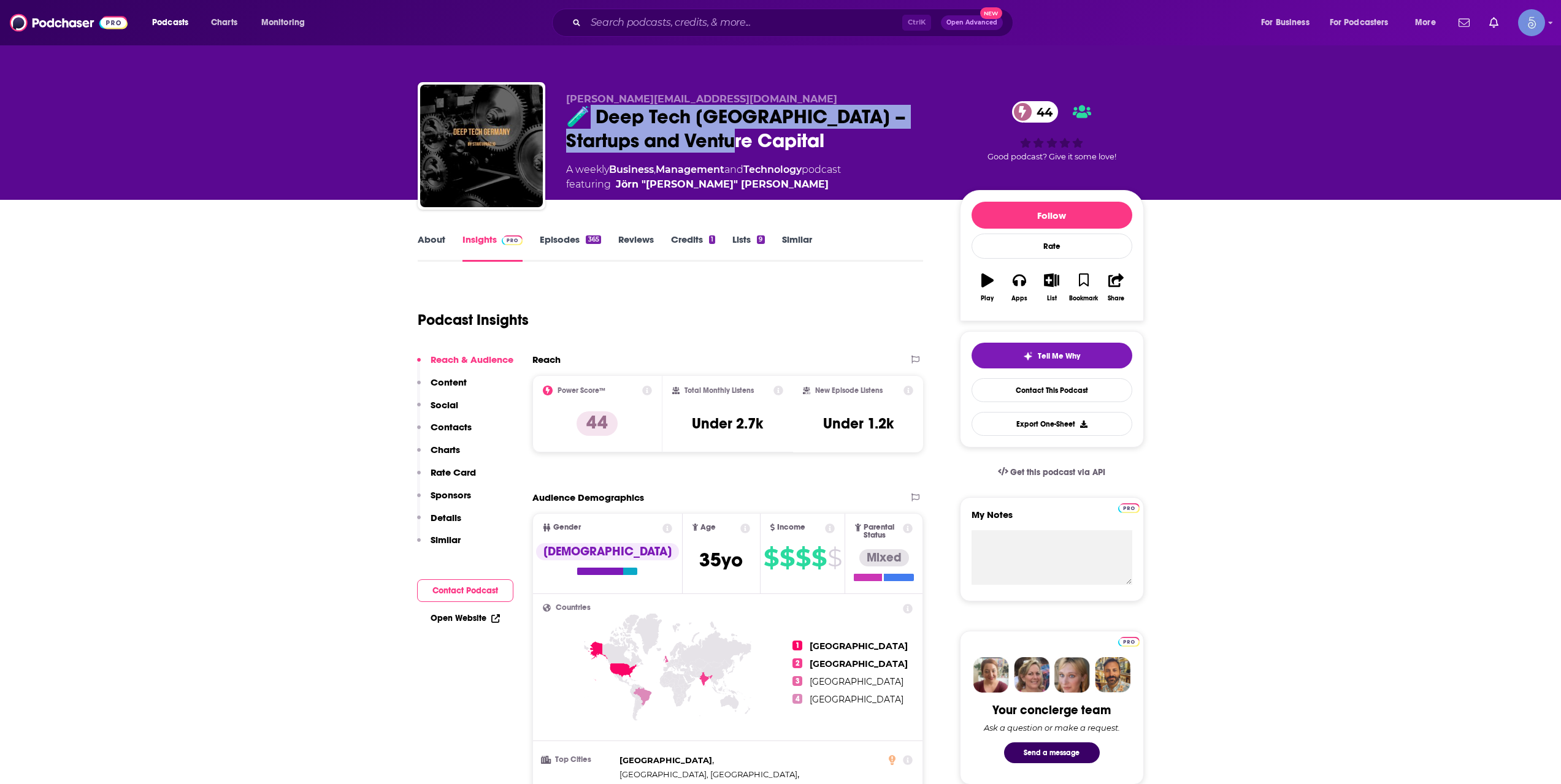
drag, startPoint x: 725, startPoint y: 144, endPoint x: 595, endPoint y: 111, distance: 134.1
click at [595, 111] on div "🧪 Deep Tech Germany – Startups and Venture Capital 44" at bounding box center [753, 128] width 374 height 48
copy h2 "Deep Tech Germany – Startups and Venture Capital"
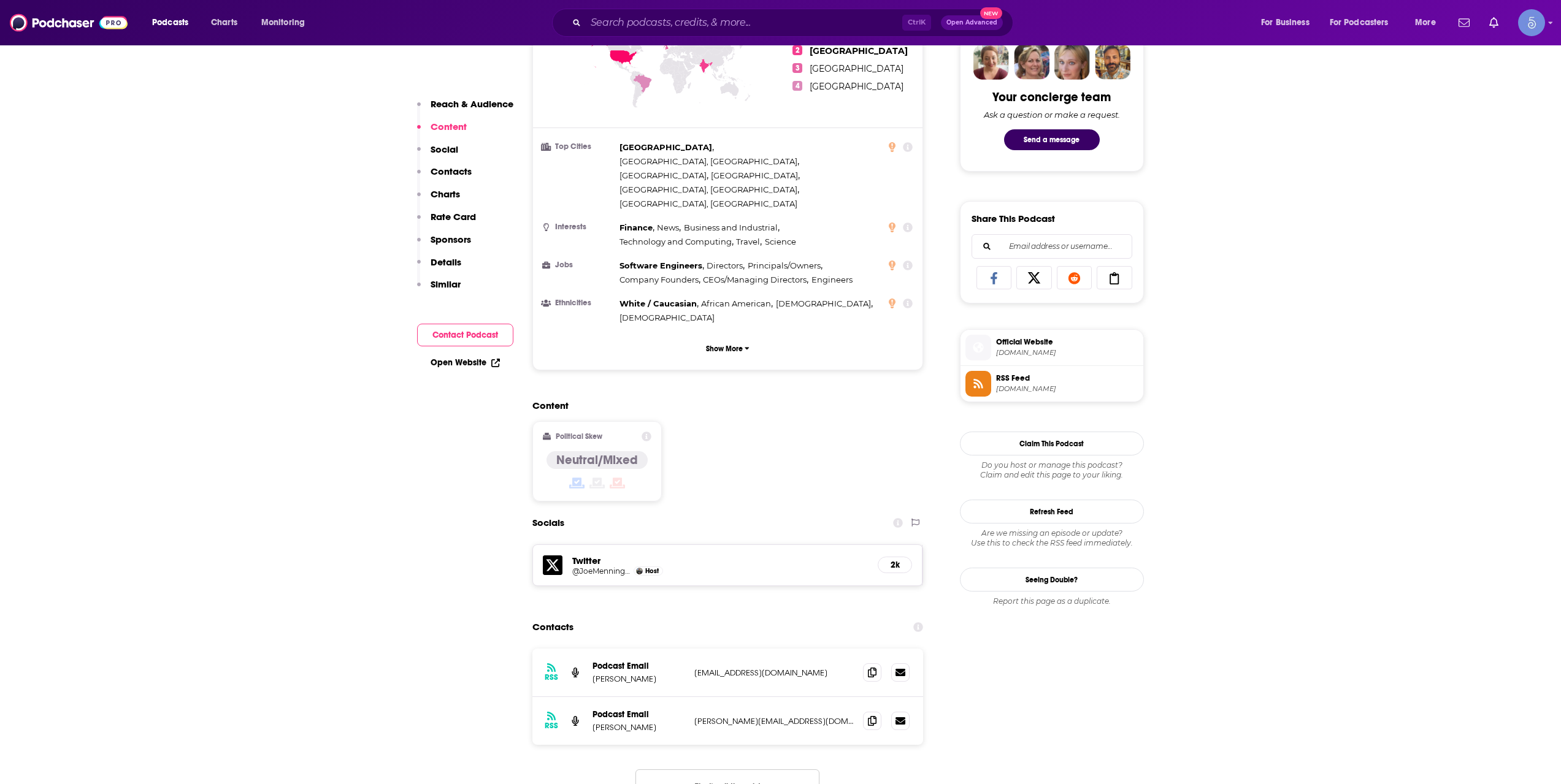
scroll to position [817, 0]
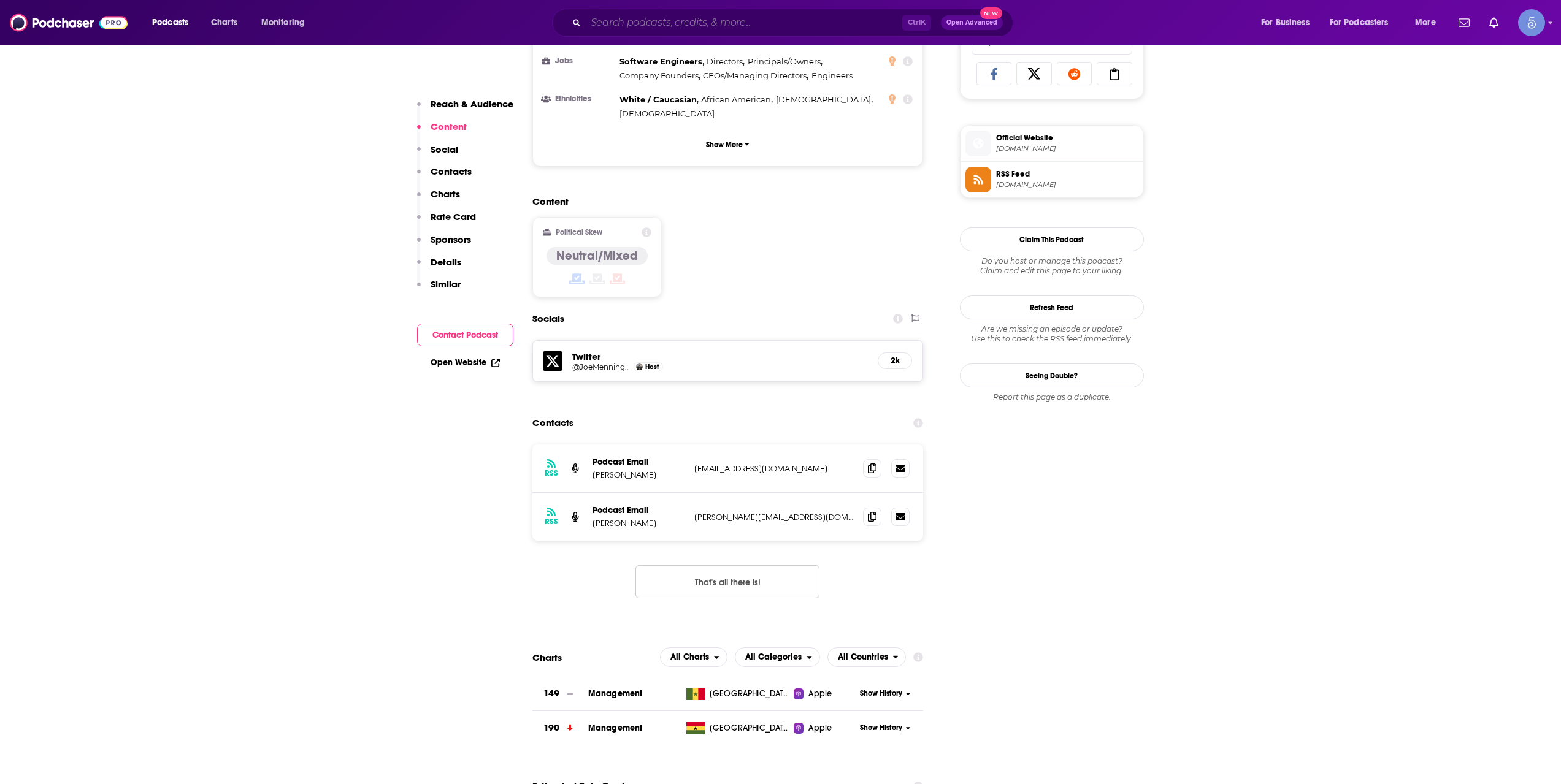
click at [694, 20] on input "Search podcasts, credits, & more..." at bounding box center [744, 22] width 317 height 20
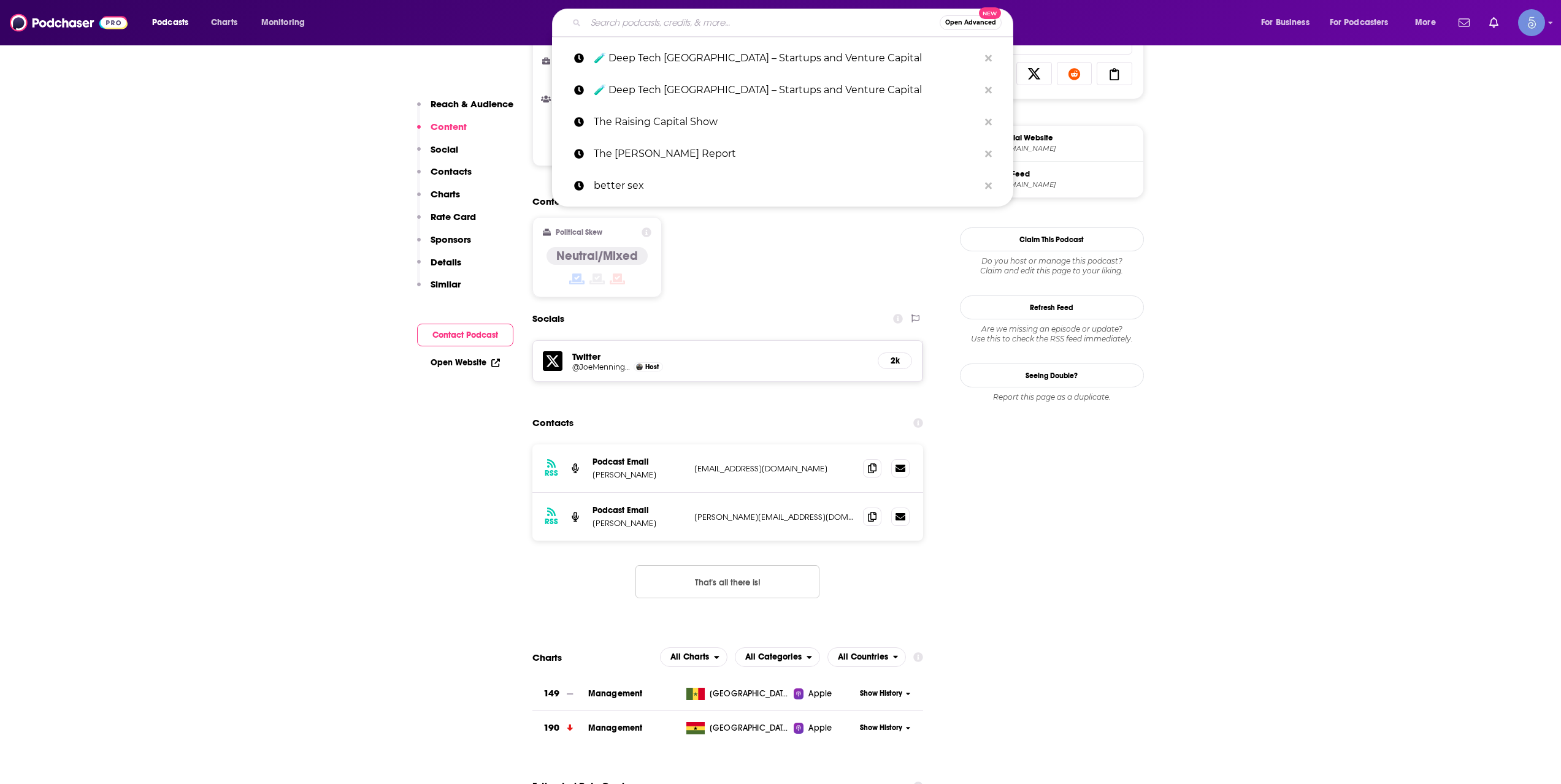
paste input "SeventySix Capital Sports Leadership Show"
type input "SeventySix Capital Sports Leadership Show"
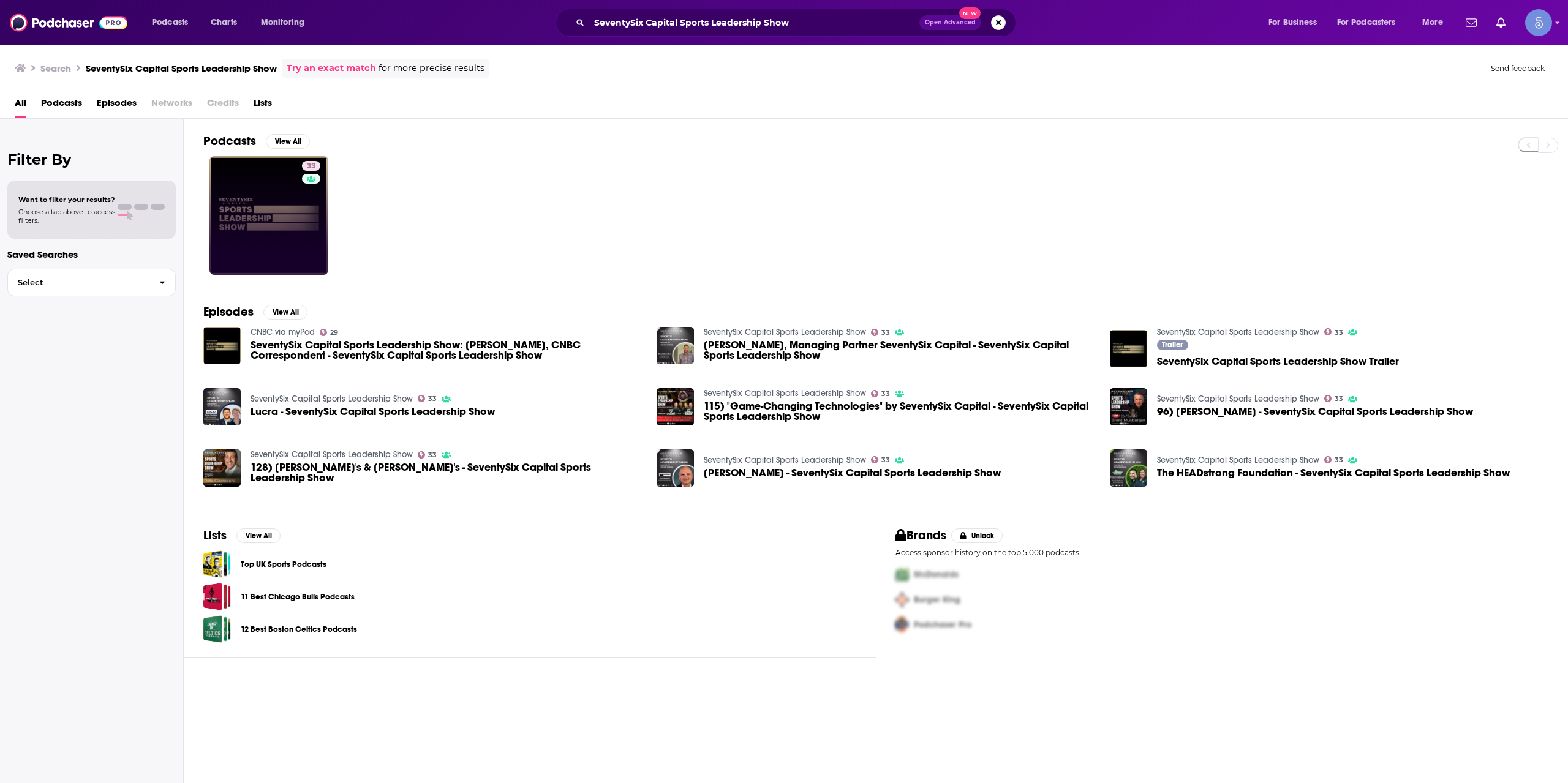
click at [296, 239] on link "33" at bounding box center [269, 216] width 119 height 119
